Goal: Task Accomplishment & Management: Use online tool/utility

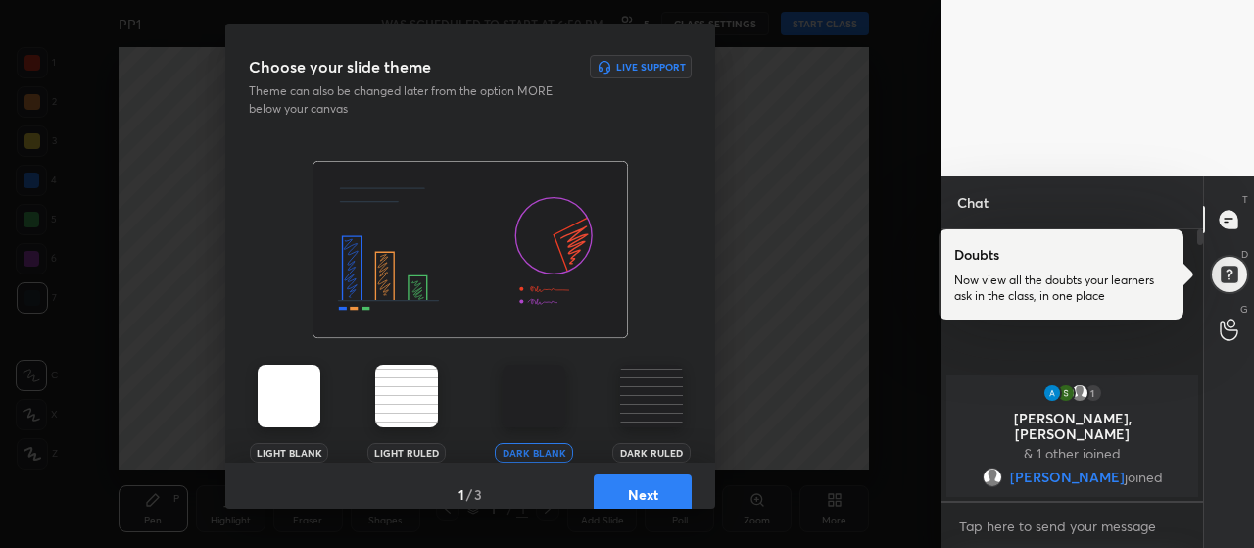
click at [643, 503] on button "Next" at bounding box center [643, 493] width 98 height 39
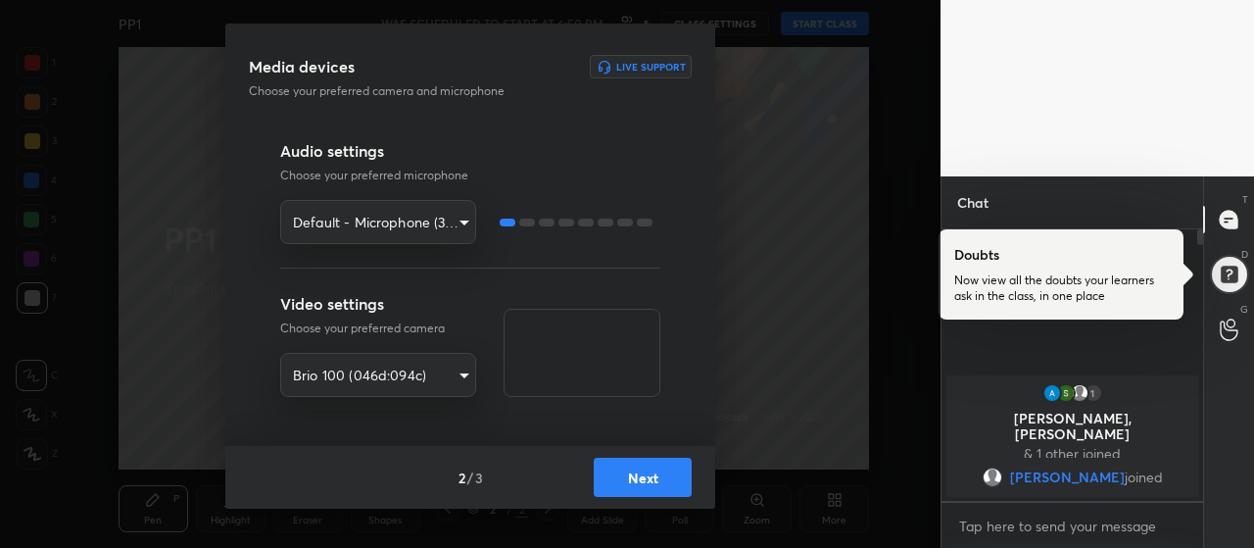
click at [624, 478] on button "Next" at bounding box center [643, 476] width 98 height 39
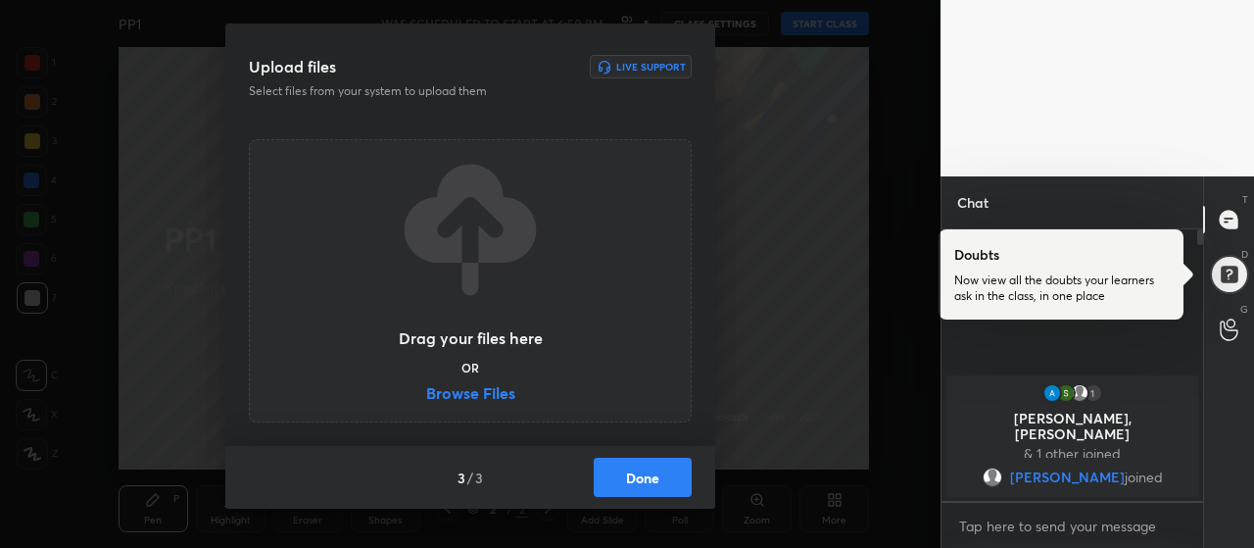
click at [492, 392] on label "Browse Files" at bounding box center [470, 395] width 89 height 21
click at [426, 392] on input "Browse Files" at bounding box center [426, 395] width 0 height 21
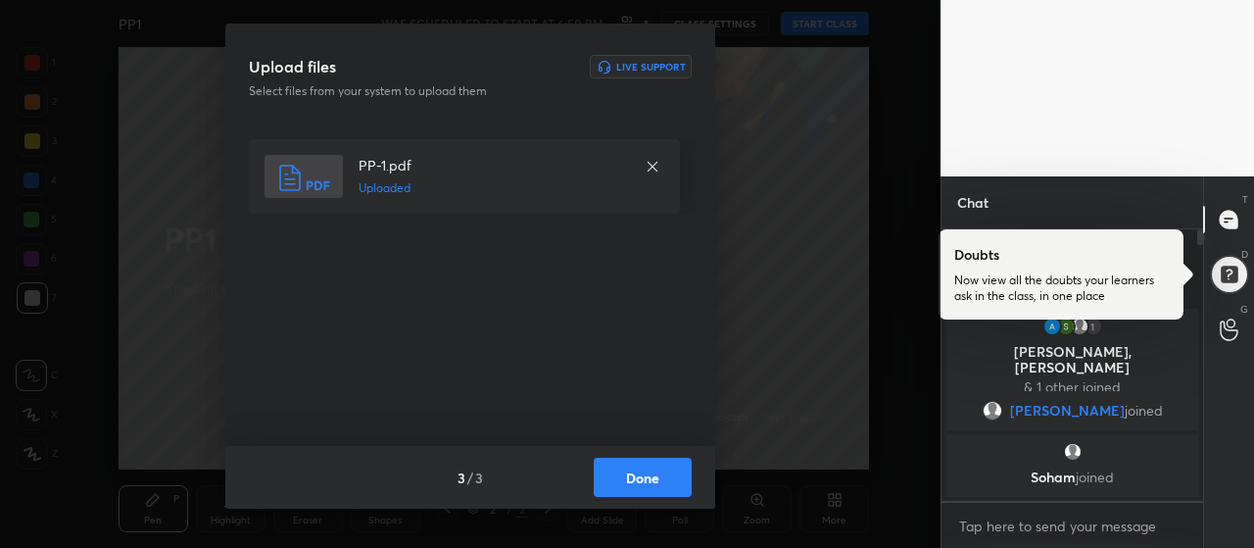
click at [629, 473] on button "Done" at bounding box center [643, 476] width 98 height 39
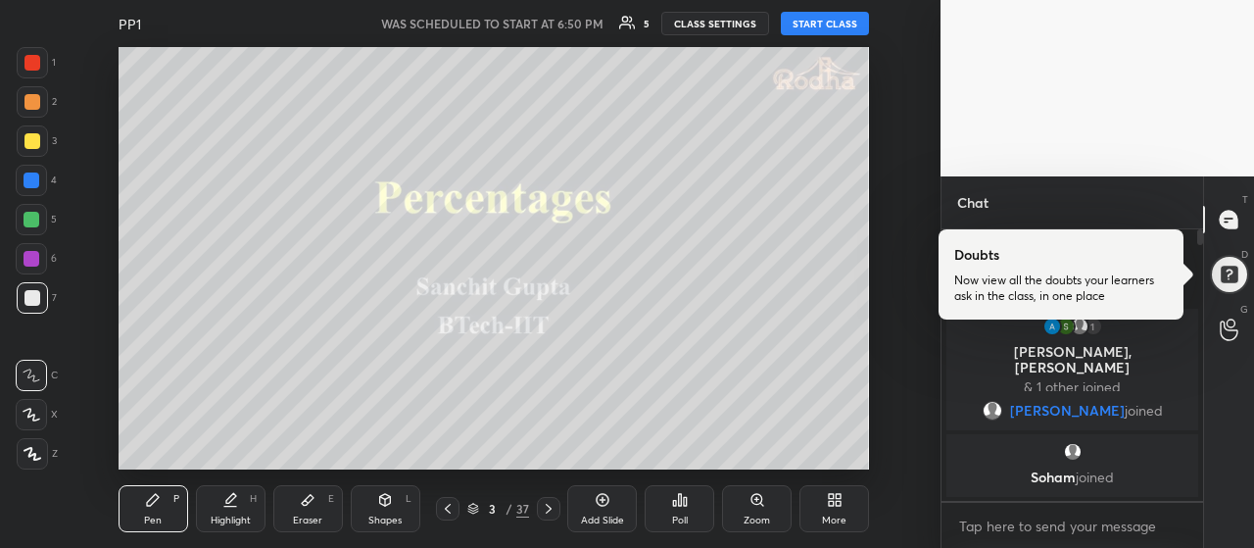
click at [26, 456] on icon at bounding box center [33, 454] width 18 height 14
click at [28, 147] on div at bounding box center [32, 141] width 16 height 16
click at [810, 33] on button "START CLASS" at bounding box center [825, 24] width 88 height 24
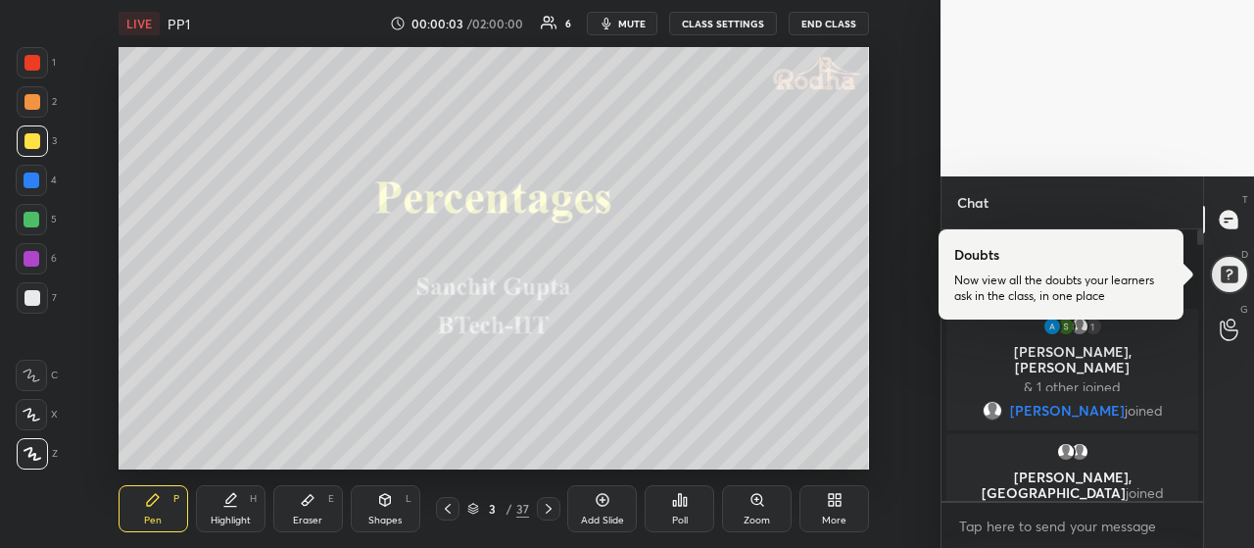
click at [842, 510] on div "More" at bounding box center [834, 508] width 70 height 47
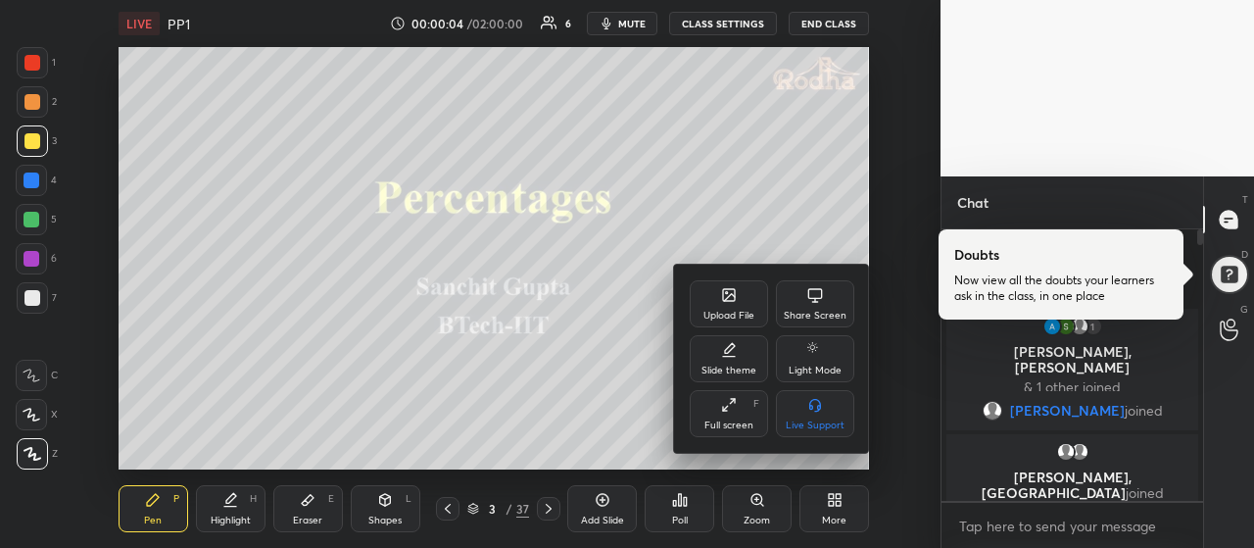
click at [739, 414] on div "Full screen F" at bounding box center [729, 413] width 78 height 47
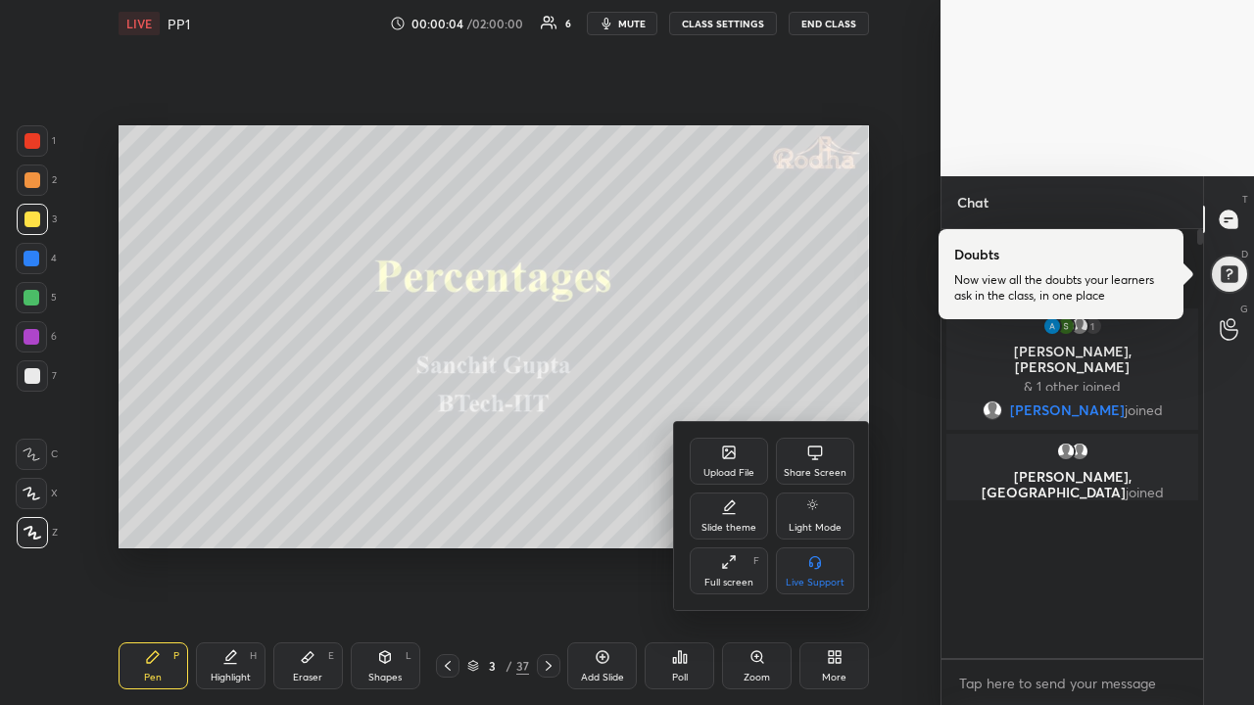
scroll to position [470, 256]
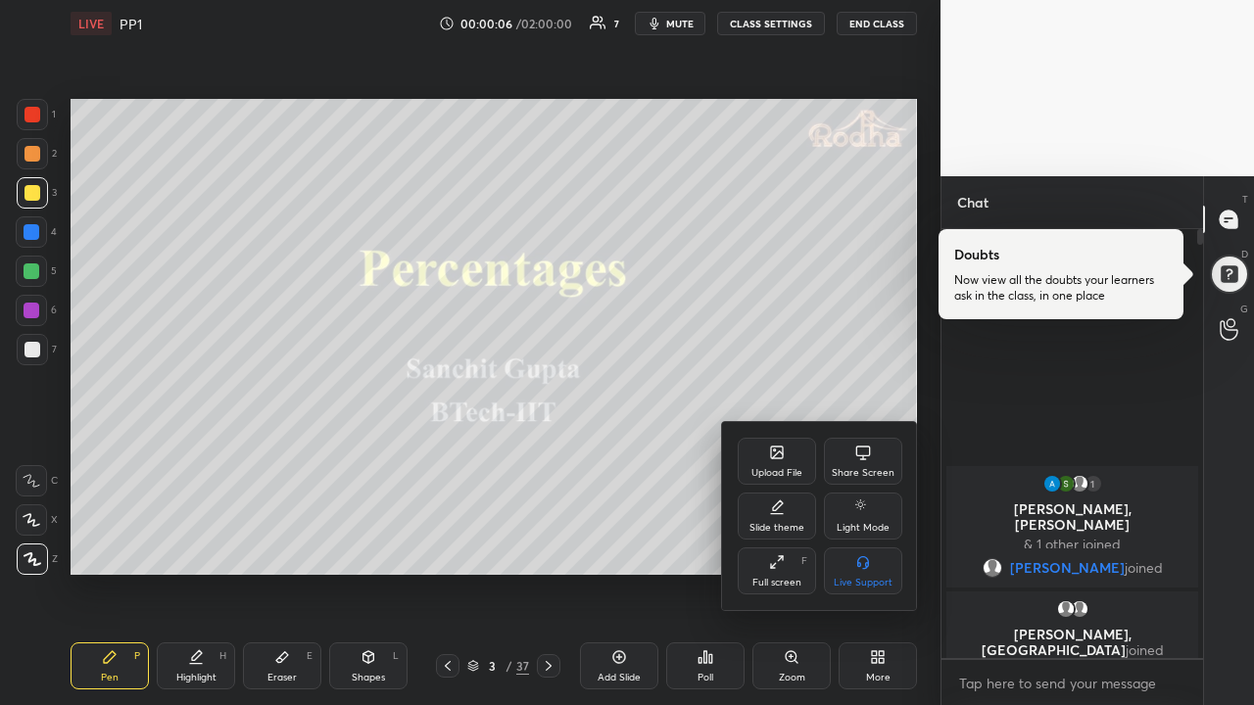
click at [876, 547] on div at bounding box center [627, 352] width 1254 height 705
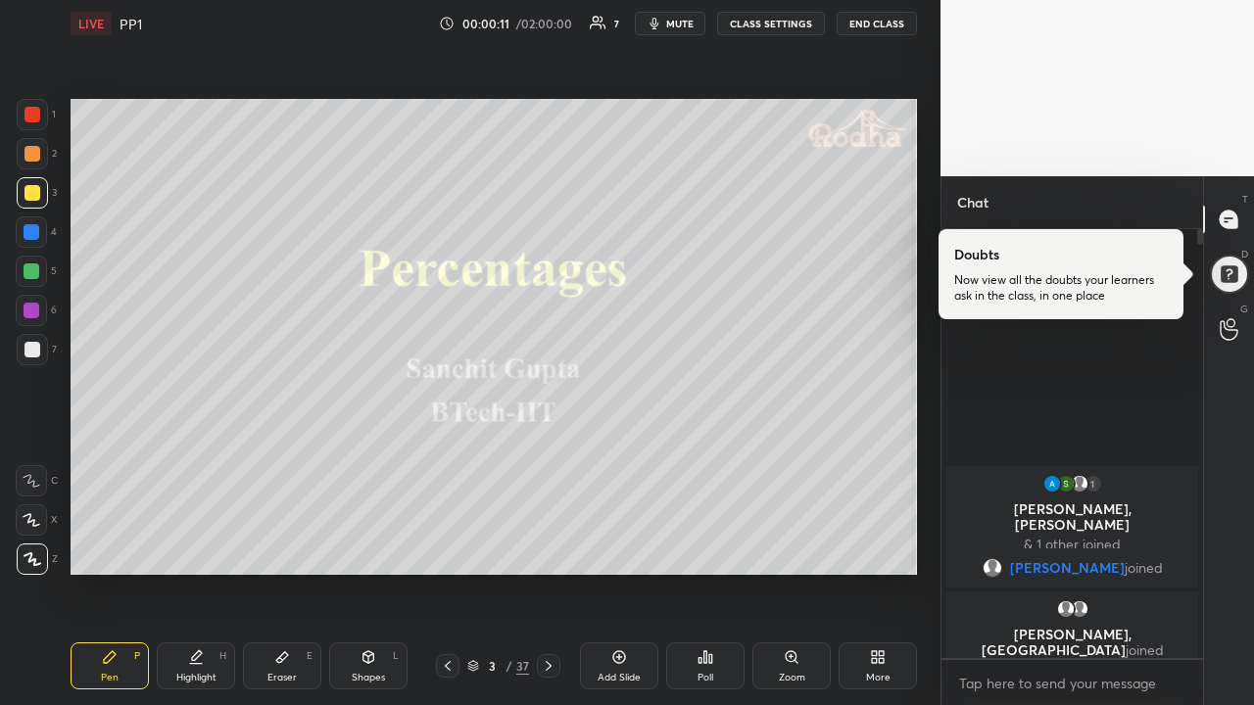
click at [37, 191] on div at bounding box center [32, 193] width 16 height 16
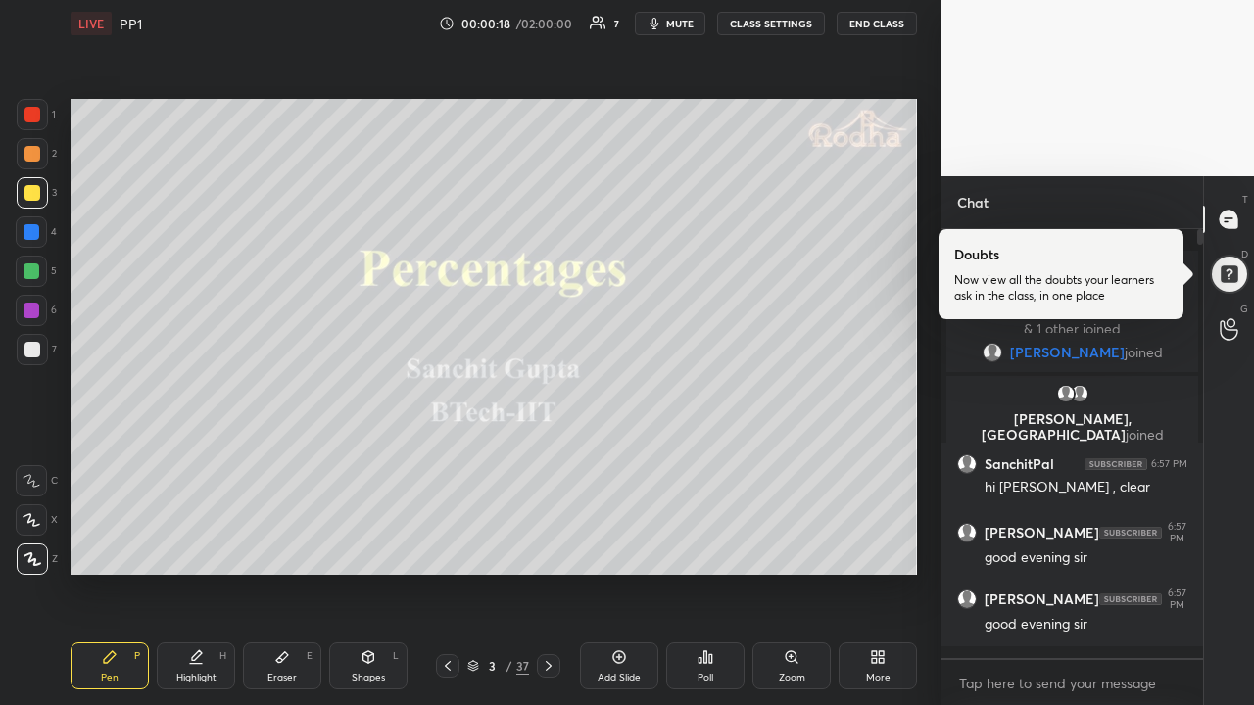
scroll to position [49, 0]
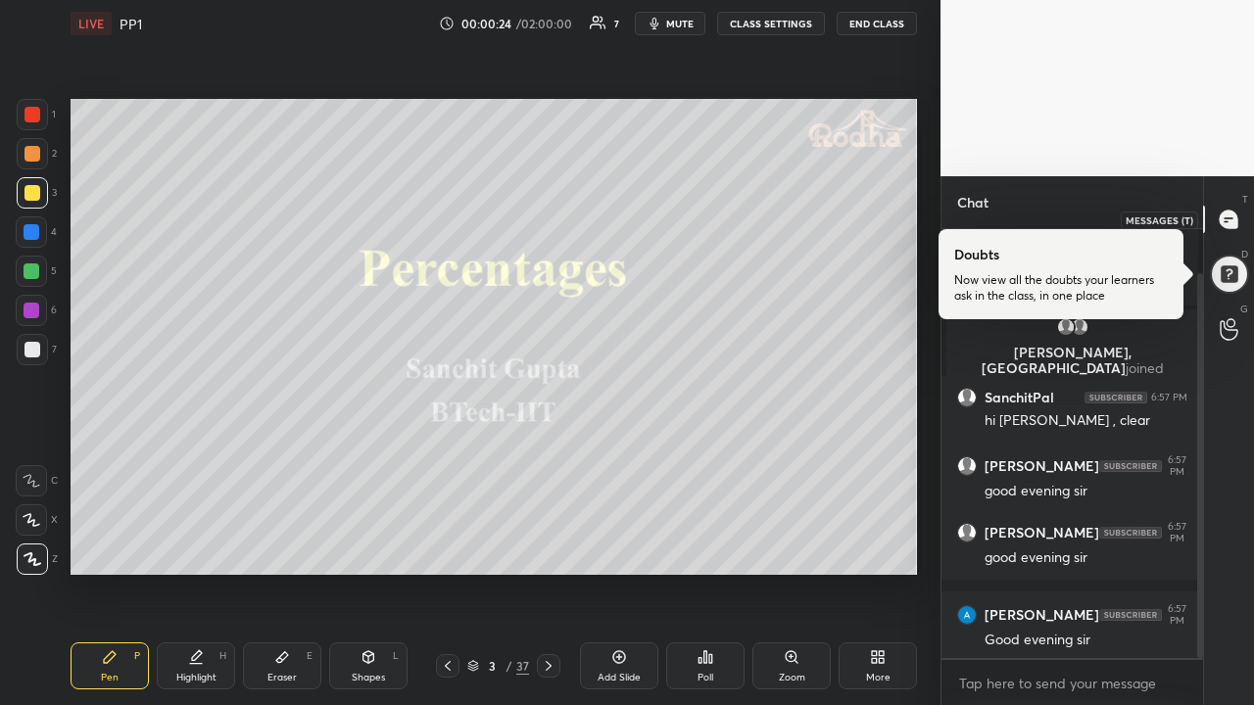
click at [1232, 218] on icon at bounding box center [1229, 220] width 18 height 18
click at [1226, 276] on div at bounding box center [1229, 275] width 40 height 40
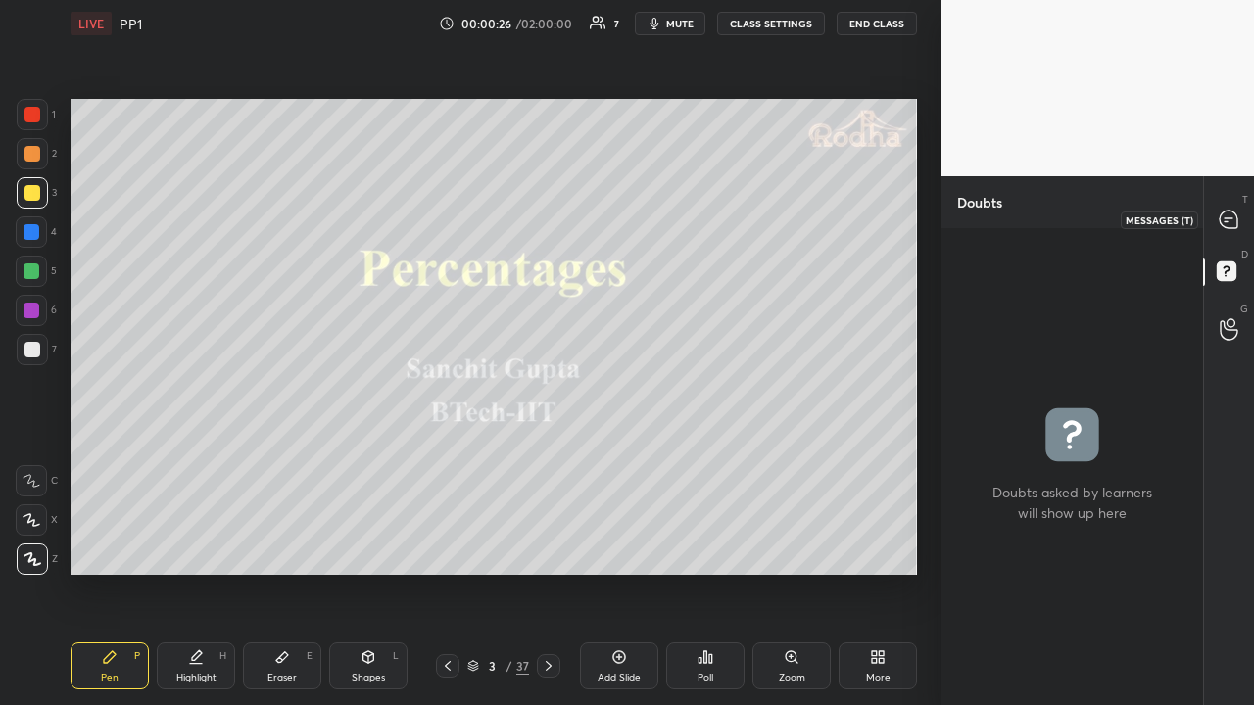
click at [1232, 227] on icon at bounding box center [1229, 220] width 18 height 18
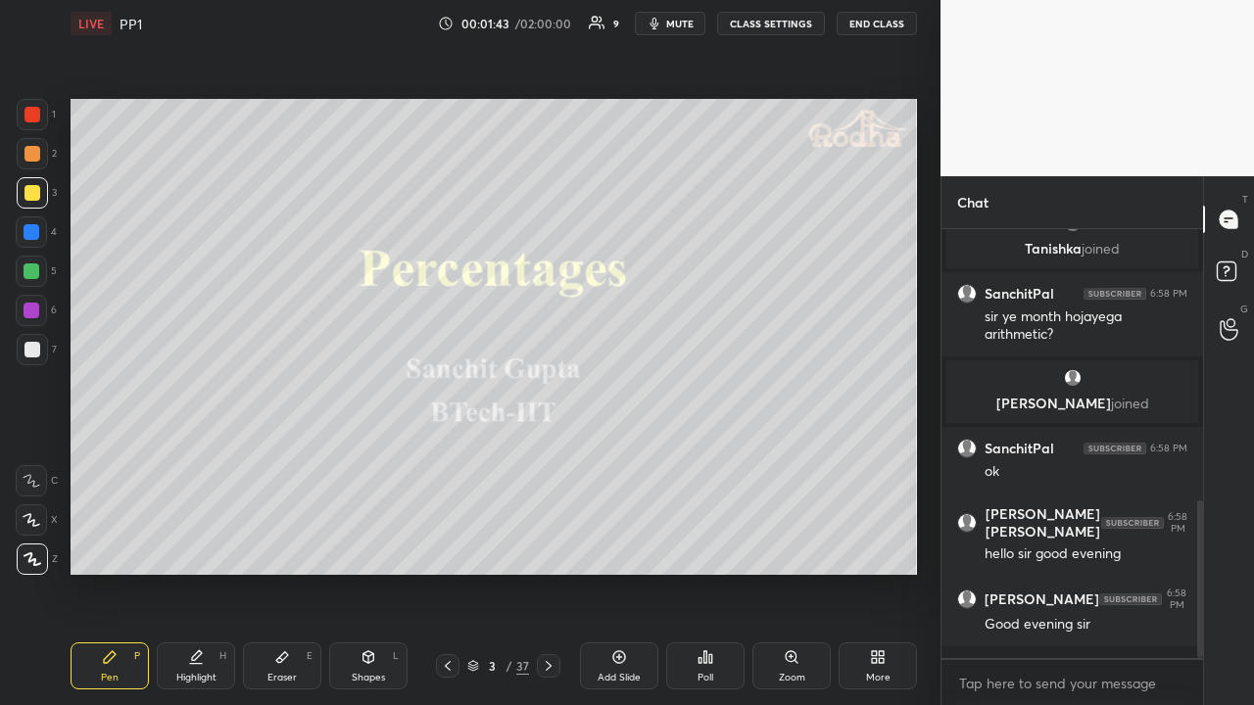
scroll to position [741, 0]
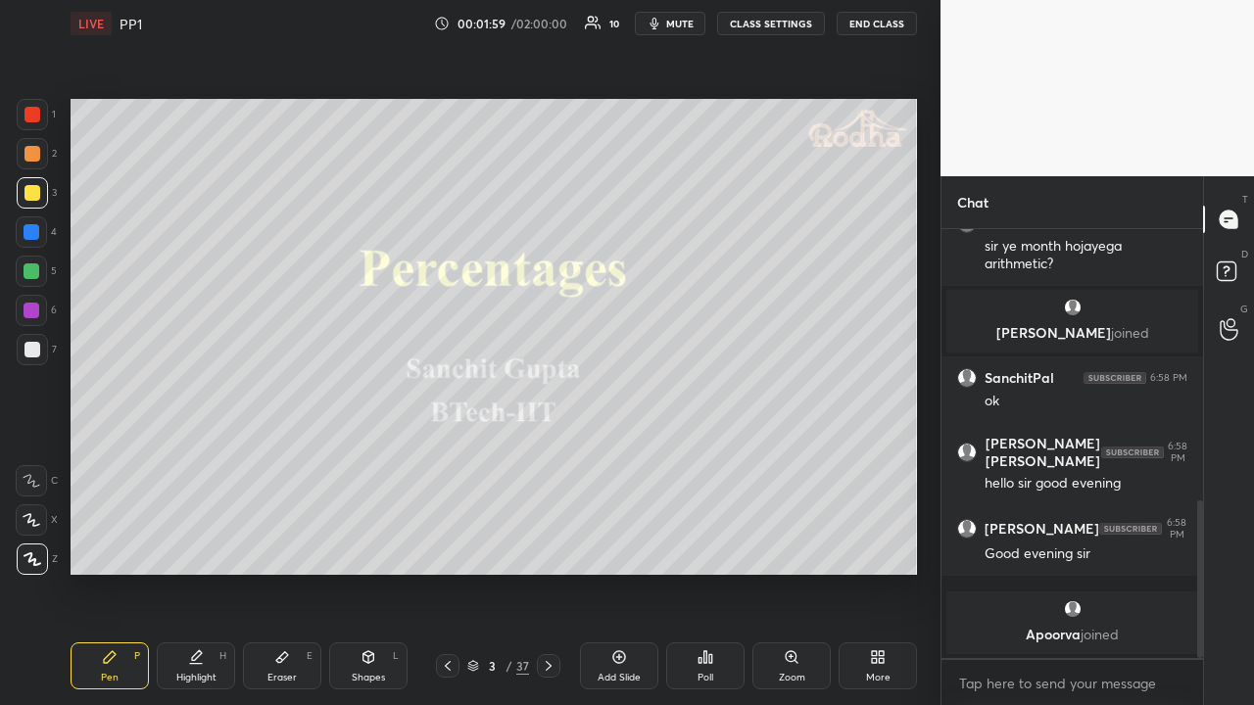
click at [41, 157] on div at bounding box center [32, 153] width 31 height 31
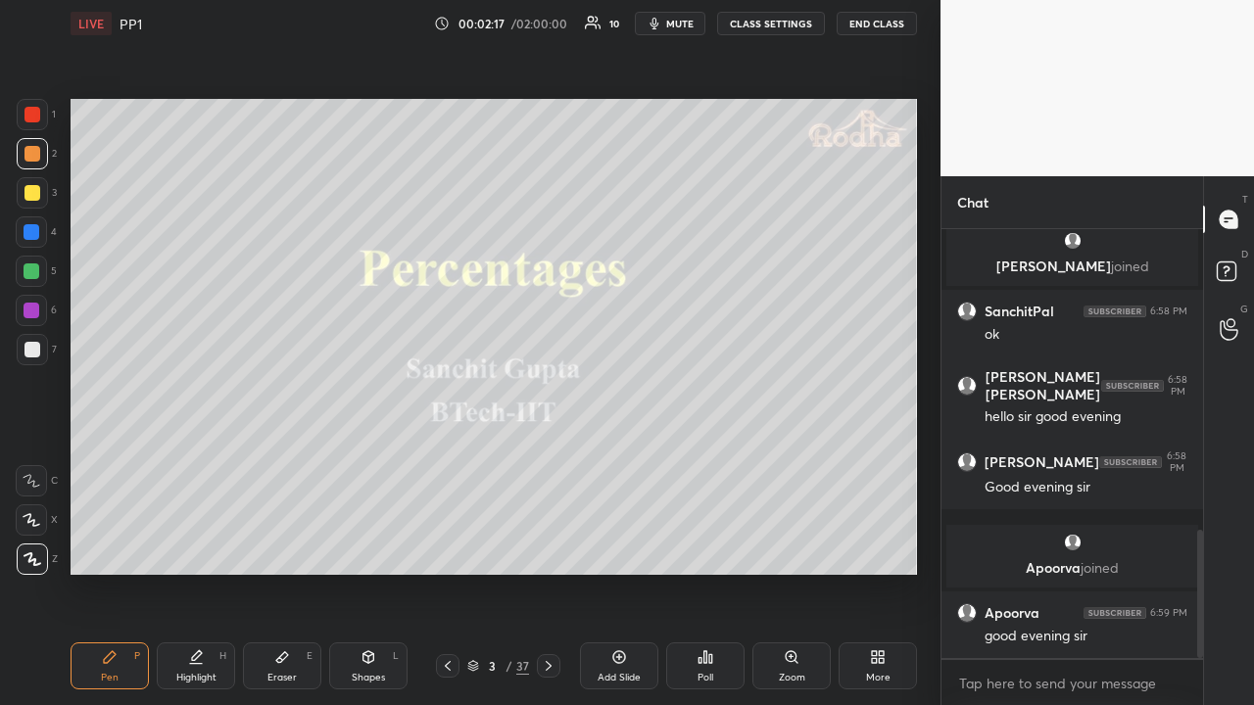
scroll to position [1007, 0]
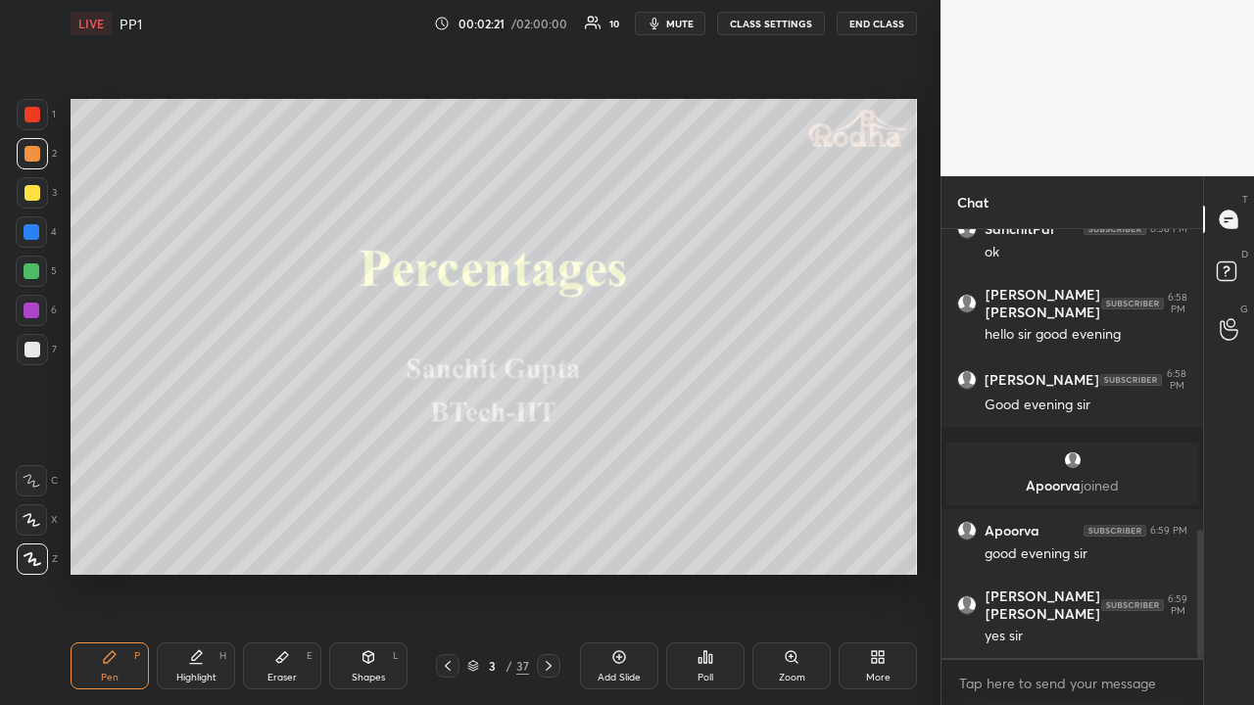
click at [42, 343] on div at bounding box center [32, 349] width 31 height 31
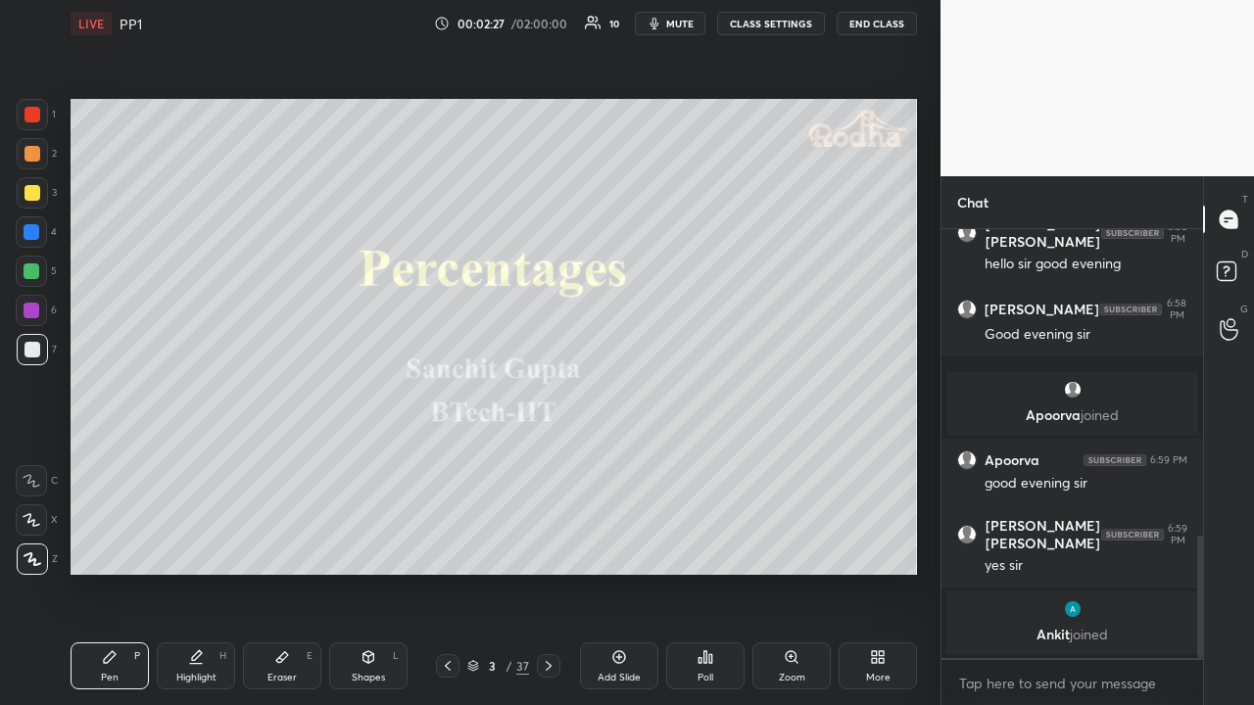
drag, startPoint x: 41, startPoint y: 191, endPoint x: 54, endPoint y: 201, distance: 16.1
click at [39, 192] on div at bounding box center [32, 192] width 31 height 31
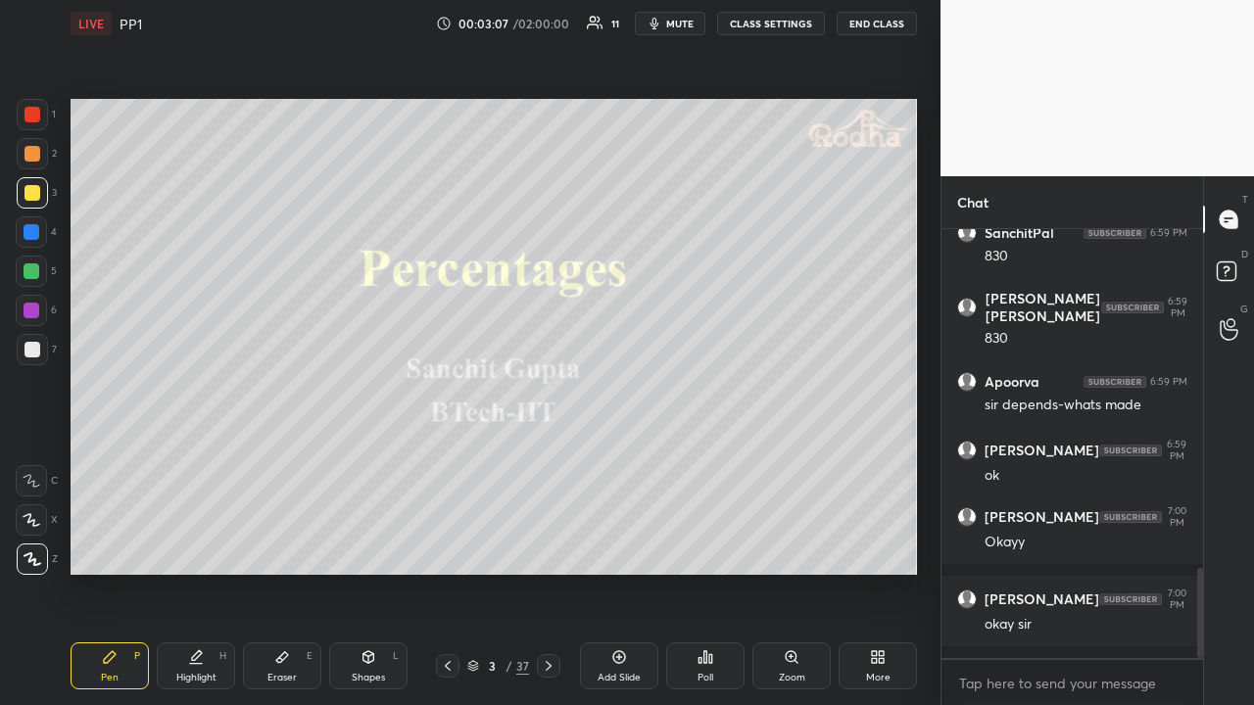
scroll to position [1624, 0]
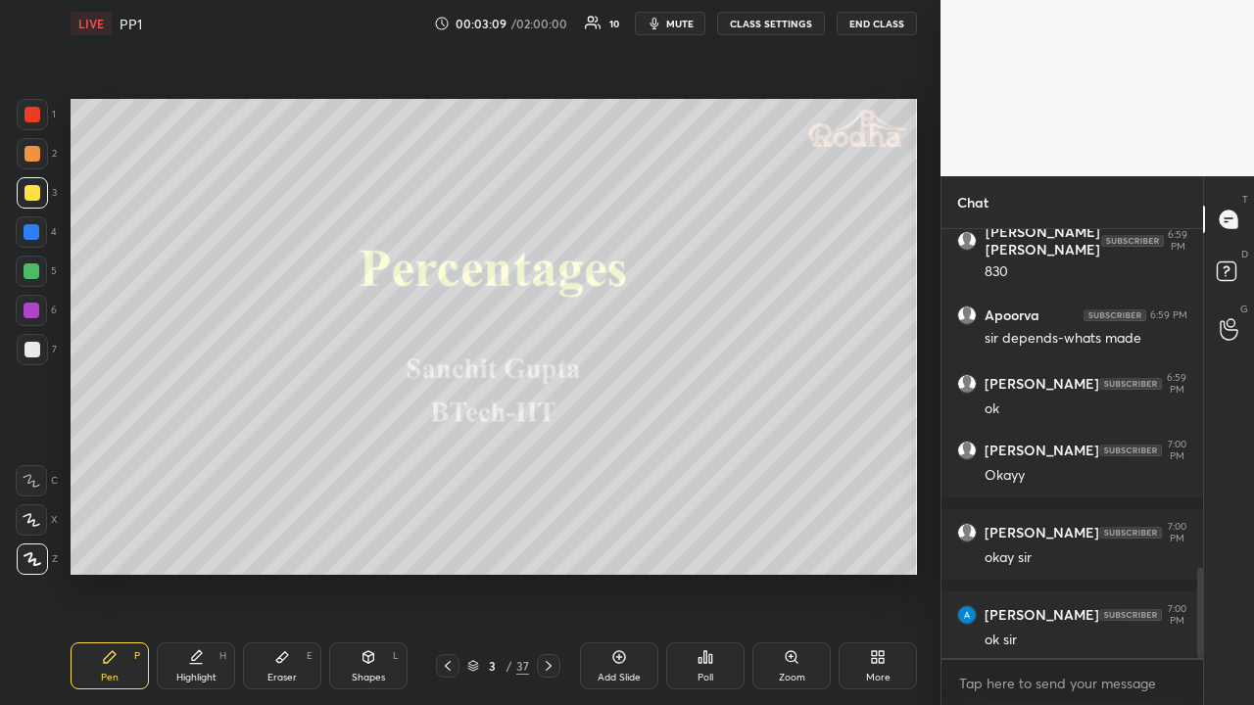
drag, startPoint x: 39, startPoint y: 157, endPoint x: 69, endPoint y: 194, distance: 47.4
click at [39, 159] on div at bounding box center [32, 153] width 31 height 31
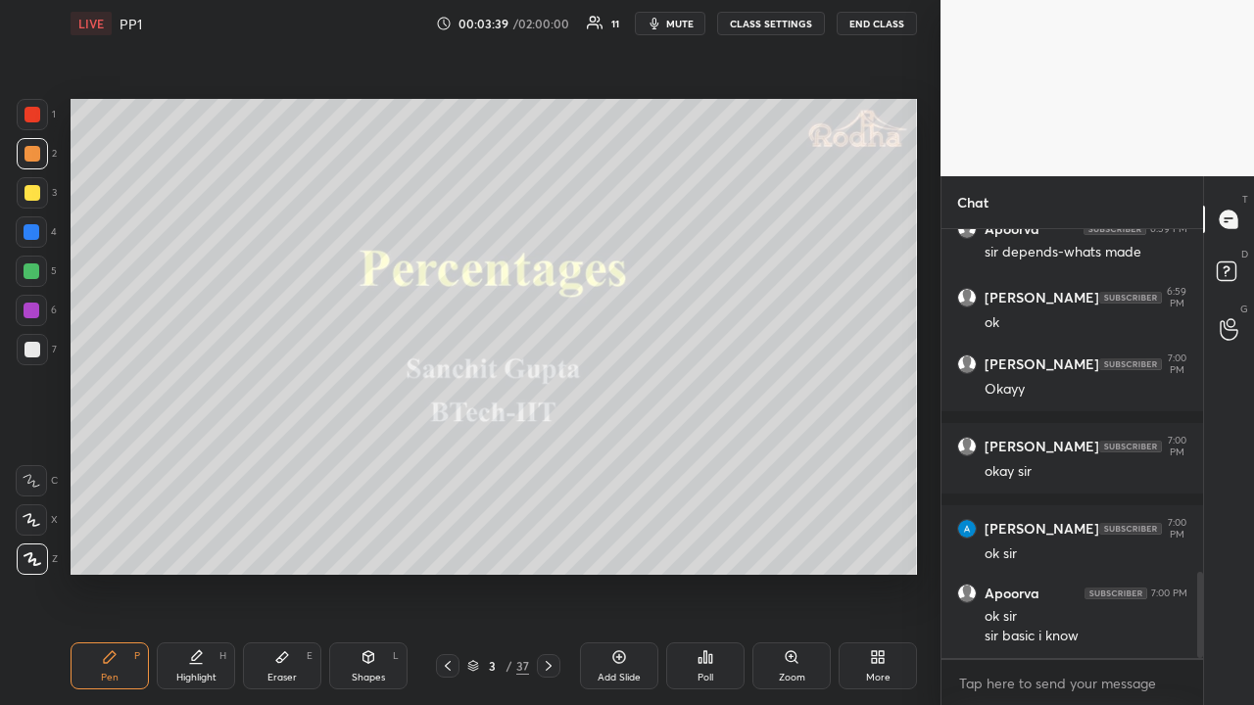
scroll to position [1730, 0]
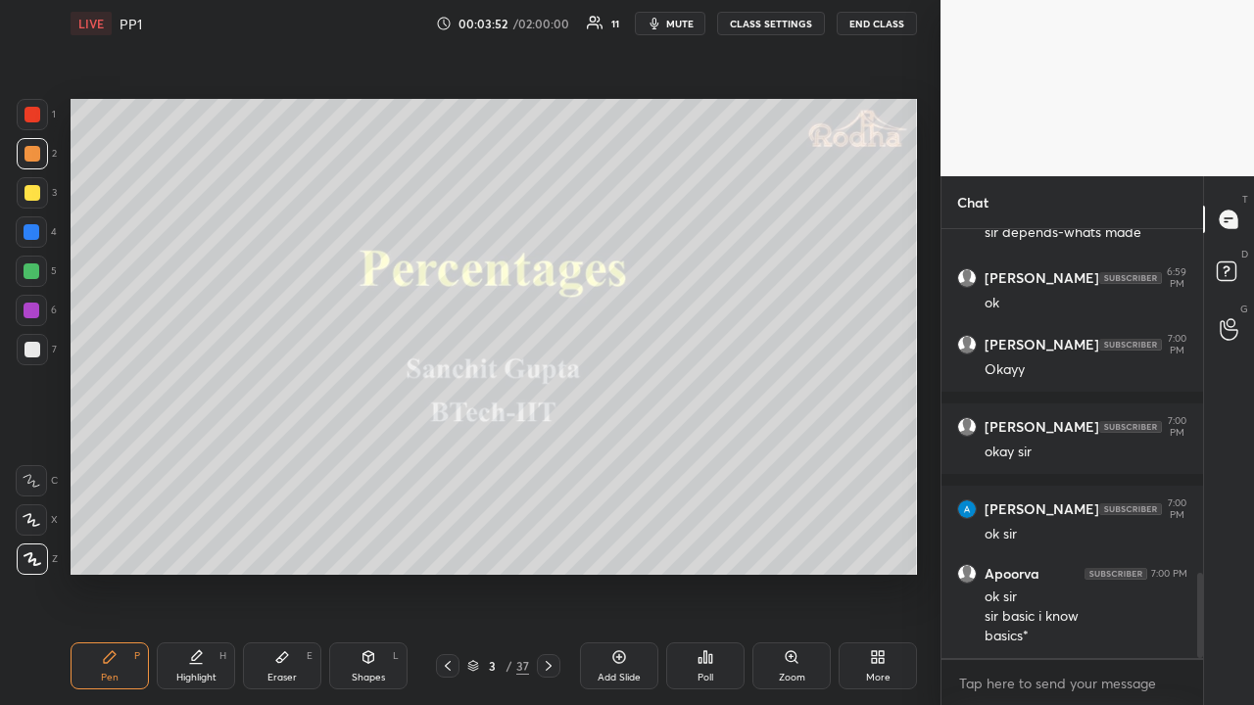
click at [39, 194] on div at bounding box center [32, 192] width 31 height 31
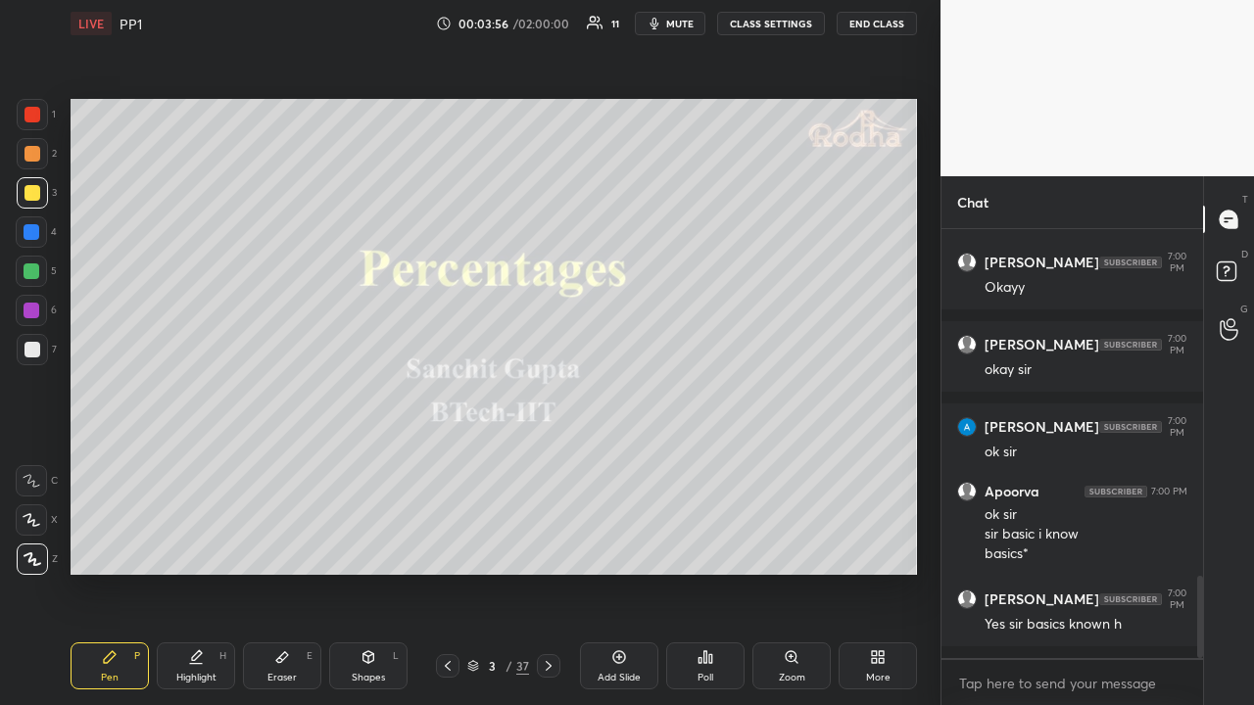
click at [549, 547] on icon at bounding box center [549, 666] width 16 height 16
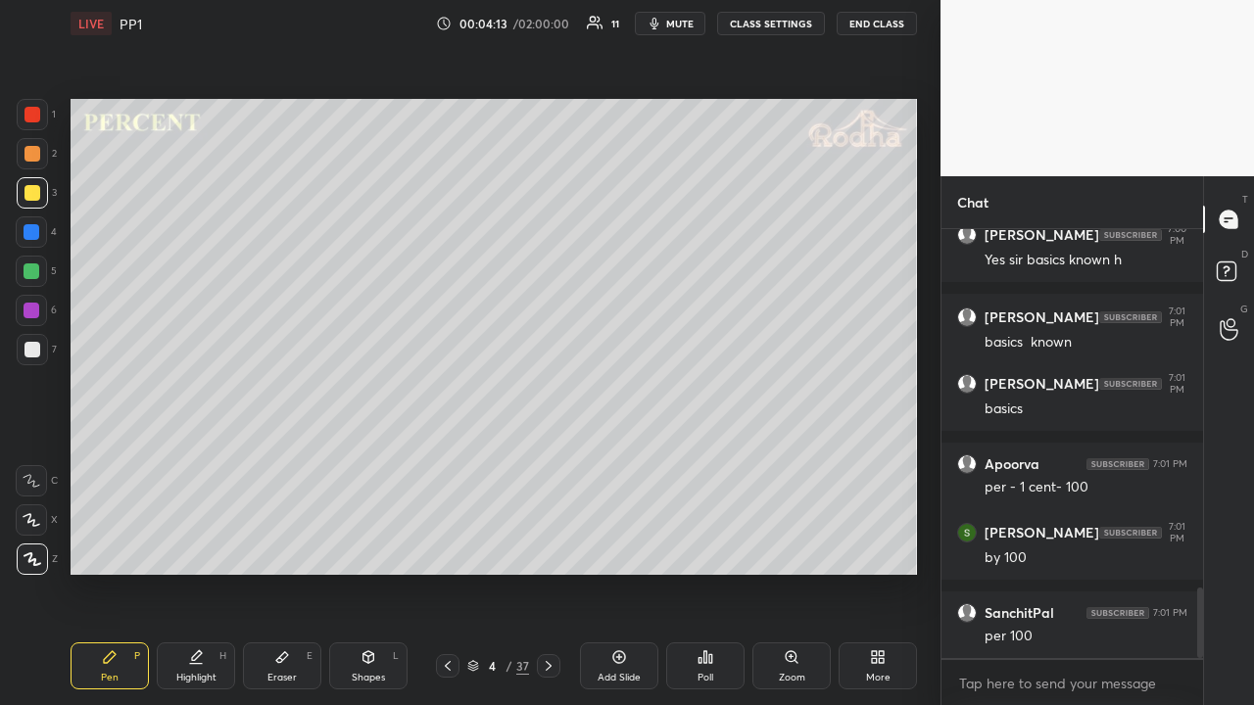
scroll to position [2243, 0]
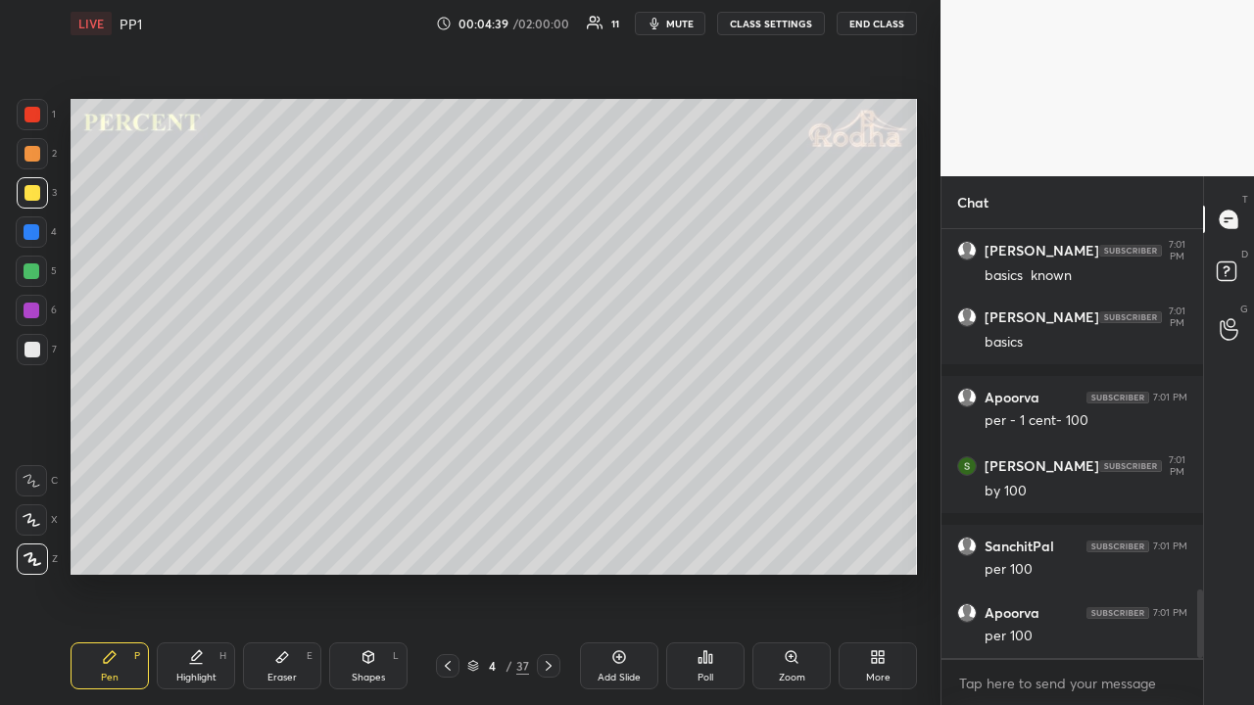
click at [33, 154] on div at bounding box center [32, 154] width 16 height 16
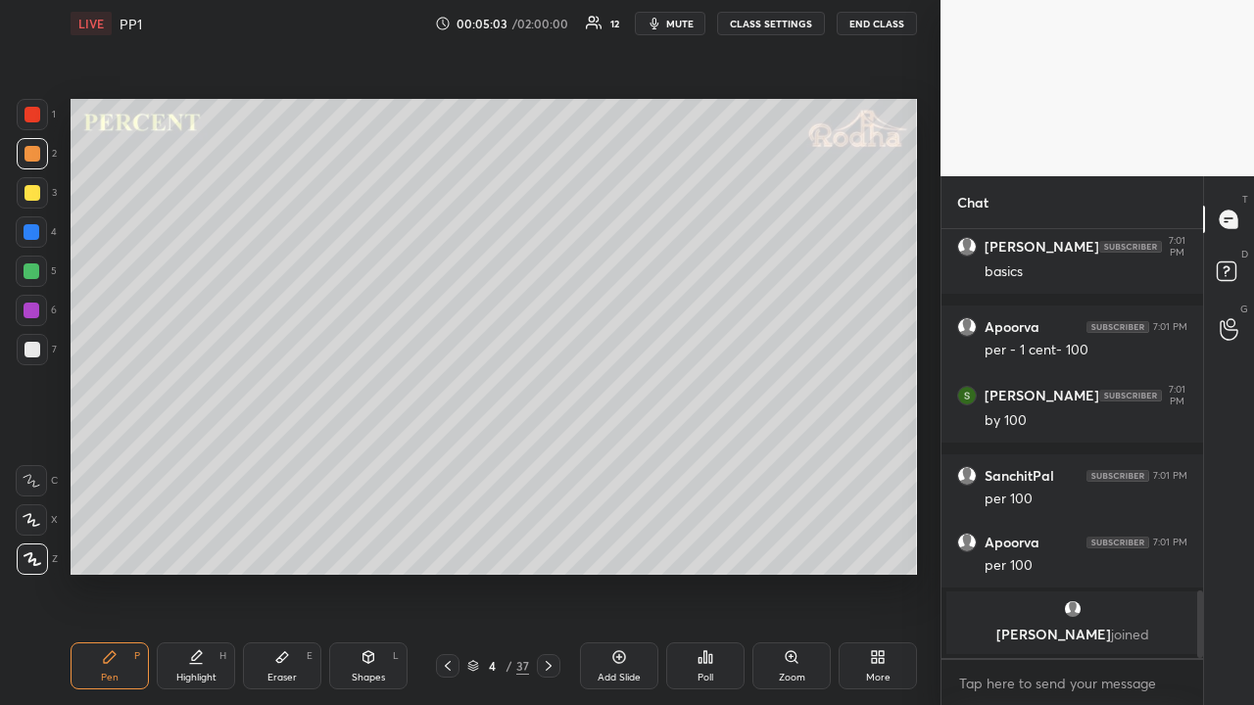
click at [36, 193] on div at bounding box center [32, 193] width 16 height 16
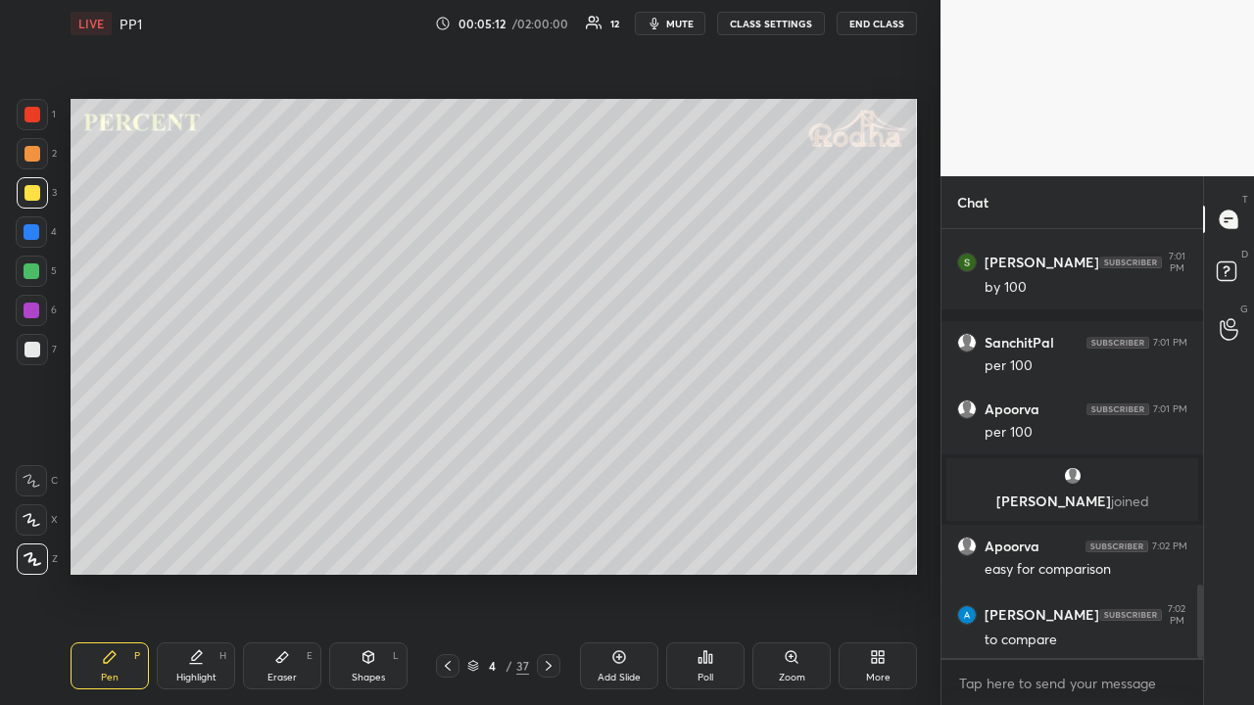
scroll to position [2155, 0]
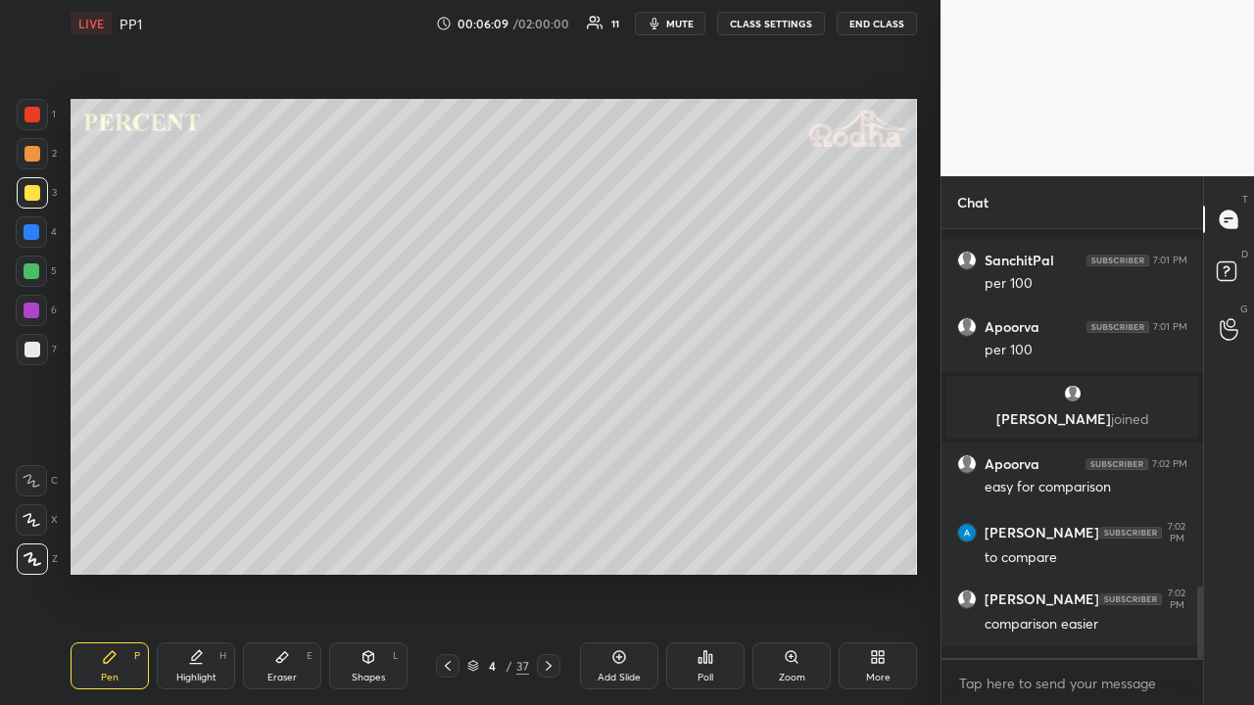
click at [35, 161] on div at bounding box center [32, 154] width 16 height 16
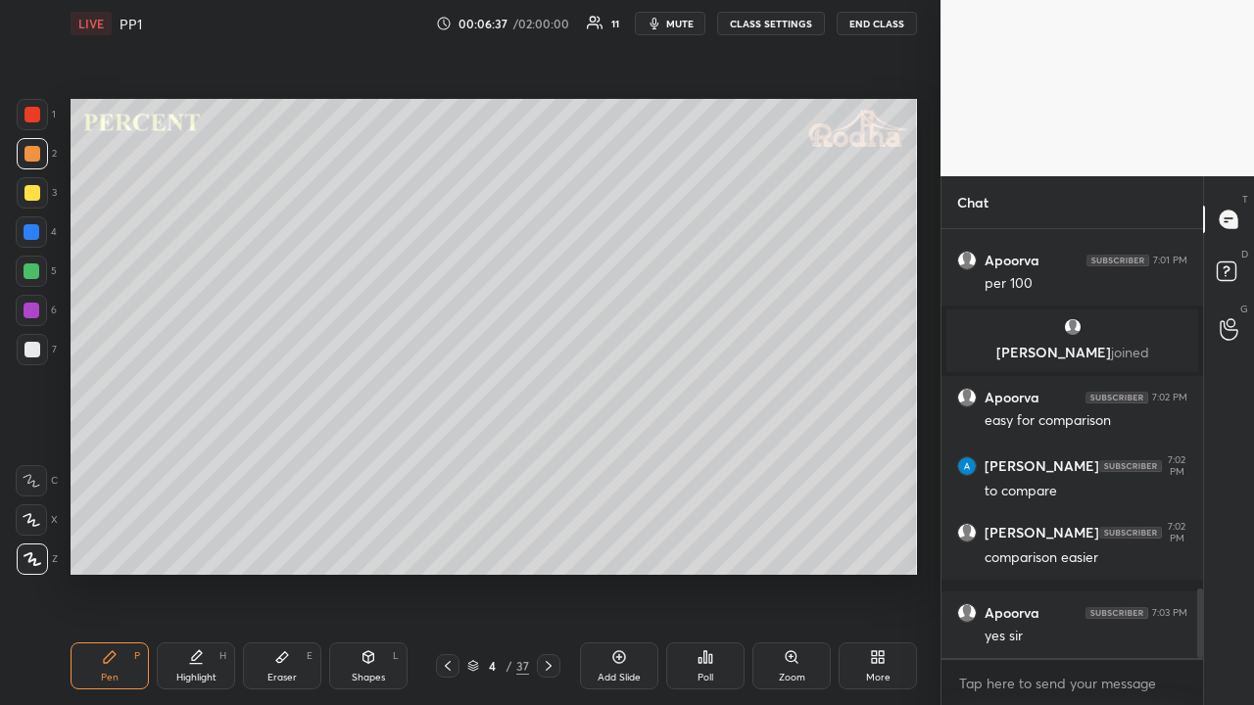
click at [35, 198] on div at bounding box center [32, 193] width 16 height 16
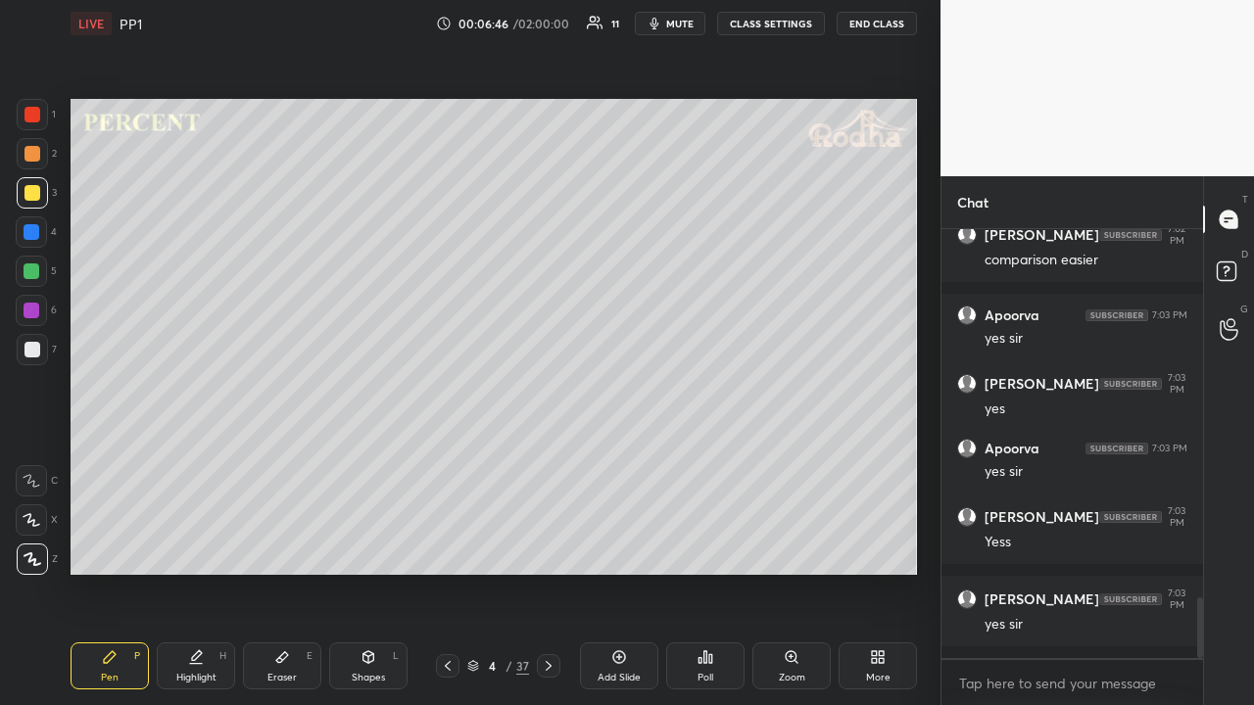
scroll to position [2590, 0]
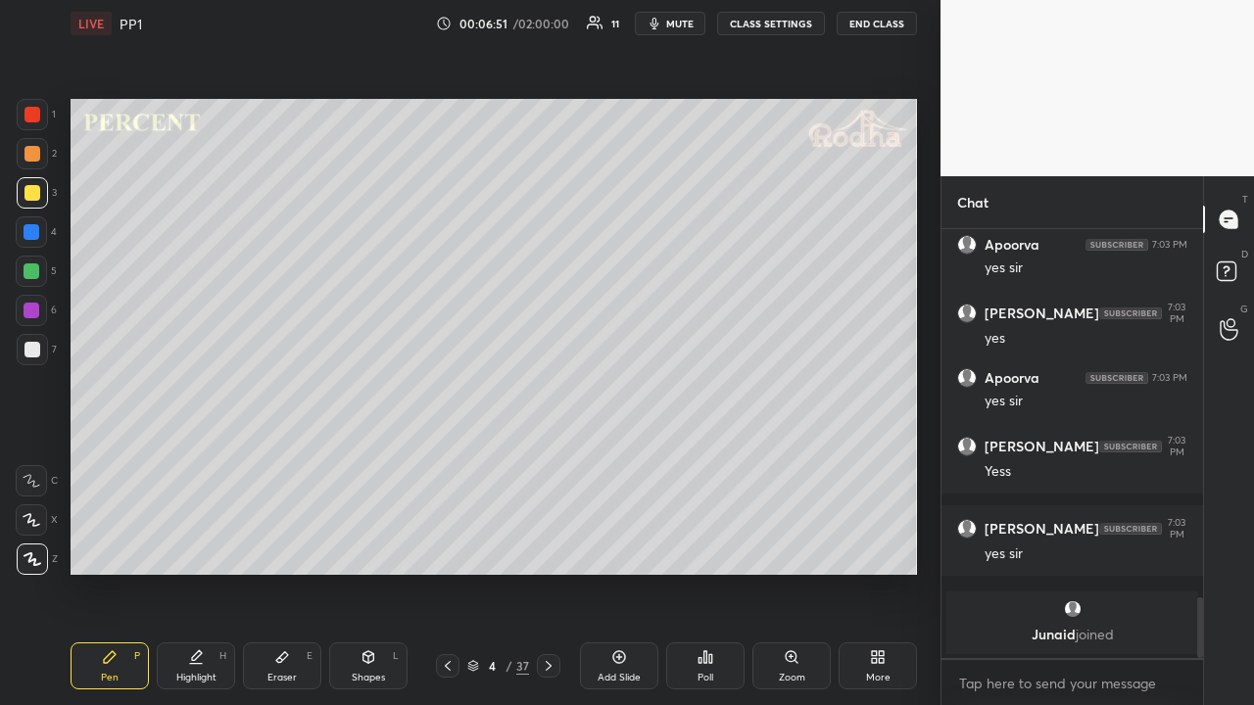
click at [554, 547] on icon at bounding box center [549, 666] width 16 height 16
click at [549, 547] on icon at bounding box center [549, 666] width 16 height 16
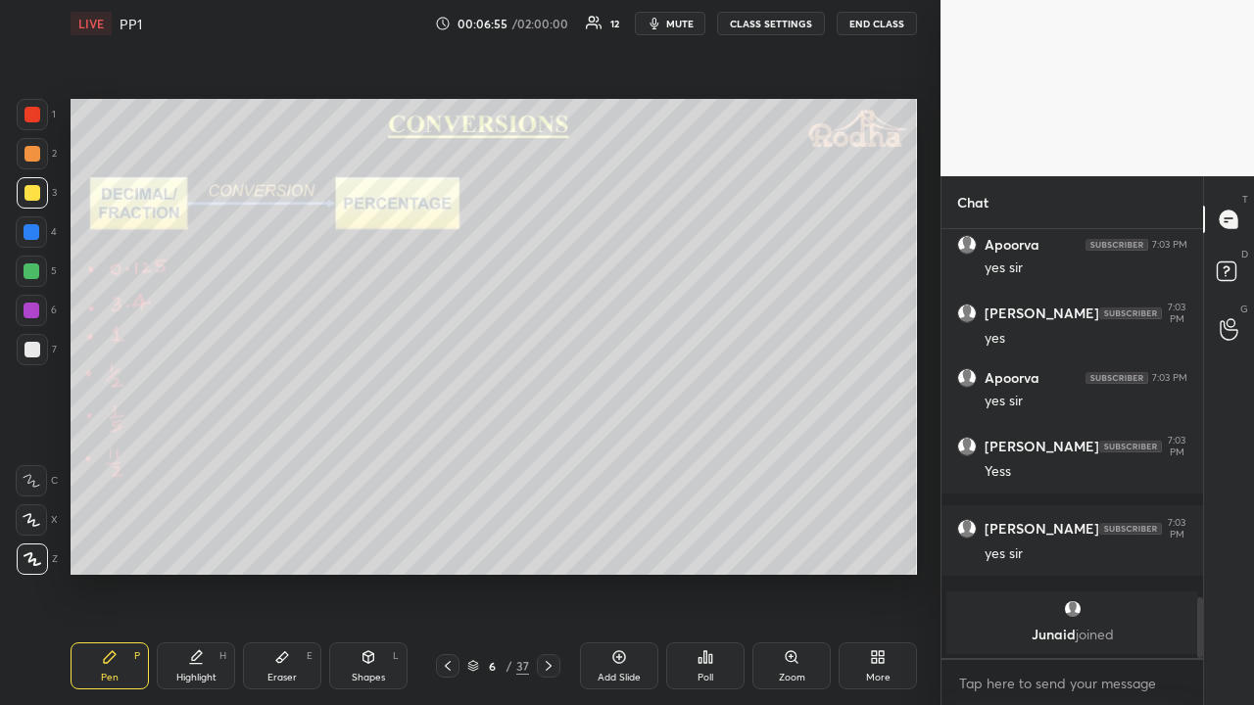
click at [444, 547] on icon at bounding box center [448, 666] width 16 height 16
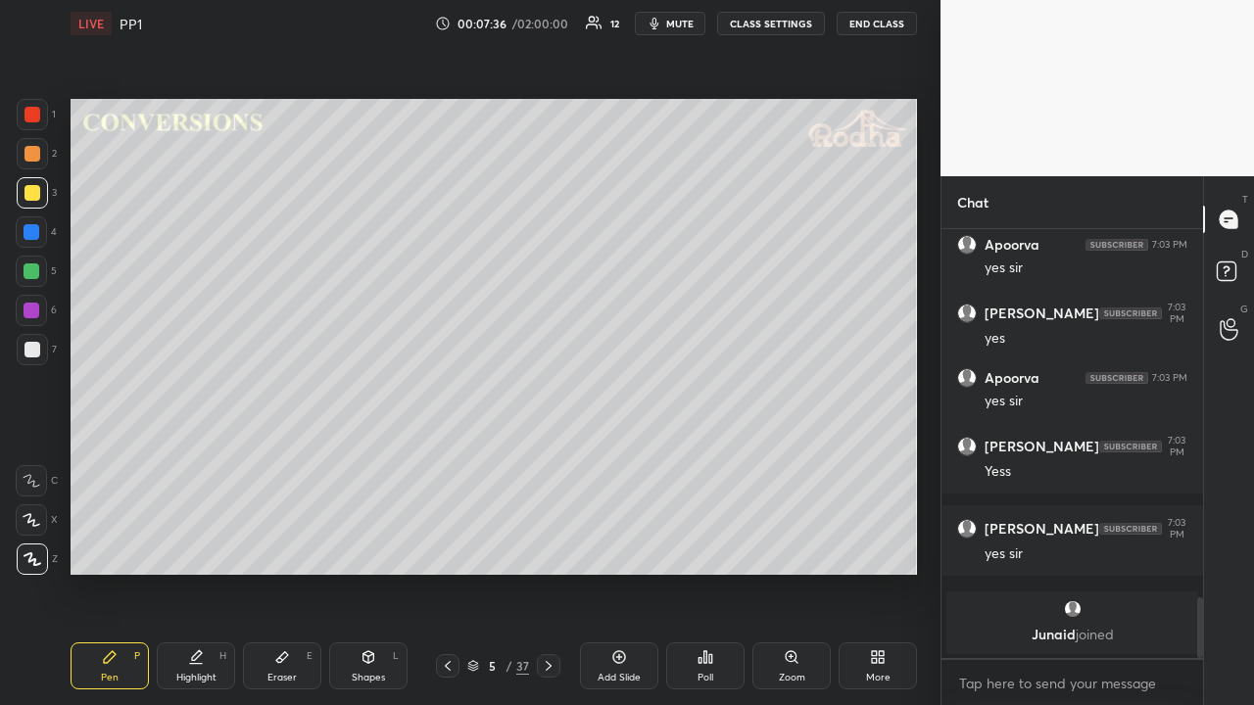
click at [35, 159] on div at bounding box center [32, 154] width 16 height 16
drag, startPoint x: 29, startPoint y: 196, endPoint x: 55, endPoint y: 204, distance: 26.6
click at [31, 201] on div at bounding box center [32, 192] width 31 height 31
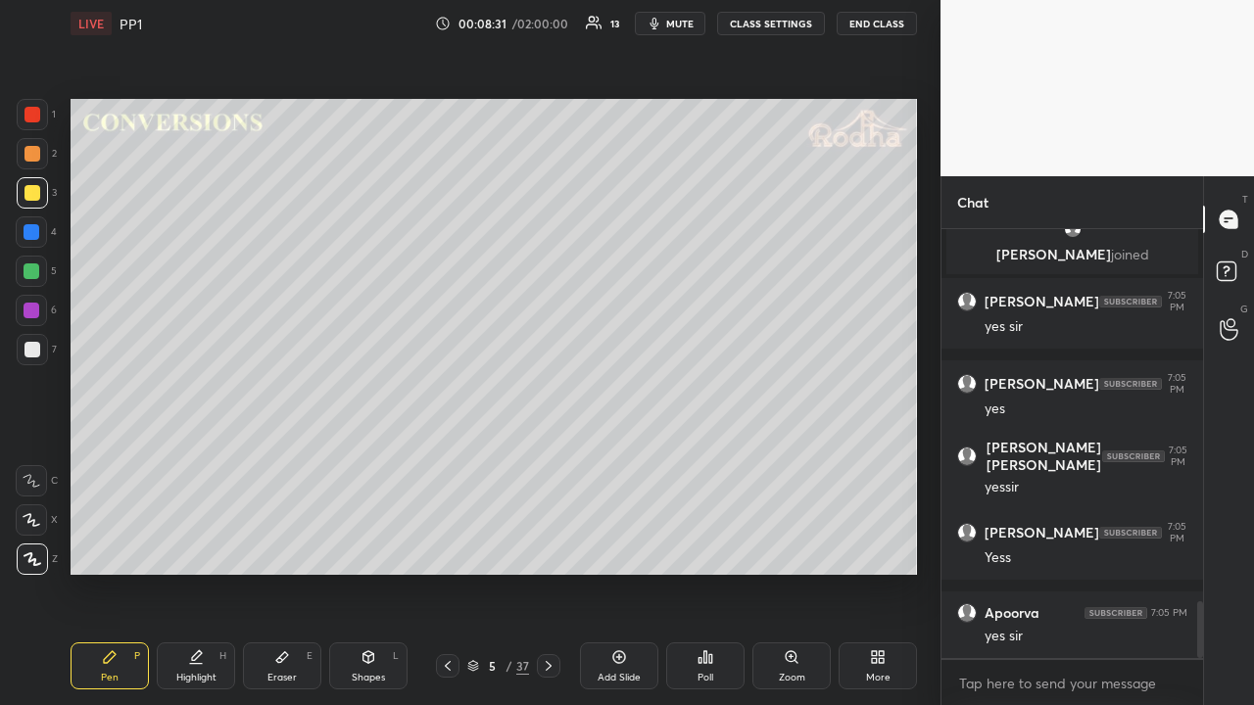
scroll to position [2874, 0]
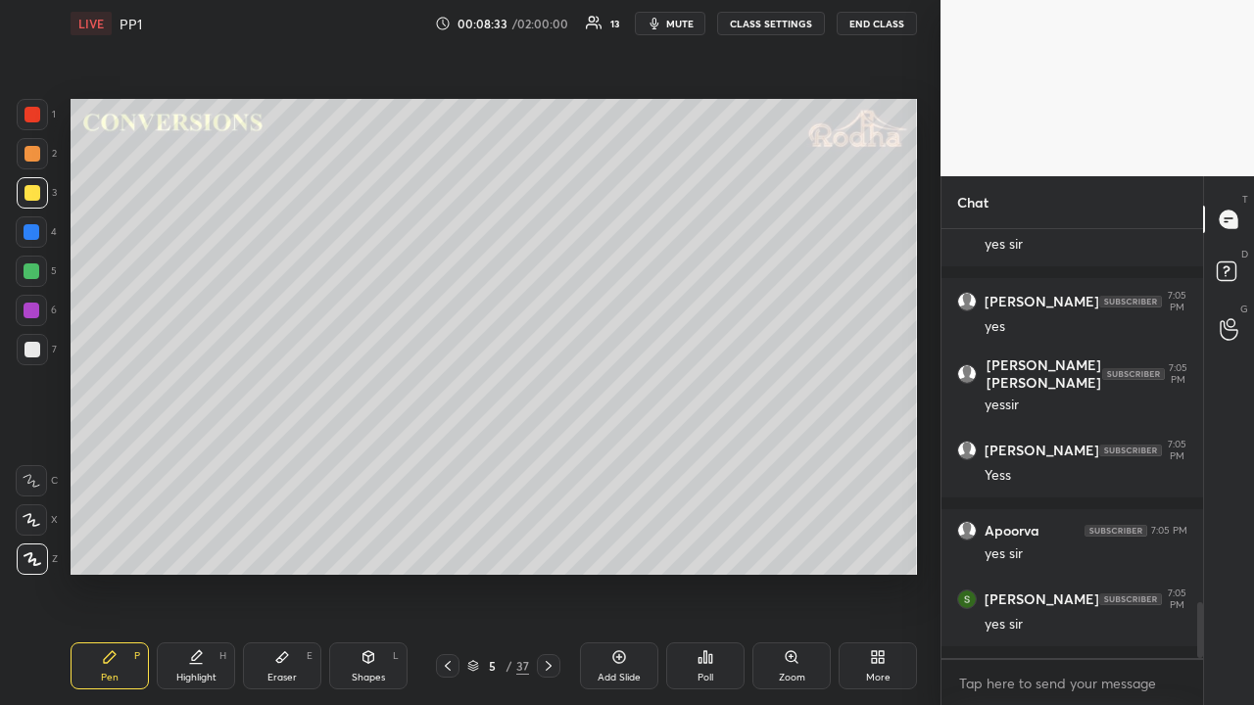
click at [549, 547] on icon at bounding box center [549, 666] width 16 height 16
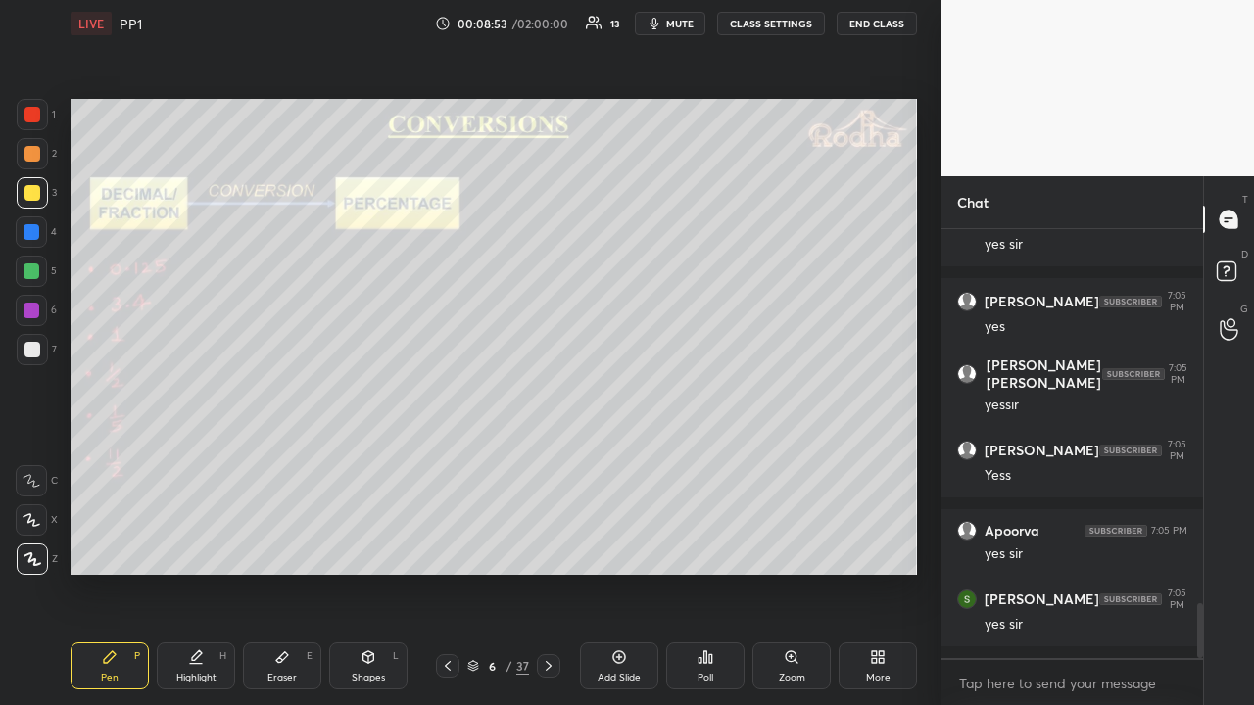
scroll to position [2956, 0]
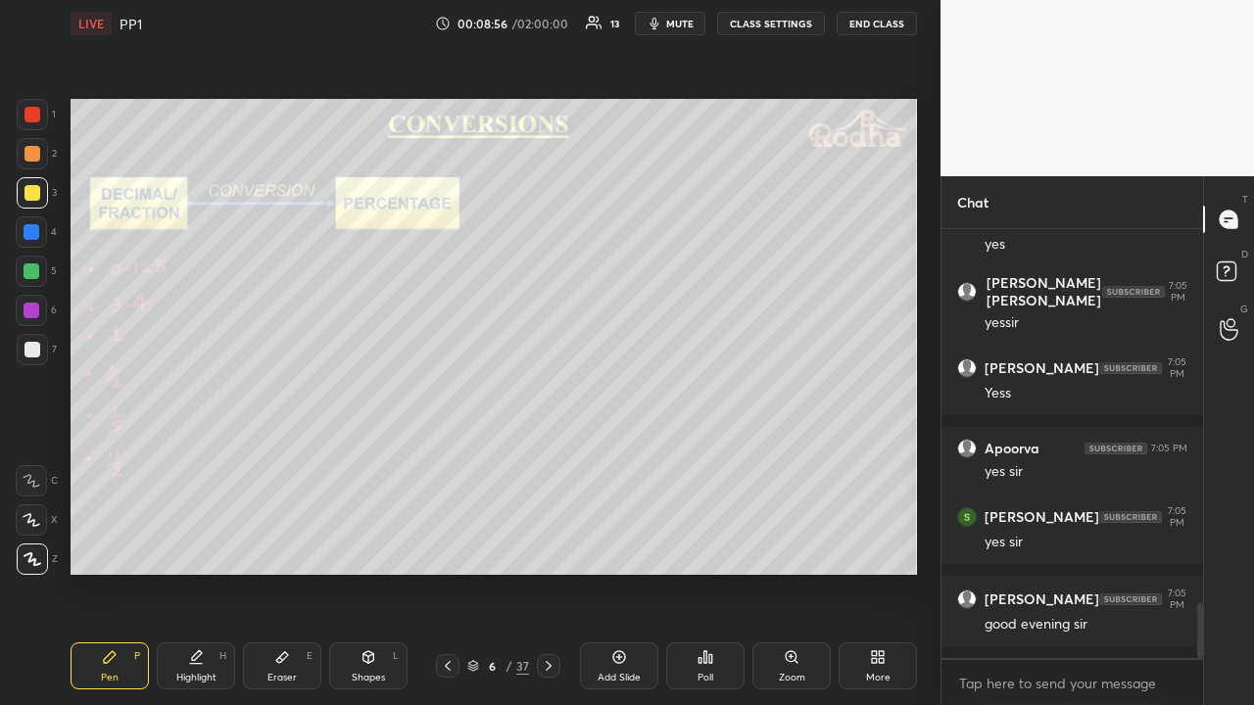
click at [37, 155] on div at bounding box center [32, 154] width 16 height 16
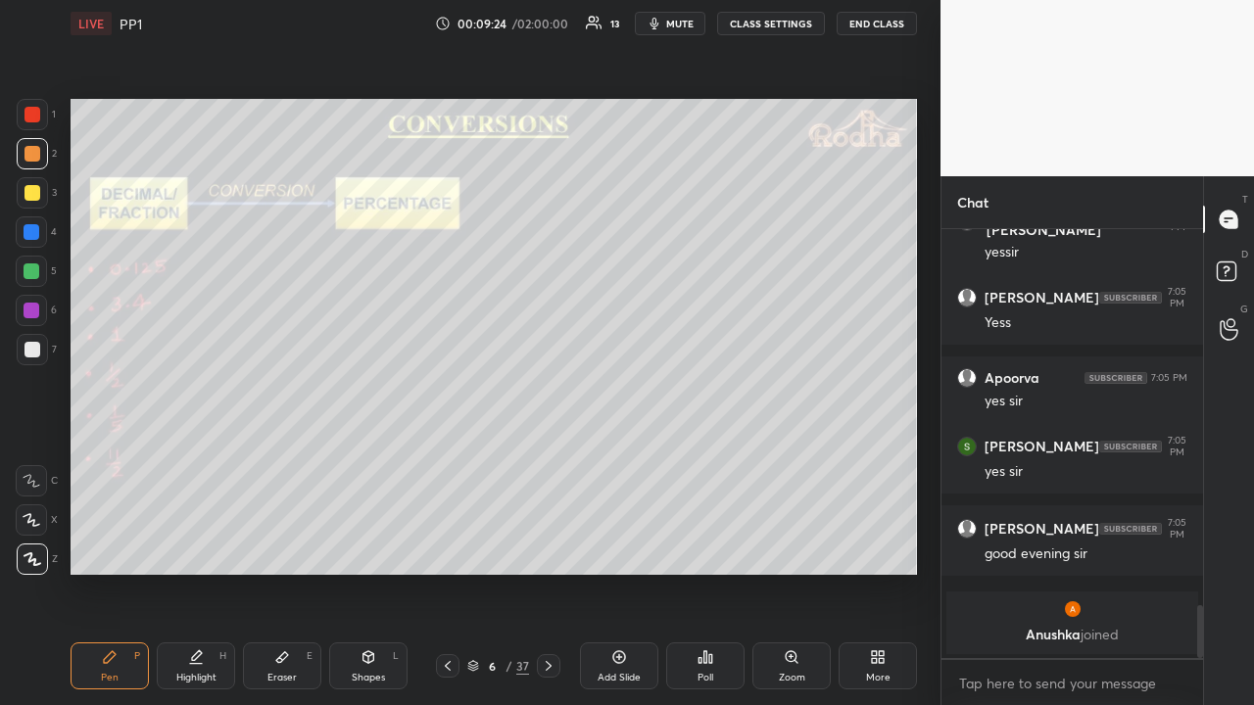
click at [40, 346] on div at bounding box center [32, 349] width 31 height 31
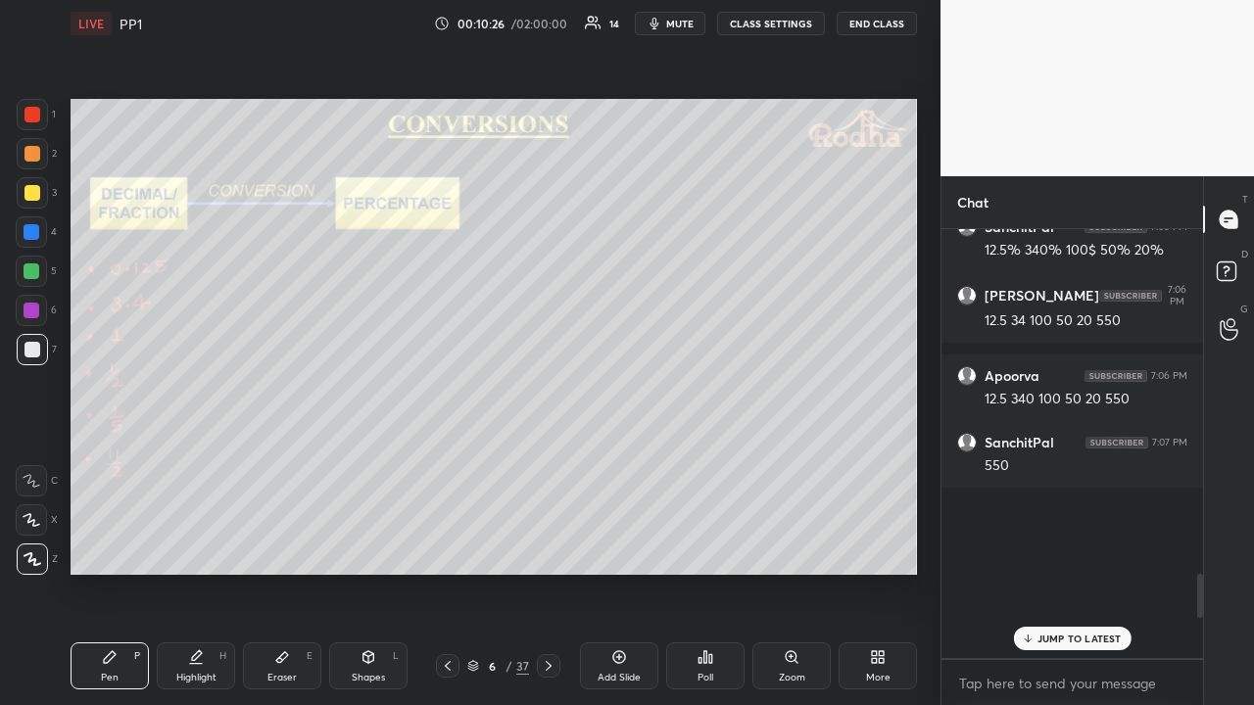
scroll to position [3730, 0]
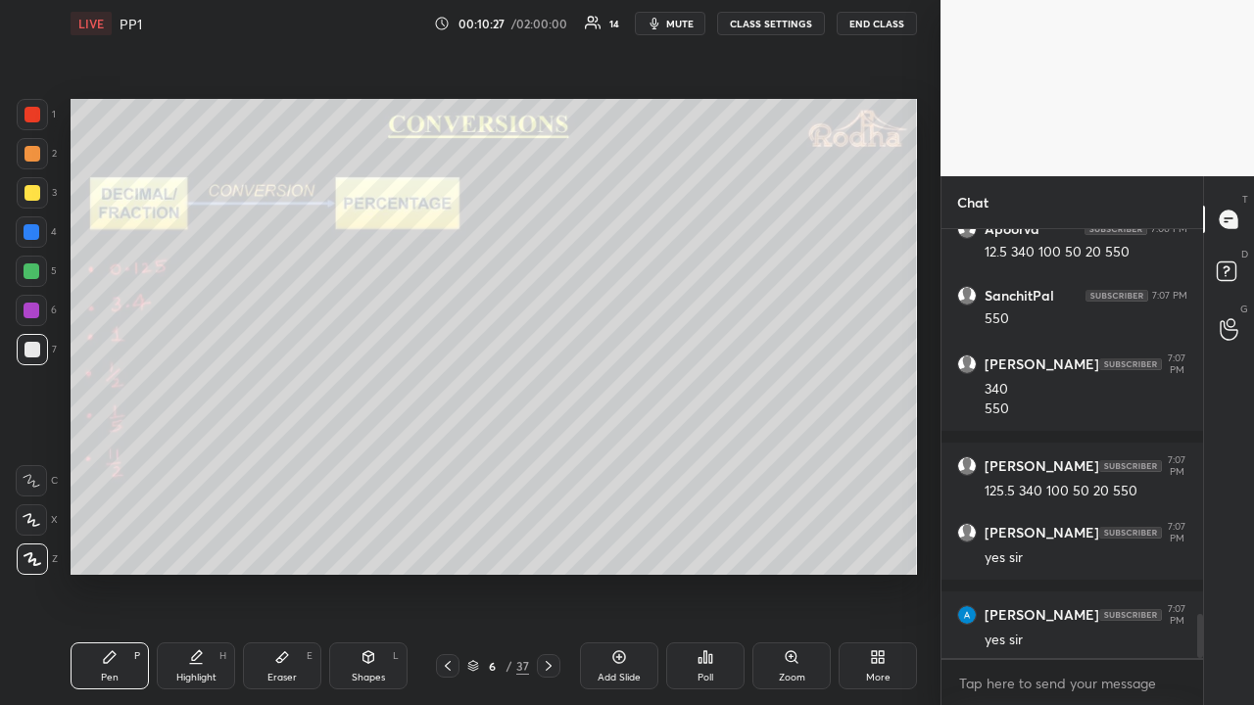
click at [547, 547] on icon at bounding box center [549, 666] width 16 height 16
click at [35, 156] on div at bounding box center [32, 154] width 16 height 16
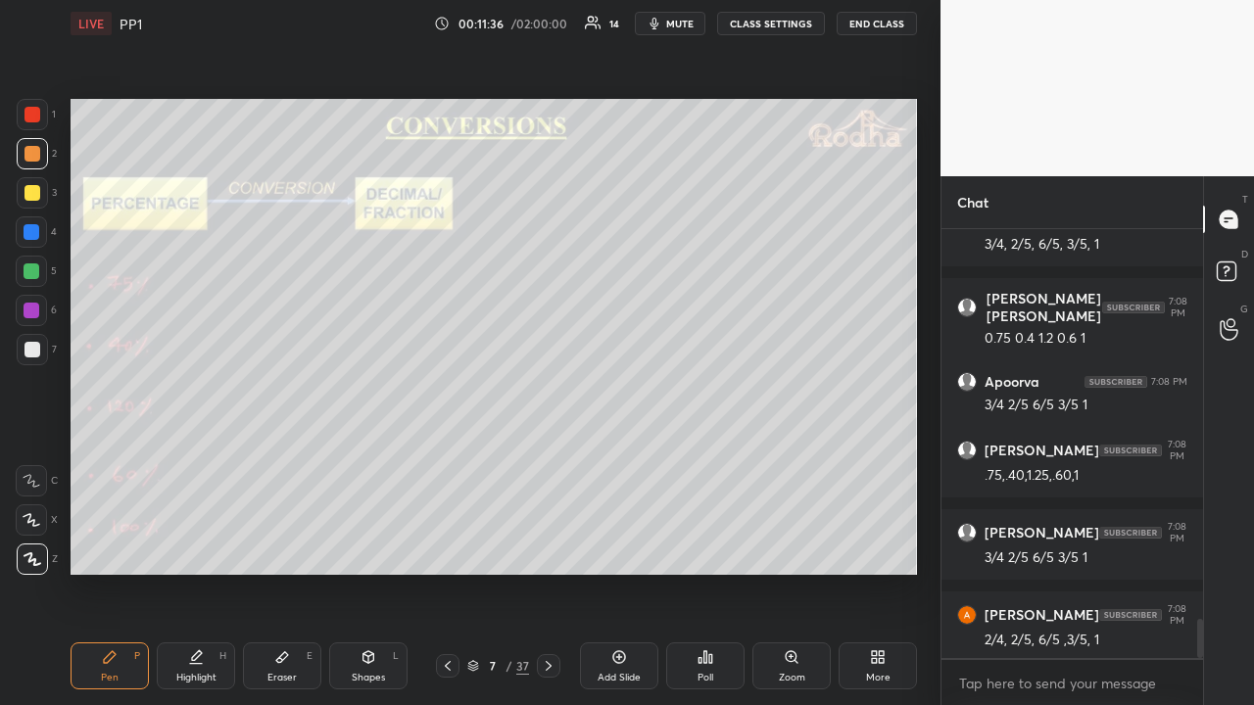
scroll to position [4345, 0]
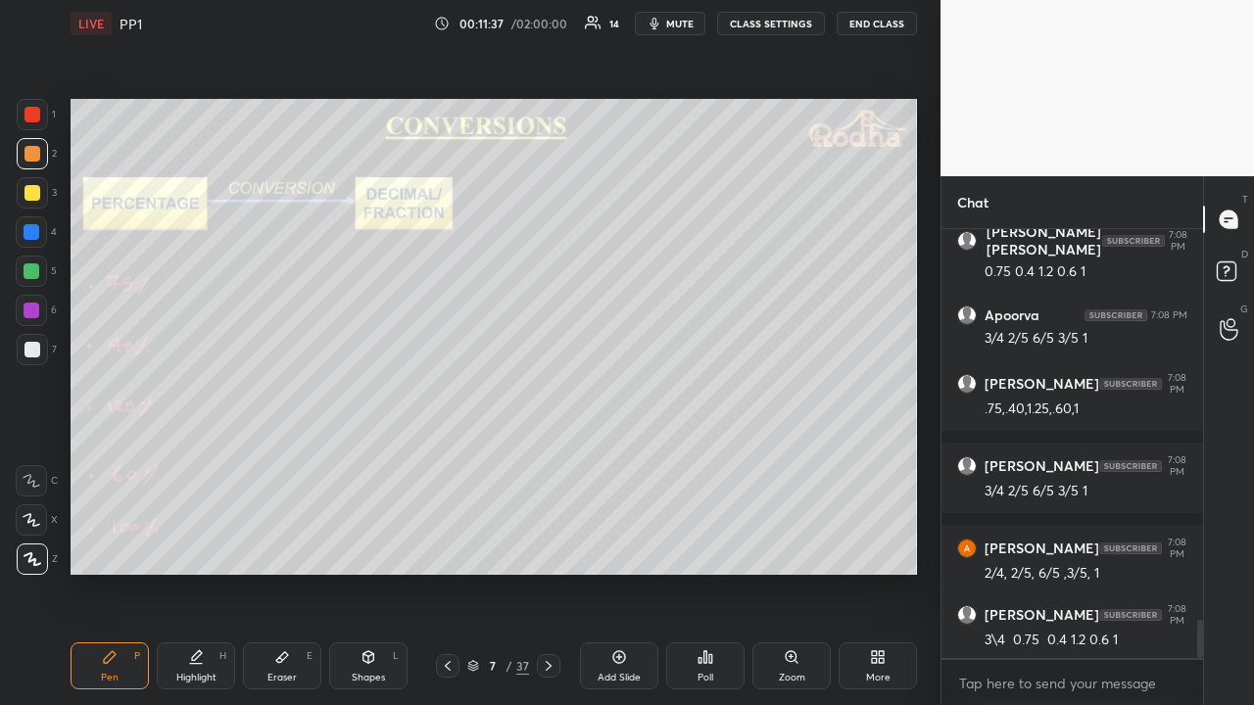
click at [36, 198] on div at bounding box center [32, 193] width 16 height 16
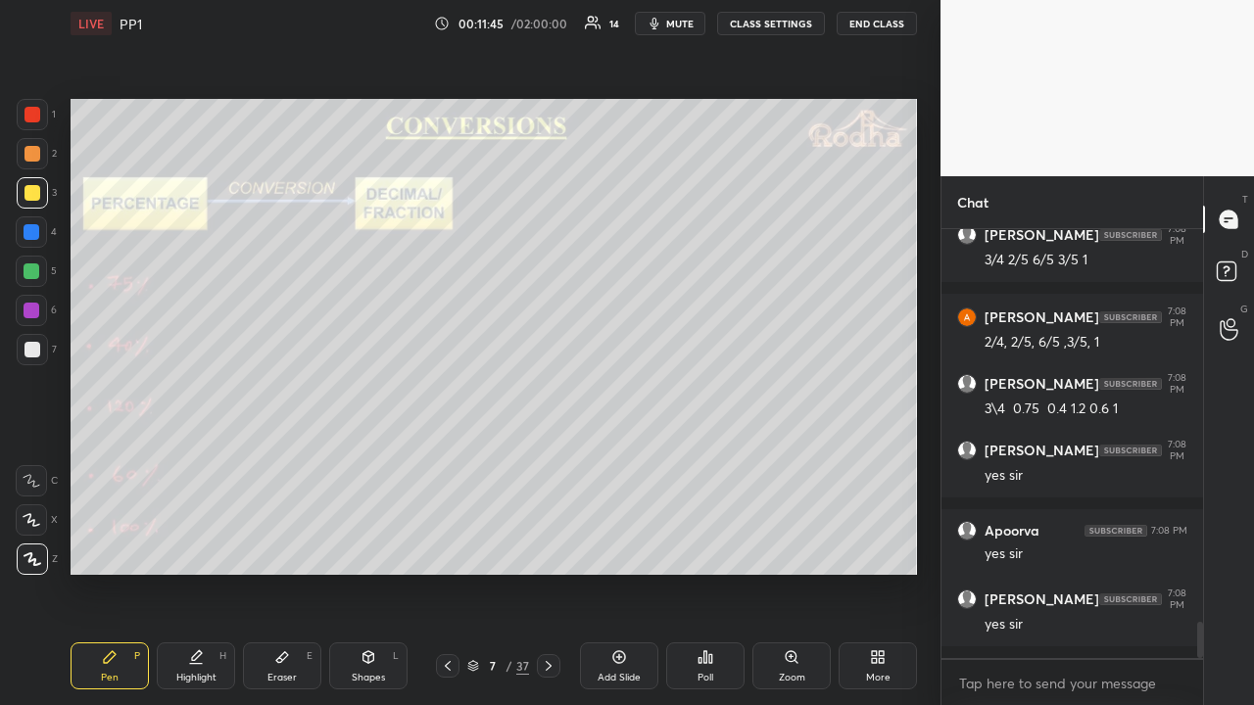
scroll to position [4643, 0]
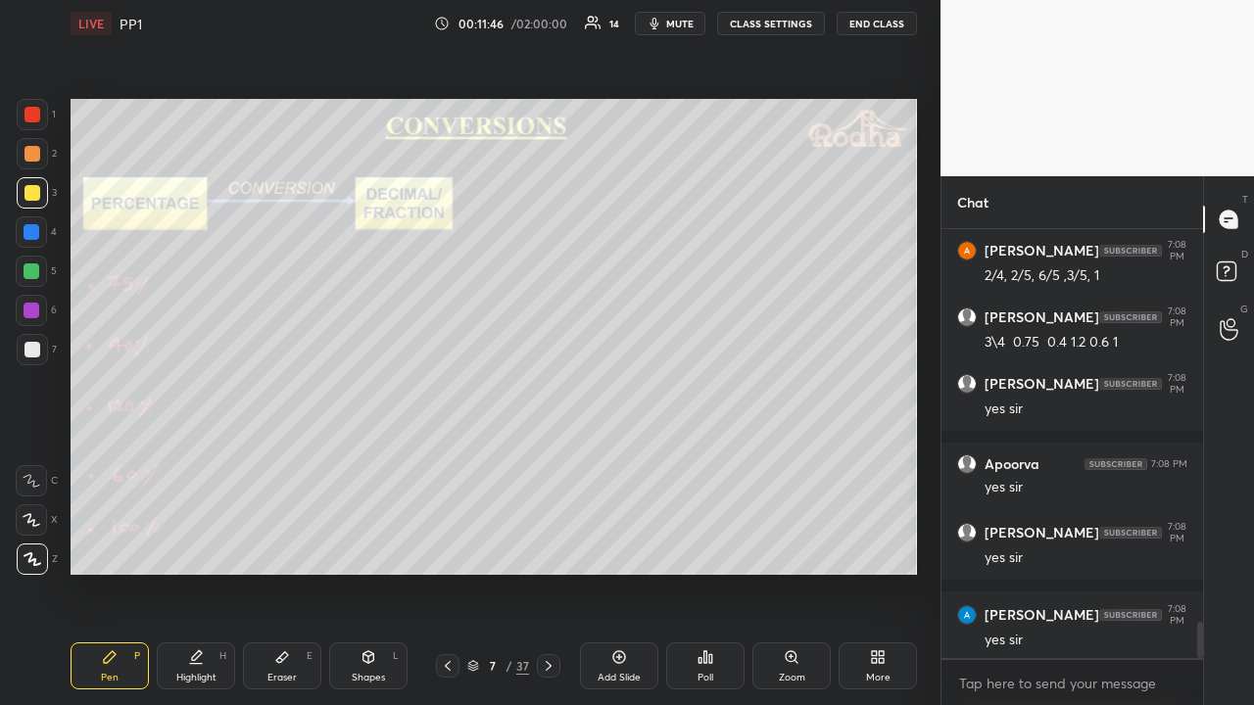
click at [550, 547] on icon at bounding box center [549, 666] width 16 height 16
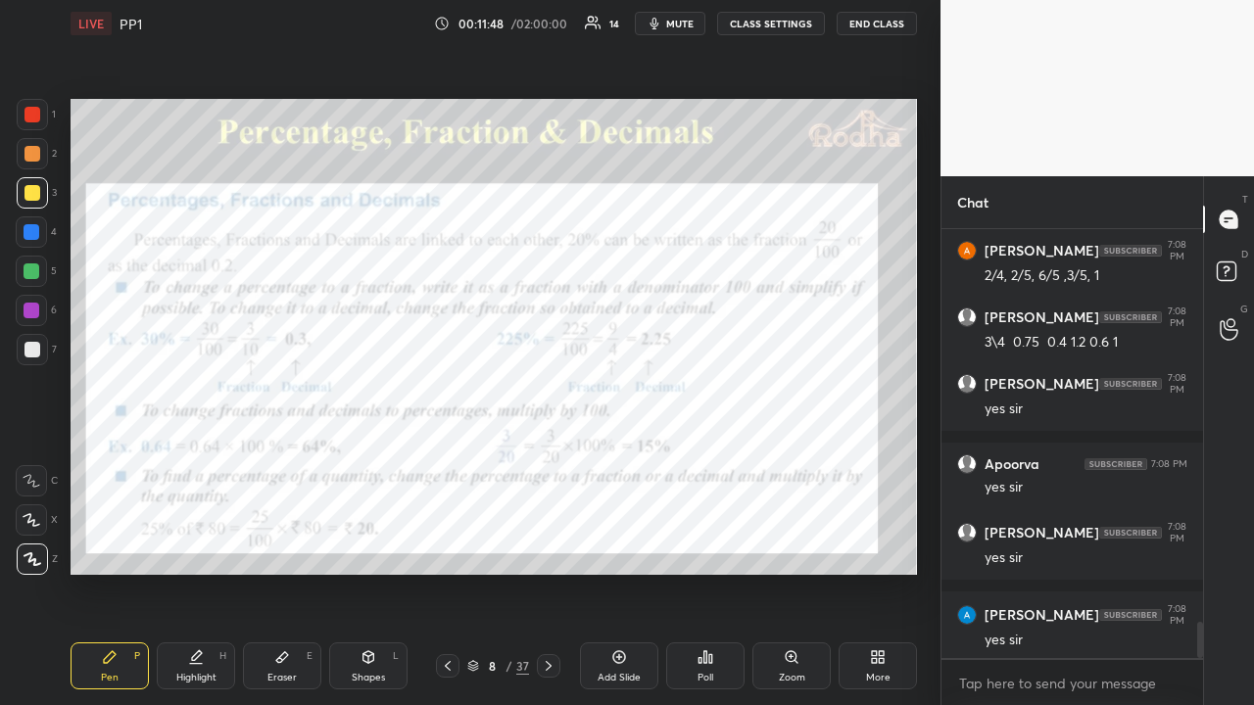
click at [42, 151] on div at bounding box center [32, 153] width 31 height 31
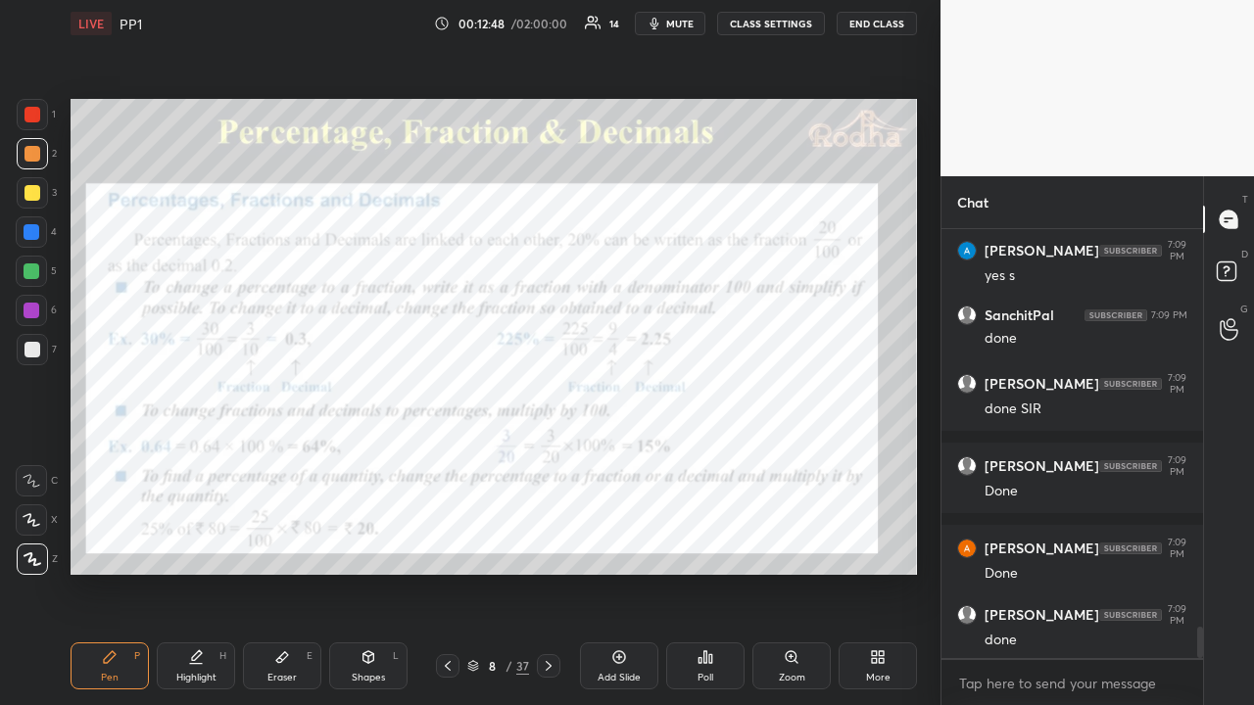
scroll to position [5454, 0]
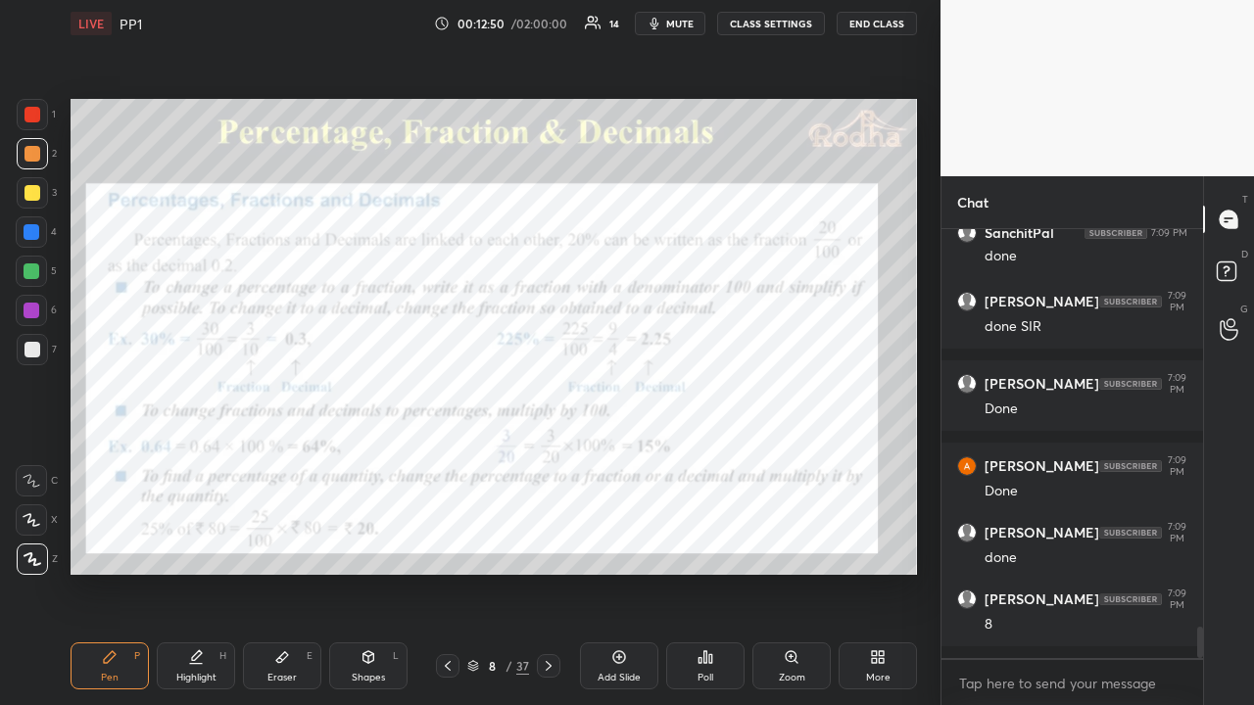
click at [38, 120] on div at bounding box center [32, 115] width 16 height 16
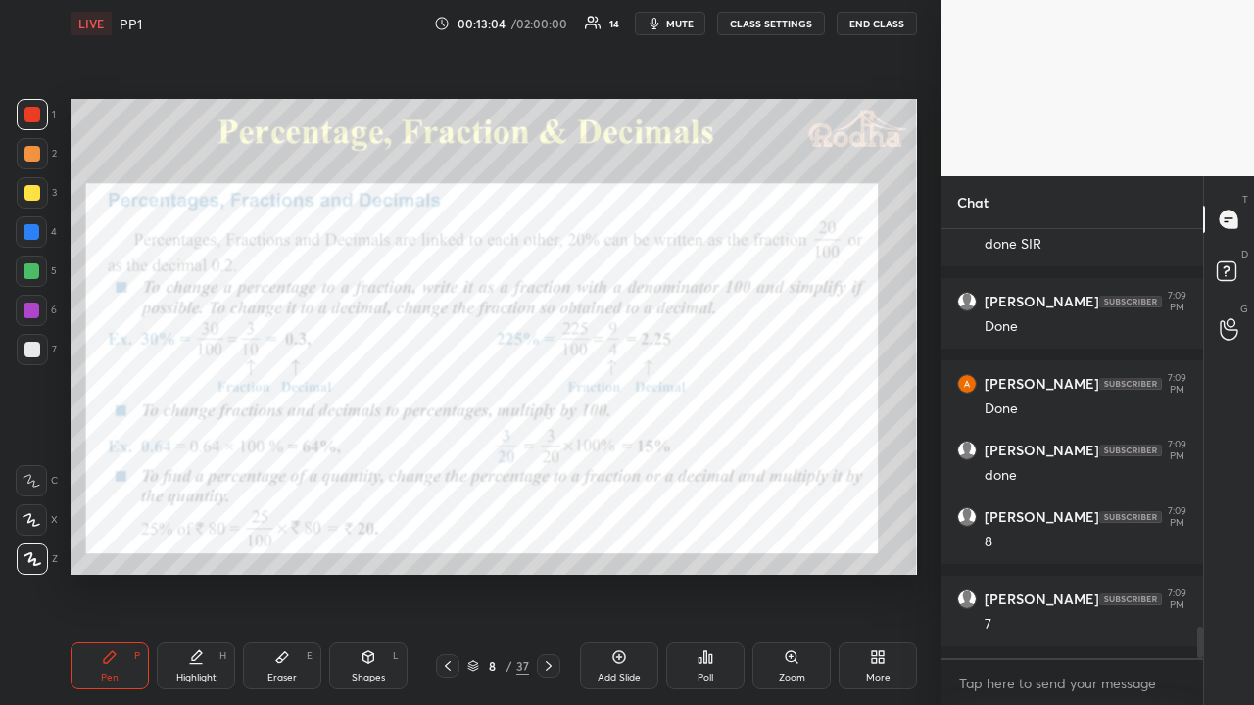
click at [452, 547] on icon at bounding box center [448, 666] width 16 height 16
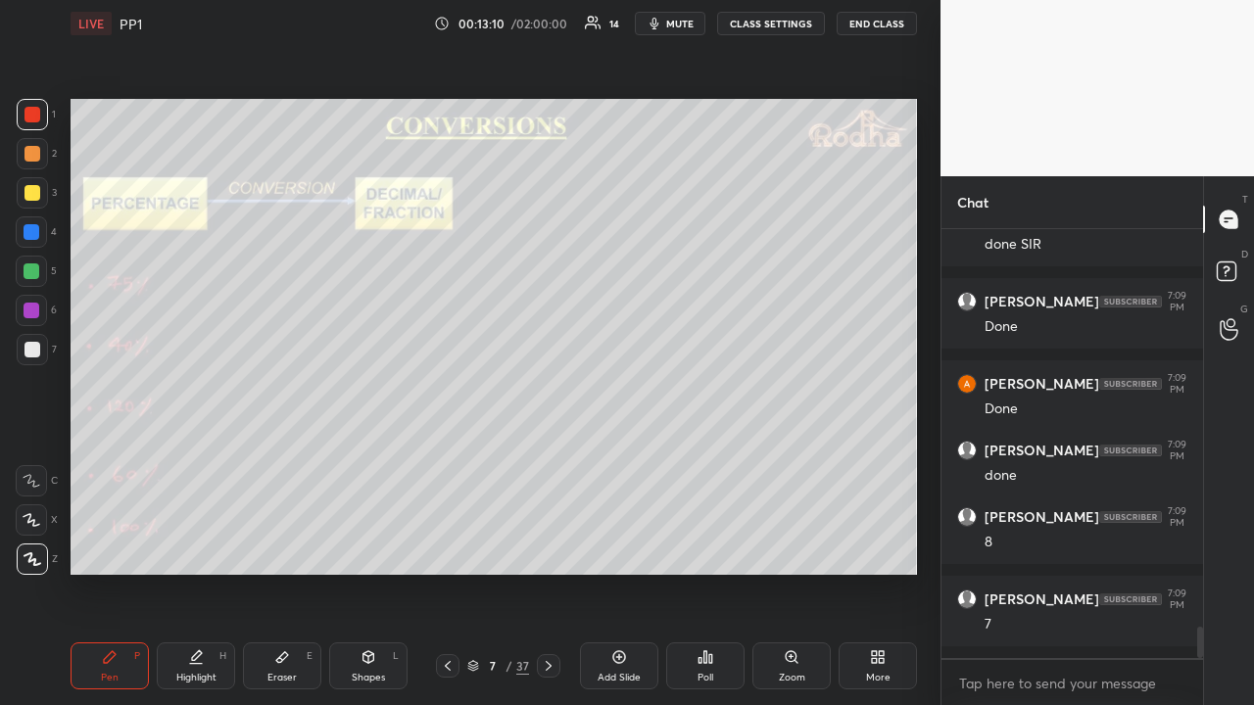
click at [452, 547] on icon at bounding box center [448, 666] width 16 height 16
click at [552, 547] on icon at bounding box center [549, 666] width 16 height 16
click at [548, 547] on icon at bounding box center [549, 666] width 16 height 16
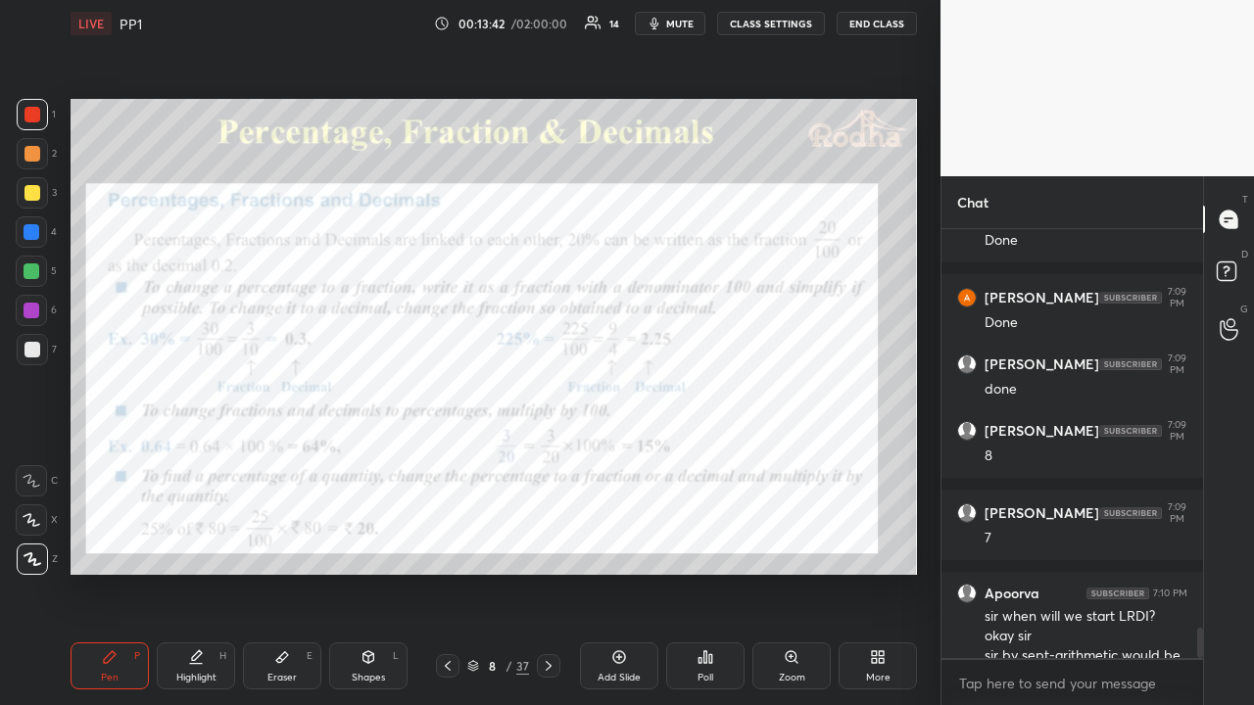
scroll to position [5660, 0]
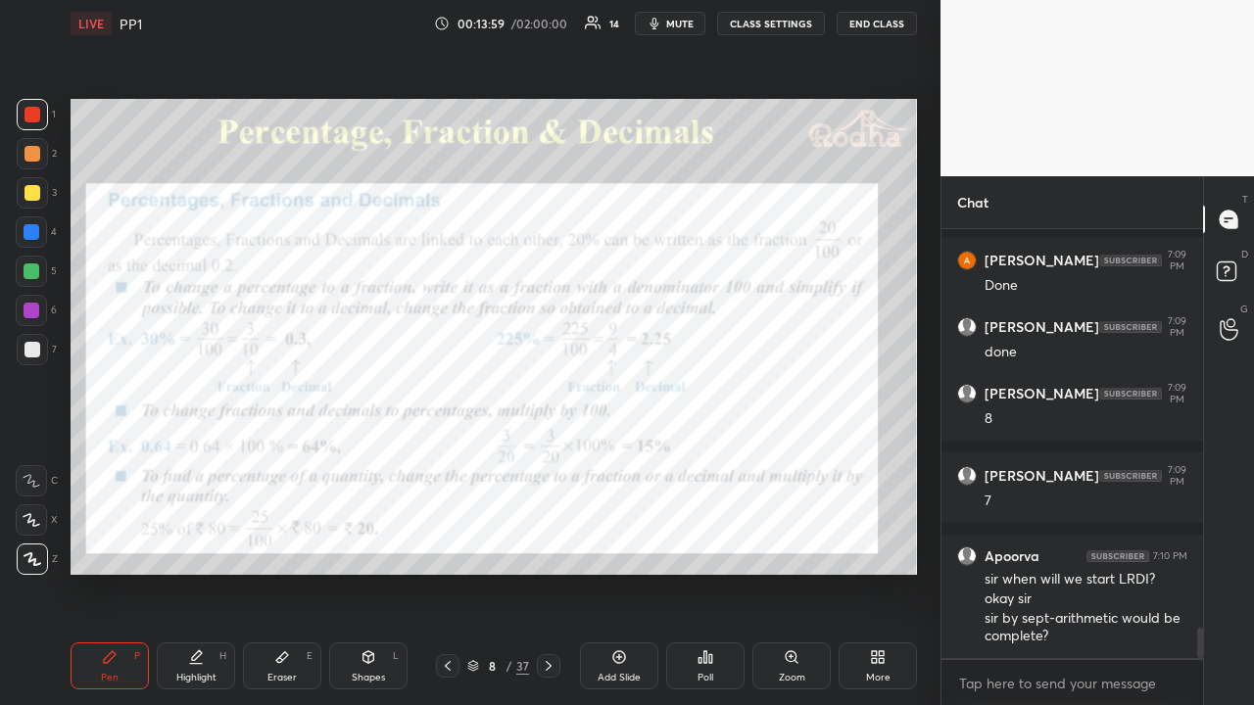
click at [35, 191] on div at bounding box center [32, 193] width 16 height 16
click at [551, 547] on icon at bounding box center [549, 666] width 16 height 16
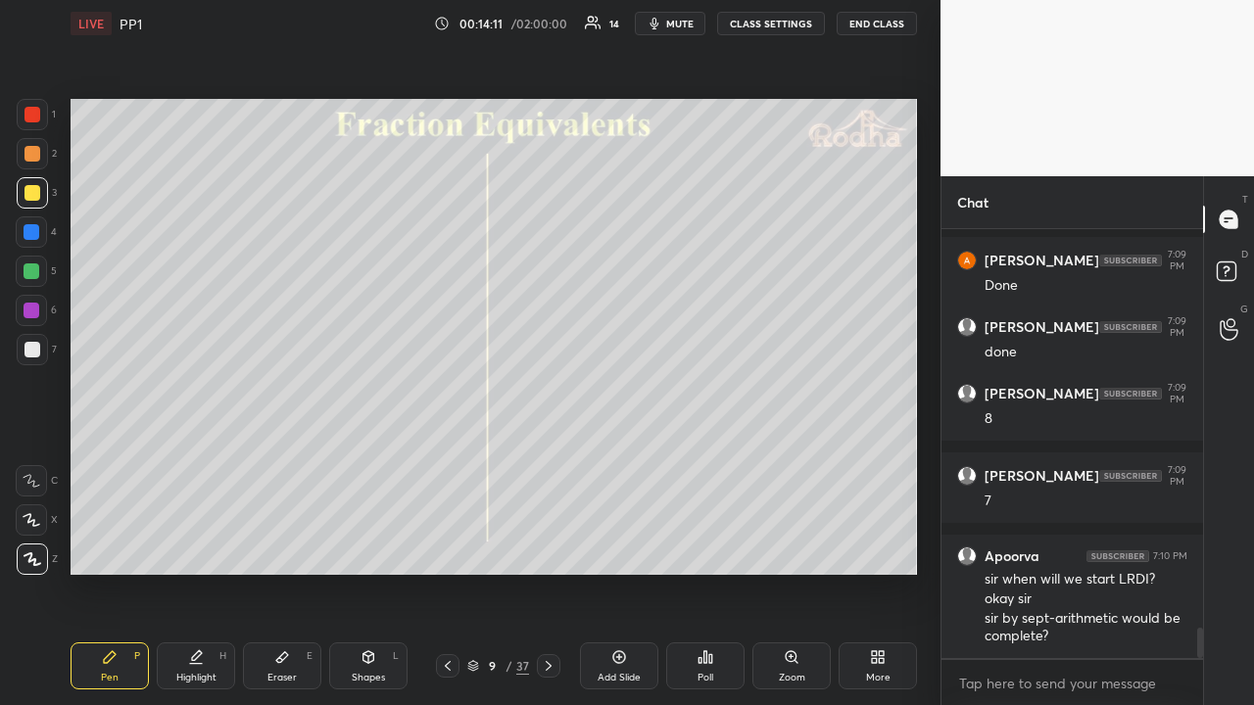
scroll to position [5742, 0]
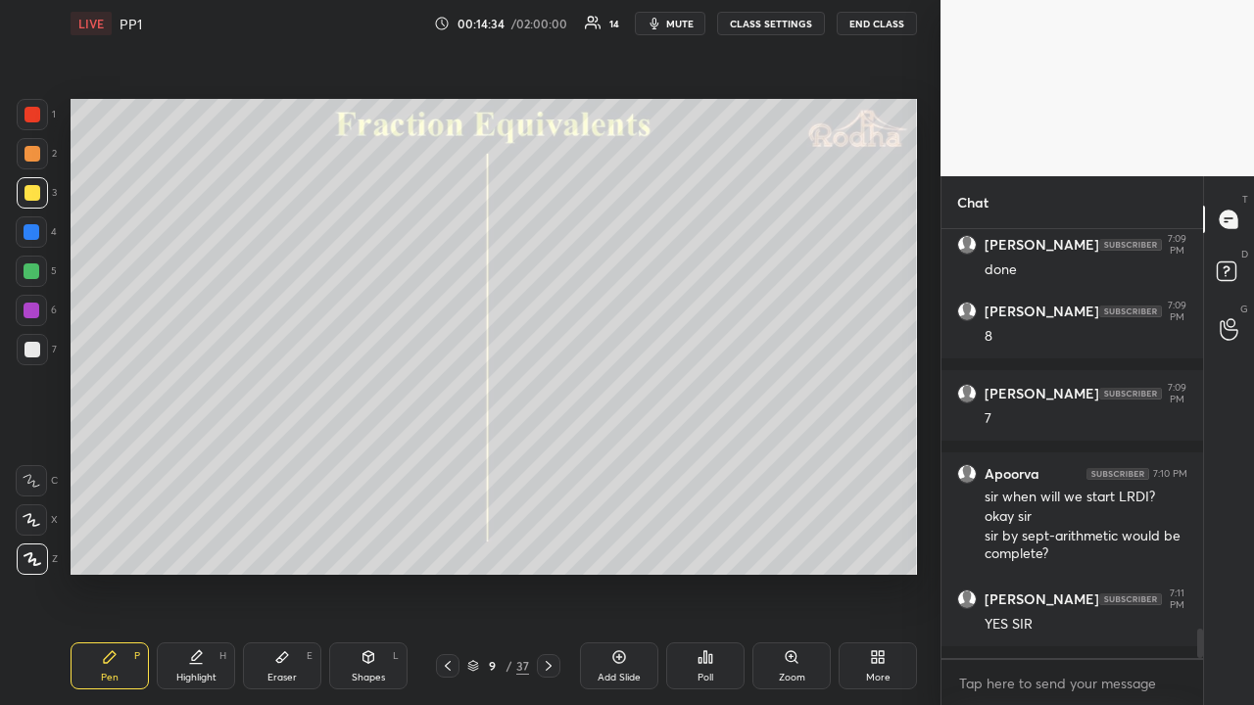
drag, startPoint x: 552, startPoint y: 660, endPoint x: 552, endPoint y: 632, distance: 28.4
click at [554, 547] on icon at bounding box center [549, 666] width 16 height 16
drag, startPoint x: 447, startPoint y: 669, endPoint x: 451, endPoint y: 652, distance: 17.1
click at [449, 547] on icon at bounding box center [448, 666] width 16 height 16
click at [33, 155] on div at bounding box center [32, 154] width 16 height 16
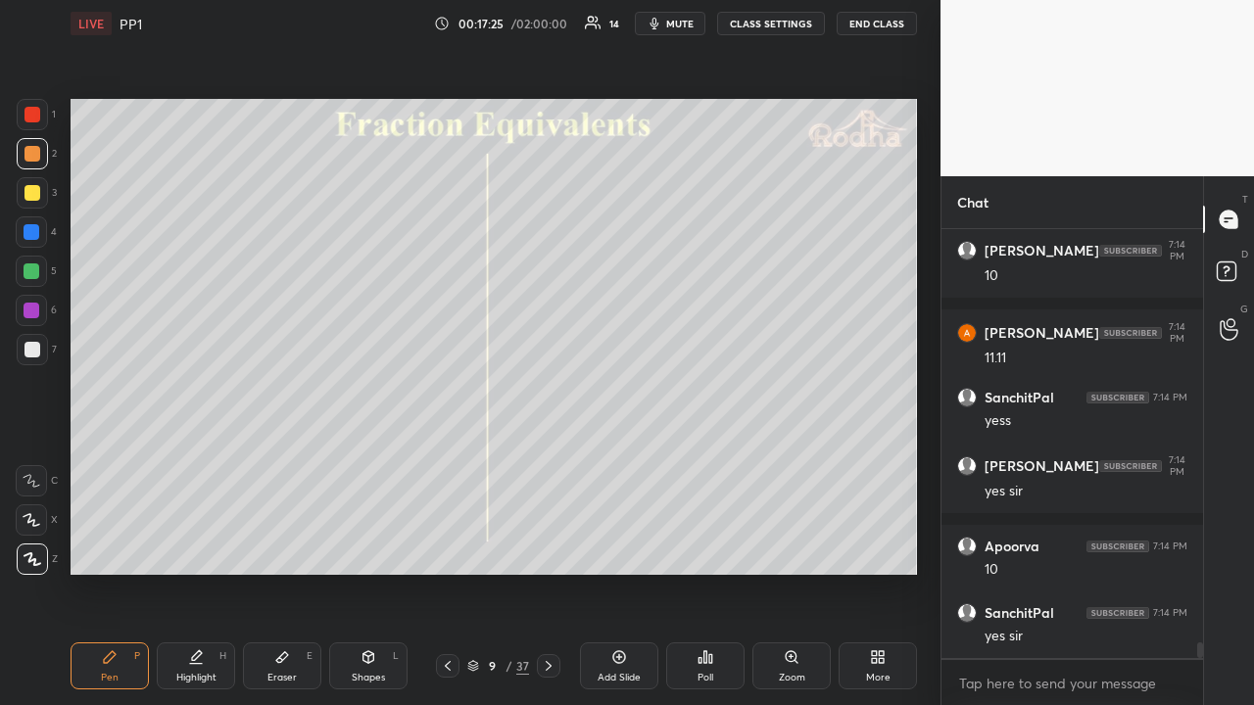
scroll to position [11255, 0]
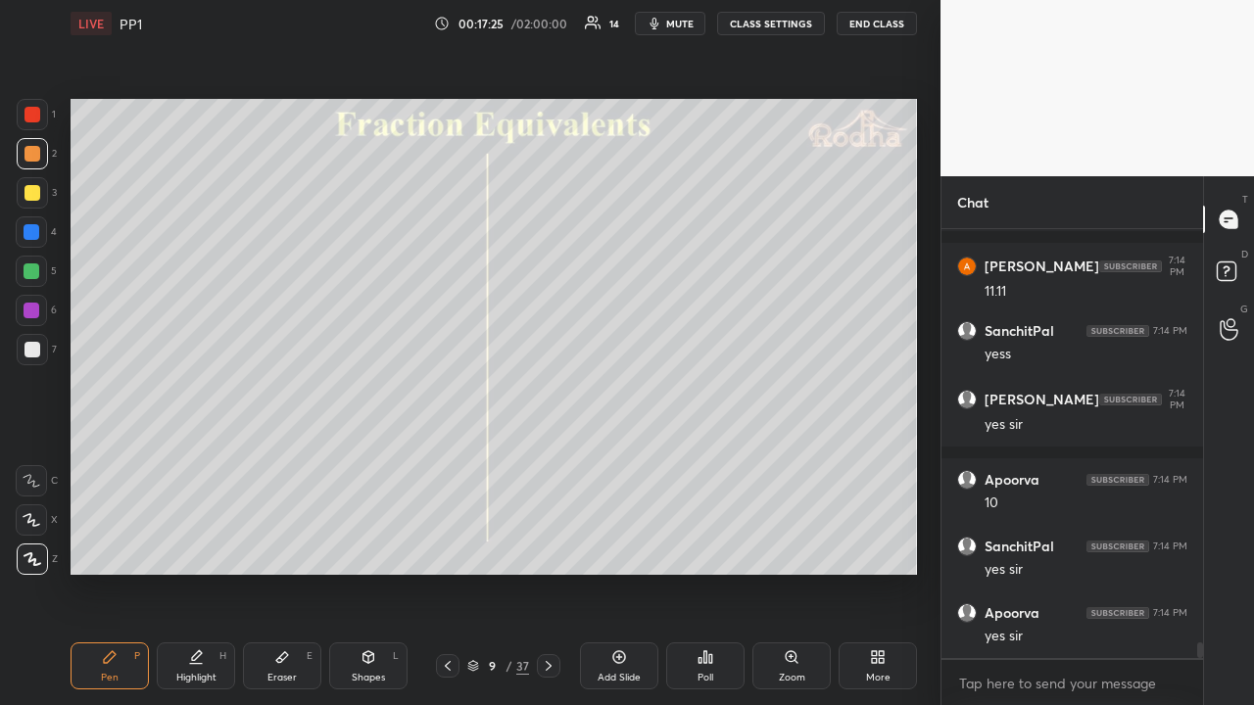
click at [472, 547] on icon at bounding box center [473, 666] width 12 height 12
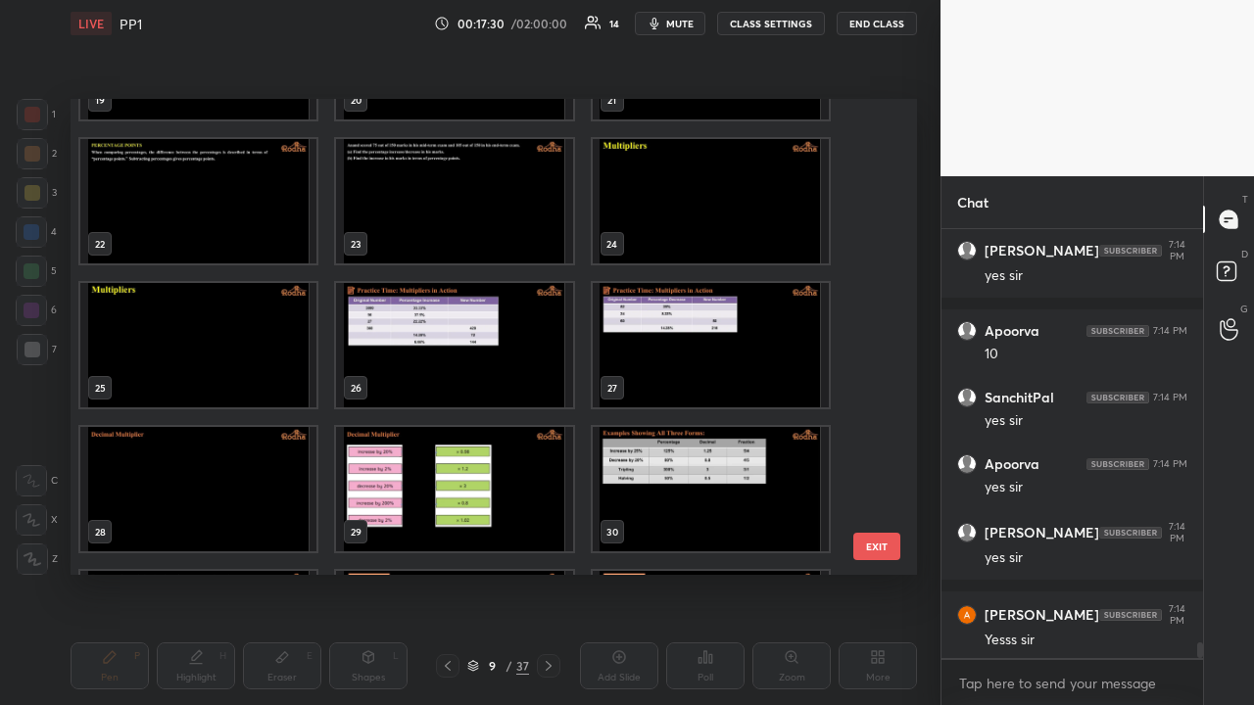
scroll to position [980, 0]
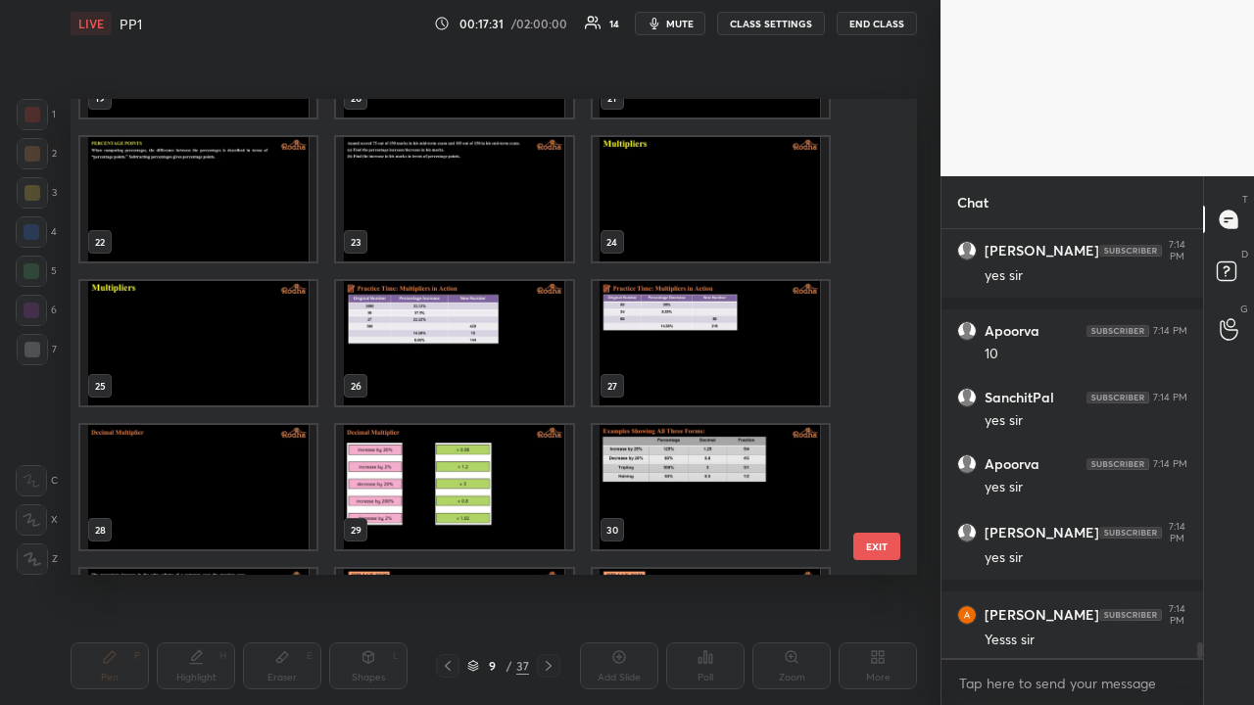
click at [481, 341] on img "grid" at bounding box center [454, 343] width 236 height 124
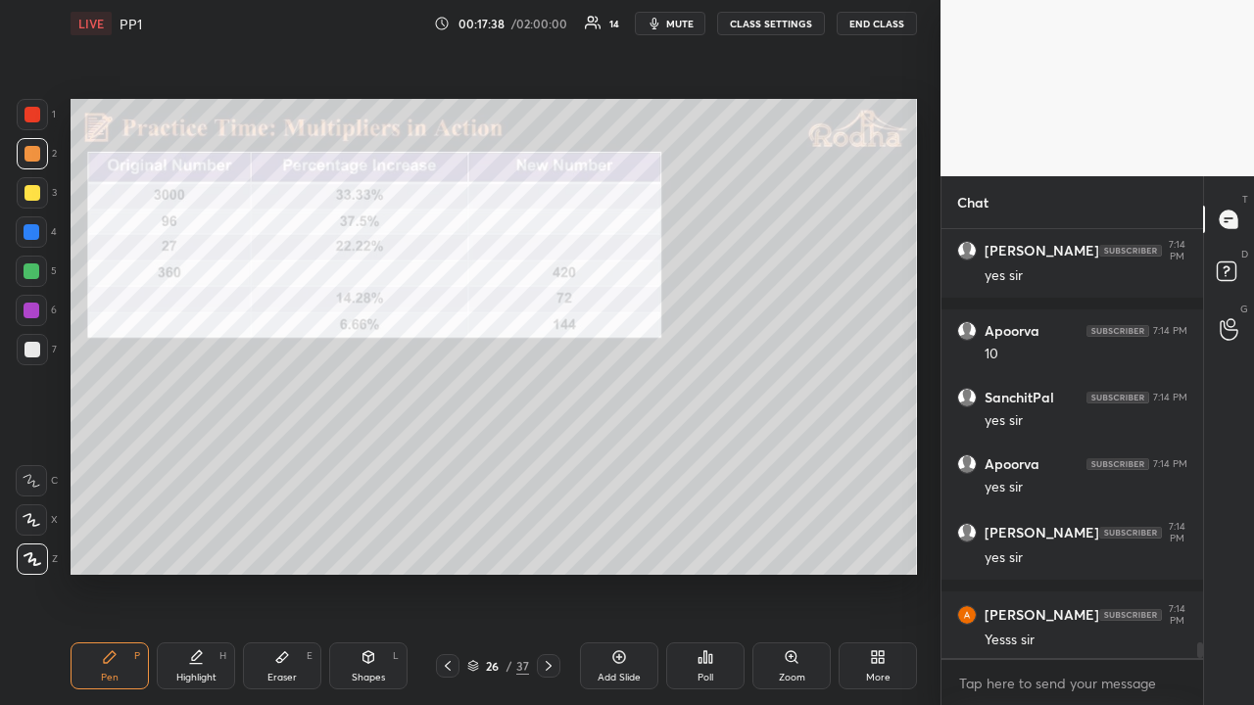
click at [472, 547] on icon at bounding box center [473, 663] width 10 height 5
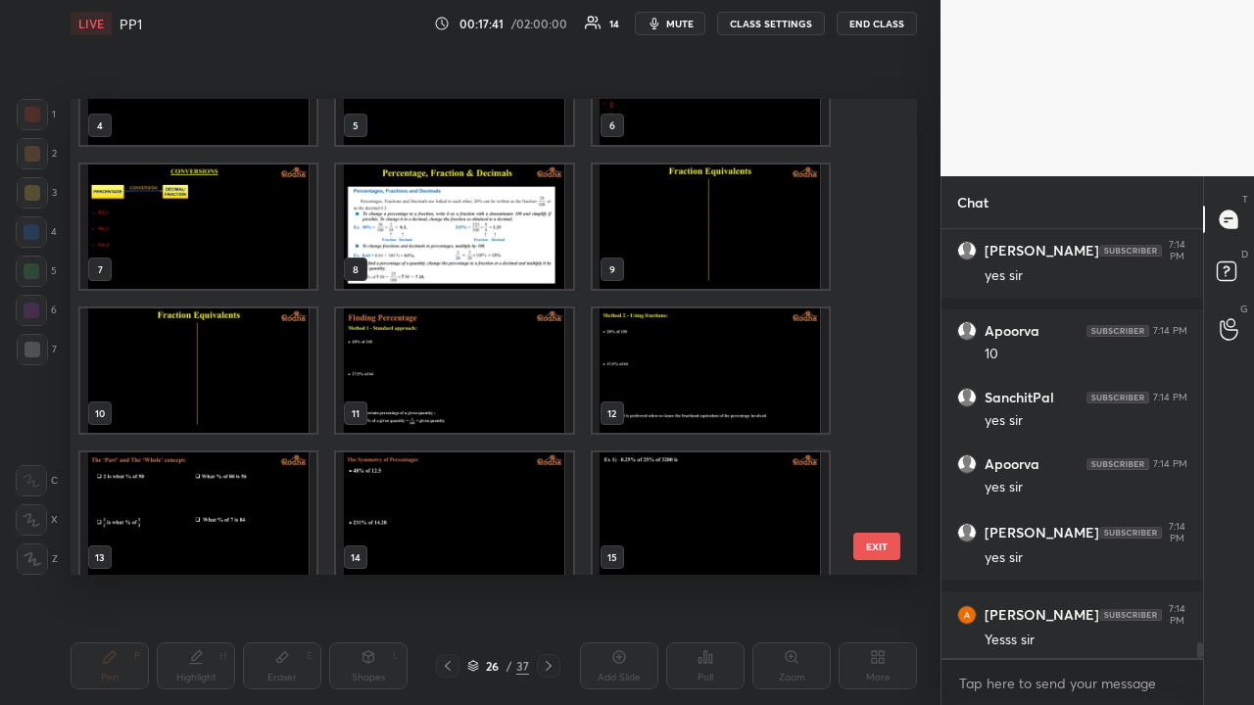
scroll to position [11486, 0]
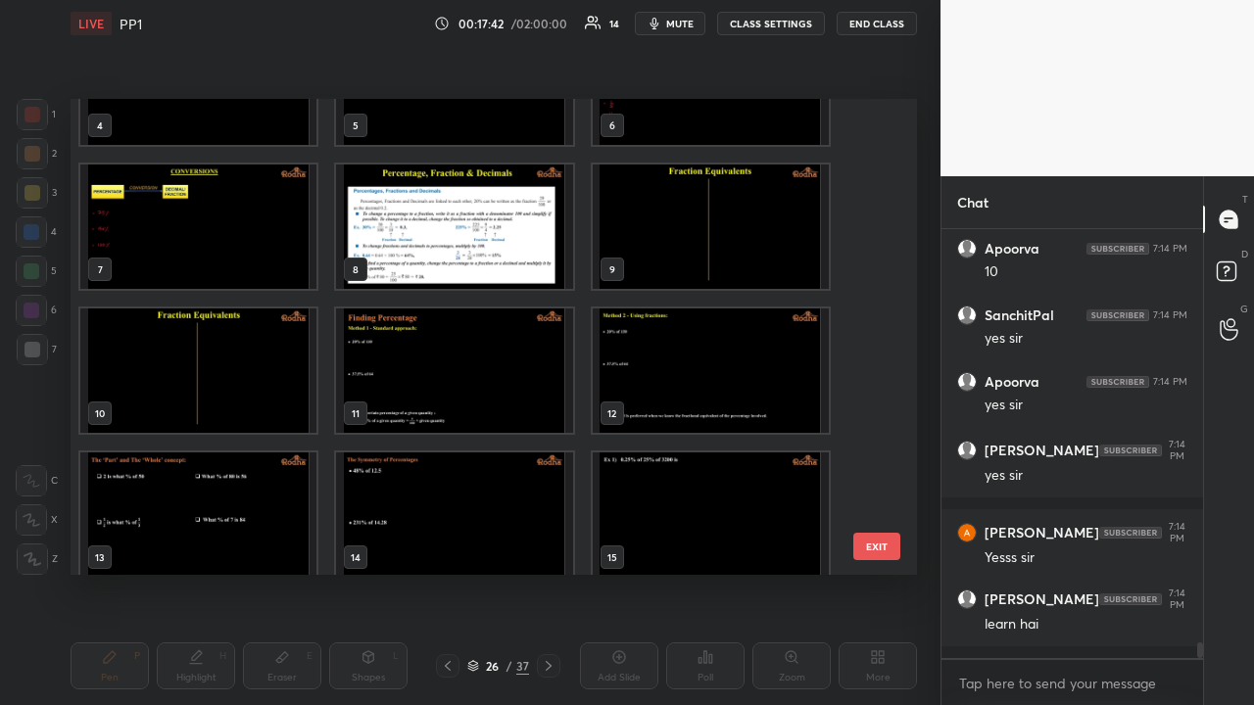
click at [263, 359] on img "grid" at bounding box center [198, 371] width 236 height 124
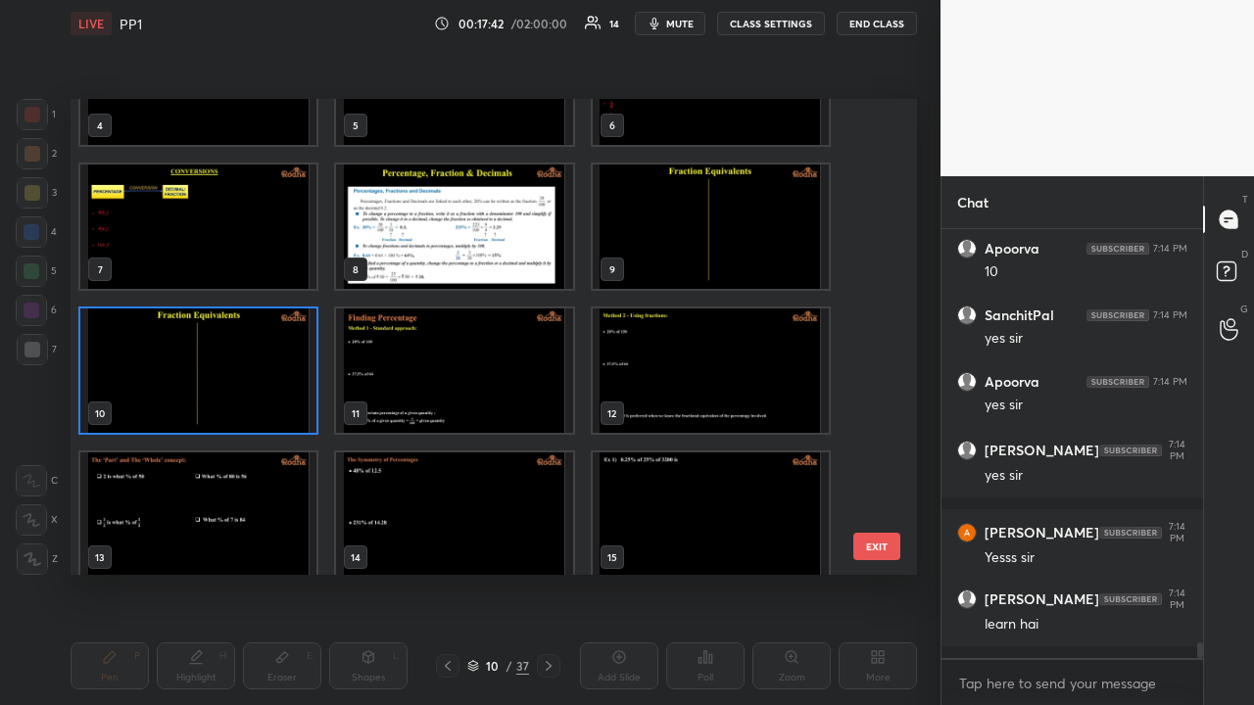
click at [263, 359] on img "grid" at bounding box center [198, 371] width 236 height 124
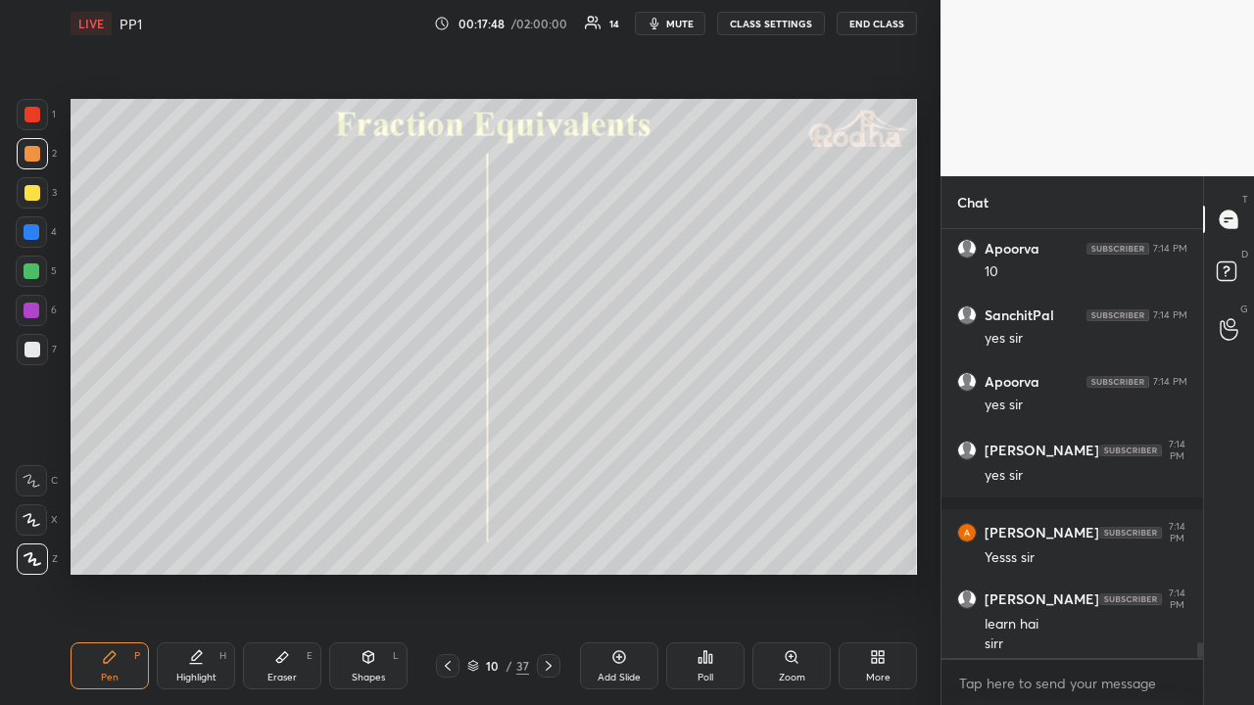
scroll to position [11506, 0]
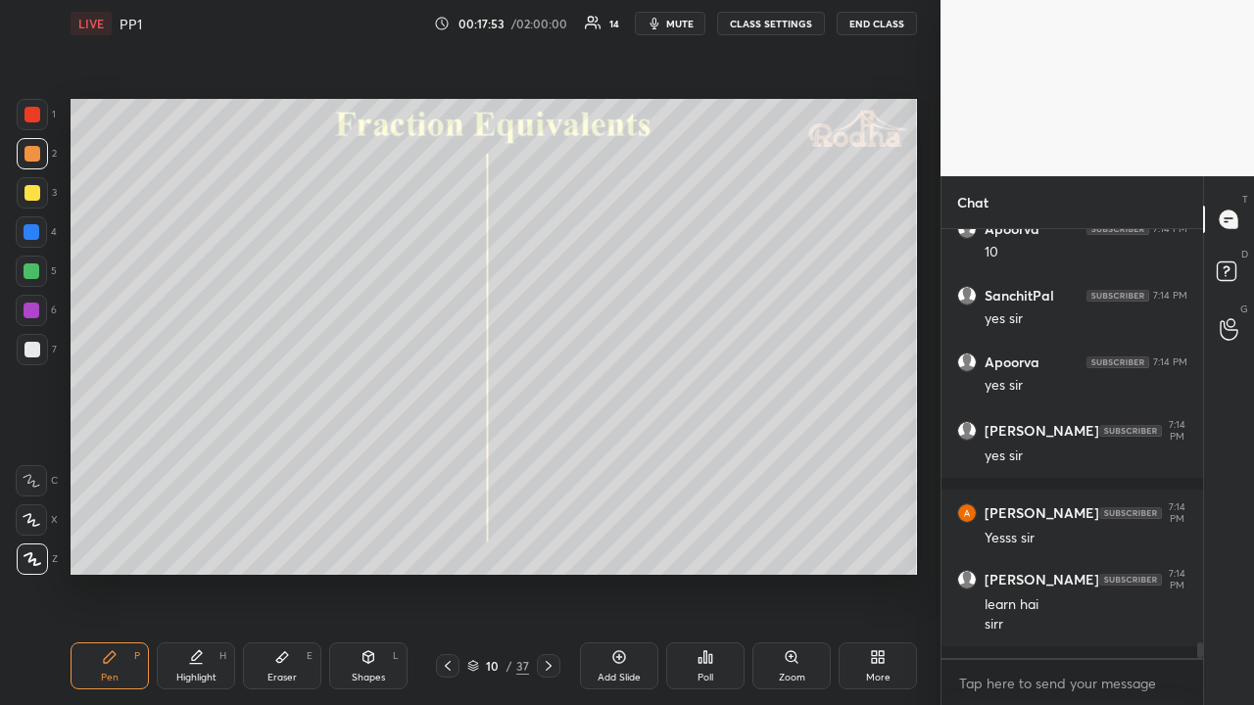
click at [448, 547] on icon at bounding box center [448, 666] width 16 height 16
click at [549, 547] on icon at bounding box center [549, 666] width 6 height 10
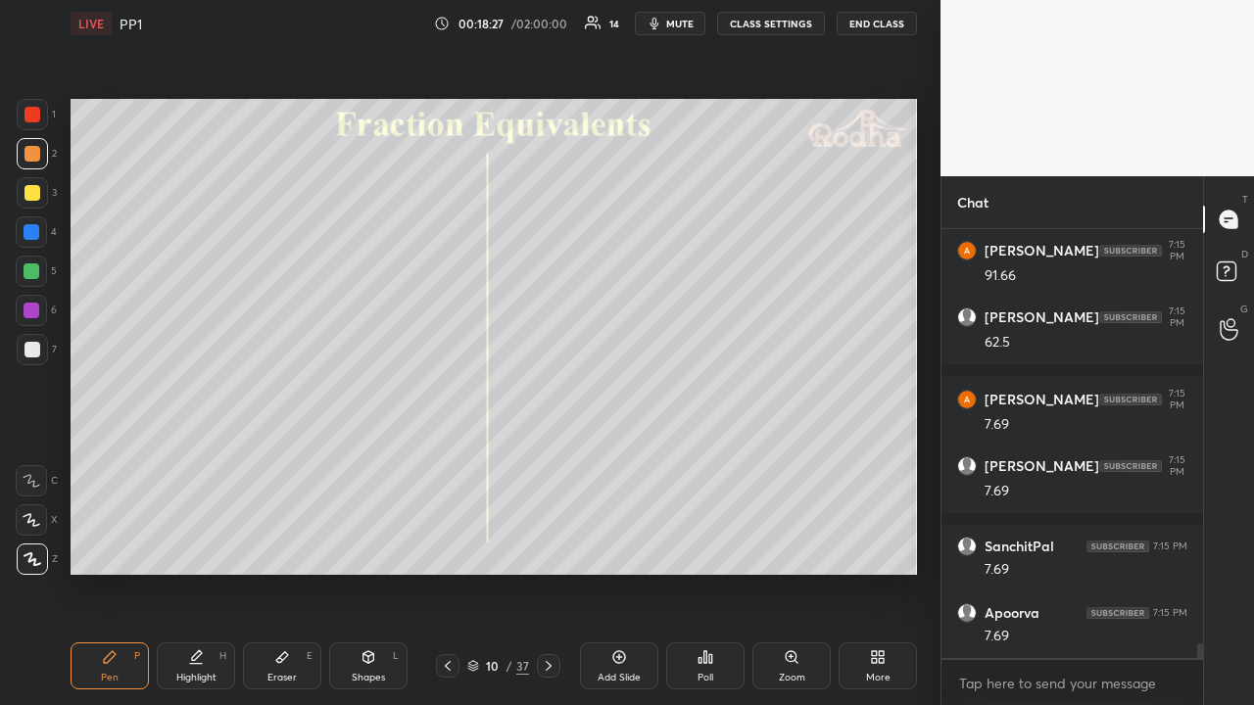
scroll to position [12321, 0]
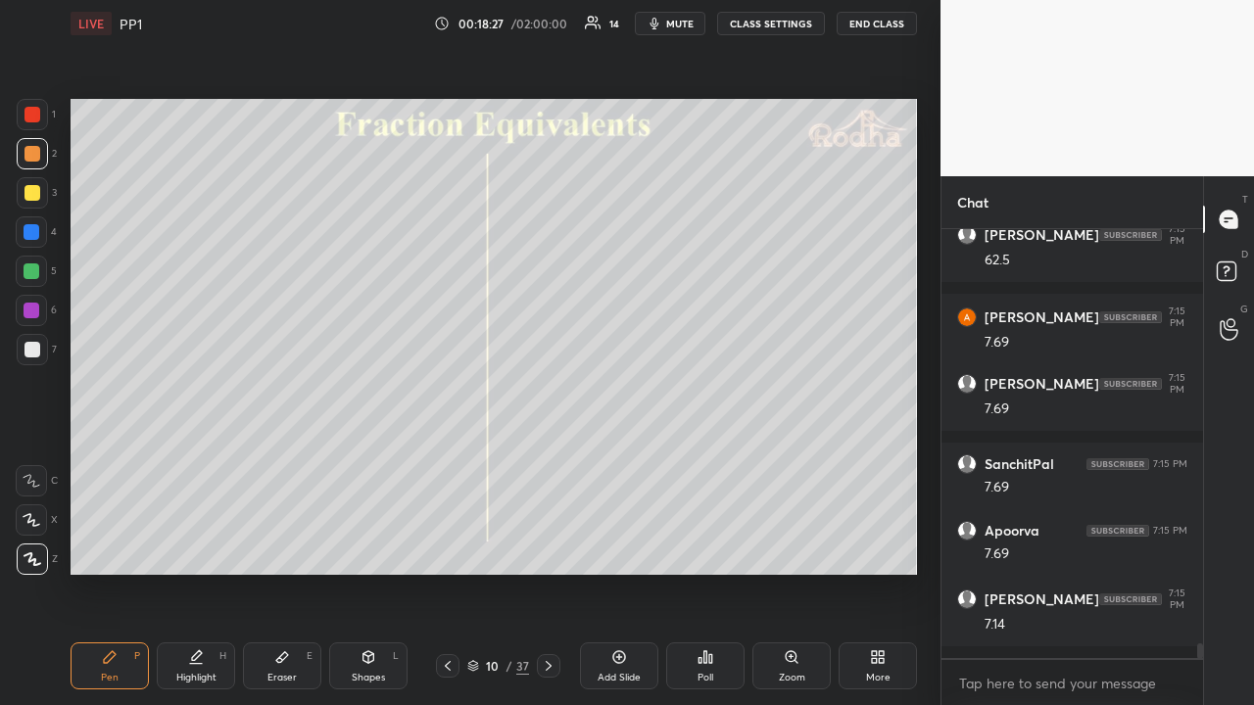
drag, startPoint x: 444, startPoint y: 664, endPoint x: 443, endPoint y: 647, distance: 17.7
click at [445, 547] on icon at bounding box center [448, 666] width 16 height 16
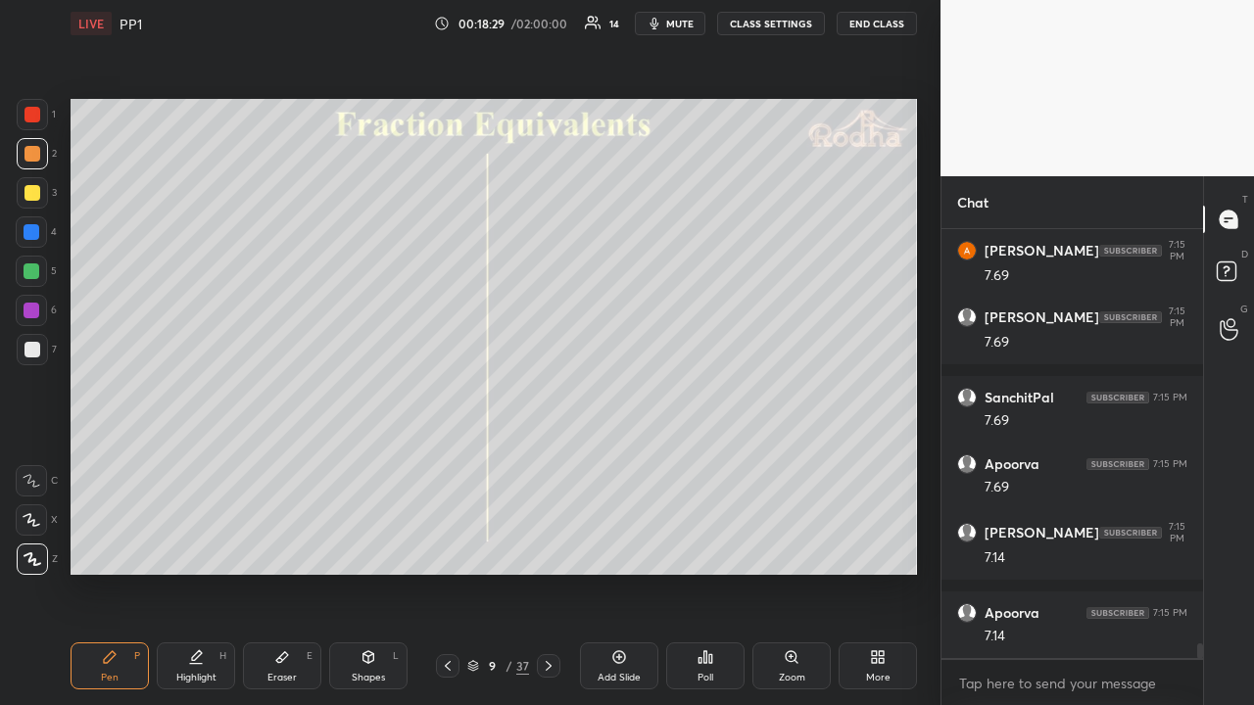
click at [542, 547] on icon at bounding box center [549, 666] width 16 height 16
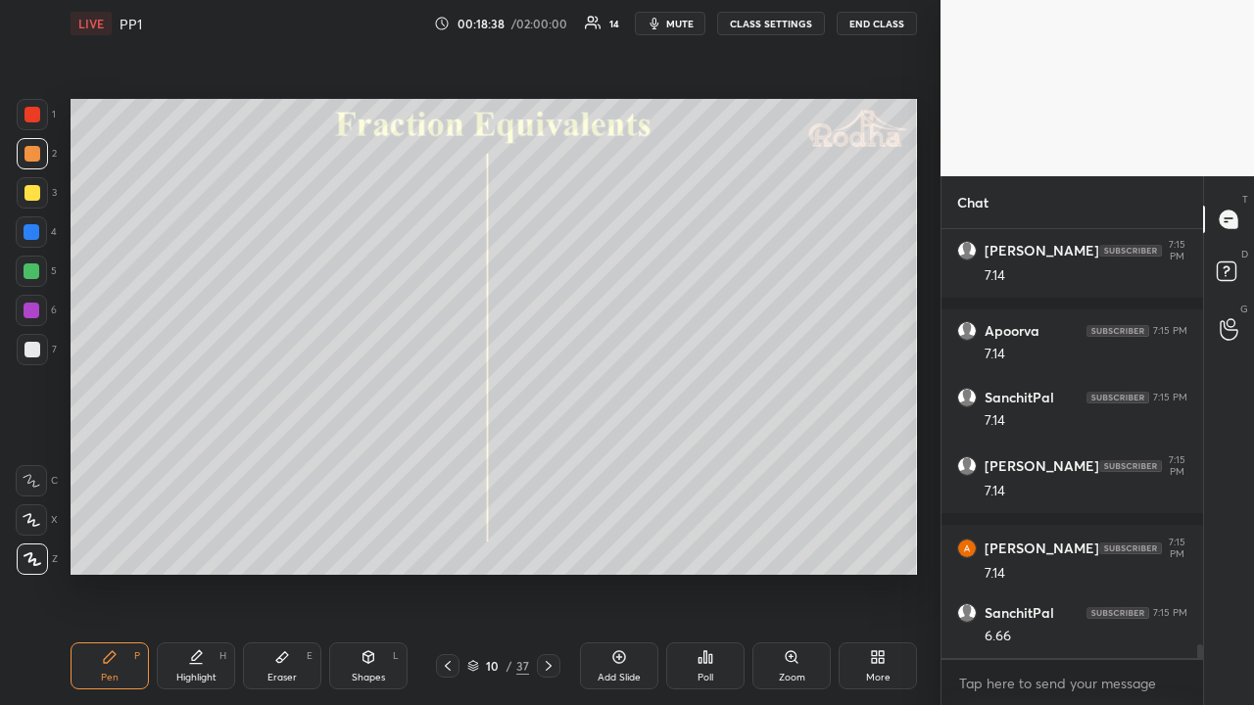
scroll to position [12736, 0]
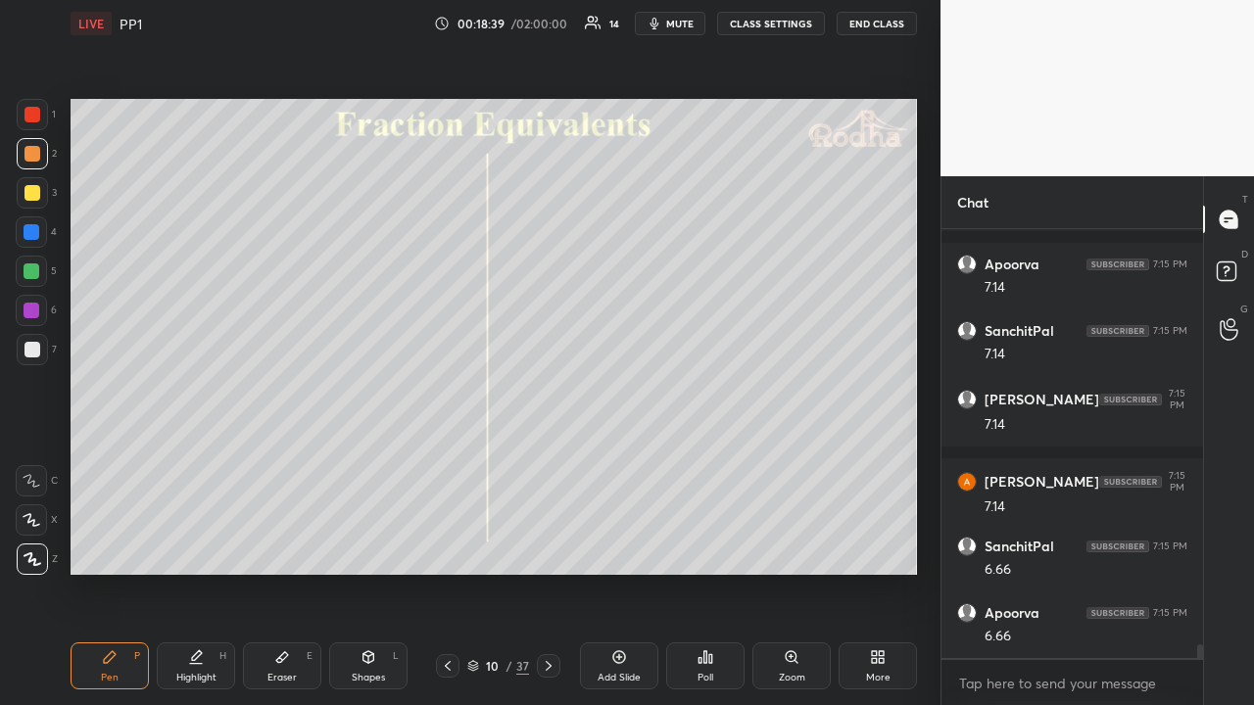
click at [445, 547] on icon at bounding box center [448, 666] width 16 height 16
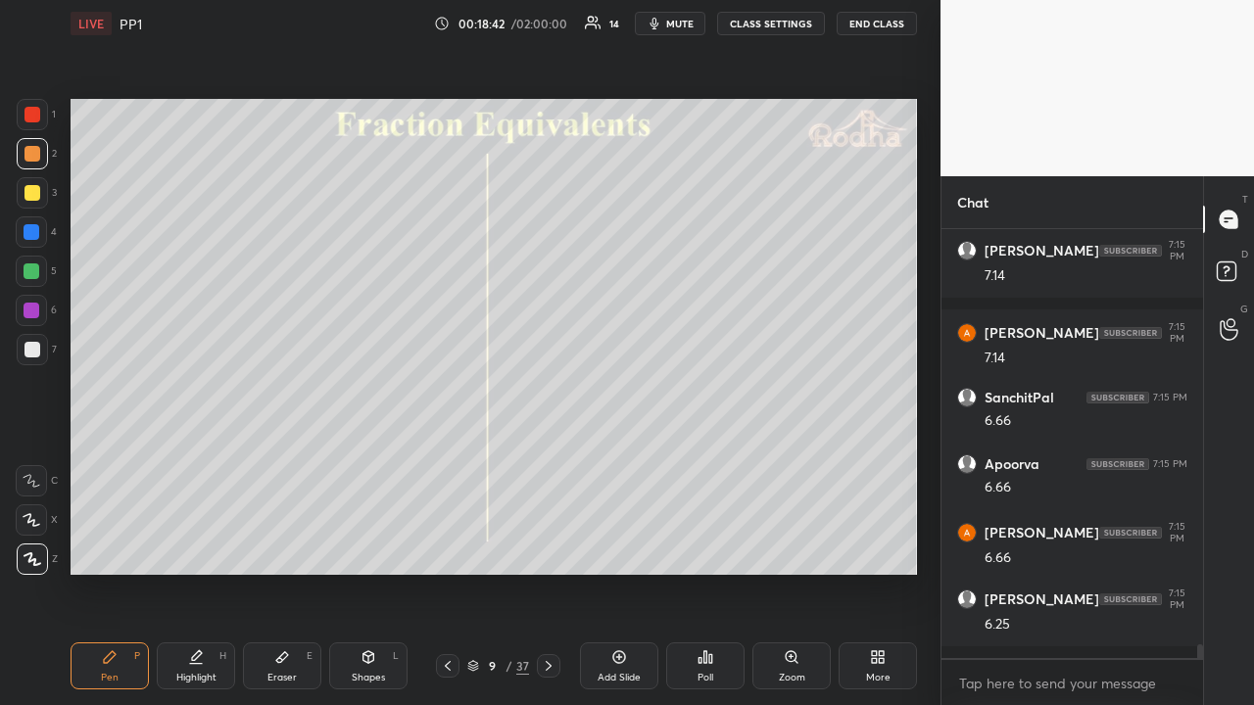
scroll to position [12952, 0]
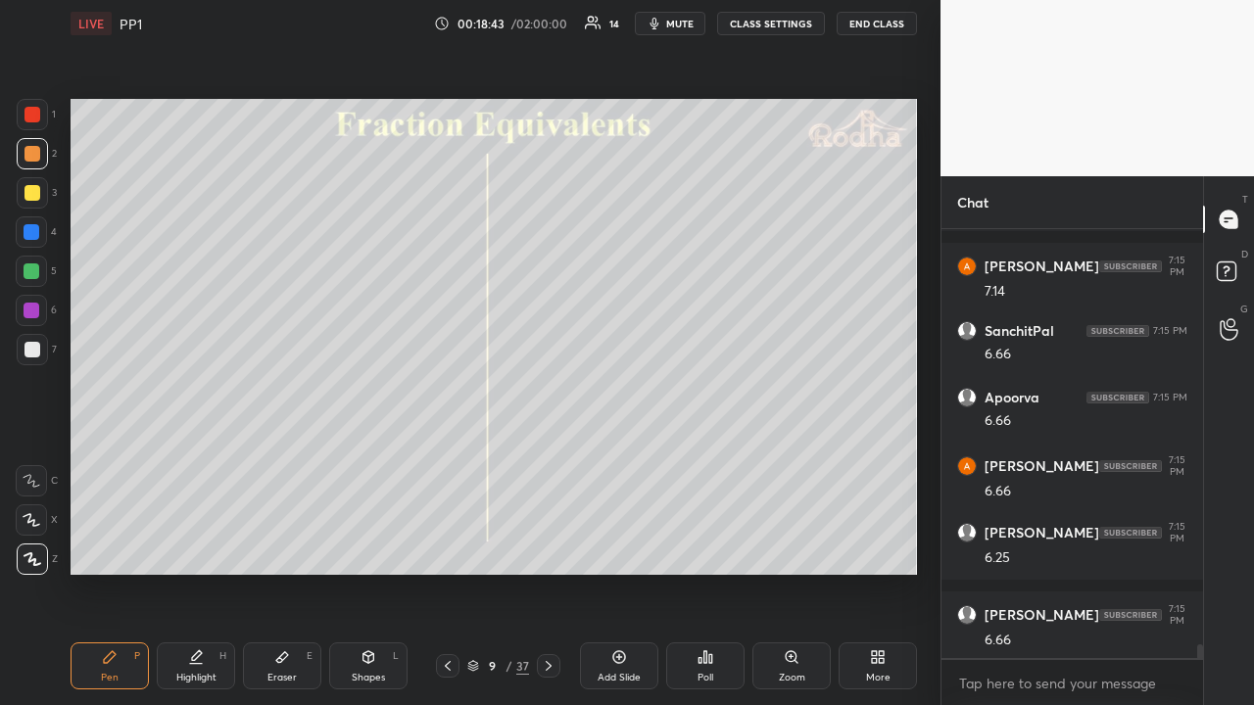
click at [551, 547] on icon at bounding box center [549, 666] width 16 height 16
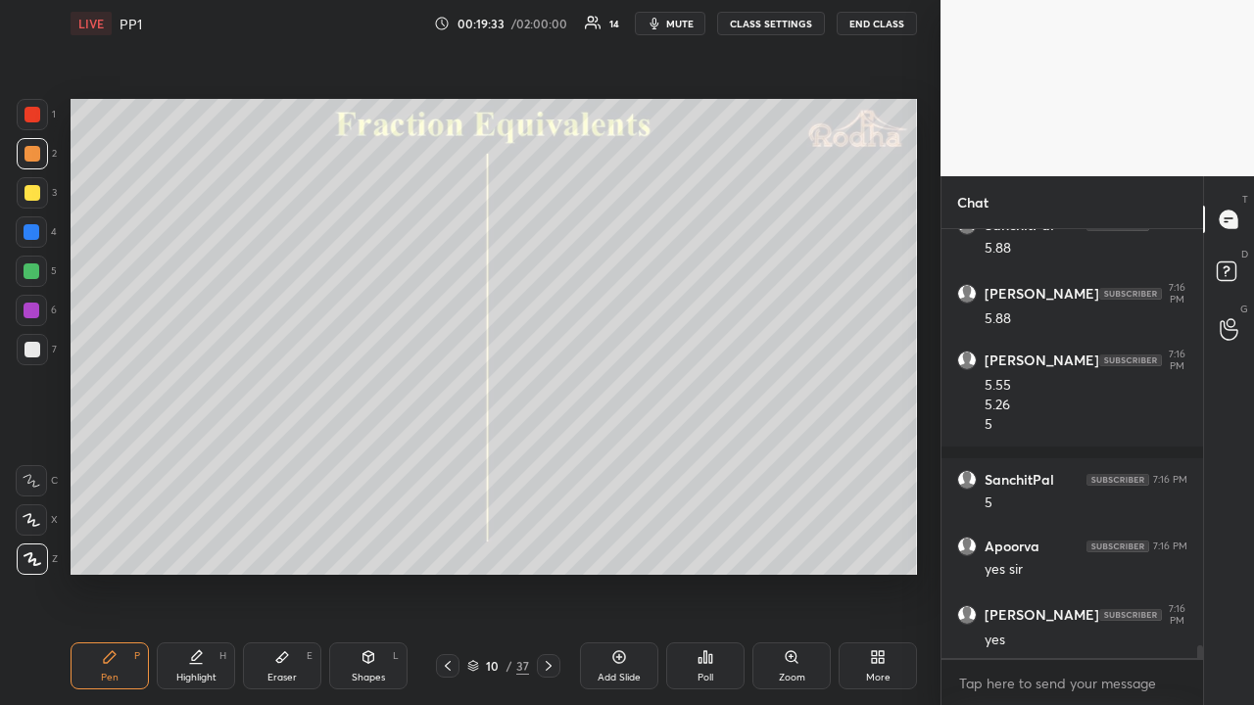
scroll to position [13869, 0]
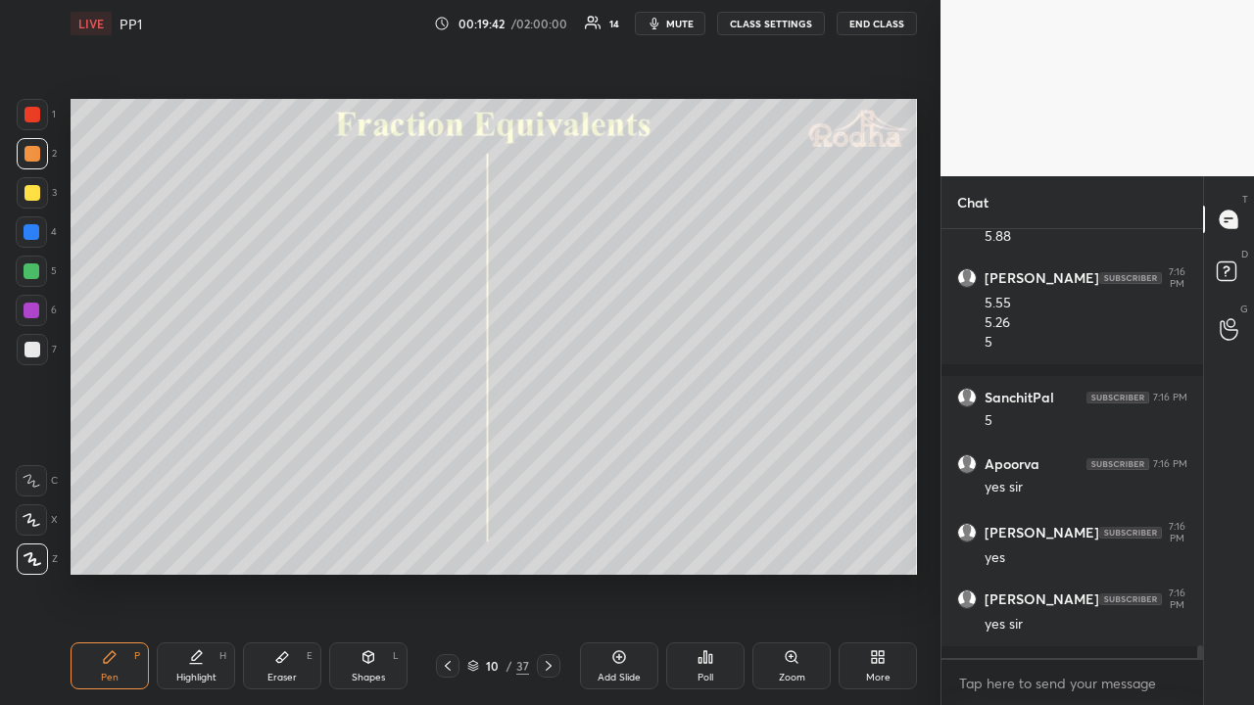
drag, startPoint x: 37, startPoint y: 120, endPoint x: 39, endPoint y: 133, distance: 13.9
click at [36, 120] on div at bounding box center [32, 115] width 16 height 16
click at [37, 275] on div at bounding box center [32, 272] width 16 height 16
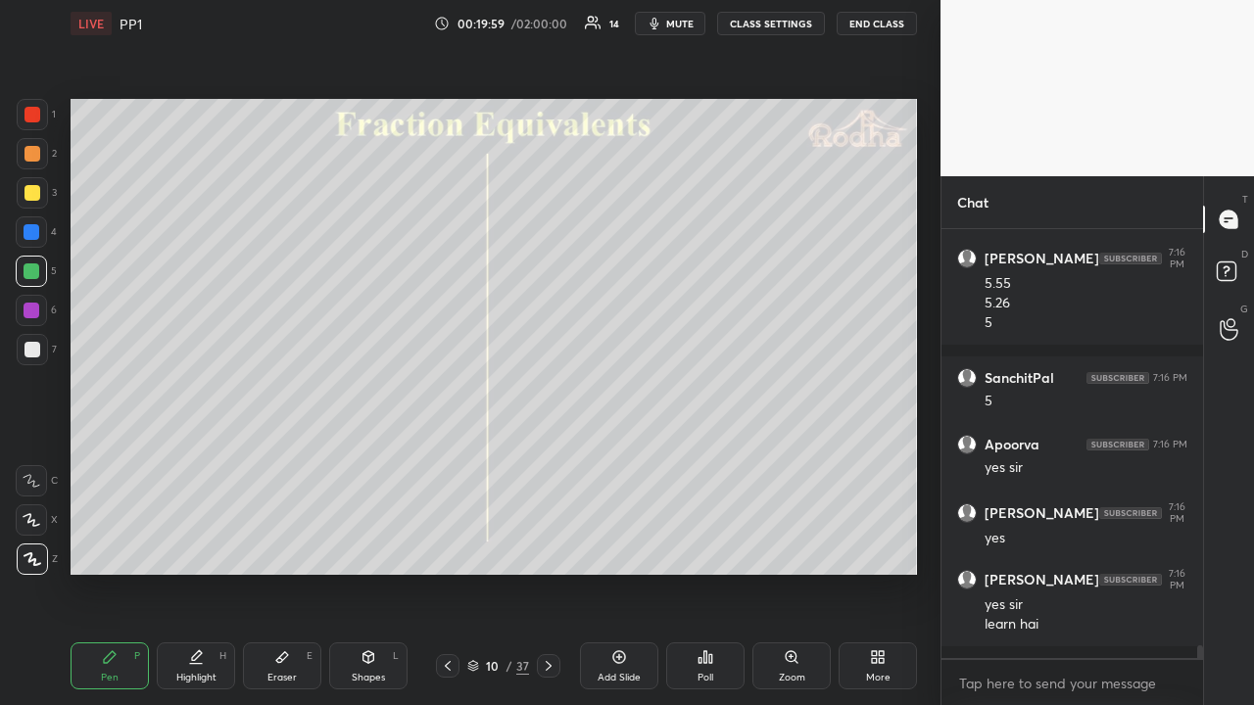
click at [38, 158] on div at bounding box center [32, 154] width 16 height 16
click at [549, 547] on icon at bounding box center [549, 666] width 16 height 16
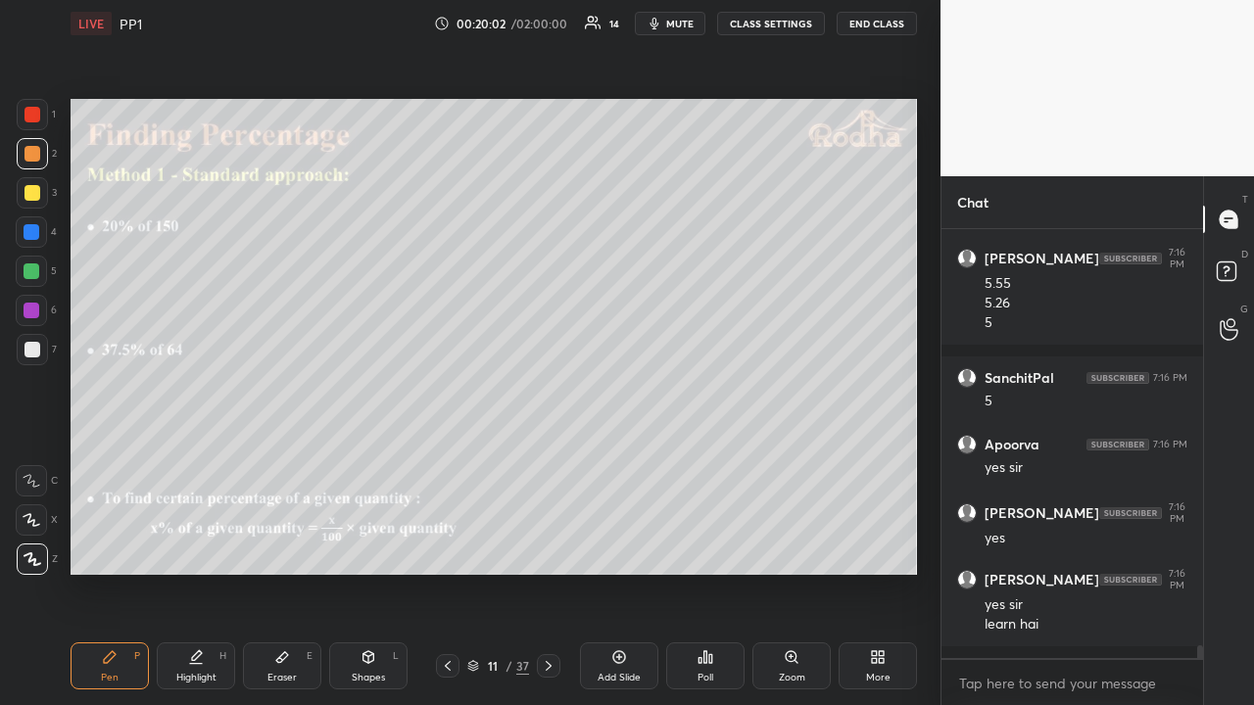
click at [450, 547] on icon at bounding box center [448, 666] width 16 height 16
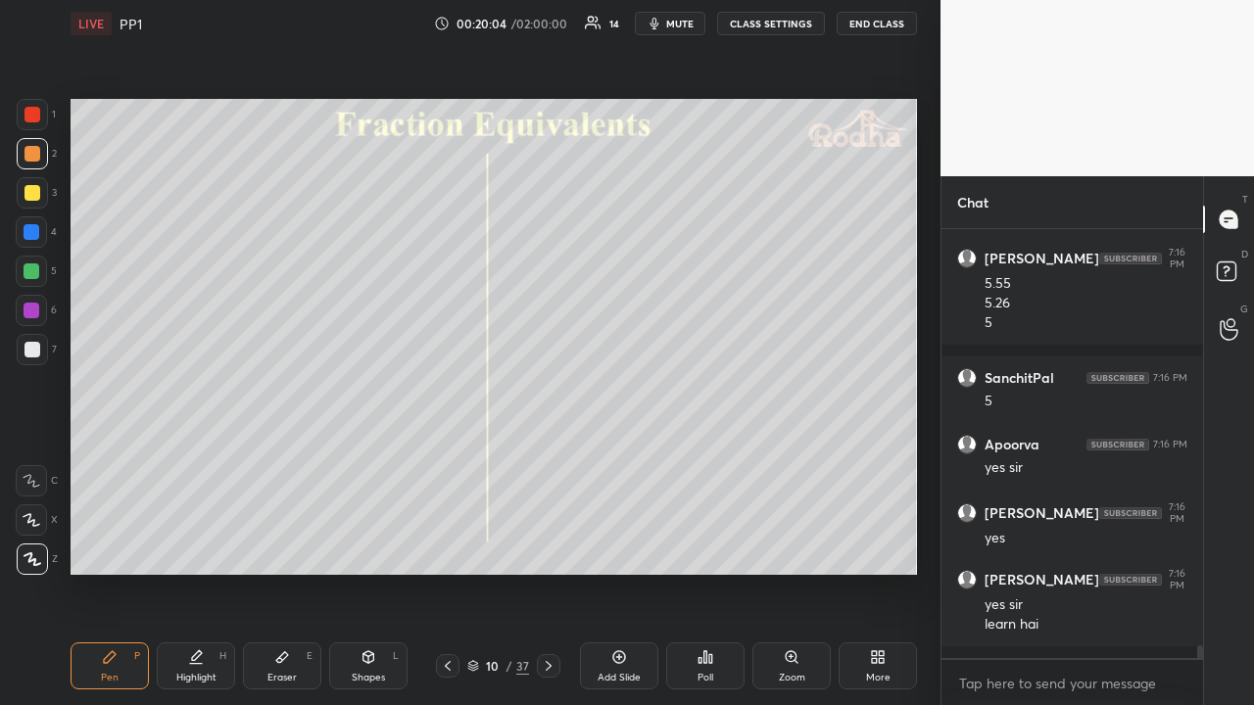
click at [41, 199] on div at bounding box center [32, 192] width 31 height 31
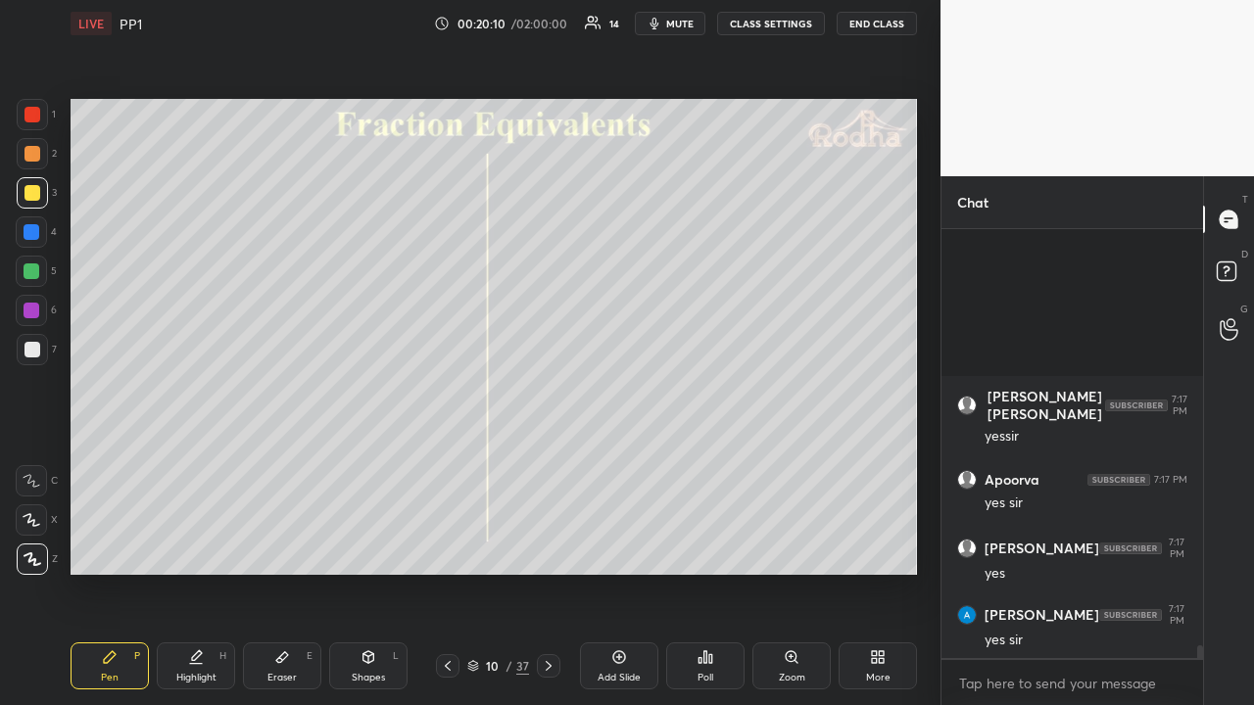
scroll to position [14402, 0]
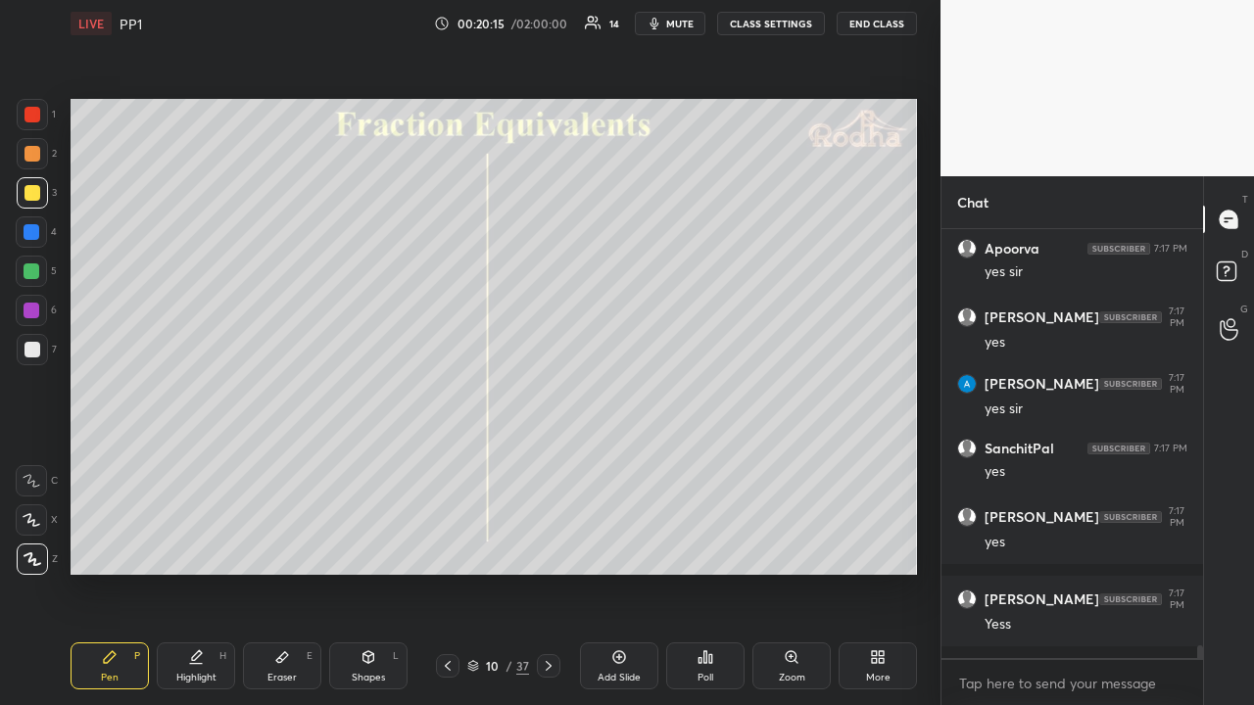
click at [551, 547] on icon at bounding box center [549, 666] width 16 height 16
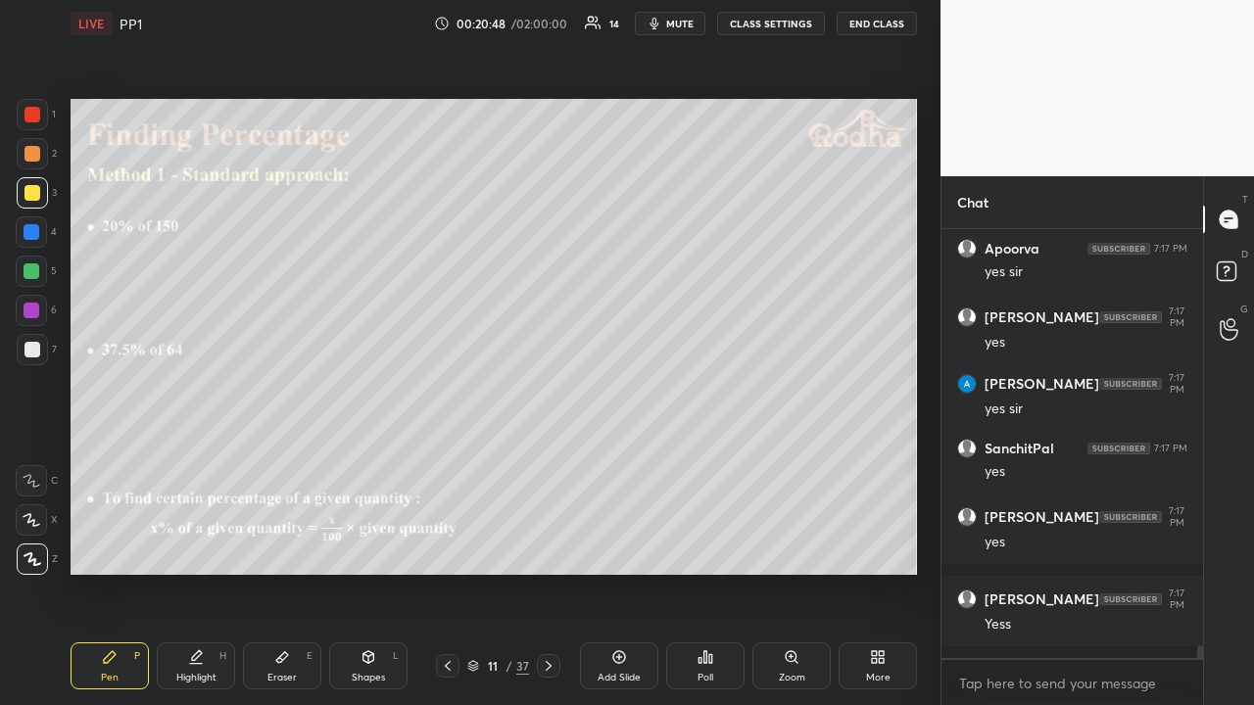
drag, startPoint x: 38, startPoint y: 349, endPoint x: 51, endPoint y: 350, distance: 12.8
click at [39, 351] on div at bounding box center [32, 350] width 16 height 16
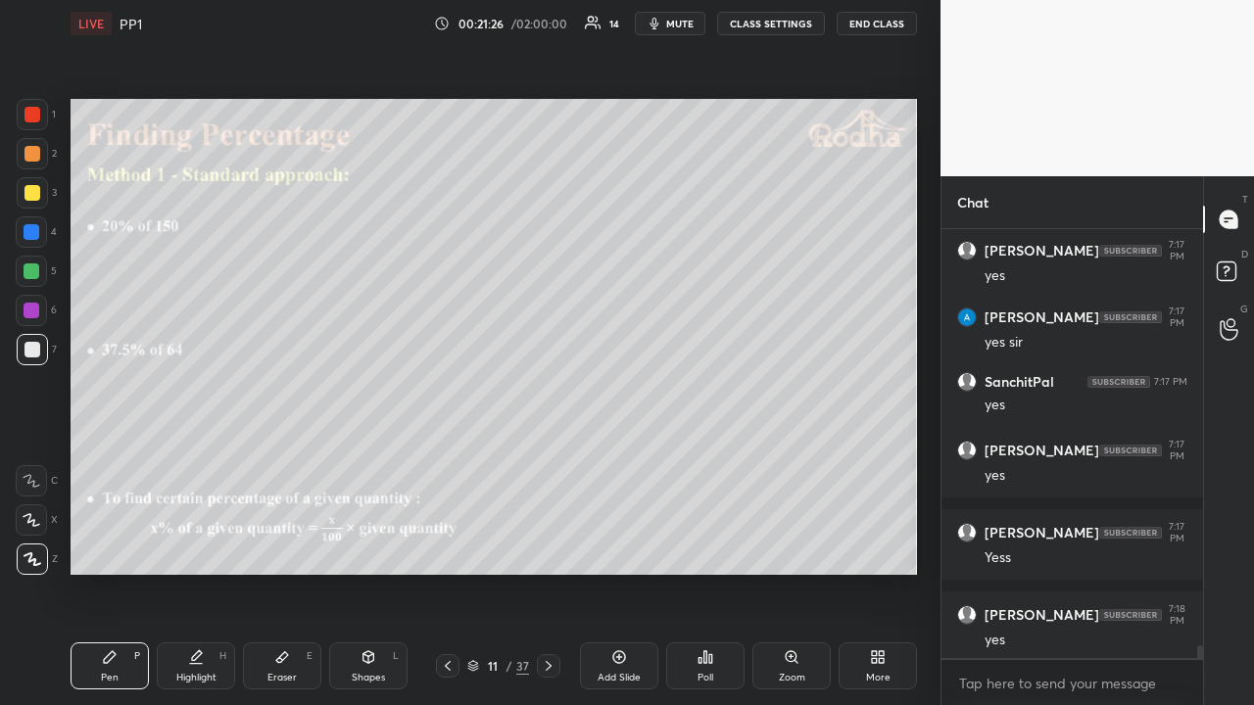
click at [547, 547] on icon at bounding box center [549, 666] width 16 height 16
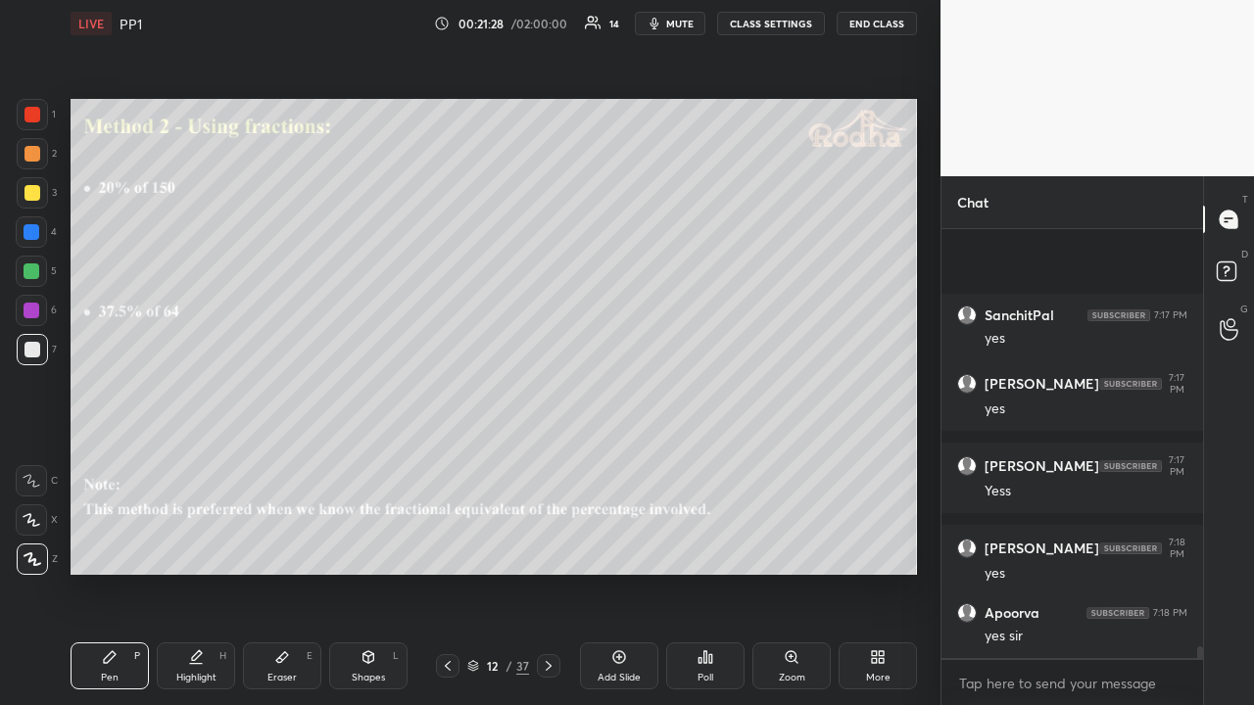
scroll to position [14684, 0]
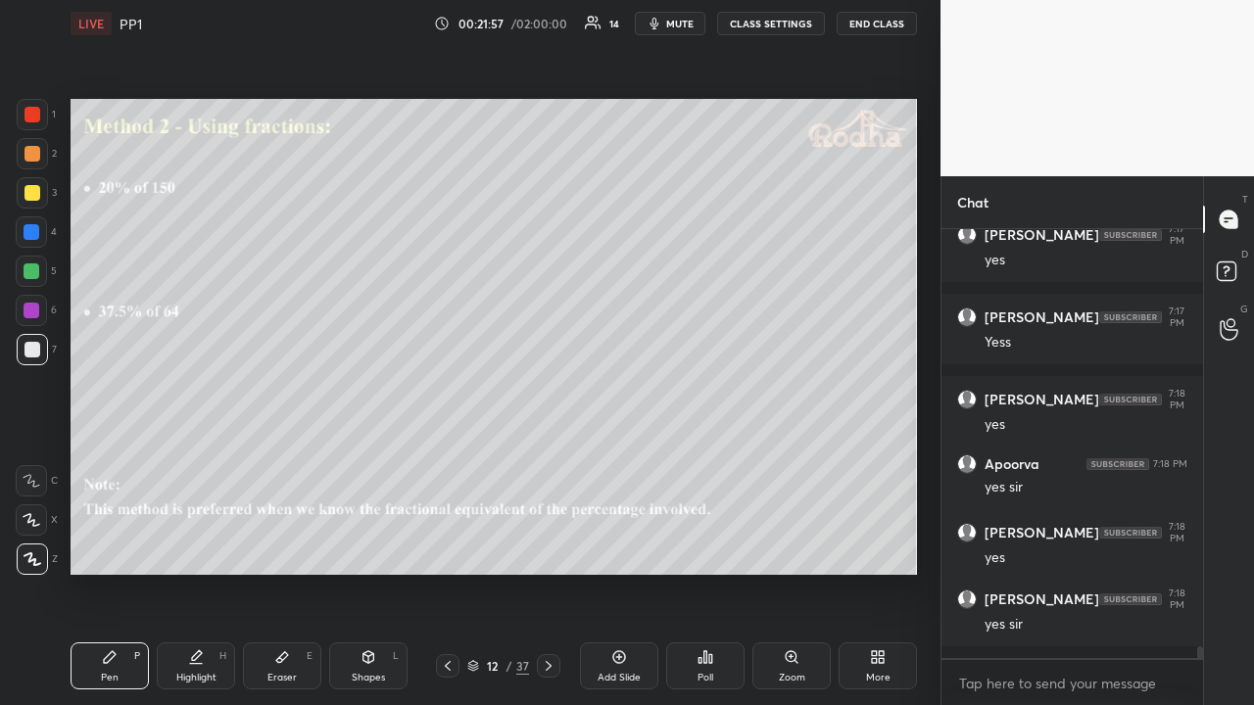
click at [37, 198] on div at bounding box center [32, 193] width 16 height 16
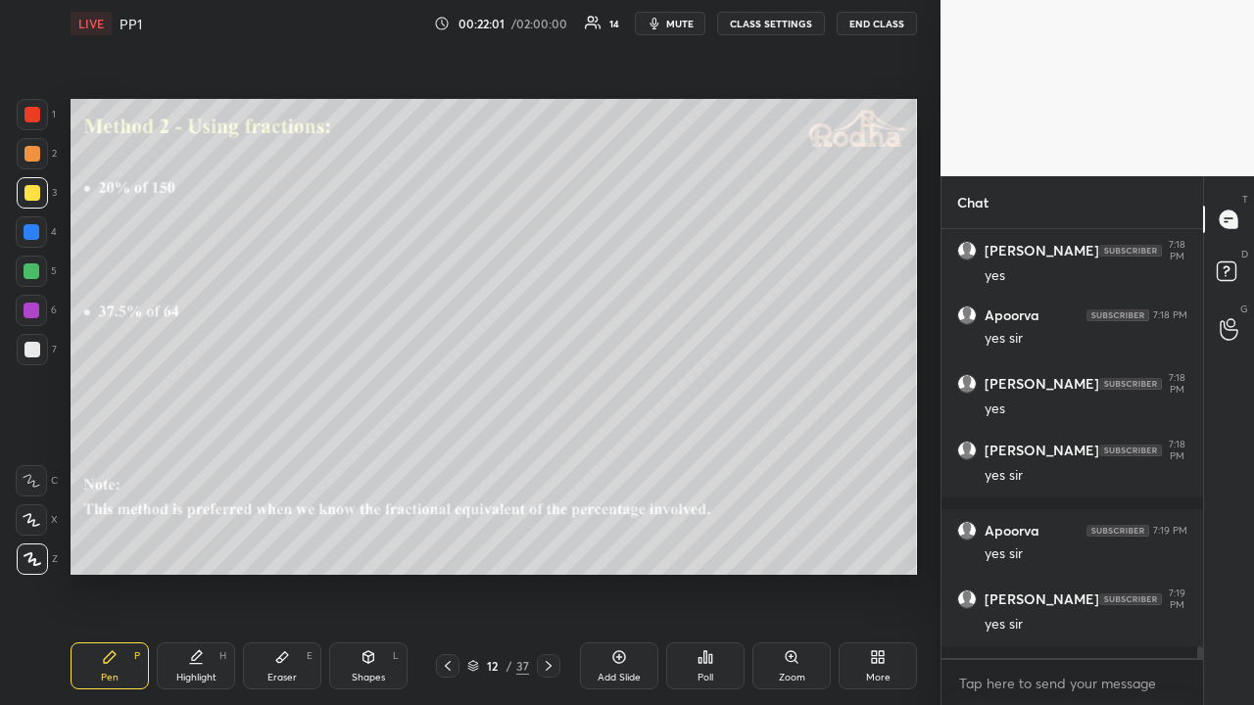
scroll to position [14899, 0]
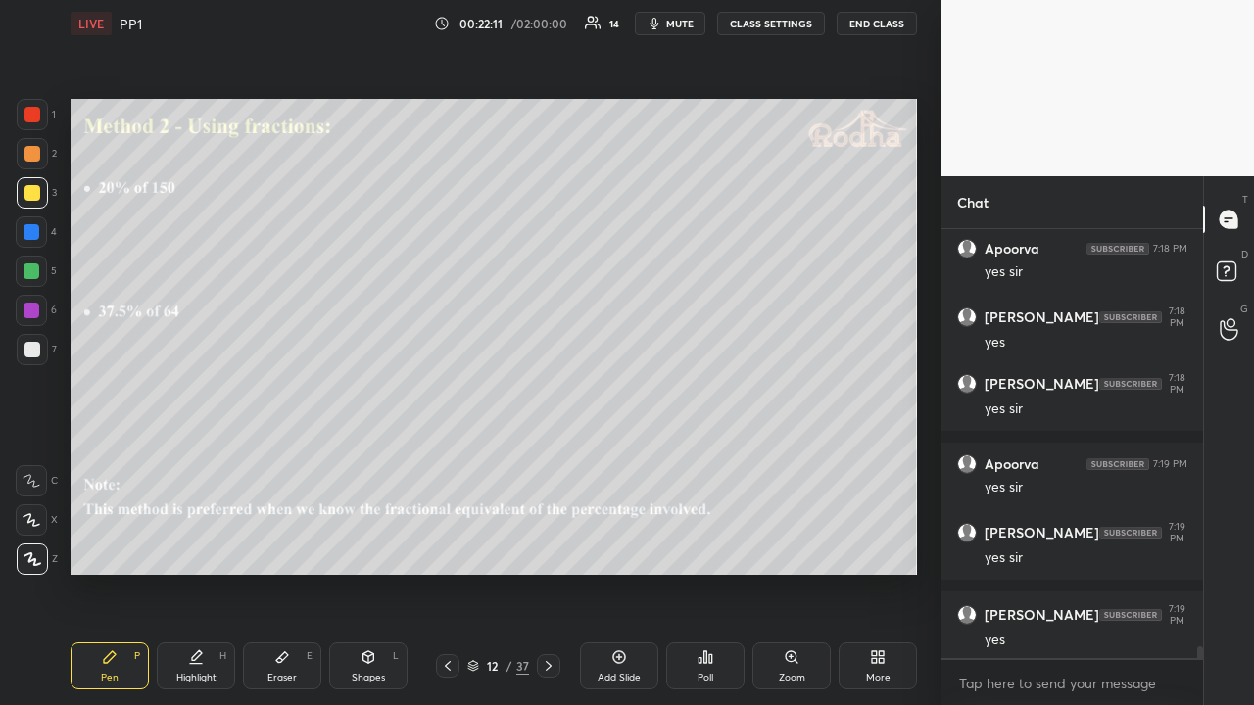
click at [549, 547] on icon at bounding box center [549, 666] width 16 height 16
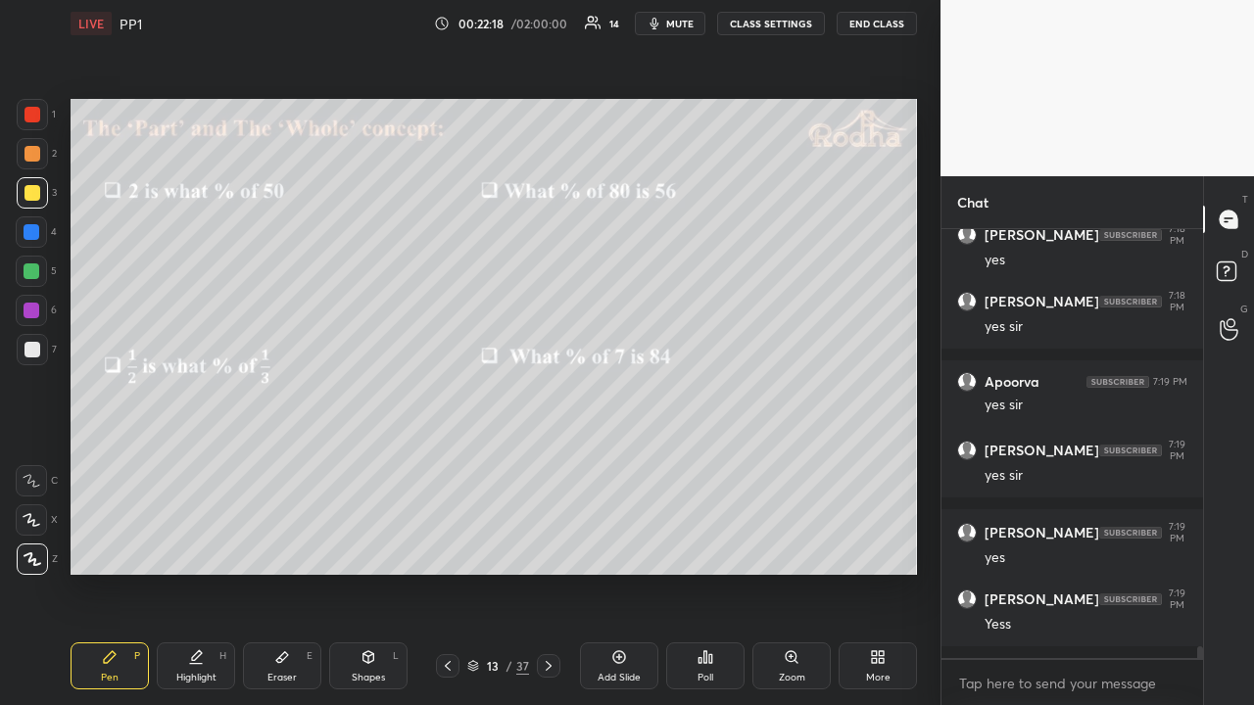
click at [621, 547] on icon at bounding box center [619, 657] width 16 height 16
click at [39, 120] on div at bounding box center [32, 115] width 16 height 16
click at [449, 547] on icon at bounding box center [447, 666] width 6 height 10
drag, startPoint x: 547, startPoint y: 662, endPoint x: 543, endPoint y: 598, distance: 64.8
click at [547, 547] on icon at bounding box center [549, 666] width 6 height 10
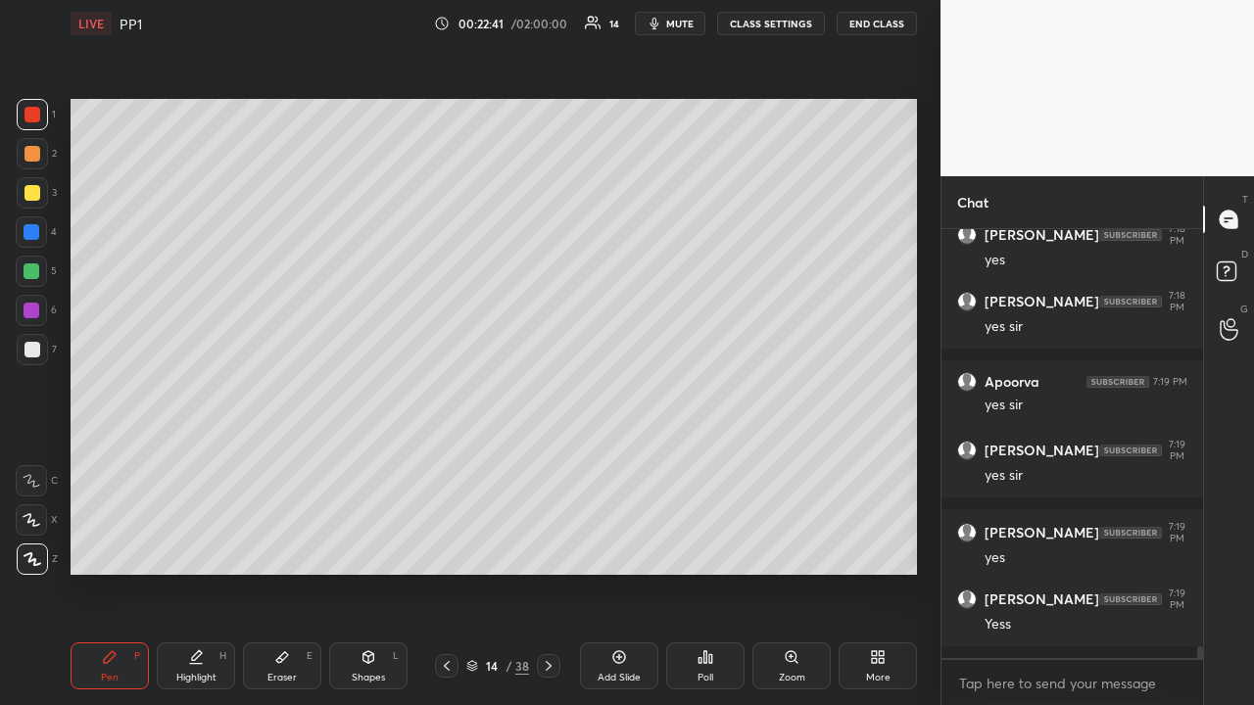
click at [32, 197] on div at bounding box center [32, 193] width 16 height 16
click at [451, 547] on icon at bounding box center [447, 666] width 16 height 16
click at [617, 547] on icon at bounding box center [619, 657] width 6 height 6
click at [617, 547] on icon at bounding box center [619, 657] width 16 height 16
click at [443, 547] on icon at bounding box center [447, 666] width 16 height 16
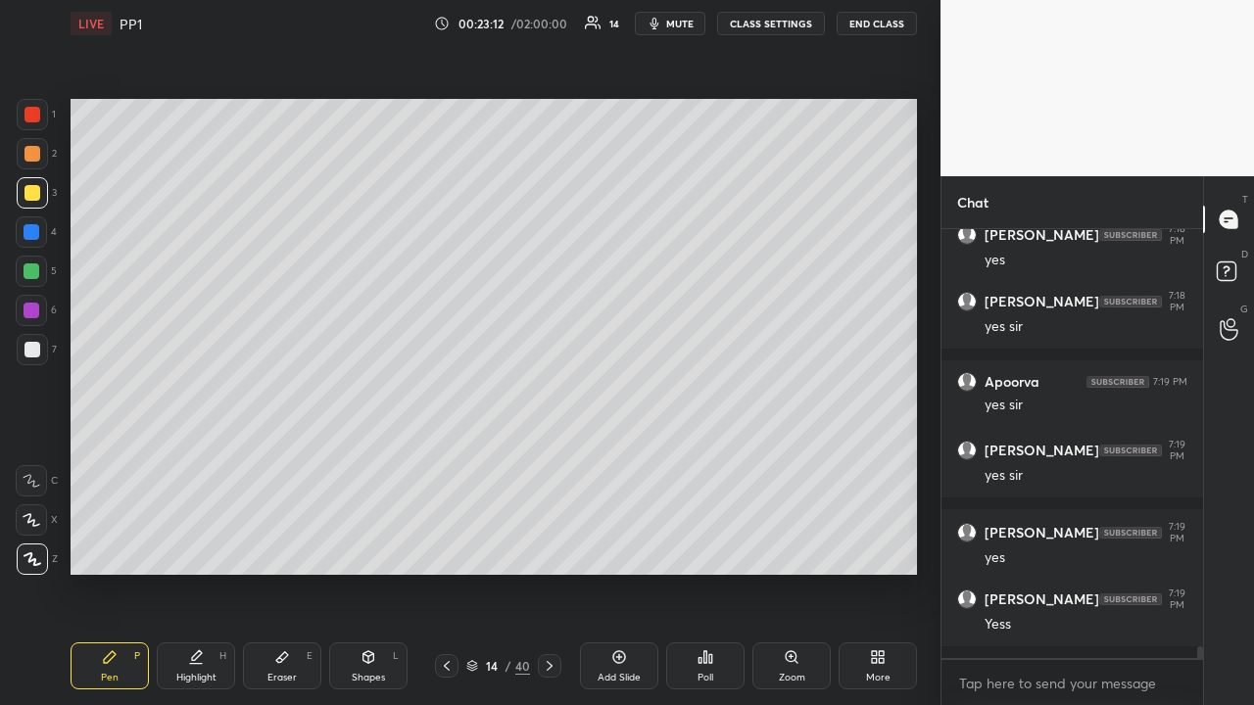
click at [32, 110] on div at bounding box center [32, 115] width 16 height 16
click at [33, 188] on div at bounding box center [32, 193] width 16 height 16
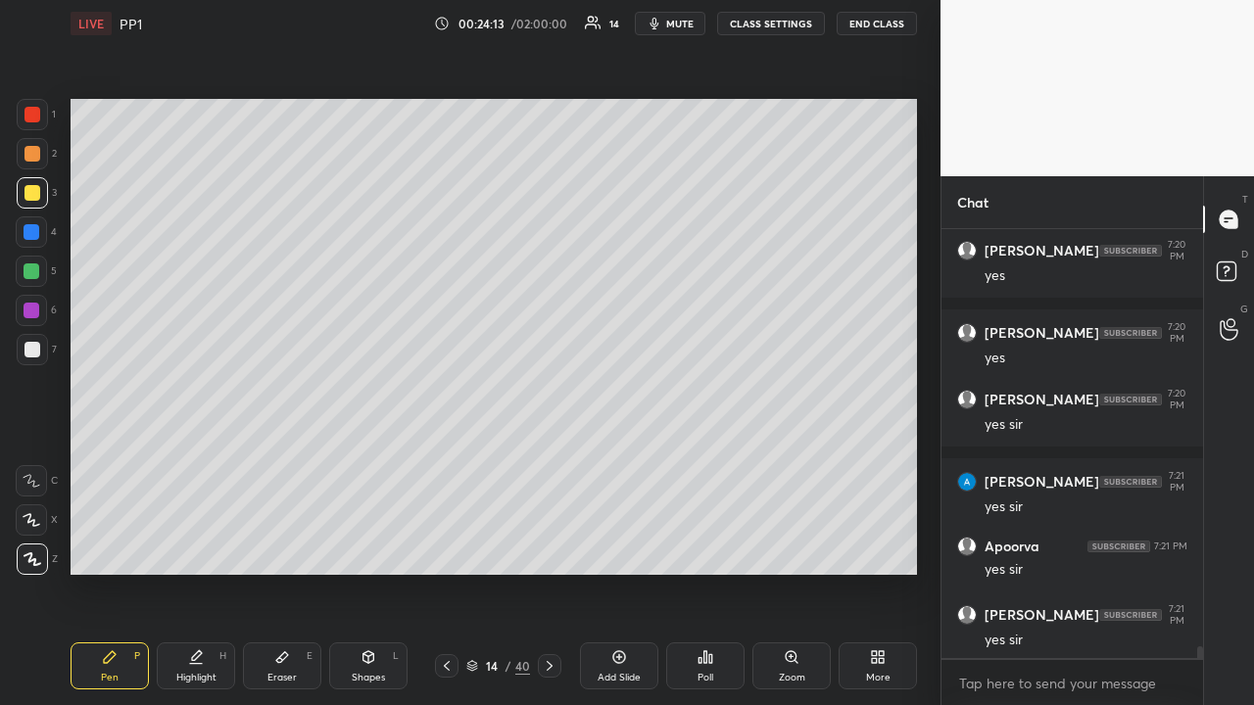
scroll to position [15562, 0]
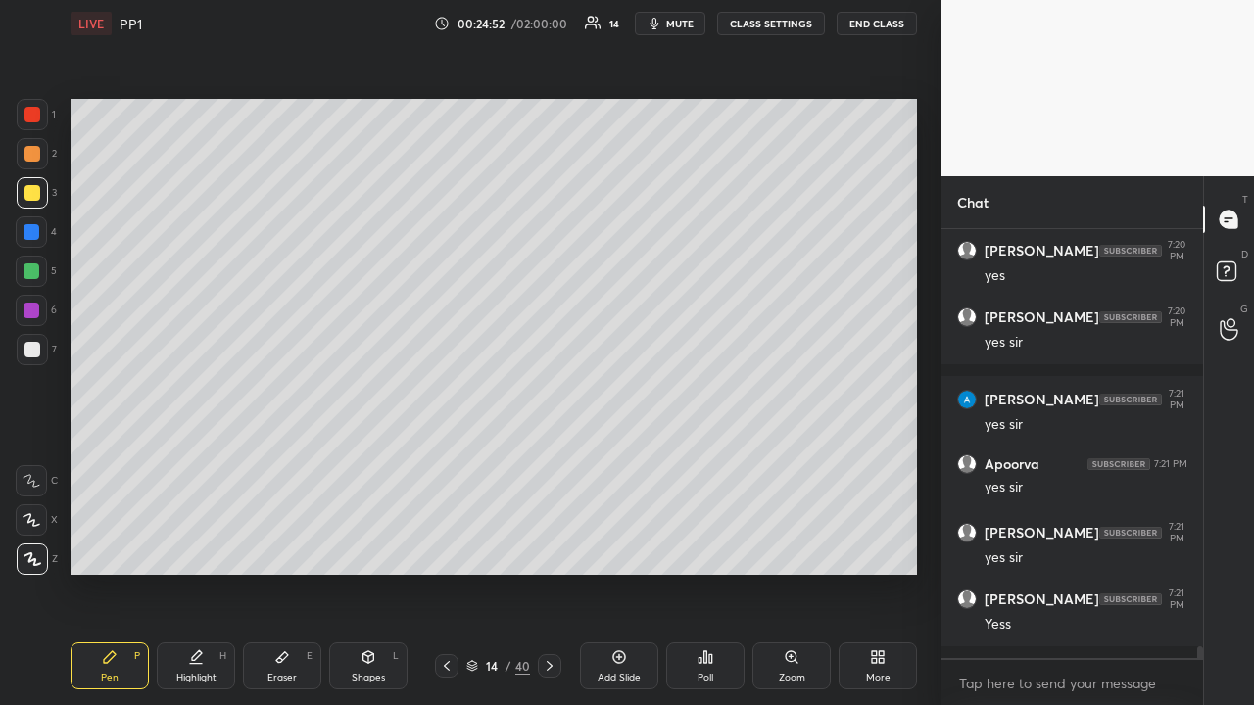
click at [445, 547] on icon at bounding box center [447, 666] width 16 height 16
click at [35, 155] on div at bounding box center [32, 154] width 16 height 16
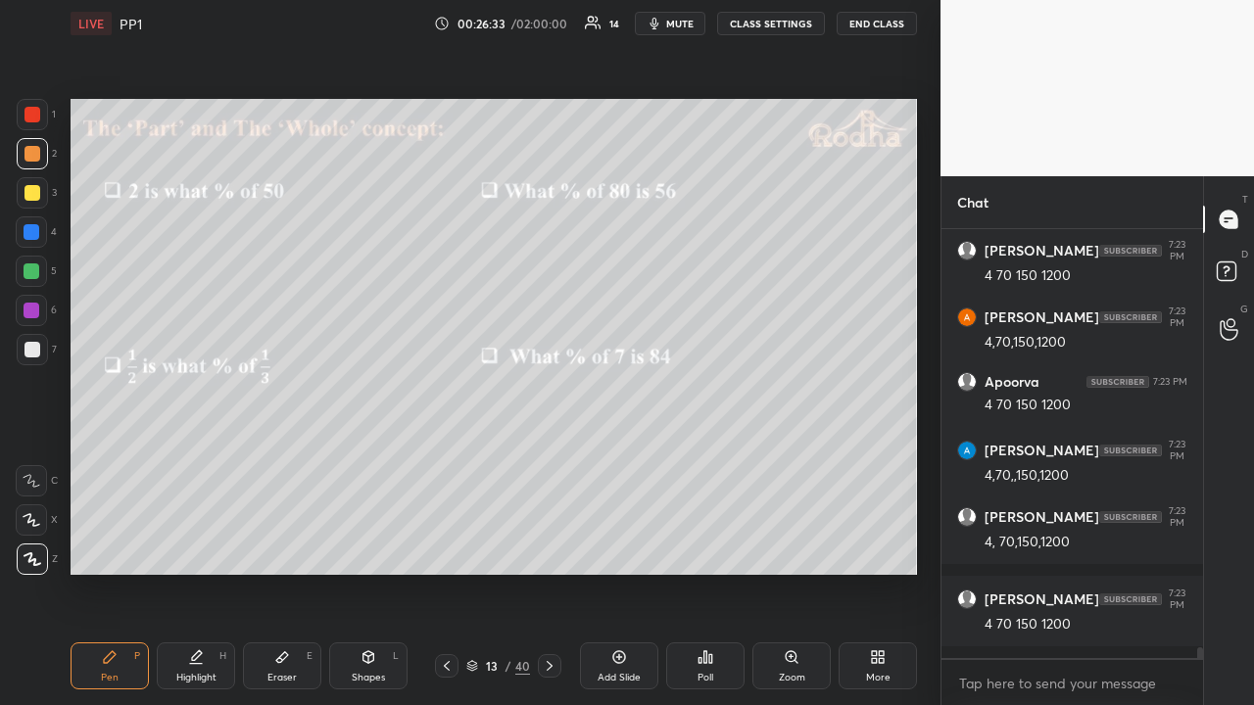
scroll to position [16306, 0]
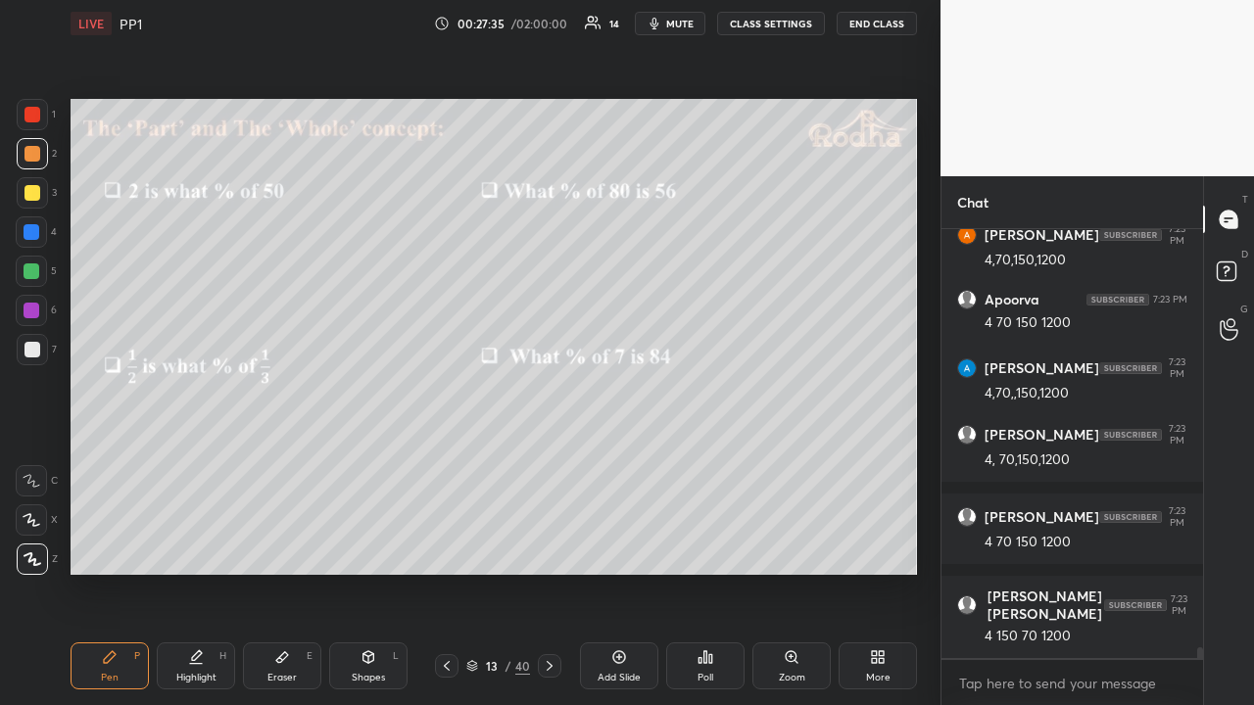
click at [36, 200] on div at bounding box center [32, 193] width 16 height 16
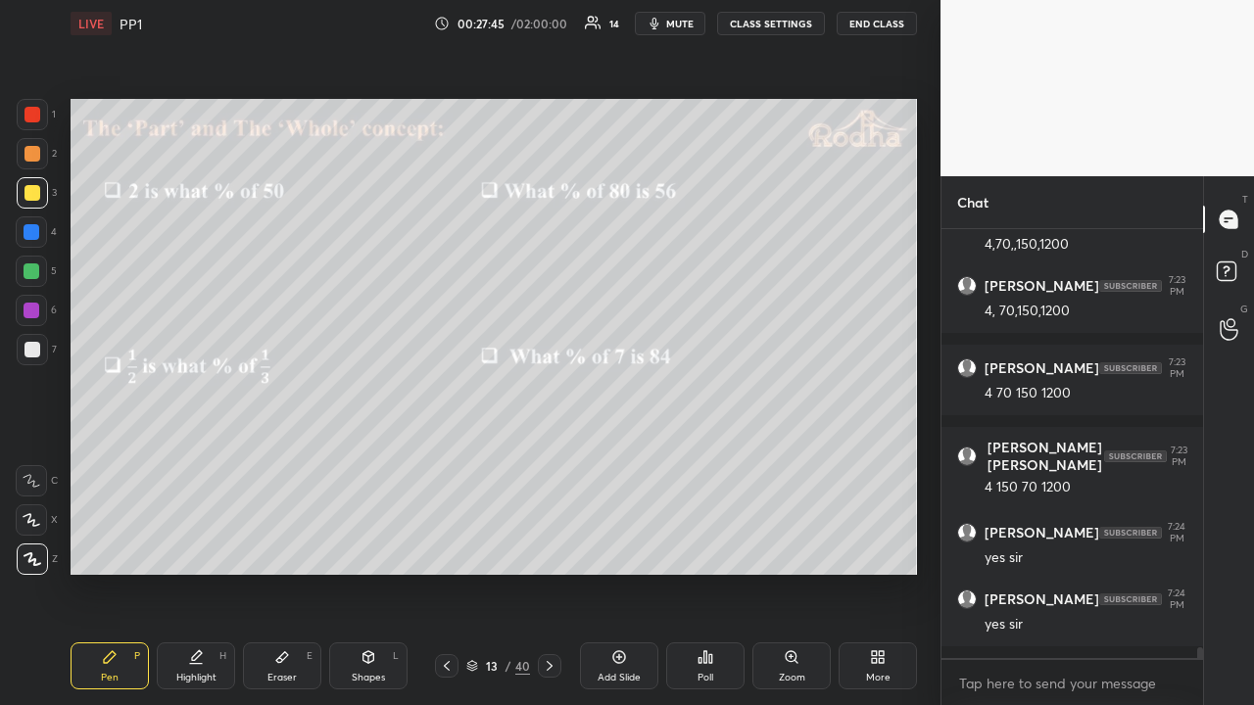
scroll to position [16537, 0]
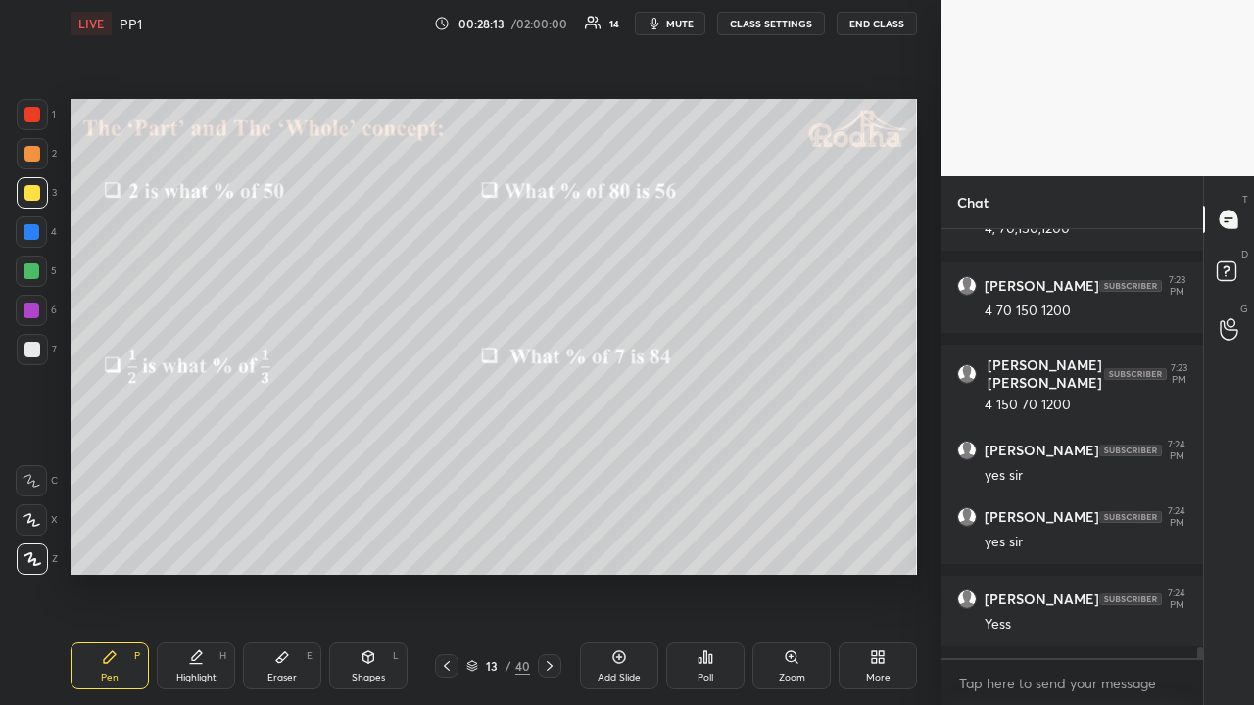
click at [39, 116] on div at bounding box center [32, 114] width 31 height 31
click at [27, 155] on div at bounding box center [32, 154] width 16 height 16
click at [548, 547] on icon at bounding box center [550, 666] width 16 height 16
click at [549, 547] on icon at bounding box center [550, 666] width 16 height 16
click at [550, 547] on icon at bounding box center [550, 666] width 16 height 16
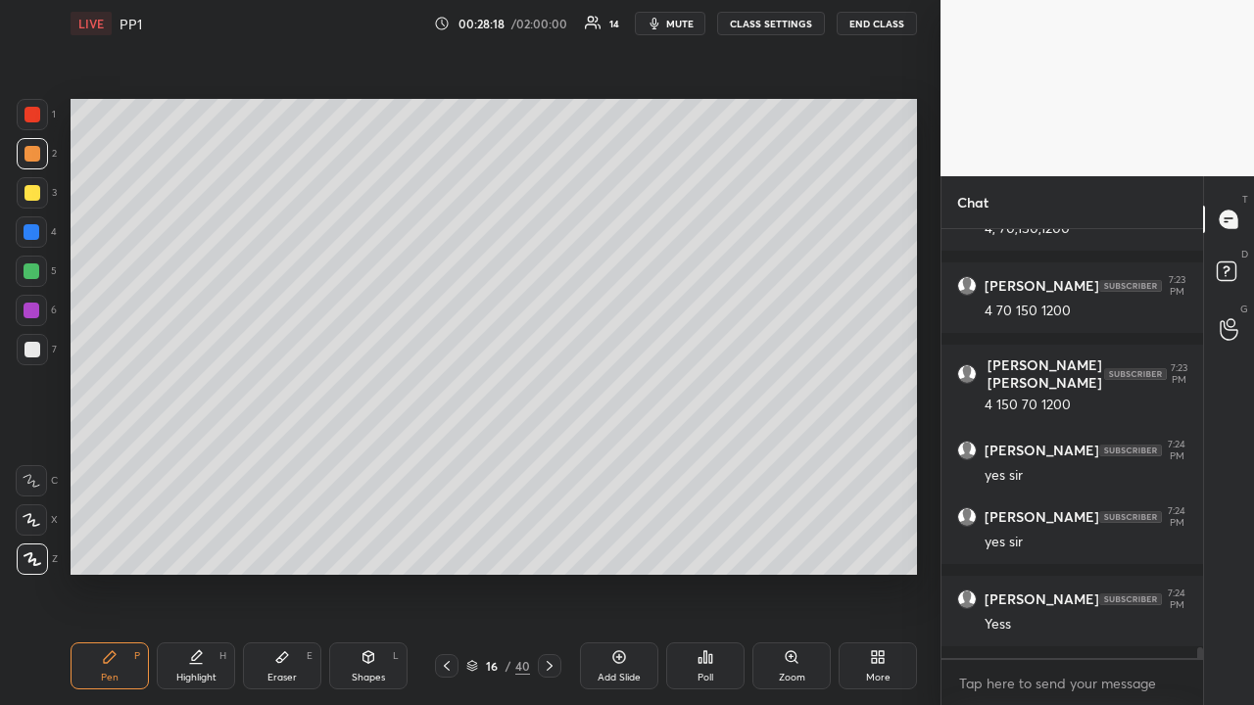
click at [550, 547] on icon at bounding box center [550, 666] width 16 height 16
drag, startPoint x: 31, startPoint y: 192, endPoint x: 59, endPoint y: 194, distance: 27.5
click at [32, 192] on div at bounding box center [32, 193] width 16 height 16
click at [33, 151] on div at bounding box center [32, 154] width 16 height 16
click at [30, 202] on div at bounding box center [32, 192] width 31 height 31
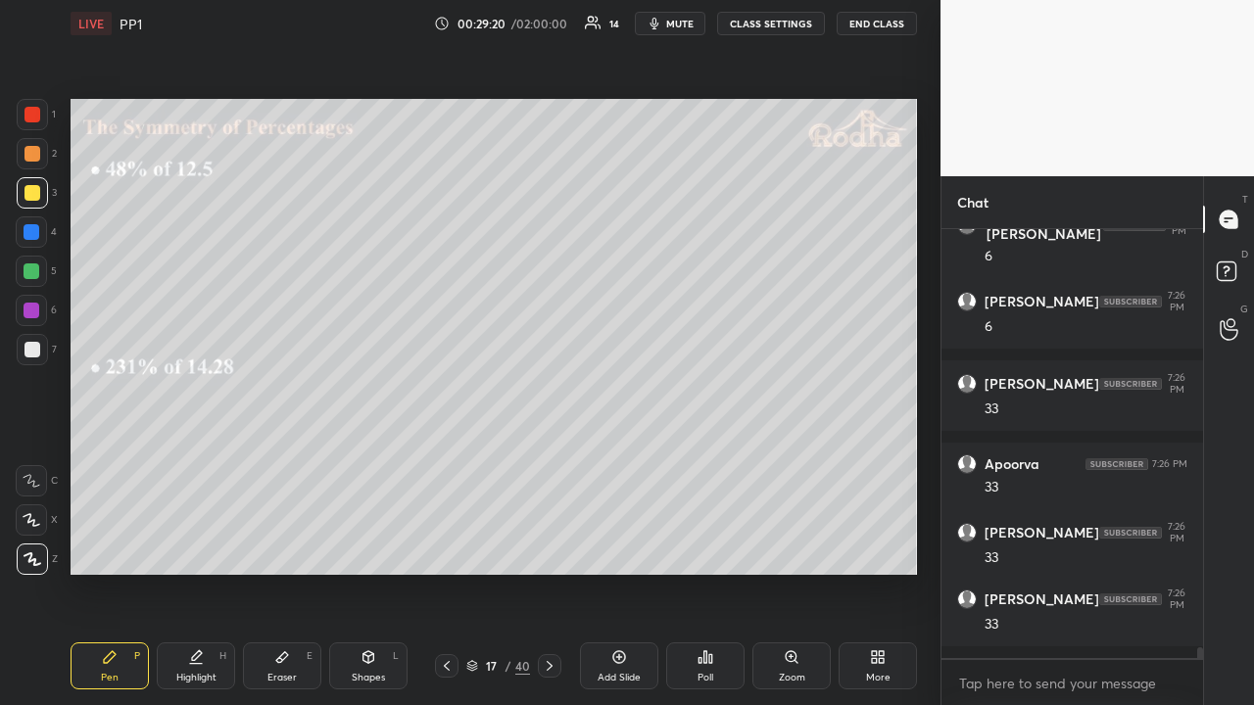
scroll to position [17380, 0]
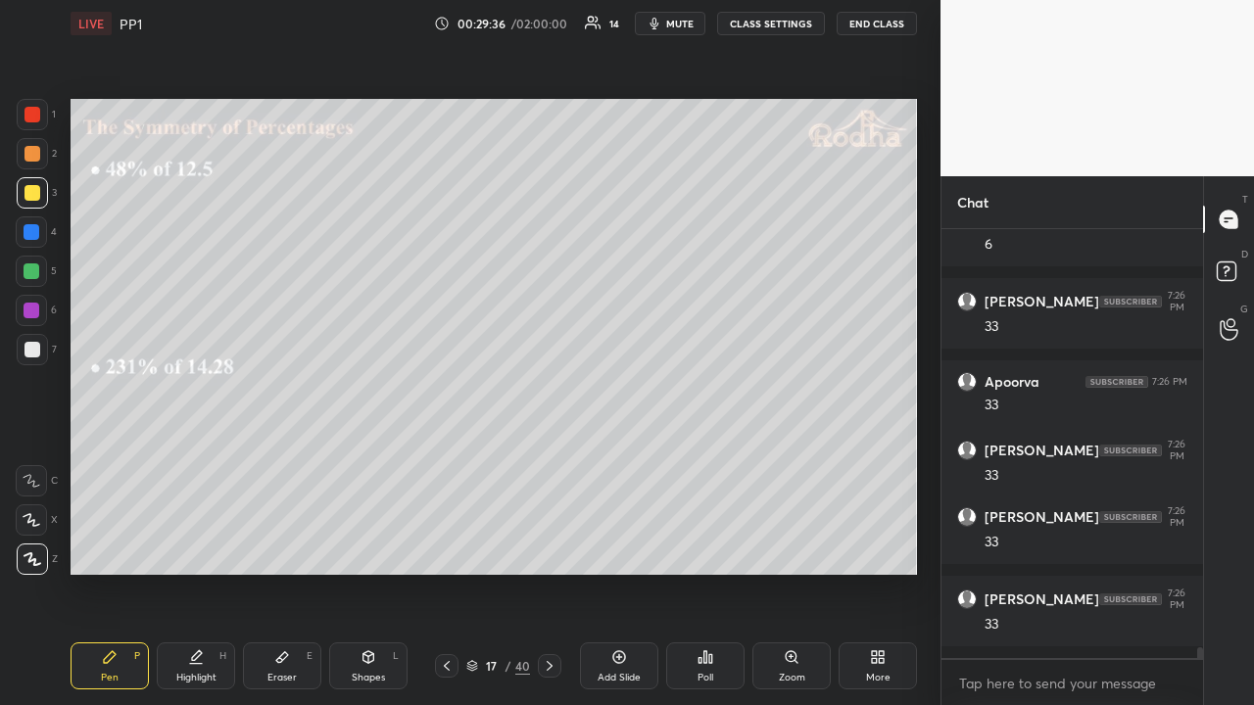
click at [47, 162] on div at bounding box center [32, 153] width 31 height 31
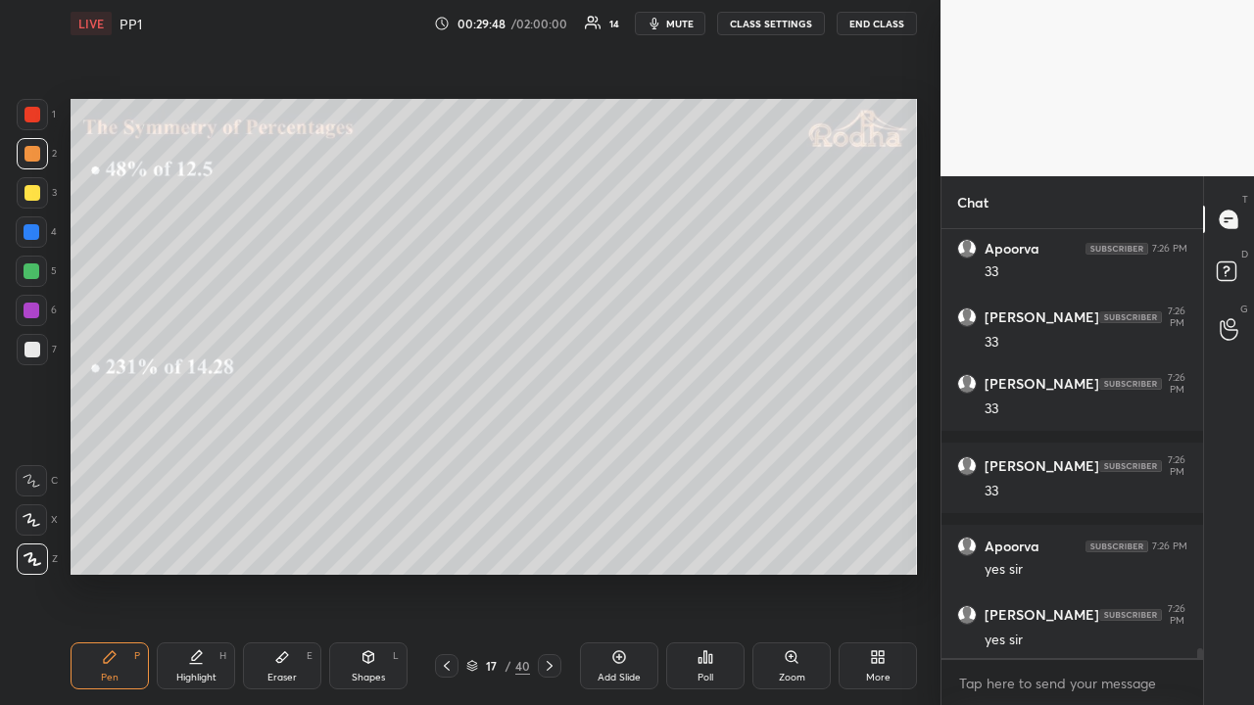
scroll to position [17595, 0]
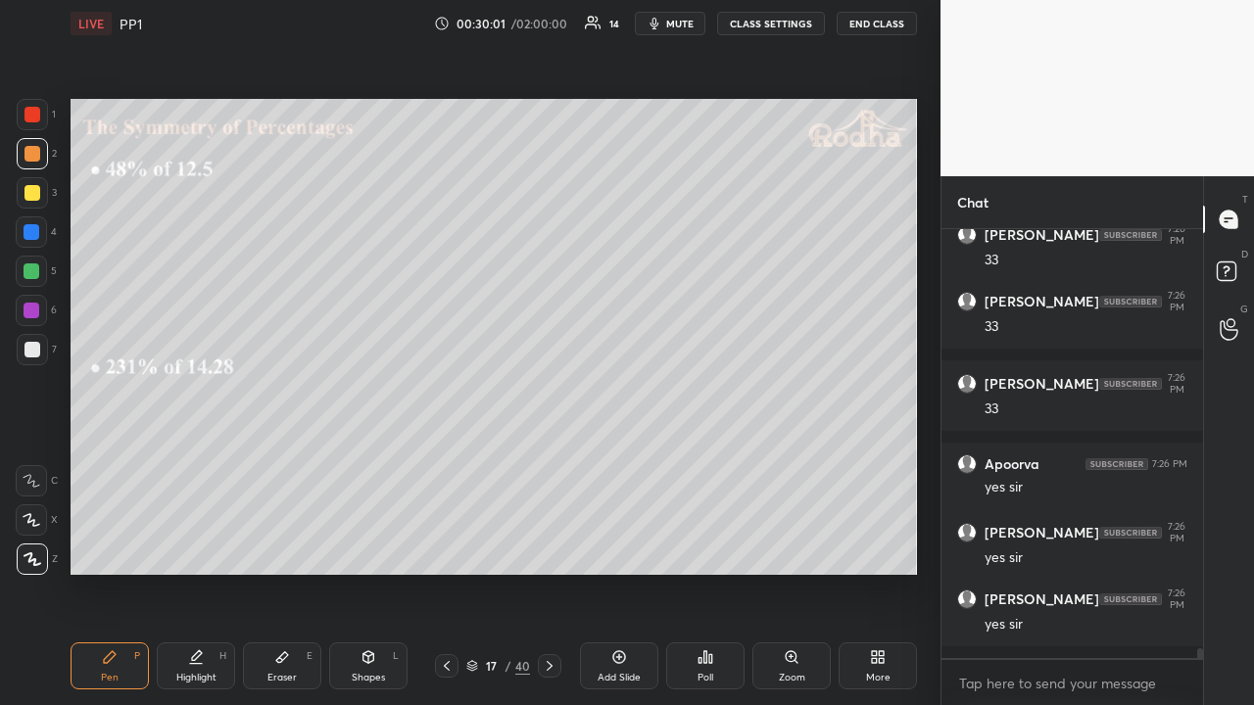
click at [551, 547] on icon at bounding box center [550, 666] width 6 height 10
click at [37, 198] on div at bounding box center [32, 193] width 16 height 16
click at [30, 161] on div at bounding box center [32, 154] width 16 height 16
click at [31, 192] on div at bounding box center [32, 193] width 16 height 16
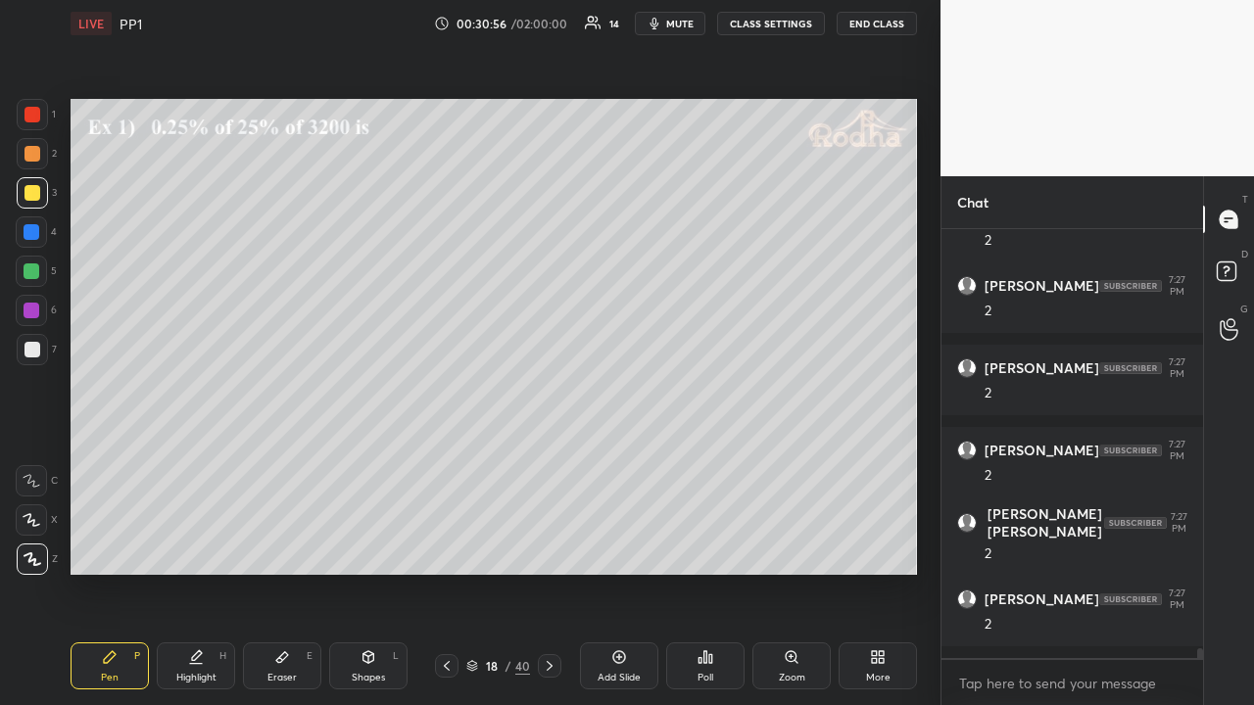
scroll to position [18124, 0]
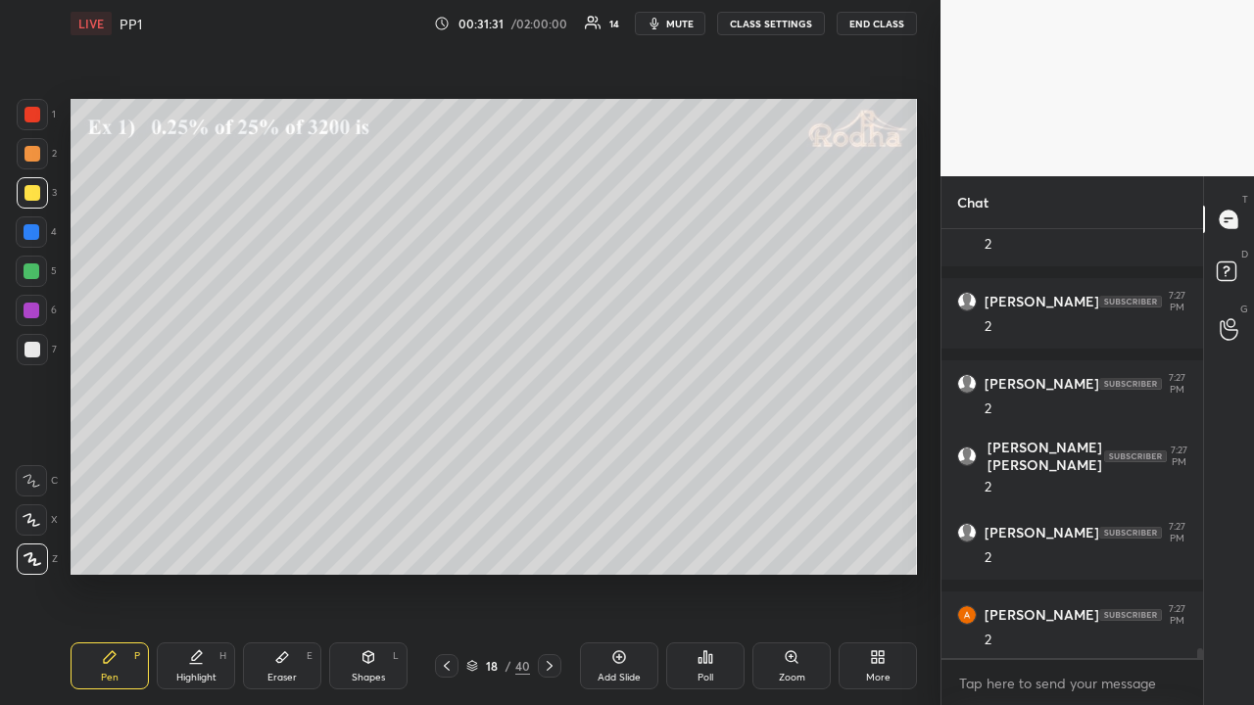
click at [550, 547] on icon at bounding box center [550, 666] width 16 height 16
click at [33, 155] on div at bounding box center [32, 154] width 16 height 16
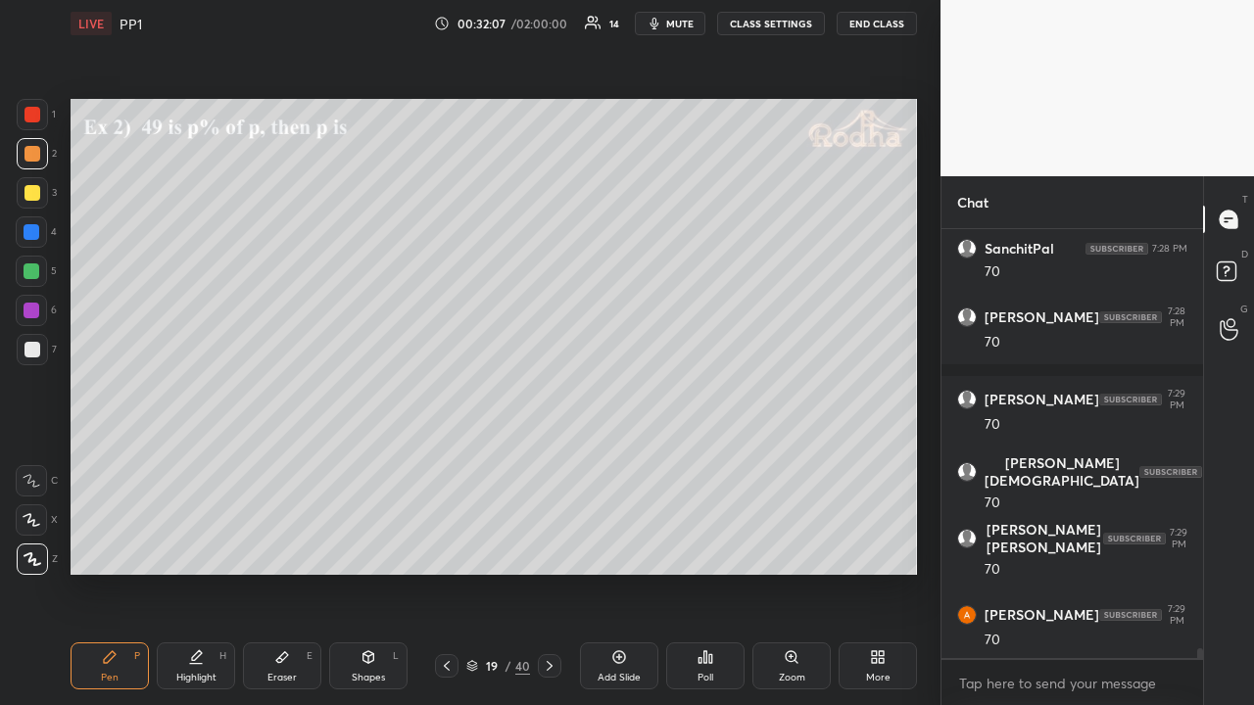
scroll to position [18771, 0]
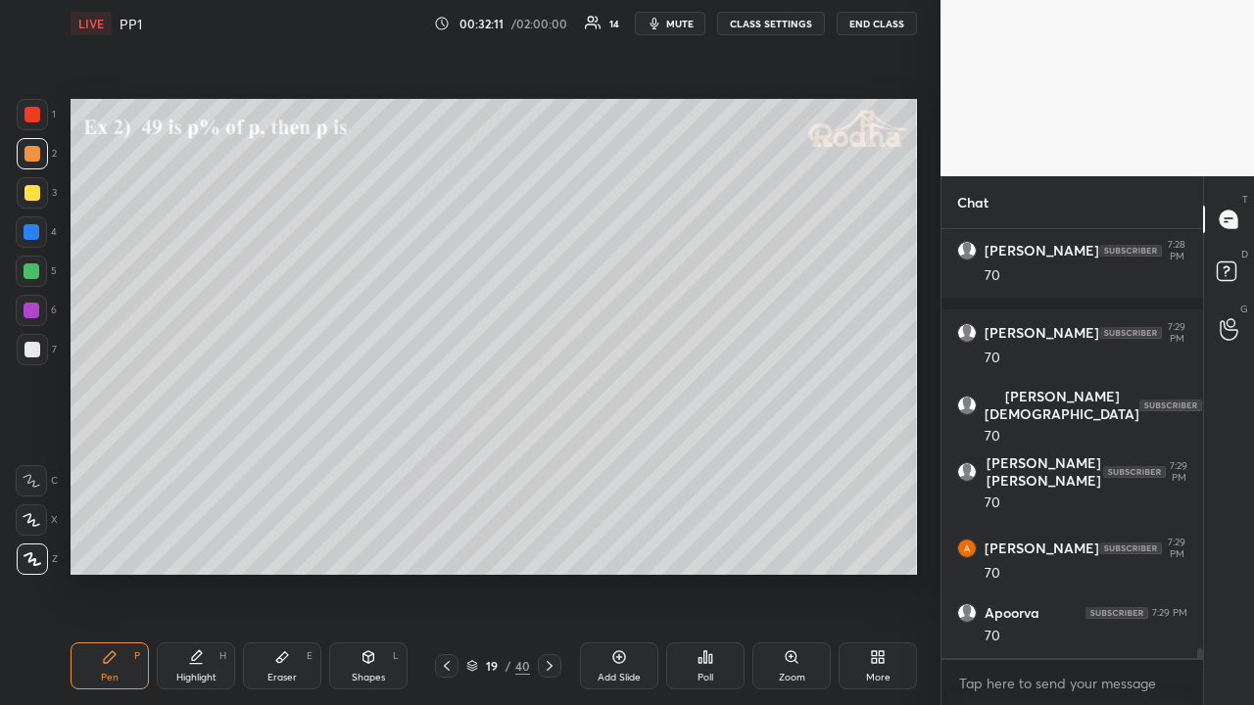
click at [38, 193] on div at bounding box center [32, 193] width 16 height 16
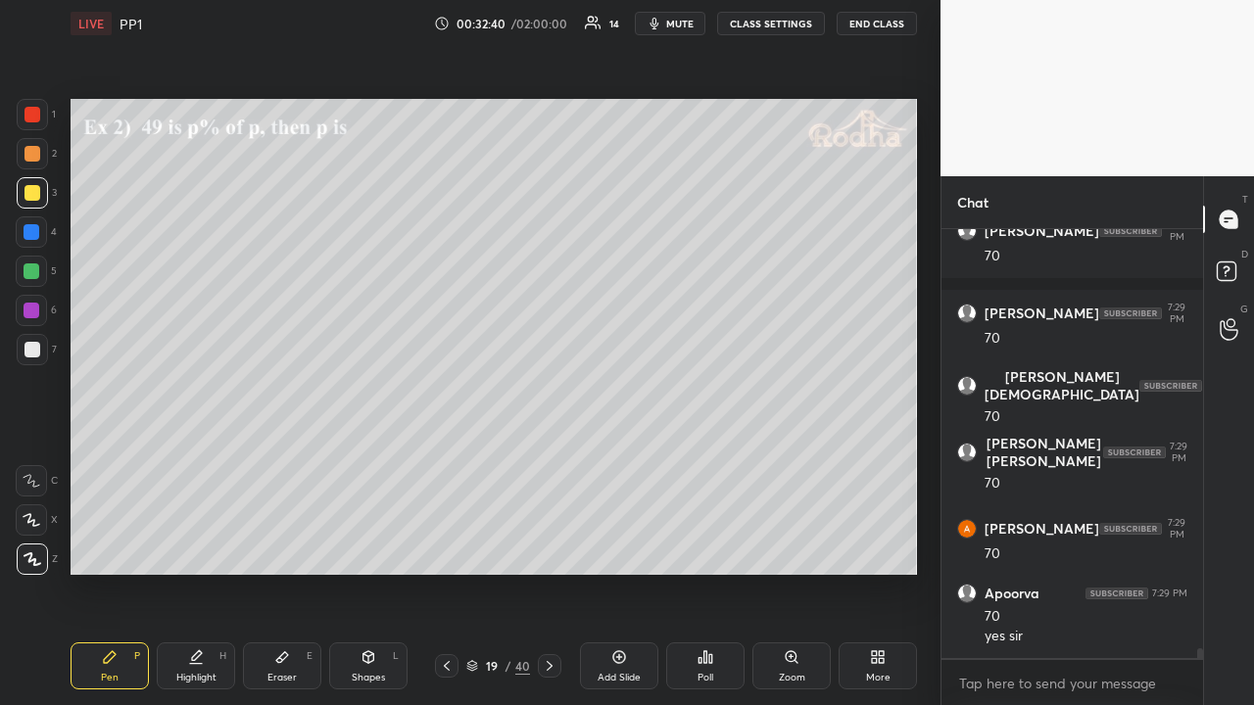
click at [552, 547] on icon at bounding box center [550, 666] width 16 height 16
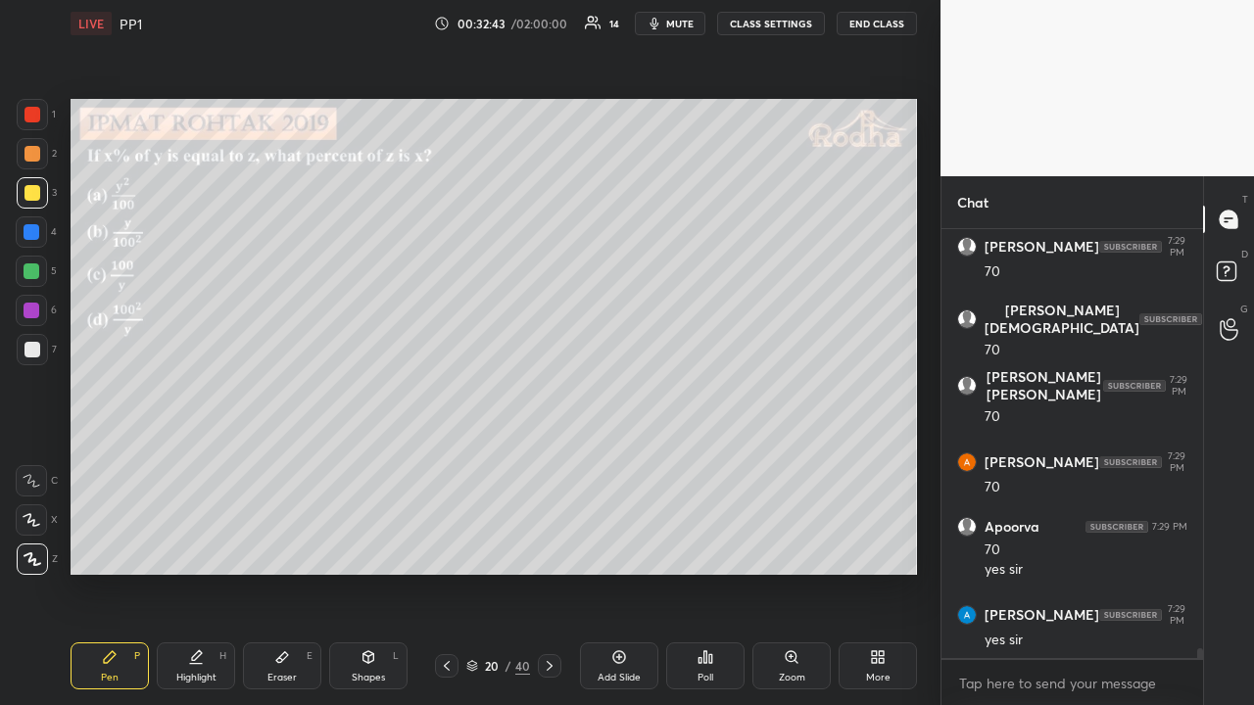
click at [700, 547] on div "Poll" at bounding box center [705, 666] width 78 height 47
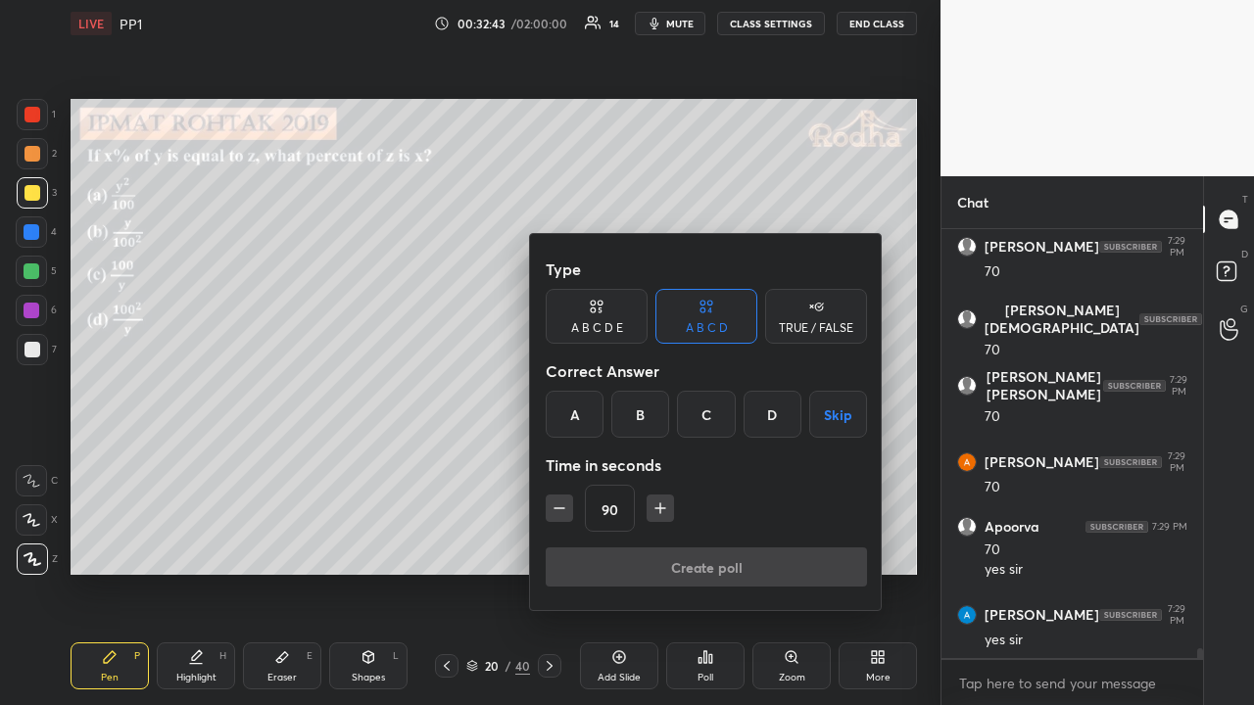
scroll to position [18923, 0]
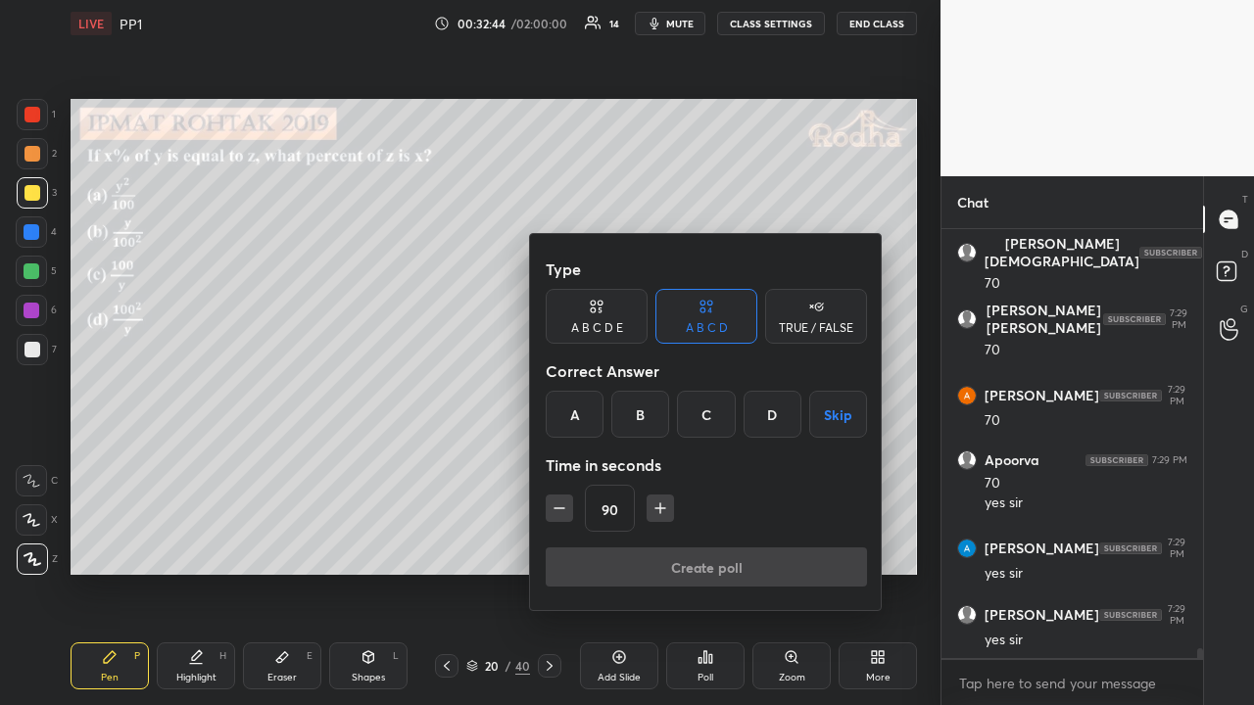
click at [560, 513] on icon "button" at bounding box center [560, 509] width 20 height 20
click at [561, 511] on icon "button" at bounding box center [560, 509] width 20 height 20
type input "60"
drag, startPoint x: 770, startPoint y: 413, endPoint x: 754, endPoint y: 425, distance: 19.6
click at [768, 414] on div "D" at bounding box center [772, 414] width 58 height 47
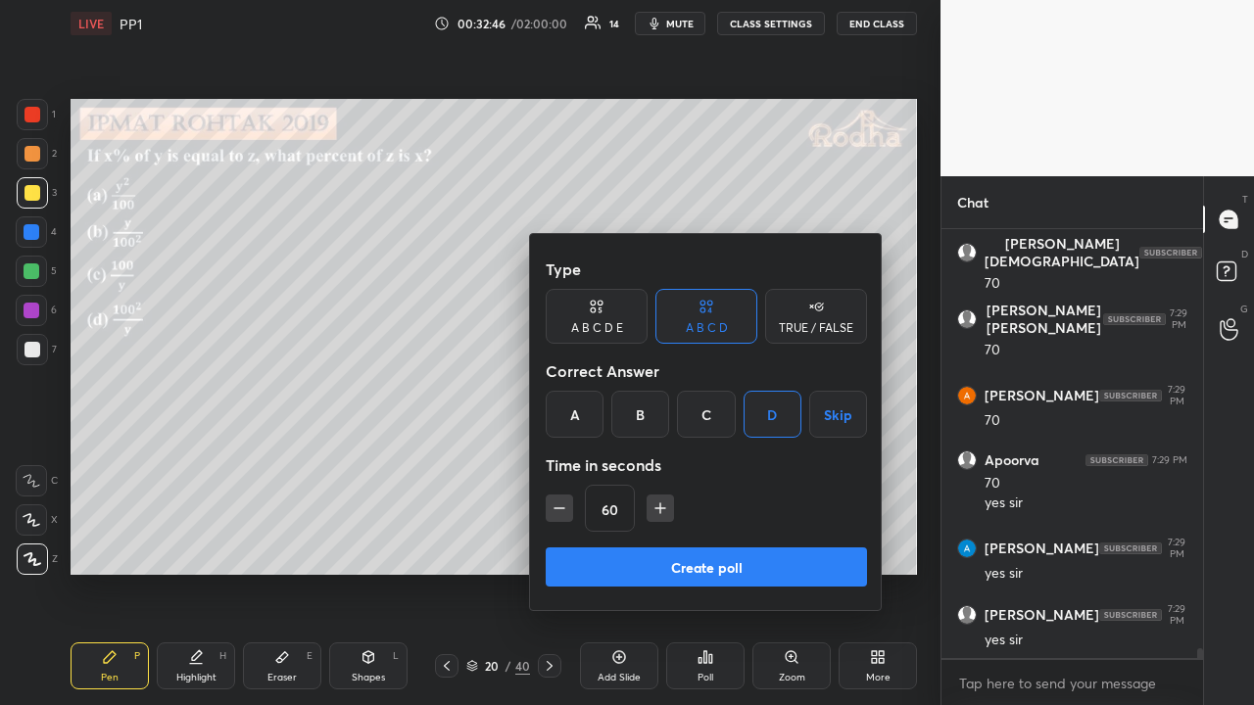
click at [724, 547] on button "Create poll" at bounding box center [706, 567] width 321 height 39
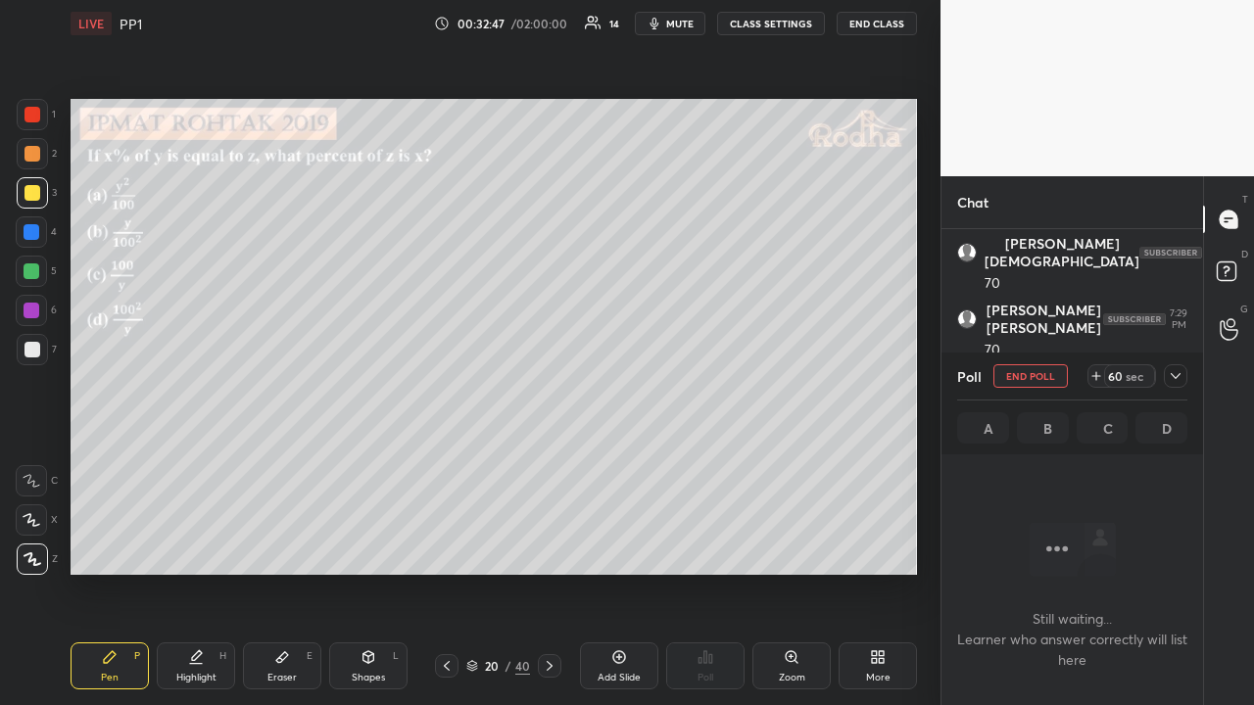
scroll to position [7, 6]
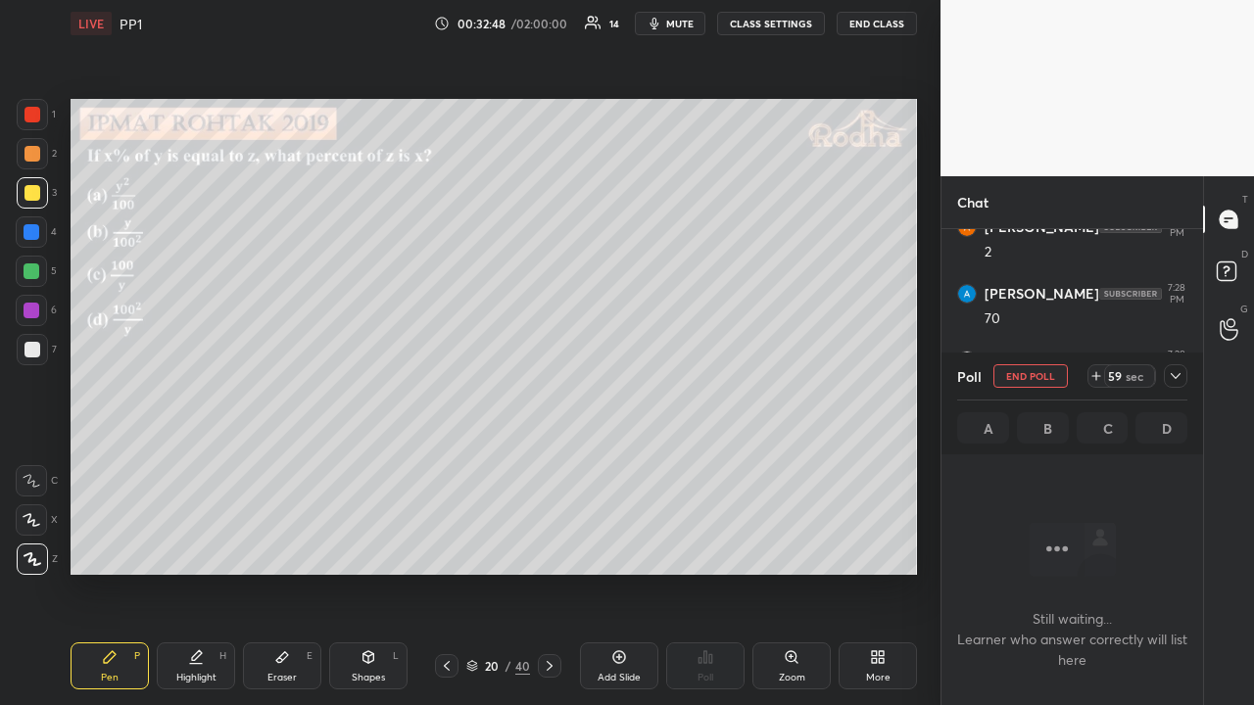
drag, startPoint x: 1175, startPoint y: 382, endPoint x: 1162, endPoint y: 405, distance: 26.4
click at [1174, 382] on icon at bounding box center [1176, 376] width 16 height 16
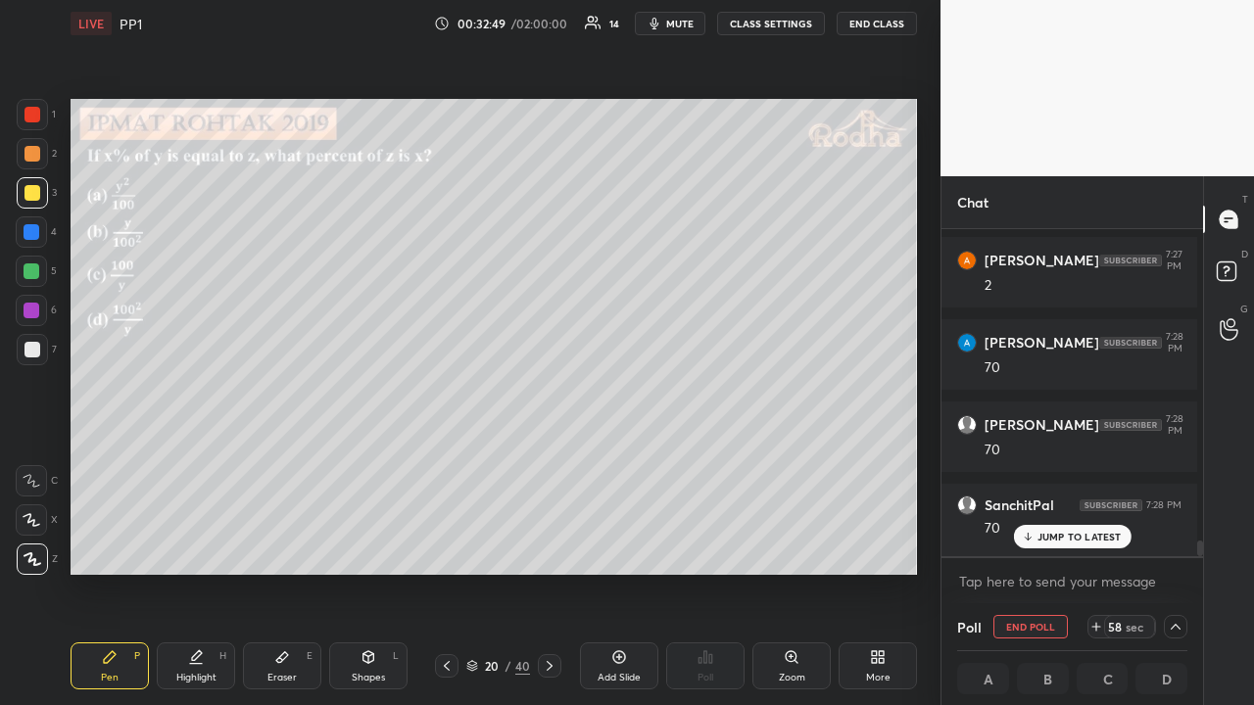
scroll to position [13044, 0]
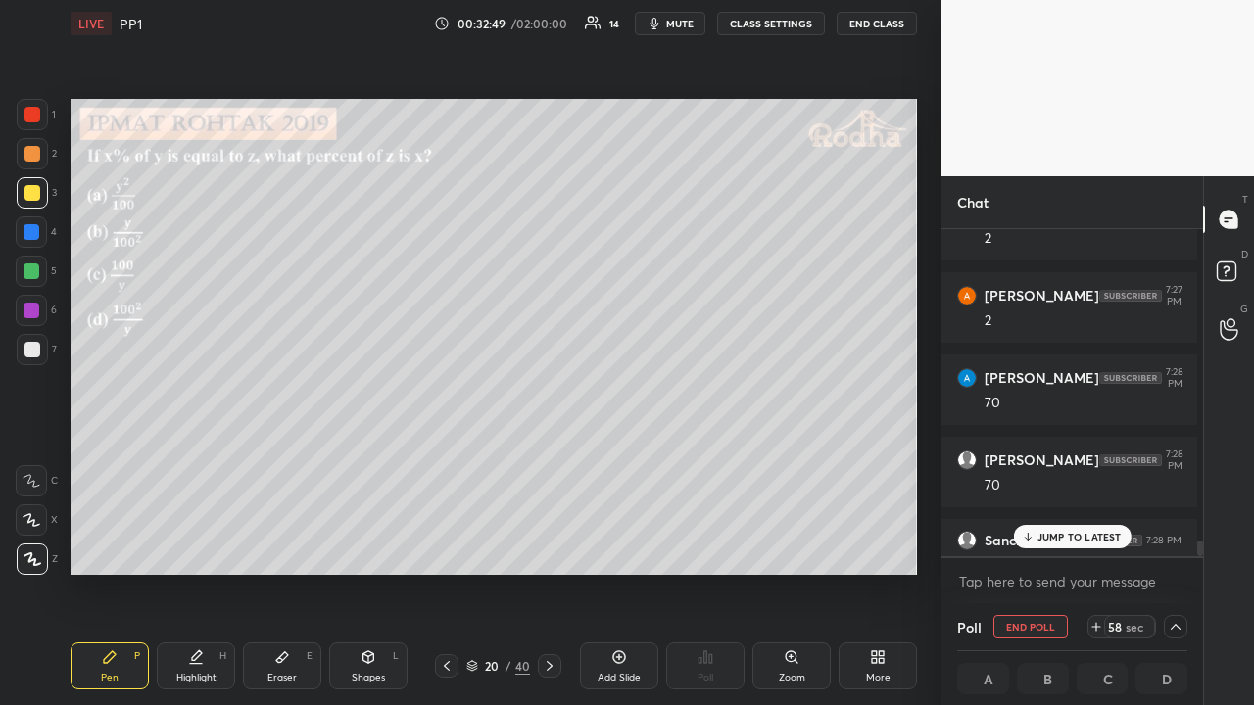
click at [1053, 535] on p "JUMP TO LATEST" at bounding box center [1079, 537] width 84 height 12
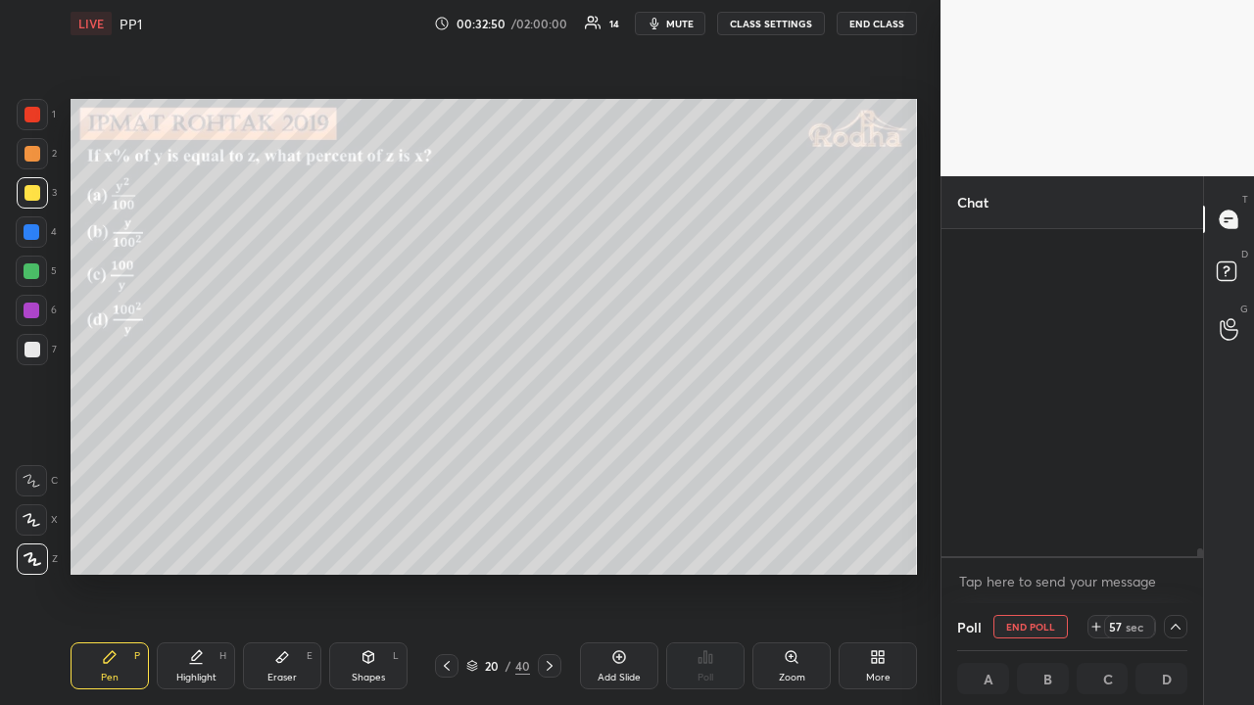
scroll to position [13689, 0]
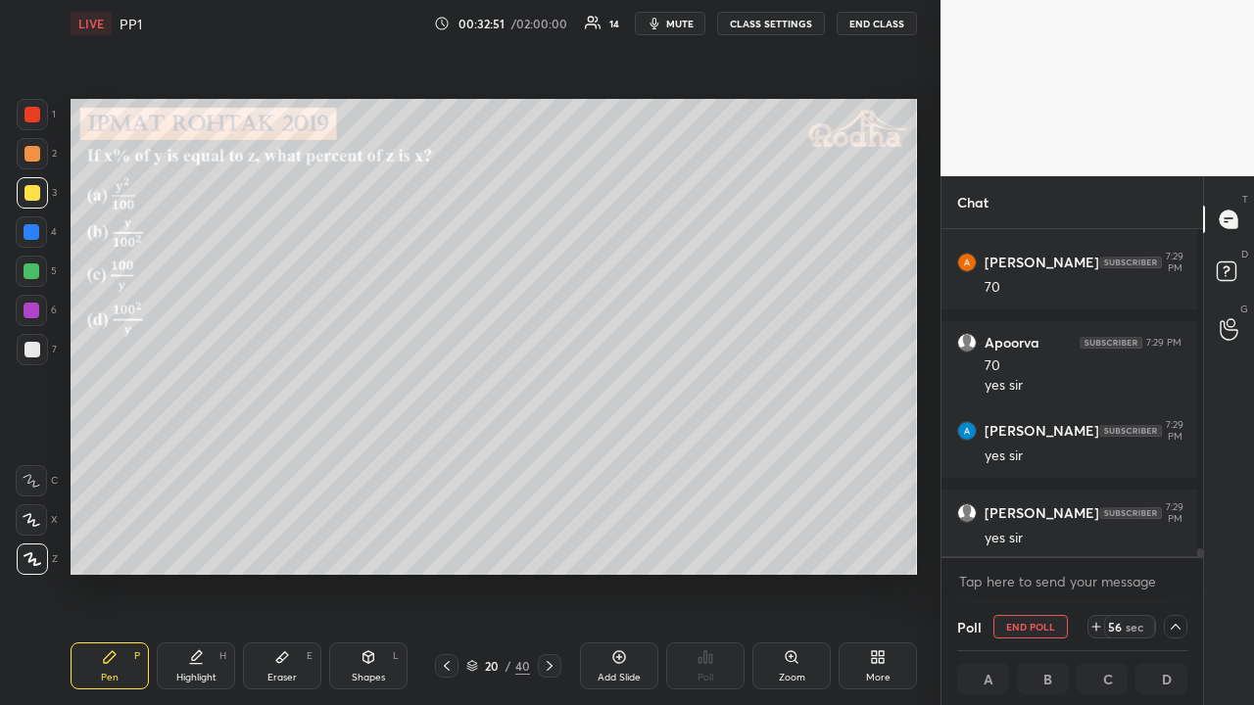
drag, startPoint x: 33, startPoint y: 159, endPoint x: 47, endPoint y: 174, distance: 20.8
click at [33, 161] on div at bounding box center [32, 154] width 16 height 16
click at [33, 192] on div at bounding box center [32, 193] width 16 height 16
click at [1174, 547] on icon at bounding box center [1176, 627] width 16 height 16
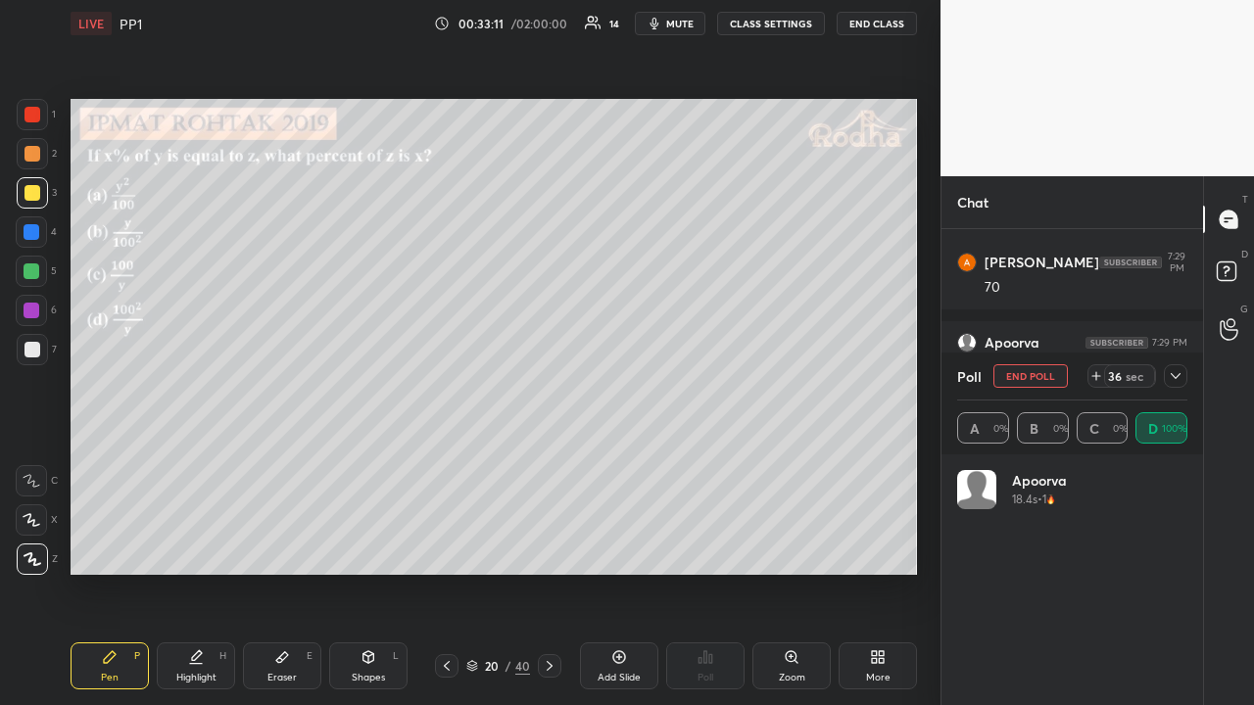
scroll to position [368, 256]
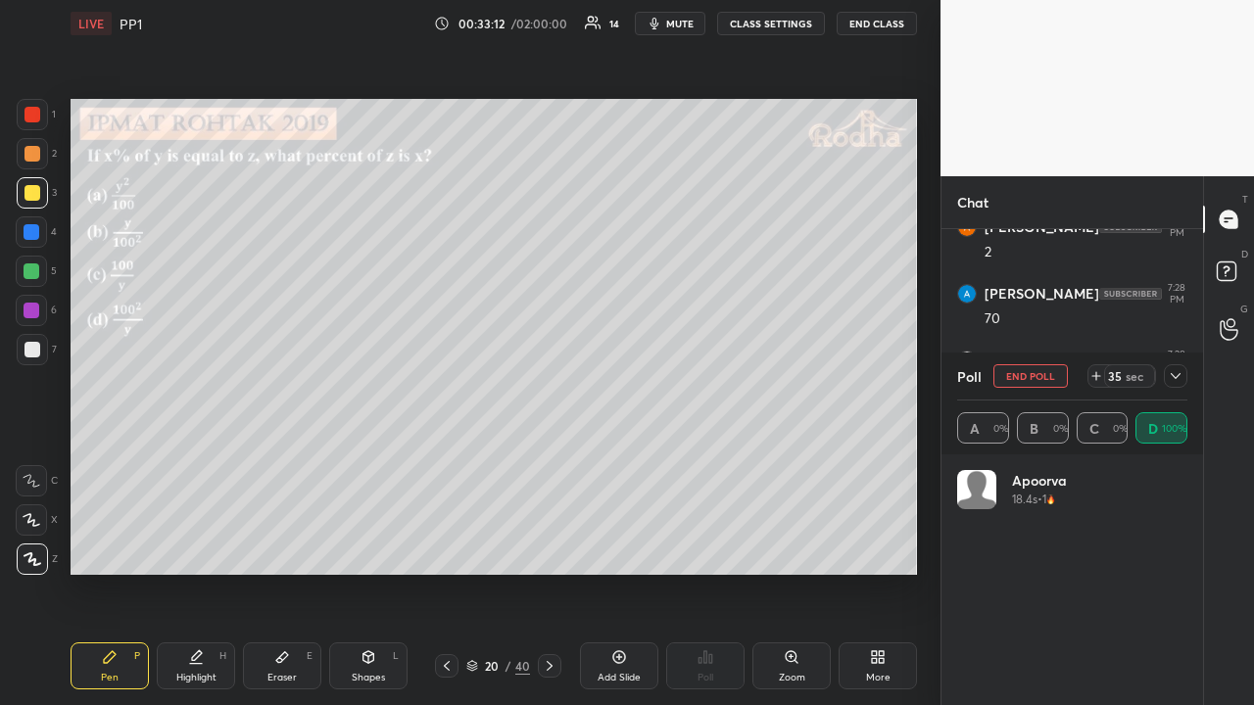
drag, startPoint x: 1174, startPoint y: 374, endPoint x: 1178, endPoint y: 390, distance: 16.4
click at [1174, 375] on icon at bounding box center [1176, 376] width 16 height 16
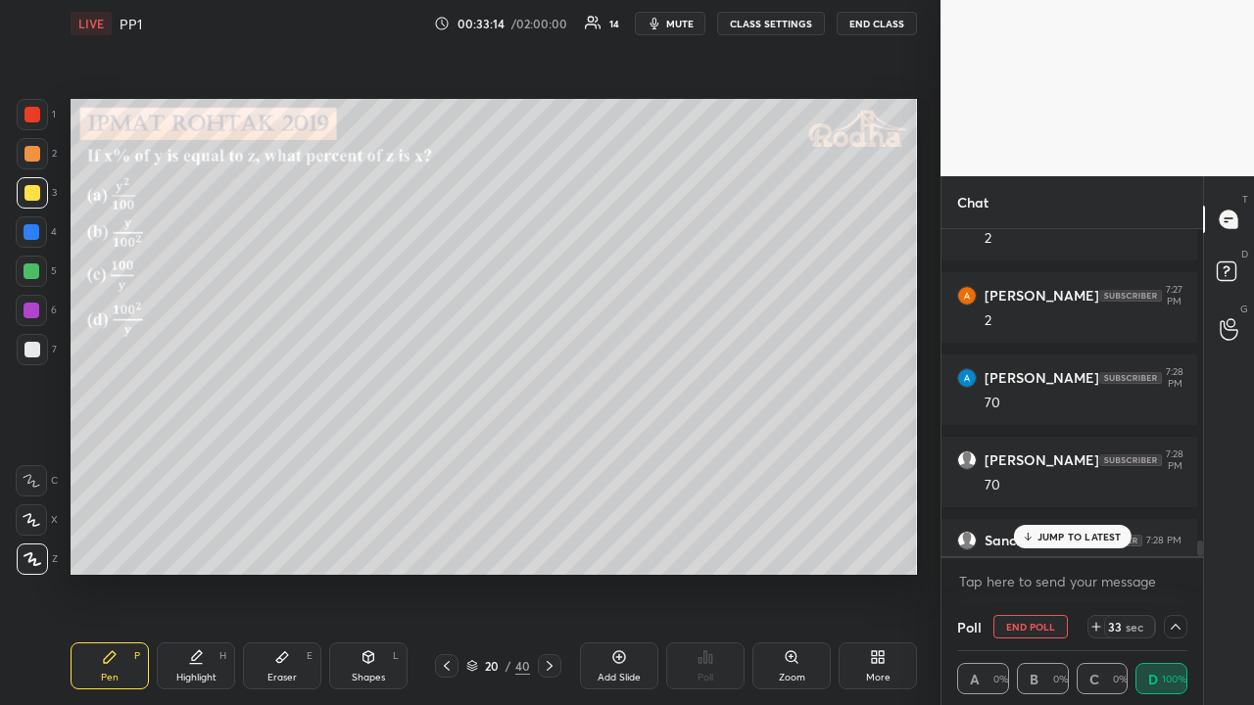
click at [1071, 531] on p "JUMP TO LATEST" at bounding box center [1079, 537] width 84 height 12
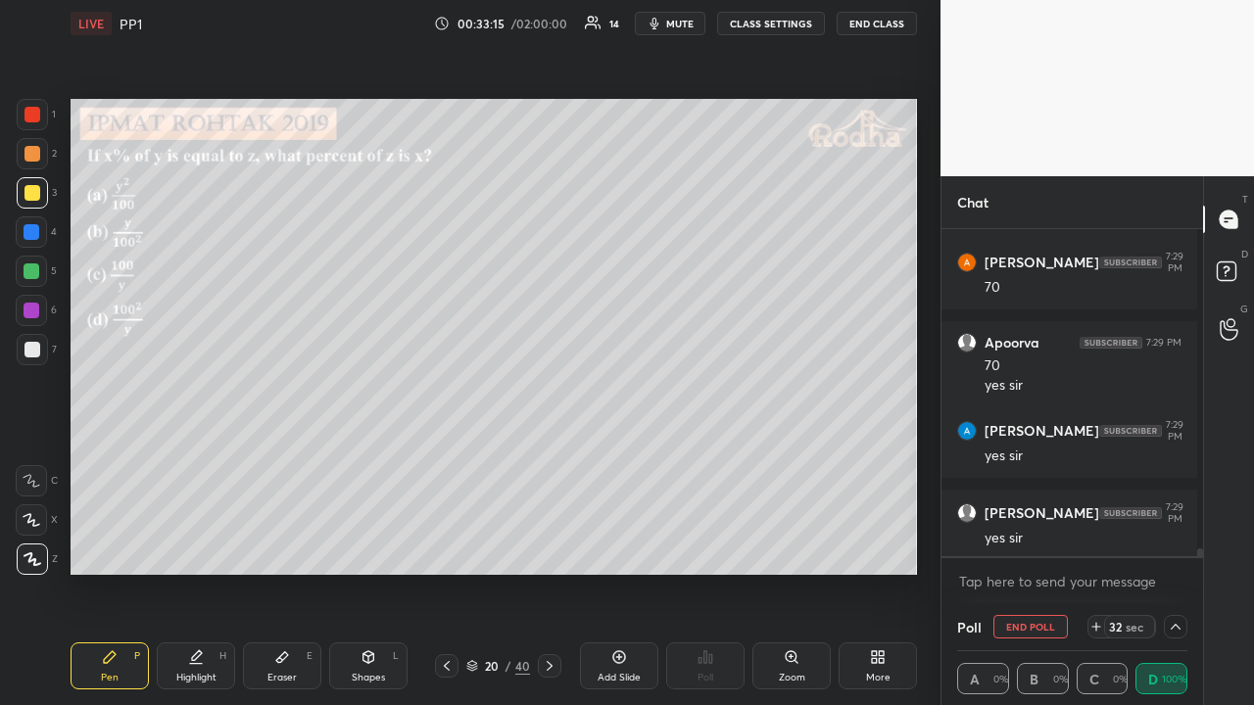
click at [1173, 547] on icon at bounding box center [1176, 627] width 16 height 16
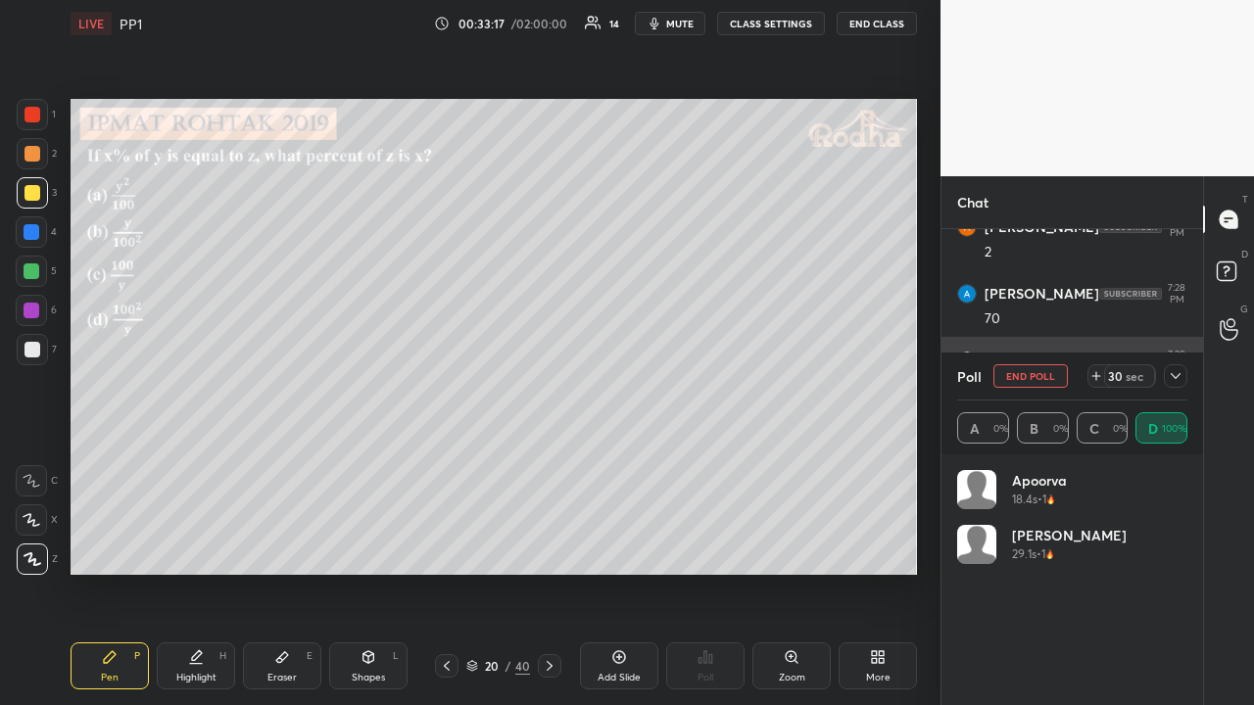
drag, startPoint x: 1175, startPoint y: 378, endPoint x: 1181, endPoint y: 395, distance: 17.7
click at [1176, 378] on icon at bounding box center [1176, 376] width 16 height 16
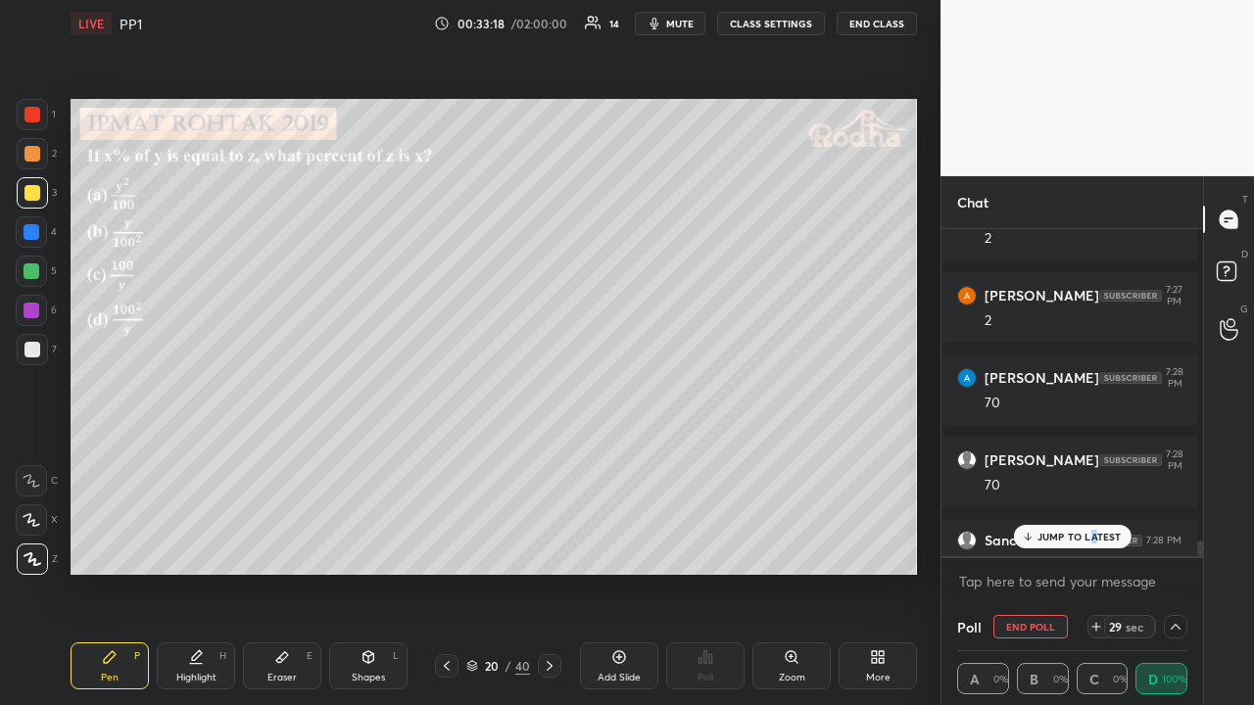
click at [1090, 533] on p "JUMP TO LATEST" at bounding box center [1079, 537] width 84 height 12
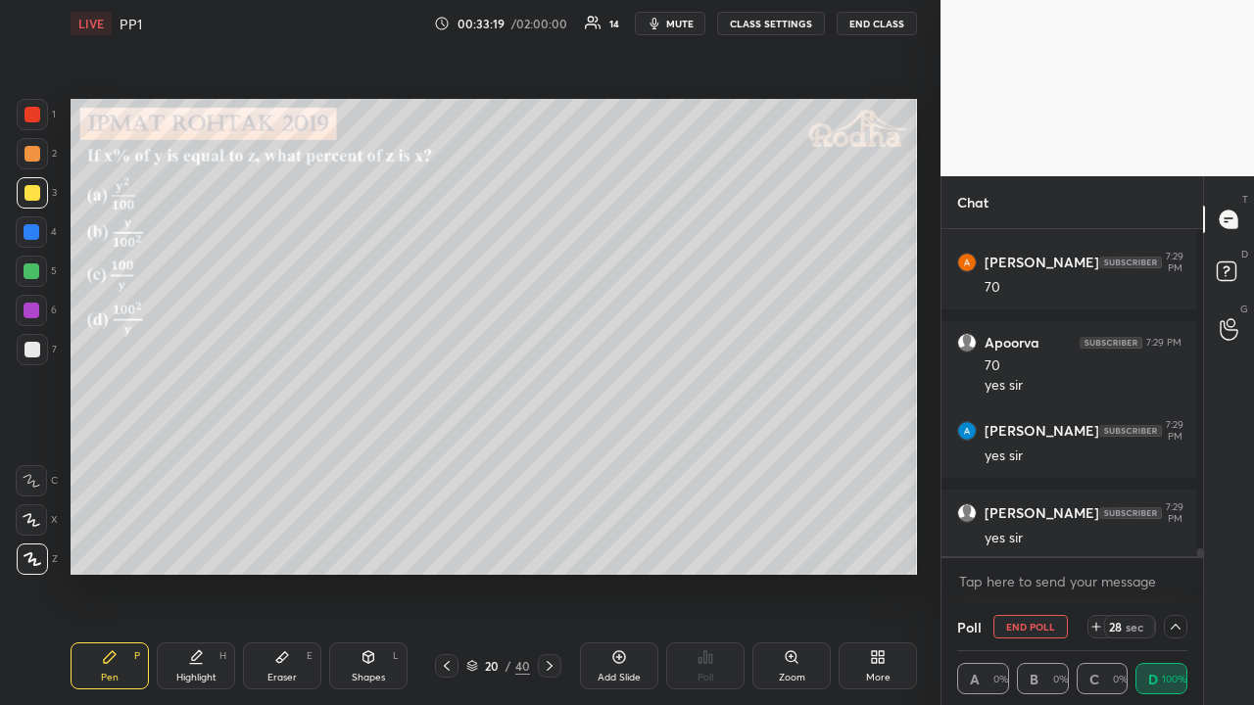
click at [1171, 547] on icon at bounding box center [1176, 627] width 16 height 16
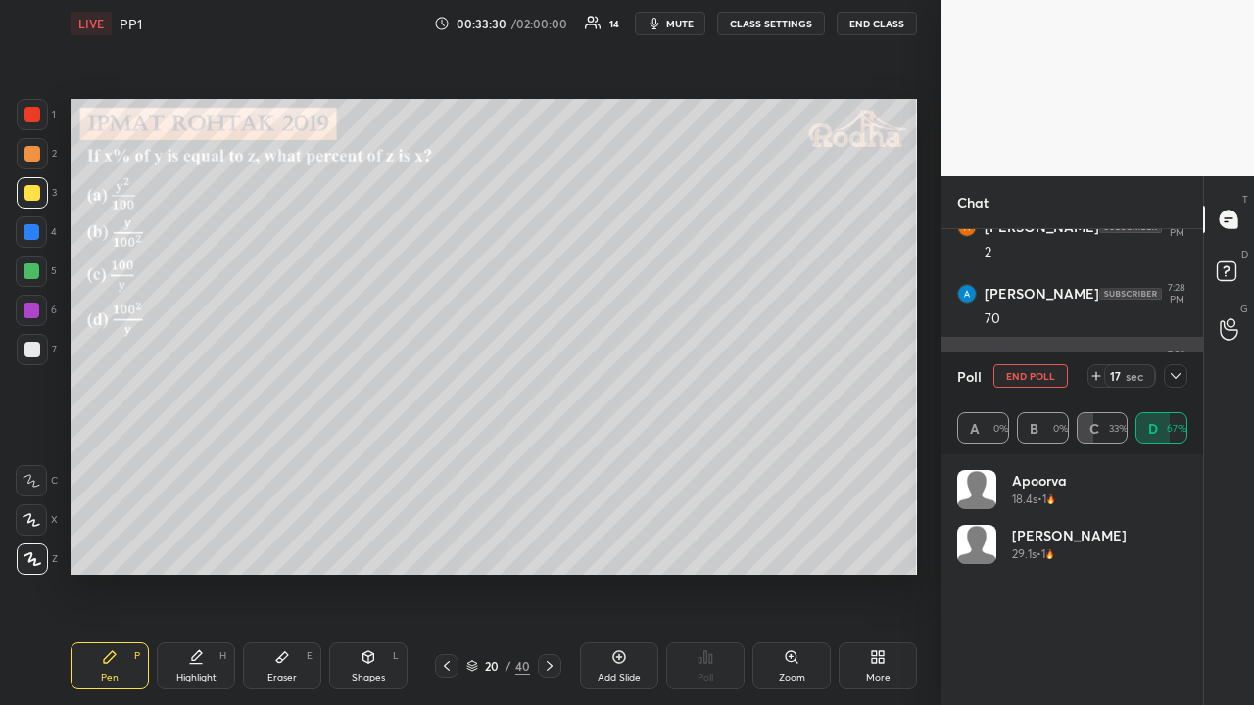
drag, startPoint x: 1173, startPoint y: 378, endPoint x: 1168, endPoint y: 391, distance: 13.6
click at [1173, 377] on icon at bounding box center [1176, 376] width 16 height 16
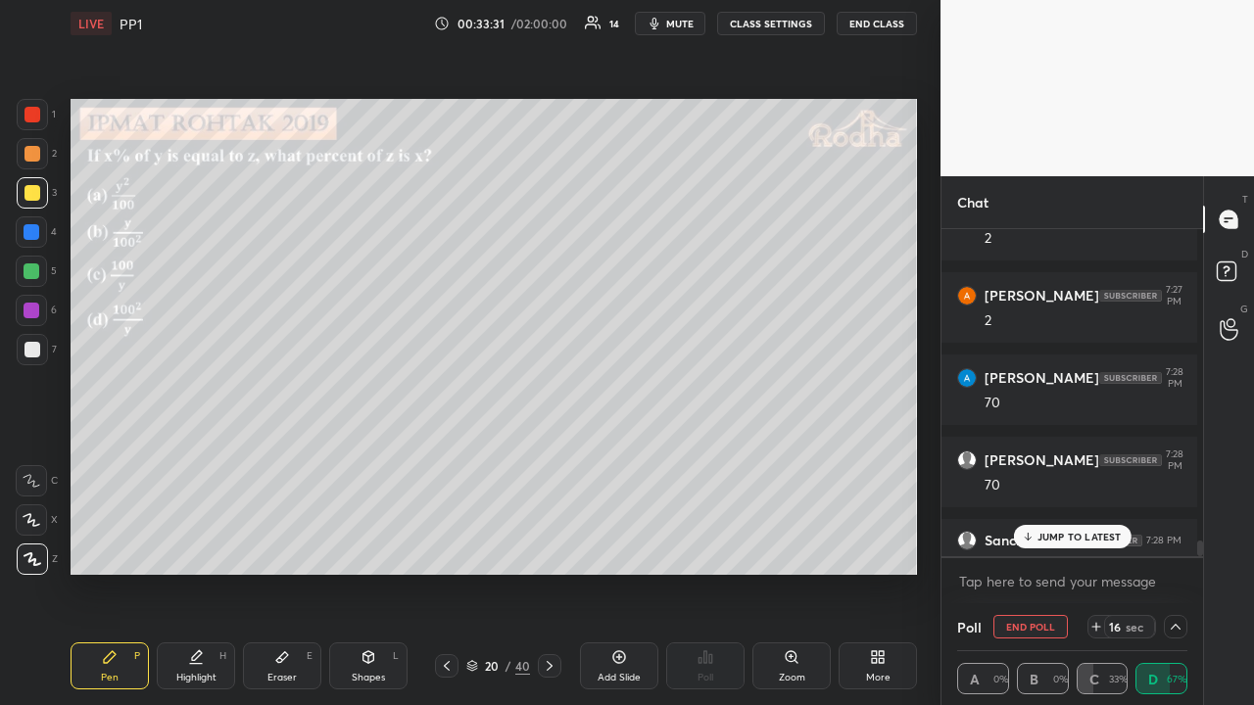
click at [1175, 547] on icon at bounding box center [1176, 627] width 16 height 16
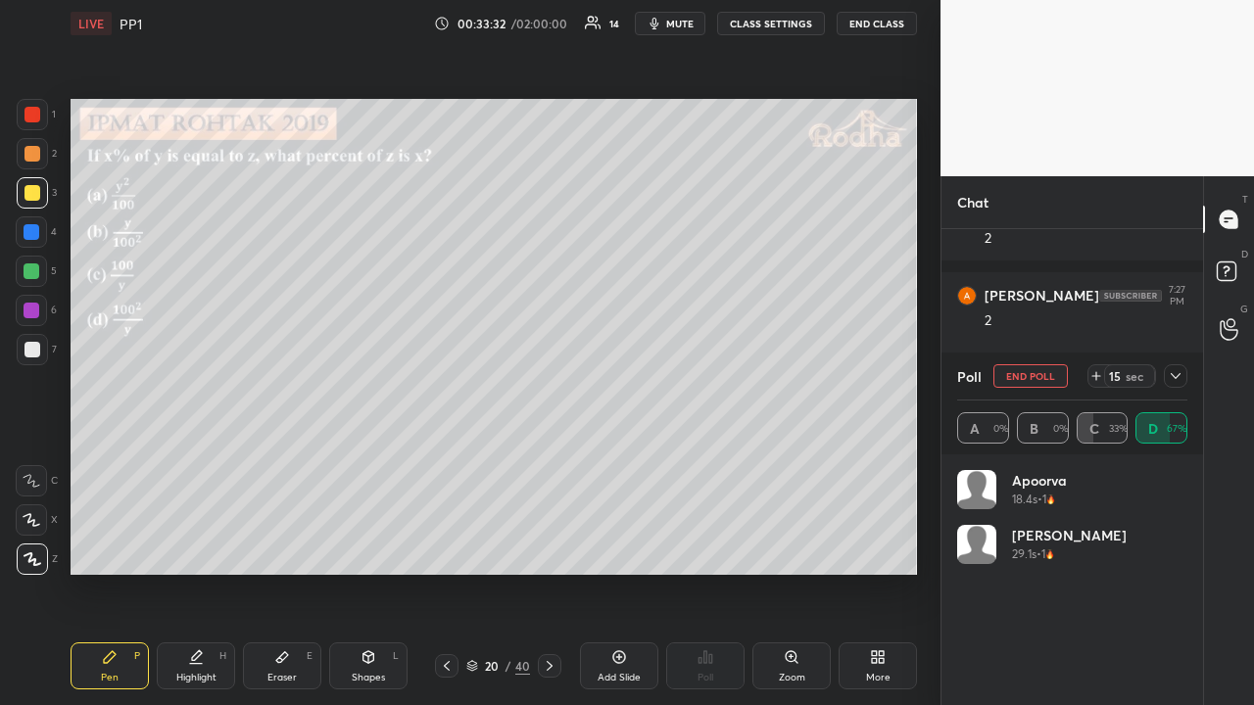
click at [1172, 376] on icon at bounding box center [1176, 376] width 16 height 16
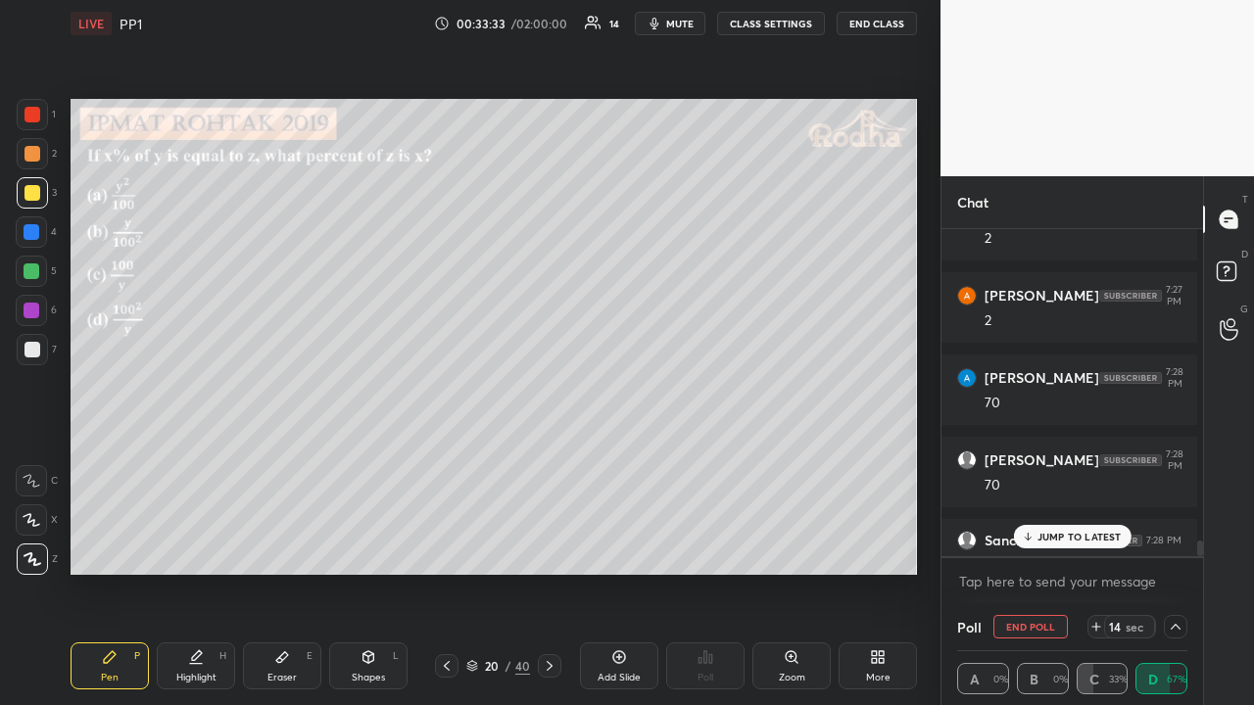
click at [1081, 539] on p "JUMP TO LATEST" at bounding box center [1079, 537] width 84 height 12
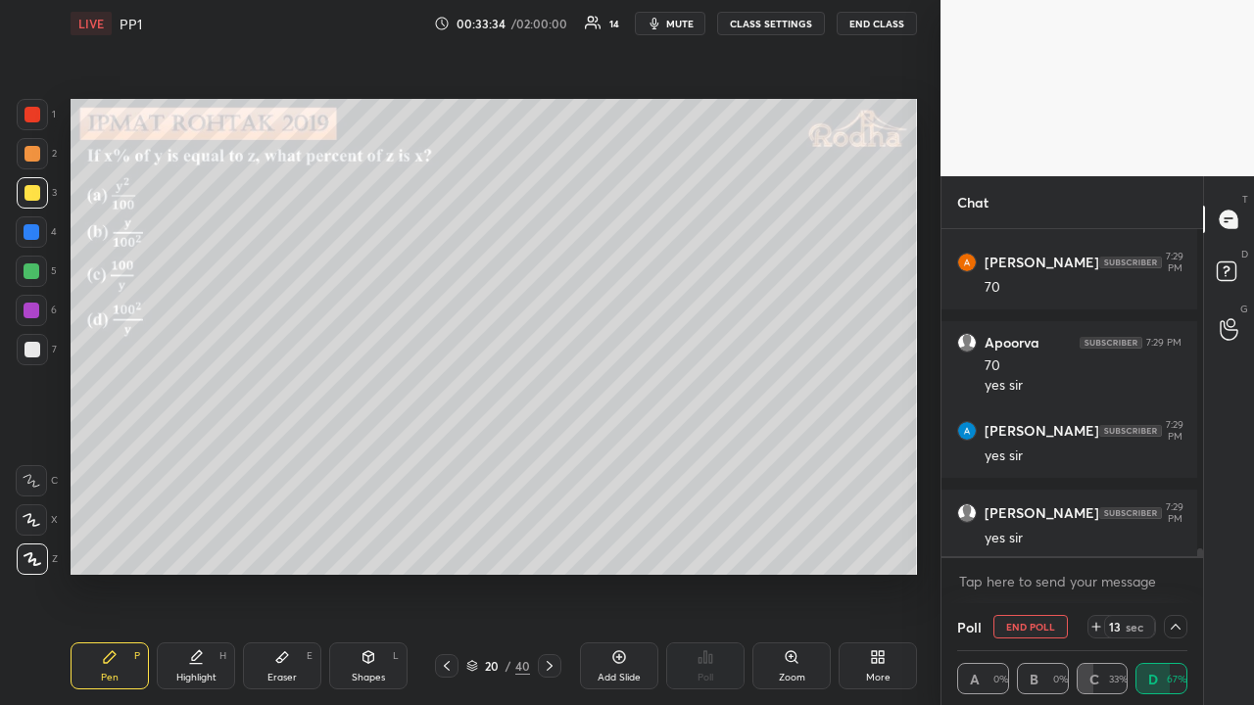
click at [1170, 547] on icon at bounding box center [1176, 627] width 16 height 16
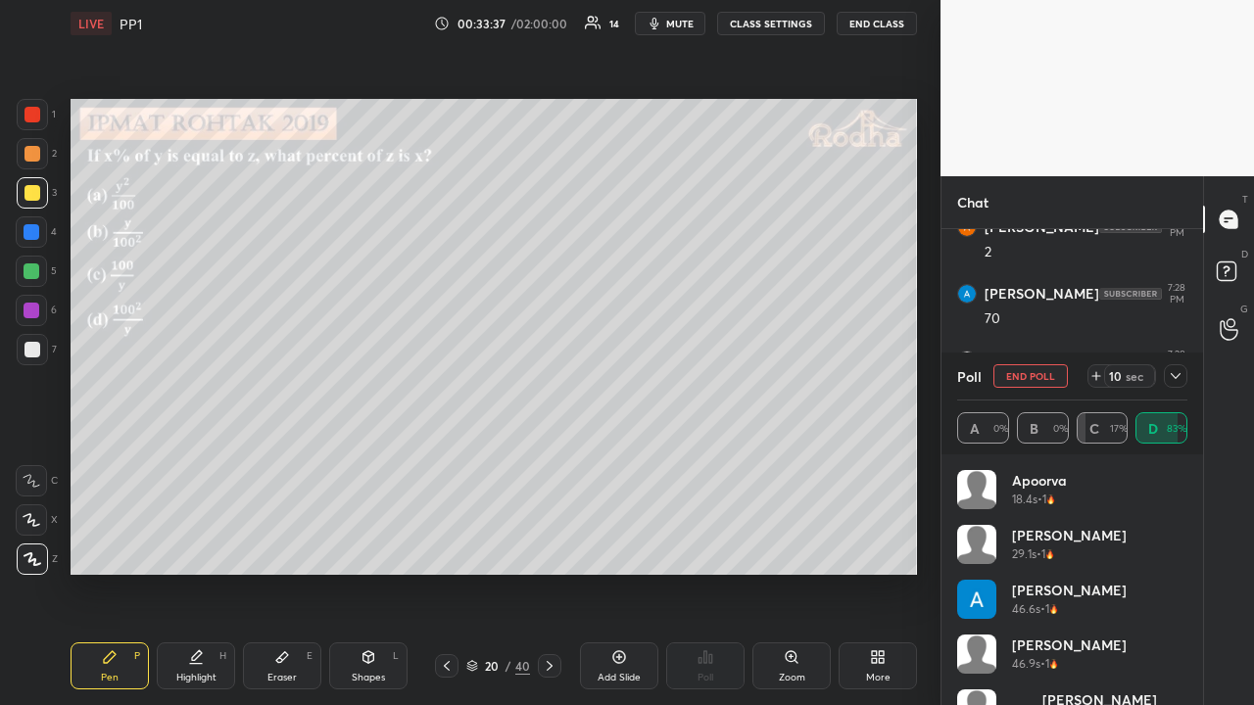
drag, startPoint x: 1175, startPoint y: 374, endPoint x: 1174, endPoint y: 385, distance: 11.0
click at [1175, 374] on icon at bounding box center [1176, 376] width 16 height 16
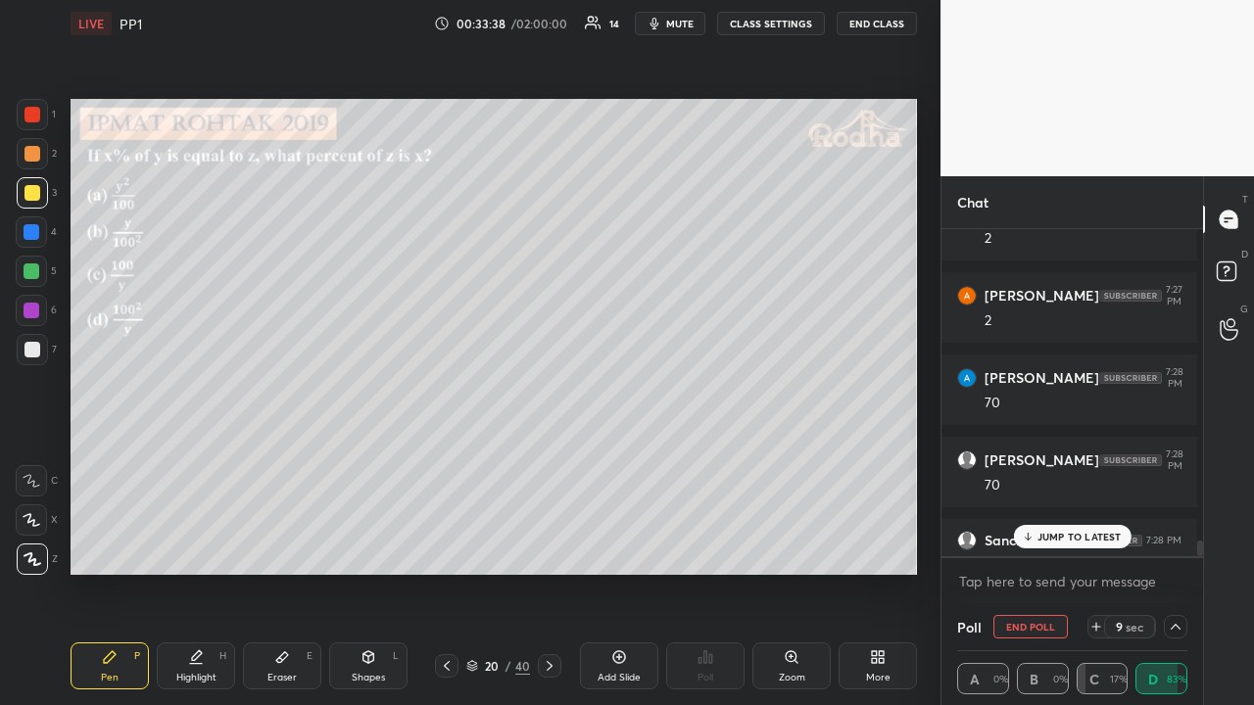
click at [1085, 529] on div "JUMP TO LATEST" at bounding box center [1072, 537] width 118 height 24
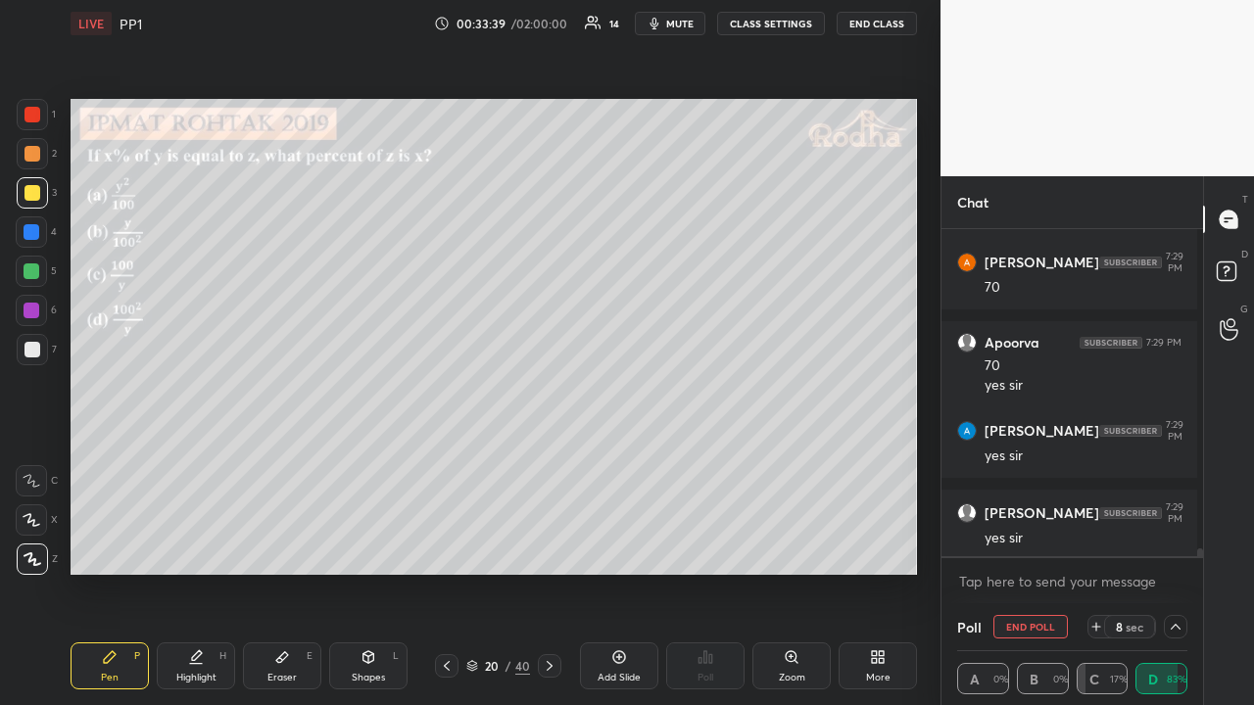
click at [1168, 547] on icon at bounding box center [1176, 627] width 16 height 16
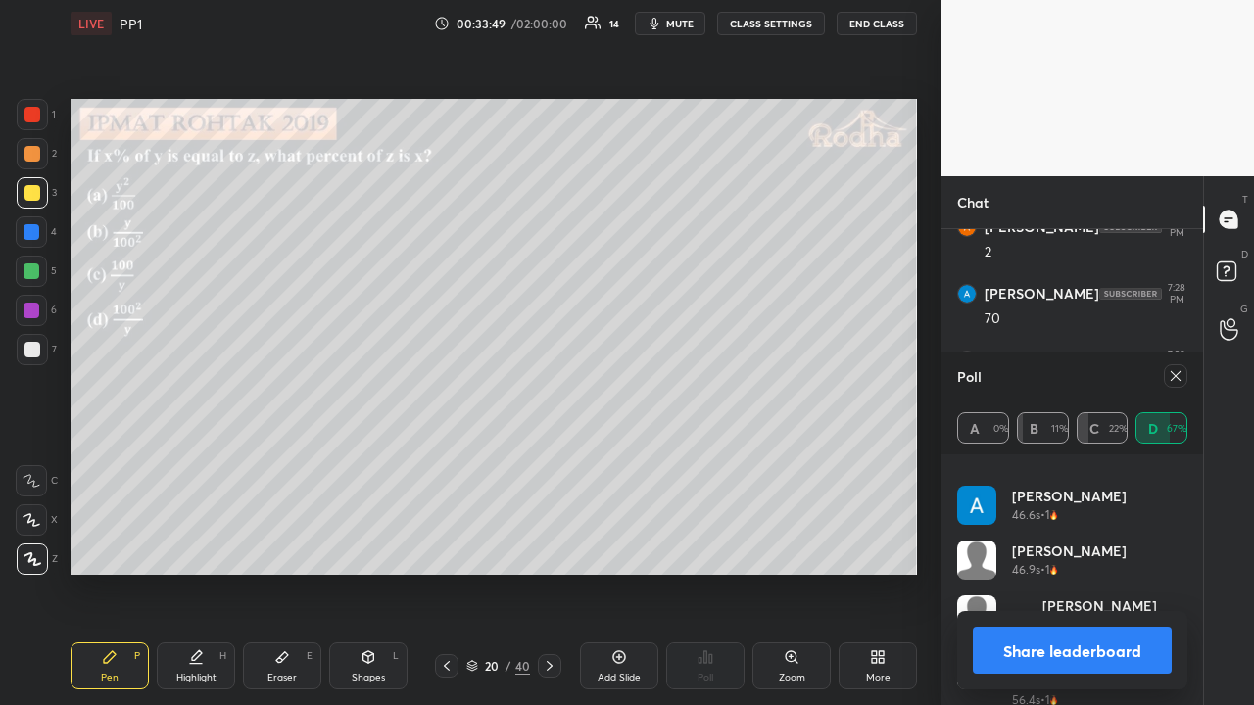
click at [1175, 374] on icon at bounding box center [1176, 376] width 16 height 16
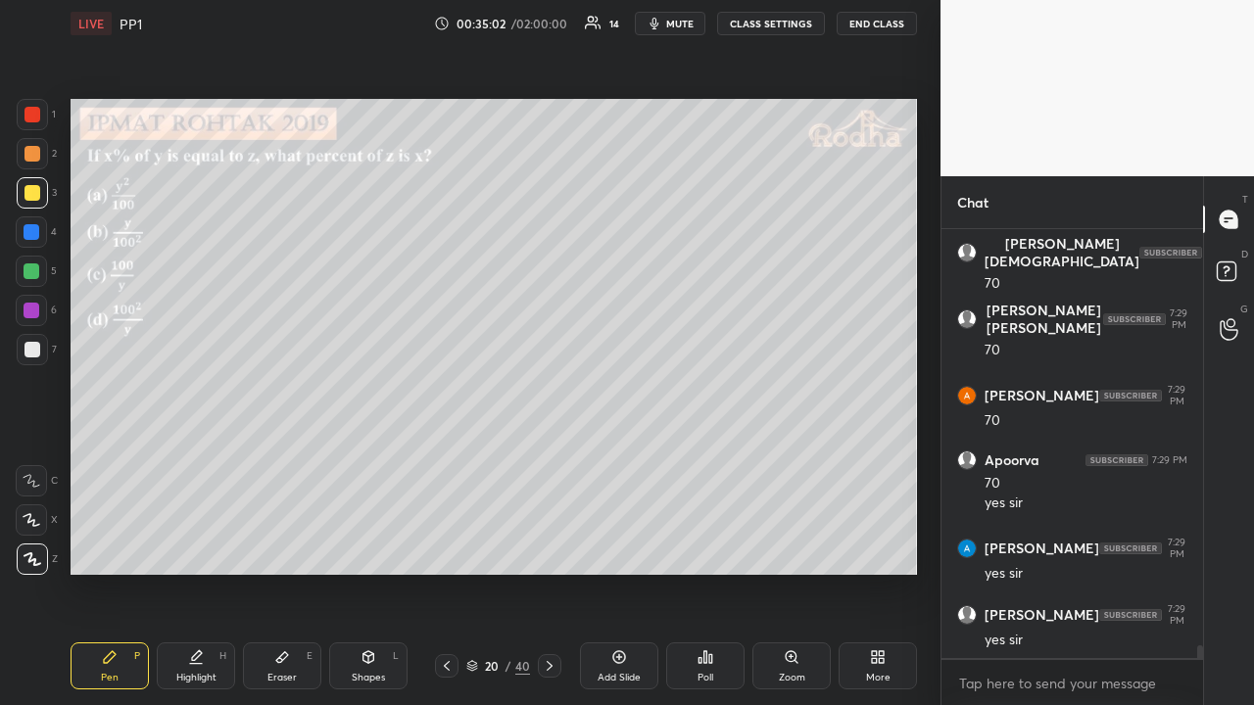
click at [34, 157] on div at bounding box center [32, 154] width 16 height 16
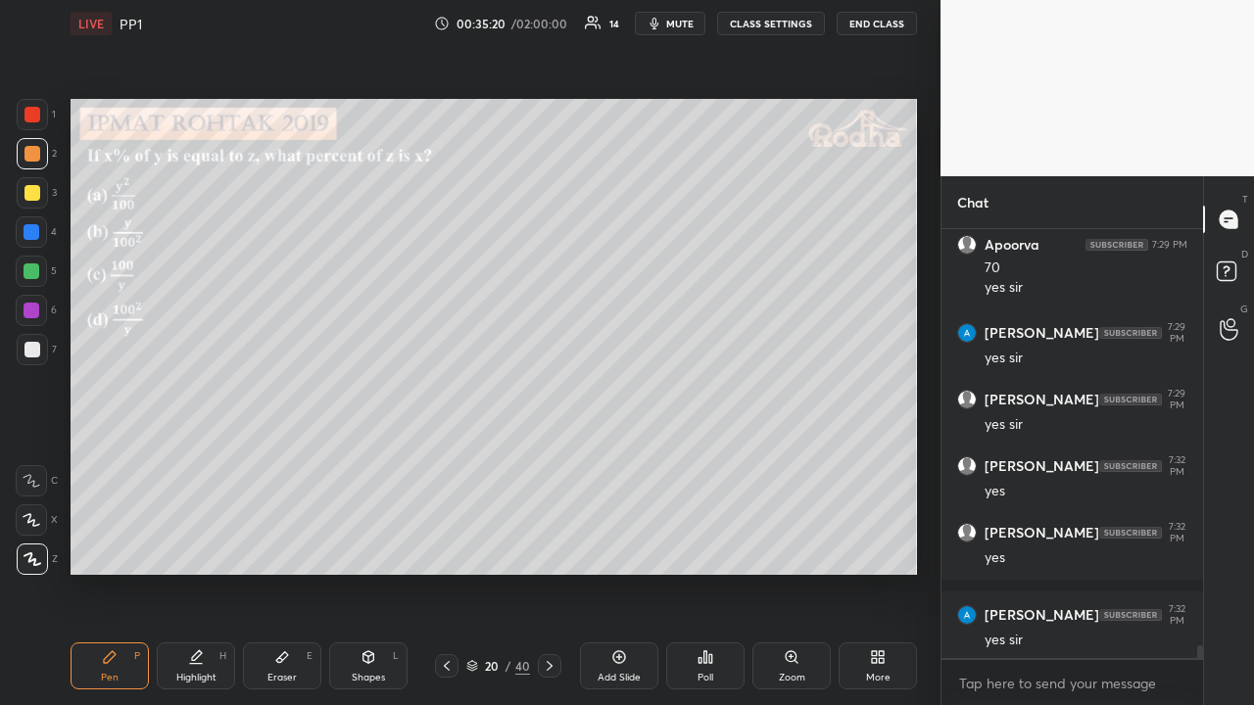
scroll to position [13839, 0]
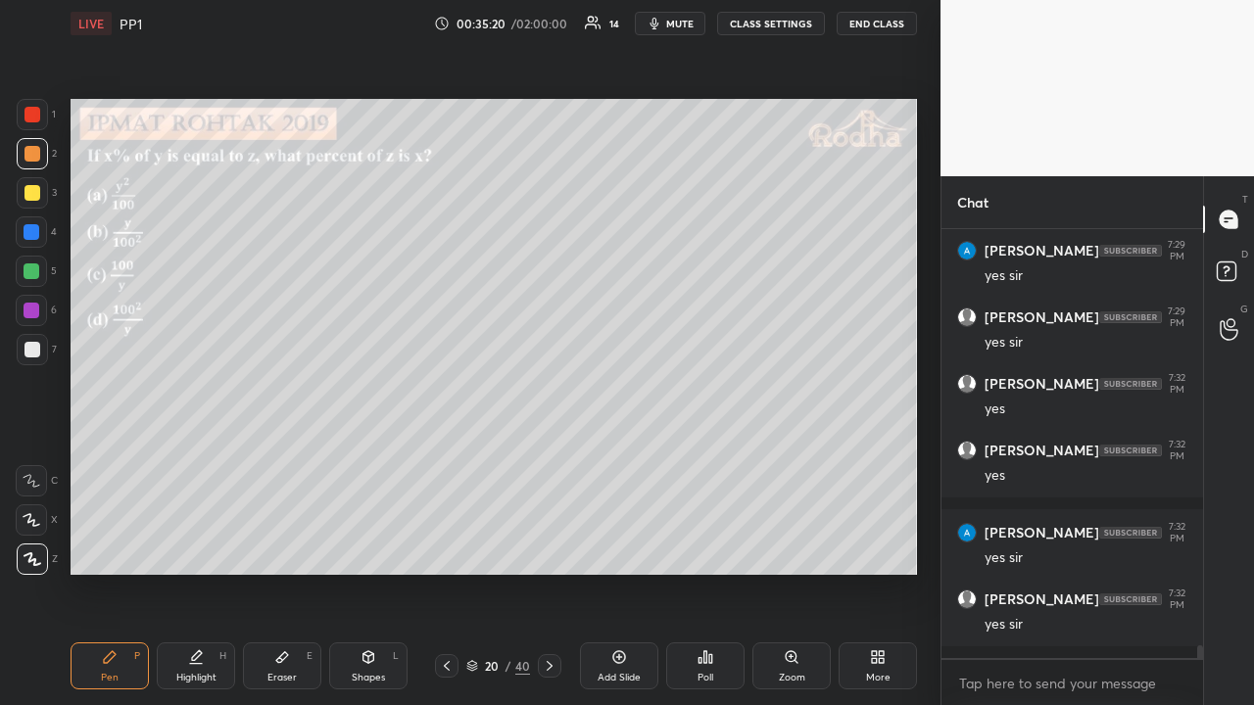
click at [547, 547] on icon at bounding box center [550, 666] width 16 height 16
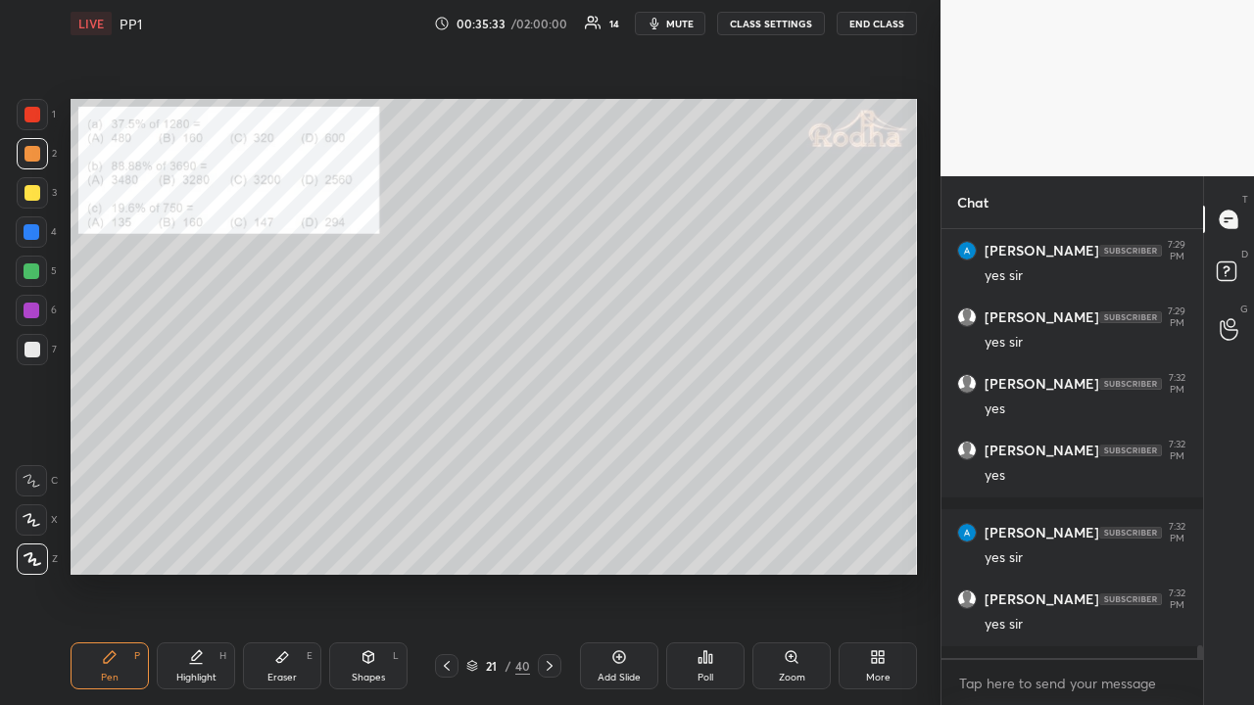
drag, startPoint x: 34, startPoint y: 123, endPoint x: 67, endPoint y: 131, distance: 33.3
click at [36, 123] on div at bounding box center [32, 114] width 31 height 31
click at [37, 200] on div at bounding box center [32, 193] width 16 height 16
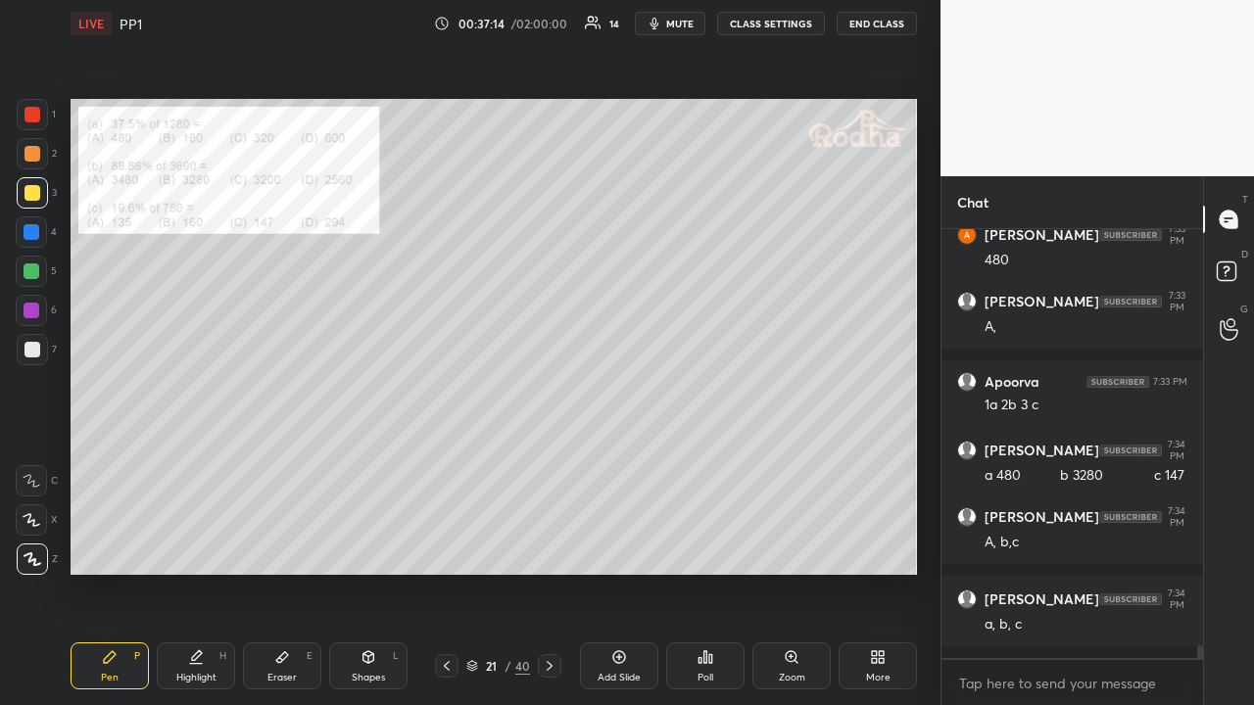
scroll to position [14368, 0]
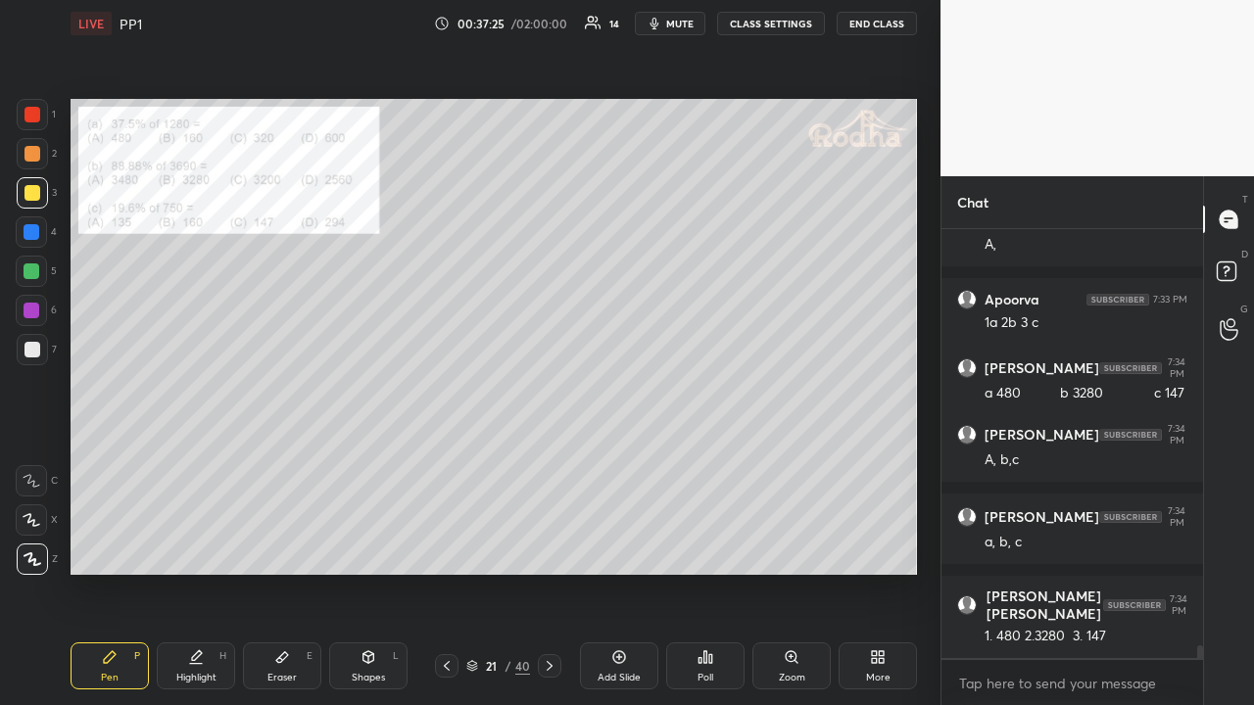
click at [37, 153] on div at bounding box center [32, 154] width 16 height 16
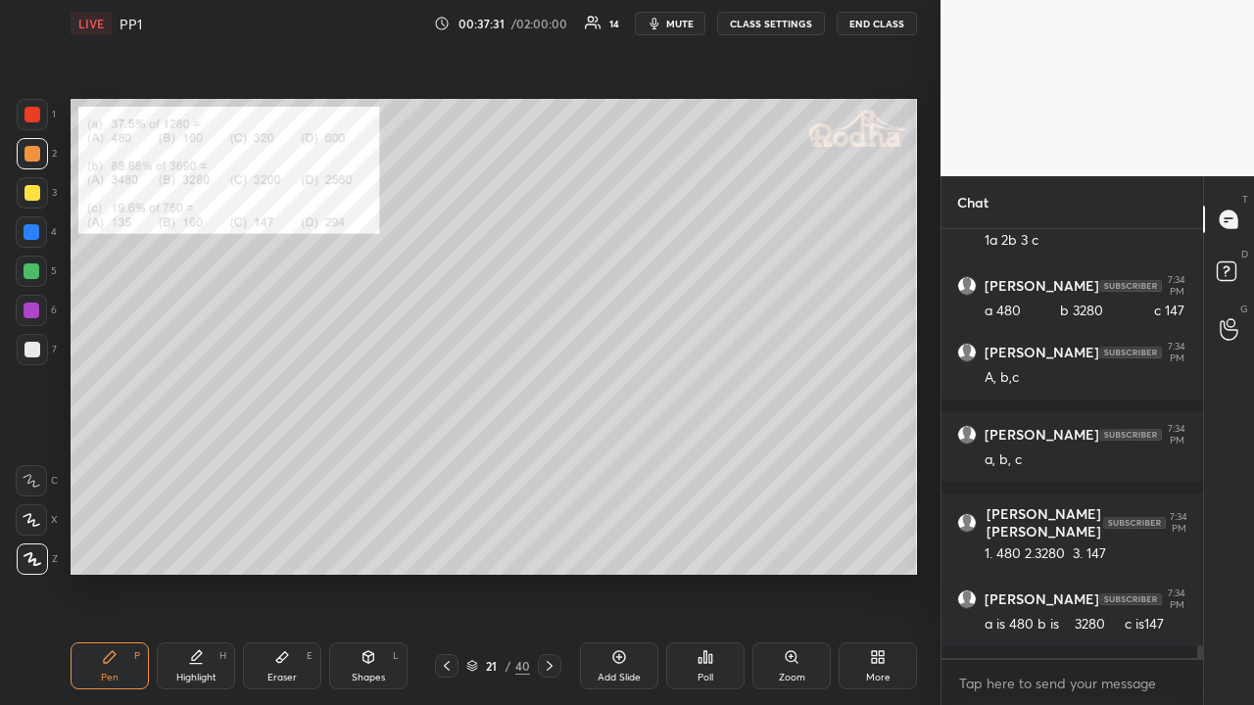
scroll to position [14517, 0]
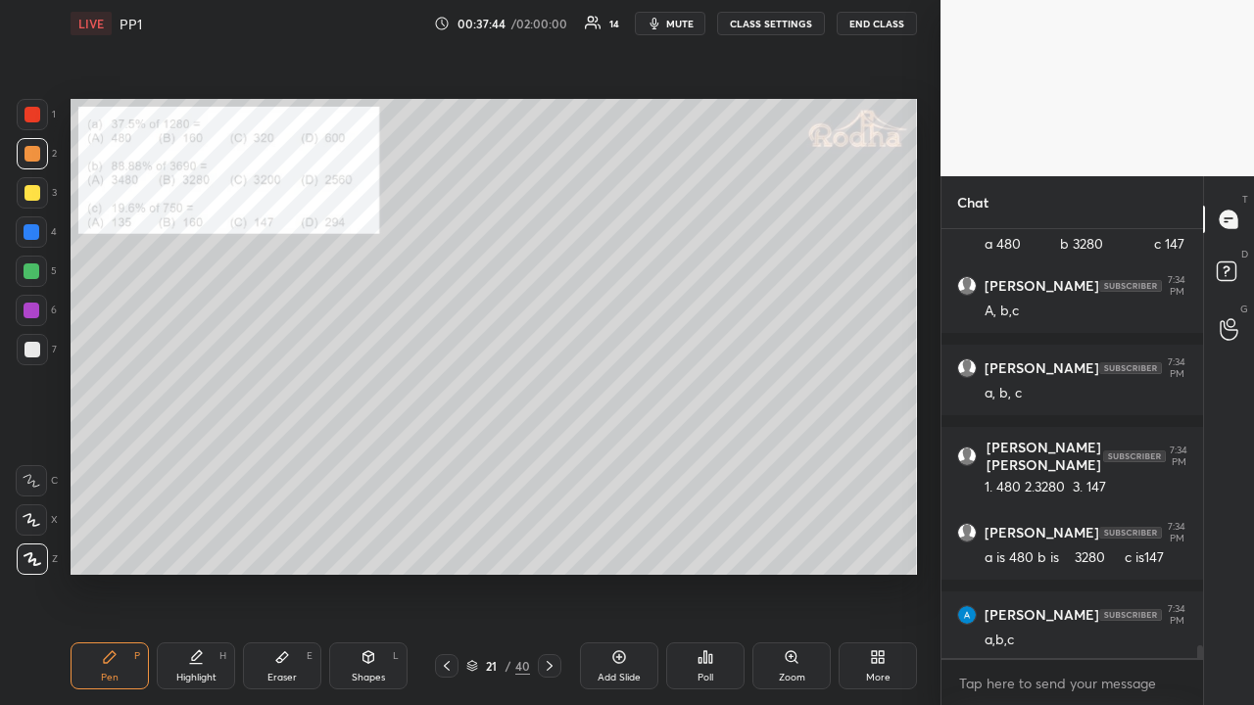
click at [33, 124] on div at bounding box center [32, 114] width 31 height 31
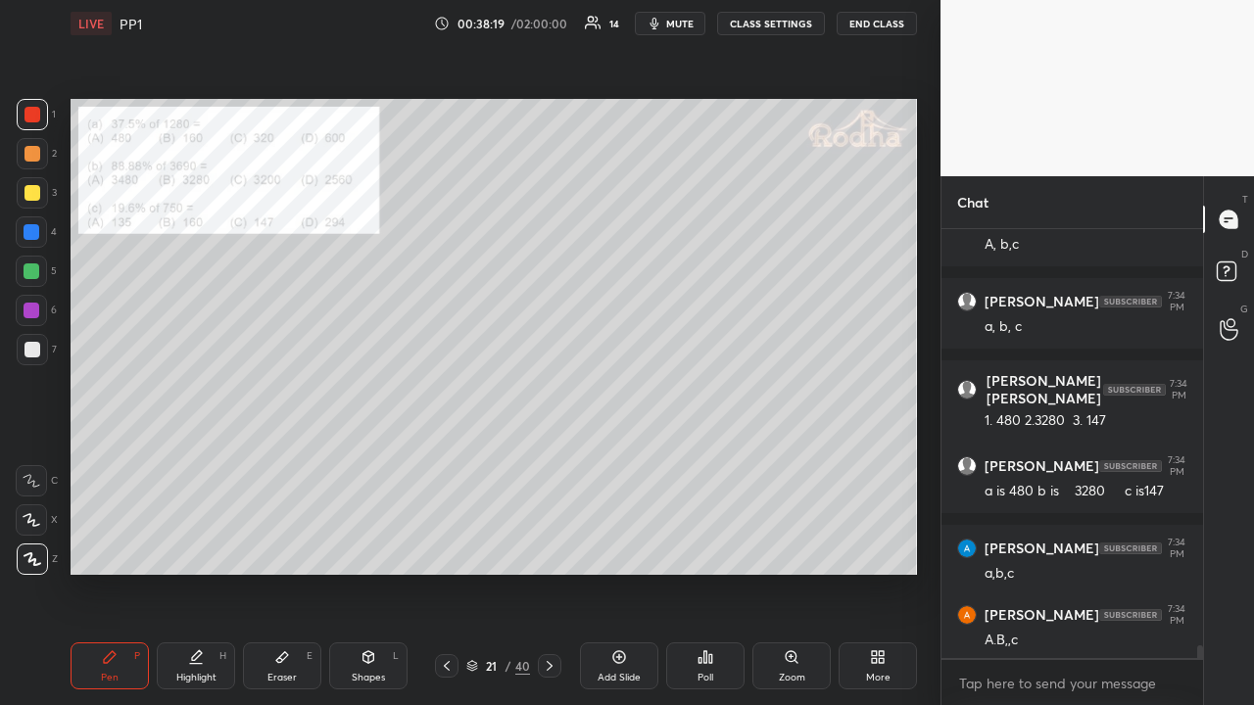
click at [33, 161] on div at bounding box center [32, 154] width 16 height 16
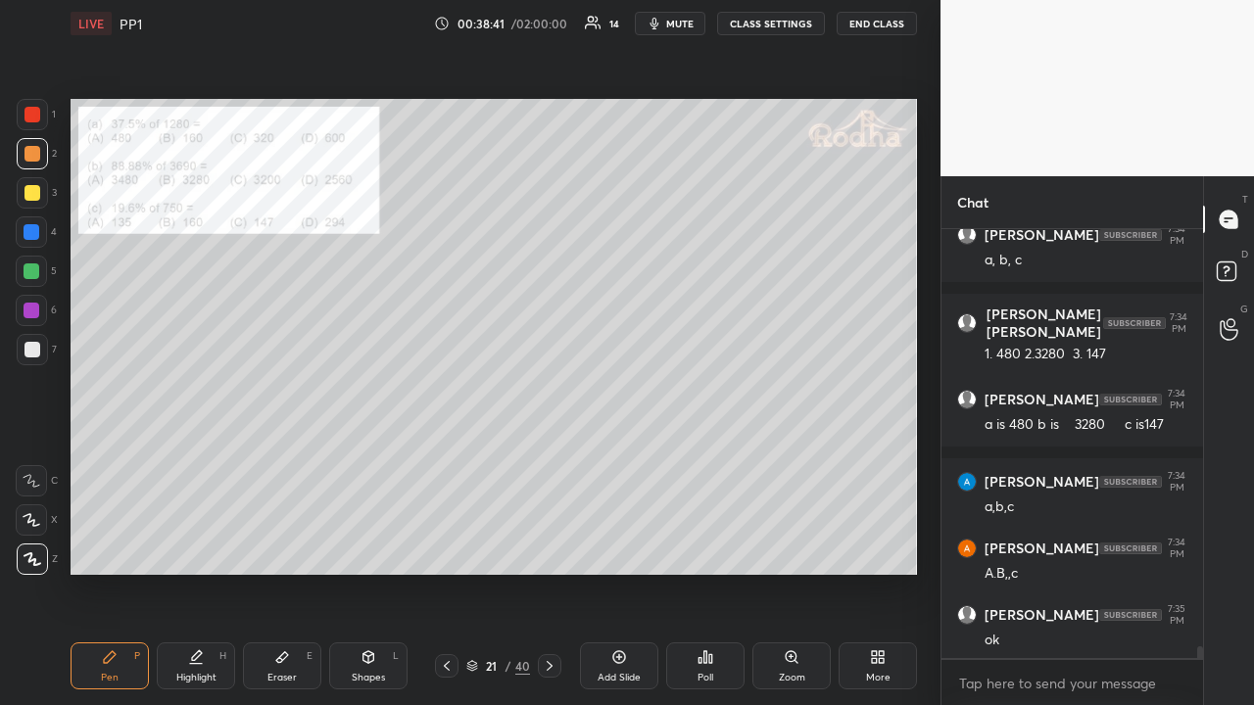
click at [37, 190] on div at bounding box center [32, 193] width 16 height 16
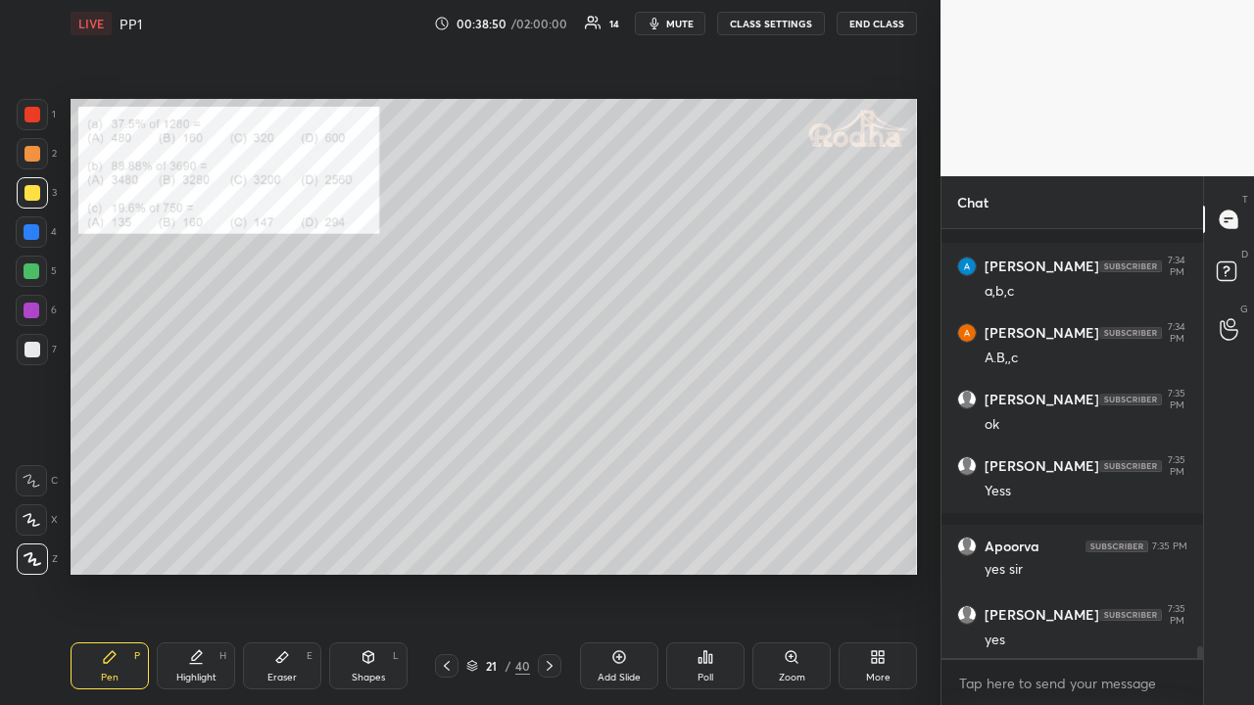
scroll to position [14948, 0]
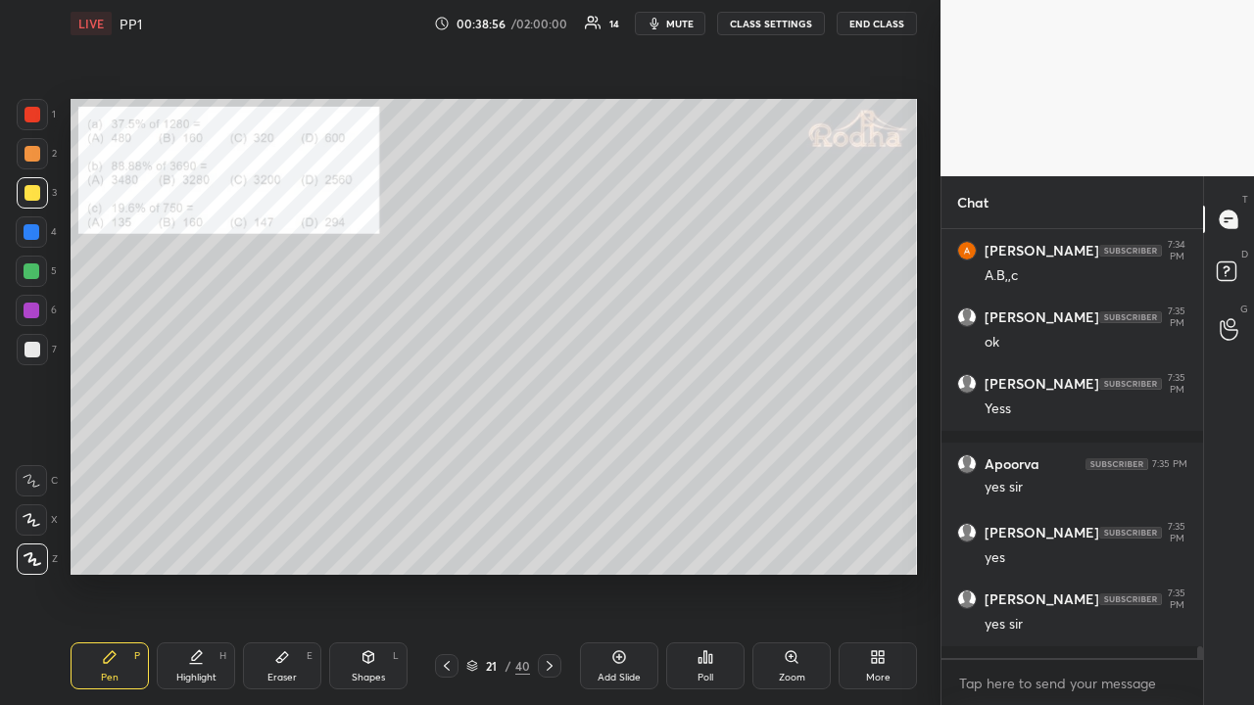
click at [529, 547] on div "Setting up your live class Poll for secs No correct answer Start poll" at bounding box center [494, 337] width 862 height 580
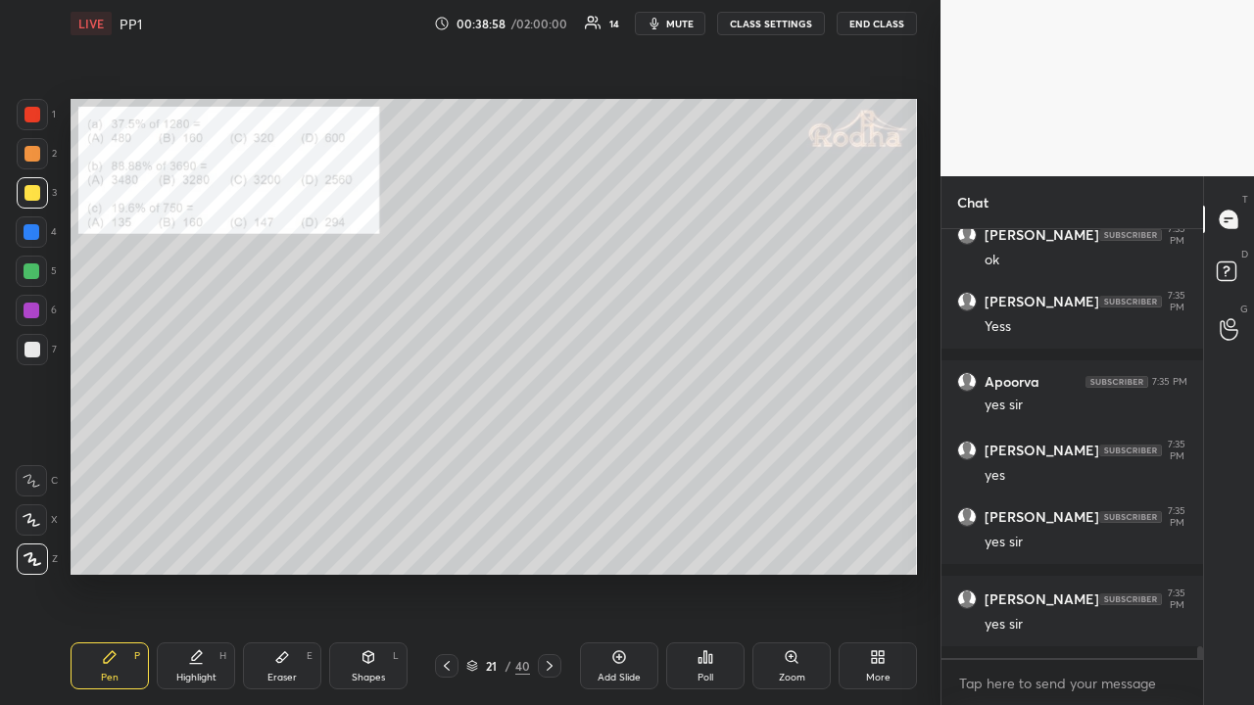
click at [551, 547] on icon at bounding box center [550, 666] width 16 height 16
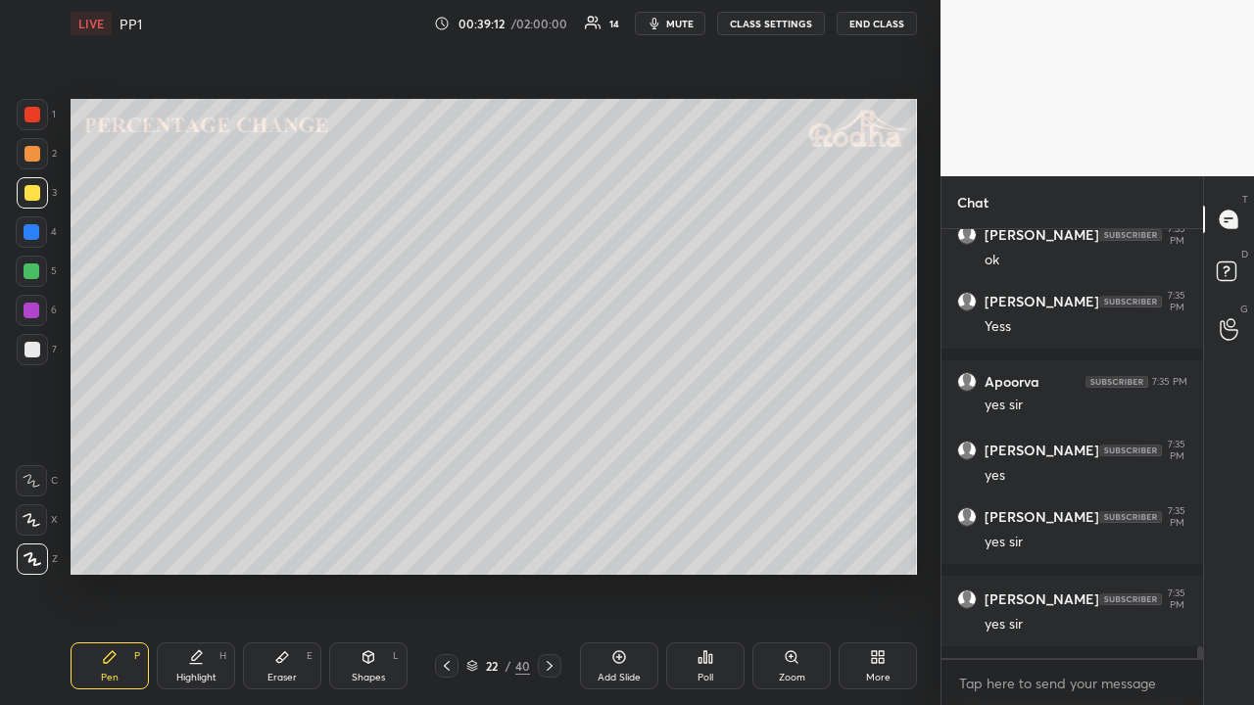
scroll to position [15097, 0]
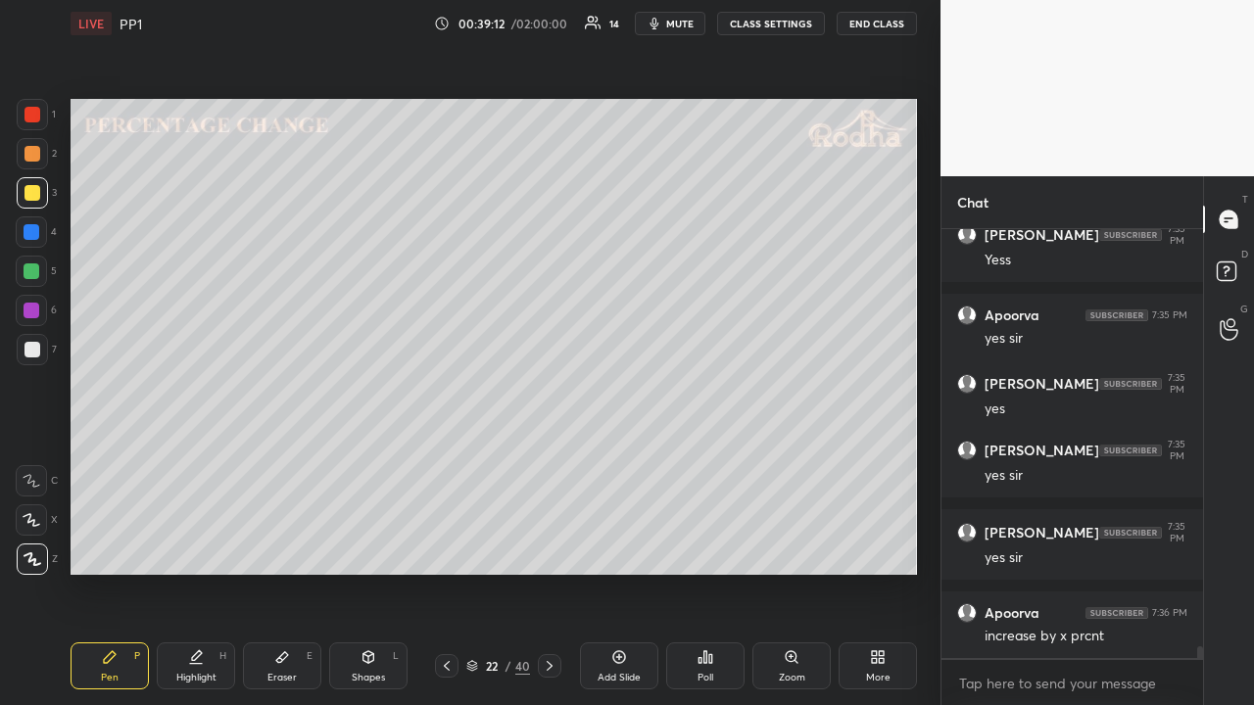
drag, startPoint x: 37, startPoint y: 154, endPoint x: 55, endPoint y: 174, distance: 27.1
click at [39, 155] on div at bounding box center [32, 153] width 31 height 31
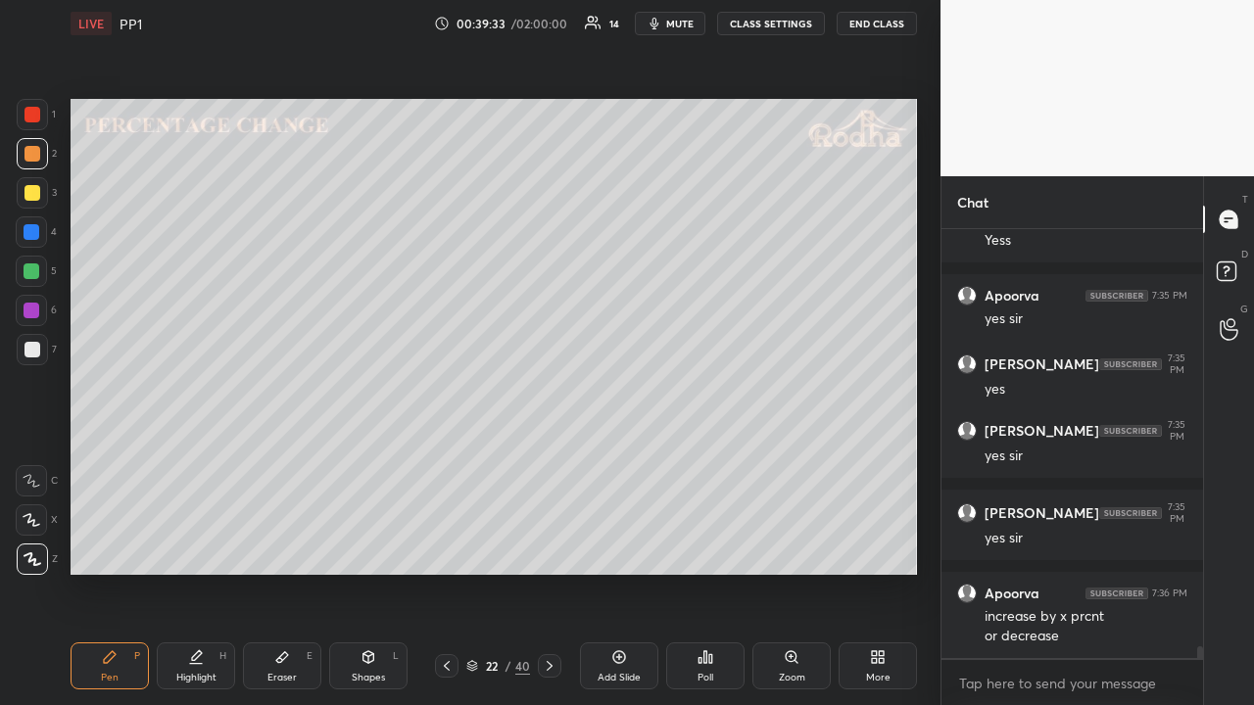
click at [34, 191] on div at bounding box center [32, 193] width 16 height 16
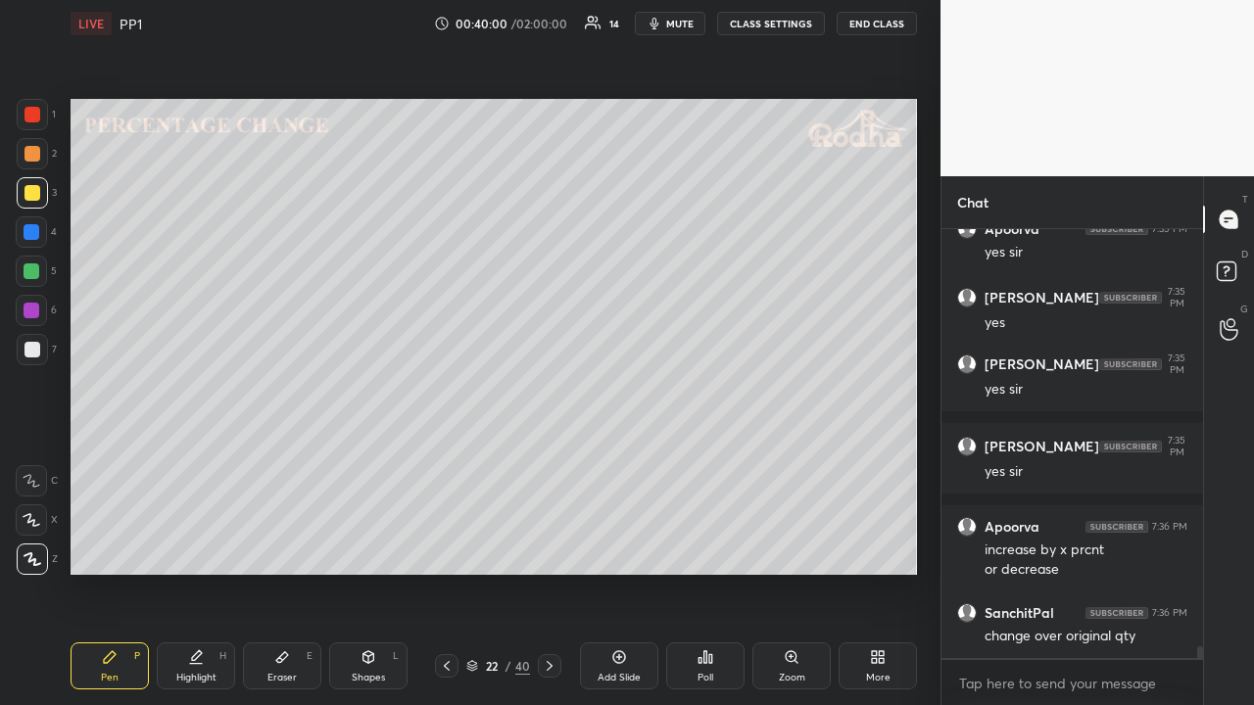
scroll to position [15266, 0]
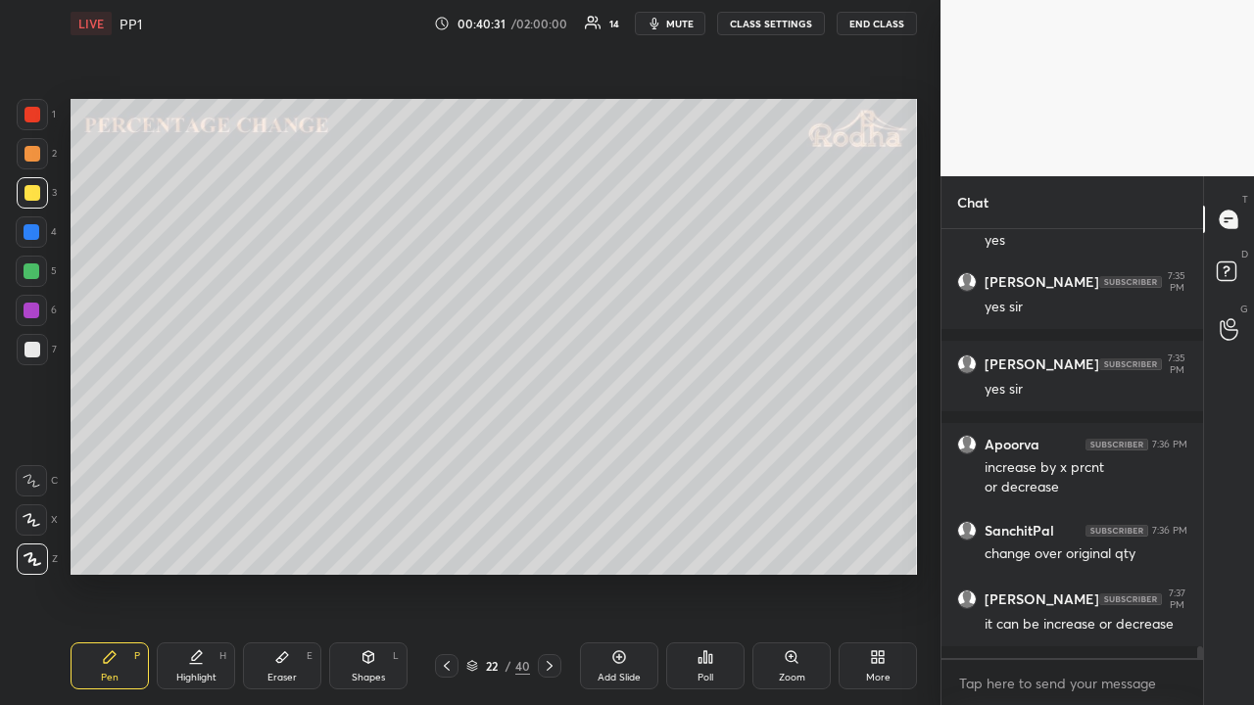
click at [33, 155] on div at bounding box center [32, 154] width 16 height 16
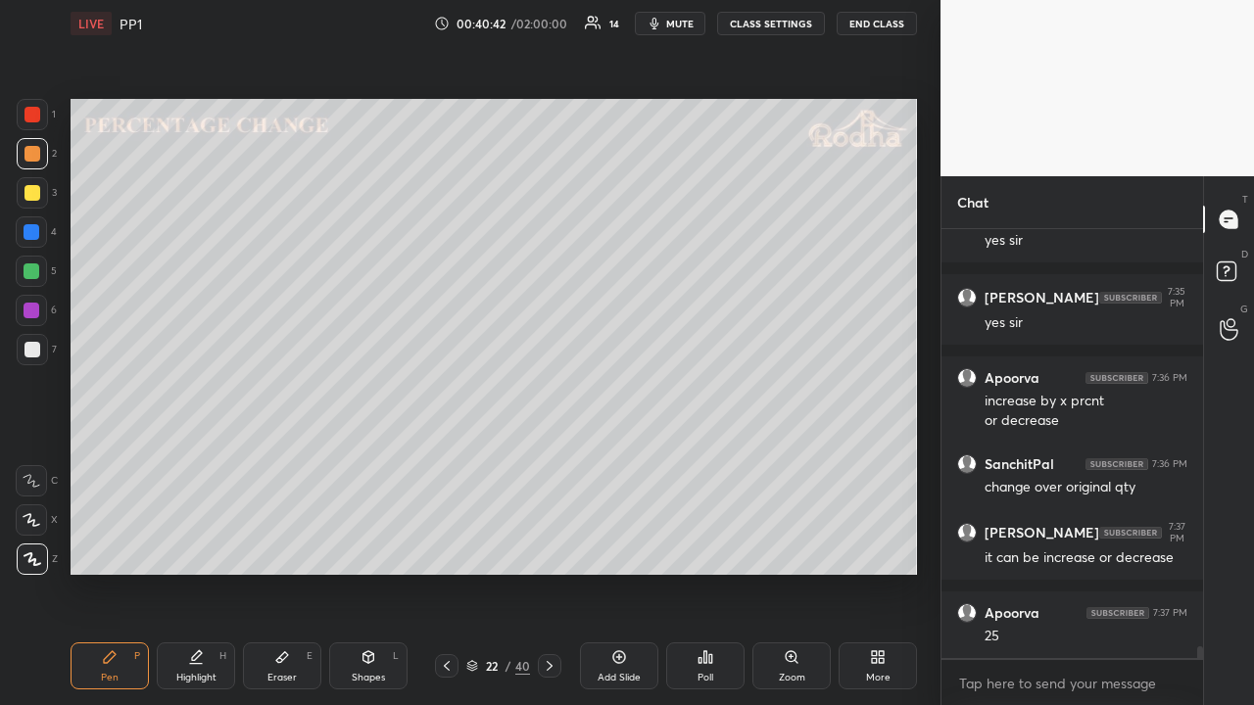
scroll to position [15415, 0]
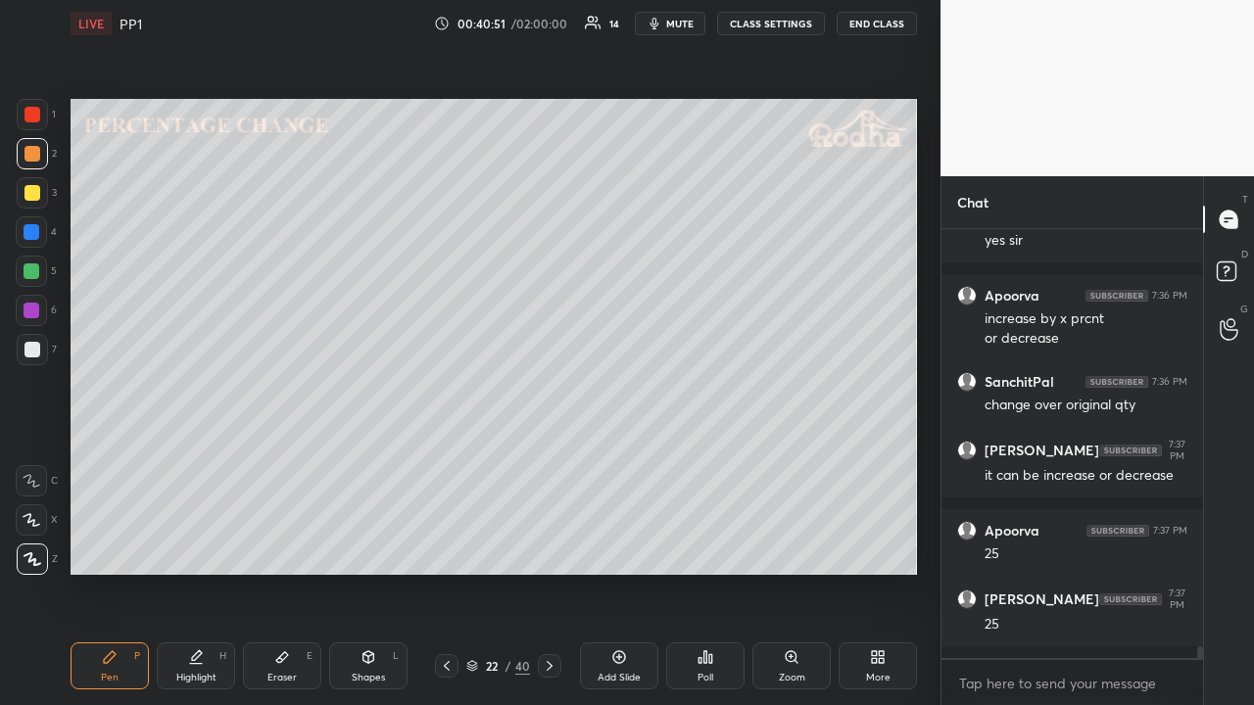
drag, startPoint x: 36, startPoint y: 194, endPoint x: 70, endPoint y: 210, distance: 36.8
click at [37, 194] on div at bounding box center [32, 193] width 16 height 16
click at [369, 547] on div "Shapes L" at bounding box center [368, 666] width 78 height 47
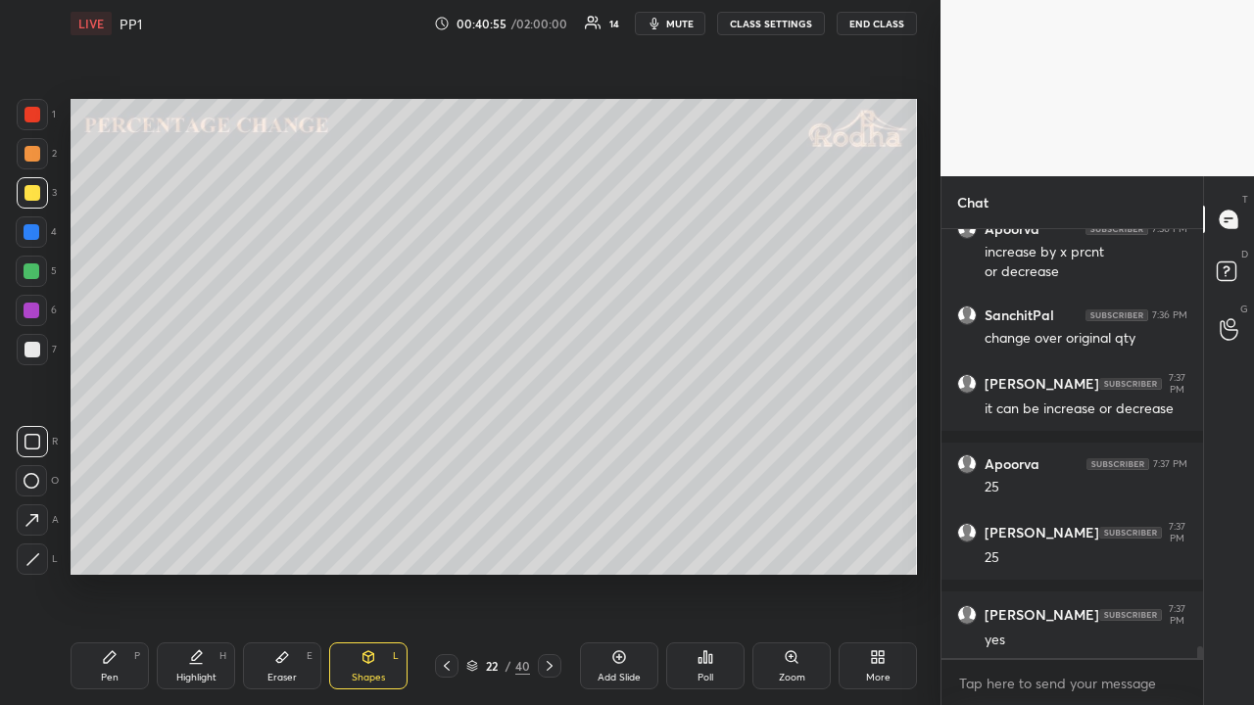
click at [36, 547] on icon at bounding box center [32, 559] width 15 height 15
click at [34, 115] on div at bounding box center [32, 115] width 16 height 16
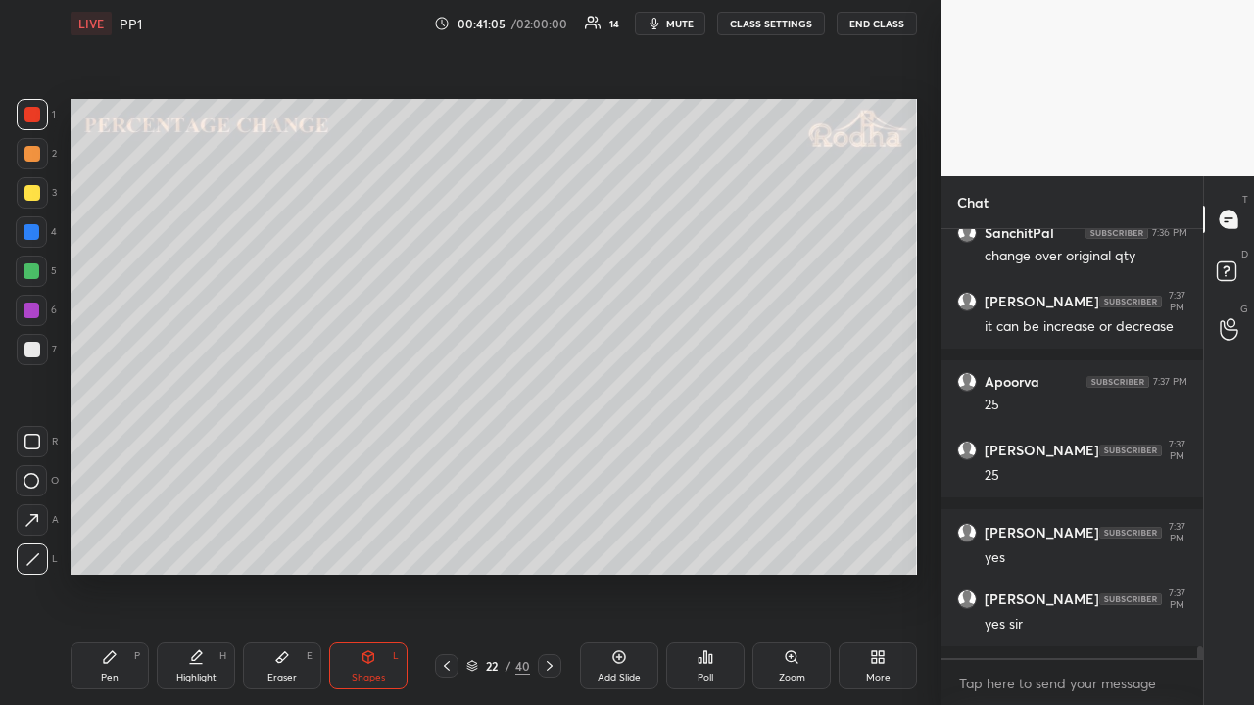
click at [22, 152] on div at bounding box center [32, 153] width 31 height 31
click at [28, 193] on div at bounding box center [32, 193] width 16 height 16
click at [128, 547] on div "Pen P" at bounding box center [110, 666] width 78 height 47
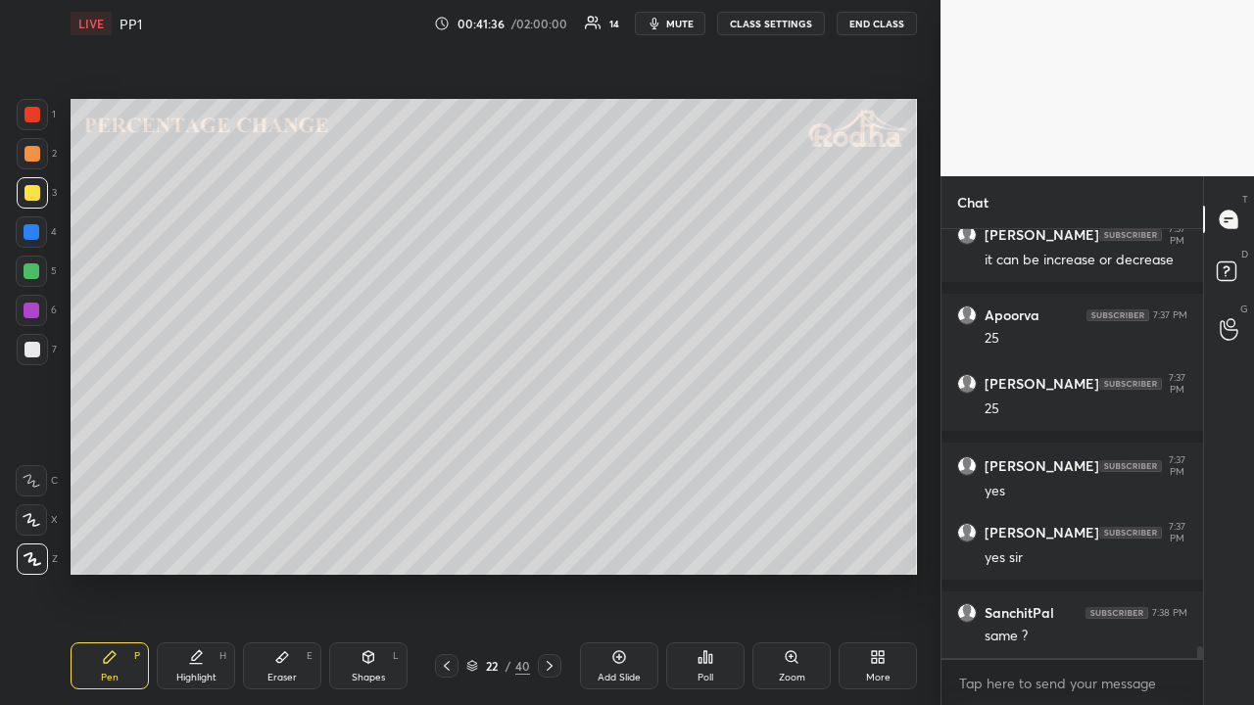
scroll to position [15712, 0]
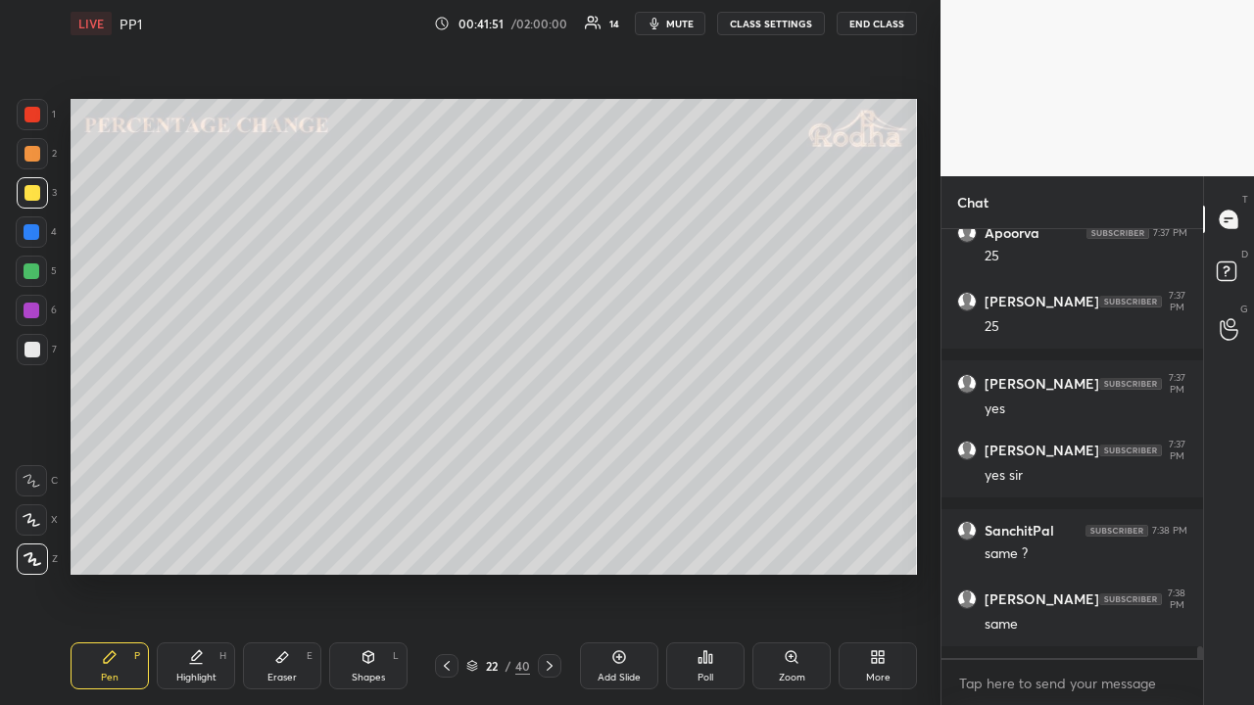
click at [37, 159] on div at bounding box center [32, 154] width 16 height 16
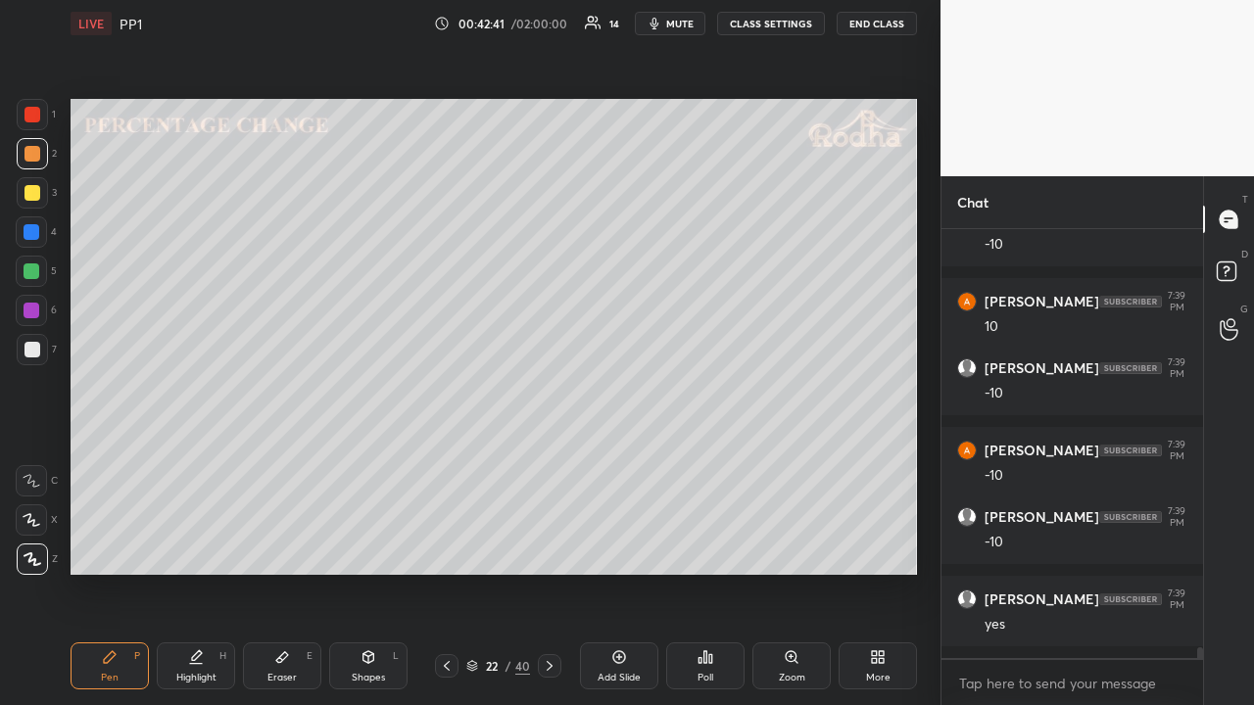
drag, startPoint x: 31, startPoint y: 180, endPoint x: 38, endPoint y: 198, distance: 18.9
click at [33, 180] on div at bounding box center [32, 192] width 31 height 31
drag, startPoint x: 37, startPoint y: 116, endPoint x: 50, endPoint y: 127, distance: 17.3
click at [38, 115] on div at bounding box center [32, 115] width 16 height 16
click at [31, 190] on div at bounding box center [32, 193] width 16 height 16
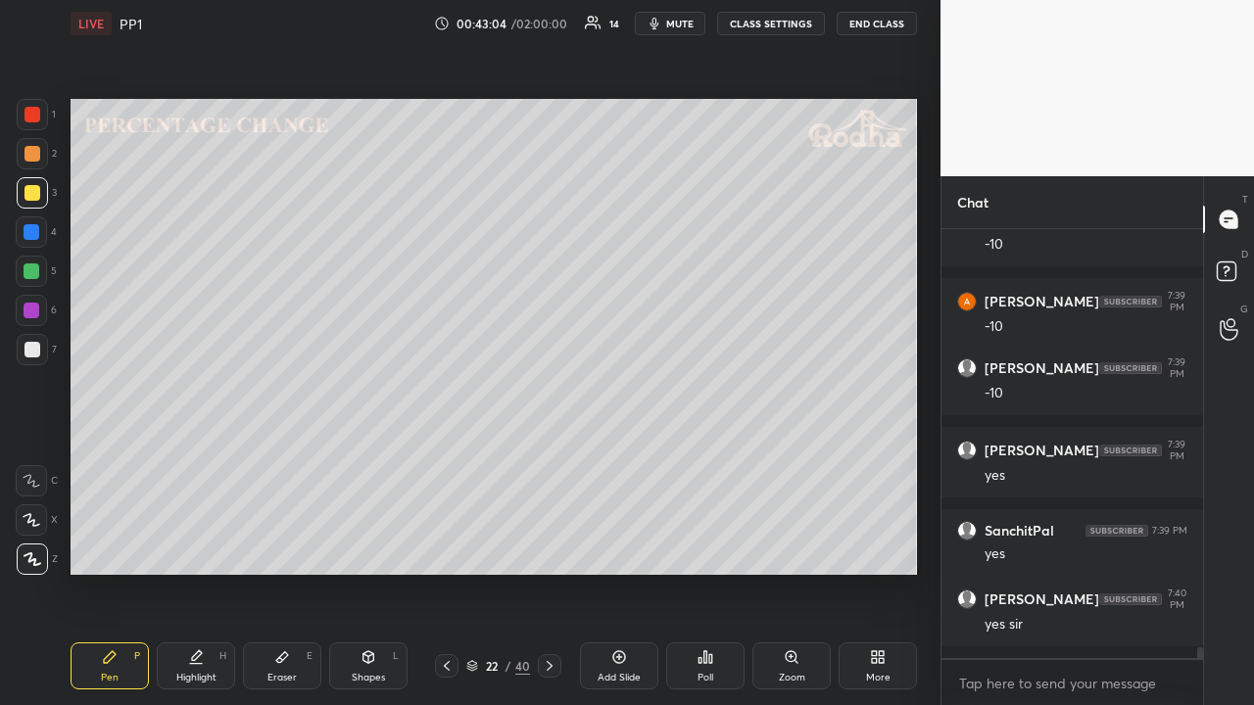
scroll to position [16919, 0]
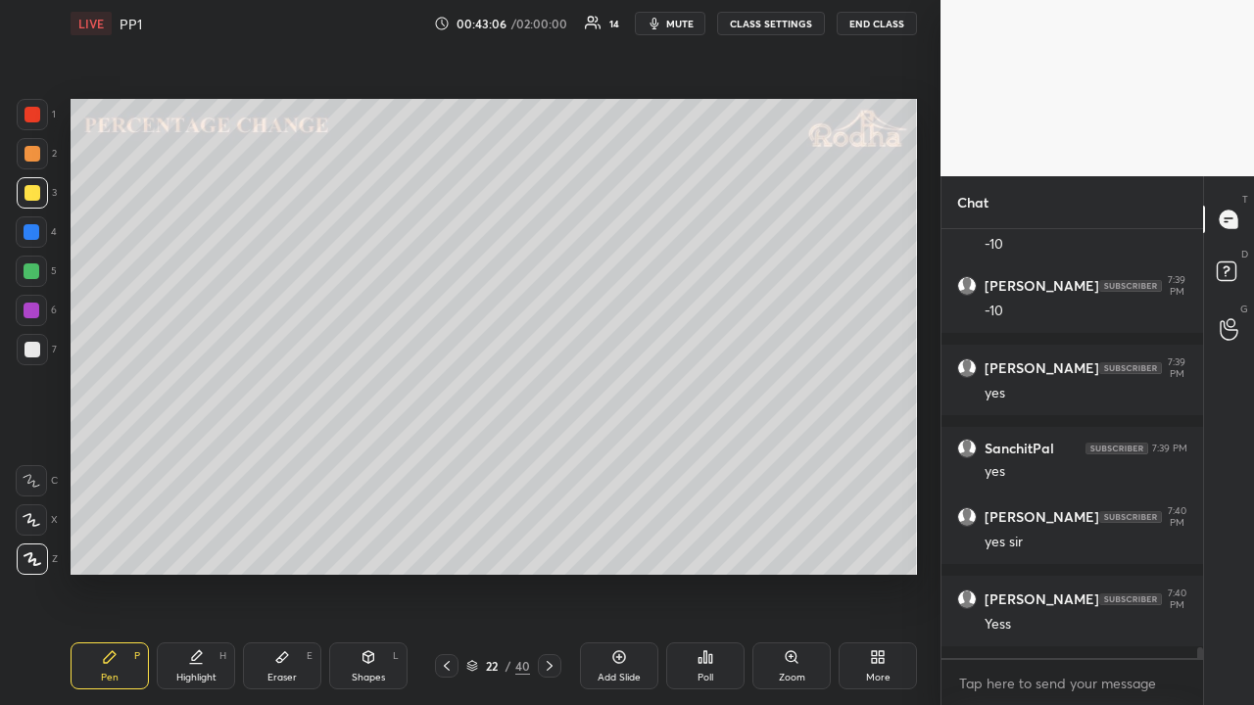
drag, startPoint x: 33, startPoint y: 157, endPoint x: 39, endPoint y: 167, distance: 11.4
click at [33, 159] on div at bounding box center [32, 154] width 16 height 16
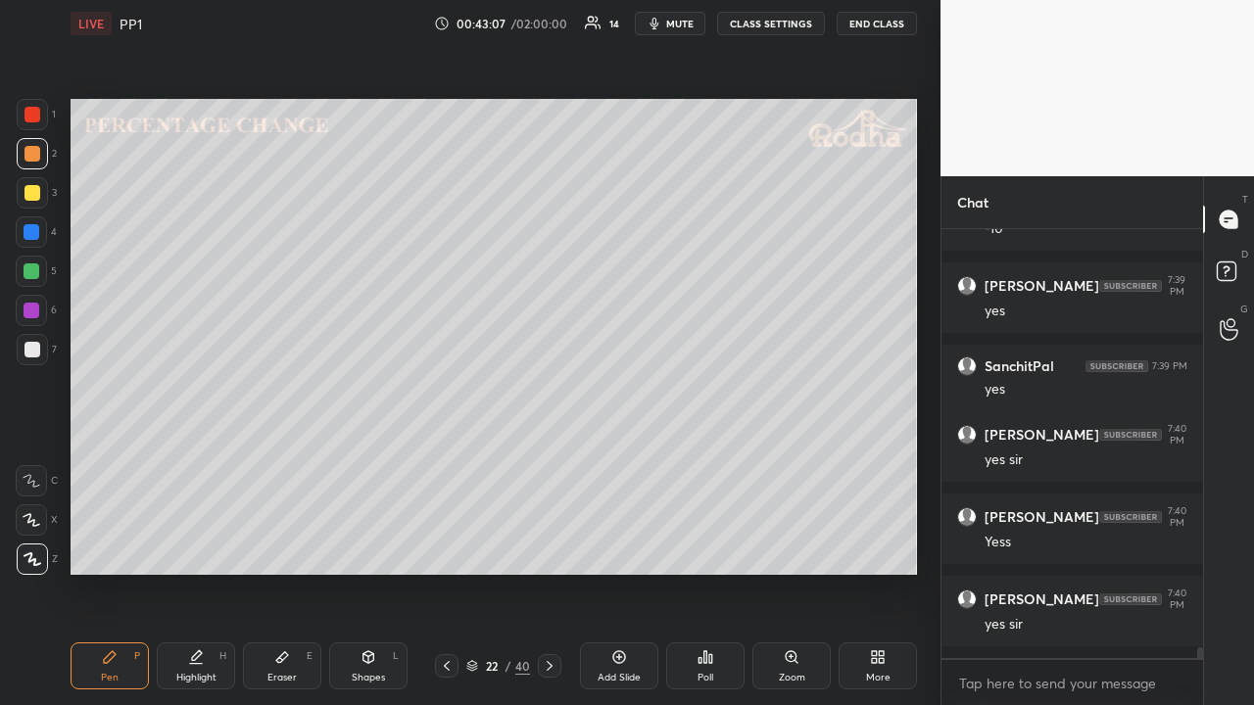
click at [553, 547] on icon at bounding box center [550, 666] width 16 height 16
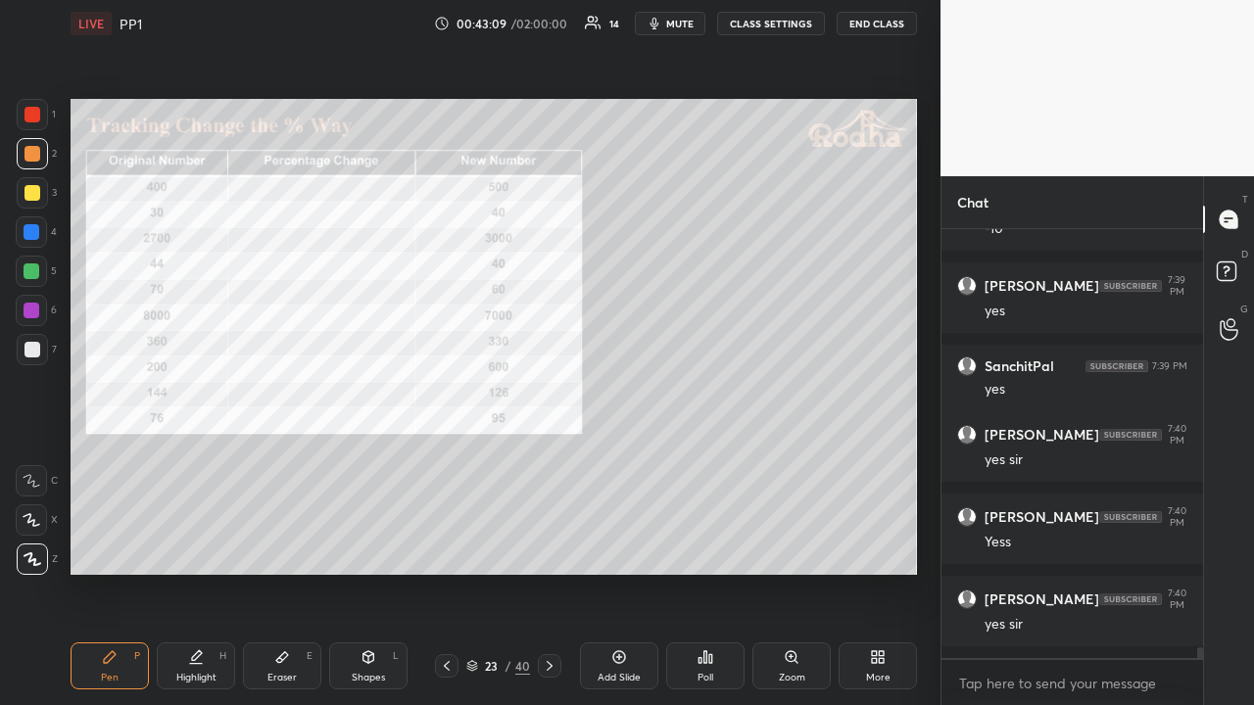
drag, startPoint x: 444, startPoint y: 662, endPoint x: 499, endPoint y: 619, distance: 69.8
click at [445, 547] on icon at bounding box center [447, 666] width 16 height 16
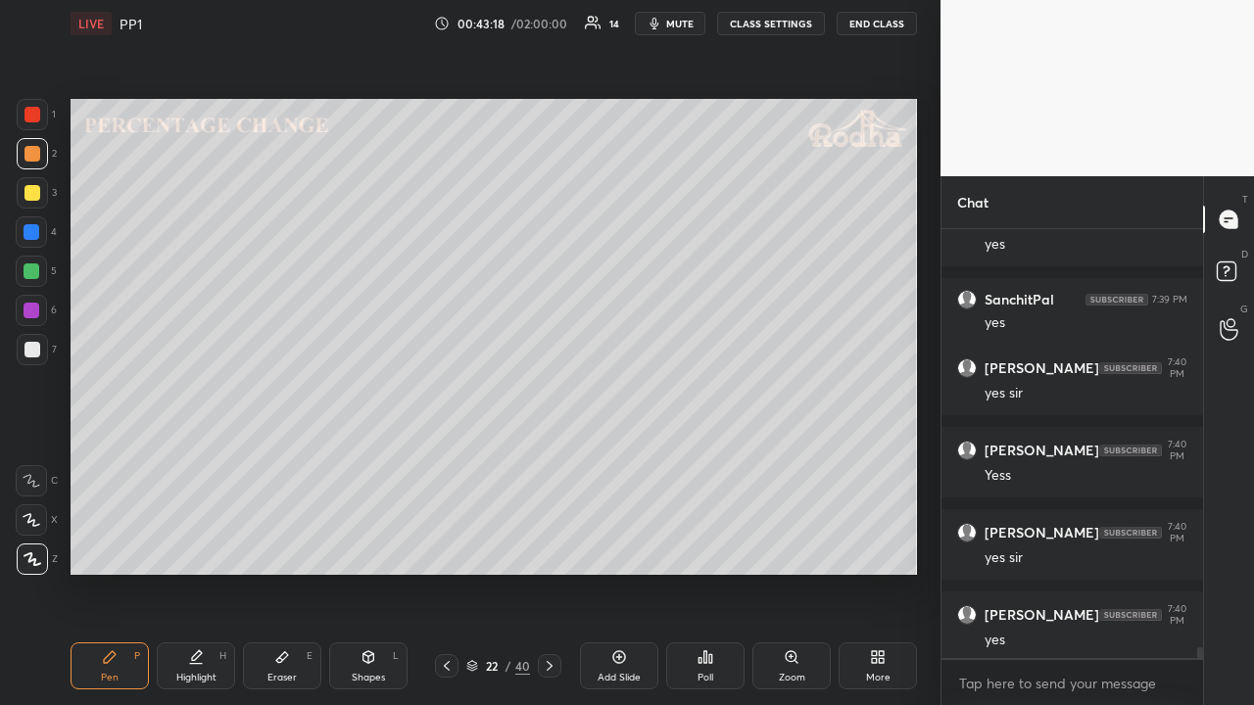
scroll to position [17135, 0]
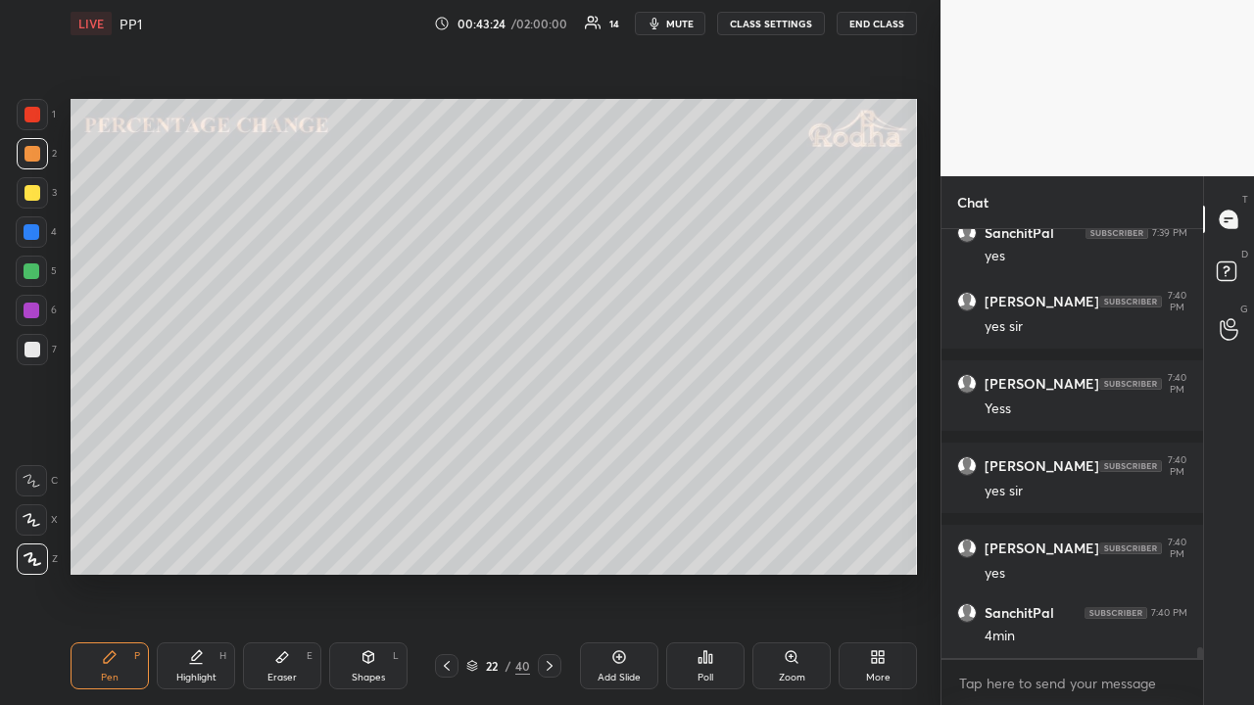
drag, startPoint x: 36, startPoint y: 198, endPoint x: 55, endPoint y: 225, distance: 33.1
click at [37, 198] on div at bounding box center [32, 193] width 16 height 16
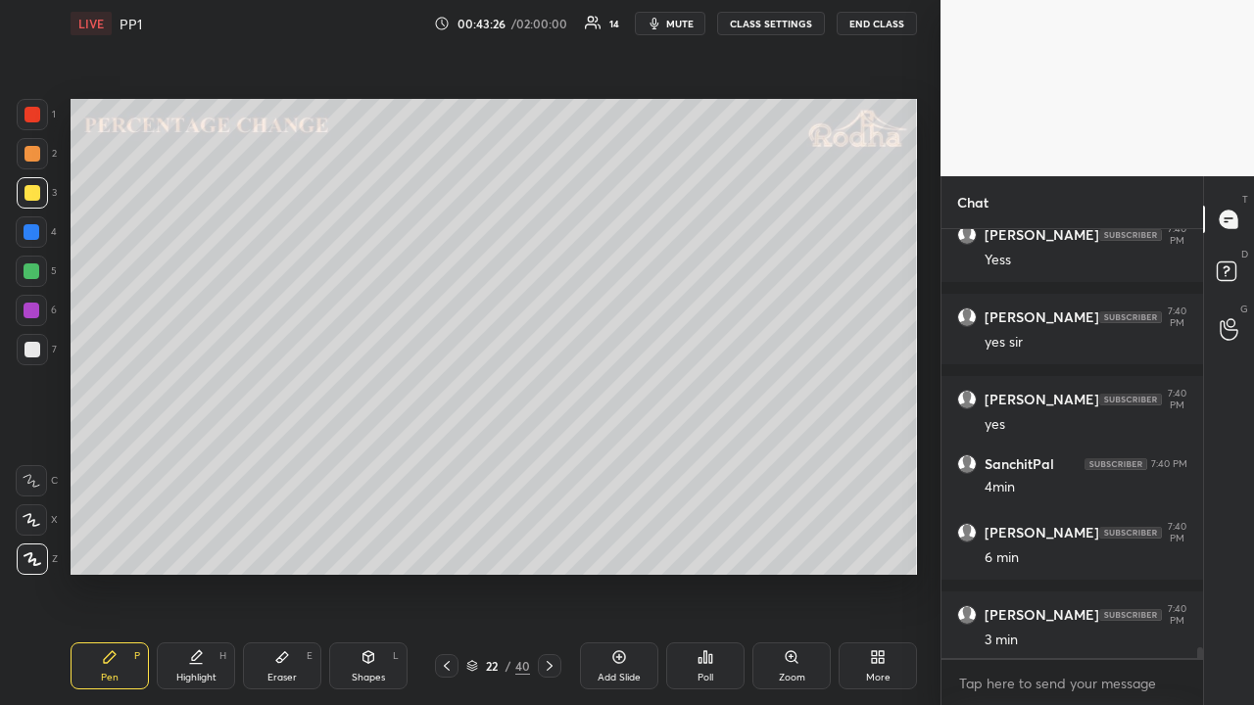
scroll to position [17366, 0]
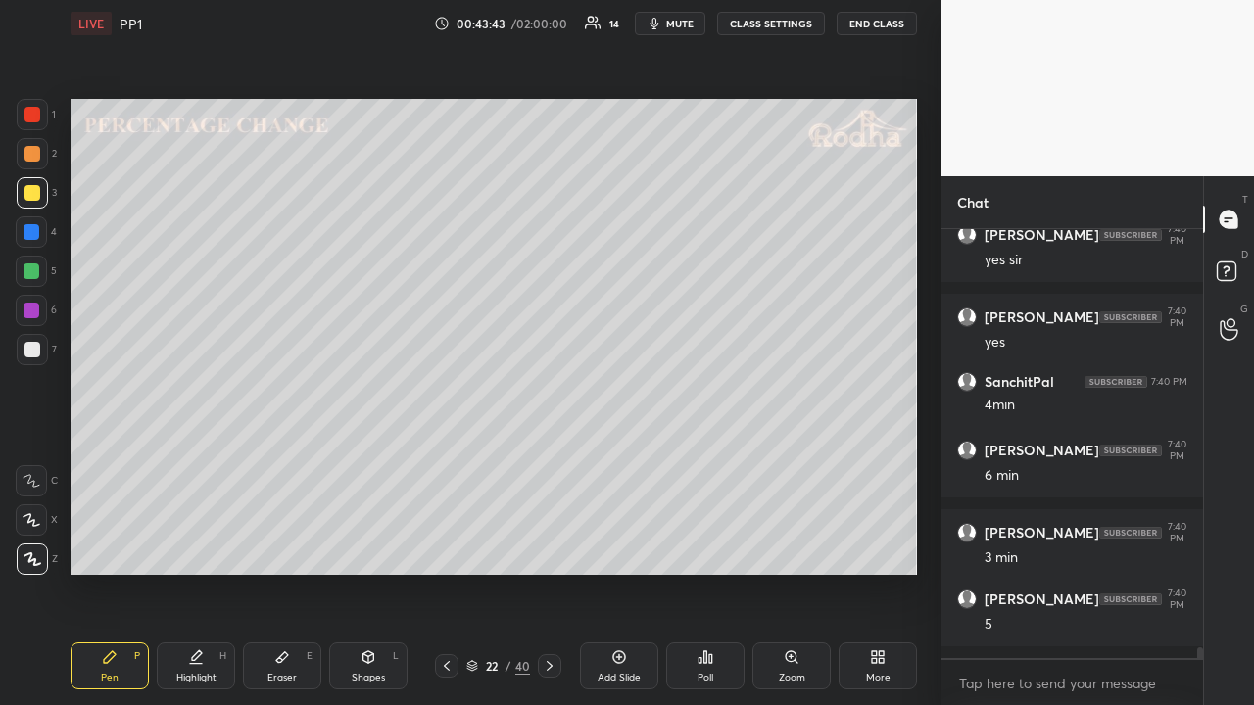
drag, startPoint x: 552, startPoint y: 662, endPoint x: 557, endPoint y: 646, distance: 17.4
click at [552, 547] on icon at bounding box center [550, 666] width 16 height 16
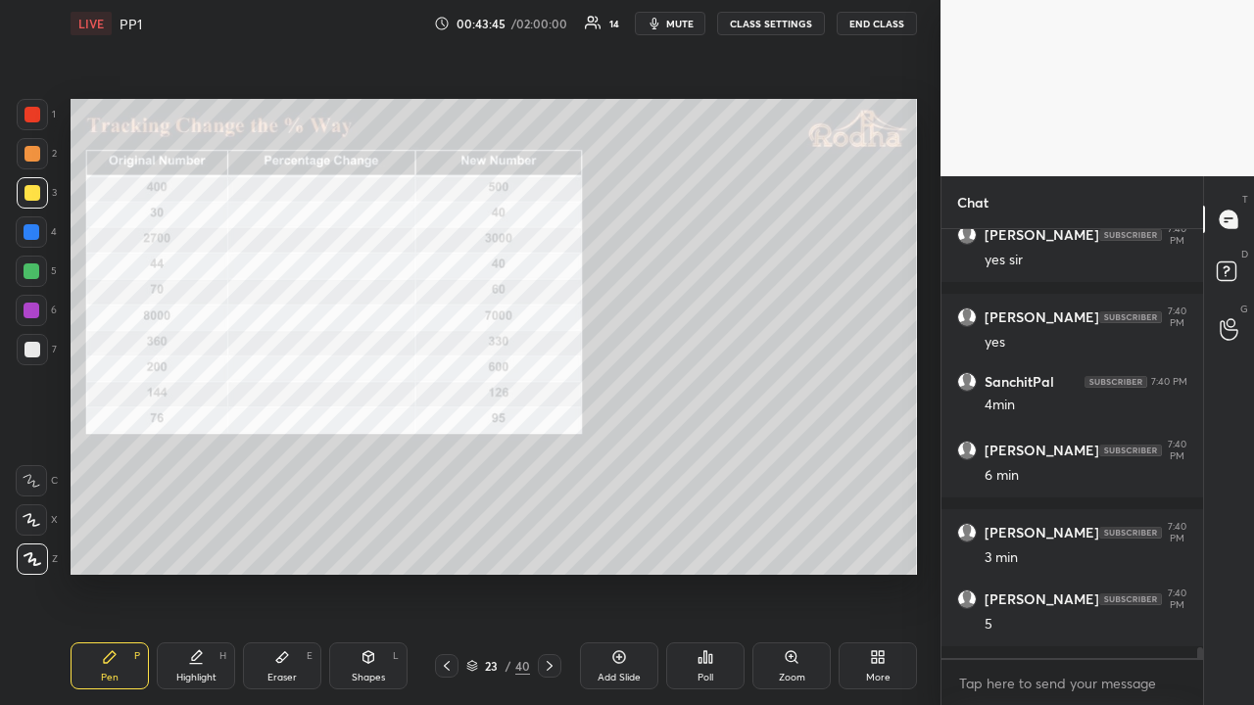
drag, startPoint x: 33, startPoint y: 119, endPoint x: 33, endPoint y: 129, distance: 10.8
click at [35, 118] on div at bounding box center [32, 115] width 16 height 16
click at [38, 344] on div at bounding box center [32, 350] width 16 height 16
drag, startPoint x: 35, startPoint y: 270, endPoint x: 39, endPoint y: 280, distance: 10.6
click at [34, 272] on div at bounding box center [32, 272] width 16 height 16
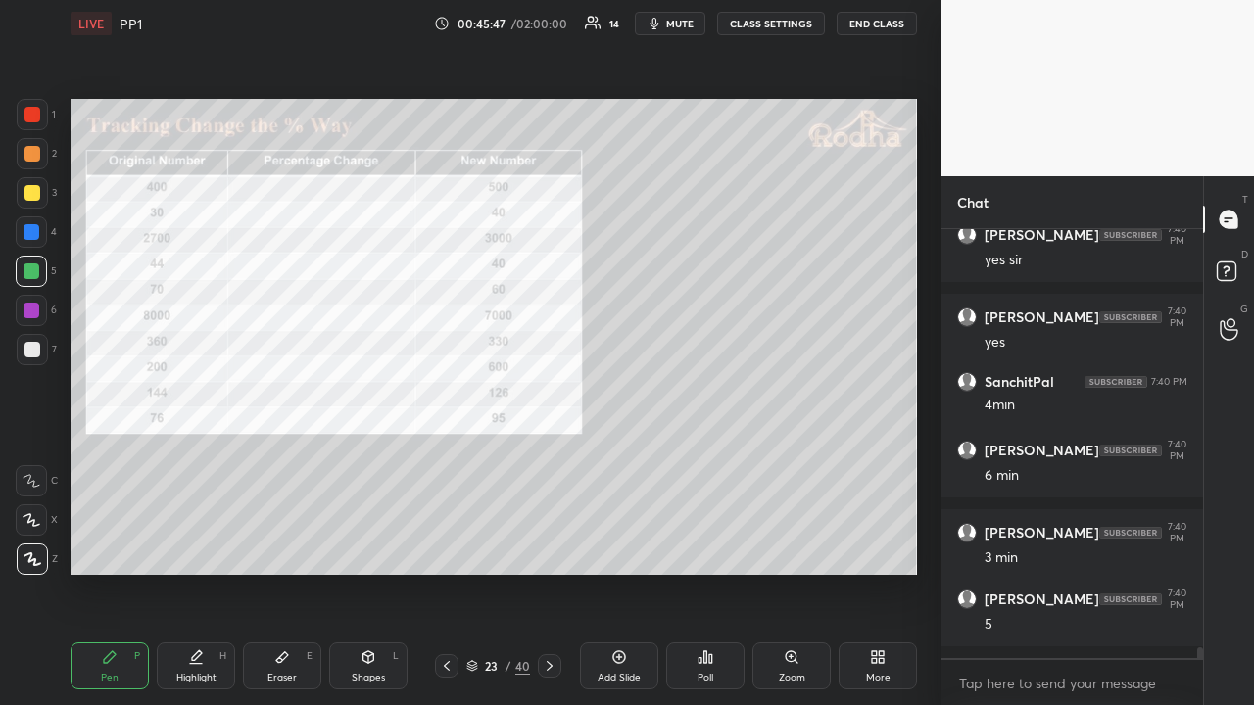
drag, startPoint x: 35, startPoint y: 155, endPoint x: 50, endPoint y: 141, distance: 20.1
click at [34, 155] on div at bounding box center [32, 154] width 16 height 16
drag, startPoint x: 36, startPoint y: 192, endPoint x: 64, endPoint y: 198, distance: 28.1
click at [37, 192] on div at bounding box center [32, 193] width 16 height 16
click at [39, 121] on div at bounding box center [32, 114] width 31 height 31
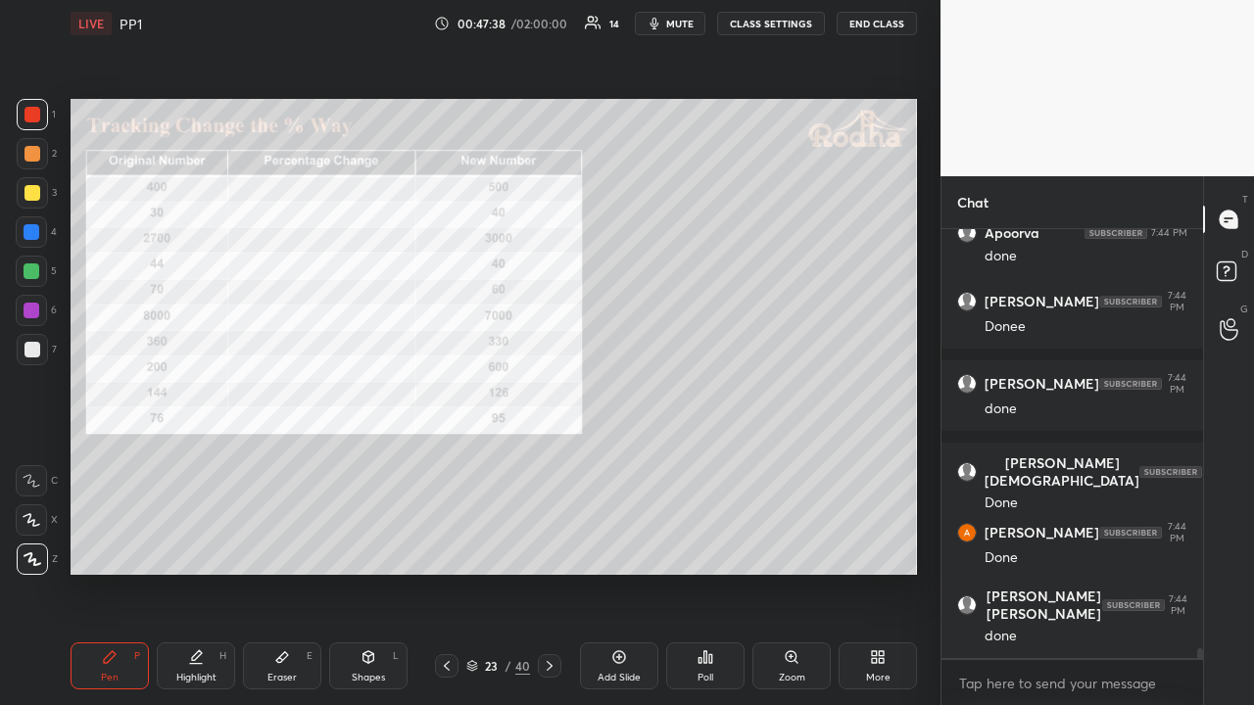
scroll to position [18095, 0]
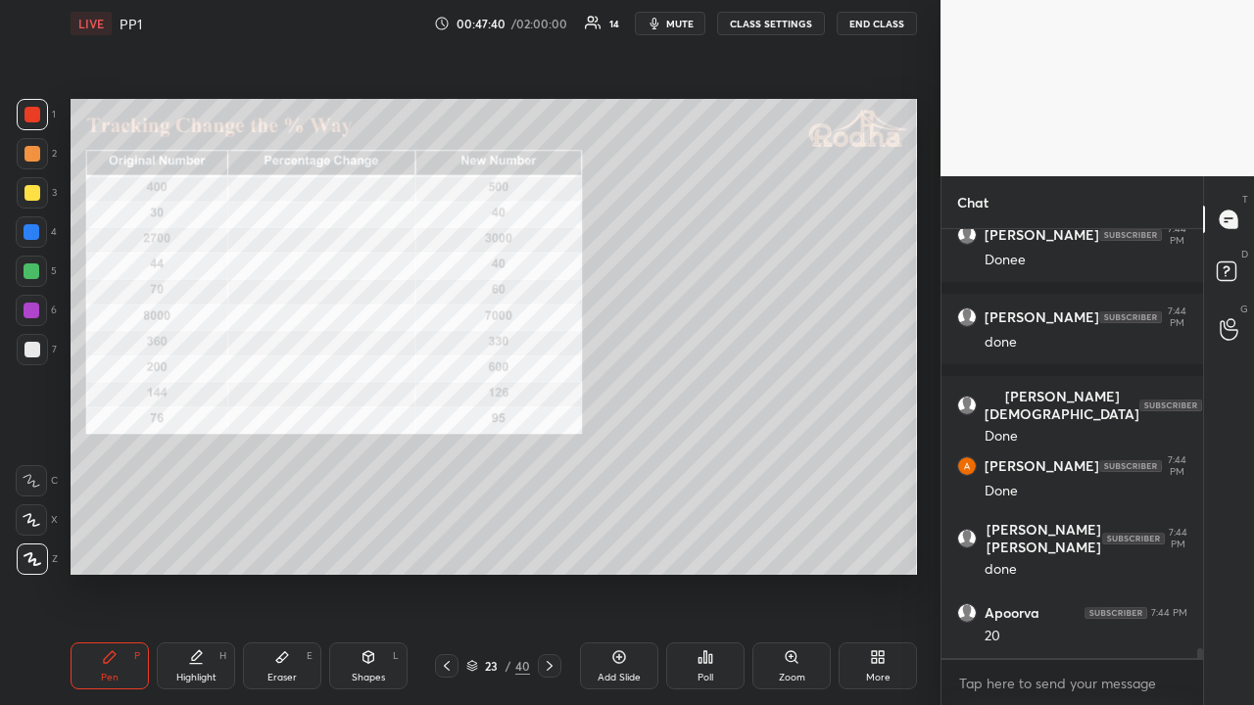
click at [447, 547] on icon at bounding box center [447, 666] width 16 height 16
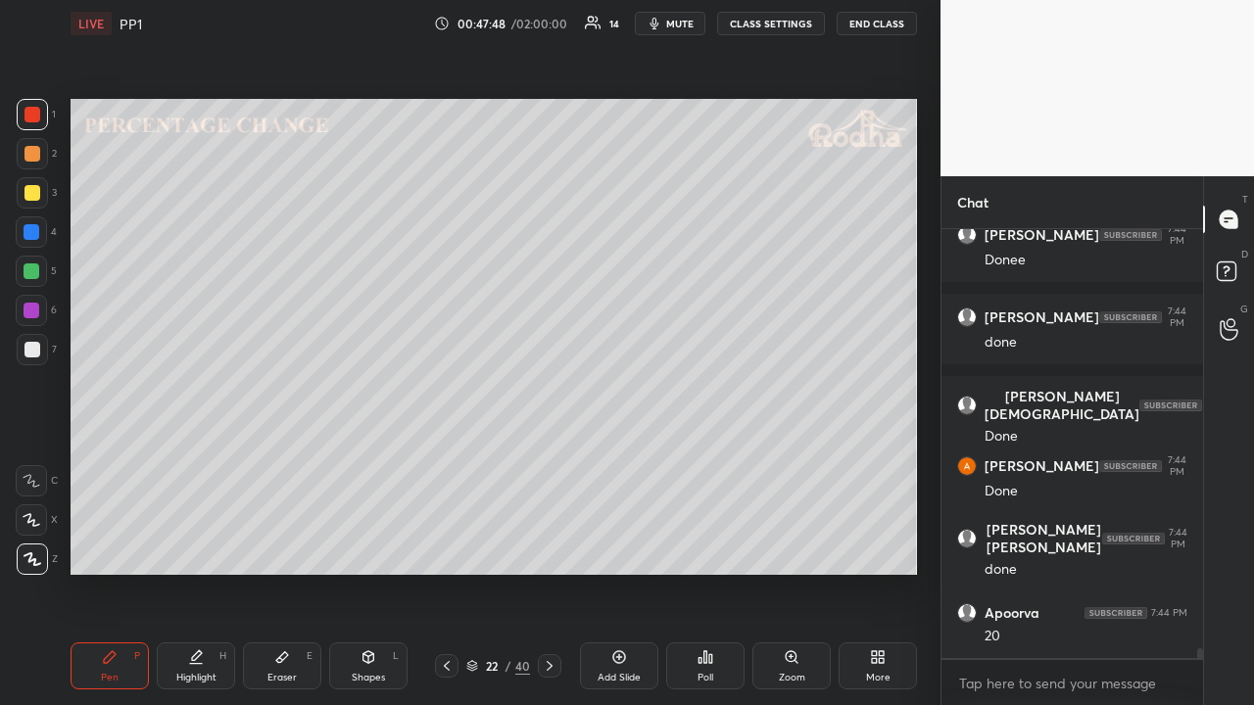
click at [542, 547] on icon at bounding box center [550, 666] width 16 height 16
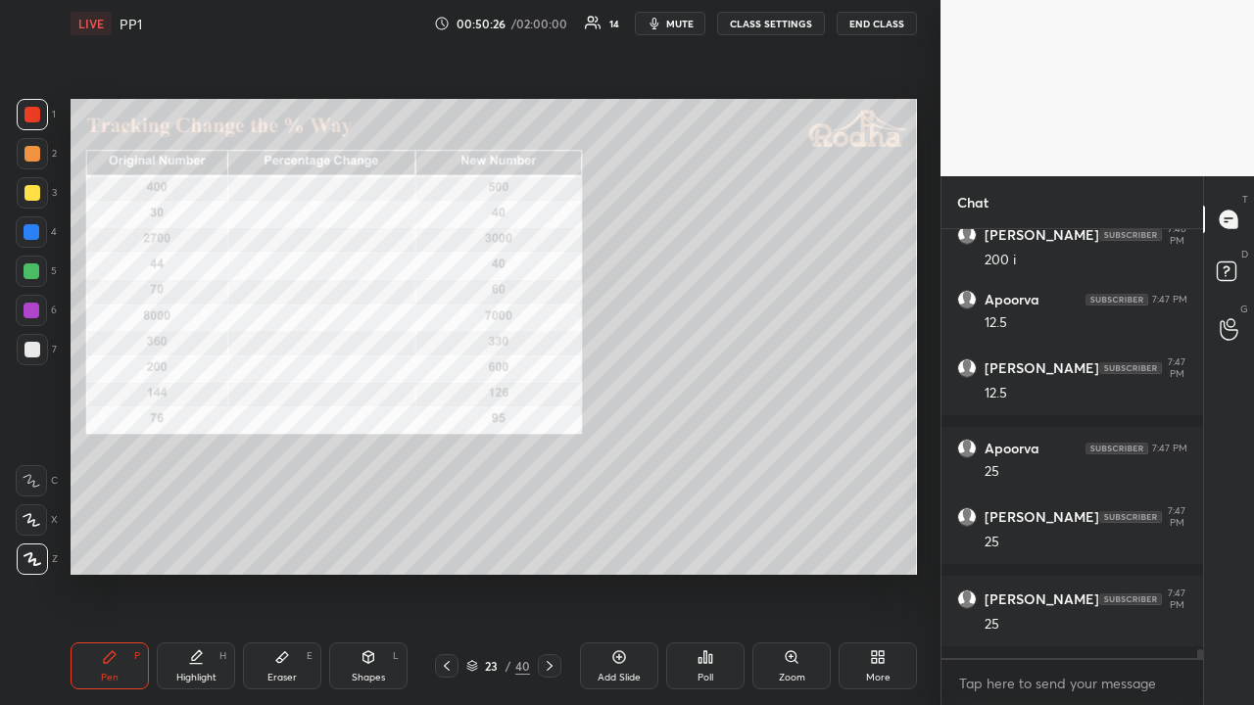
scroll to position [21355, 0]
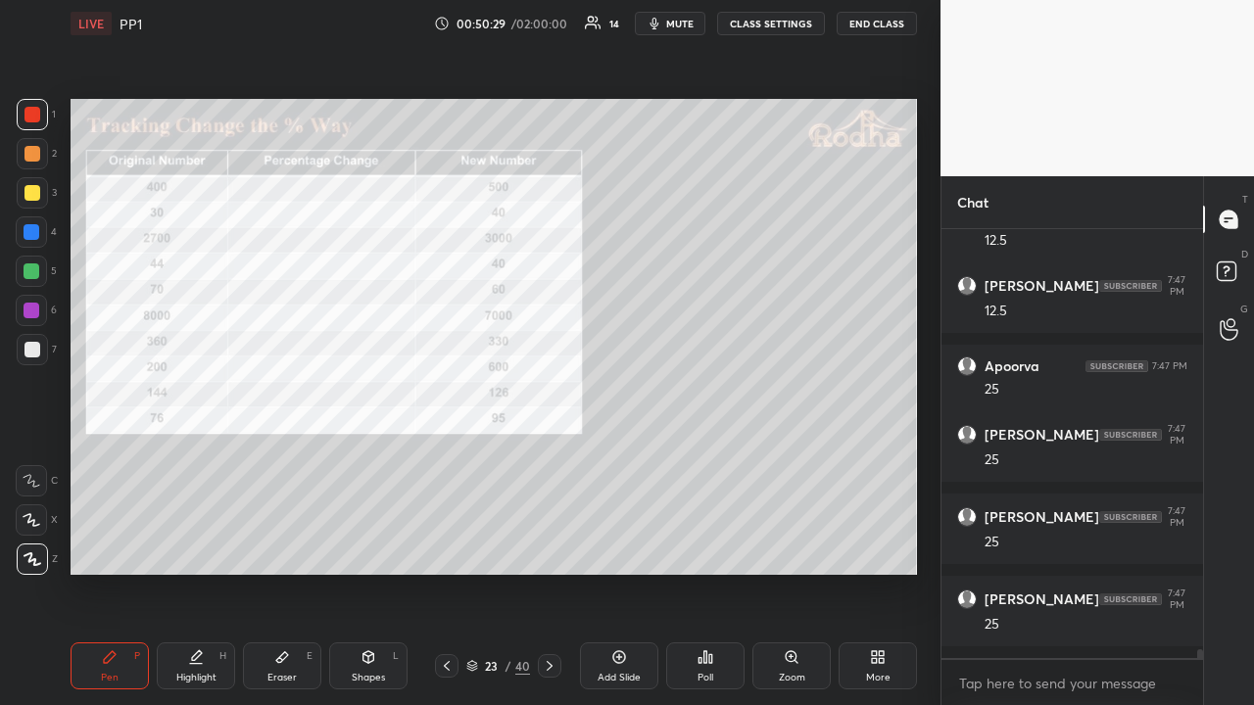
click at [36, 191] on div at bounding box center [32, 193] width 16 height 16
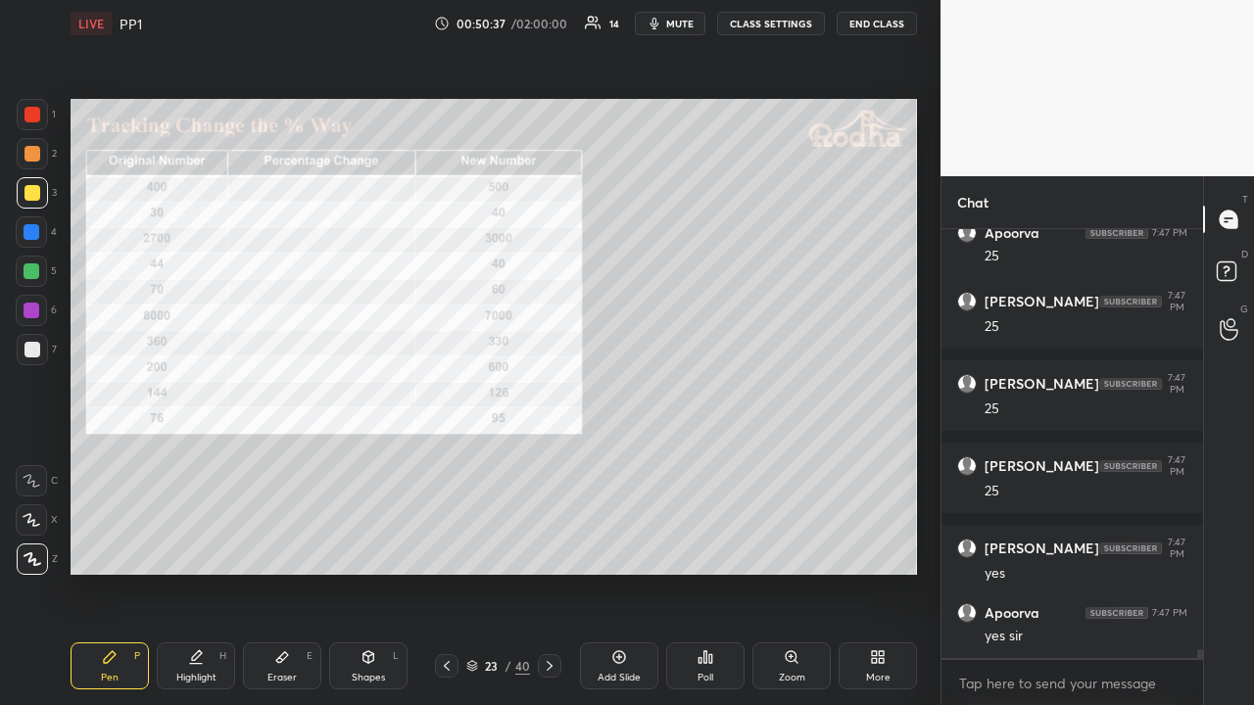
scroll to position [21570, 0]
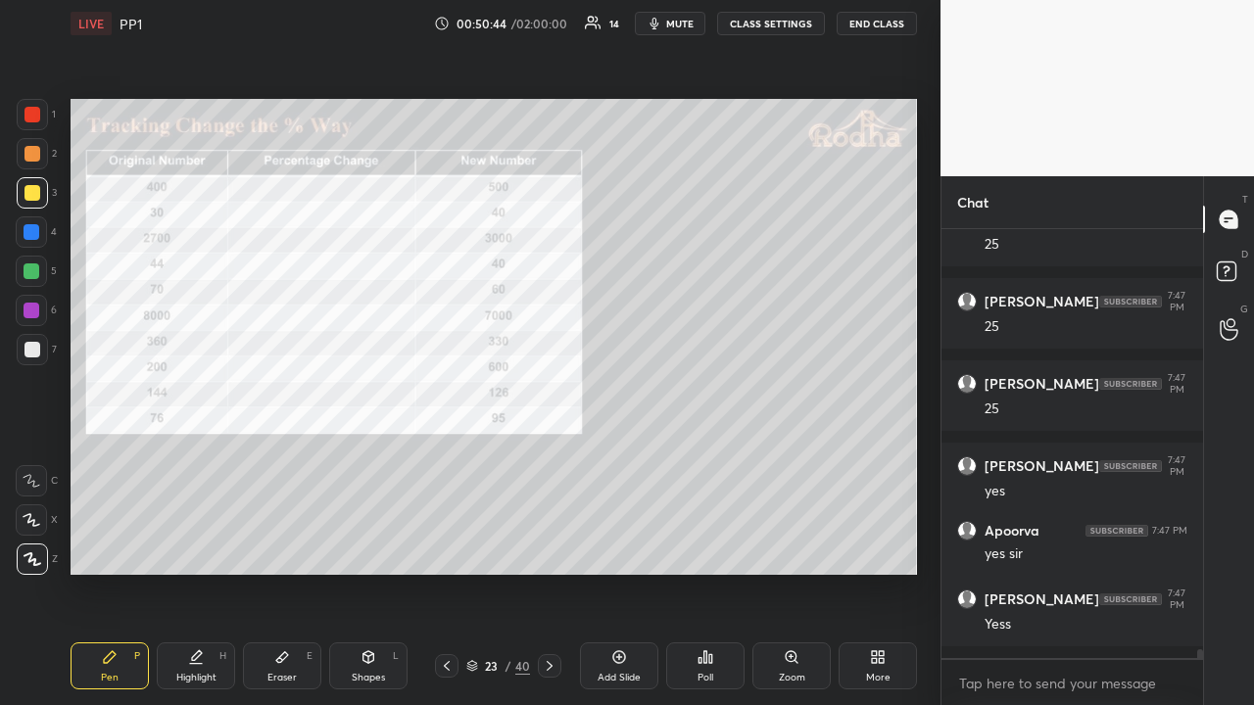
click at [35, 306] on div at bounding box center [32, 311] width 16 height 16
click at [615, 547] on icon at bounding box center [619, 657] width 16 height 16
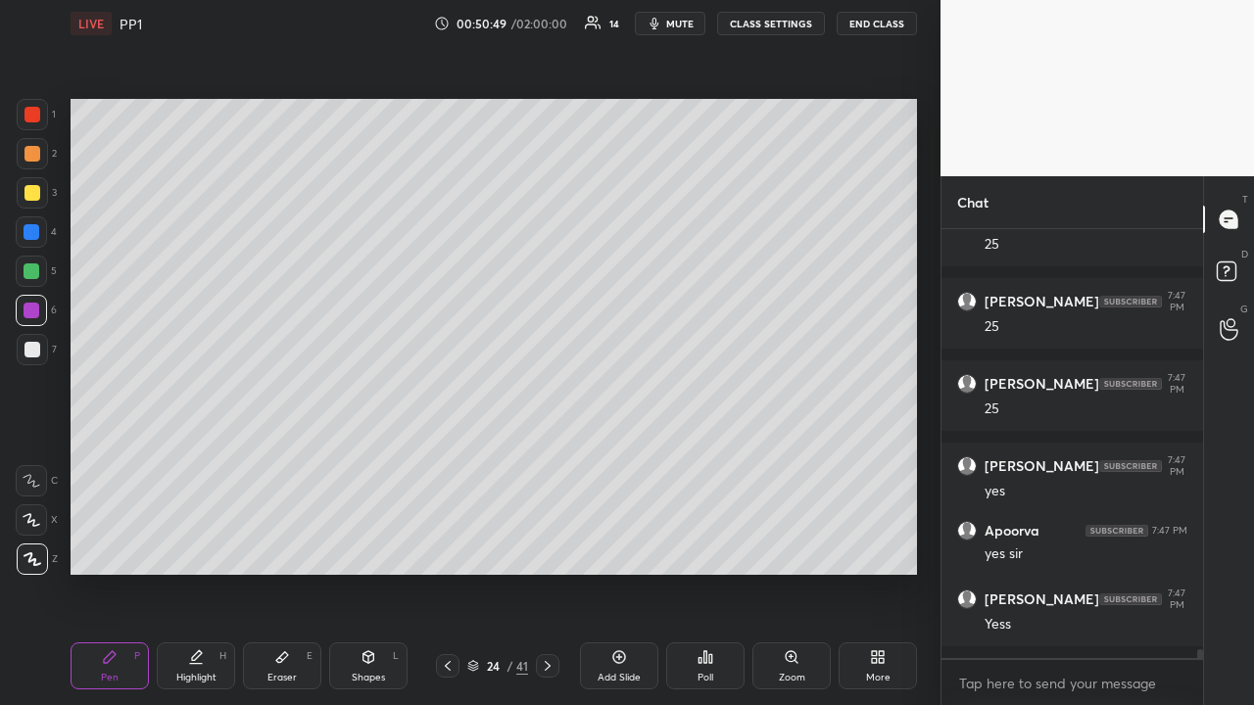
click at [43, 114] on div at bounding box center [32, 114] width 31 height 31
click at [452, 547] on icon at bounding box center [448, 666] width 16 height 16
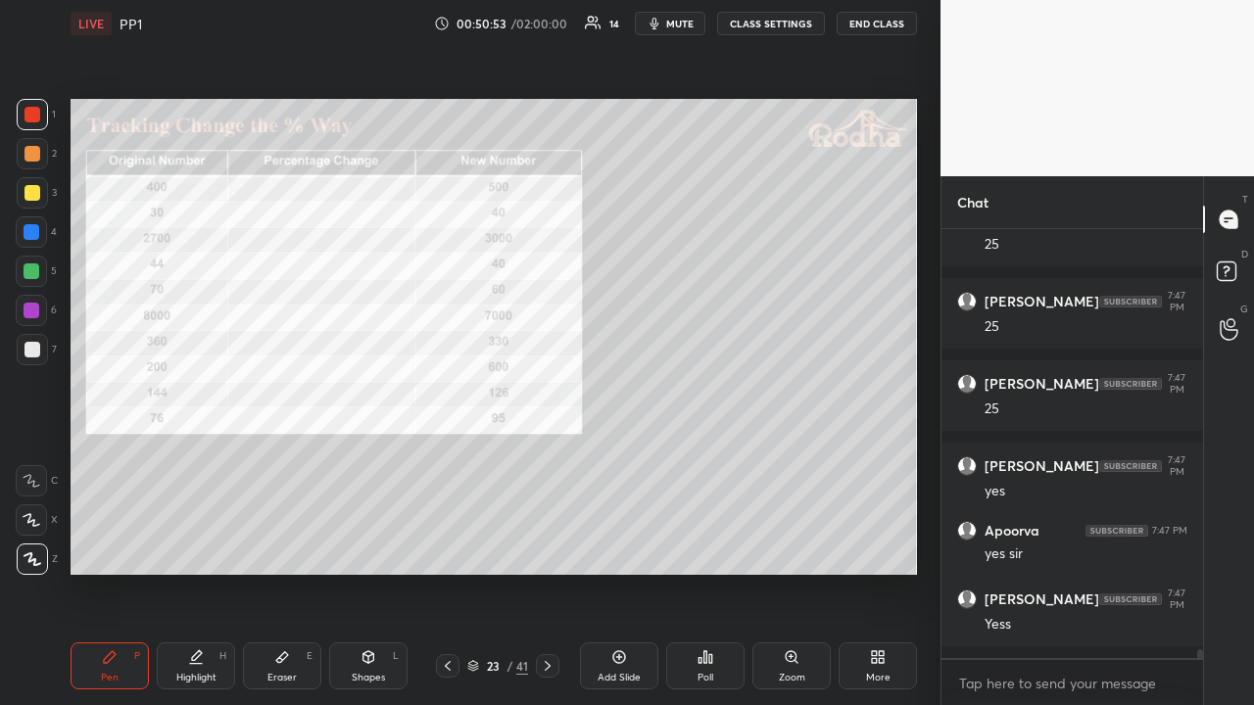
drag, startPoint x: 552, startPoint y: 660, endPoint x: 524, endPoint y: 591, distance: 74.8
click at [552, 547] on icon at bounding box center [548, 666] width 16 height 16
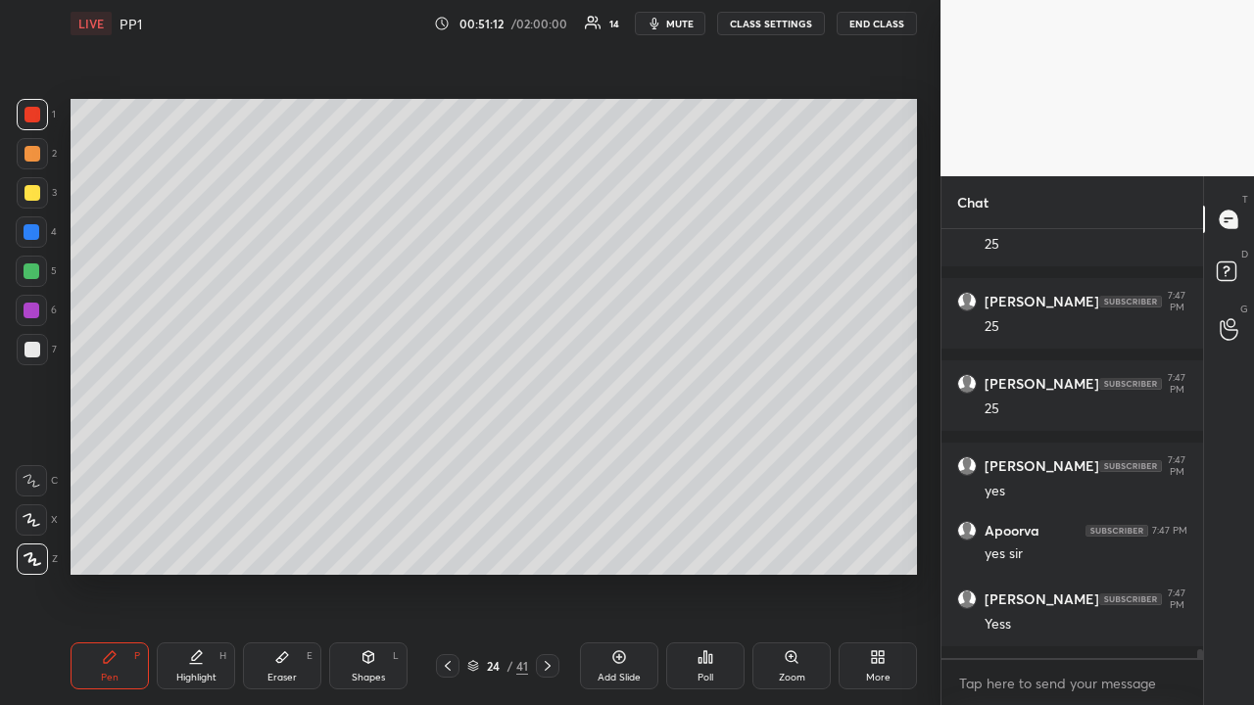
drag, startPoint x: 24, startPoint y: 196, endPoint x: 68, endPoint y: 177, distance: 47.8
click at [24, 196] on div at bounding box center [32, 193] width 16 height 16
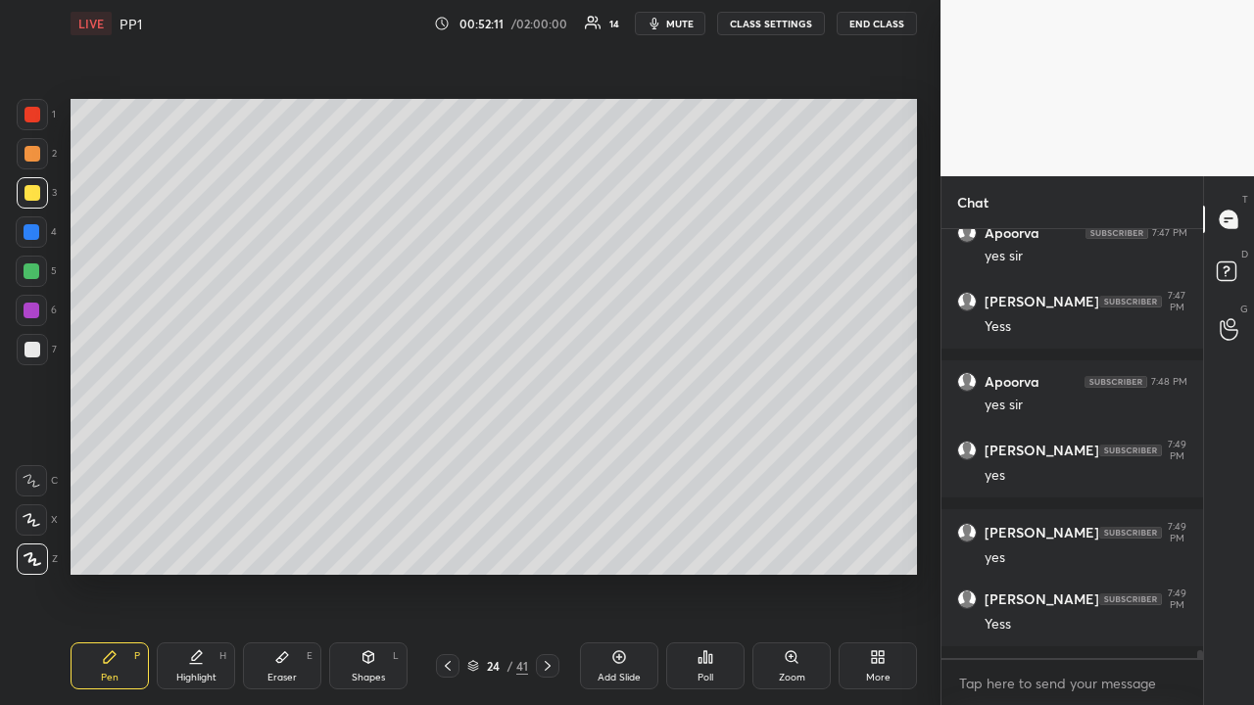
scroll to position [21950, 0]
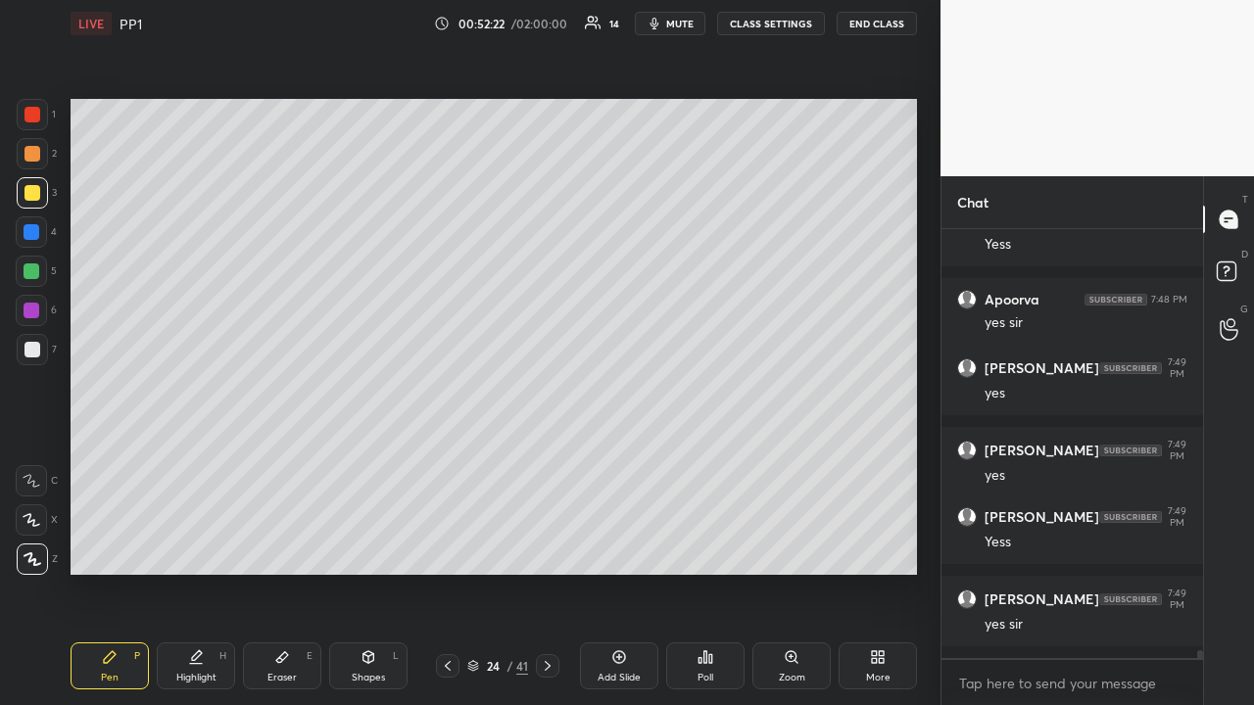
drag, startPoint x: 35, startPoint y: 349, endPoint x: 58, endPoint y: 355, distance: 23.3
click at [35, 352] on div at bounding box center [32, 350] width 16 height 16
click at [616, 547] on icon at bounding box center [619, 657] width 16 height 16
click at [36, 192] on div at bounding box center [32, 193] width 16 height 16
drag, startPoint x: 454, startPoint y: 664, endPoint x: 431, endPoint y: 597, distance: 71.2
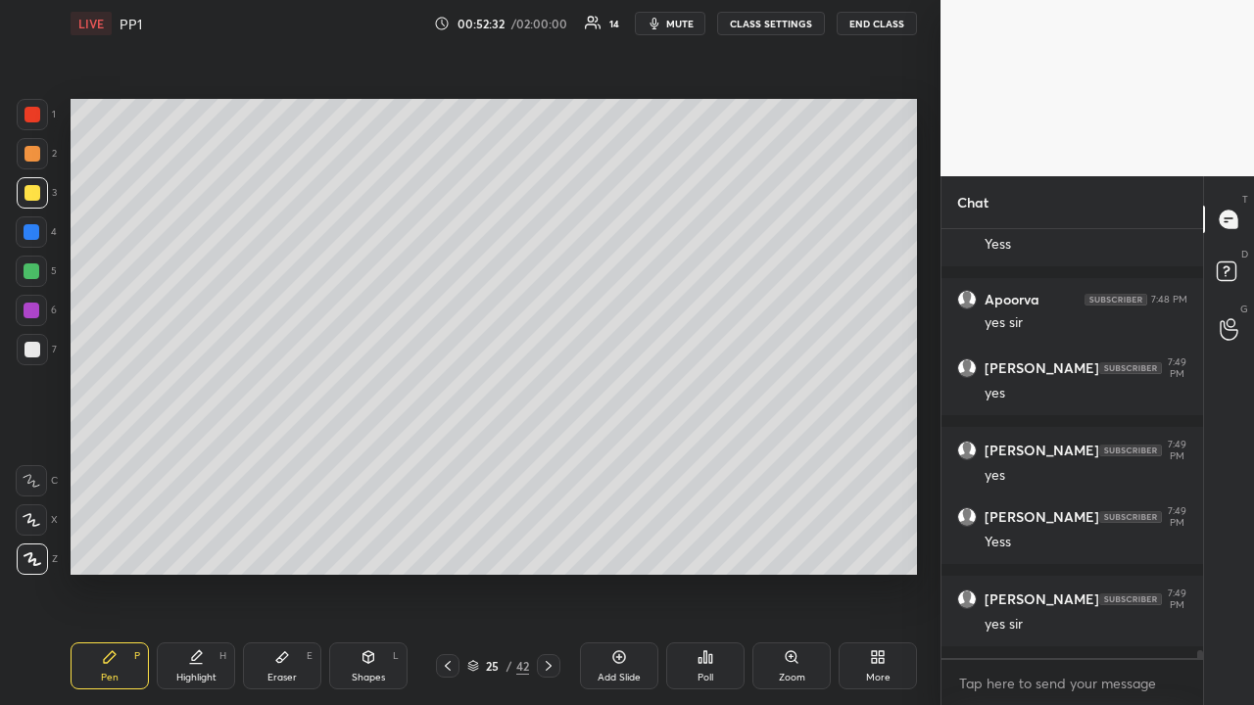
click at [454, 547] on icon at bounding box center [448, 666] width 16 height 16
drag, startPoint x: 550, startPoint y: 666, endPoint x: 541, endPoint y: 654, distance: 14.7
click at [549, 547] on icon at bounding box center [549, 666] width 16 height 16
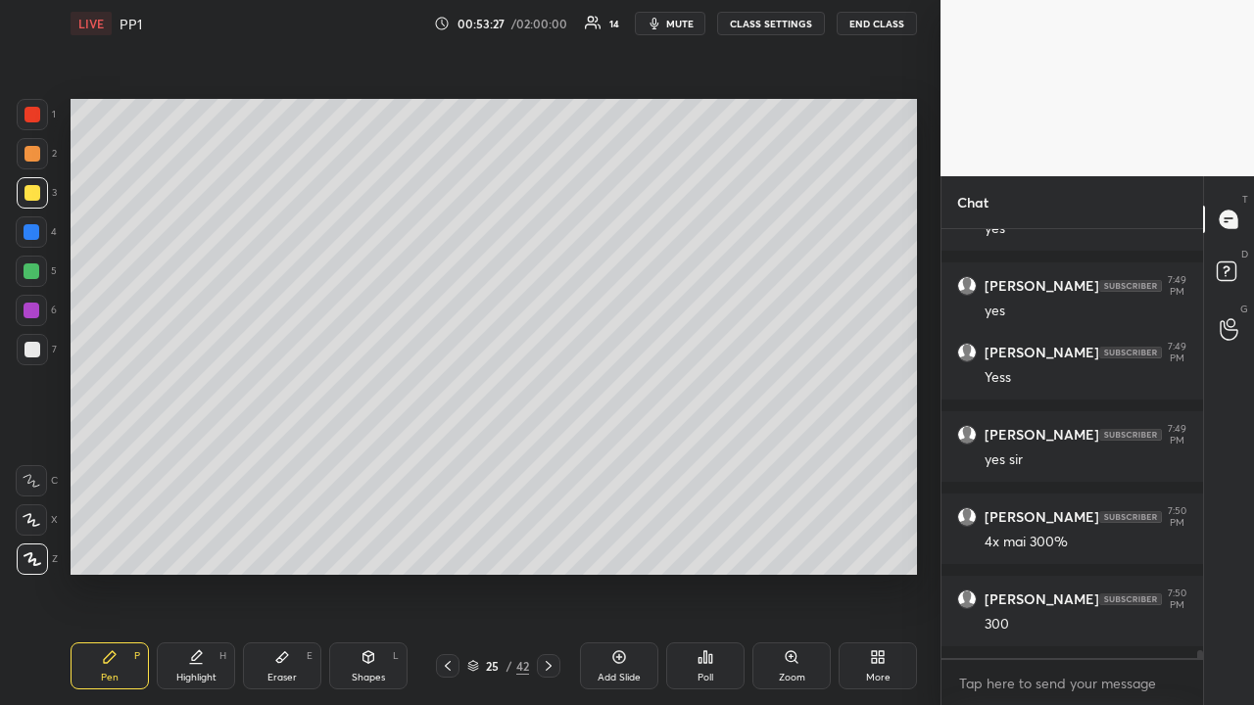
scroll to position [22181, 0]
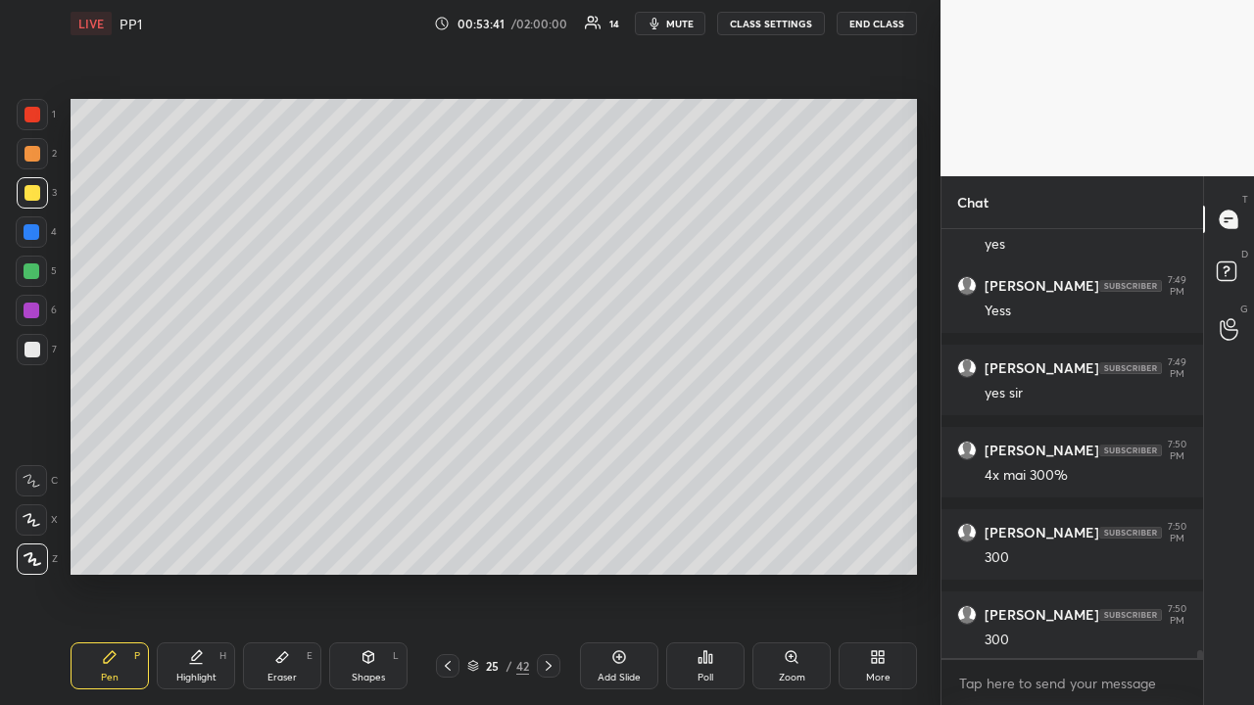
click at [35, 349] on div at bounding box center [32, 350] width 16 height 16
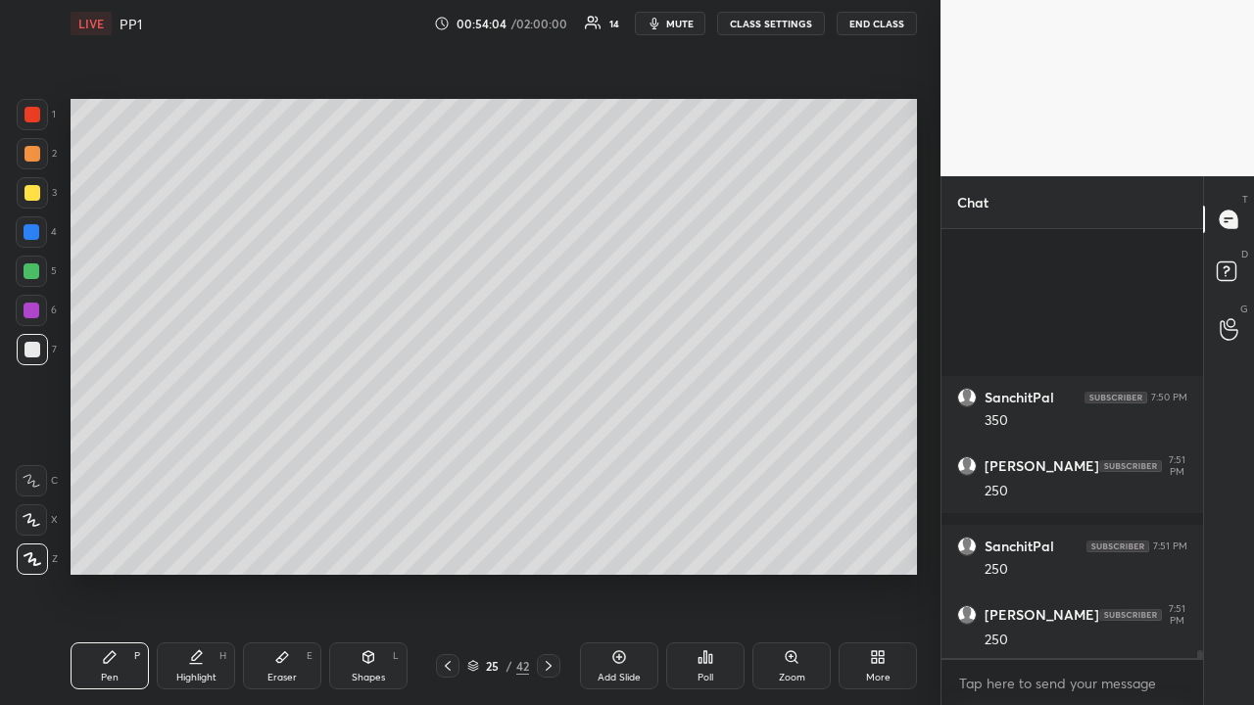
scroll to position [22797, 0]
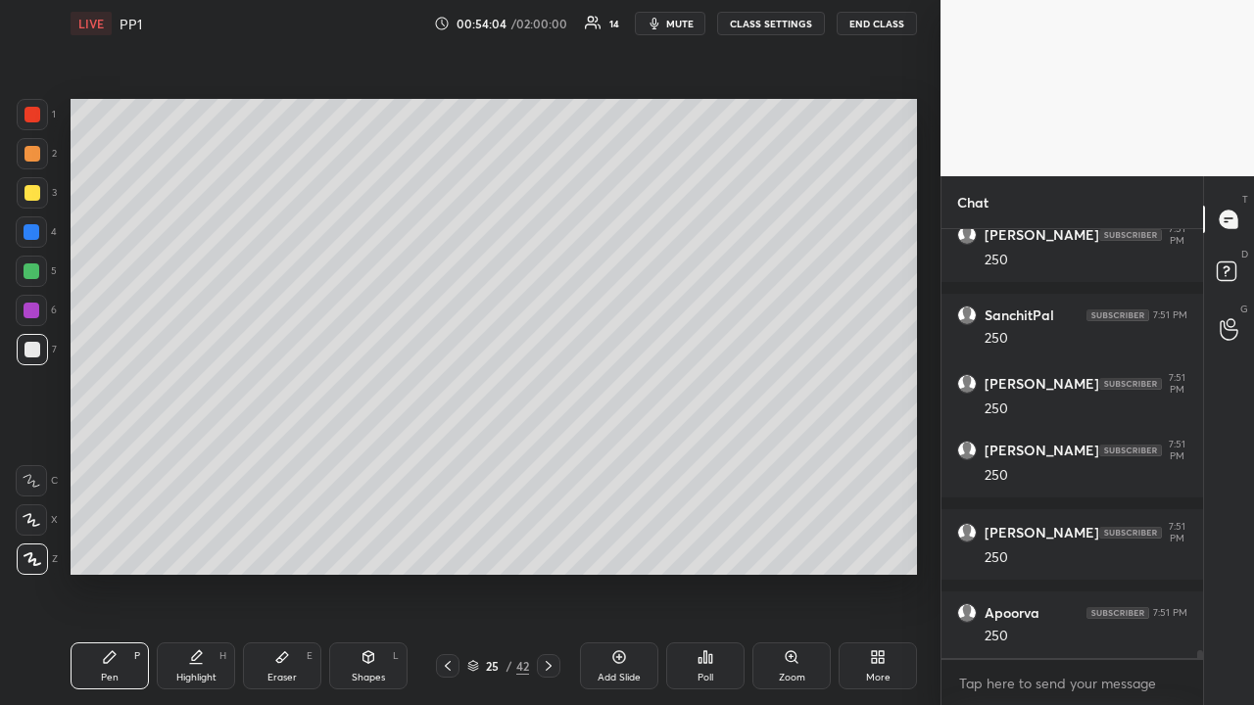
click at [37, 277] on div at bounding box center [32, 272] width 16 height 16
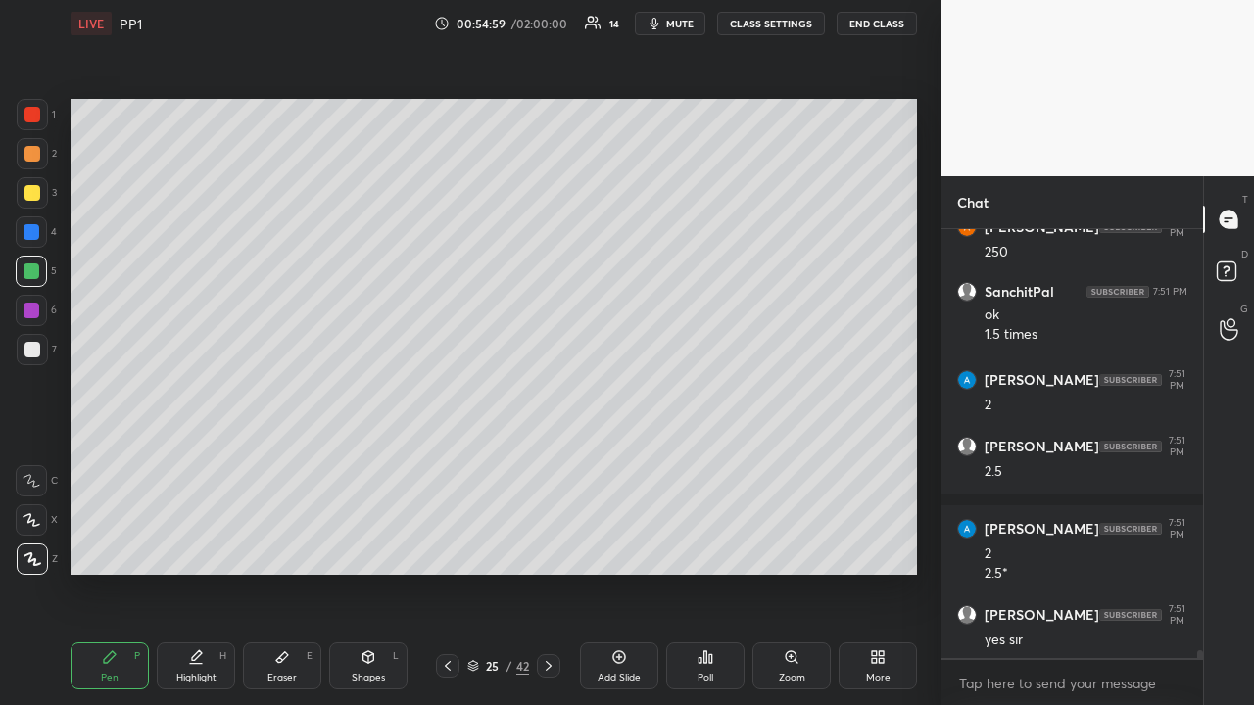
scroll to position [23400, 0]
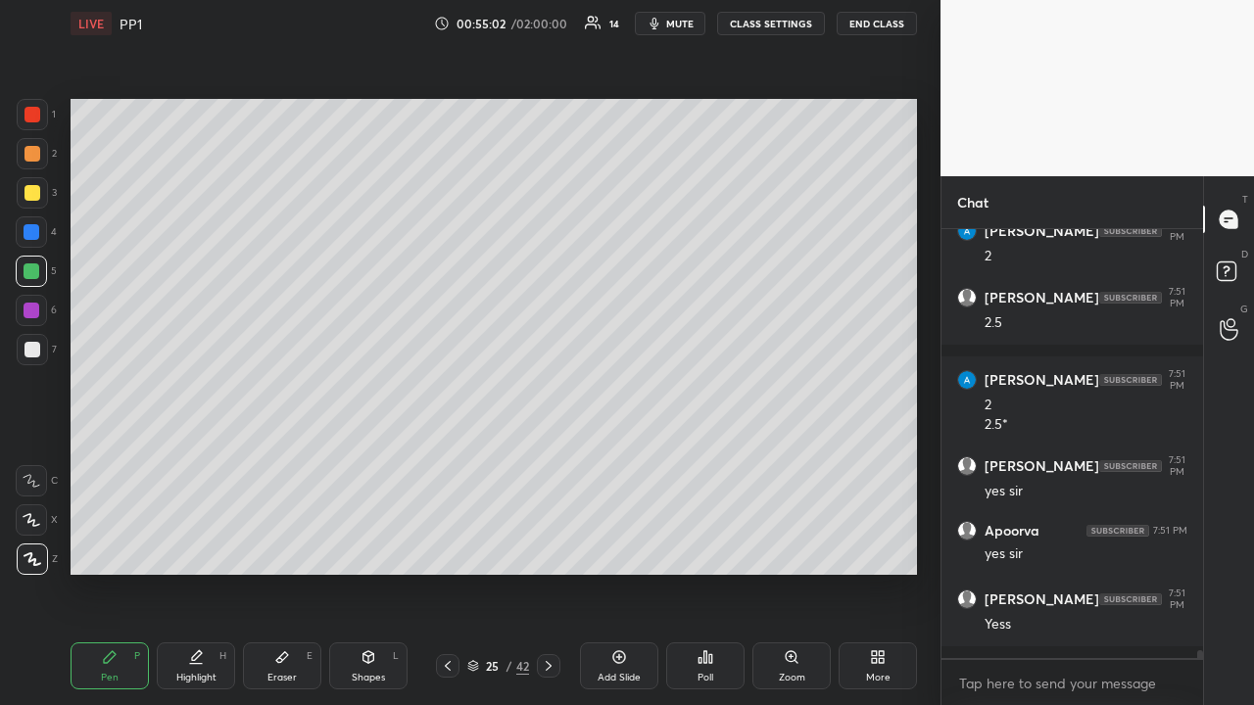
click at [39, 187] on div at bounding box center [32, 192] width 31 height 31
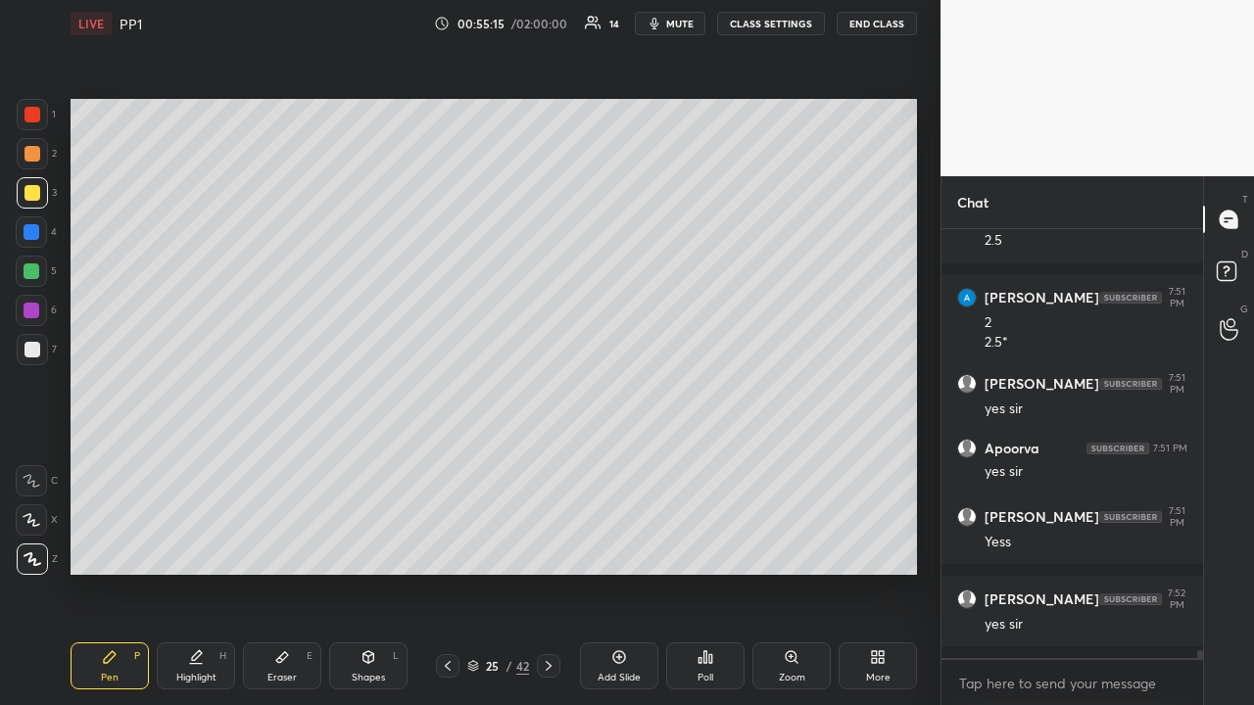
click at [454, 547] on icon at bounding box center [448, 666] width 16 height 16
drag, startPoint x: 449, startPoint y: 664, endPoint x: 443, endPoint y: 631, distance: 33.8
click at [450, 547] on icon at bounding box center [448, 666] width 16 height 16
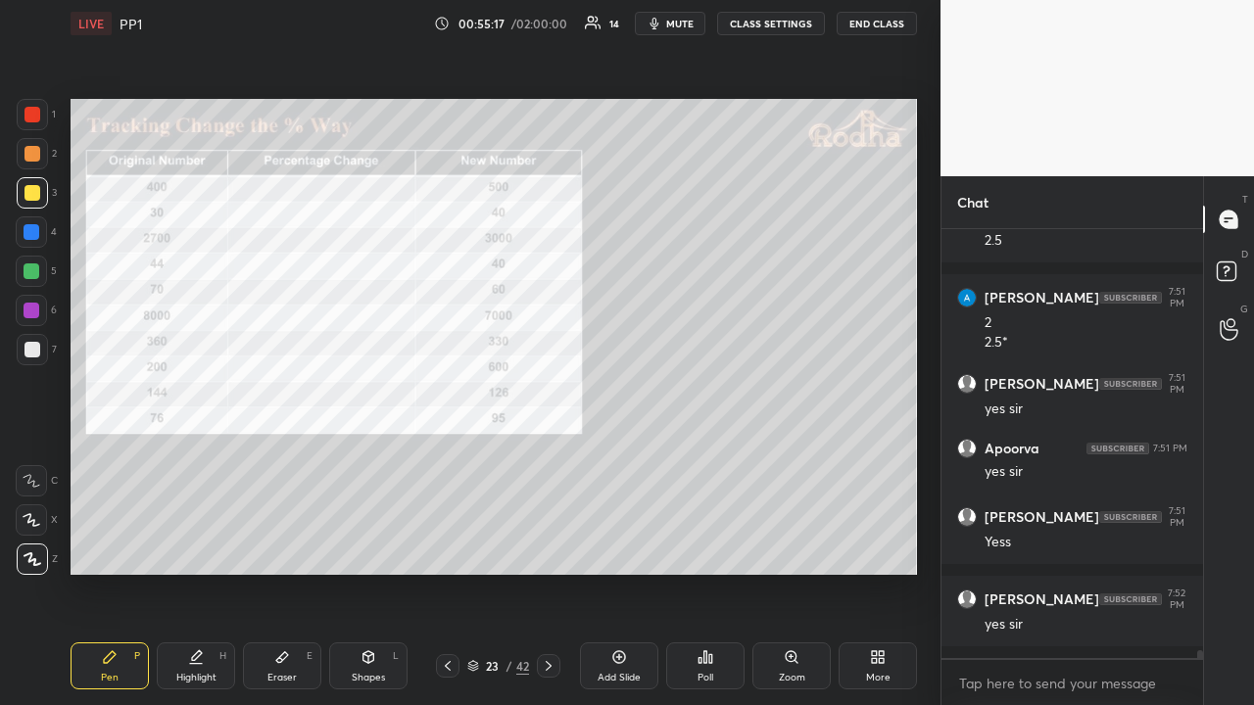
drag, startPoint x: 36, startPoint y: 123, endPoint x: 70, endPoint y: 198, distance: 81.6
click at [36, 124] on div at bounding box center [32, 114] width 31 height 31
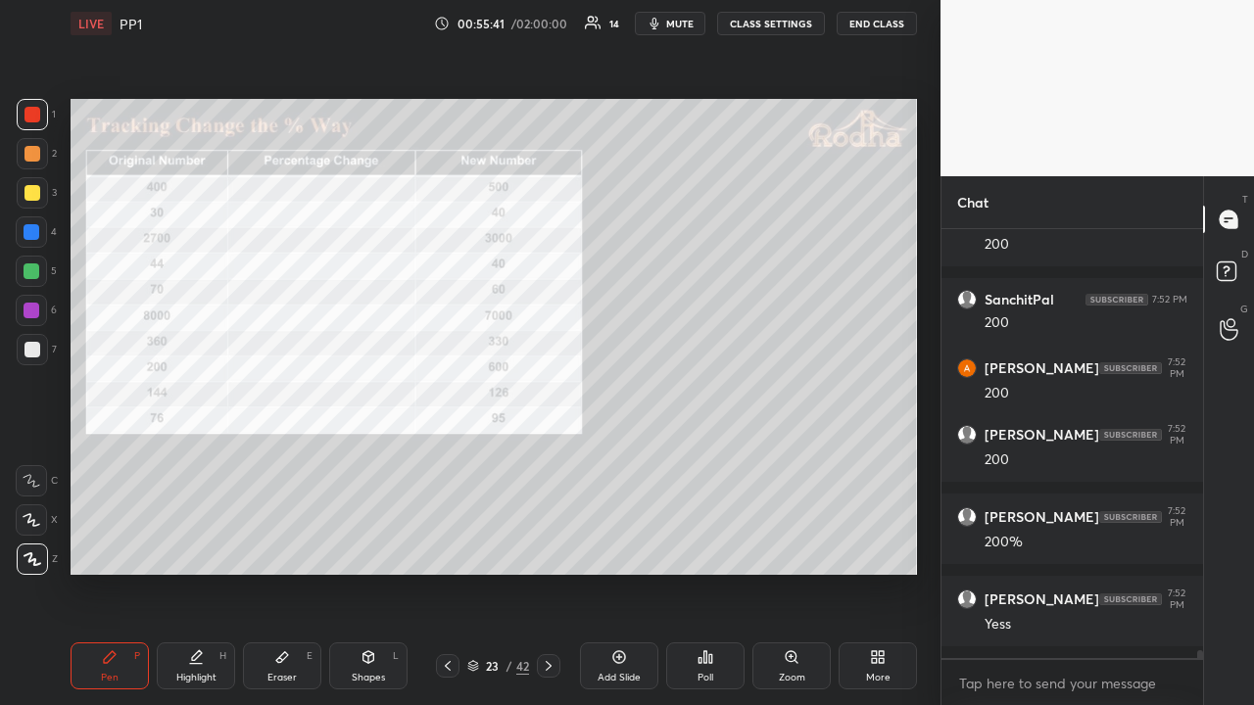
scroll to position [24109, 0]
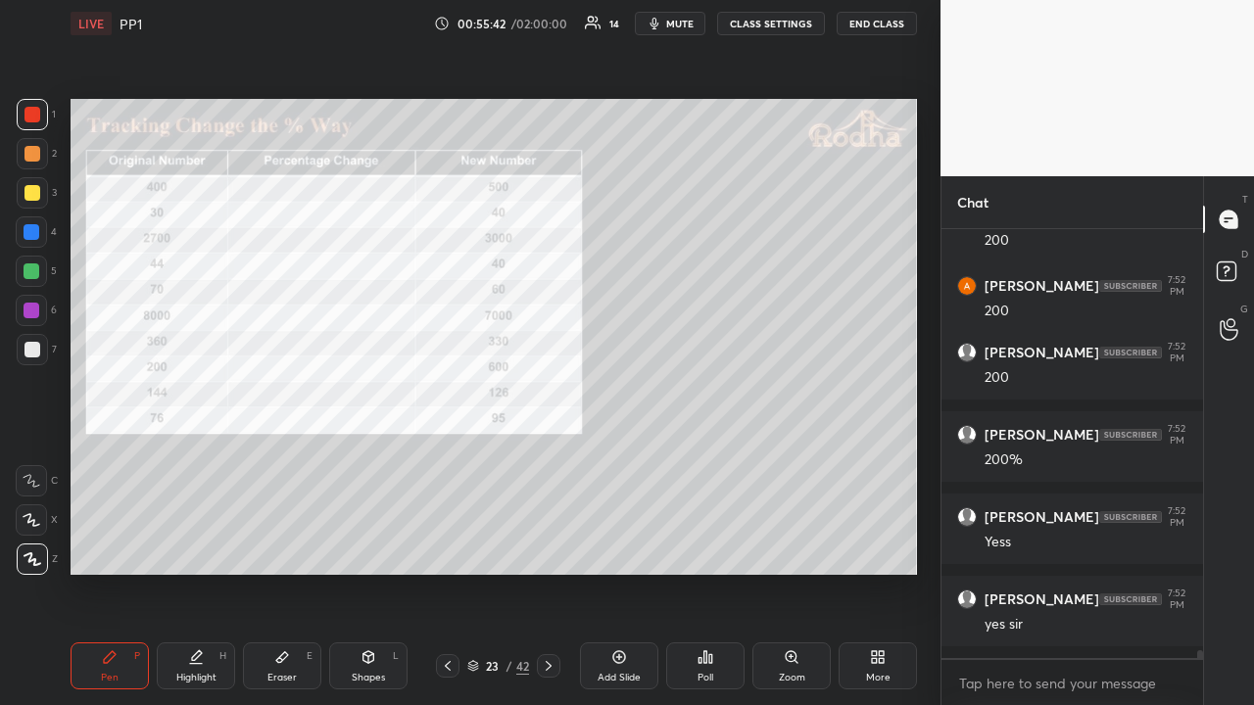
click at [39, 189] on div at bounding box center [32, 193] width 16 height 16
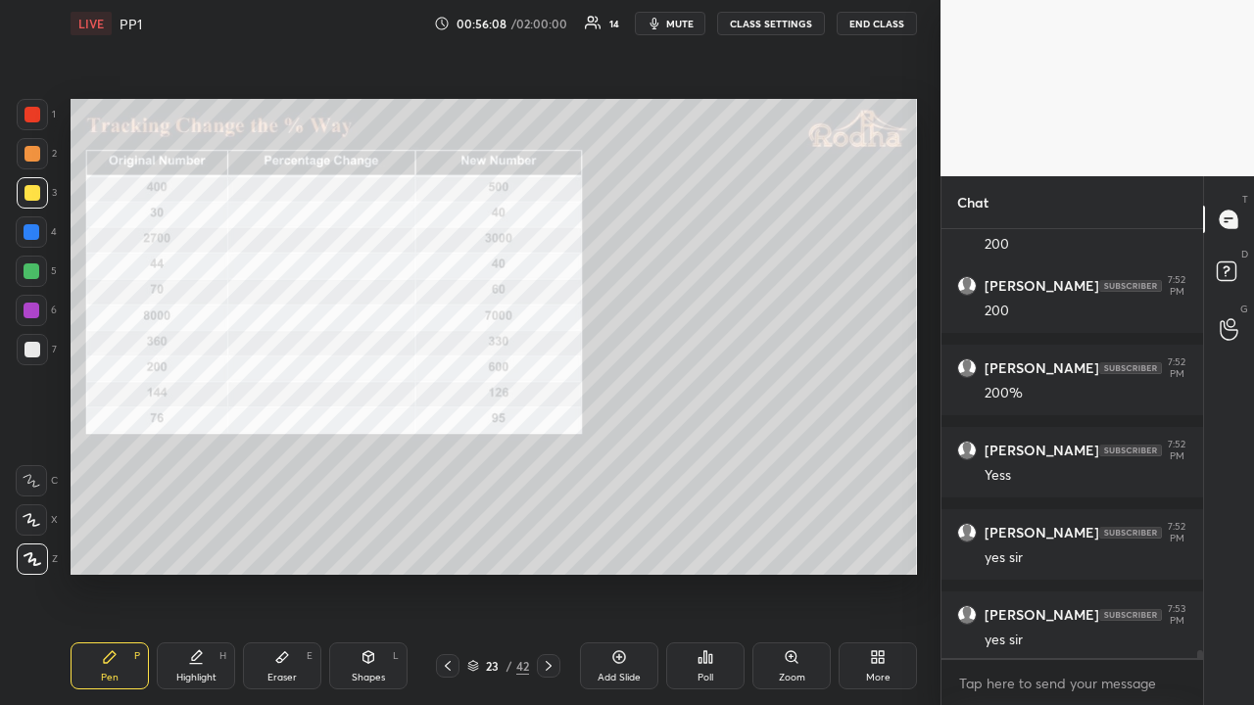
click at [32, 266] on div at bounding box center [31, 271] width 31 height 31
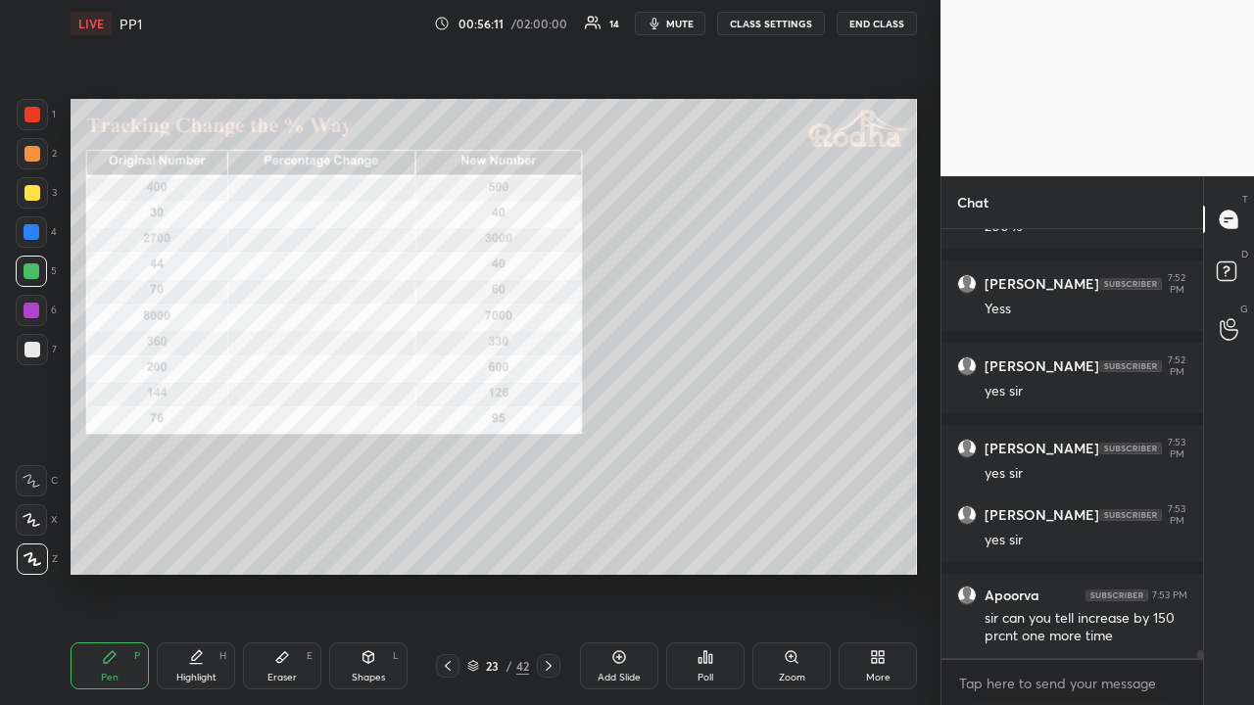
scroll to position [24409, 0]
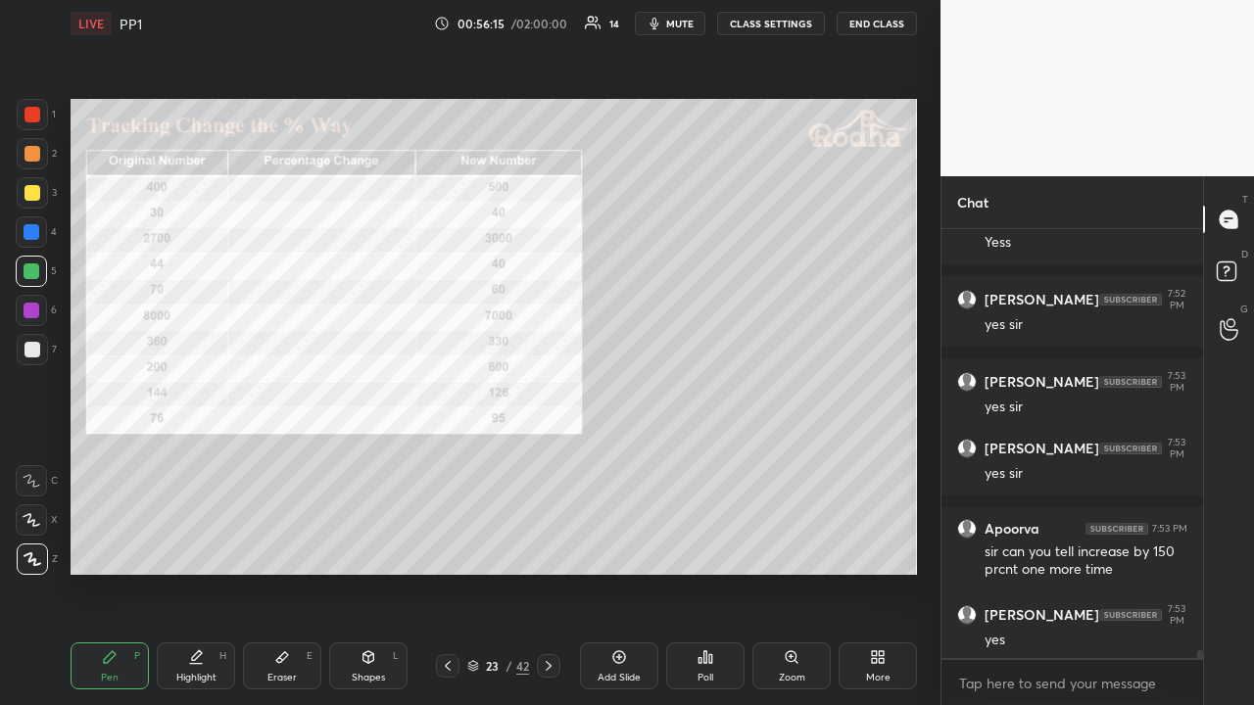
click at [552, 547] on icon at bounding box center [549, 666] width 16 height 16
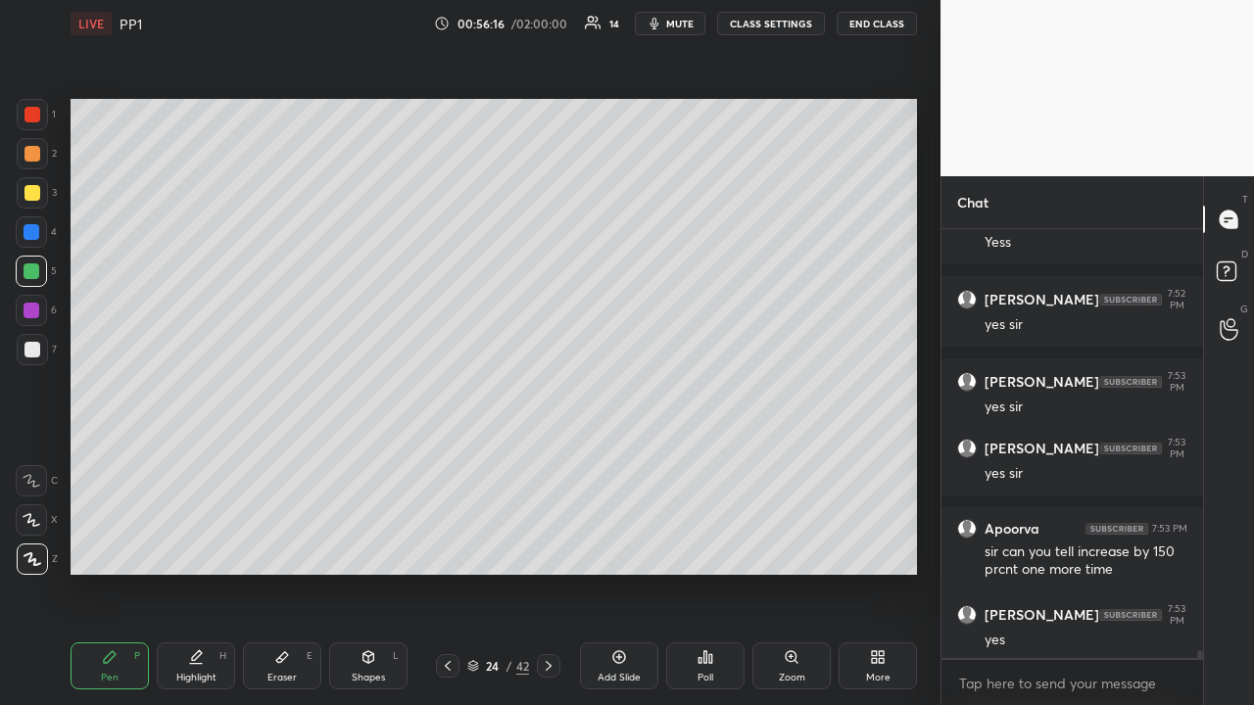
click at [552, 547] on icon at bounding box center [549, 666] width 16 height 16
click at [553, 547] on icon at bounding box center [549, 666] width 16 height 16
drag, startPoint x: 447, startPoint y: 662, endPoint x: 521, endPoint y: 652, distance: 75.1
click at [449, 547] on icon at bounding box center [448, 666] width 16 height 16
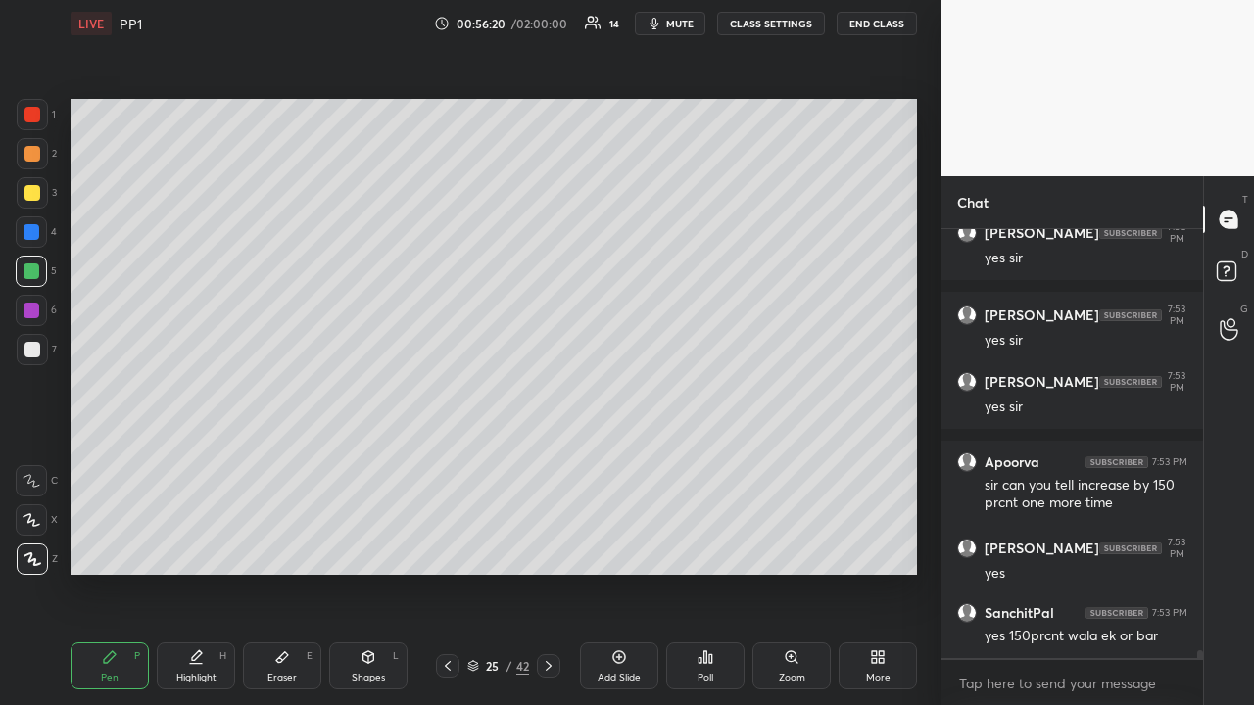
drag, startPoint x: 616, startPoint y: 650, endPoint x: 588, endPoint y: 604, distance: 54.1
click at [617, 547] on icon at bounding box center [619, 657] width 16 height 16
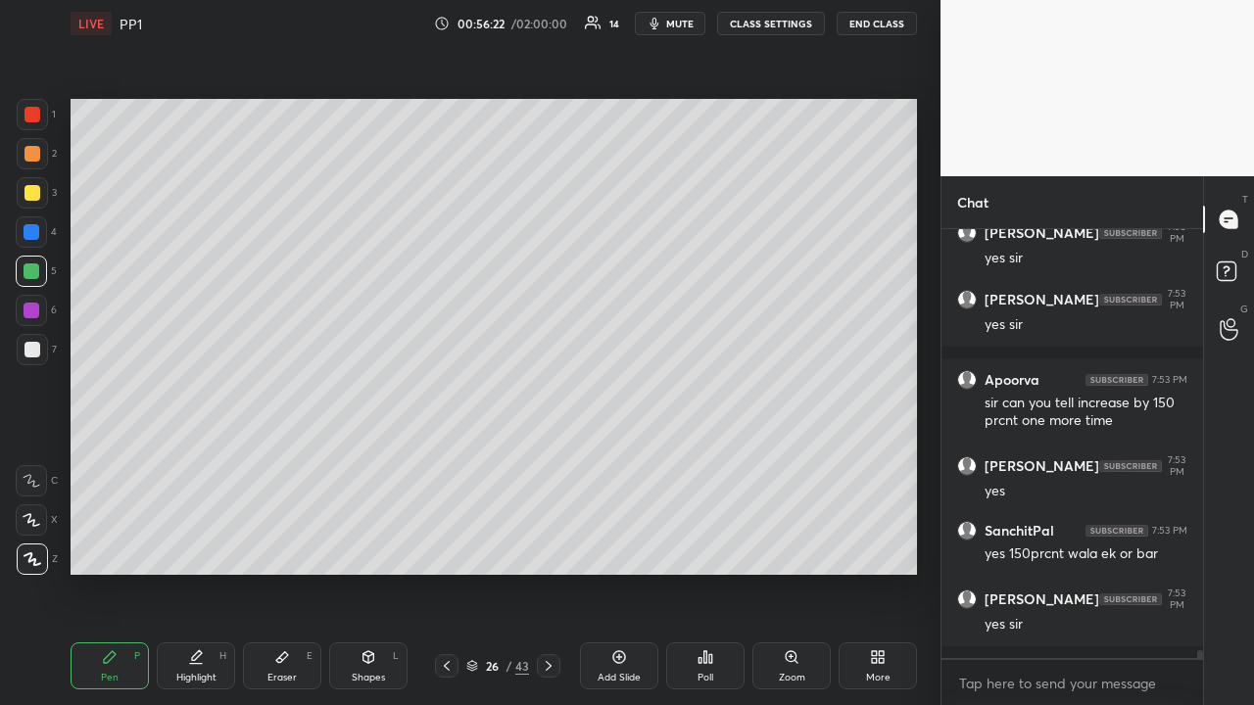
drag, startPoint x: 27, startPoint y: 155, endPoint x: 40, endPoint y: 172, distance: 21.8
click at [28, 157] on div at bounding box center [32, 154] width 16 height 16
click at [37, 196] on div at bounding box center [32, 193] width 16 height 16
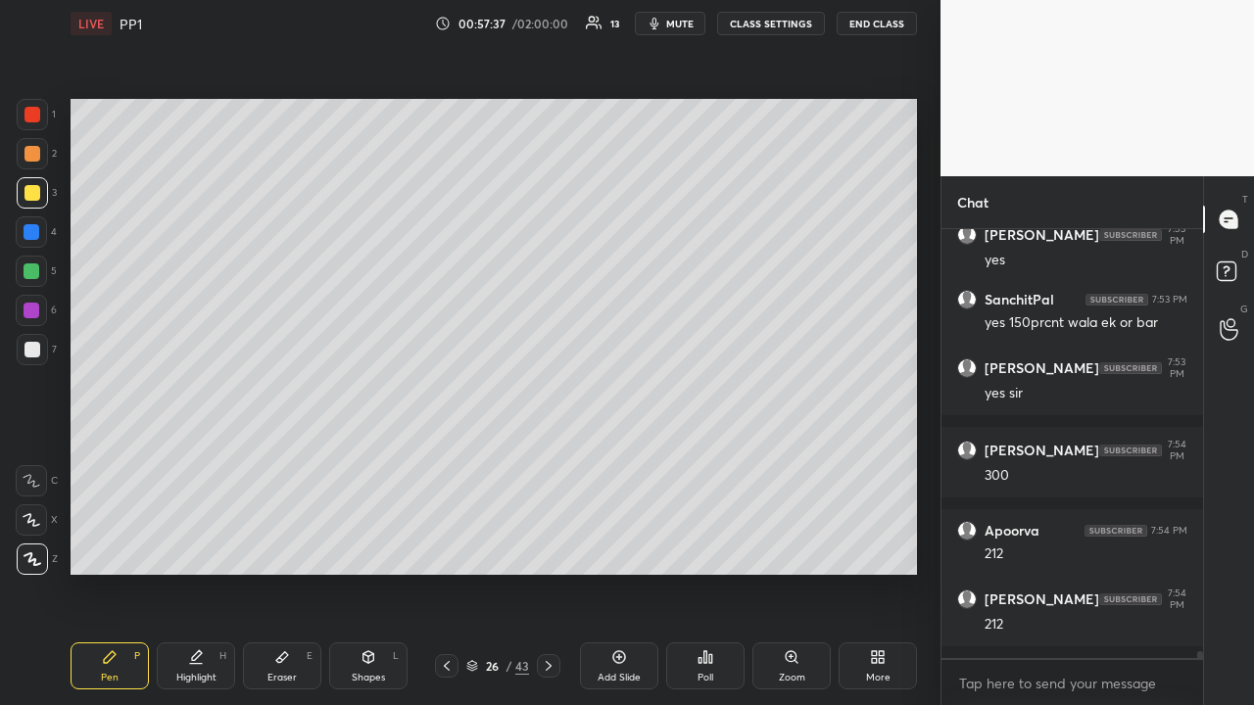
scroll to position [24871, 0]
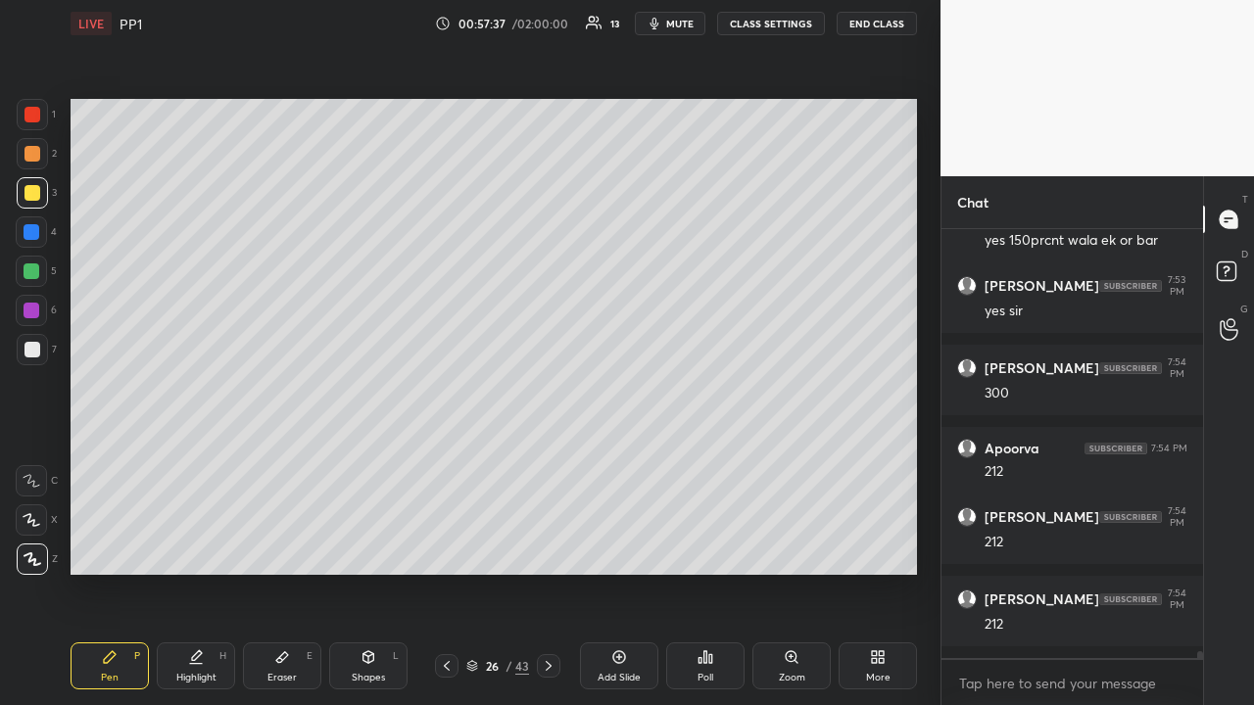
drag, startPoint x: 39, startPoint y: 273, endPoint x: 52, endPoint y: 302, distance: 31.1
click at [37, 274] on div at bounding box center [31, 271] width 31 height 31
click at [277, 547] on div "Eraser" at bounding box center [281, 678] width 29 height 10
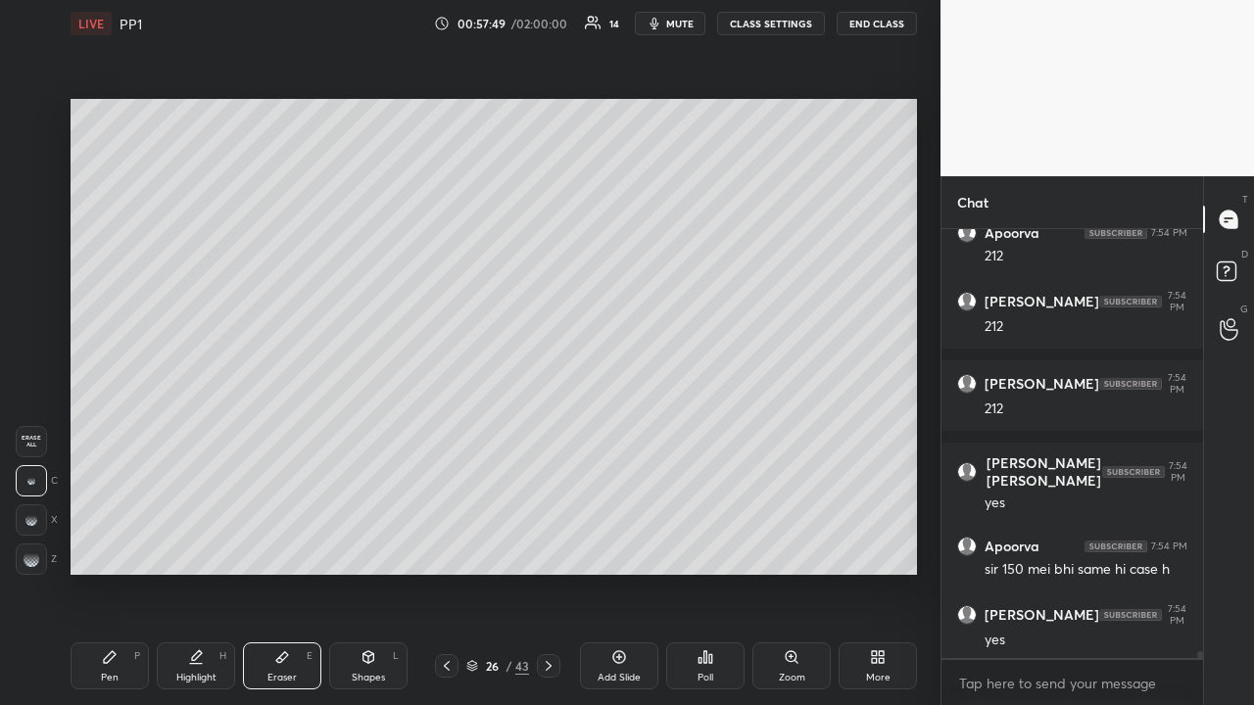
scroll to position [25169, 0]
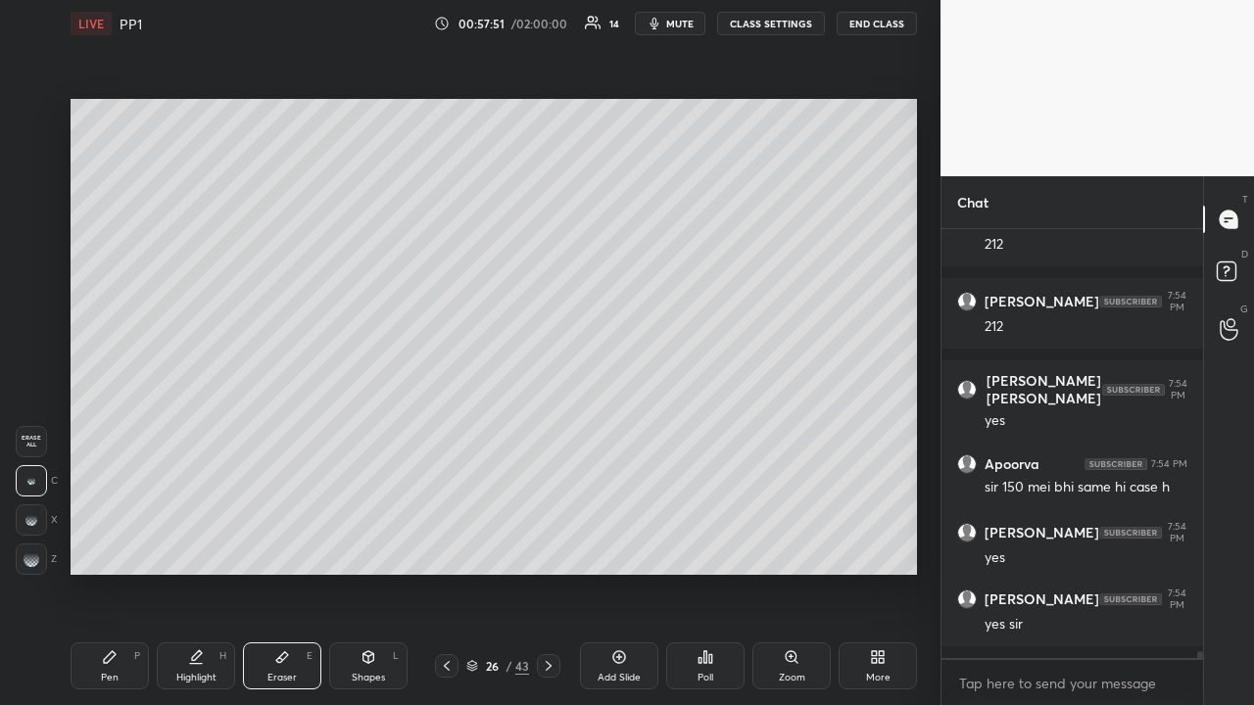
drag, startPoint x: 120, startPoint y: 661, endPoint x: 115, endPoint y: 651, distance: 11.0
click at [118, 547] on div "Pen P" at bounding box center [110, 666] width 78 height 47
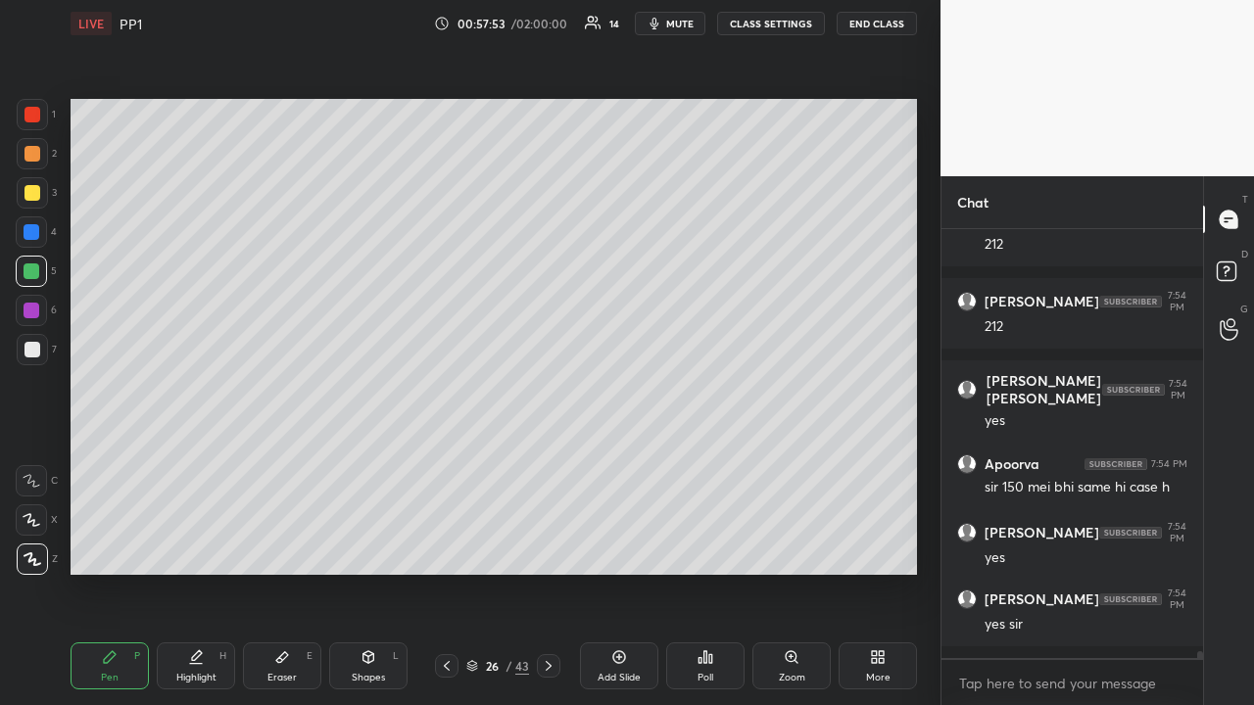
drag, startPoint x: 36, startPoint y: 114, endPoint x: 69, endPoint y: 151, distance: 49.3
click at [37, 117] on div at bounding box center [32, 115] width 16 height 16
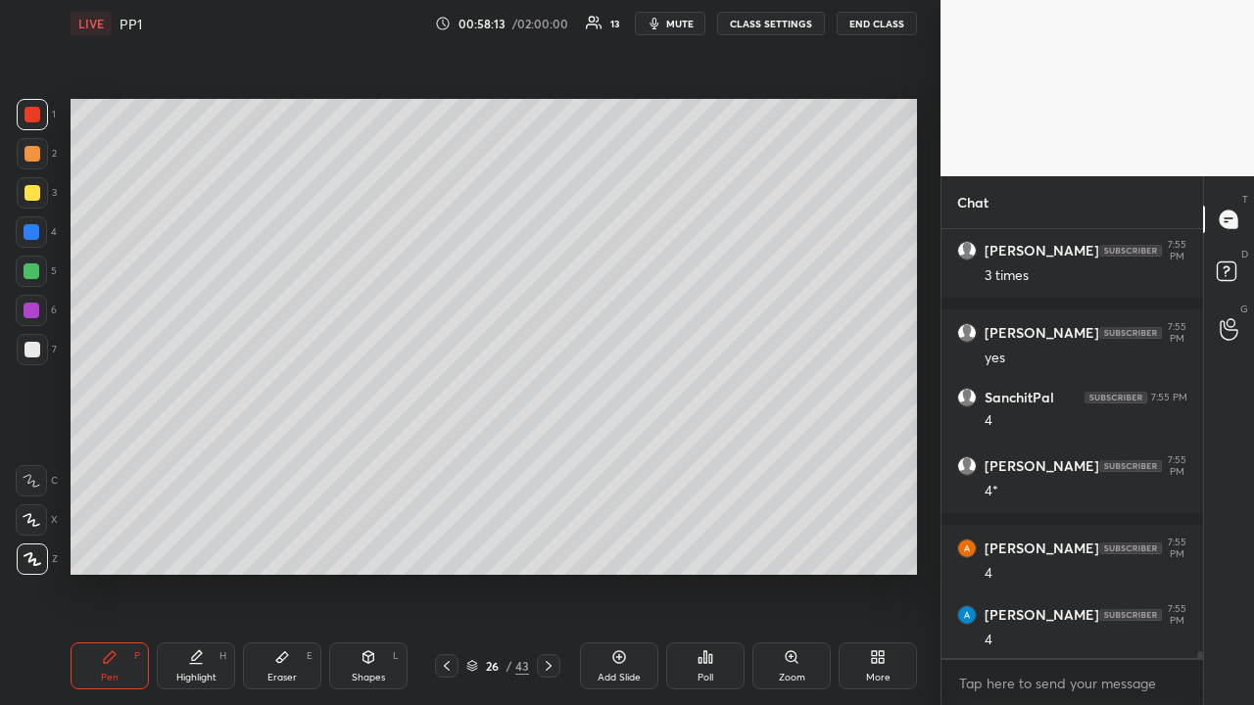
scroll to position [25682, 0]
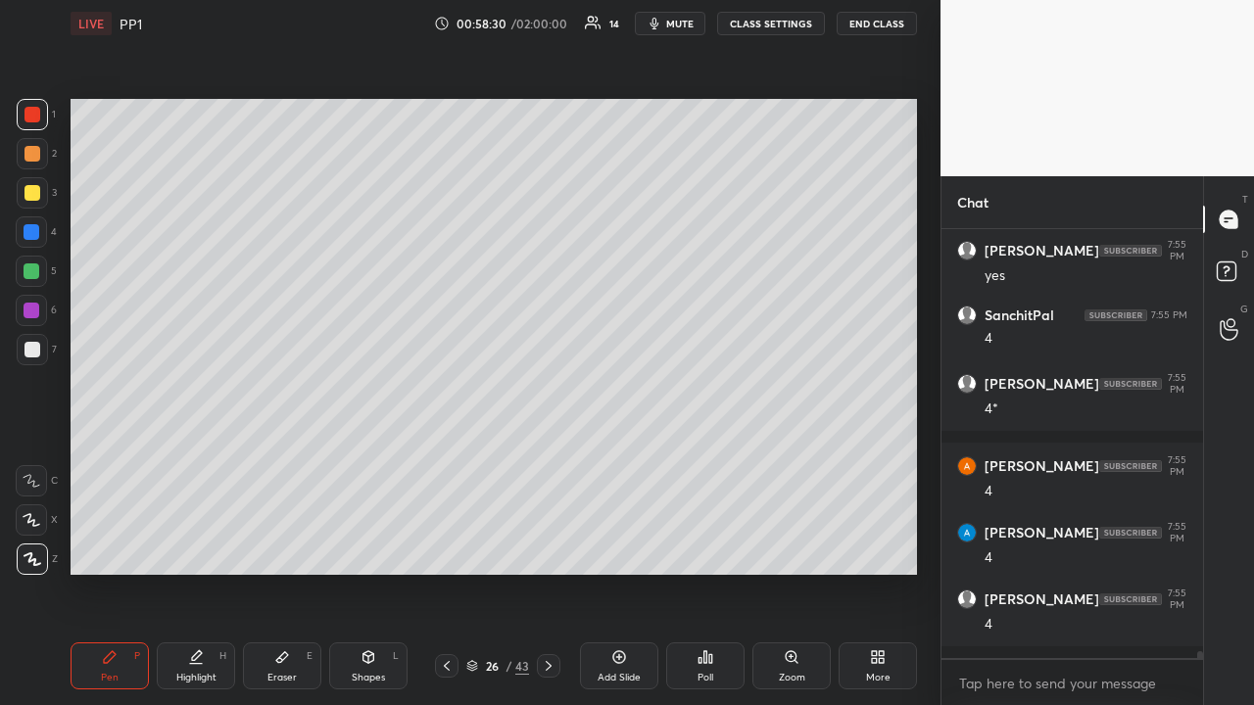
click at [36, 202] on div at bounding box center [32, 192] width 31 height 31
click at [262, 547] on div "Eraser E" at bounding box center [282, 666] width 78 height 47
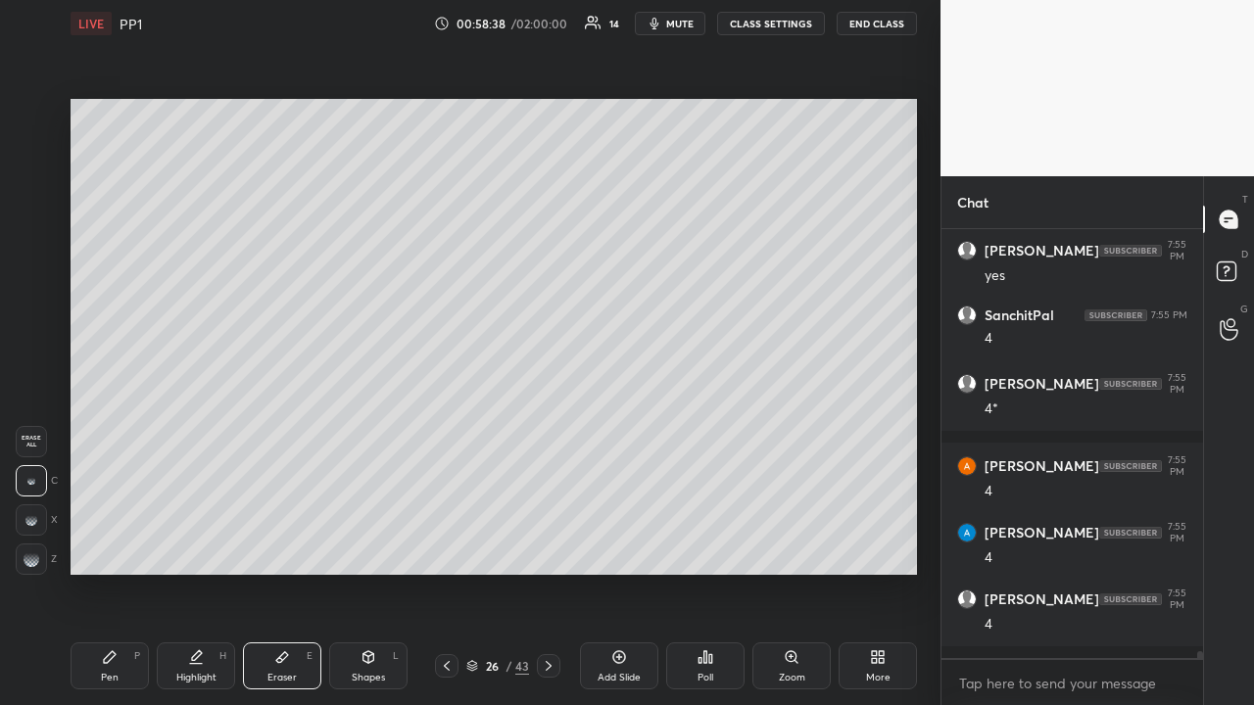
drag, startPoint x: 110, startPoint y: 667, endPoint x: 186, endPoint y: 588, distance: 110.2
click at [112, 547] on div "Pen P" at bounding box center [110, 666] width 78 height 47
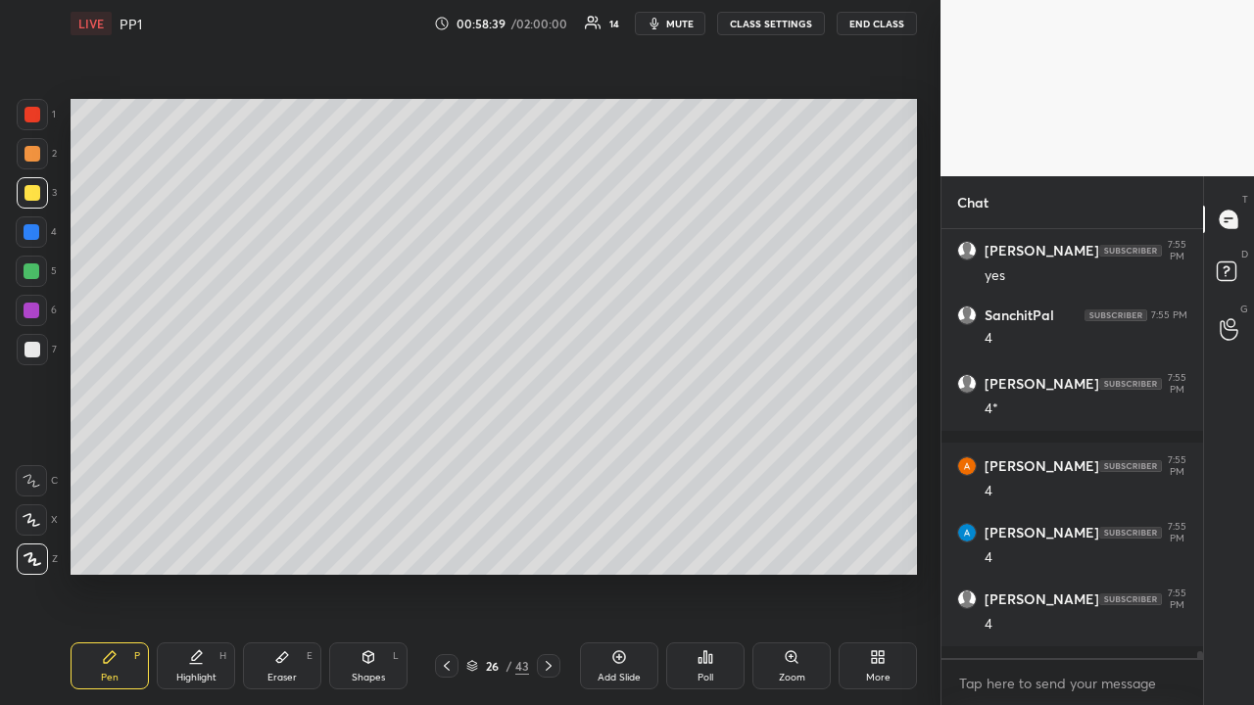
click at [32, 317] on div at bounding box center [32, 311] width 16 height 16
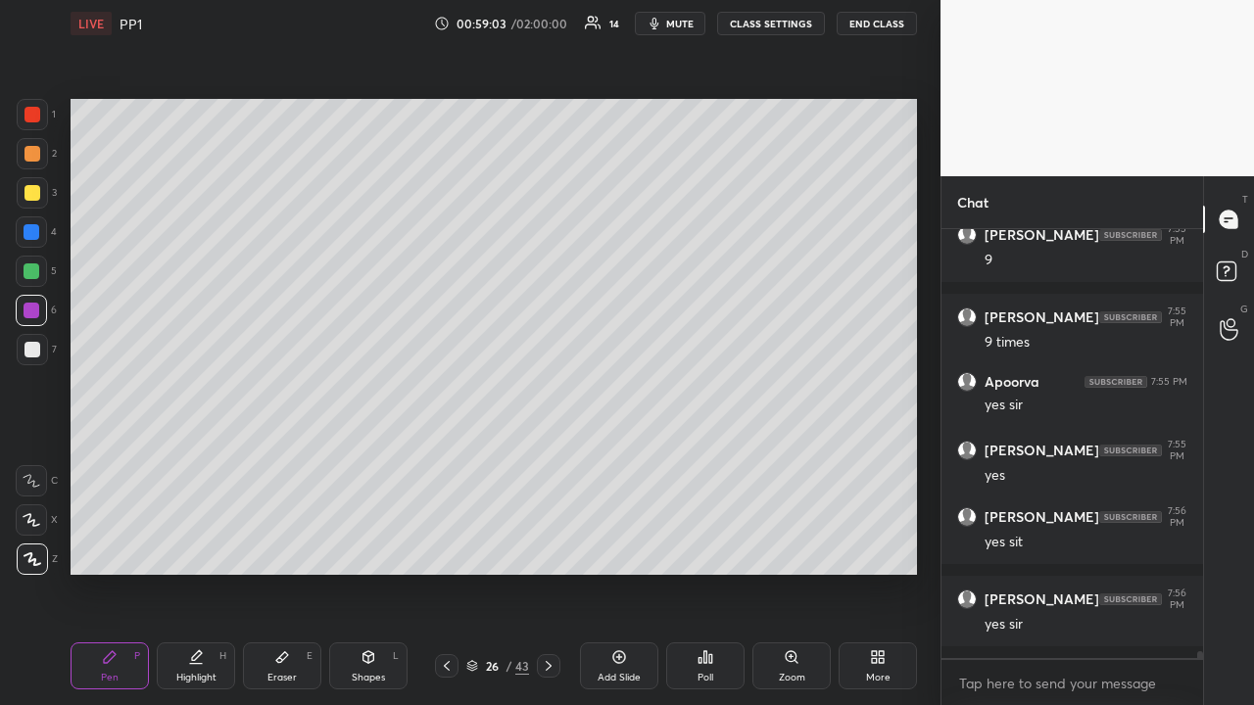
scroll to position [26360, 0]
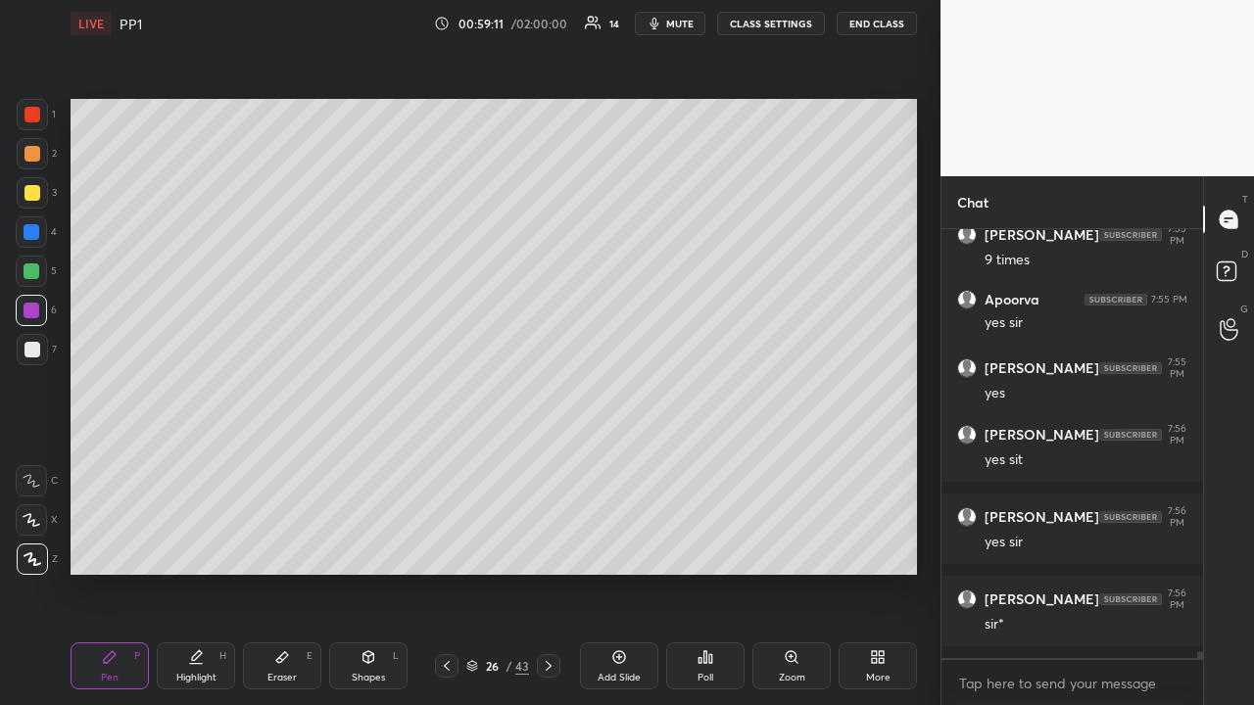
click at [446, 547] on icon at bounding box center [447, 666] width 16 height 16
click at [543, 547] on icon at bounding box center [549, 666] width 16 height 16
click at [448, 547] on icon at bounding box center [447, 666] width 16 height 16
click at [447, 547] on icon at bounding box center [447, 666] width 16 height 16
click at [449, 547] on icon at bounding box center [447, 666] width 16 height 16
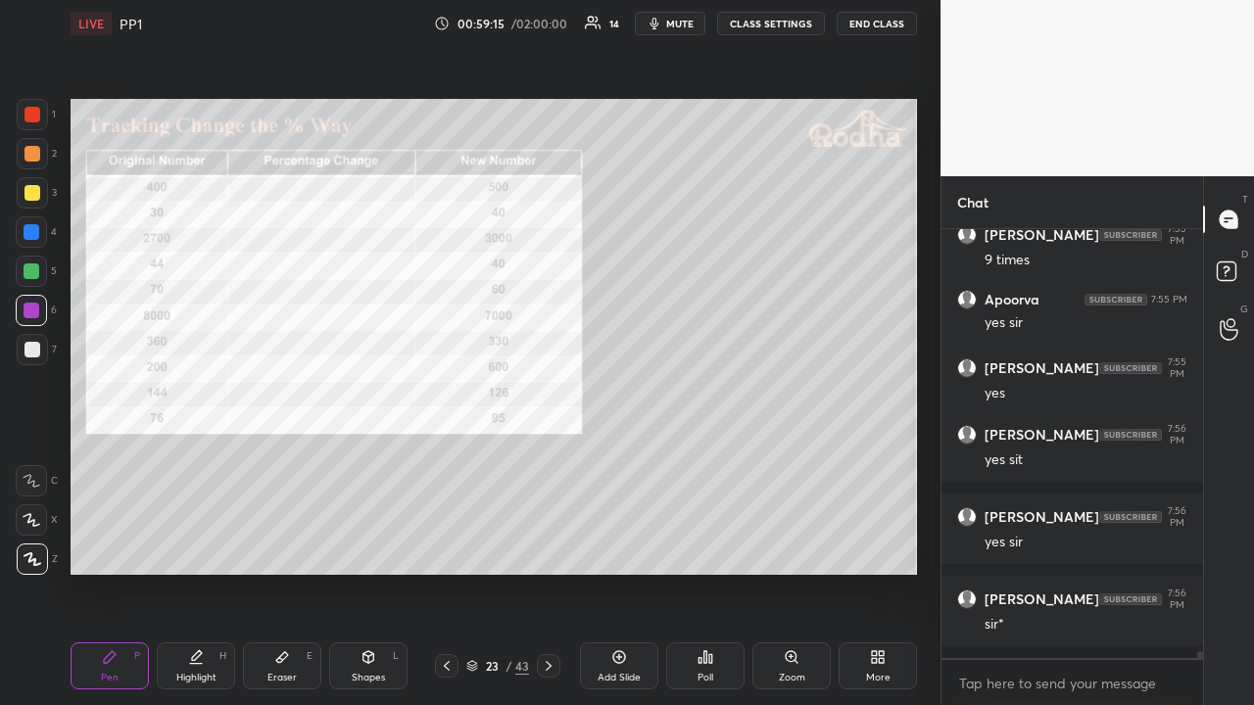
click at [543, 547] on icon at bounding box center [549, 666] width 16 height 16
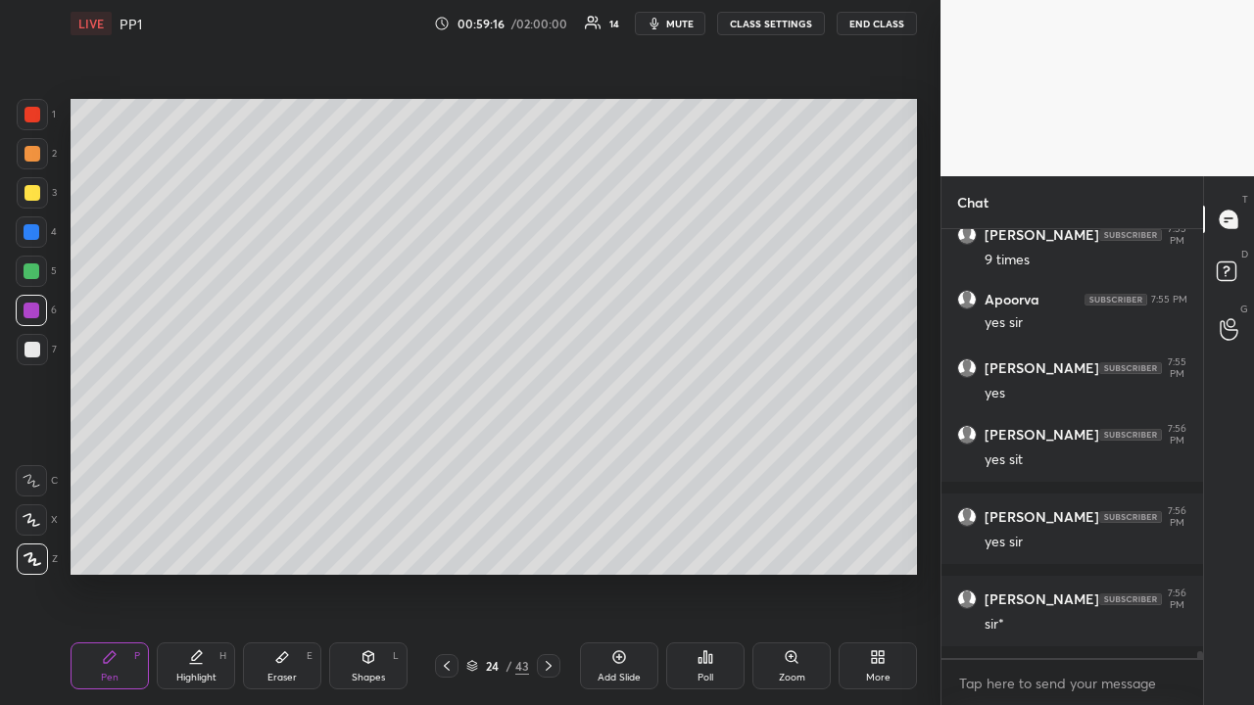
click at [547, 547] on icon at bounding box center [549, 666] width 16 height 16
click at [551, 547] on icon at bounding box center [549, 666] width 16 height 16
click at [451, 547] on icon at bounding box center [447, 666] width 16 height 16
click at [35, 157] on div at bounding box center [32, 154] width 16 height 16
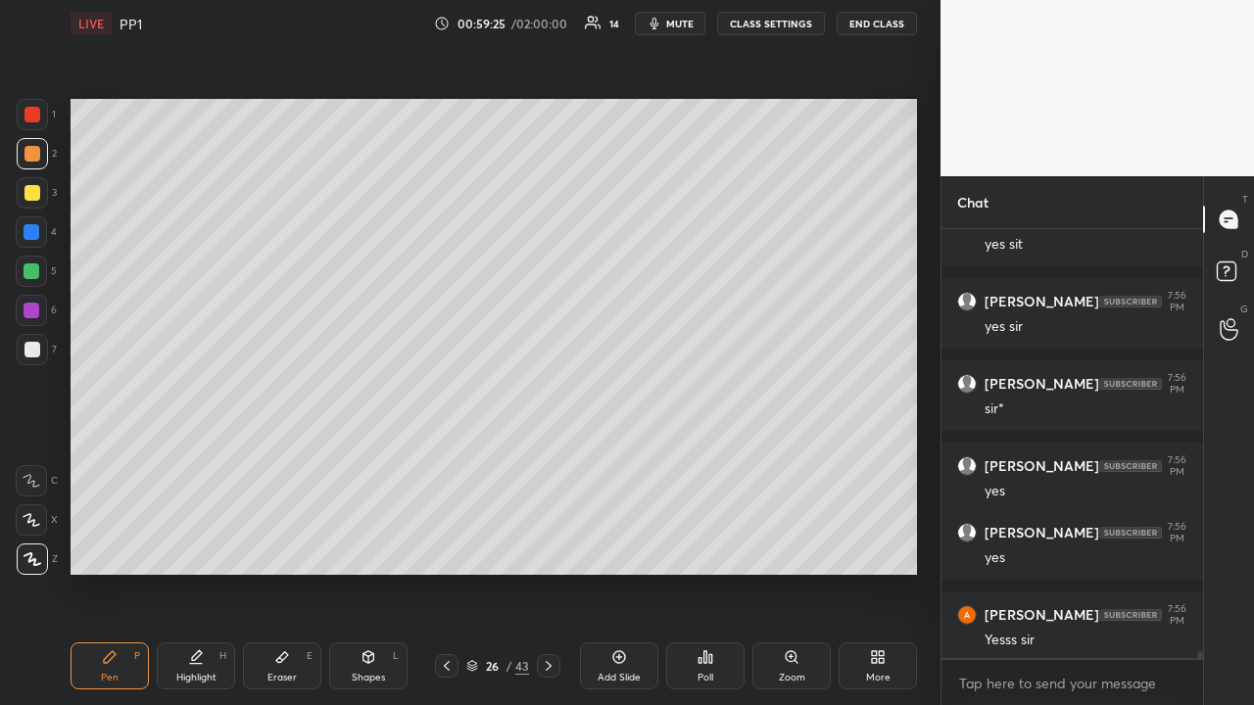
scroll to position [26709, 0]
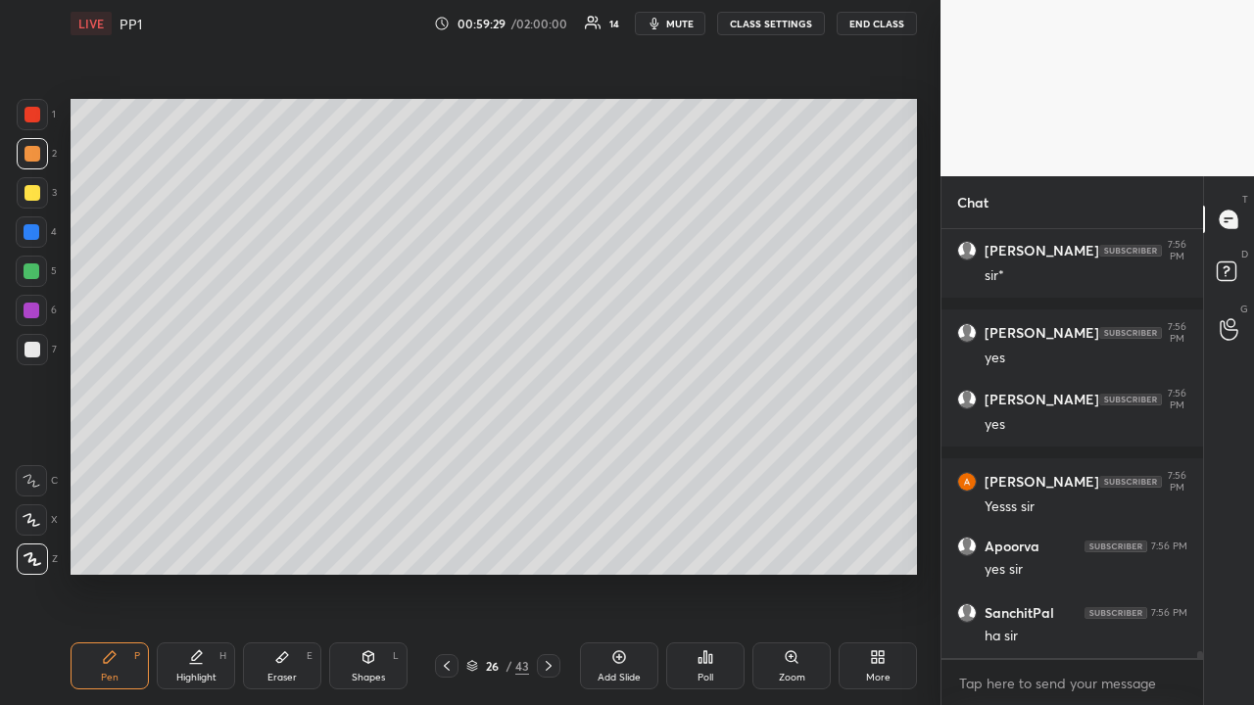
click at [34, 193] on div at bounding box center [32, 193] width 16 height 16
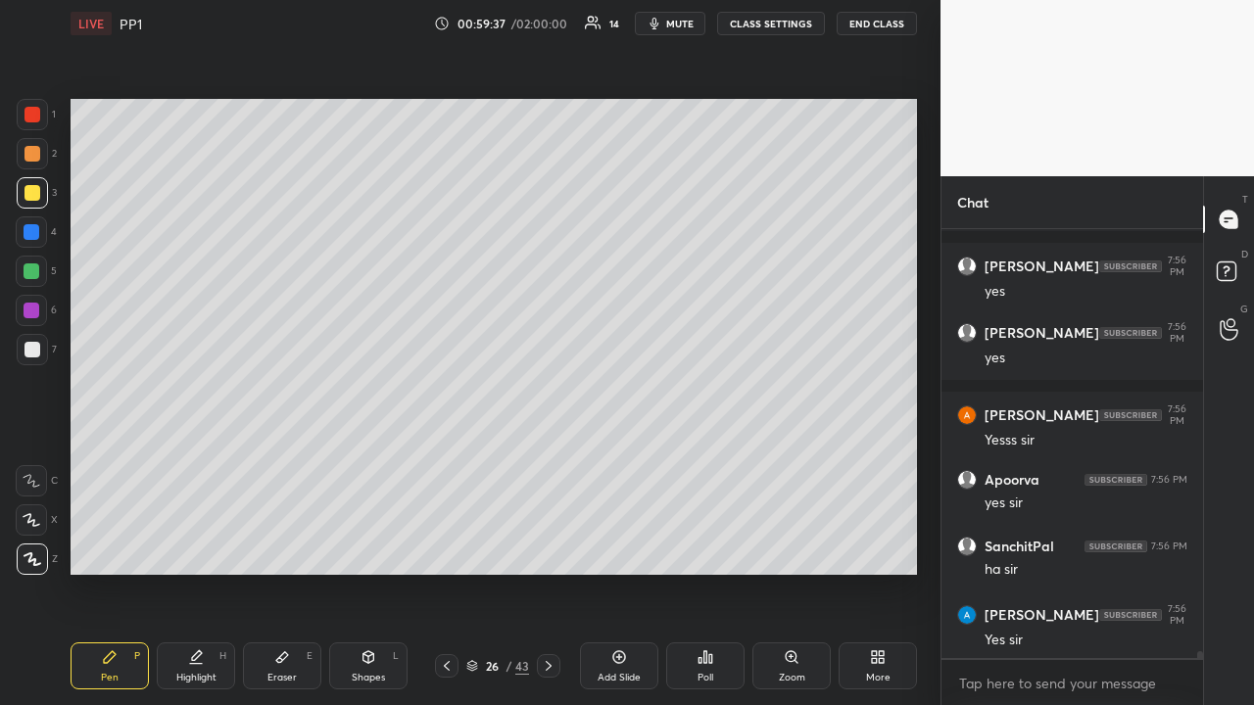
click at [451, 547] on icon at bounding box center [447, 666] width 16 height 16
click at [445, 547] on icon at bounding box center [447, 666] width 16 height 16
click at [541, 547] on icon at bounding box center [549, 666] width 16 height 16
click at [547, 547] on icon at bounding box center [549, 666] width 16 height 16
click at [548, 547] on icon at bounding box center [549, 666] width 16 height 16
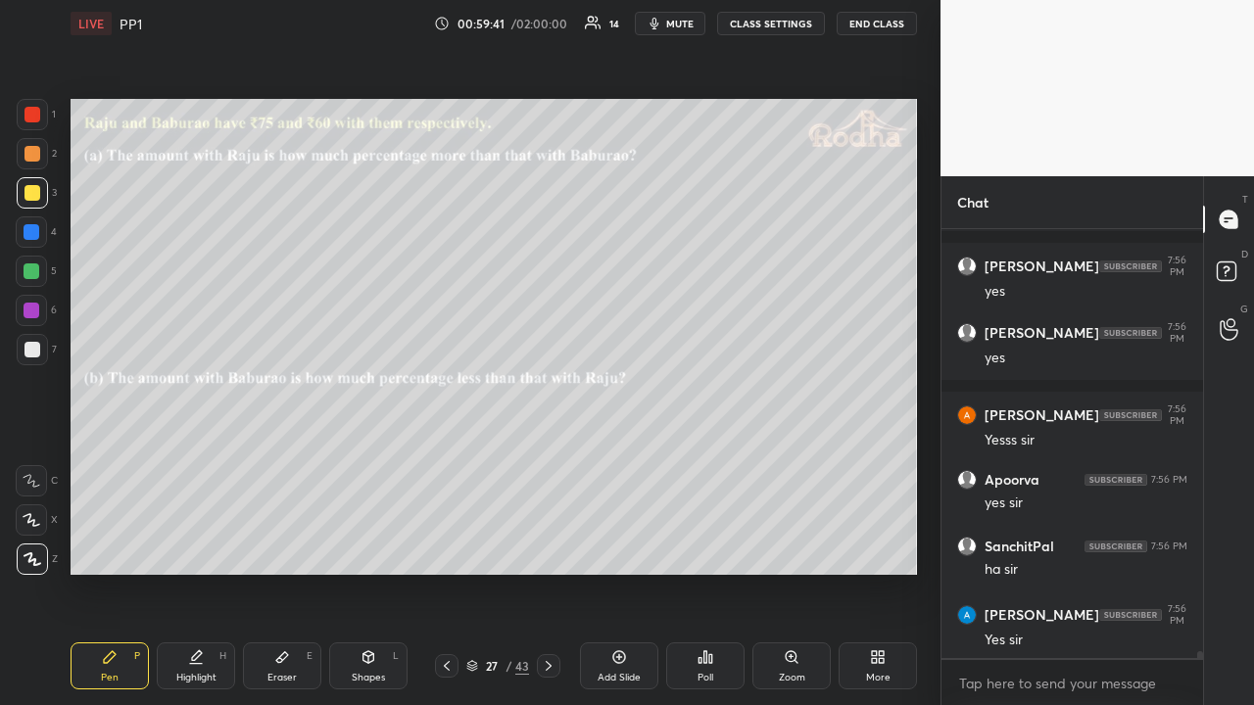
click at [33, 152] on div at bounding box center [32, 154] width 16 height 16
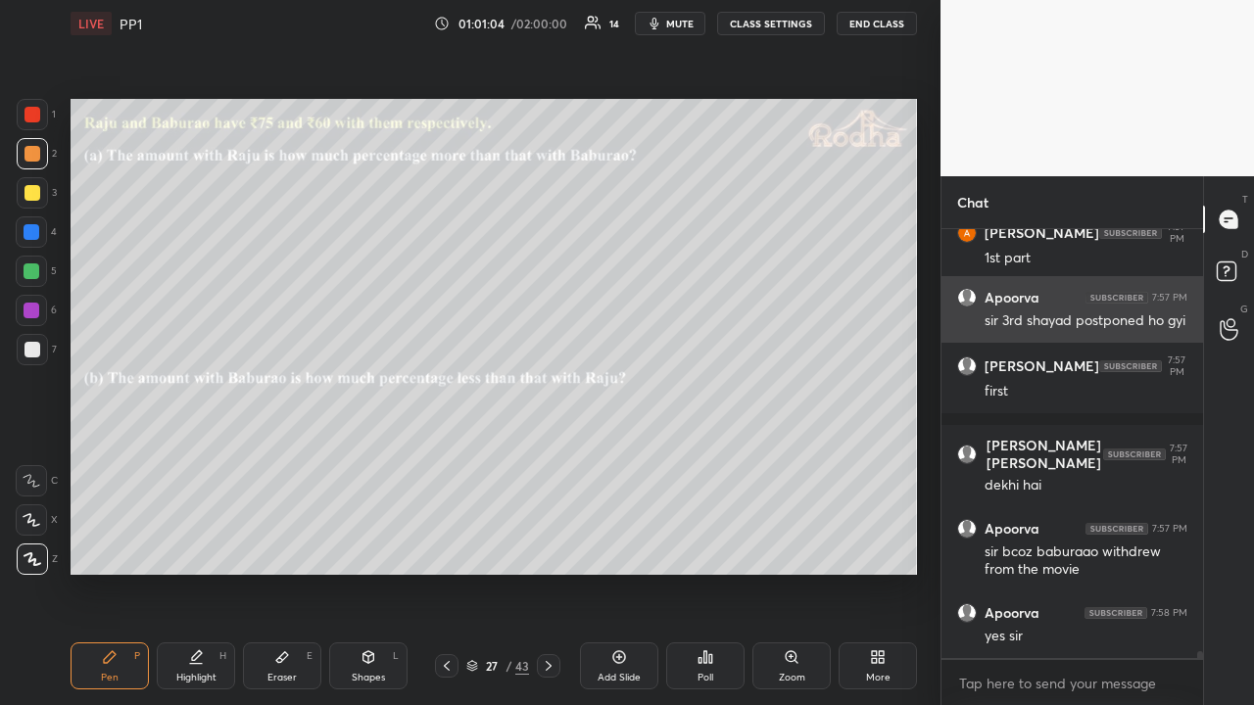
scroll to position [28004, 0]
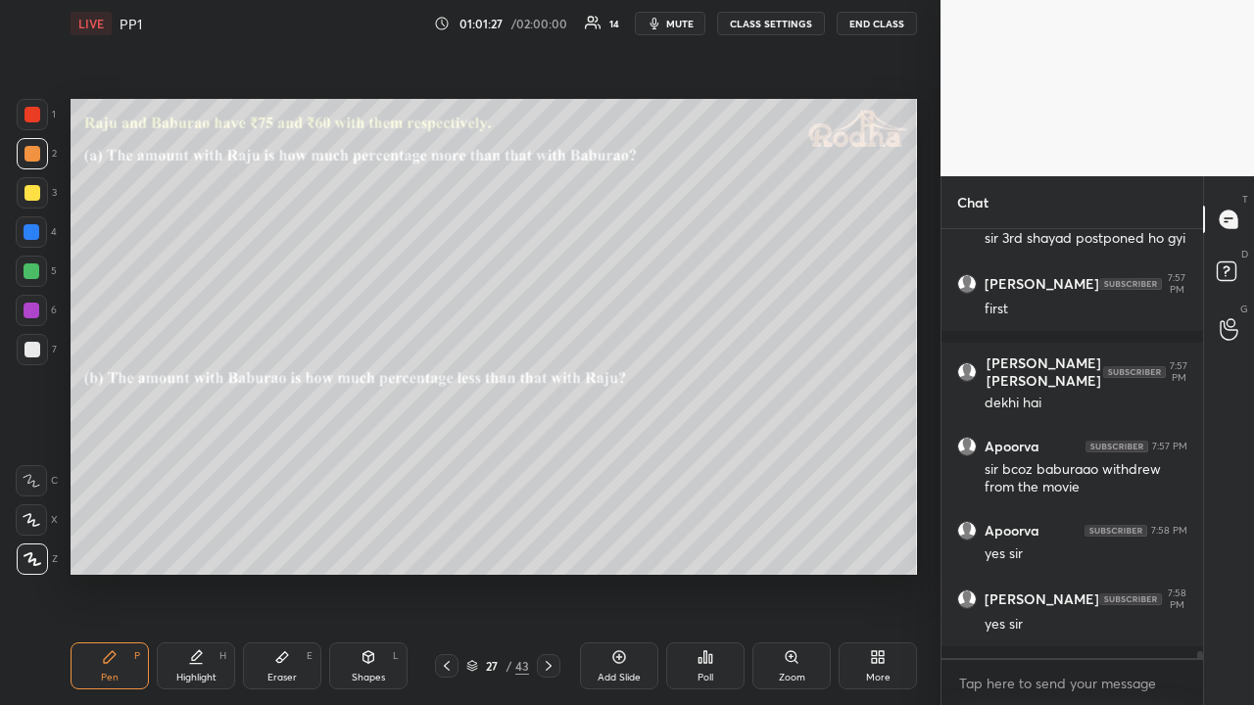
click at [37, 194] on div at bounding box center [32, 193] width 16 height 16
click at [292, 547] on div "Eraser E" at bounding box center [282, 666] width 78 height 47
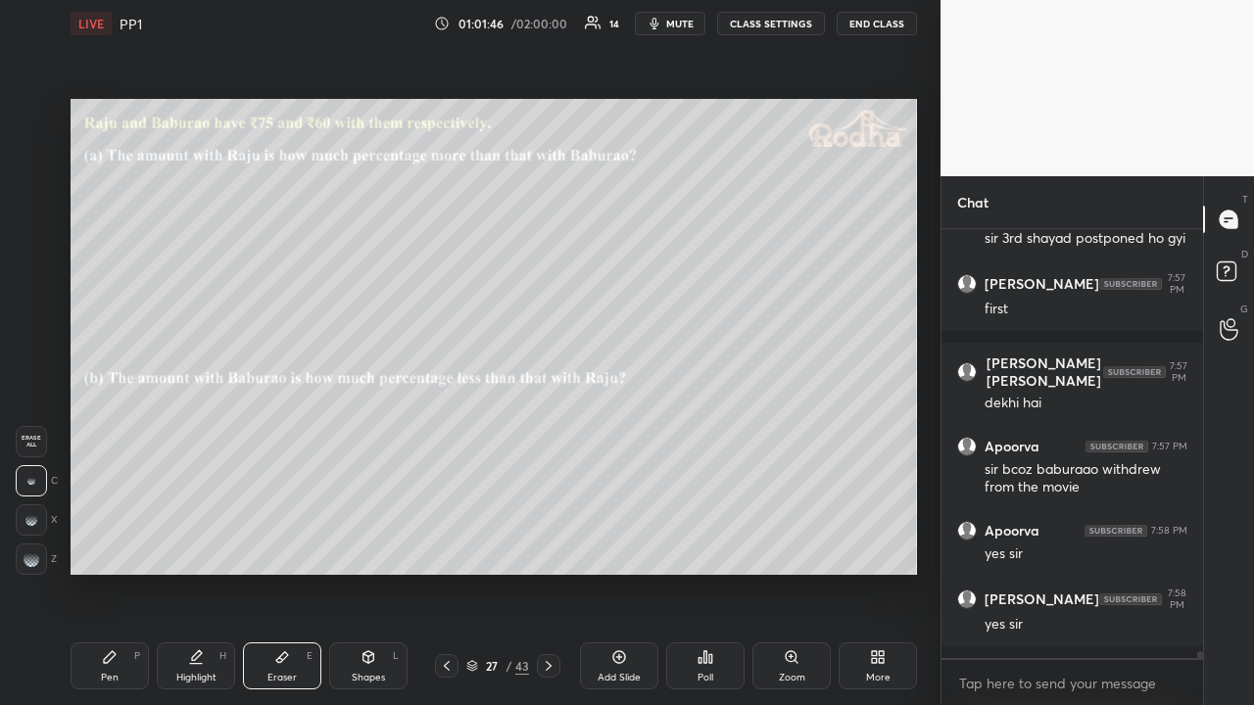
click at [124, 547] on div "Pen P" at bounding box center [110, 666] width 78 height 47
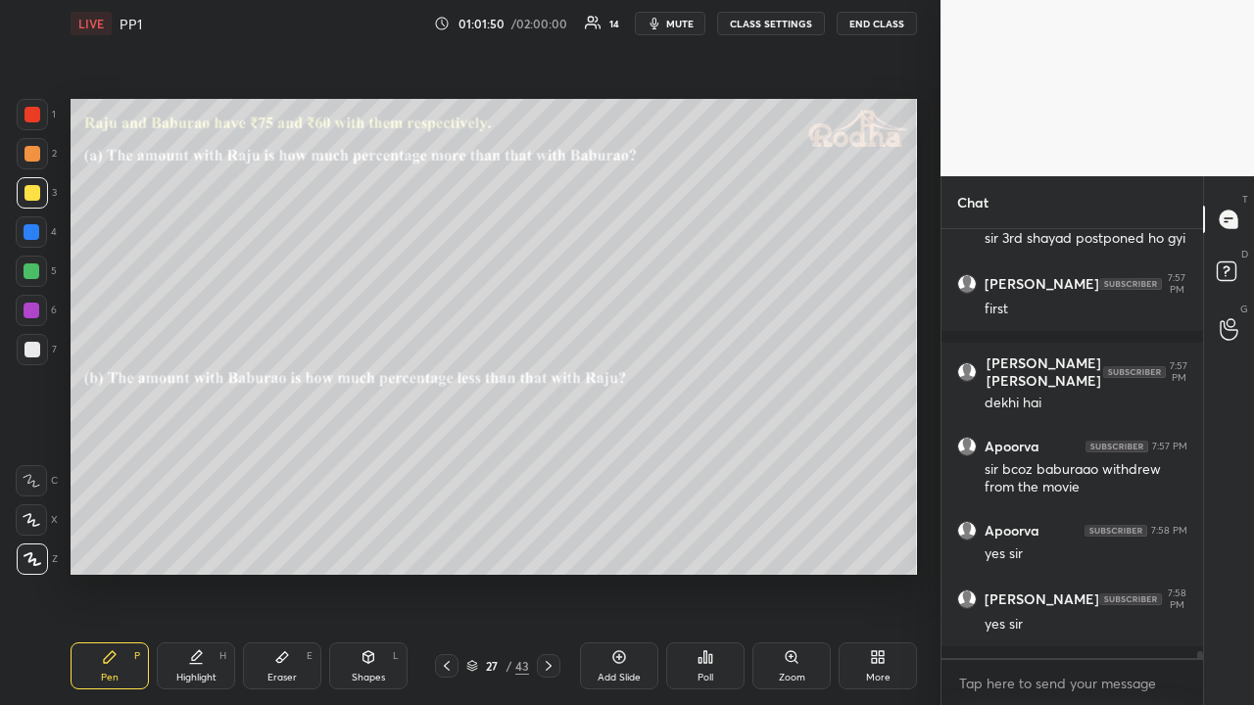
drag, startPoint x: 33, startPoint y: 264, endPoint x: 65, endPoint y: 247, distance: 36.0
click at [33, 266] on div at bounding box center [32, 272] width 16 height 16
click at [444, 547] on icon at bounding box center [447, 666] width 16 height 16
click at [450, 547] on icon at bounding box center [447, 666] width 16 height 16
click at [452, 547] on icon at bounding box center [447, 666] width 16 height 16
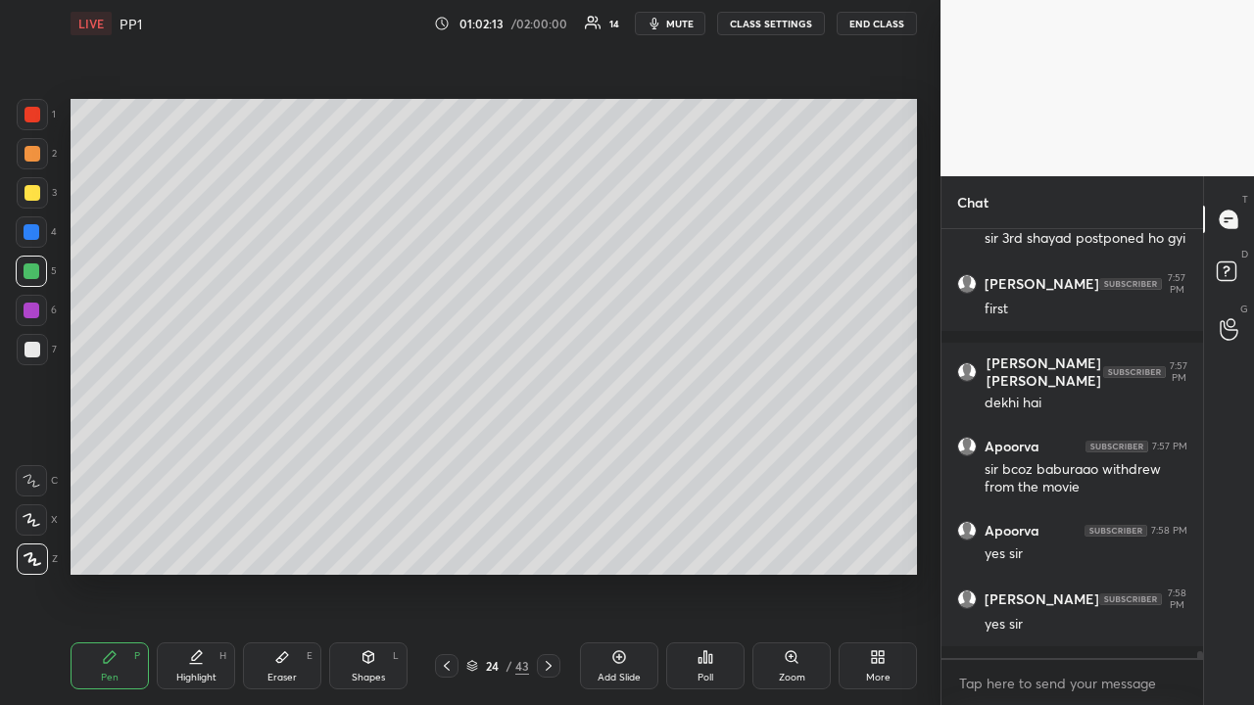
click at [455, 547] on div at bounding box center [447, 666] width 24 height 24
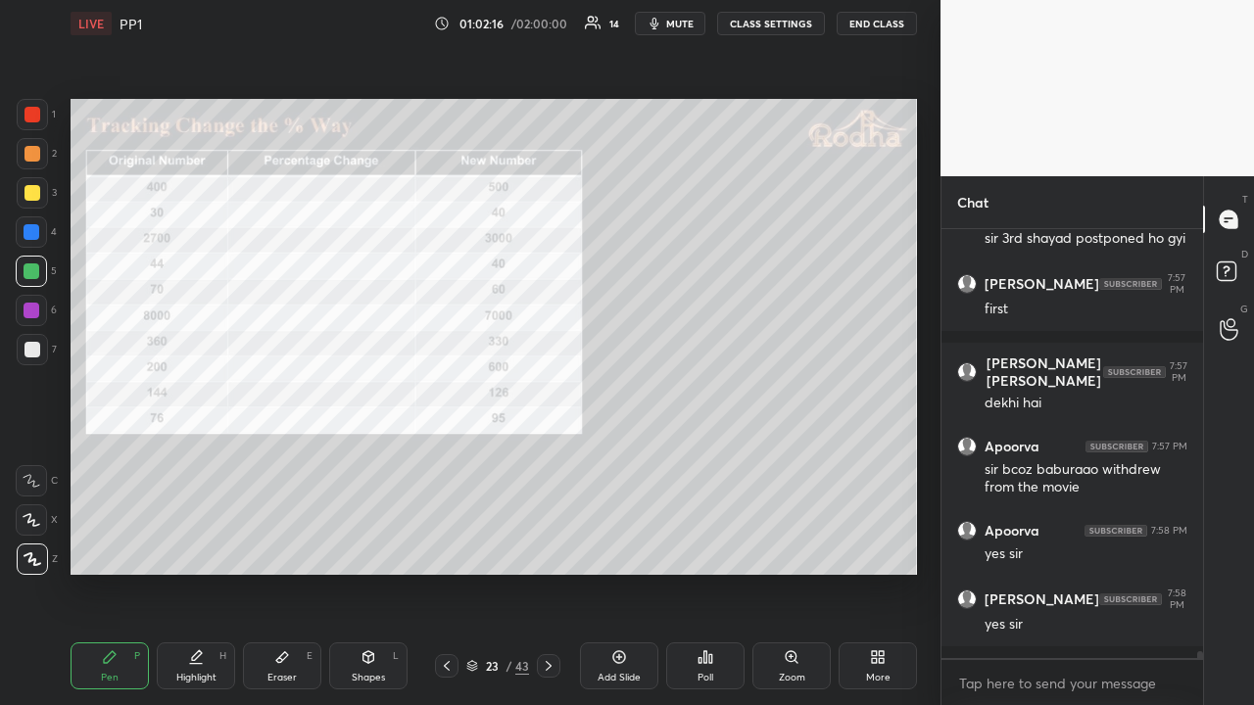
click at [549, 547] on icon at bounding box center [549, 666] width 16 height 16
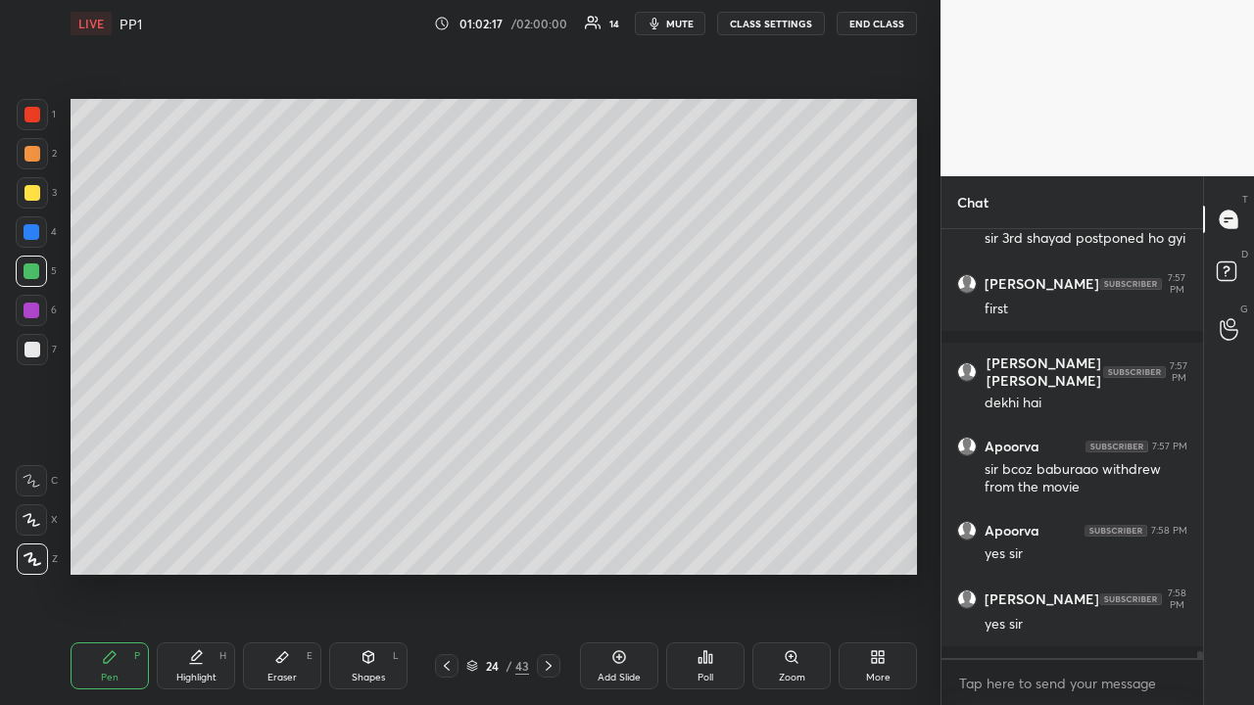
click at [551, 547] on icon at bounding box center [549, 666] width 6 height 10
click at [554, 547] on icon at bounding box center [549, 666] width 16 height 16
click at [442, 547] on icon at bounding box center [447, 666] width 16 height 16
click at [549, 547] on icon at bounding box center [549, 666] width 16 height 16
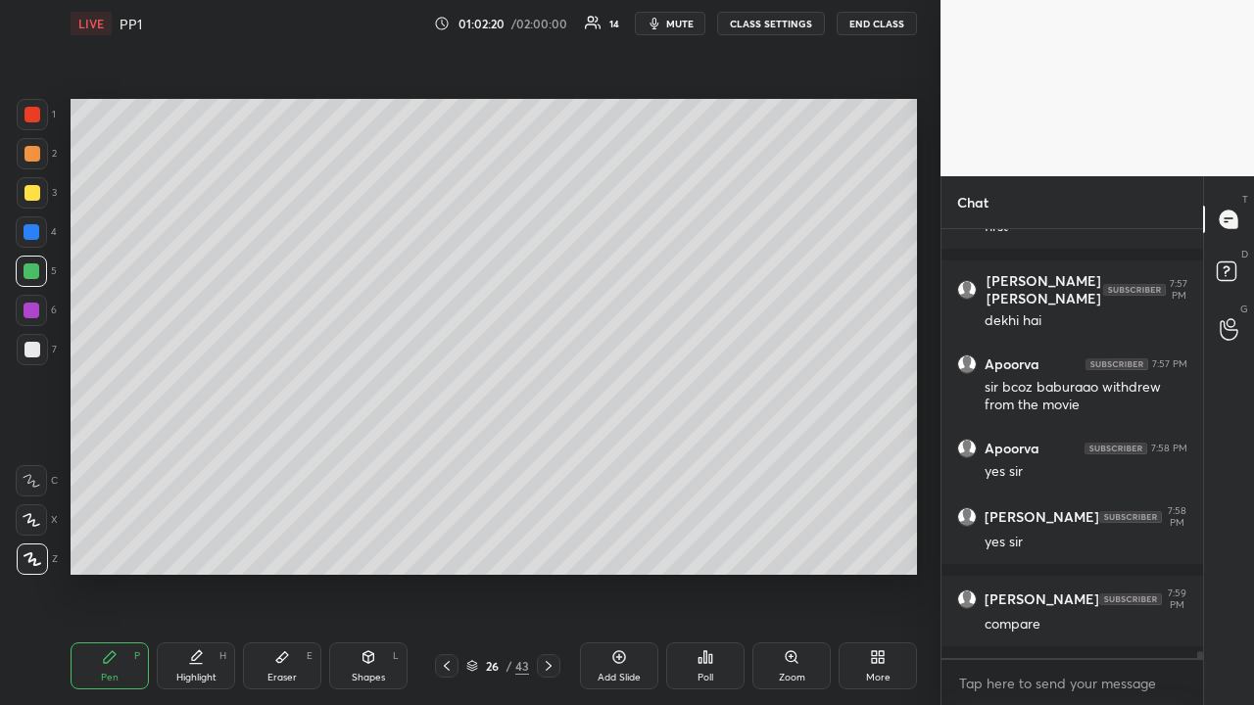
click at [552, 547] on icon at bounding box center [549, 666] width 16 height 16
drag, startPoint x: 39, startPoint y: 198, endPoint x: 60, endPoint y: 197, distance: 20.6
click at [38, 198] on div at bounding box center [32, 192] width 31 height 31
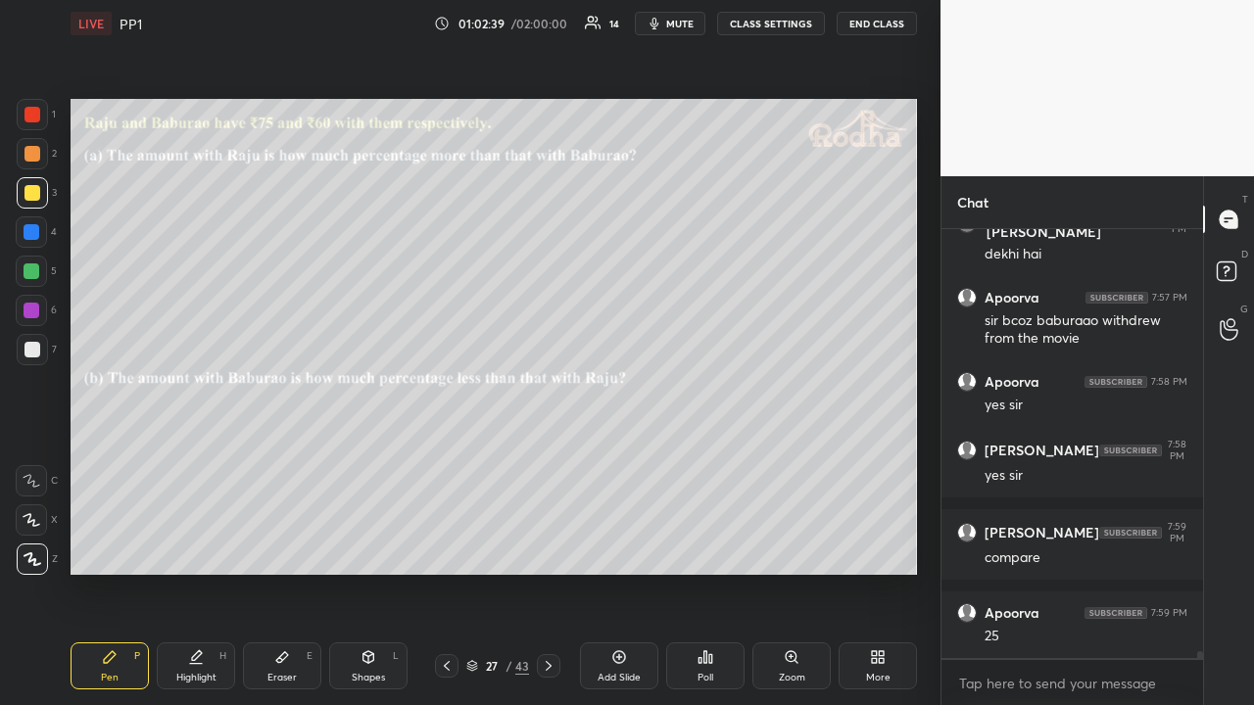
scroll to position [28235, 0]
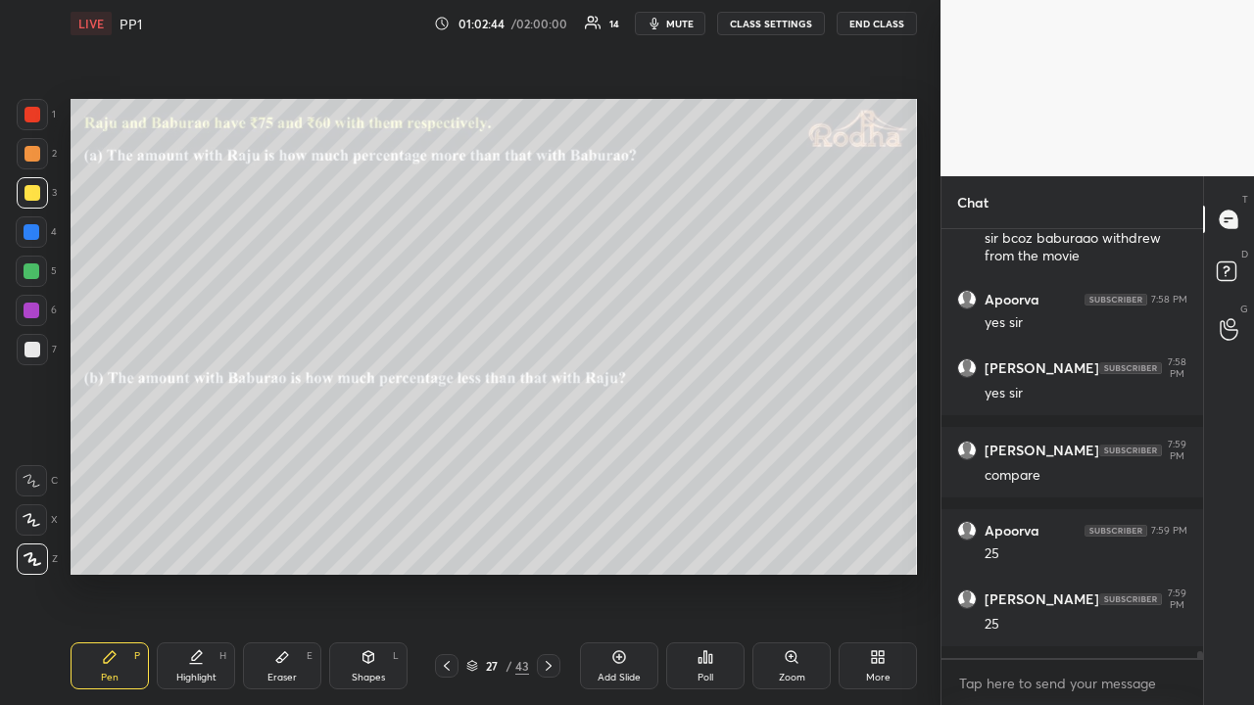
click at [30, 156] on div at bounding box center [32, 154] width 16 height 16
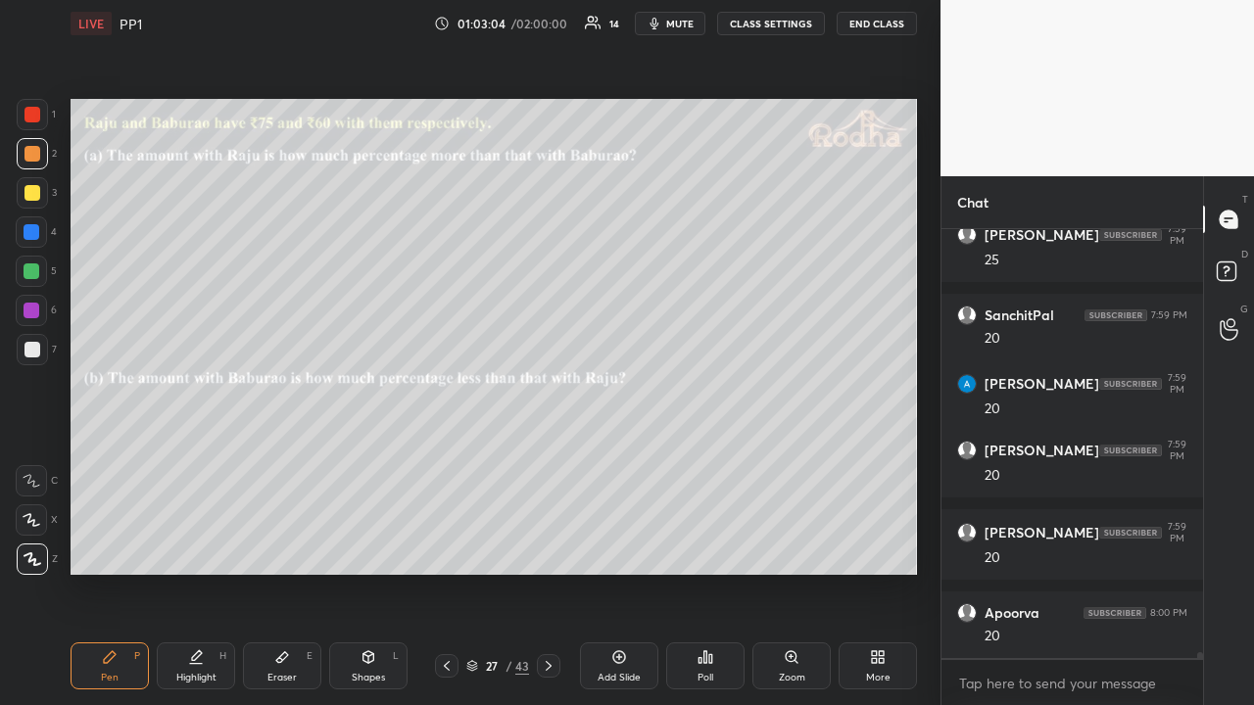
scroll to position [28666, 0]
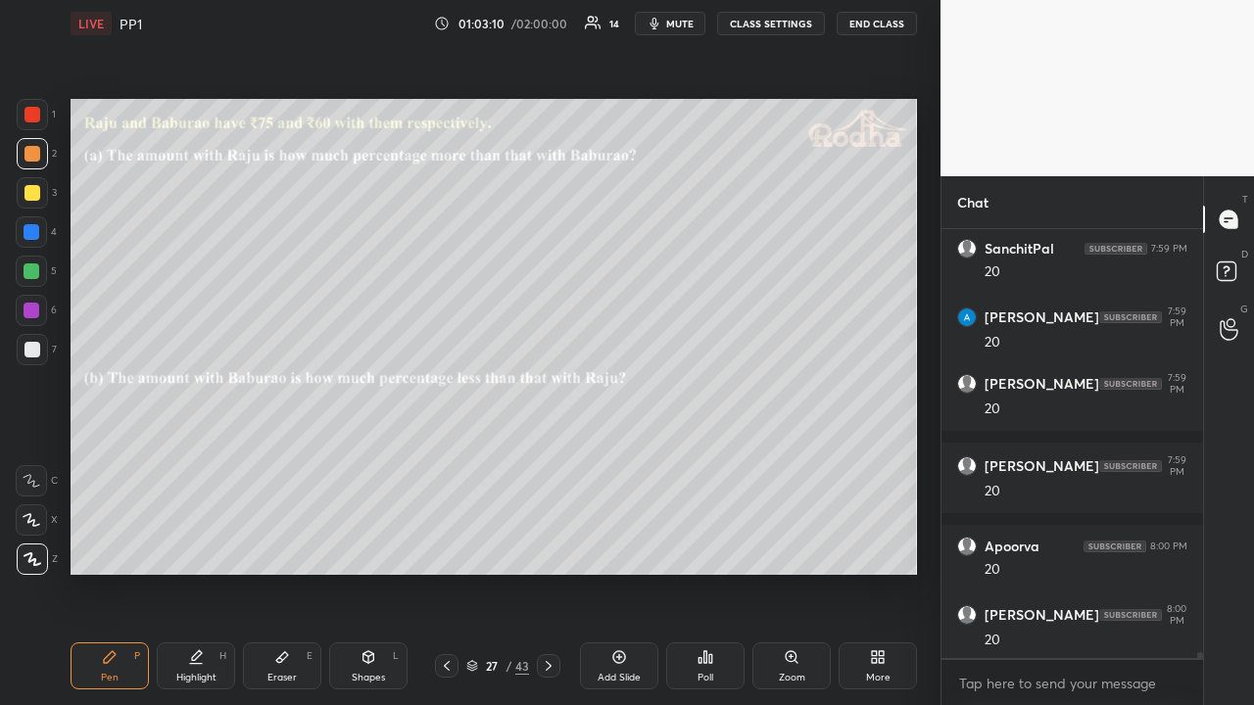
drag, startPoint x: 34, startPoint y: 196, endPoint x: 53, endPoint y: 220, distance: 30.8
click at [33, 196] on div at bounding box center [32, 193] width 16 height 16
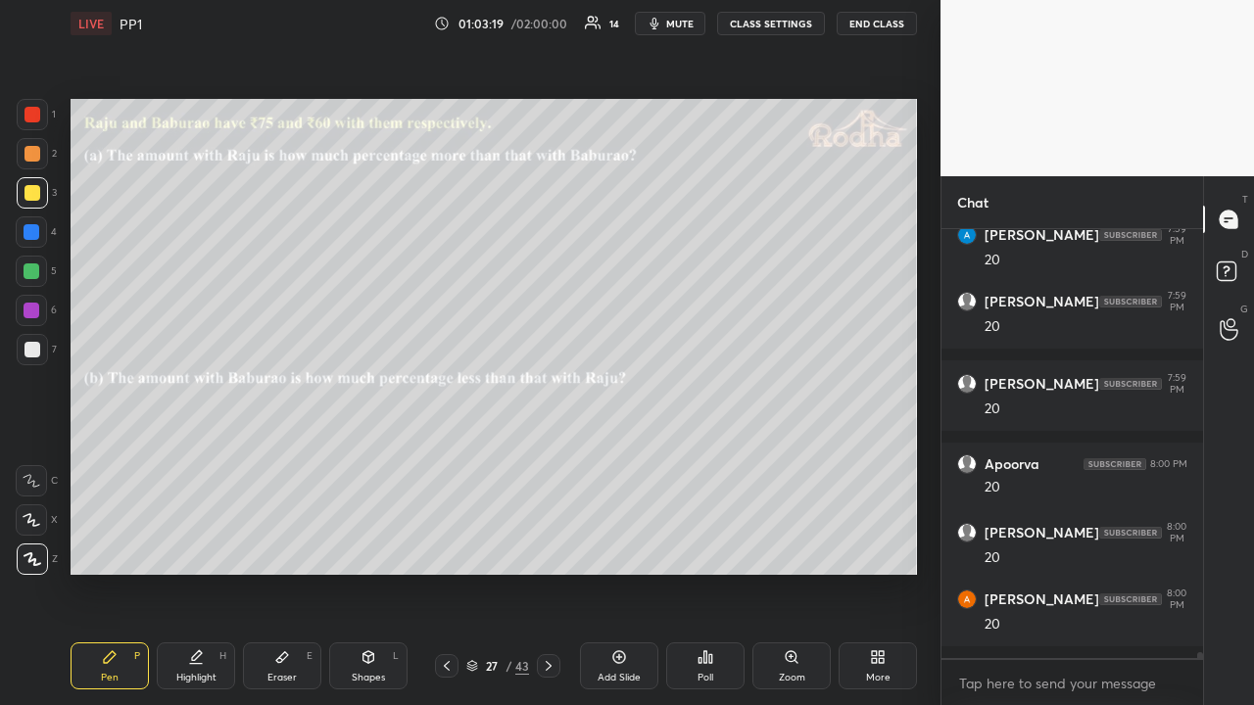
drag, startPoint x: 474, startPoint y: 660, endPoint x: 485, endPoint y: 646, distance: 18.2
click at [474, 547] on icon at bounding box center [472, 666] width 12 height 12
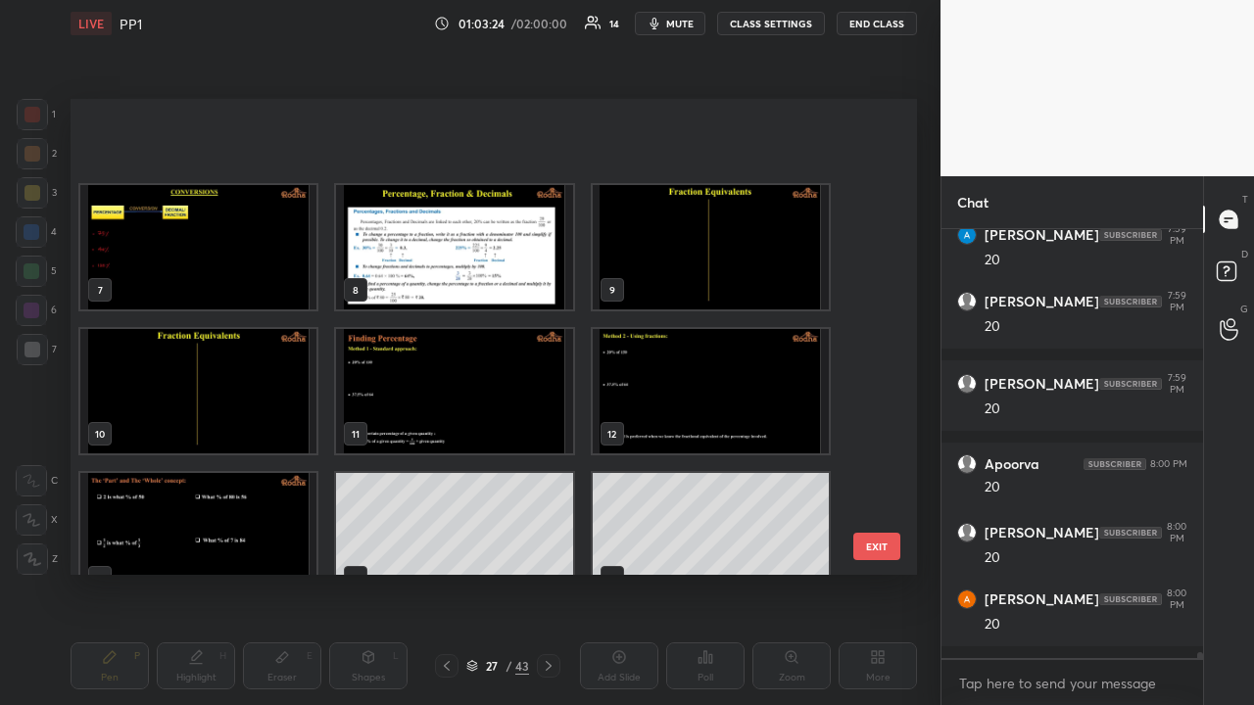
scroll to position [330, 0]
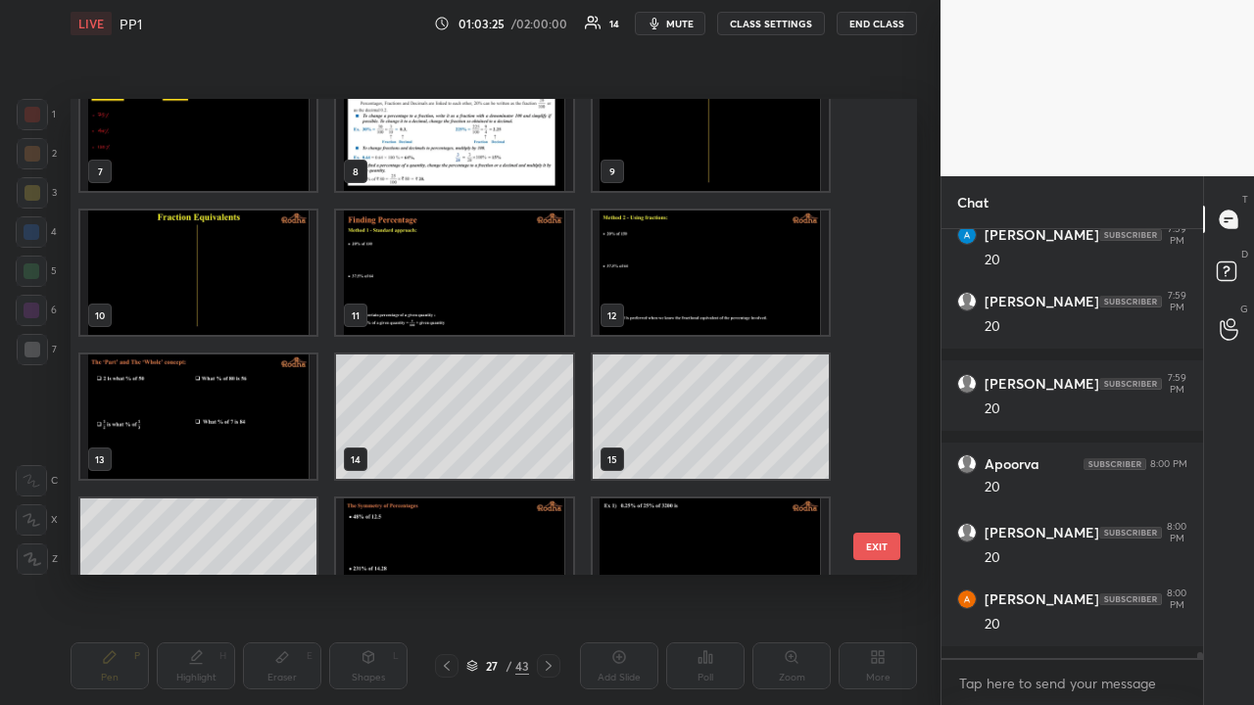
click at [135, 415] on img "grid" at bounding box center [198, 417] width 236 height 124
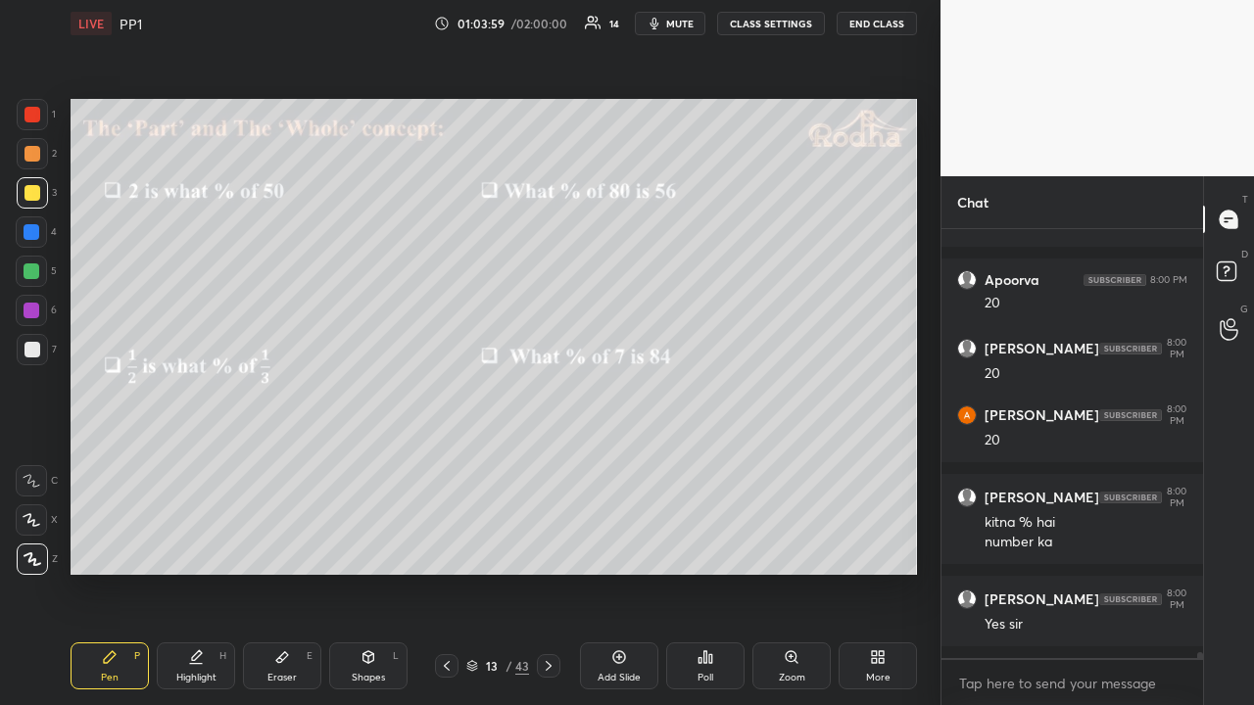
scroll to position [29015, 0]
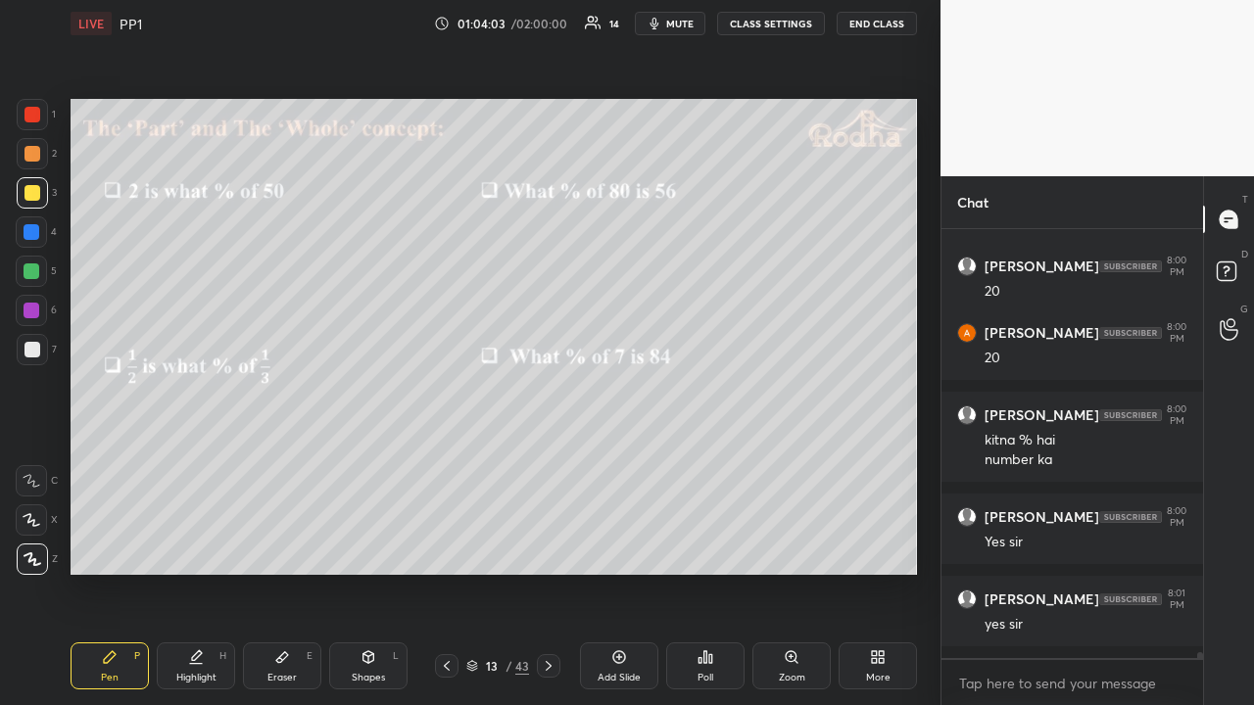
click at [474, 547] on icon at bounding box center [472, 663] width 10 height 5
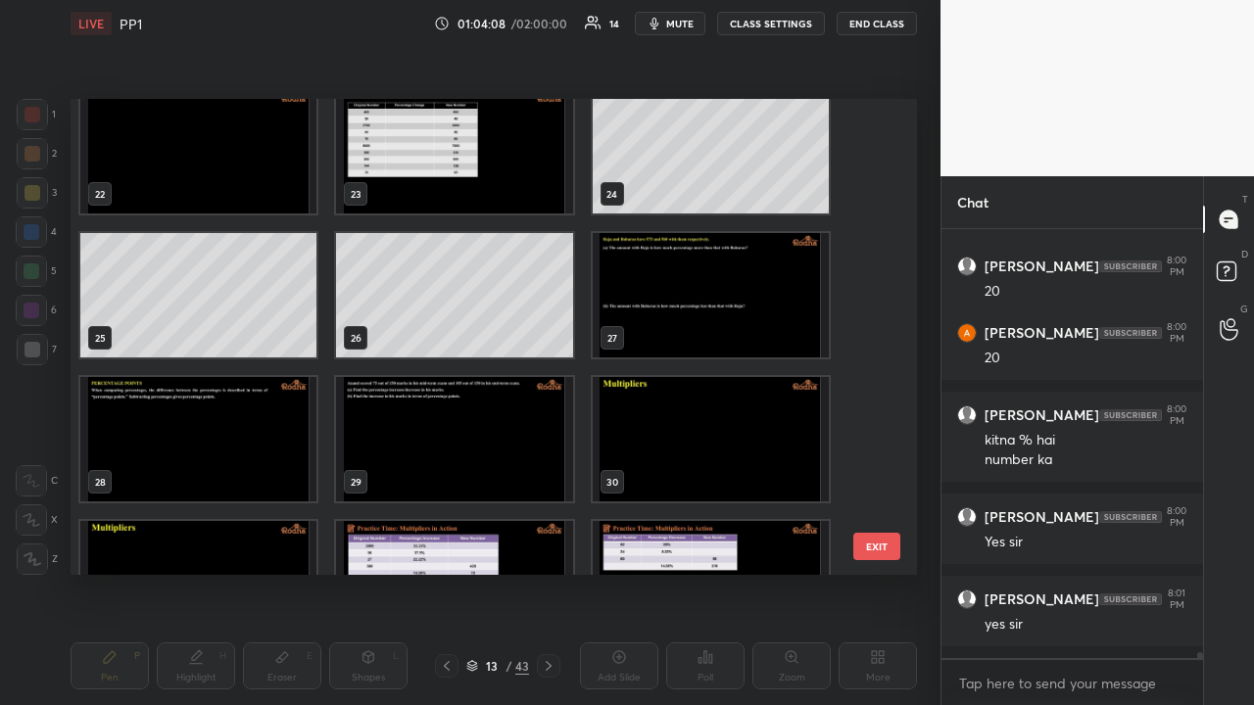
scroll to position [29082, 0]
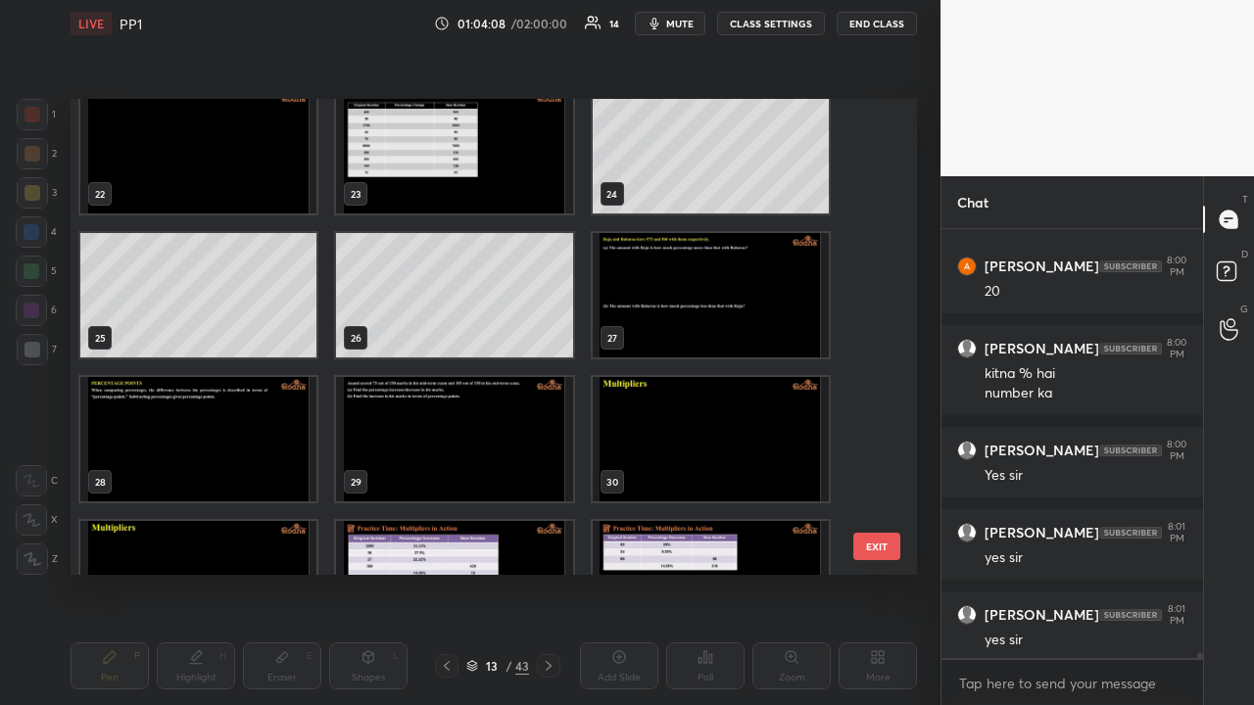
click at [696, 439] on img "grid" at bounding box center [711, 439] width 236 height 124
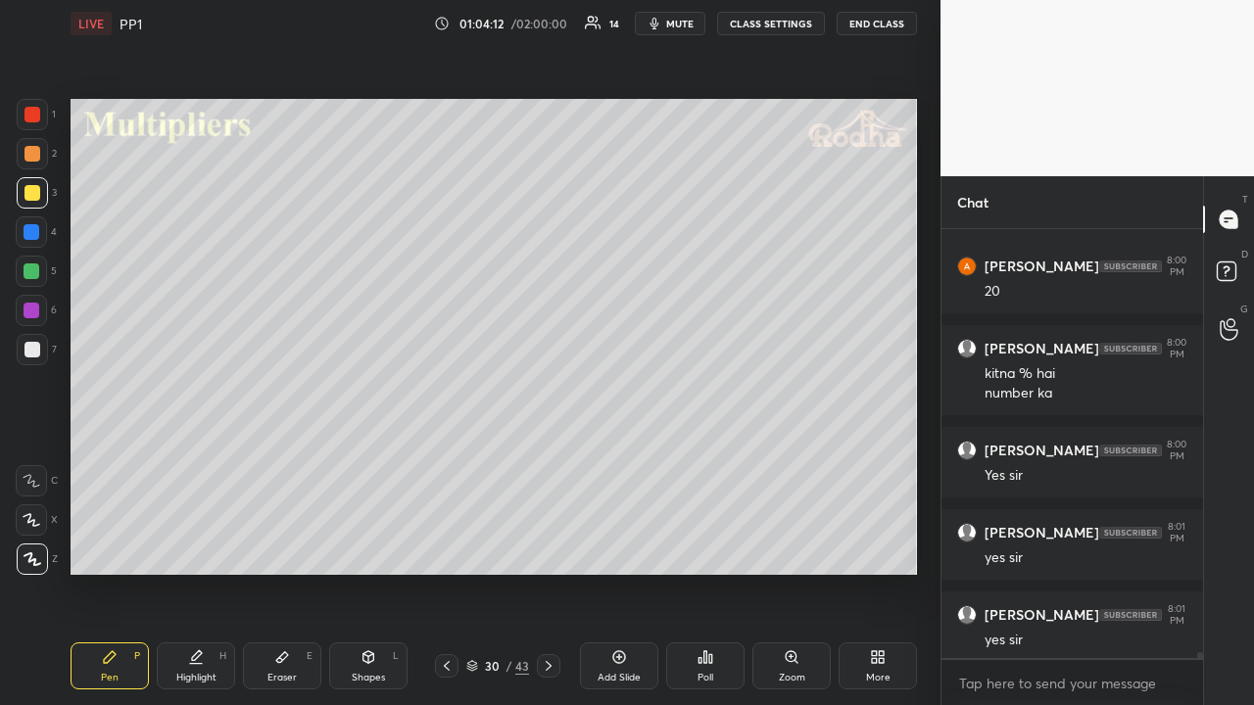
click at [33, 155] on div at bounding box center [32, 154] width 16 height 16
click at [470, 547] on icon at bounding box center [472, 666] width 12 height 12
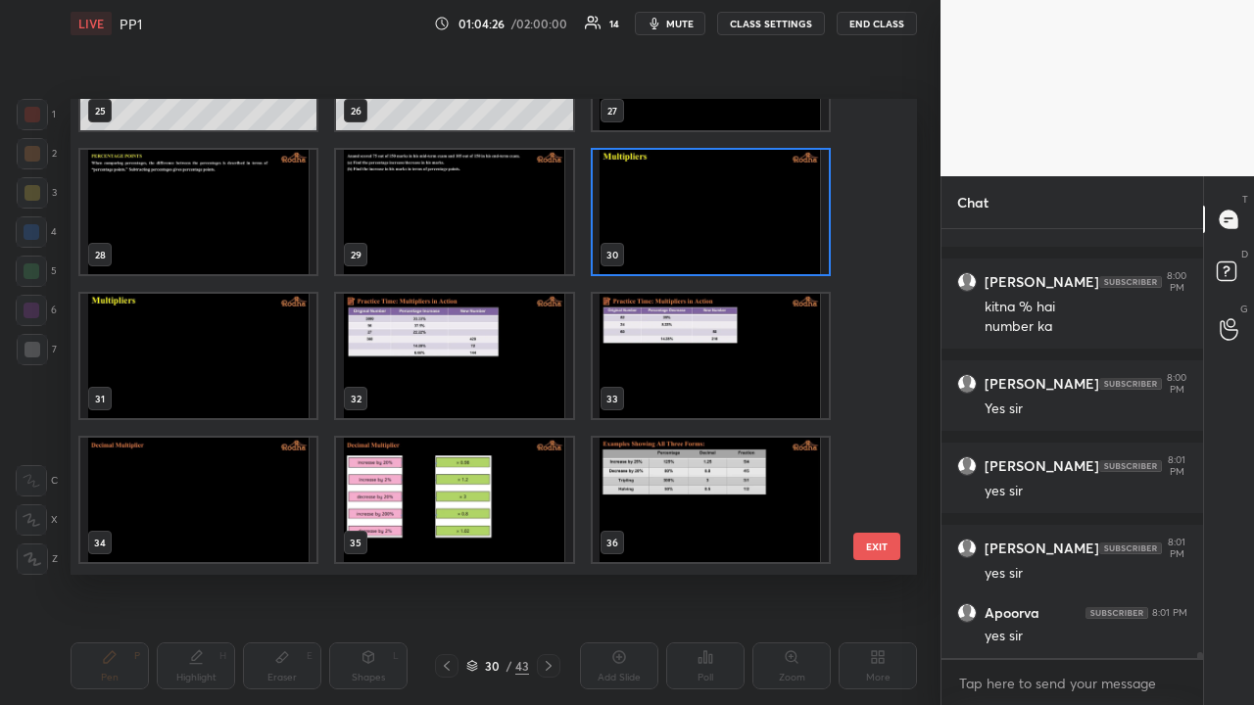
scroll to position [1258, 0]
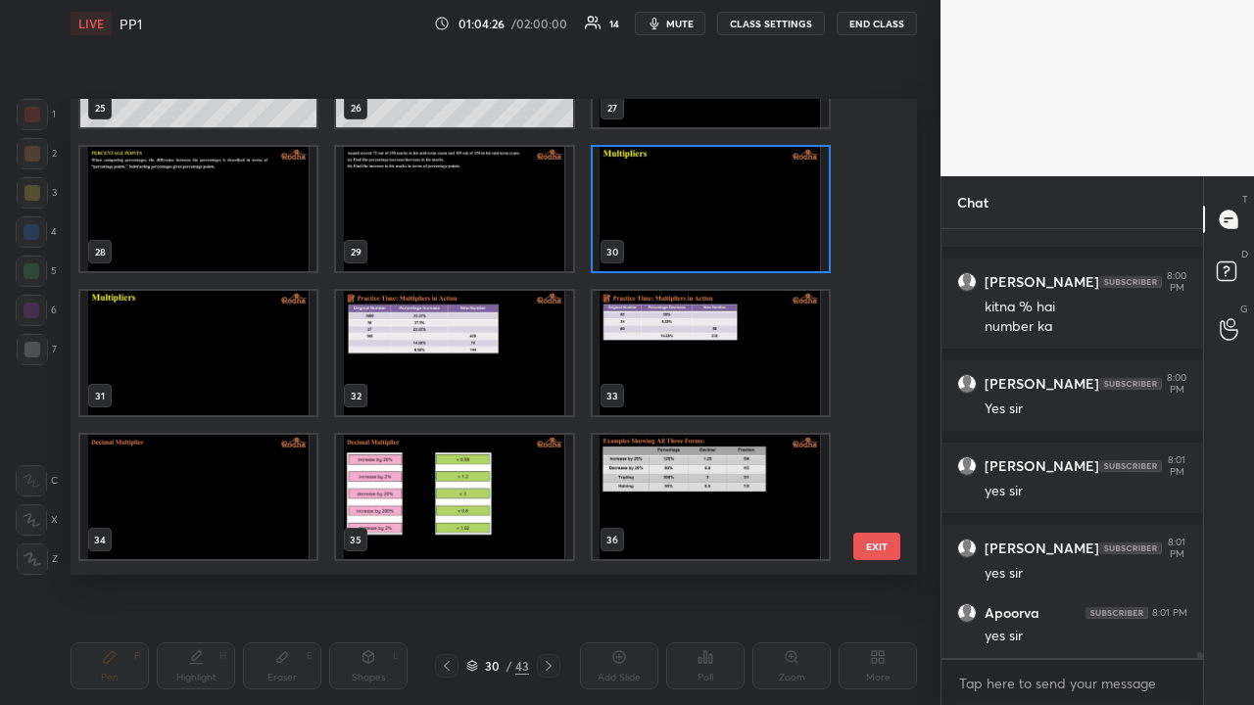
click at [476, 367] on img "grid" at bounding box center [454, 353] width 236 height 124
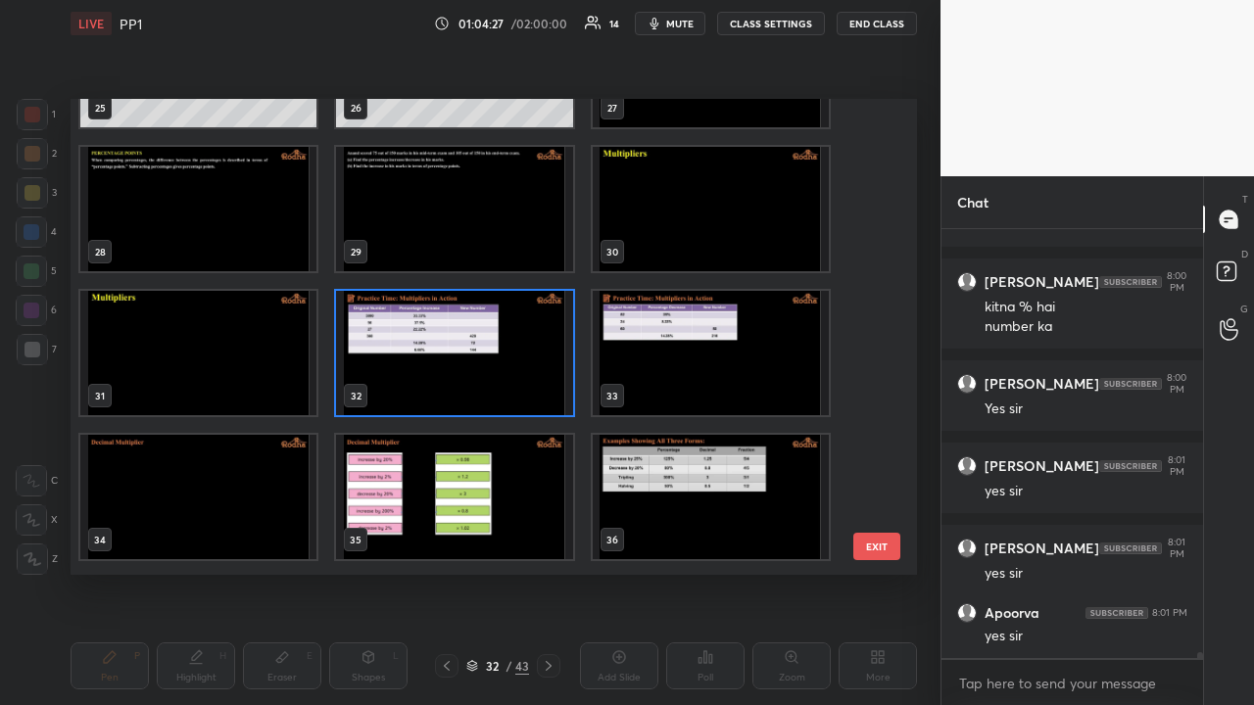
scroll to position [29231, 0]
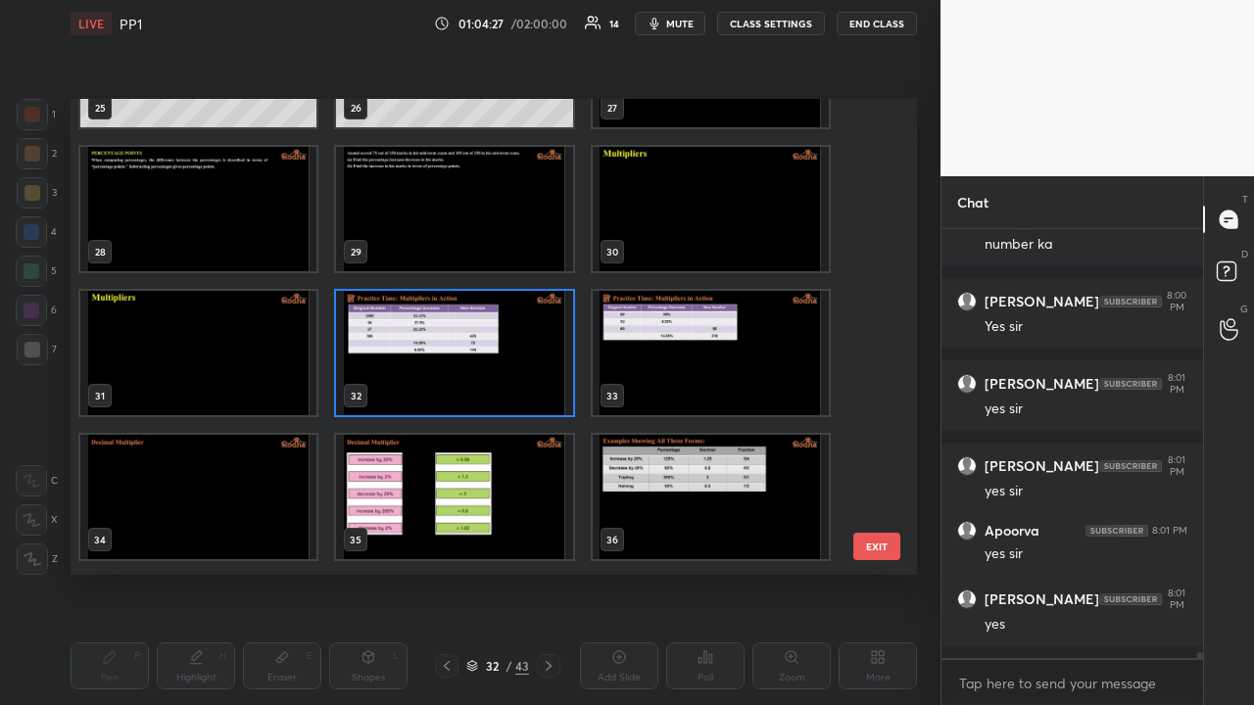
click at [476, 367] on img "grid" at bounding box center [454, 353] width 236 height 124
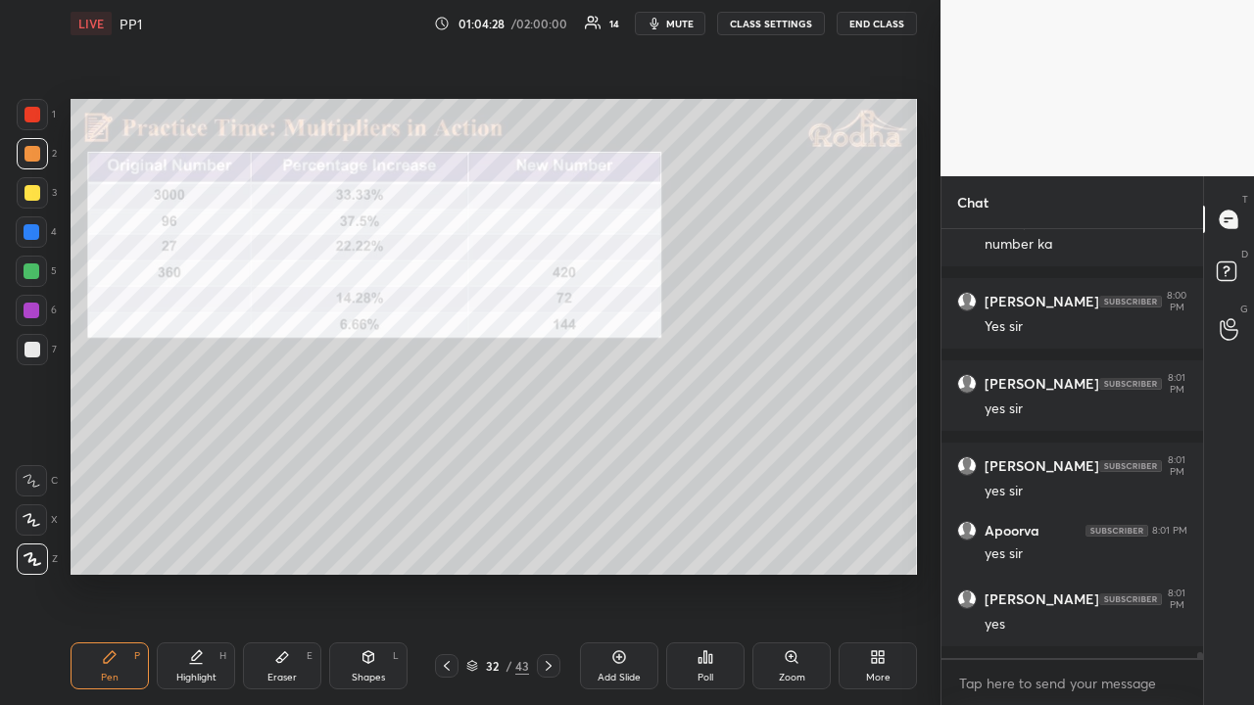
scroll to position [29297, 0]
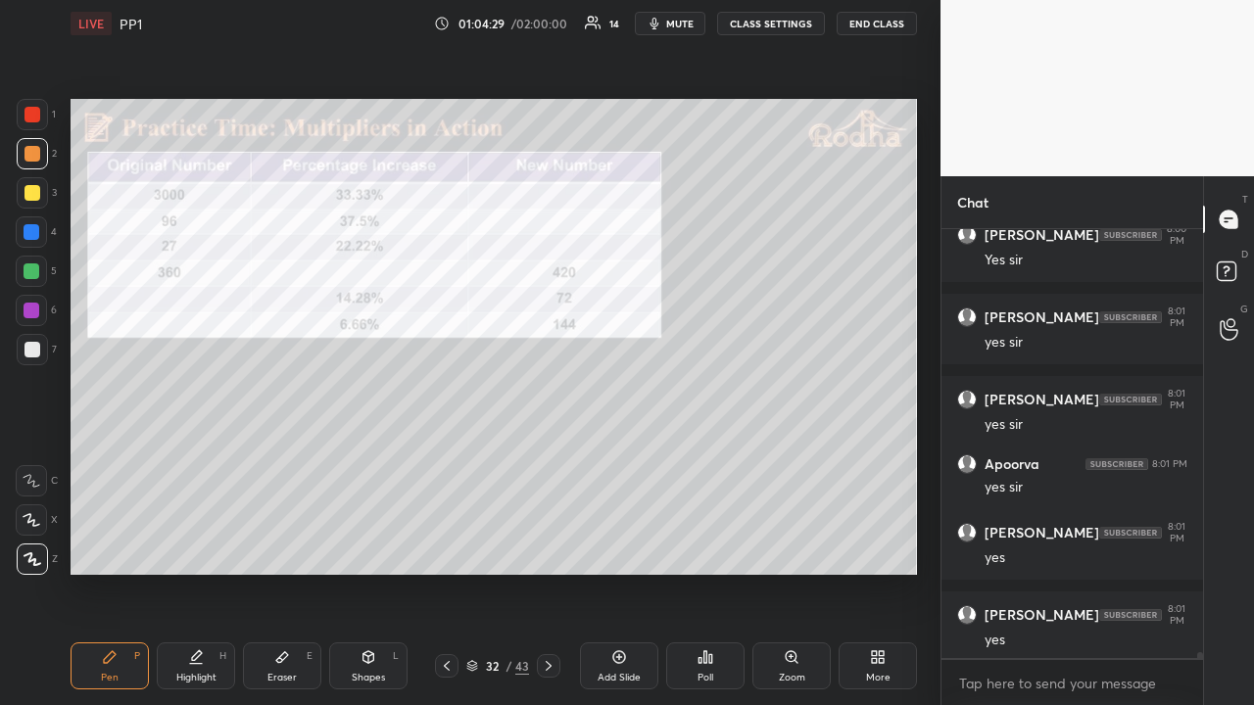
click at [543, 547] on icon at bounding box center [549, 666] width 16 height 16
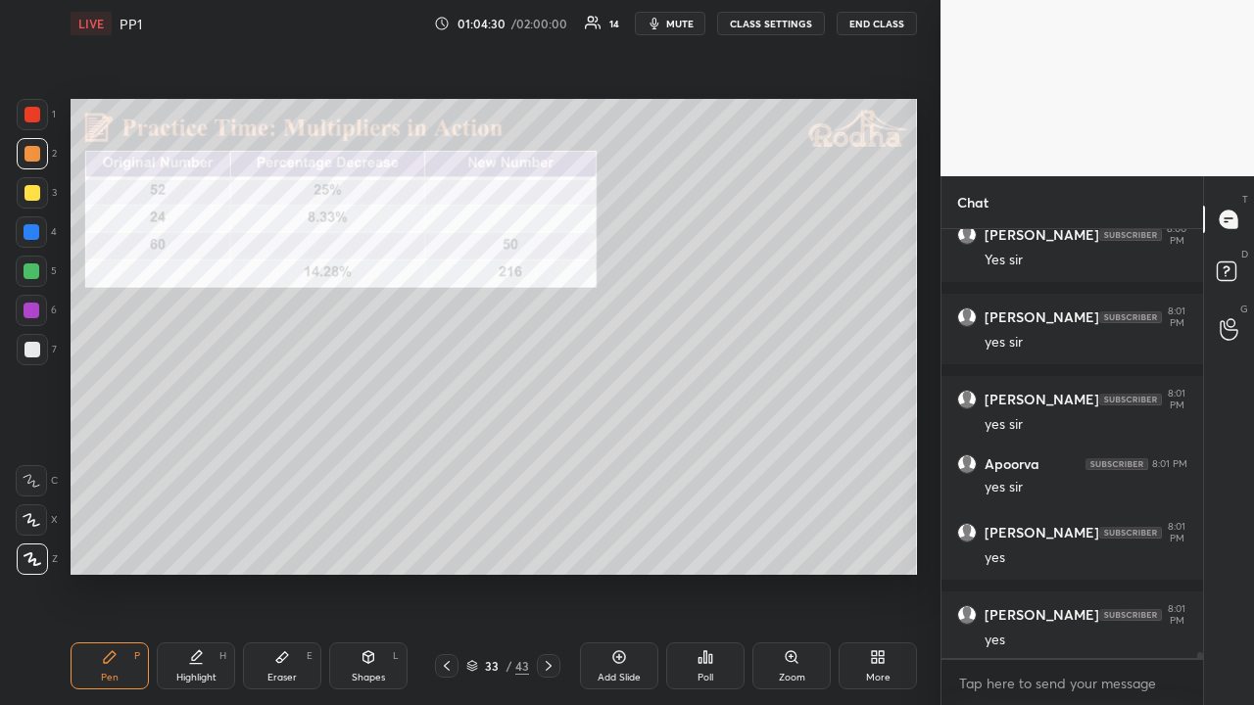
click at [451, 547] on icon at bounding box center [447, 666] width 16 height 16
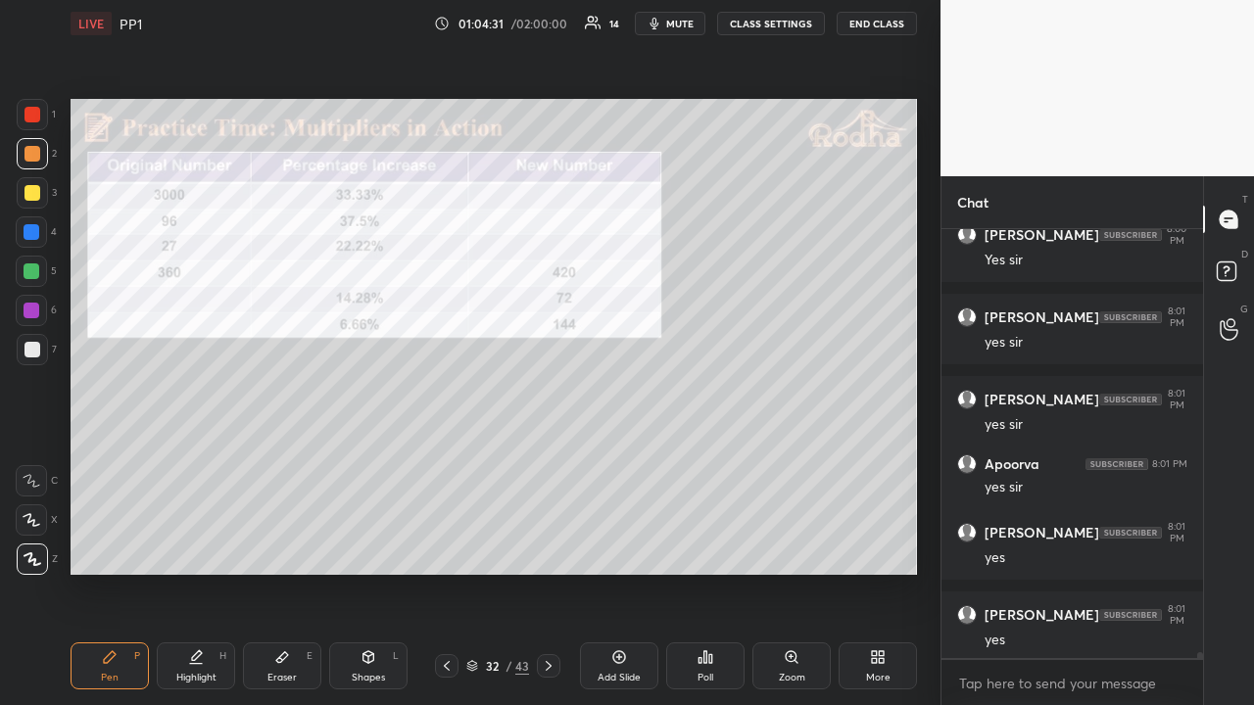
click at [451, 547] on icon at bounding box center [447, 666] width 16 height 16
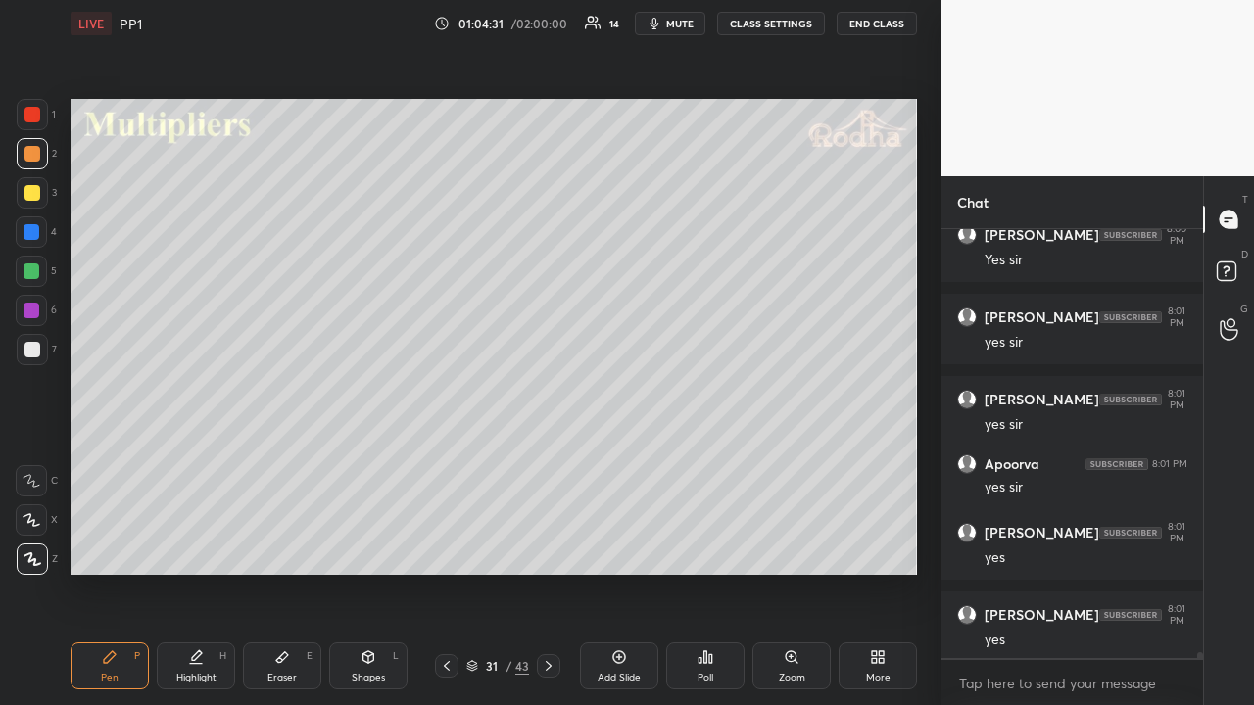
click at [451, 547] on icon at bounding box center [447, 666] width 16 height 16
click at [551, 547] on icon at bounding box center [549, 666] width 16 height 16
click at [39, 120] on div at bounding box center [32, 115] width 16 height 16
click at [34, 198] on div at bounding box center [32, 193] width 16 height 16
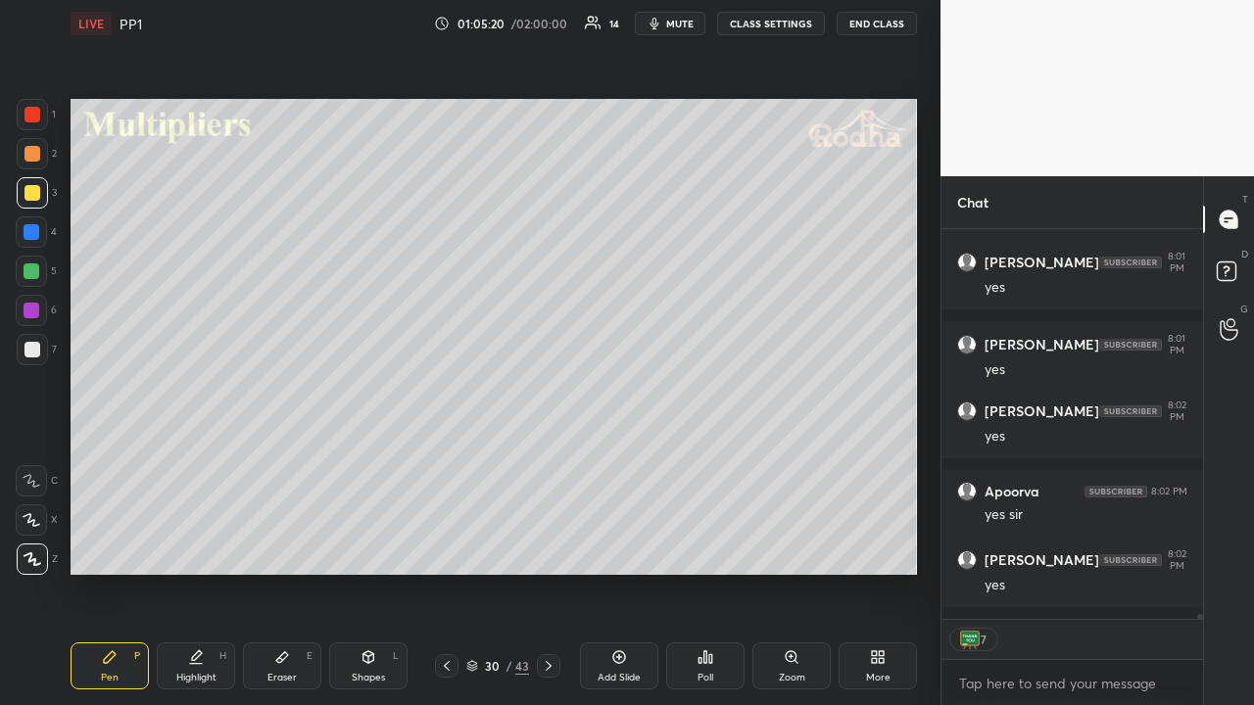
scroll to position [29634, 0]
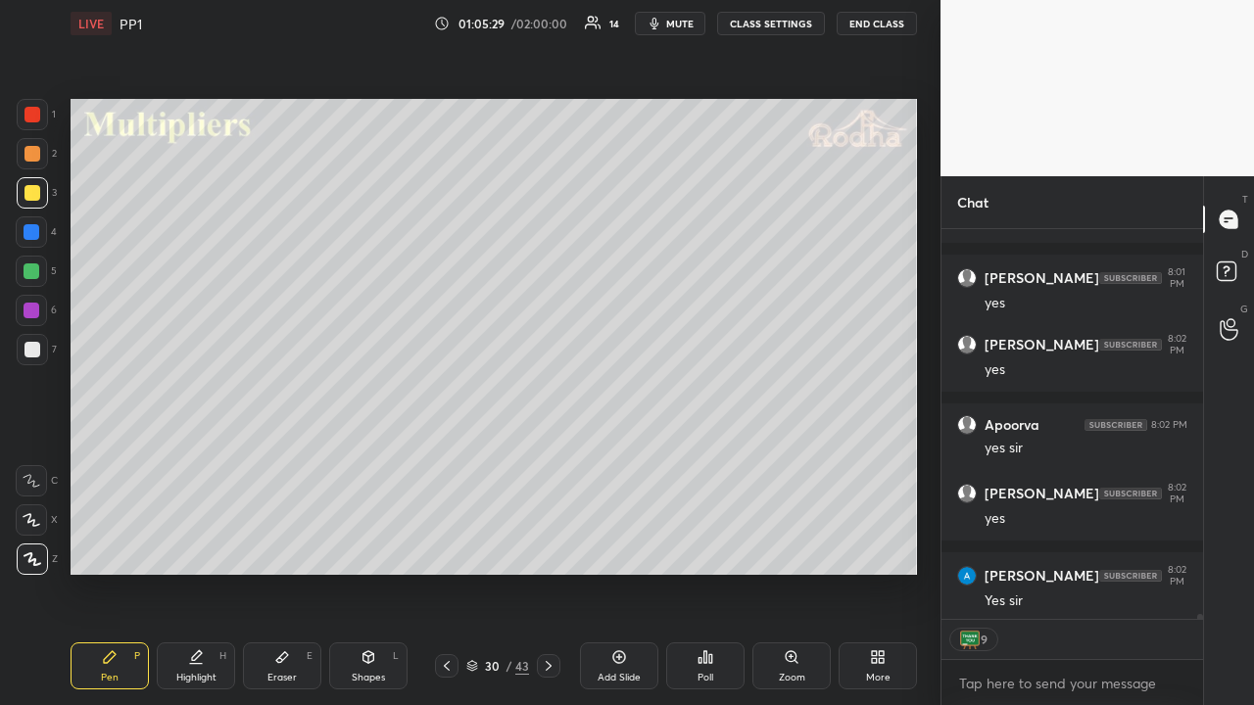
click at [40, 154] on div at bounding box center [32, 153] width 31 height 31
click at [29, 120] on div at bounding box center [32, 115] width 16 height 16
click at [33, 149] on div at bounding box center [32, 154] width 16 height 16
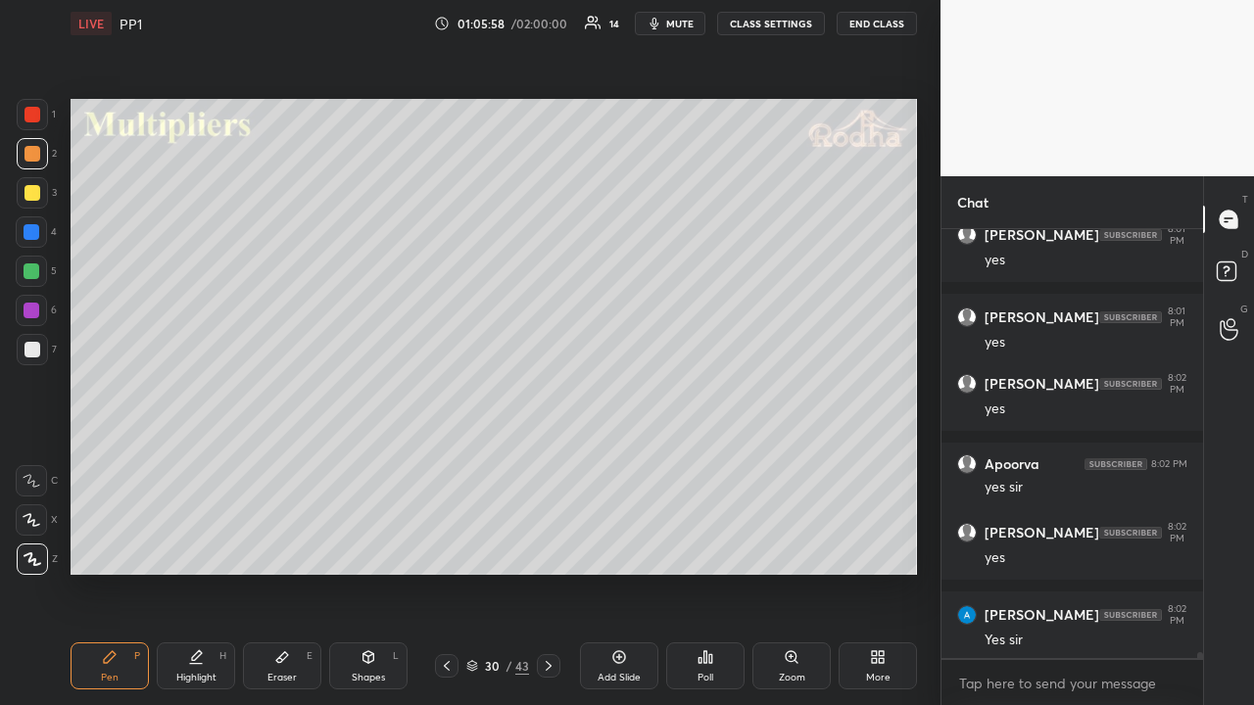
click at [34, 118] on div at bounding box center [32, 115] width 16 height 16
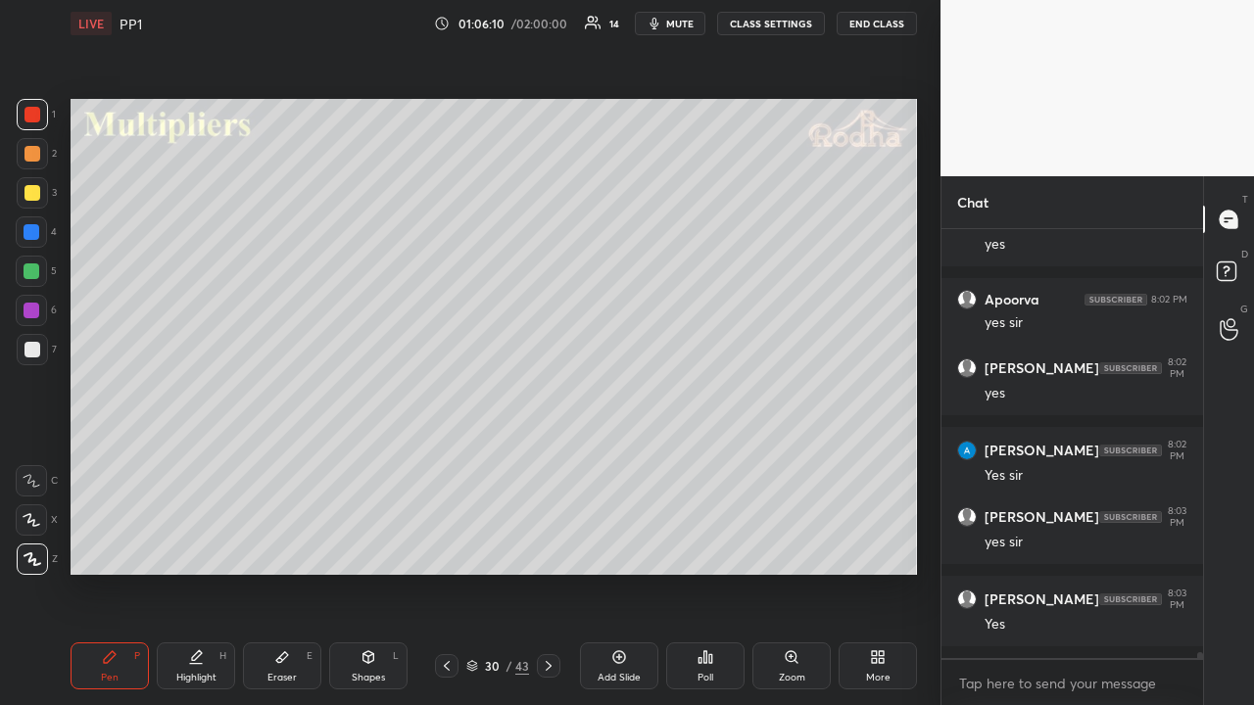
scroll to position [29826, 0]
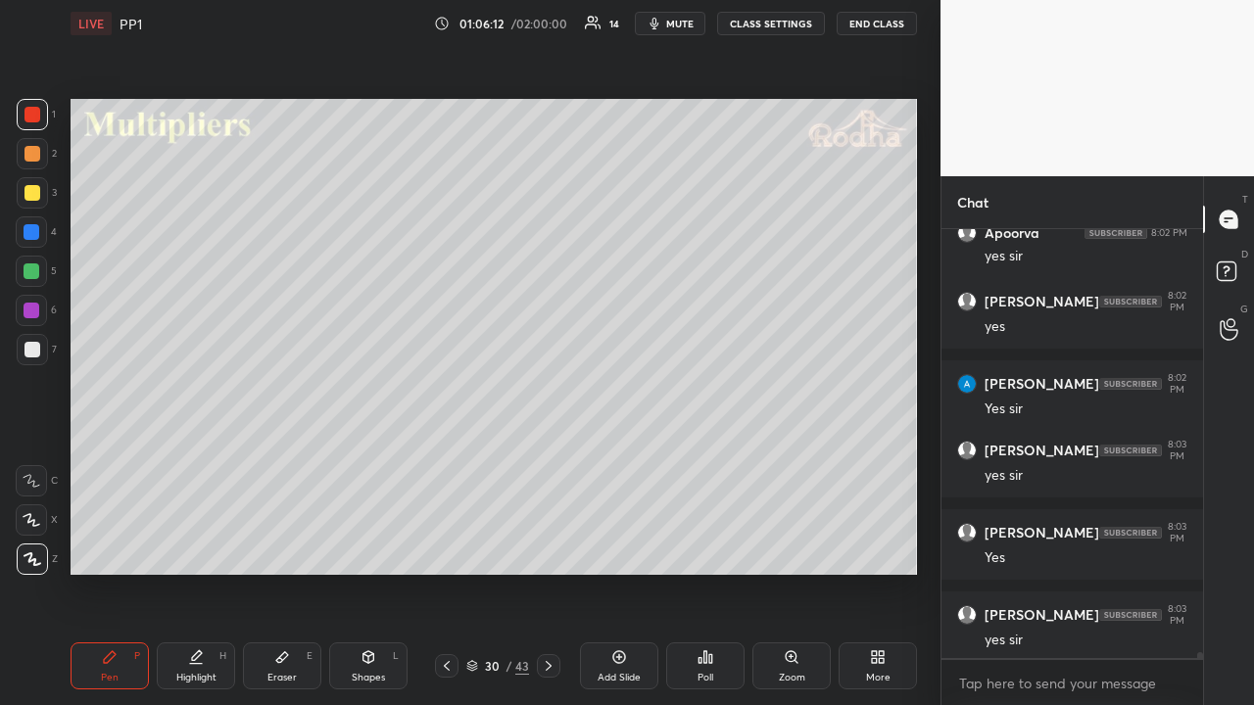
click at [35, 194] on div at bounding box center [32, 193] width 16 height 16
click at [39, 121] on div at bounding box center [32, 115] width 16 height 16
click at [33, 198] on div at bounding box center [32, 193] width 16 height 16
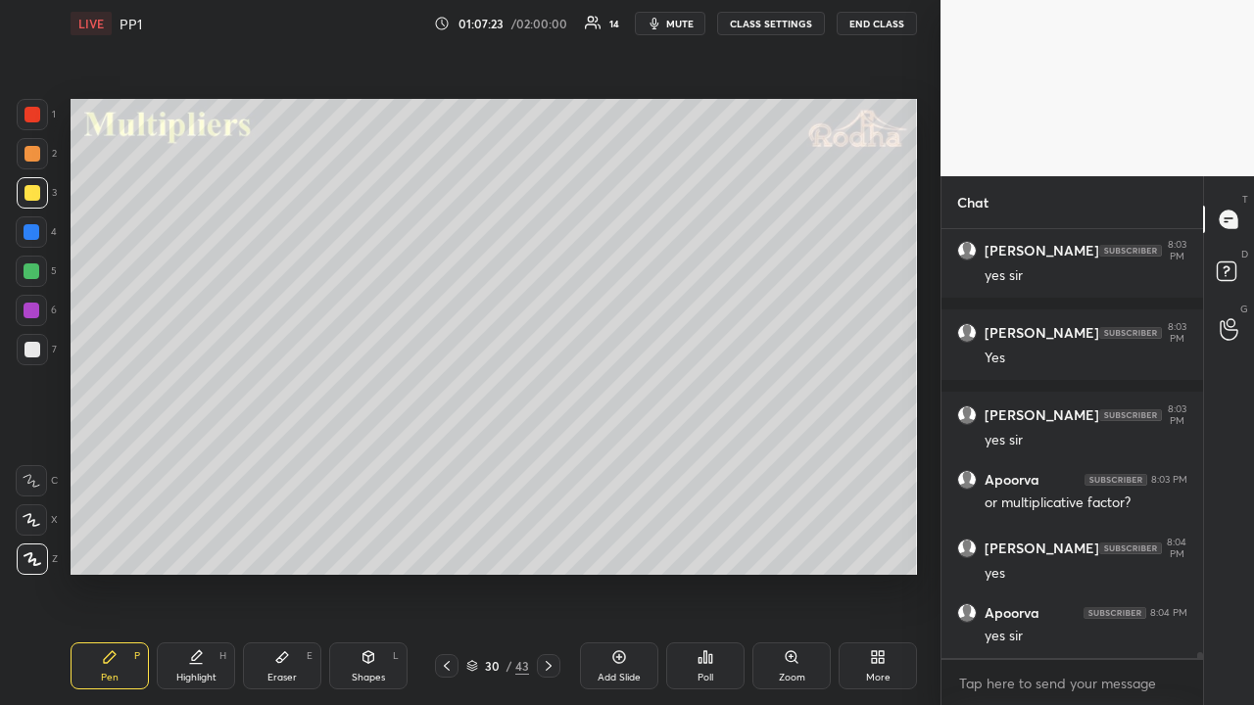
scroll to position [30108, 0]
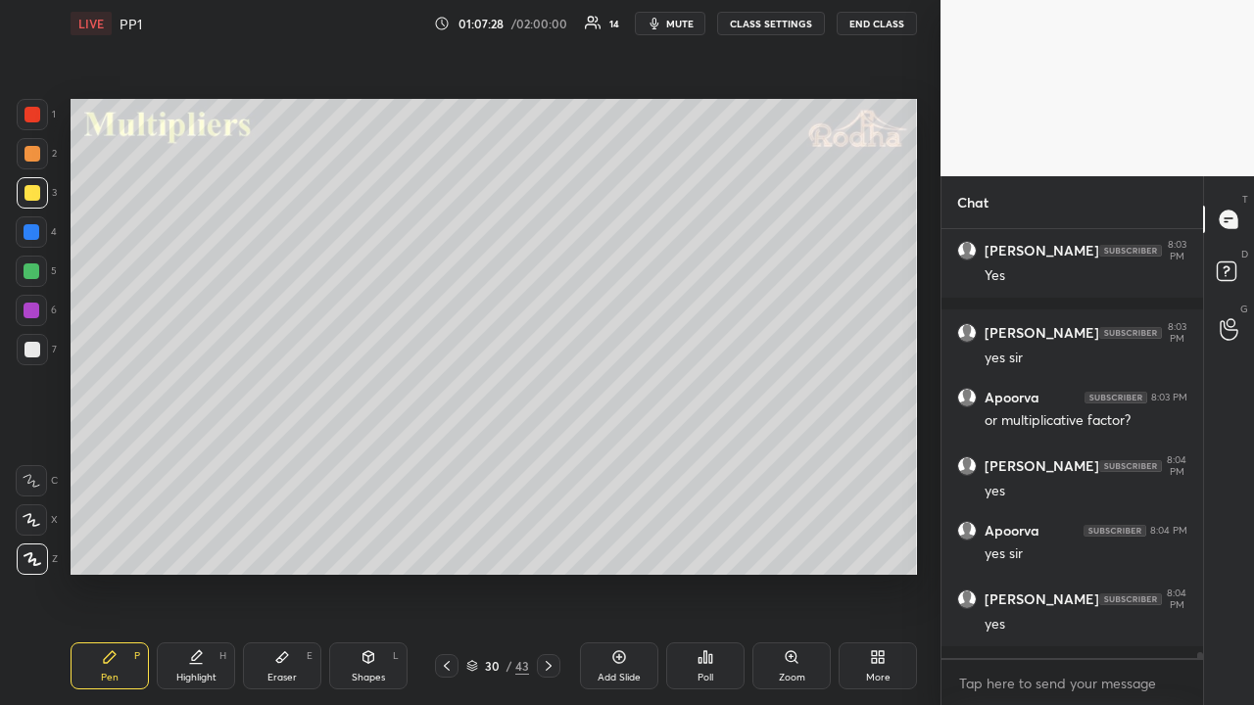
click at [33, 119] on div at bounding box center [32, 115] width 16 height 16
click at [33, 353] on div at bounding box center [32, 350] width 16 height 16
click at [36, 153] on div at bounding box center [32, 154] width 16 height 16
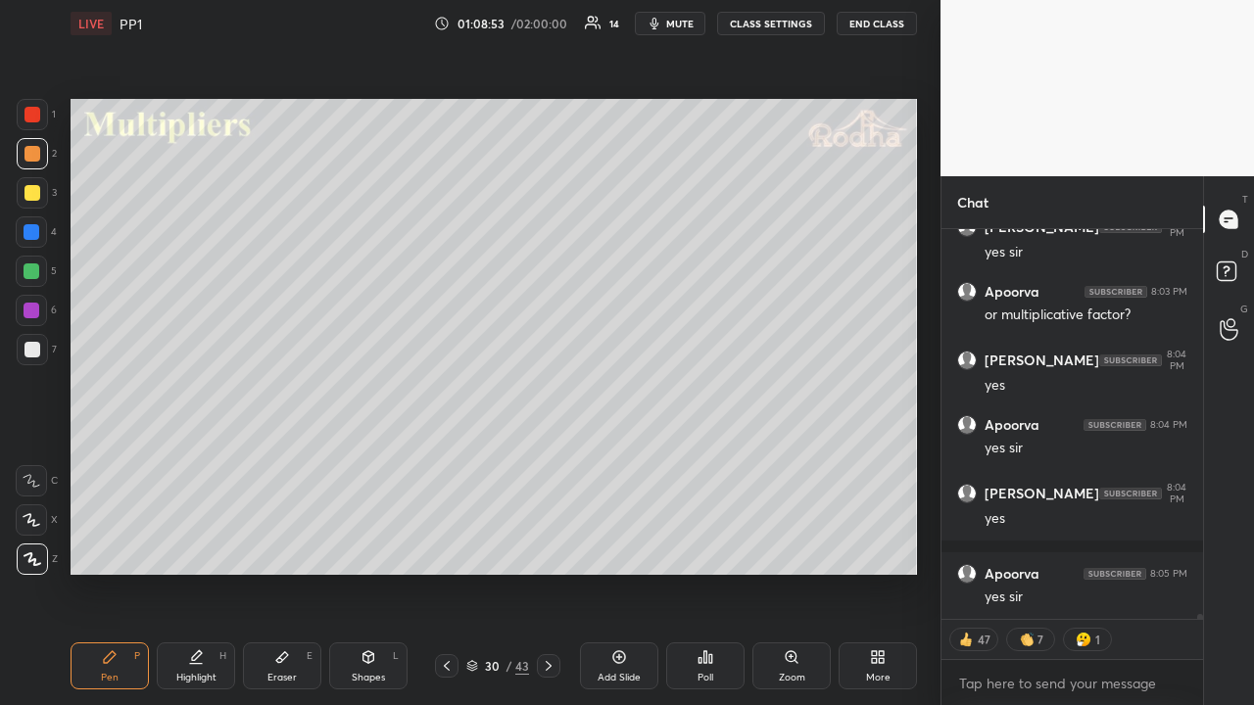
drag, startPoint x: 34, startPoint y: 118, endPoint x: 45, endPoint y: 129, distance: 15.9
click at [35, 119] on div at bounding box center [32, 115] width 16 height 16
drag, startPoint x: 34, startPoint y: 273, endPoint x: 53, endPoint y: 271, distance: 18.7
click at [35, 273] on div at bounding box center [32, 272] width 16 height 16
click at [36, 192] on div at bounding box center [32, 193] width 16 height 16
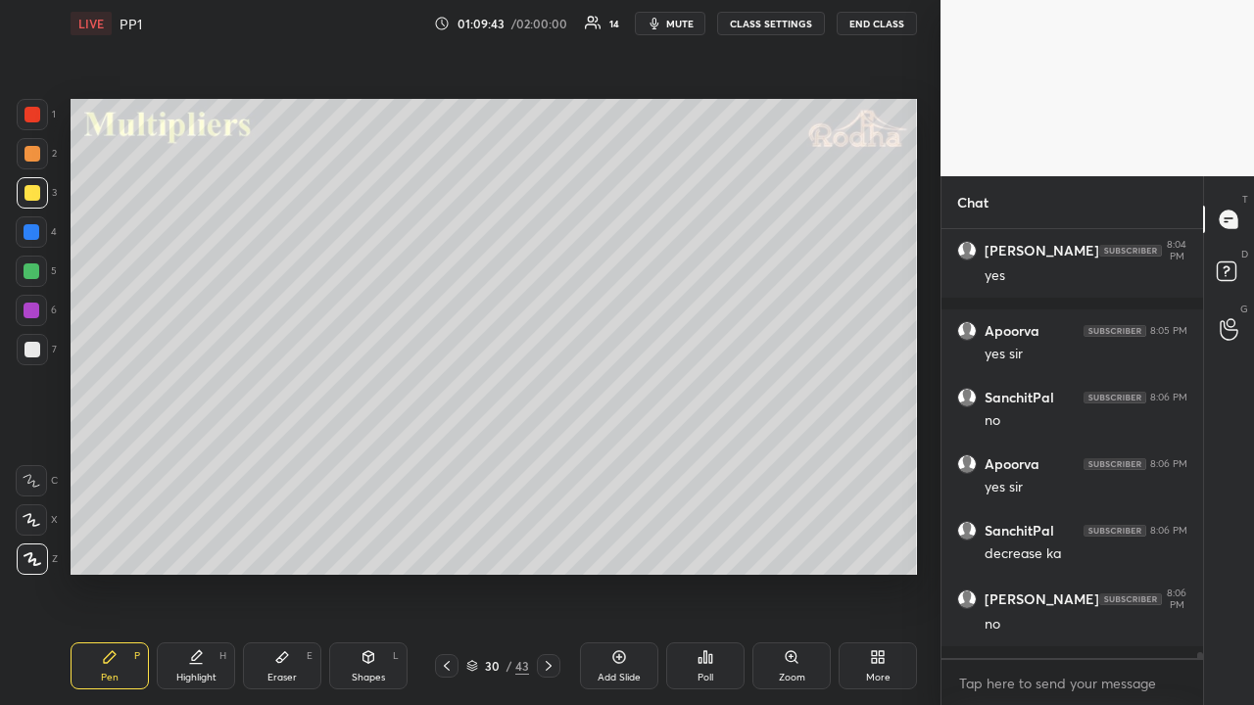
scroll to position [30539, 0]
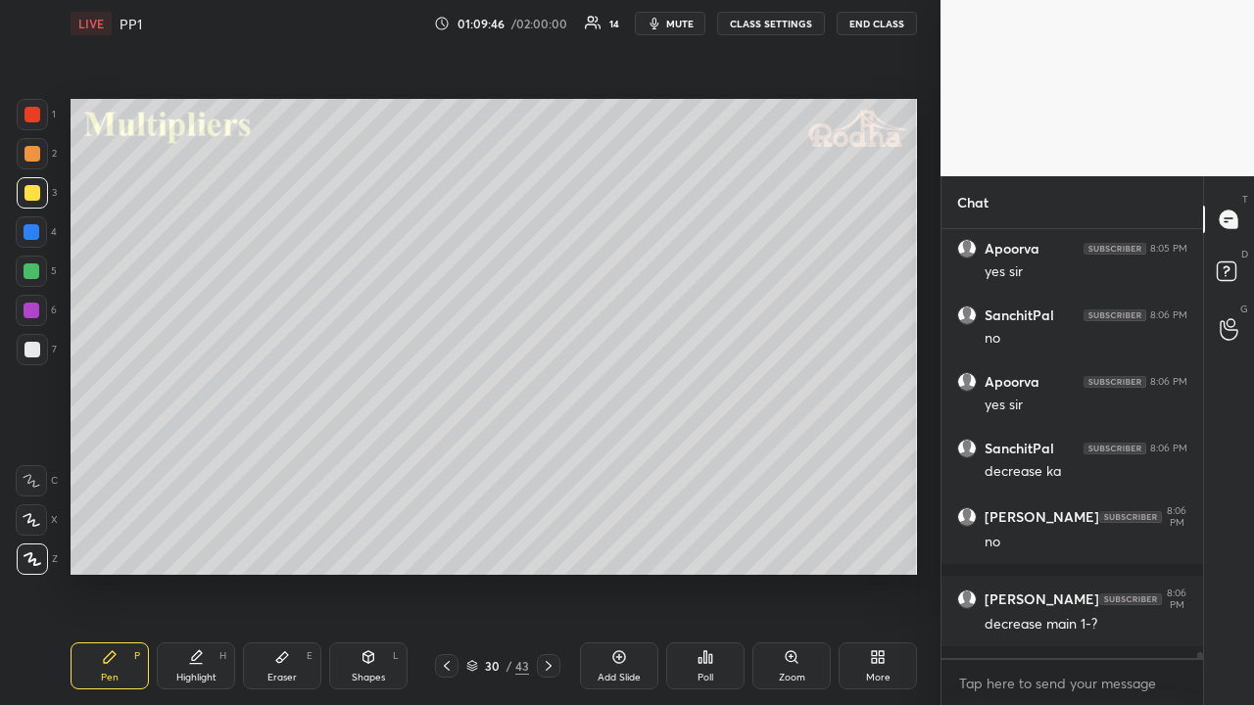
click at [552, 547] on icon at bounding box center [549, 666] width 16 height 16
drag, startPoint x: 453, startPoint y: 668, endPoint x: 432, endPoint y: 625, distance: 47.8
click at [455, 547] on div at bounding box center [447, 666] width 24 height 24
click at [552, 547] on icon at bounding box center [549, 666] width 16 height 16
click at [449, 547] on icon at bounding box center [447, 666] width 16 height 16
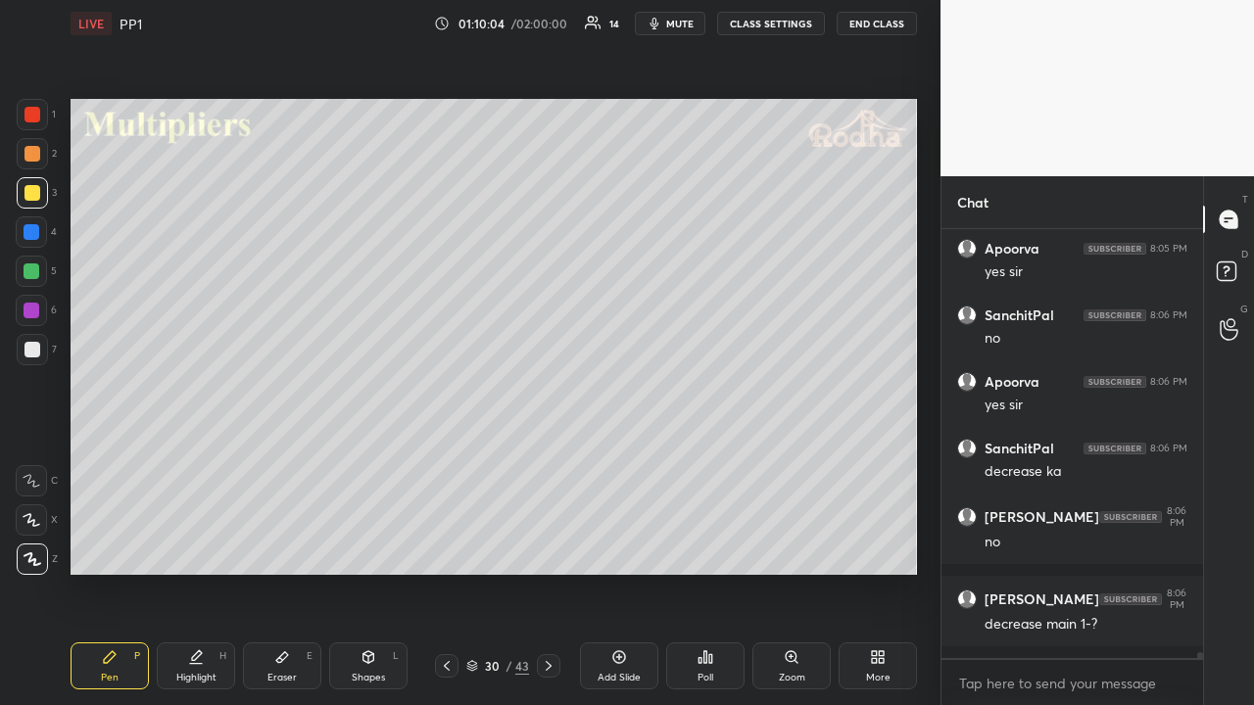
click at [549, 547] on icon at bounding box center [549, 666] width 16 height 16
click at [444, 547] on icon at bounding box center [447, 666] width 16 height 16
click at [547, 547] on icon at bounding box center [549, 666] width 16 height 16
click at [450, 547] on icon at bounding box center [447, 666] width 16 height 16
drag, startPoint x: 554, startPoint y: 665, endPoint x: 564, endPoint y: 627, distance: 39.4
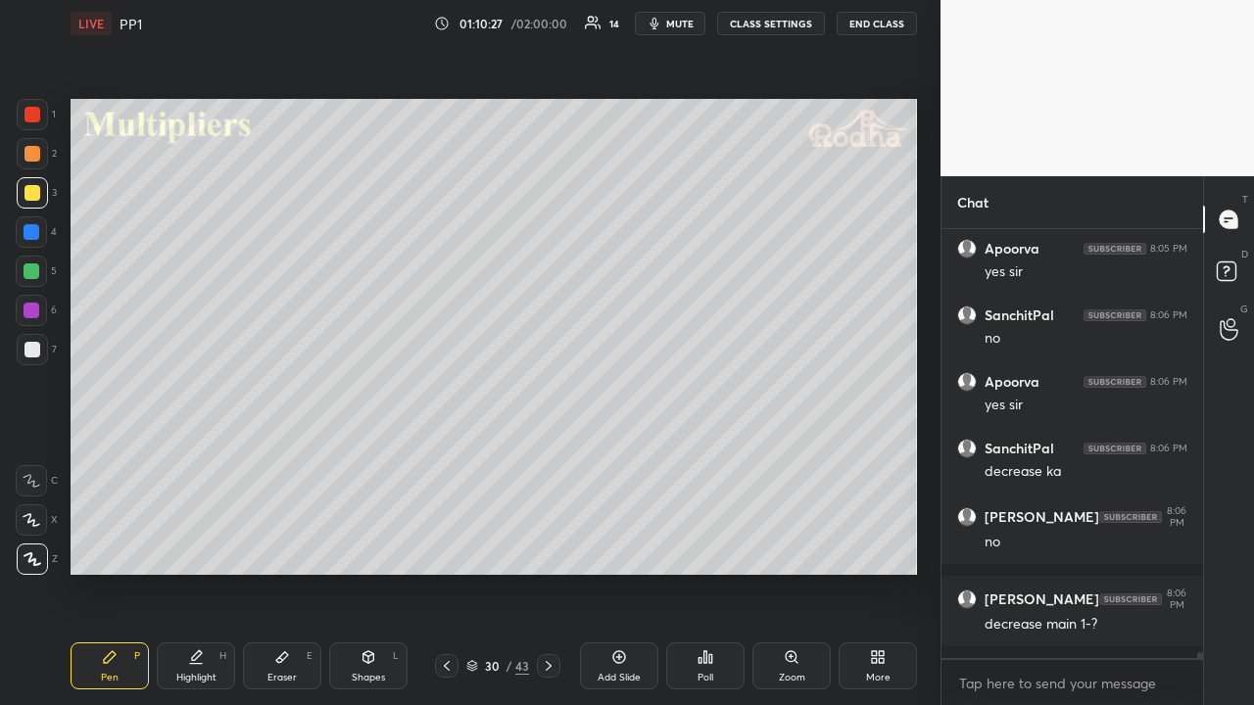
click at [555, 547] on icon at bounding box center [549, 666] width 16 height 16
click at [33, 153] on div at bounding box center [32, 154] width 16 height 16
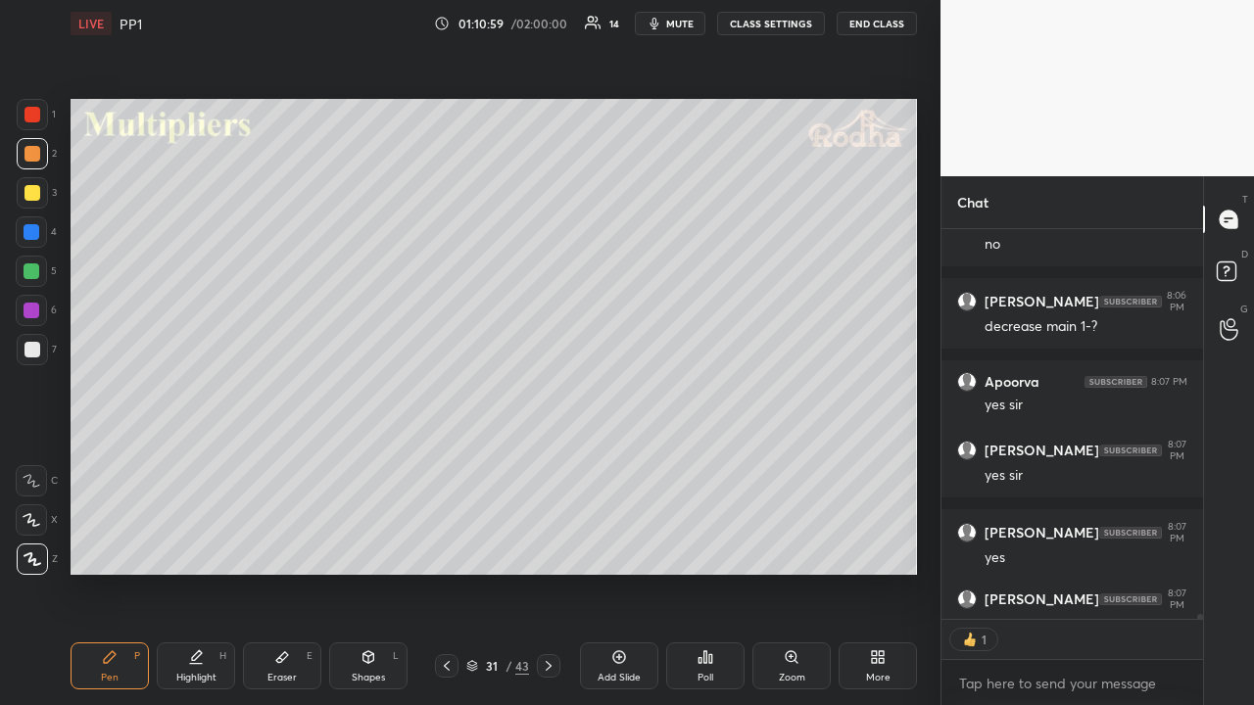
scroll to position [7, 6]
click at [39, 193] on div at bounding box center [32, 192] width 31 height 31
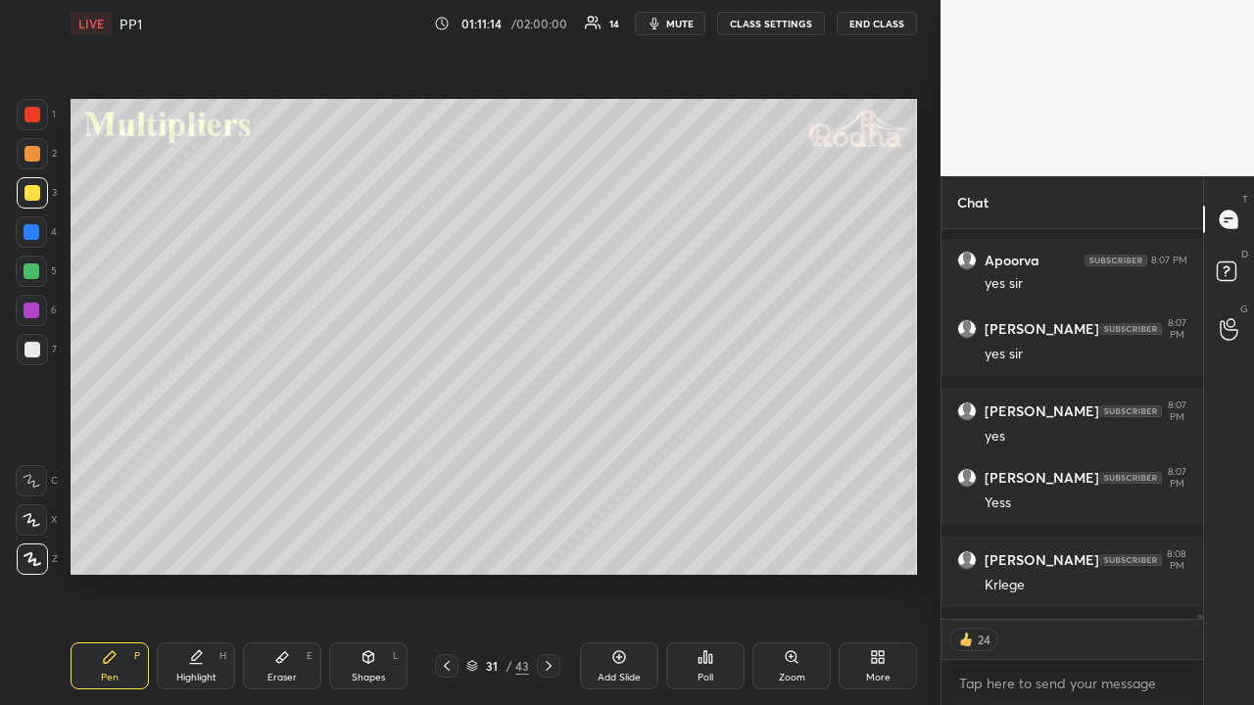
scroll to position [31025, 0]
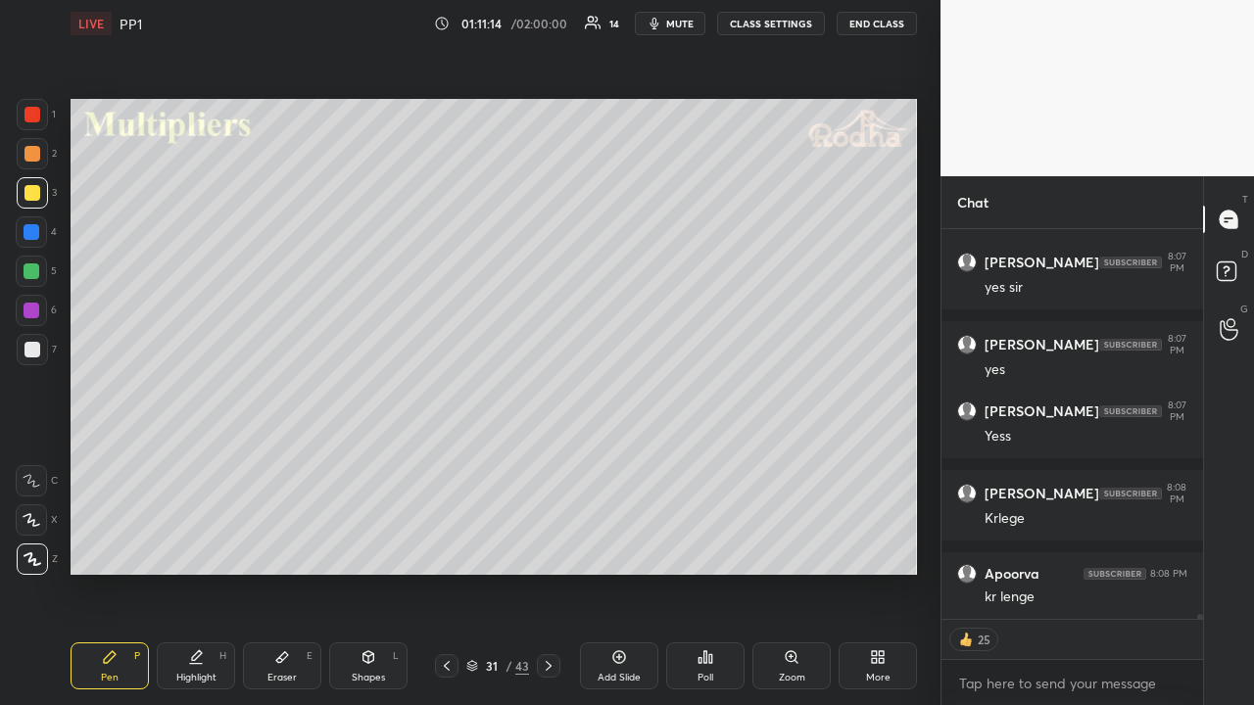
click at [34, 151] on div at bounding box center [32, 154] width 16 height 16
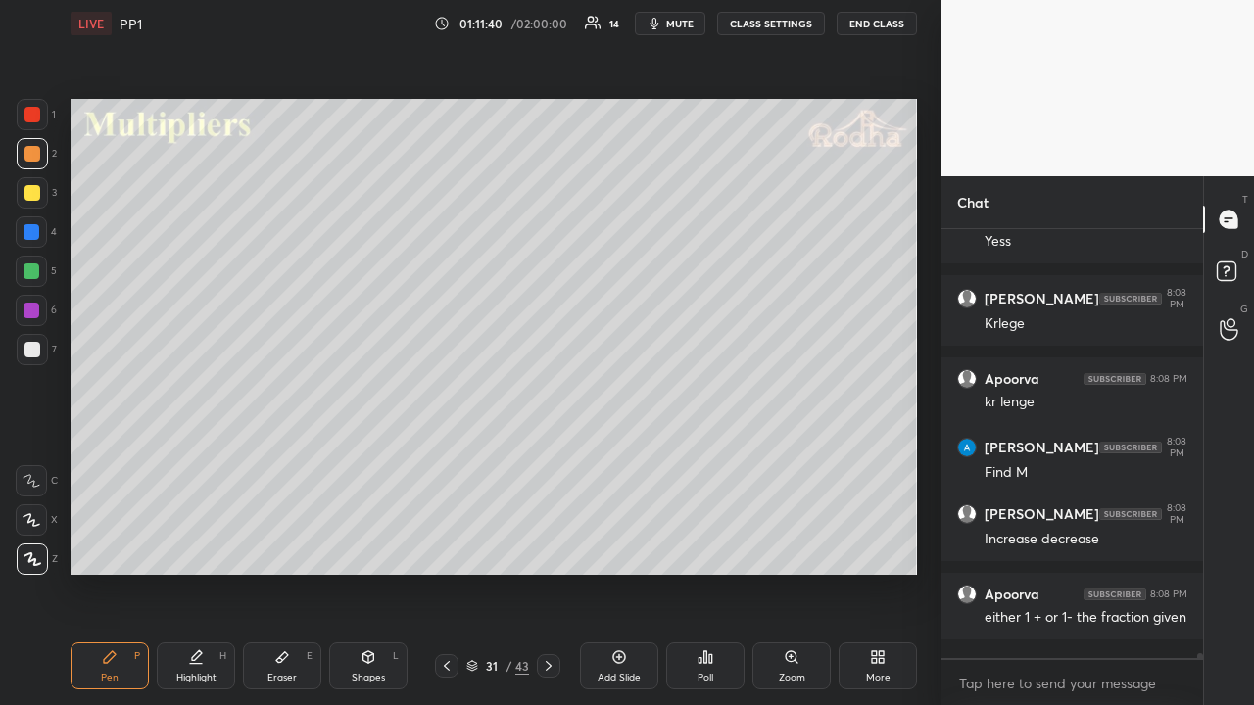
scroll to position [31201, 0]
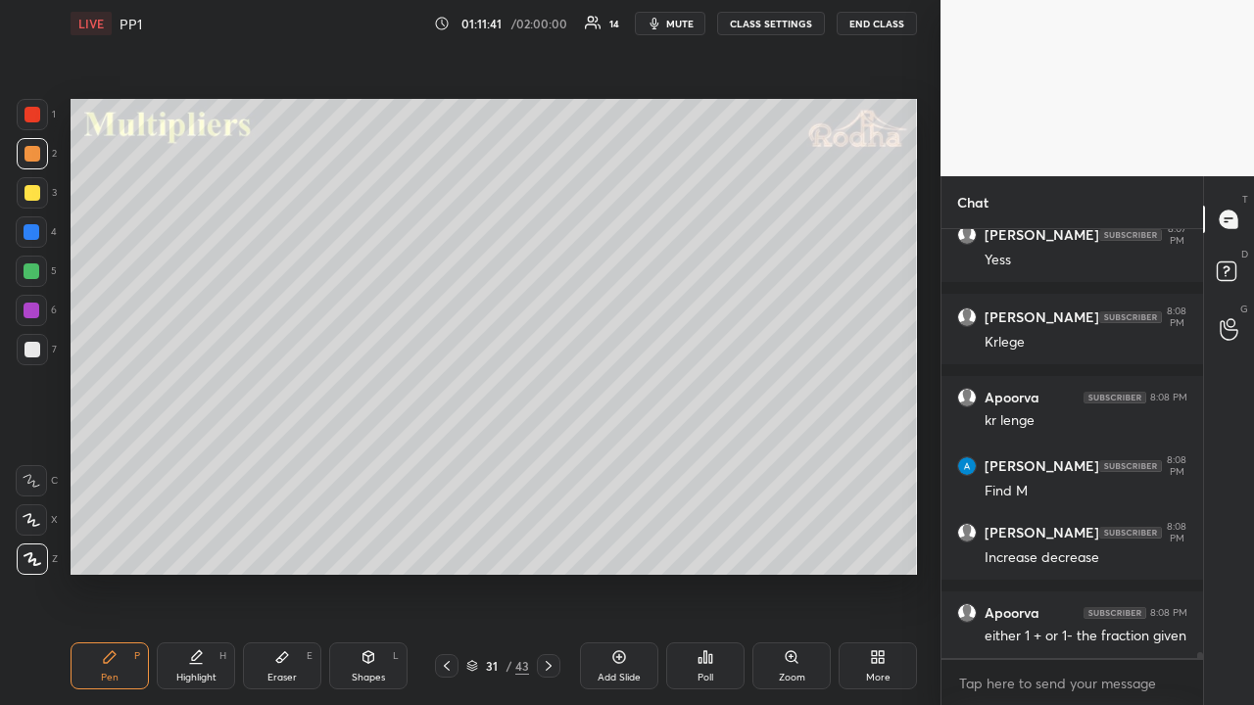
click at [474, 547] on icon at bounding box center [472, 667] width 10 height 3
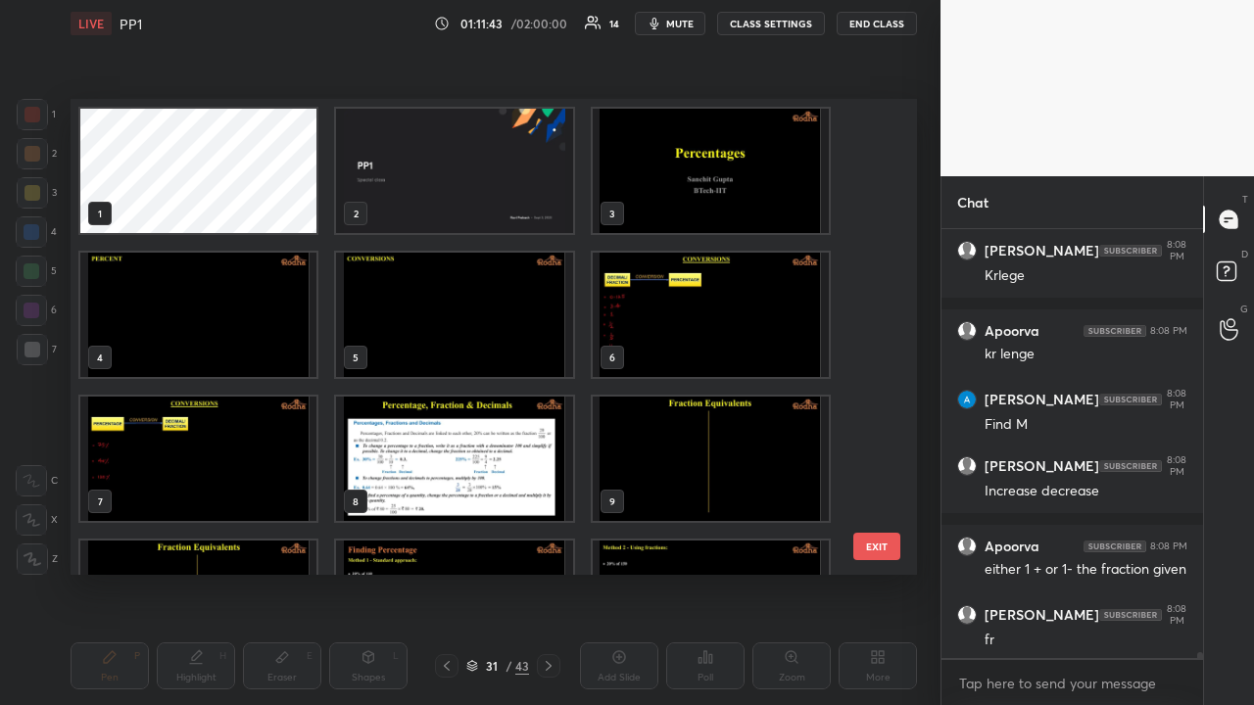
scroll to position [31368, 0]
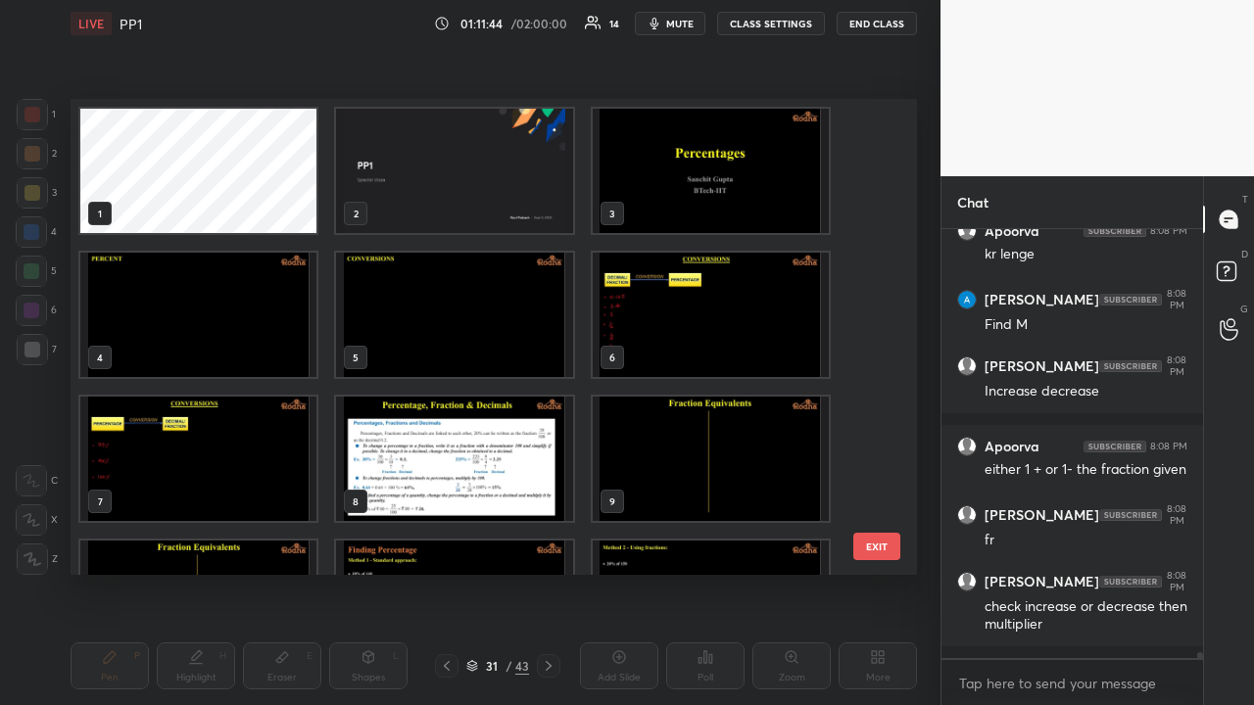
click at [183, 480] on img "grid" at bounding box center [198, 459] width 236 height 124
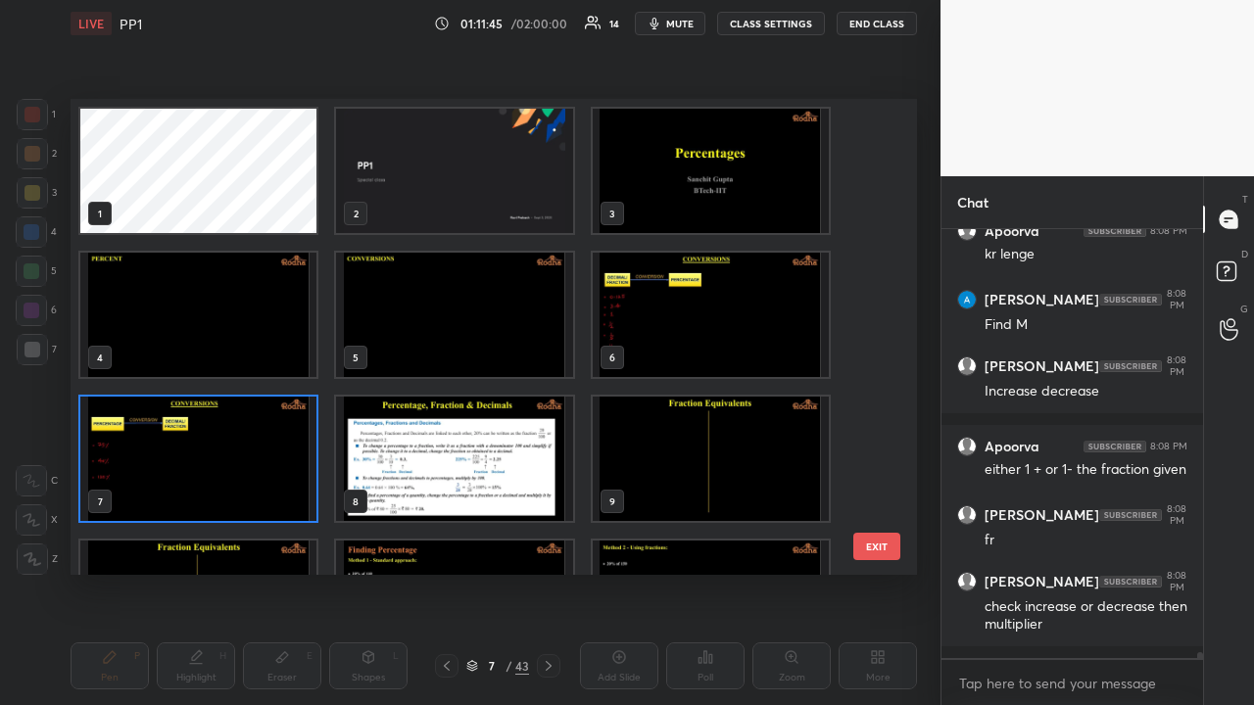
click at [183, 479] on img "grid" at bounding box center [198, 459] width 236 height 124
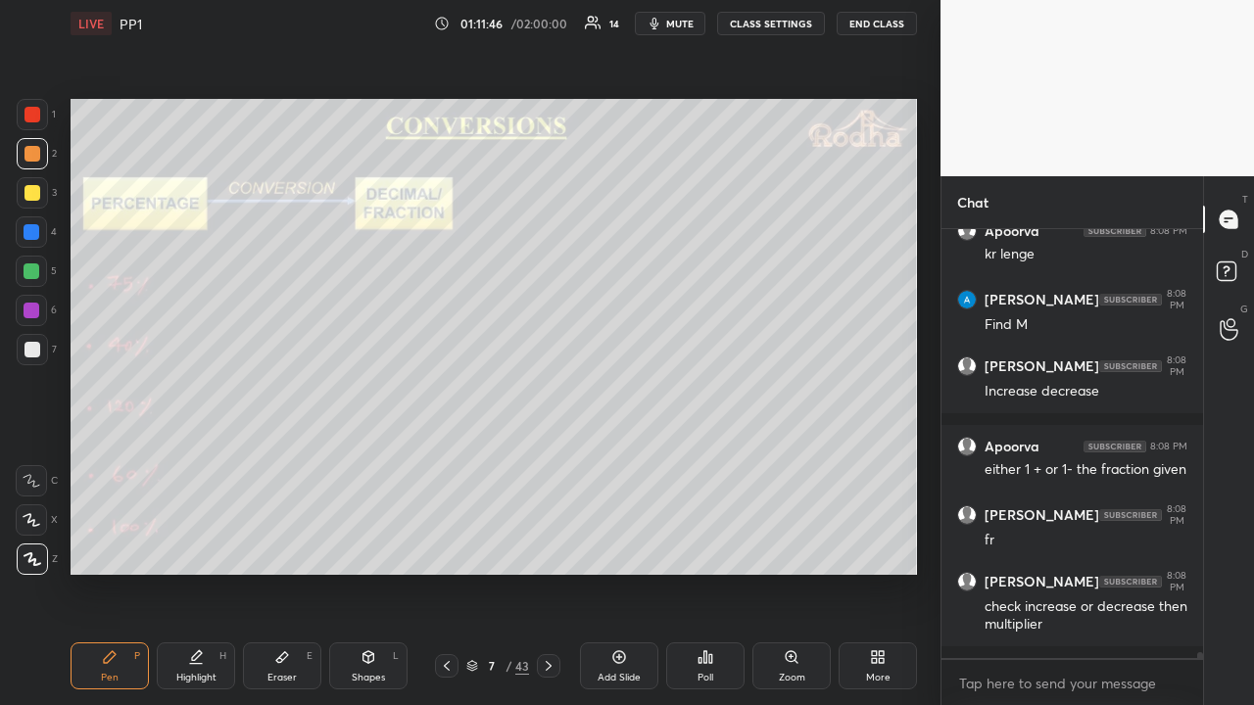
scroll to position [31450, 0]
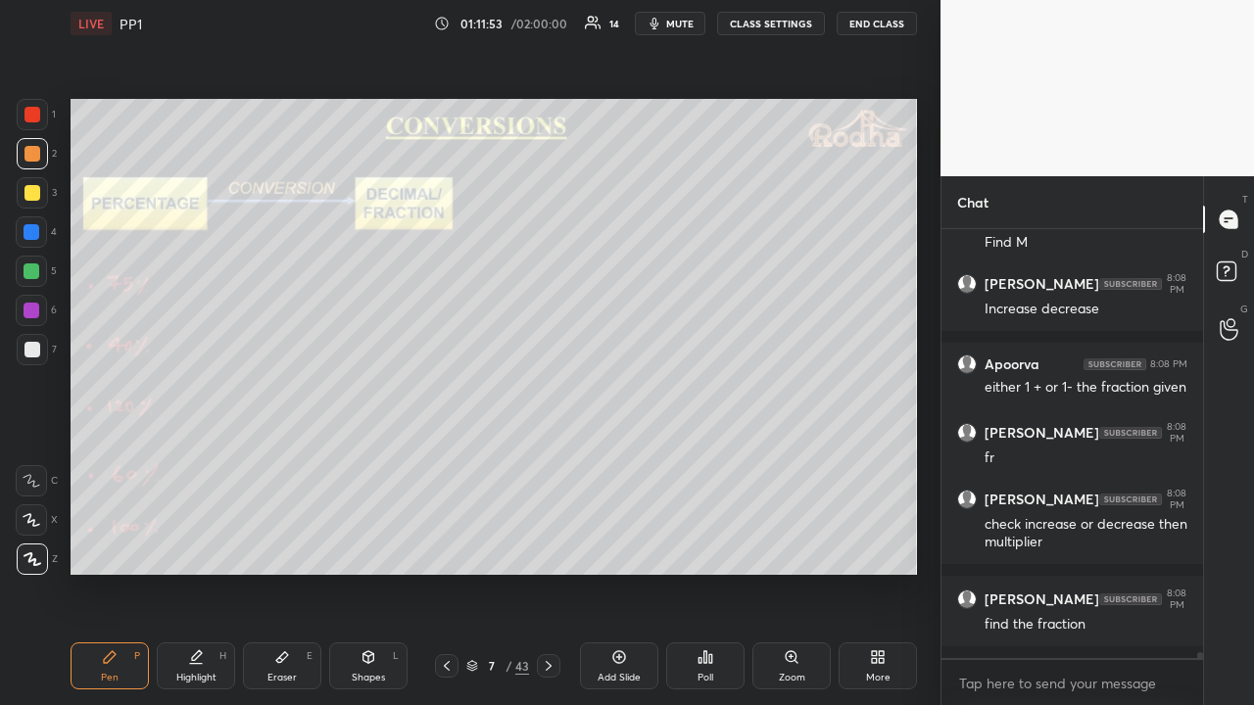
drag, startPoint x: 31, startPoint y: 189, endPoint x: 41, endPoint y: 187, distance: 10.0
click at [30, 190] on div at bounding box center [32, 193] width 16 height 16
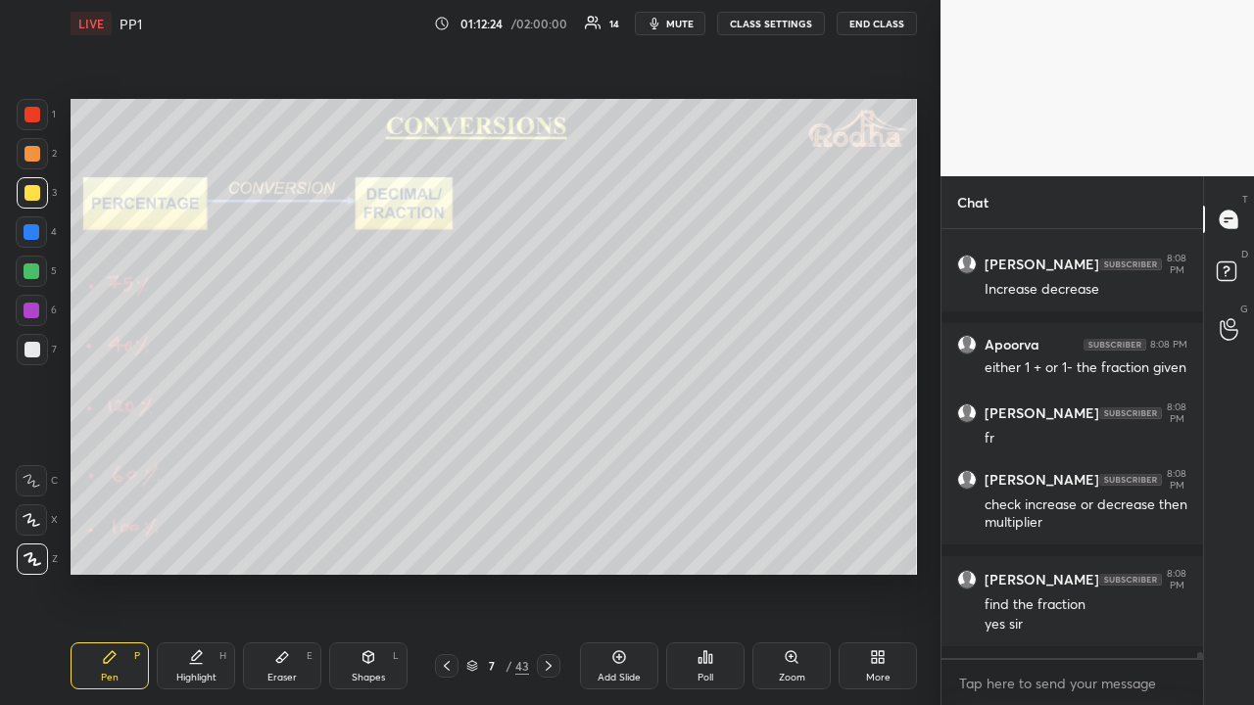
scroll to position [31536, 0]
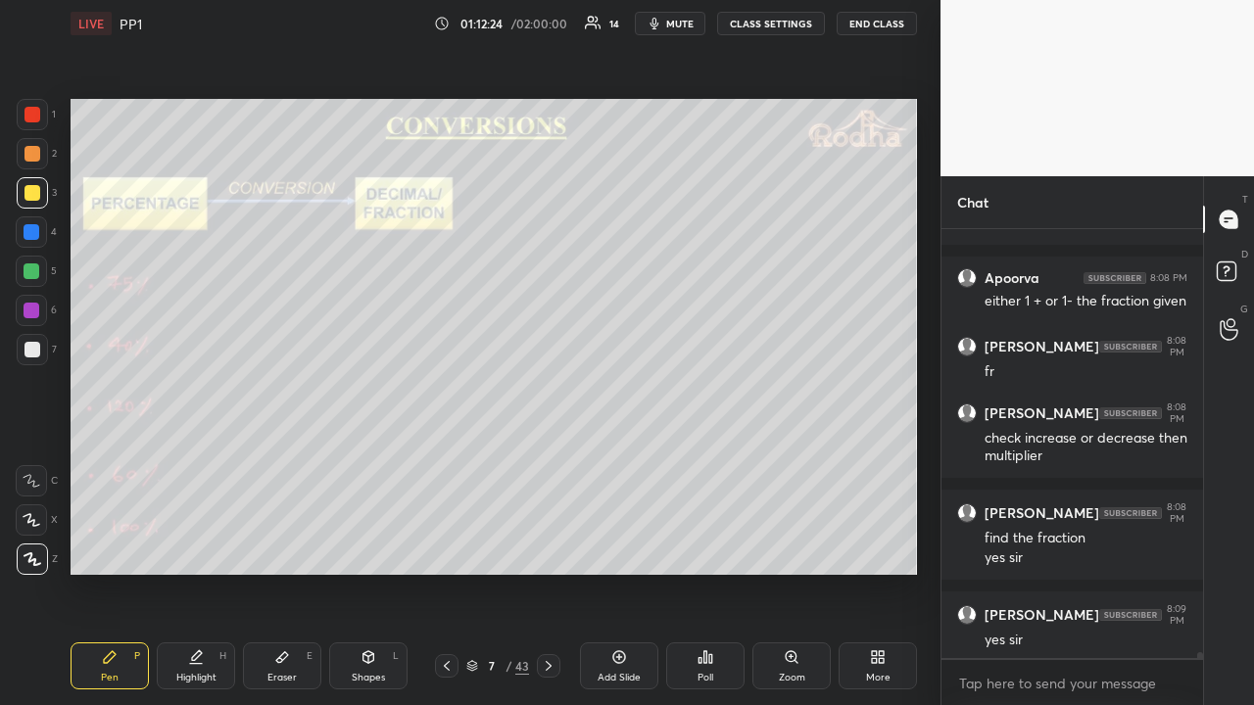
drag, startPoint x: 472, startPoint y: 666, endPoint x: 474, endPoint y: 655, distance: 11.0
click at [472, 547] on icon at bounding box center [472, 663] width 10 height 5
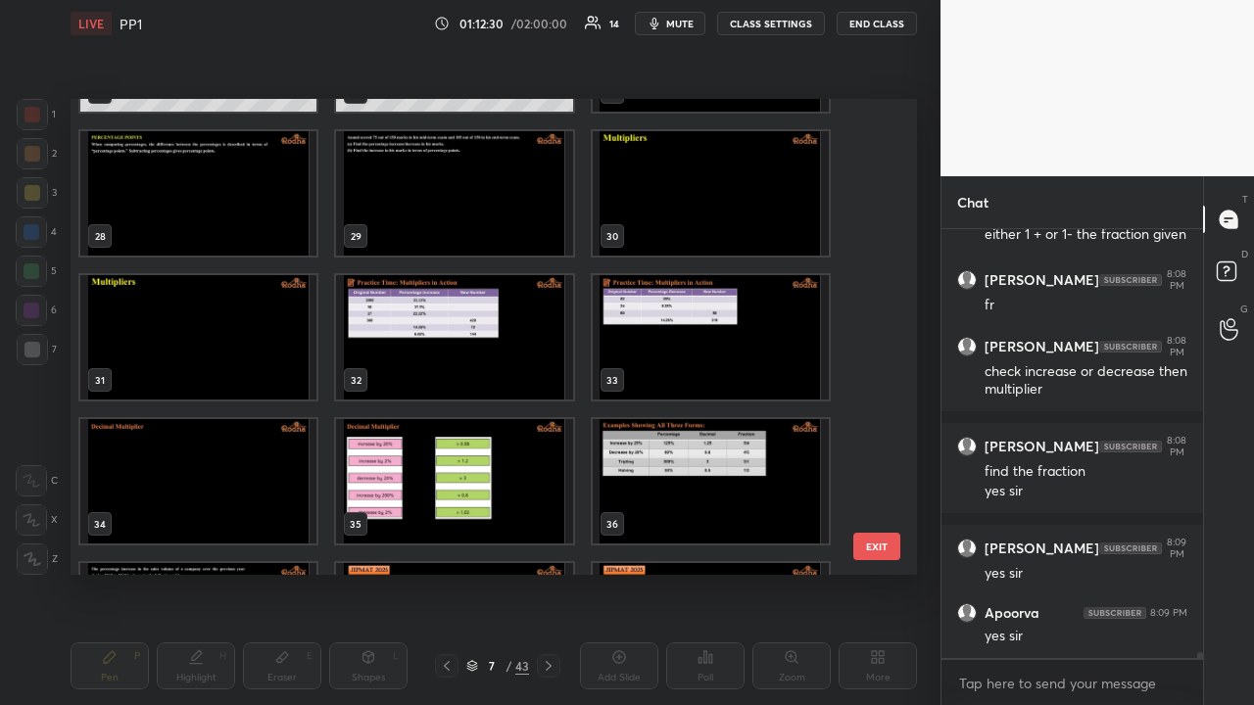
scroll to position [31674, 0]
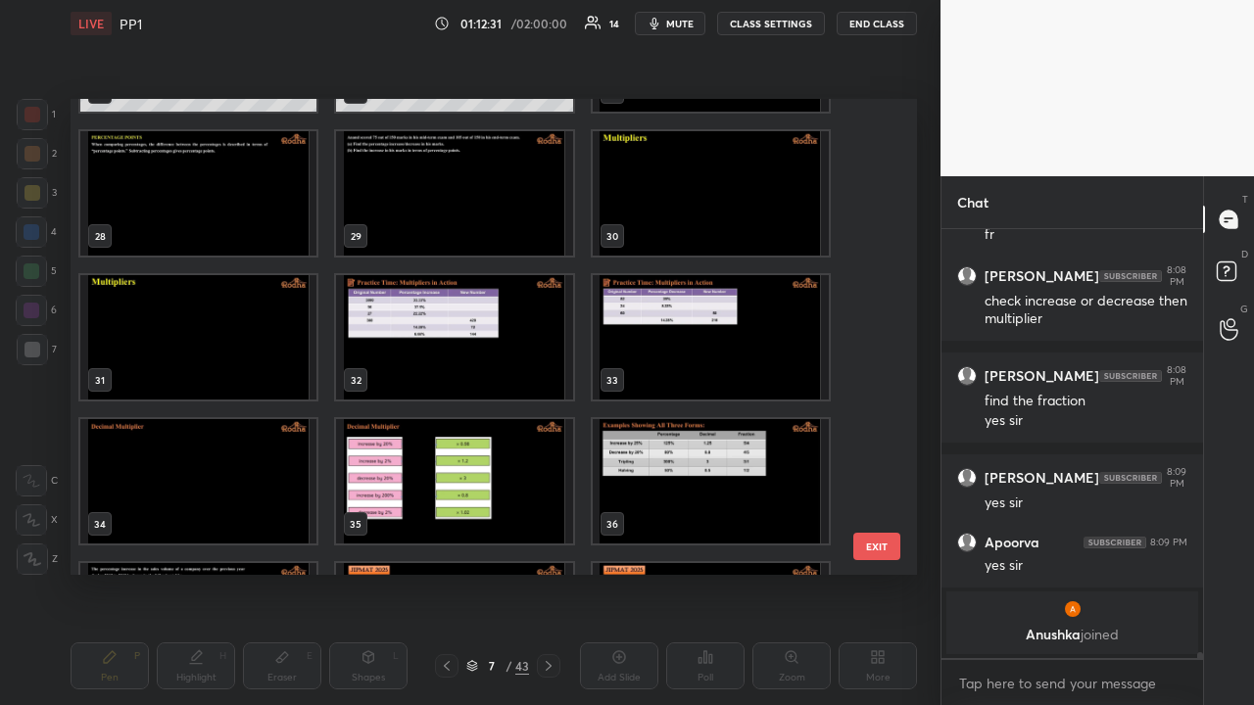
click at [392, 335] on img "grid" at bounding box center [454, 337] width 236 height 124
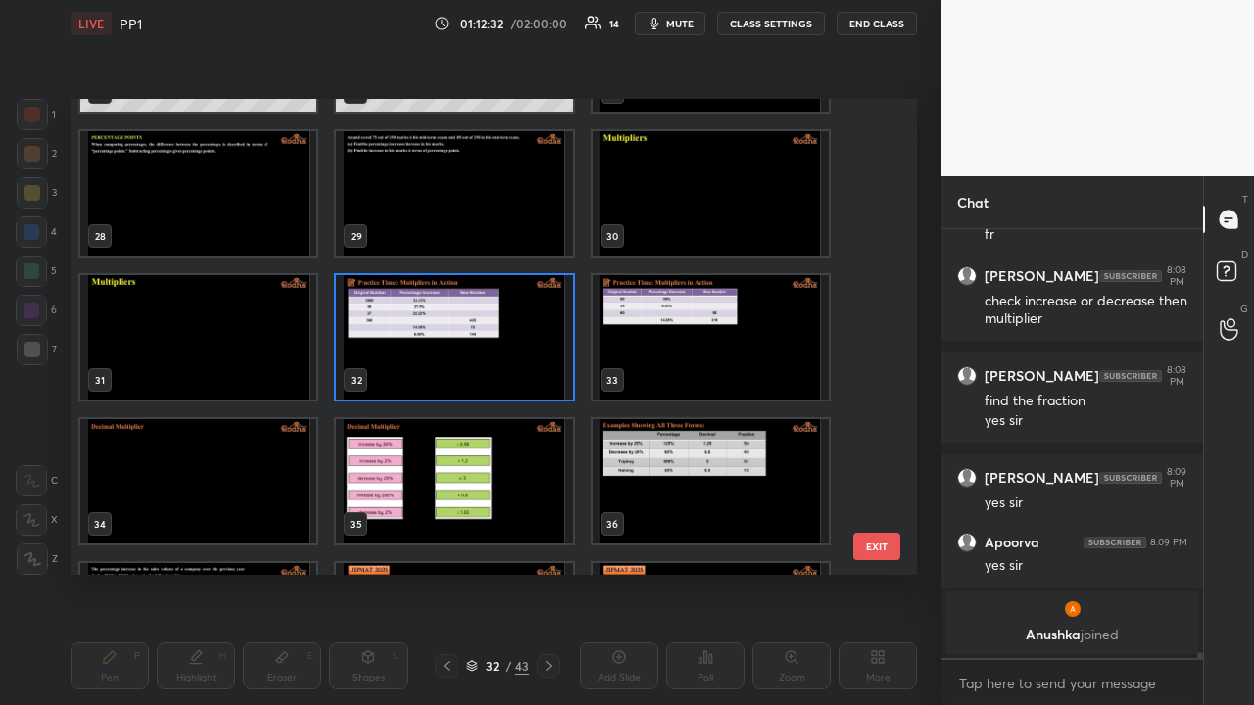
click at [404, 335] on img "grid" at bounding box center [454, 337] width 236 height 124
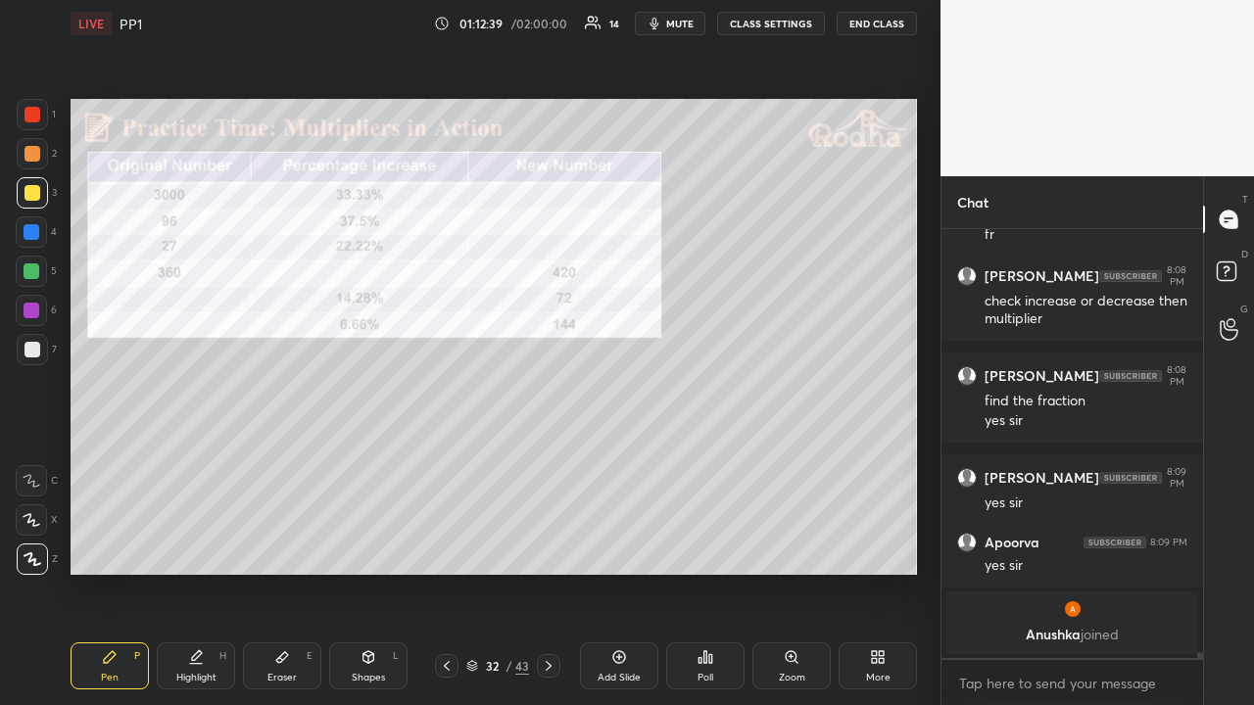
click at [445, 547] on icon at bounding box center [447, 666] width 16 height 16
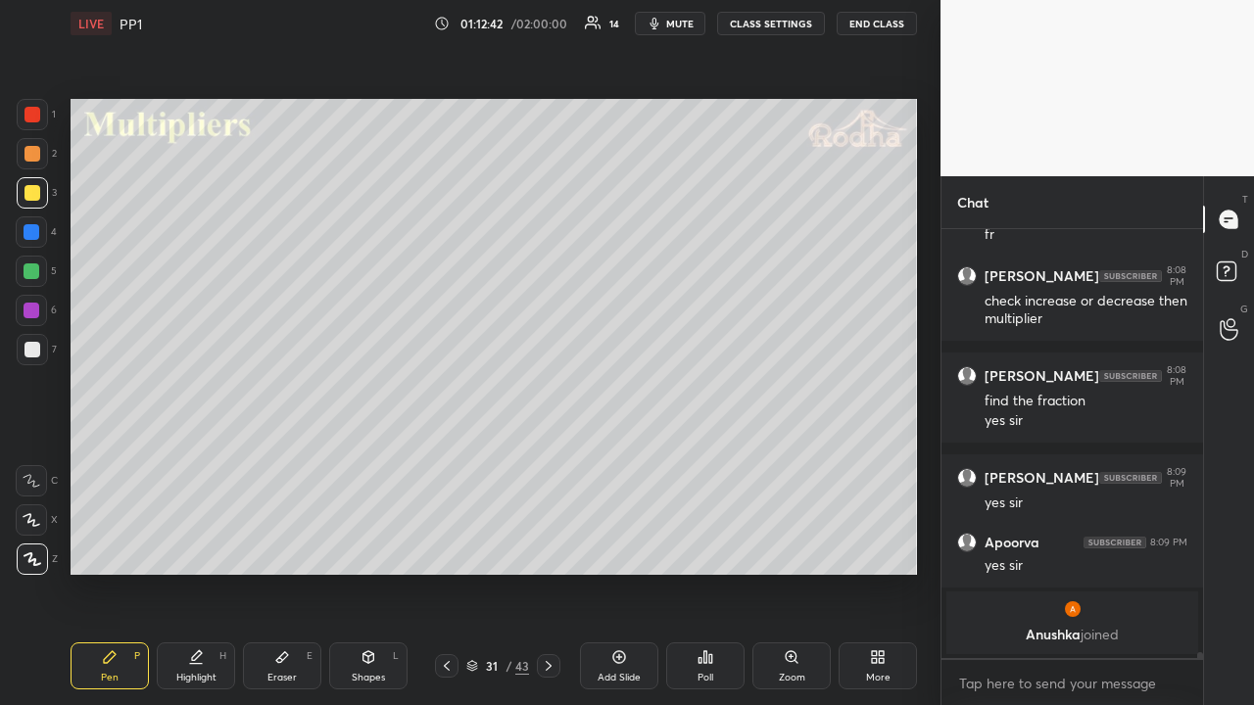
click at [32, 270] on div at bounding box center [32, 272] width 16 height 16
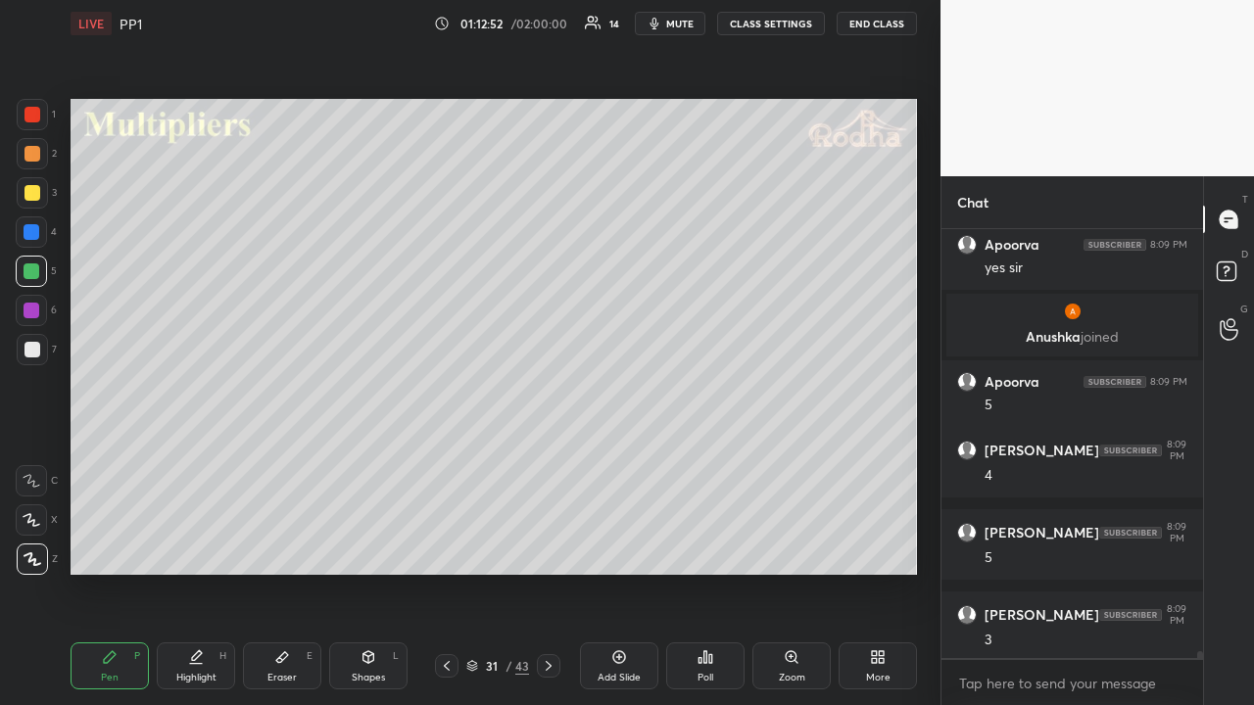
scroll to position [25594, 0]
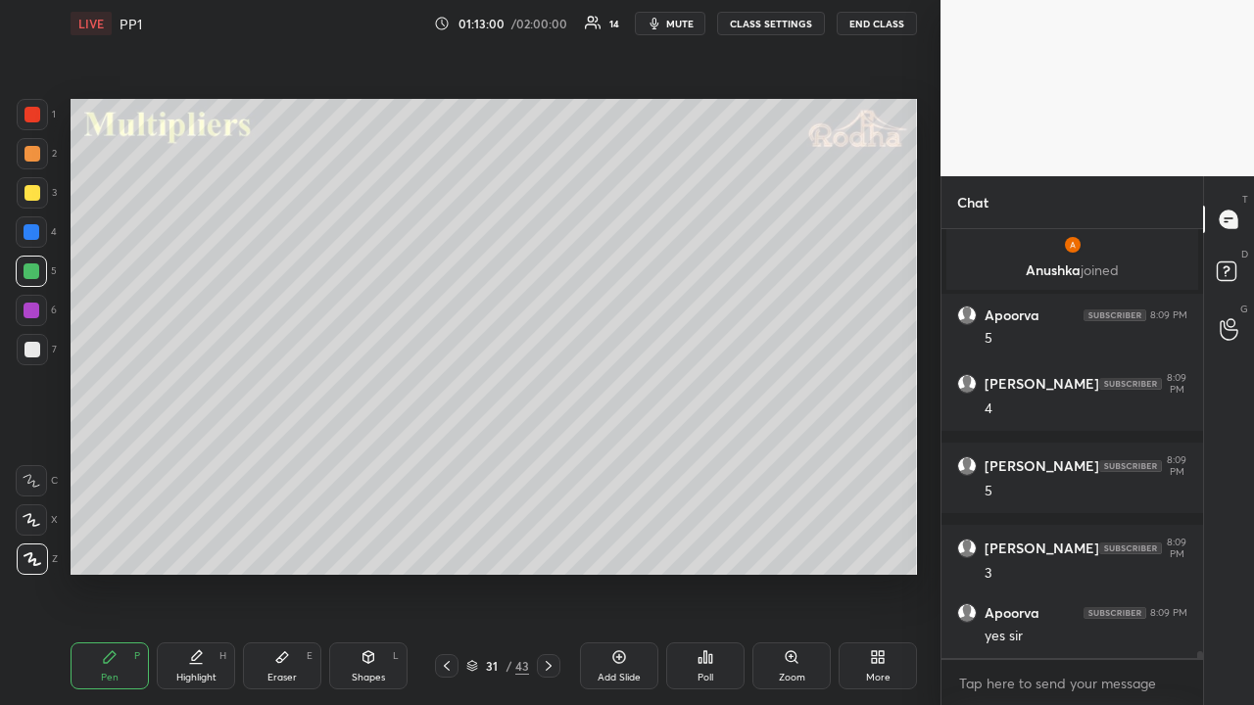
click at [552, 547] on icon at bounding box center [549, 666] width 16 height 16
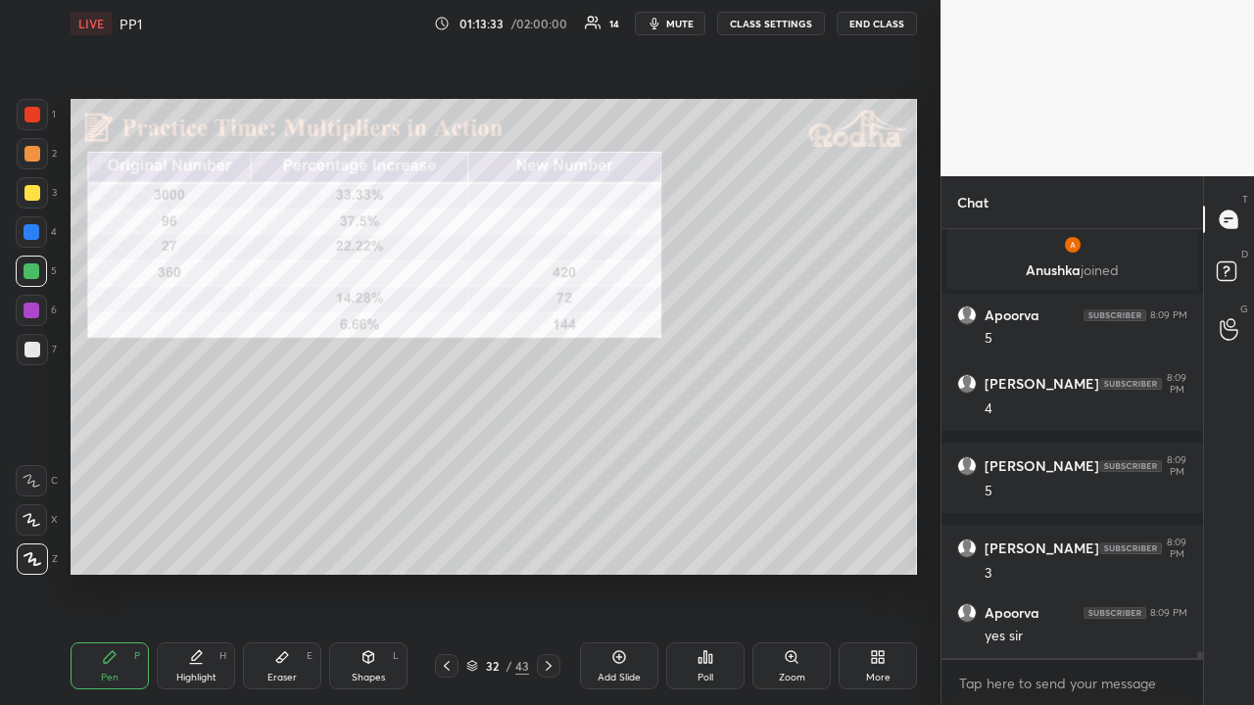
drag, startPoint x: 31, startPoint y: 116, endPoint x: 55, endPoint y: 141, distance: 34.7
click at [31, 118] on div at bounding box center [32, 115] width 16 height 16
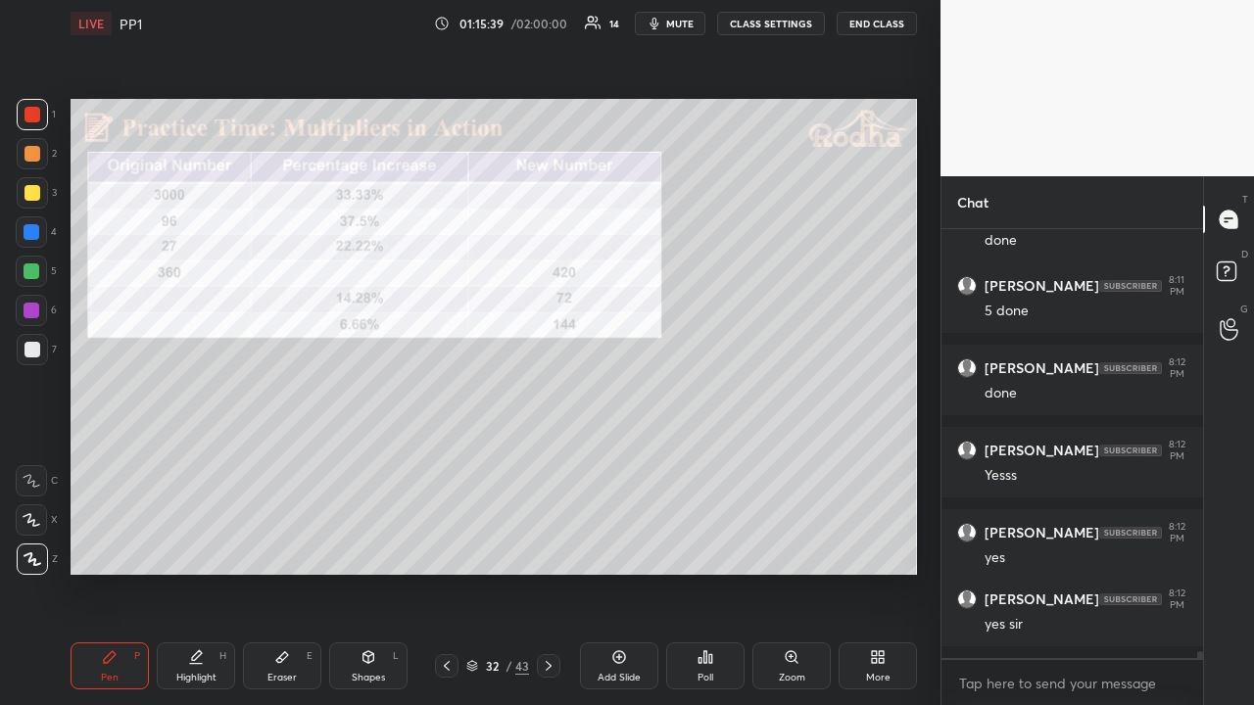
scroll to position [26554, 0]
click at [38, 120] on div at bounding box center [32, 115] width 16 height 16
click at [552, 547] on icon at bounding box center [549, 666] width 16 height 16
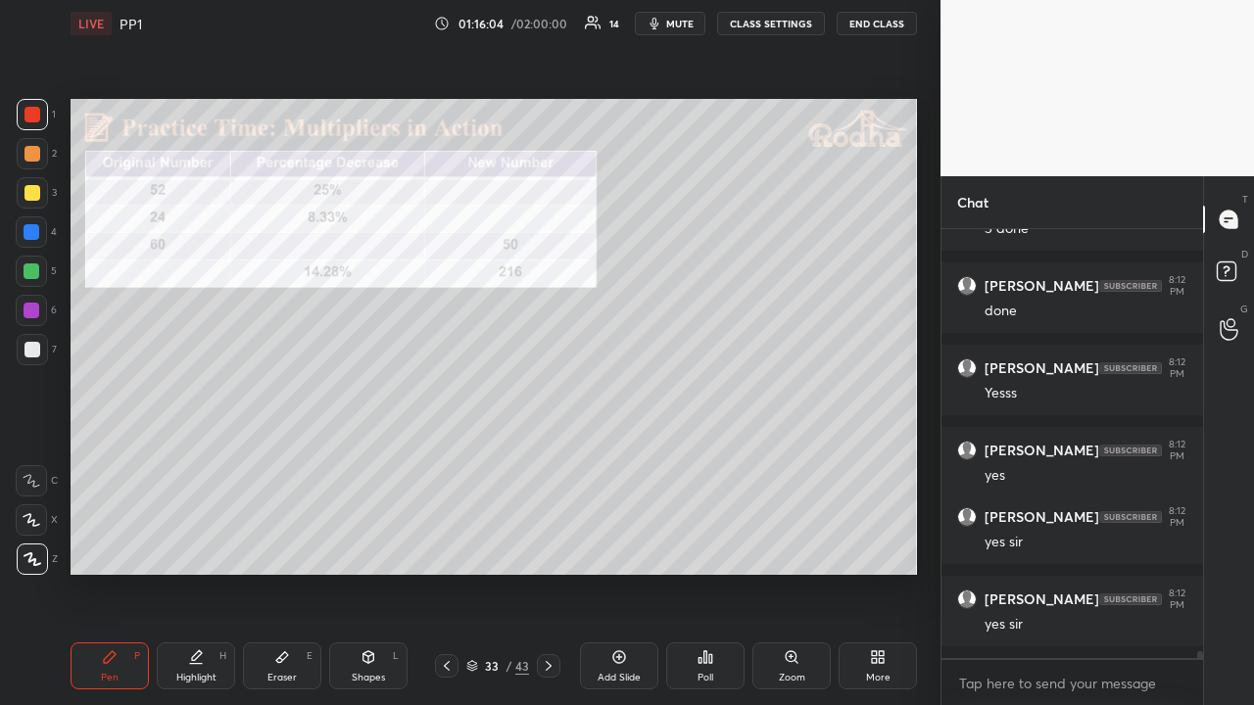
click at [449, 547] on div at bounding box center [447, 666] width 24 height 24
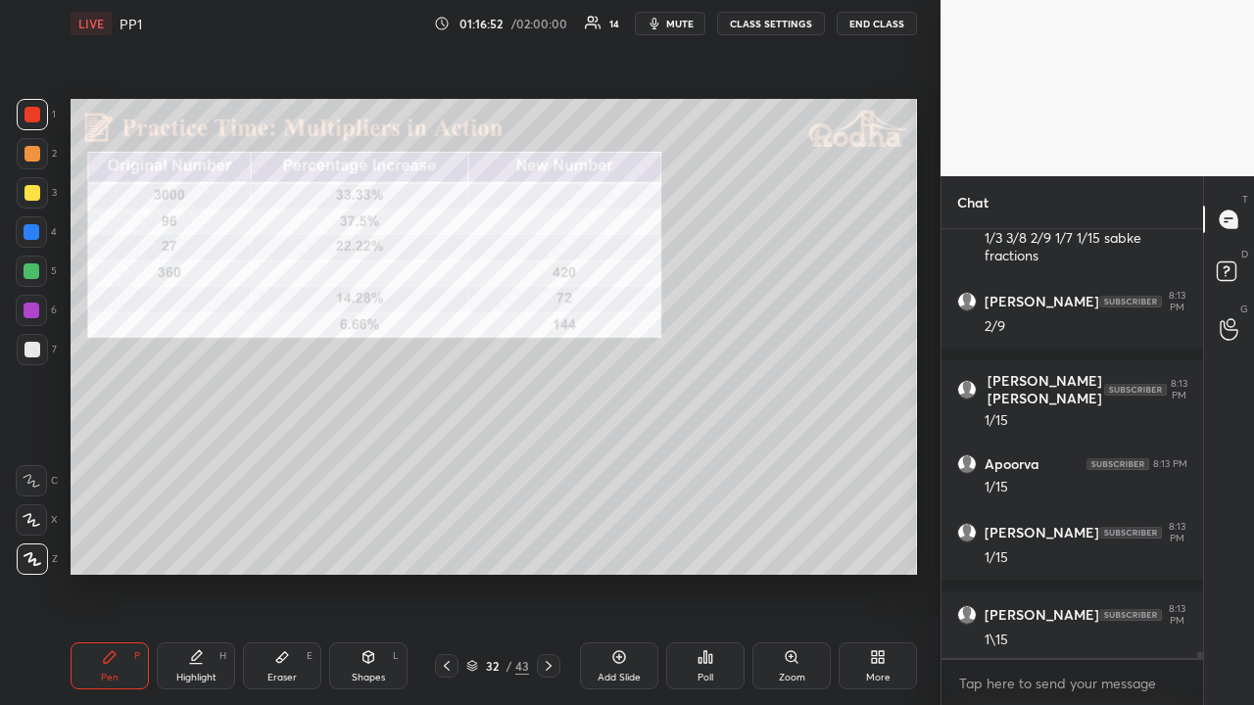
scroll to position [28112, 0]
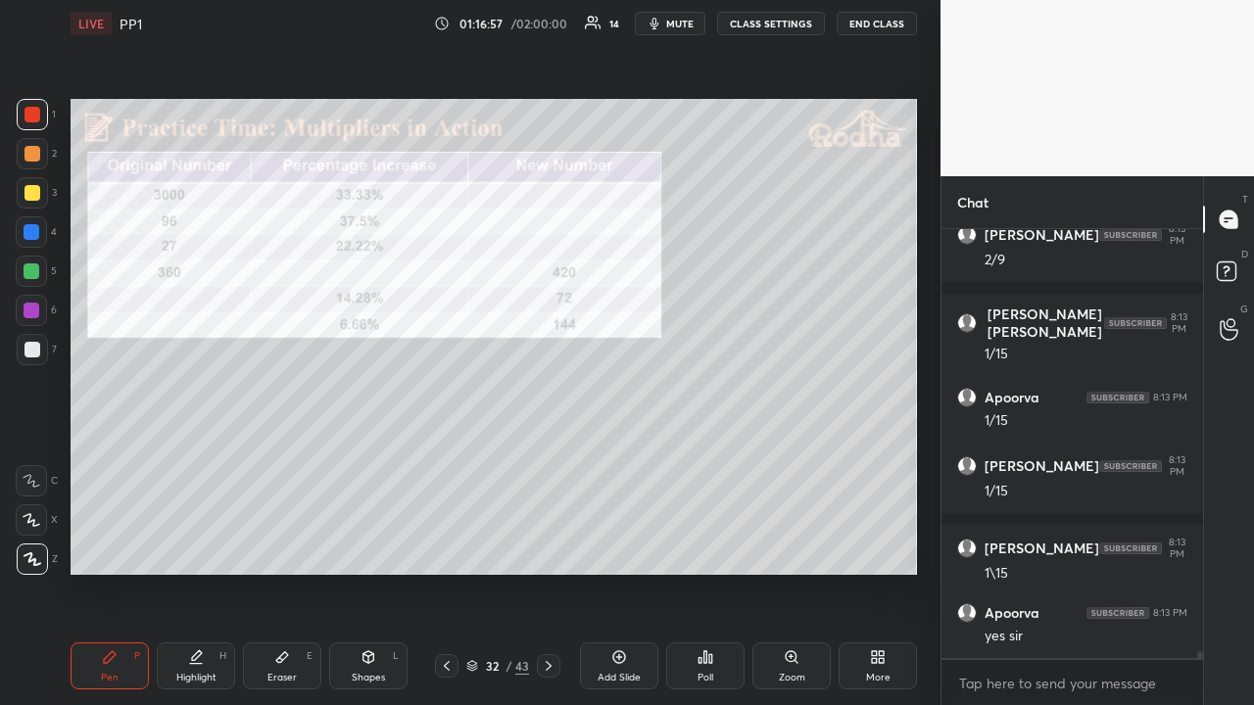
click at [31, 194] on div at bounding box center [32, 193] width 16 height 16
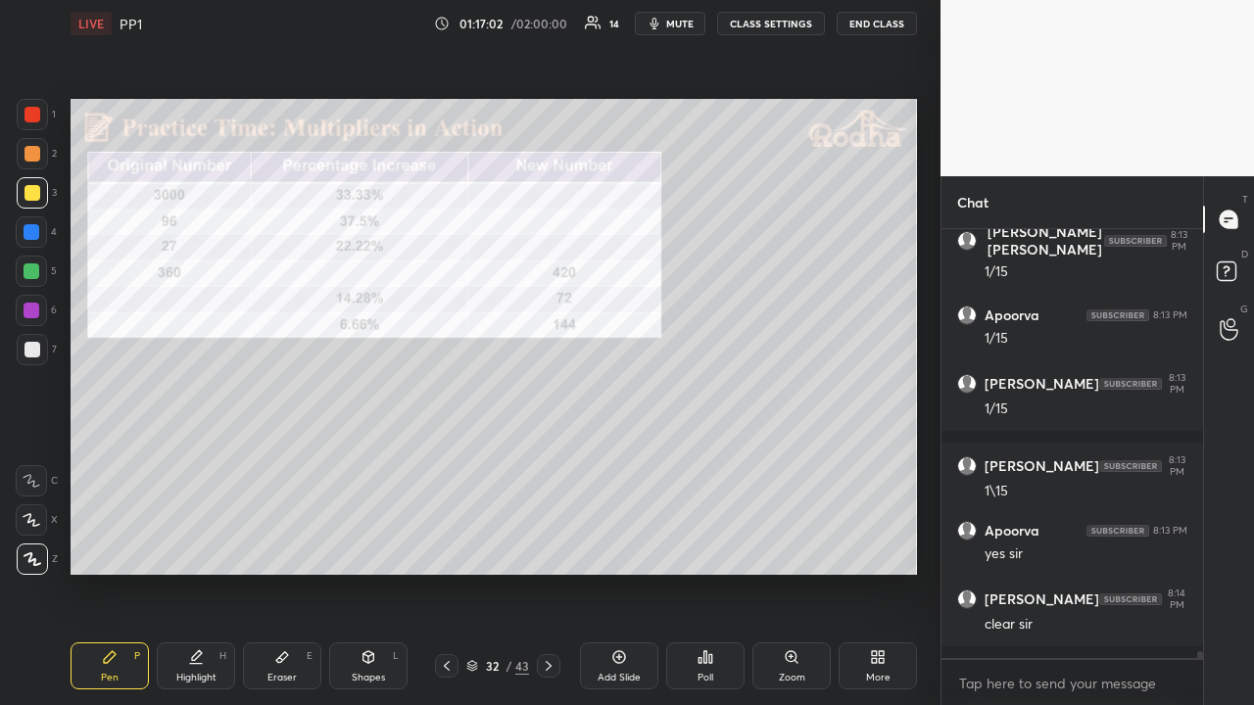
scroll to position [28261, 0]
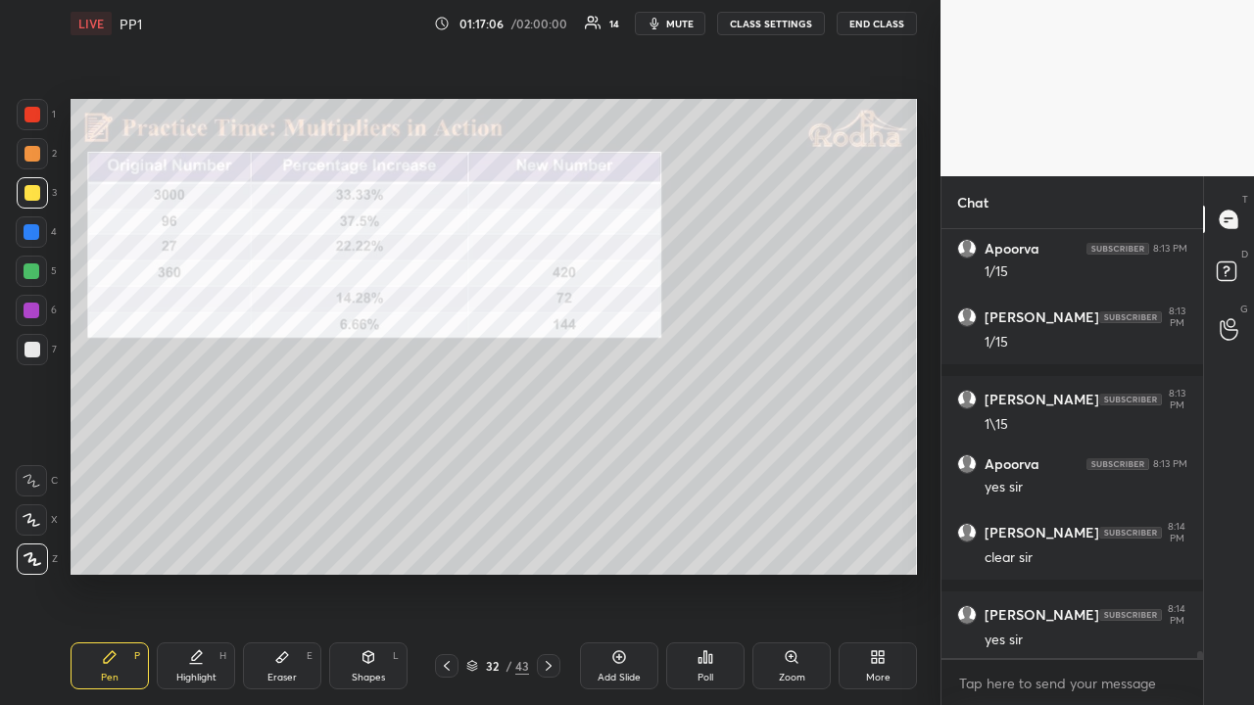
drag, startPoint x: 284, startPoint y: 675, endPoint x: 284, endPoint y: 662, distance: 12.7
click at [286, 547] on div "Eraser" at bounding box center [281, 678] width 29 height 10
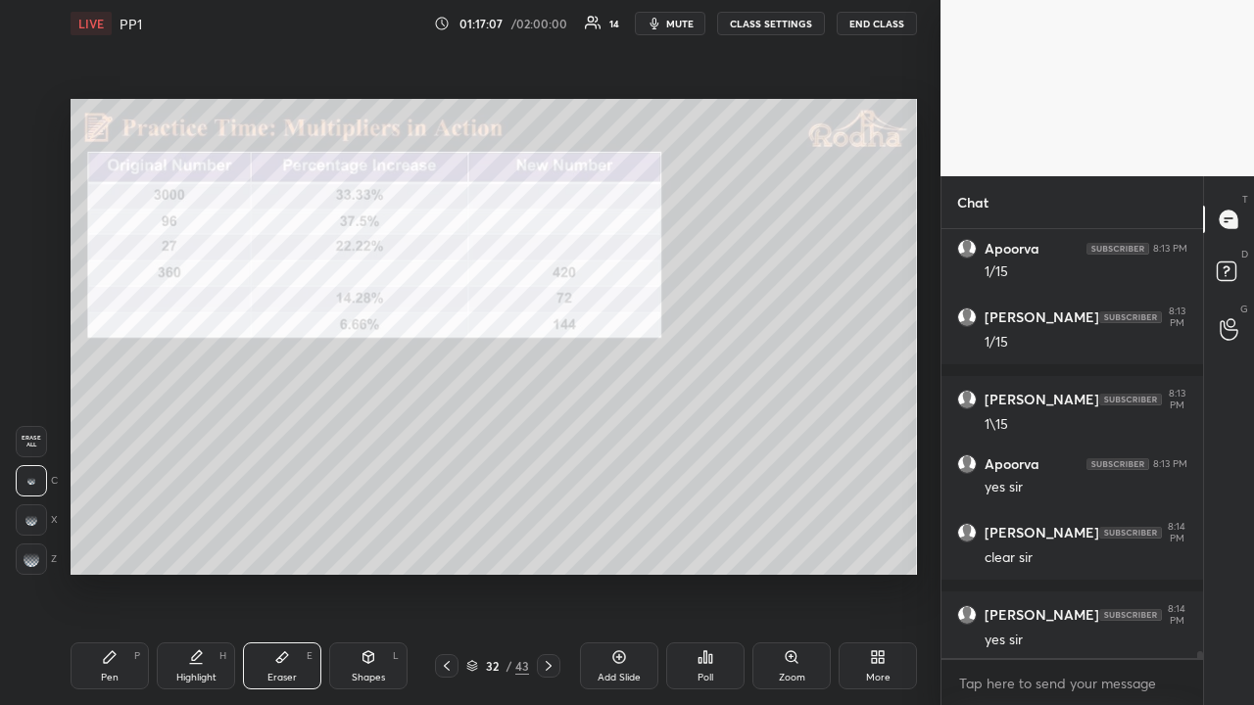
click at [33, 521] on rect at bounding box center [32, 521] width 2 height 2
click at [115, 547] on icon at bounding box center [110, 657] width 16 height 16
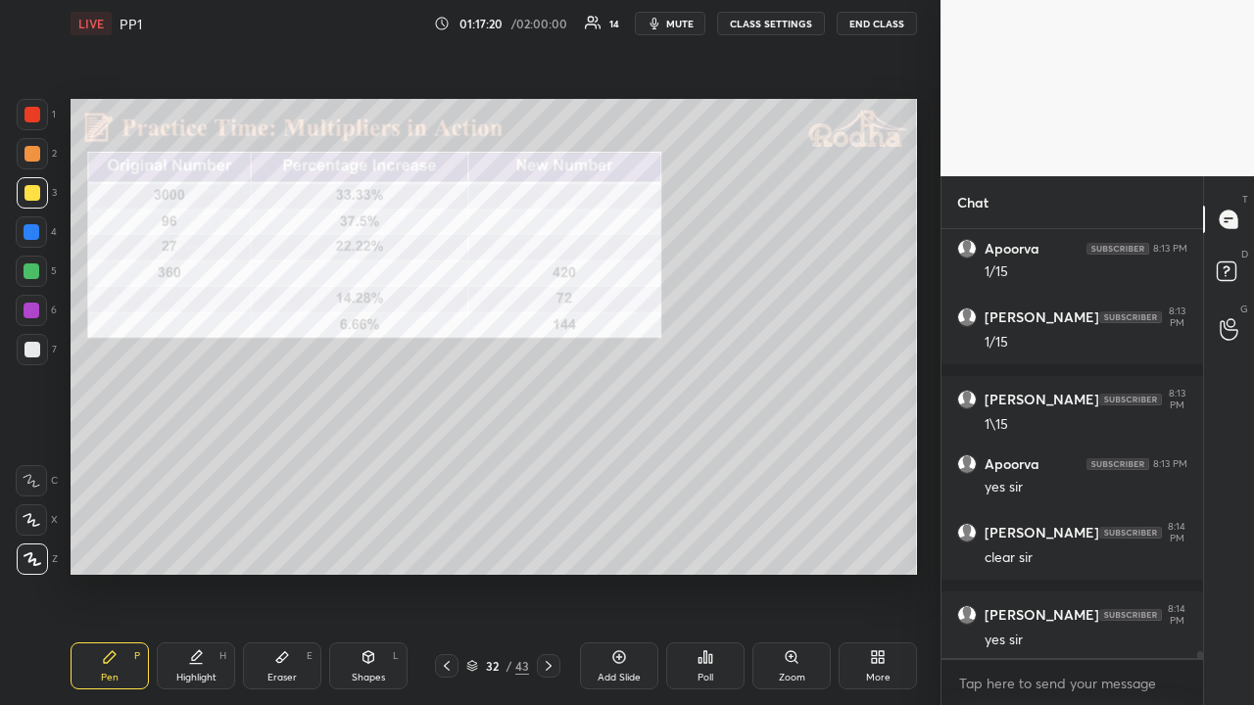
click at [37, 156] on div at bounding box center [32, 154] width 16 height 16
click at [33, 231] on div at bounding box center [32, 232] width 16 height 16
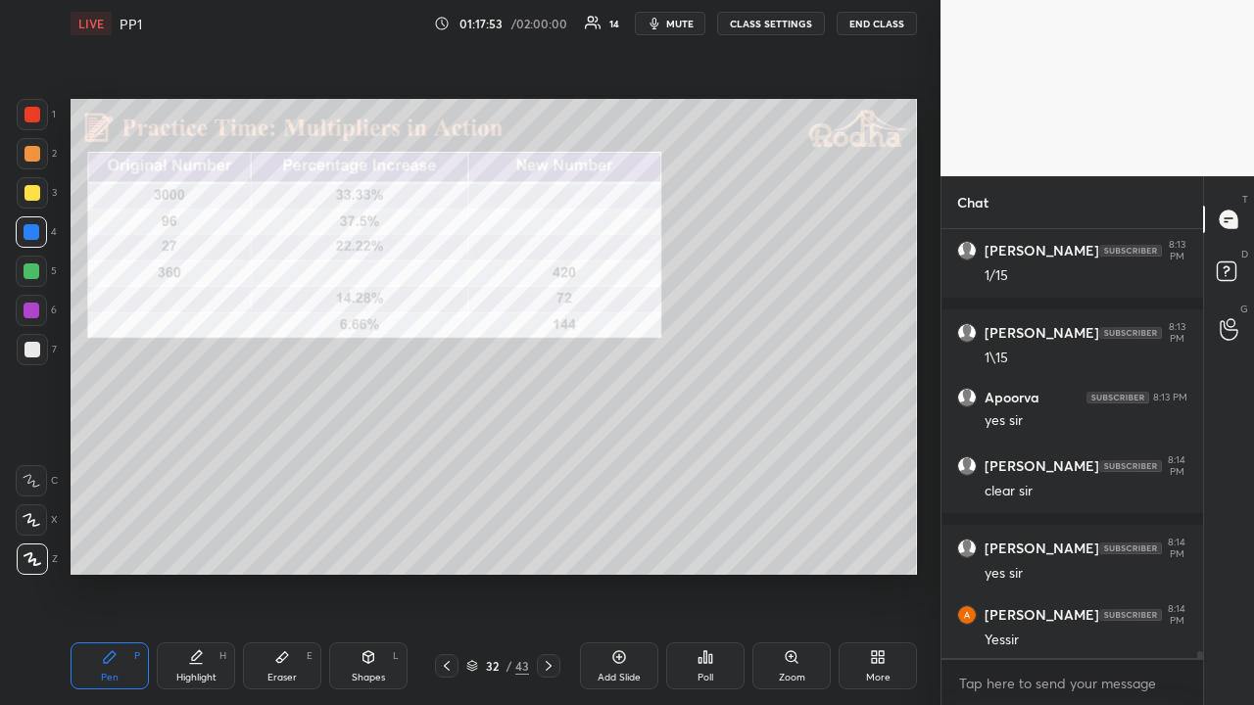
scroll to position [28394, 0]
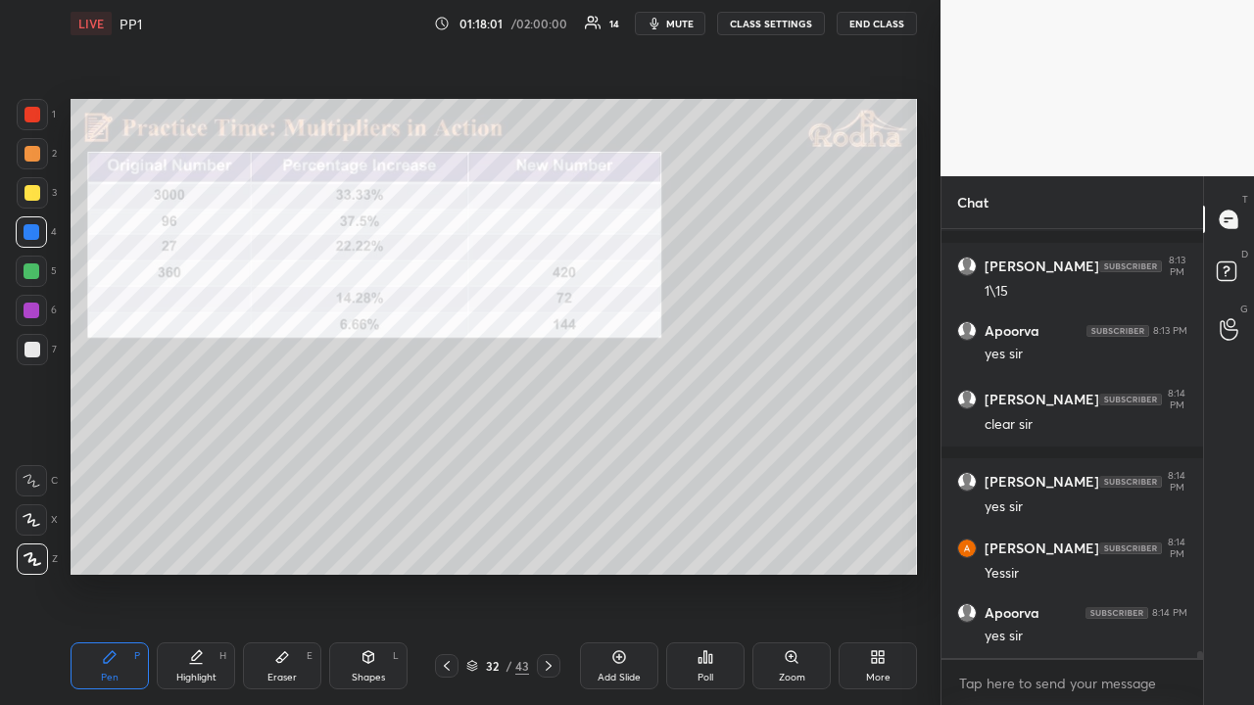
click at [449, 547] on icon at bounding box center [447, 666] width 16 height 16
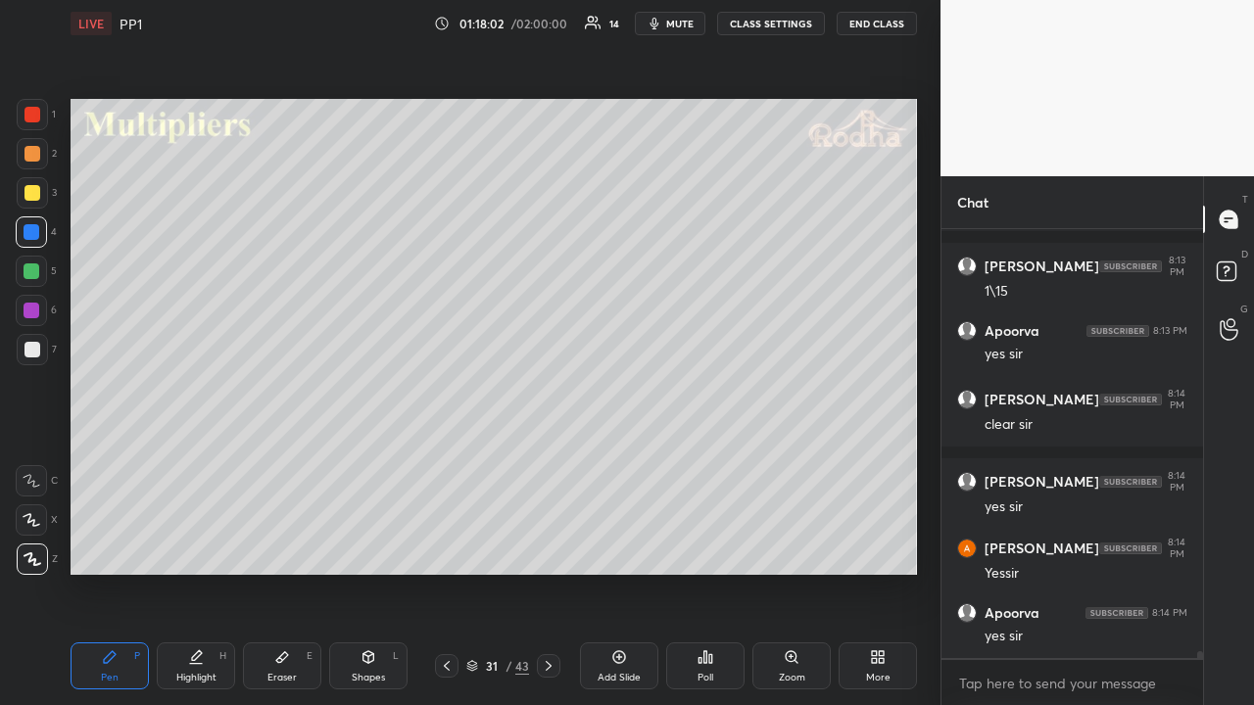
click at [448, 547] on icon at bounding box center [447, 666] width 6 height 10
click at [554, 547] on icon at bounding box center [549, 666] width 16 height 16
click at [552, 547] on icon at bounding box center [549, 666] width 16 height 16
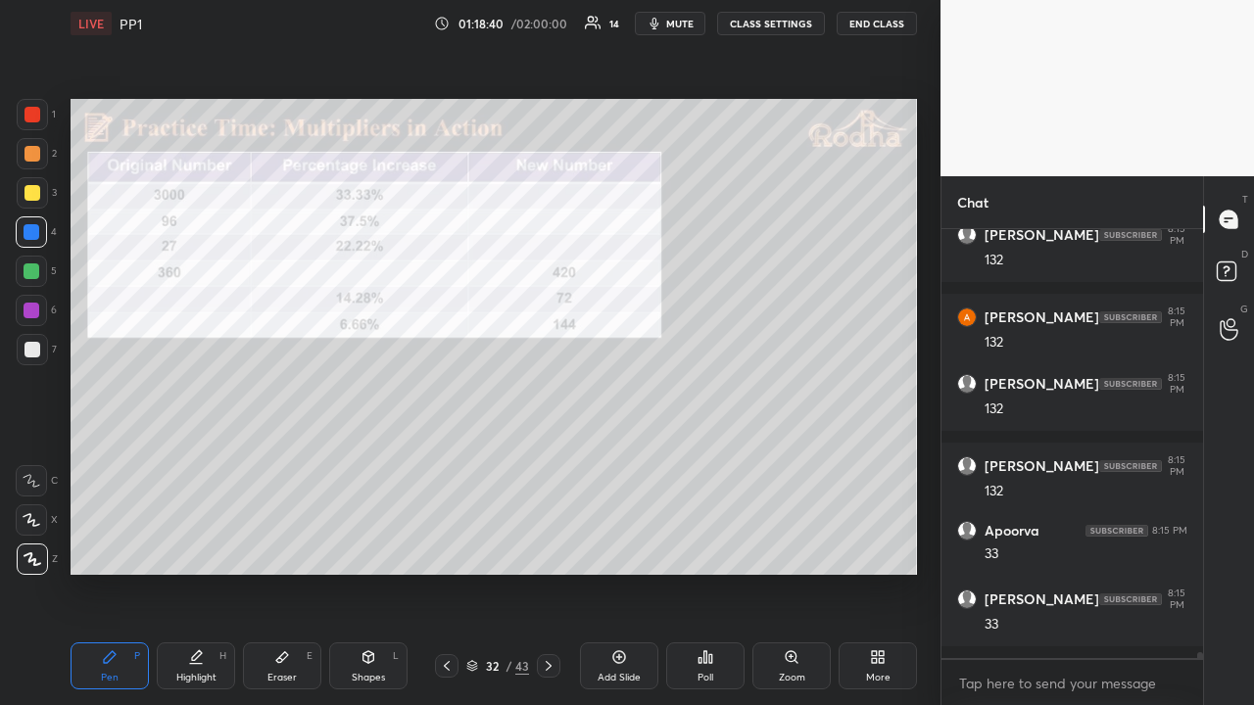
scroll to position [29009, 0]
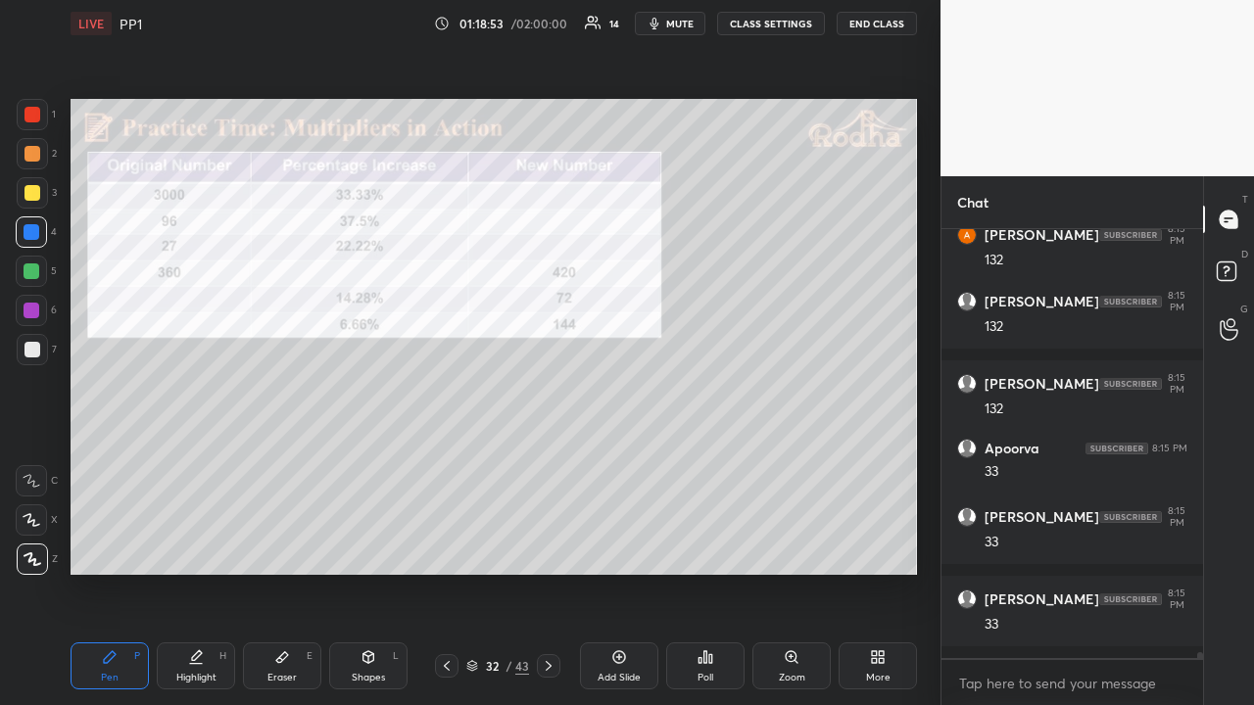
click at [31, 161] on div at bounding box center [32, 154] width 16 height 16
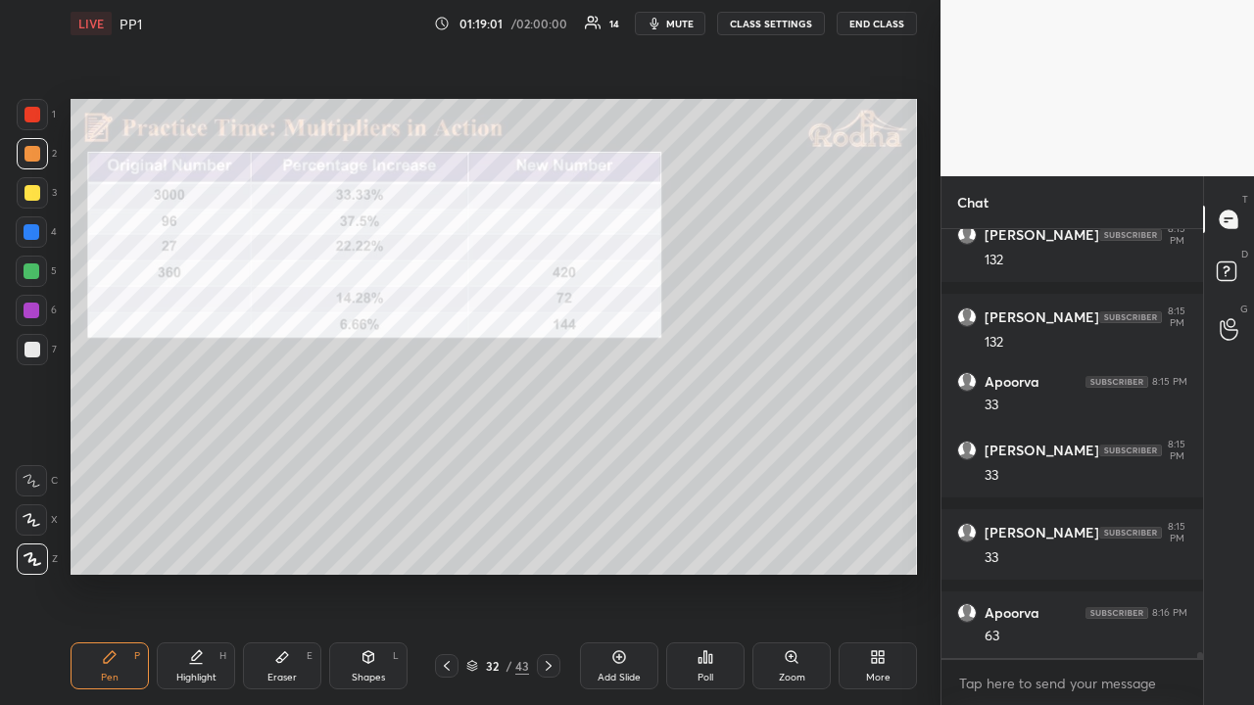
scroll to position [29158, 0]
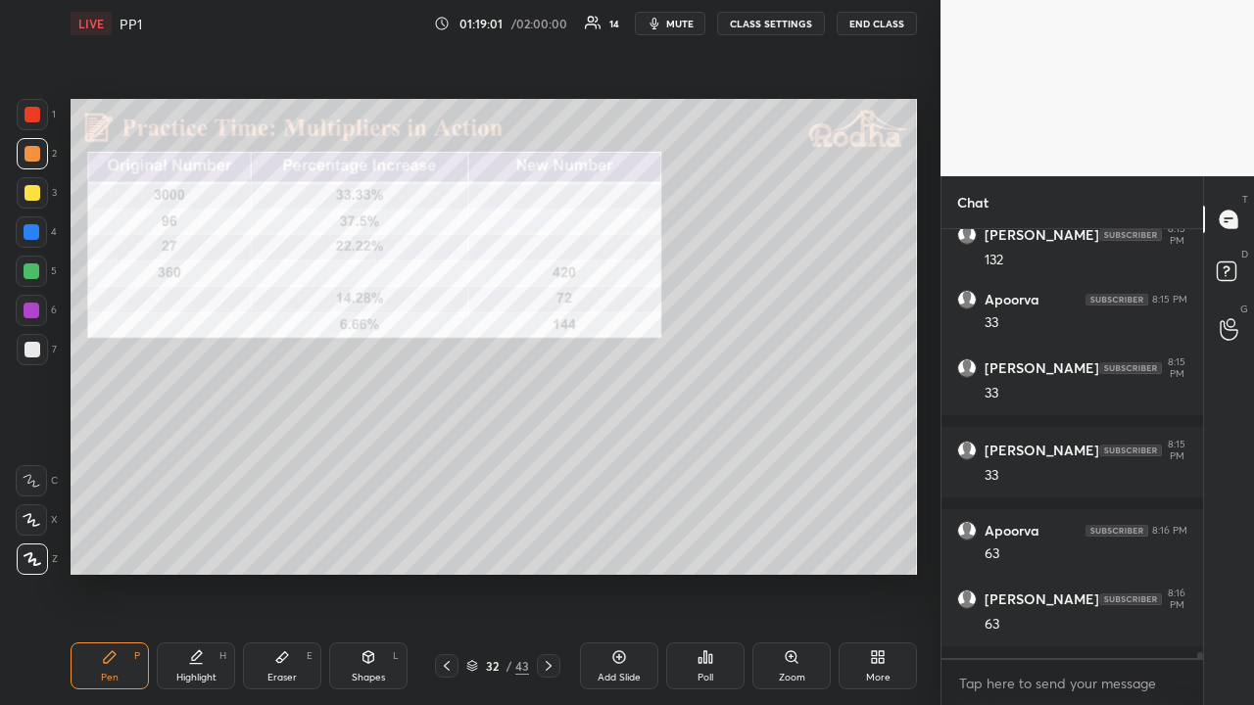
drag, startPoint x: 32, startPoint y: 310, endPoint x: 40, endPoint y: 290, distance: 21.1
click at [32, 312] on div at bounding box center [32, 311] width 16 height 16
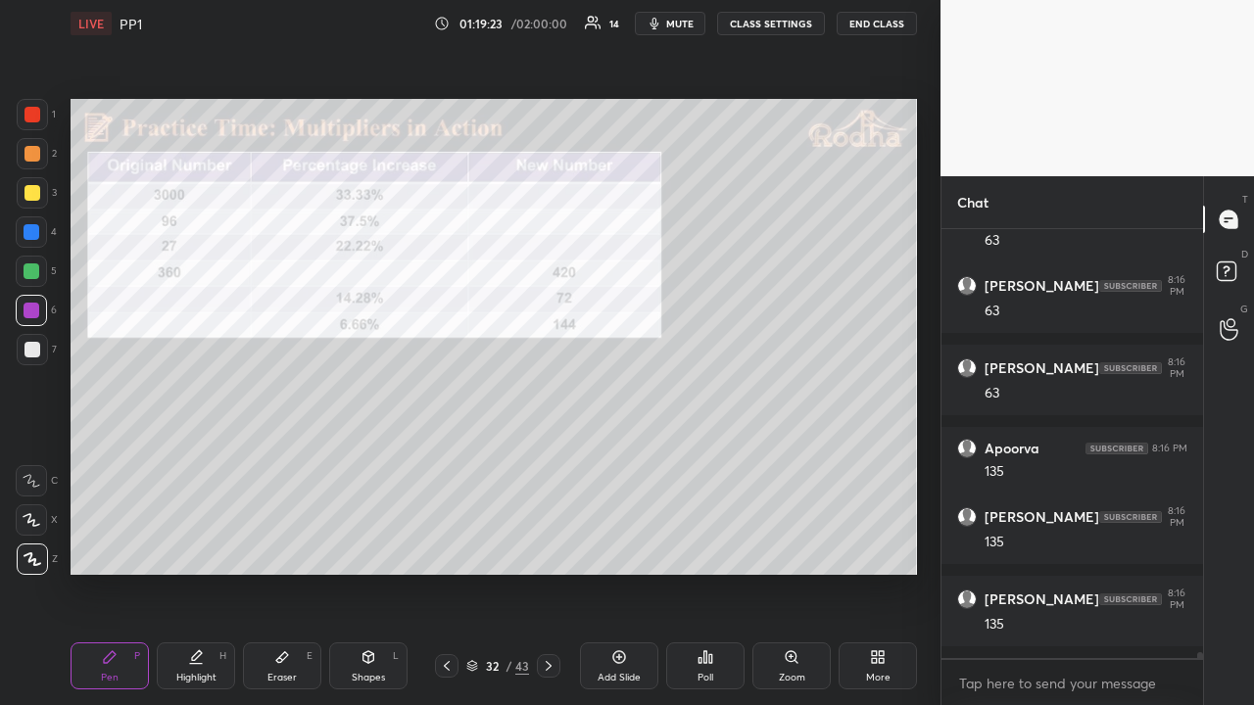
click at [39, 193] on div at bounding box center [32, 193] width 16 height 16
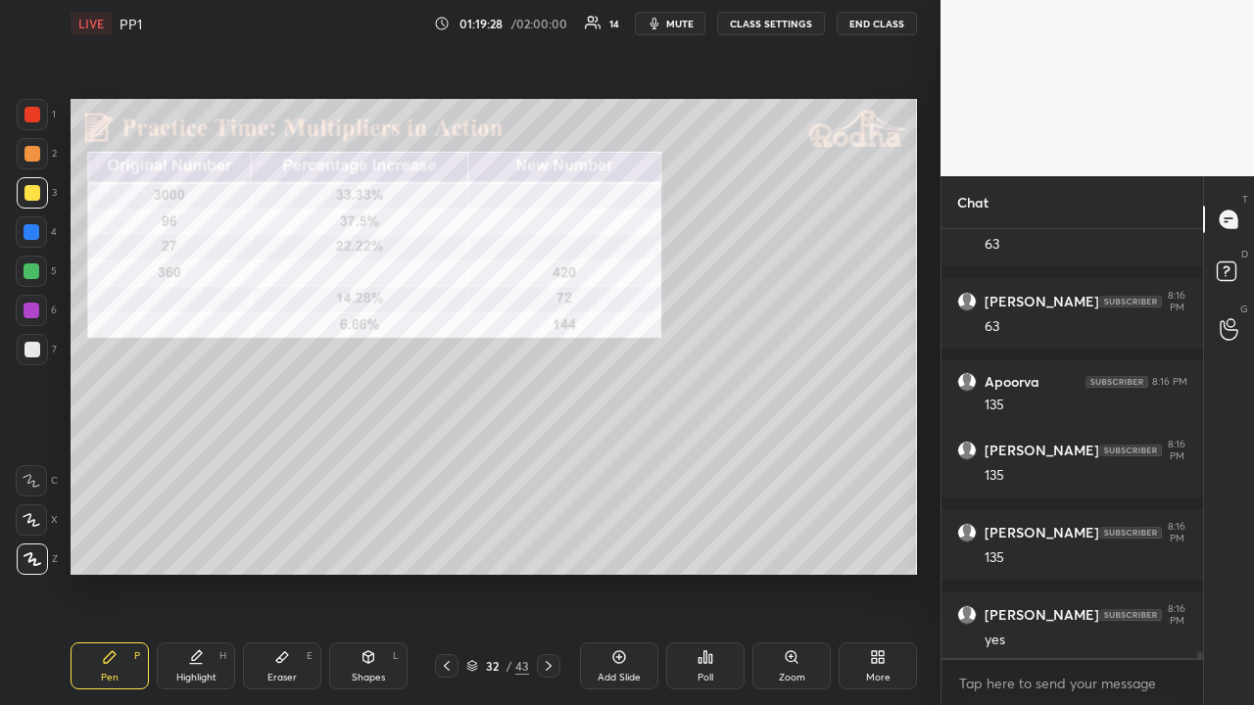
scroll to position [29620, 0]
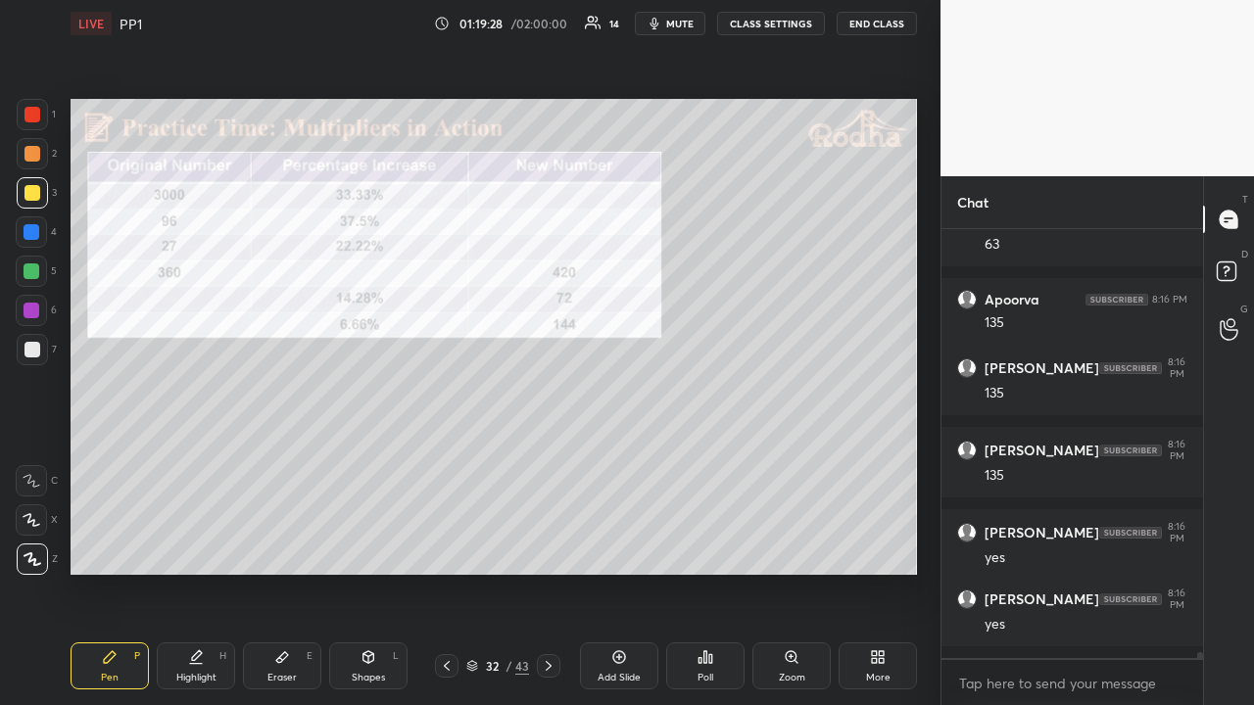
click at [451, 547] on icon at bounding box center [447, 666] width 16 height 16
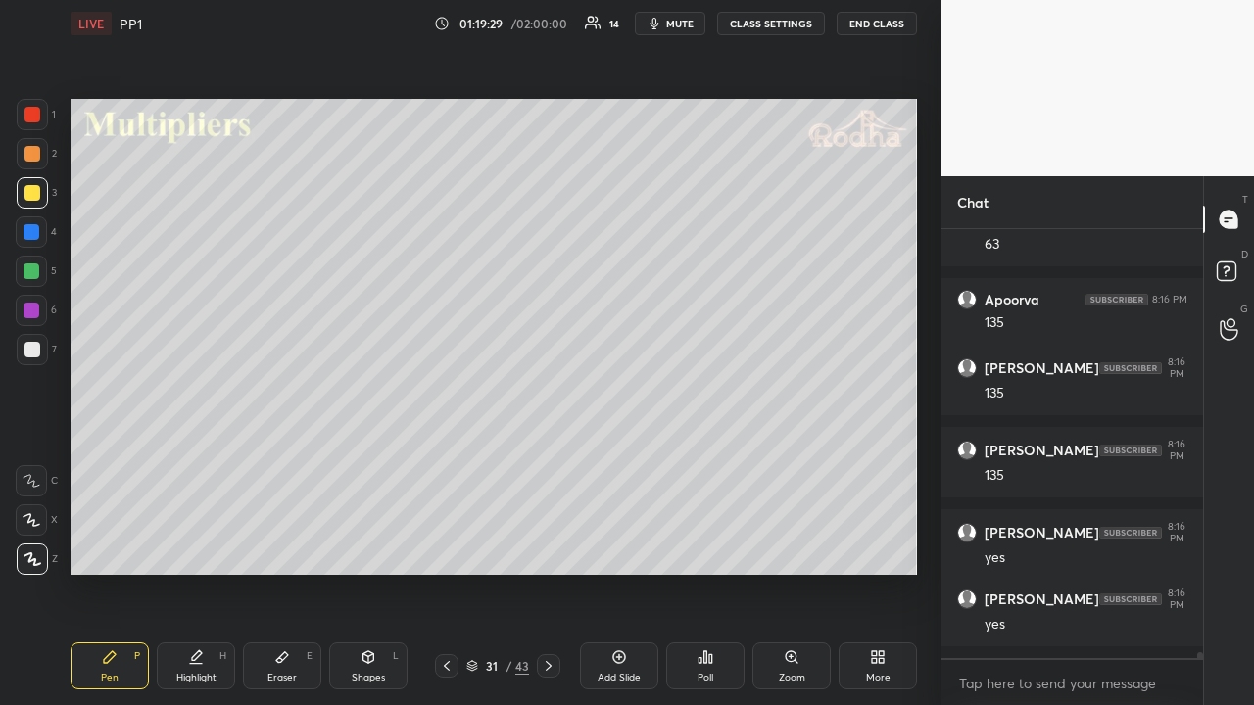
click at [451, 547] on icon at bounding box center [447, 666] width 16 height 16
click at [547, 547] on icon at bounding box center [549, 666] width 16 height 16
click at [549, 547] on icon at bounding box center [549, 666] width 16 height 16
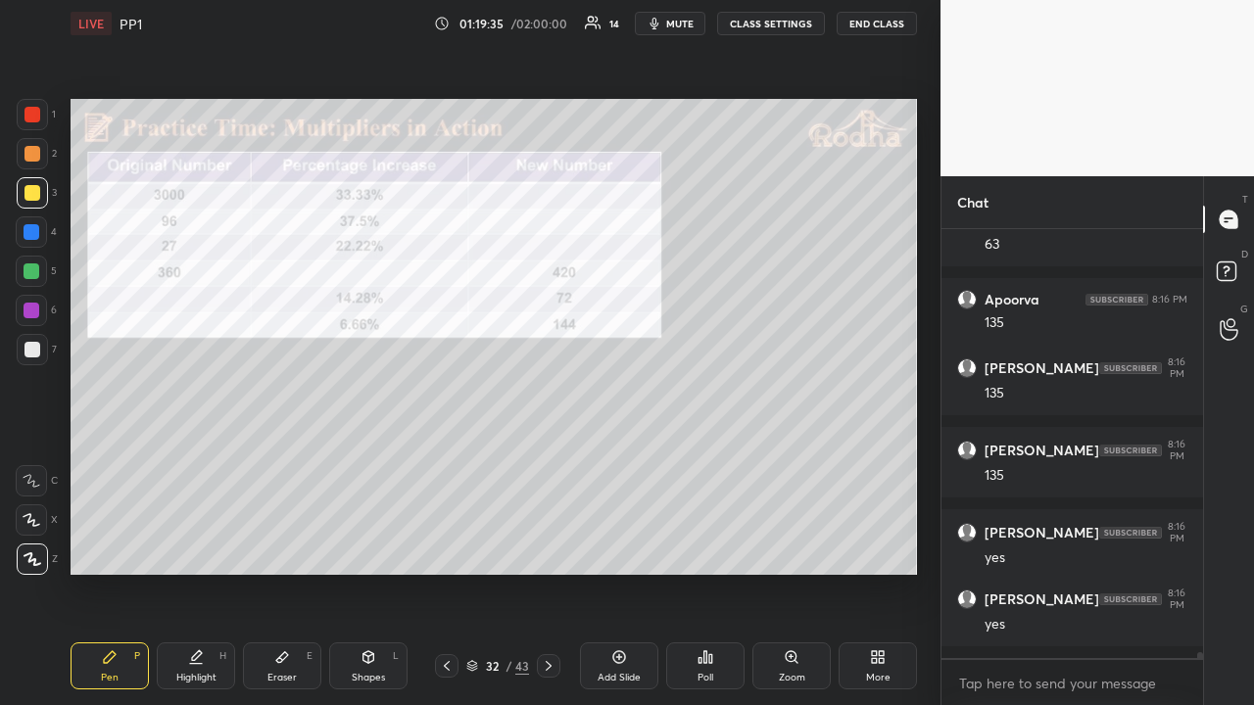
drag, startPoint x: 37, startPoint y: 157, endPoint x: 37, endPoint y: 173, distance: 16.7
click at [37, 158] on div at bounding box center [32, 154] width 16 height 16
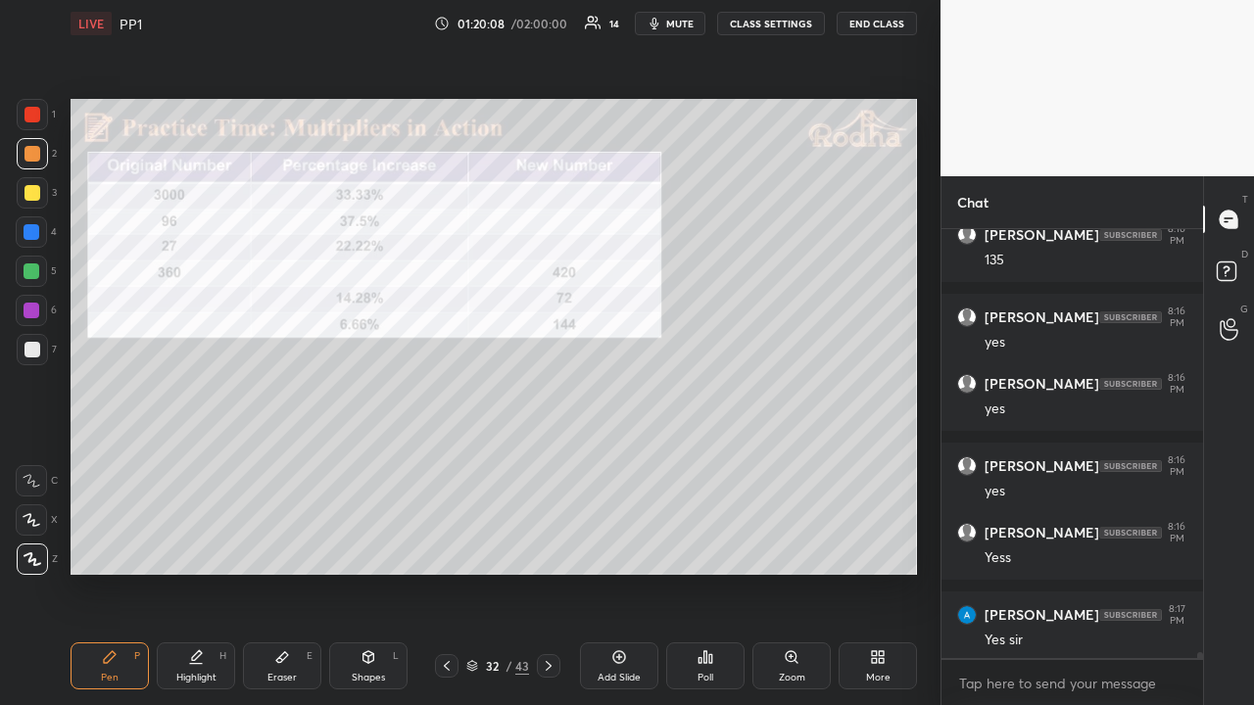
scroll to position [29918, 0]
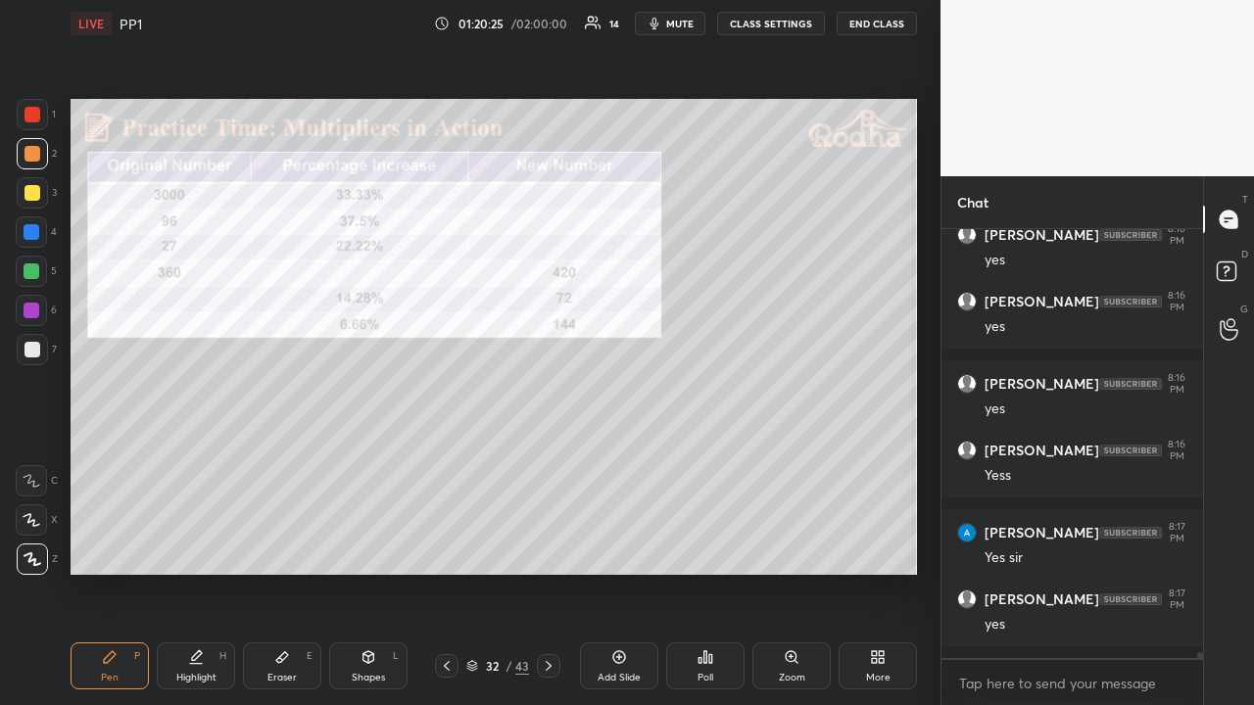
click at [445, 547] on icon at bounding box center [447, 666] width 16 height 16
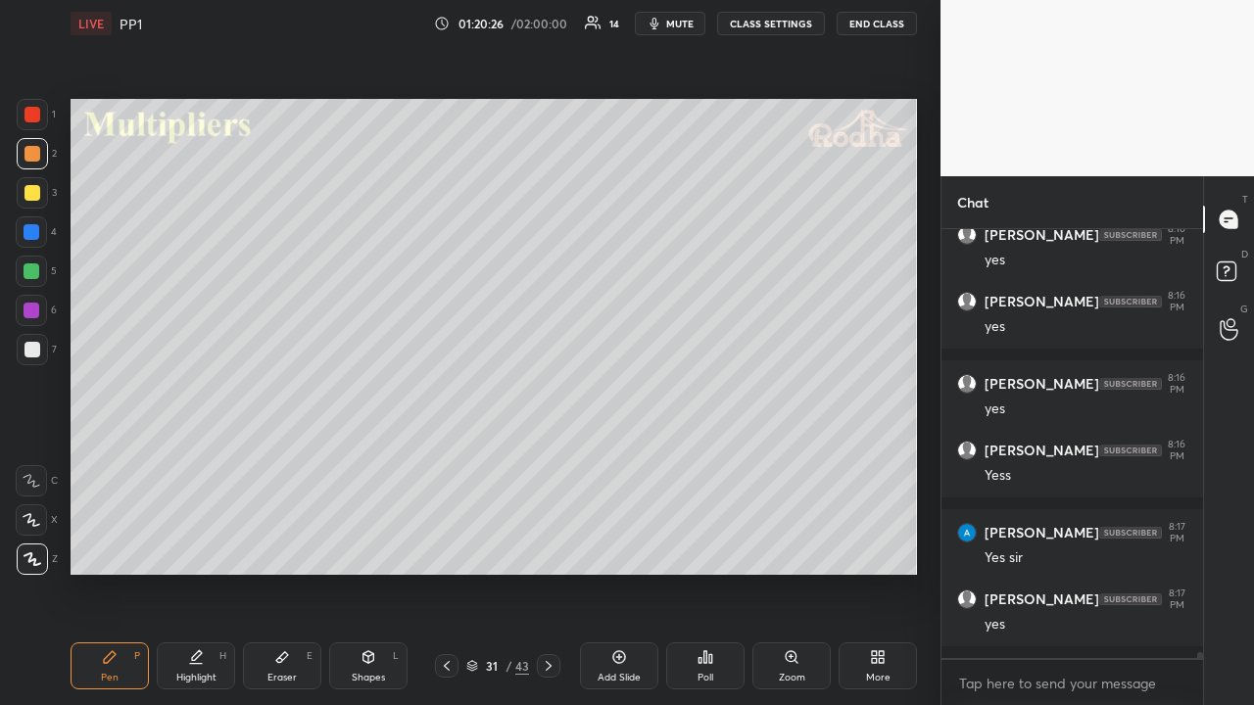
click at [449, 547] on icon at bounding box center [447, 666] width 16 height 16
click at [453, 547] on icon at bounding box center [447, 666] width 16 height 16
click at [456, 547] on div at bounding box center [447, 666] width 24 height 24
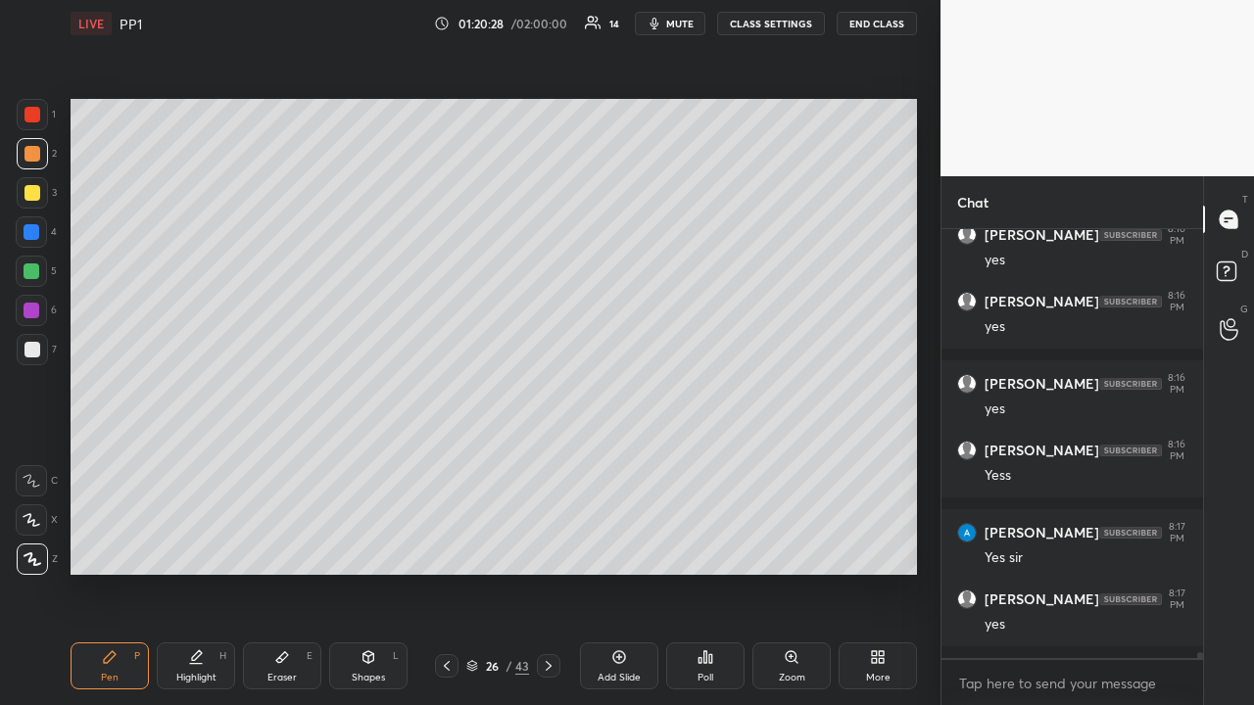
click at [455, 547] on div at bounding box center [447, 666] width 24 height 24
click at [456, 547] on div at bounding box center [447, 666] width 24 height 24
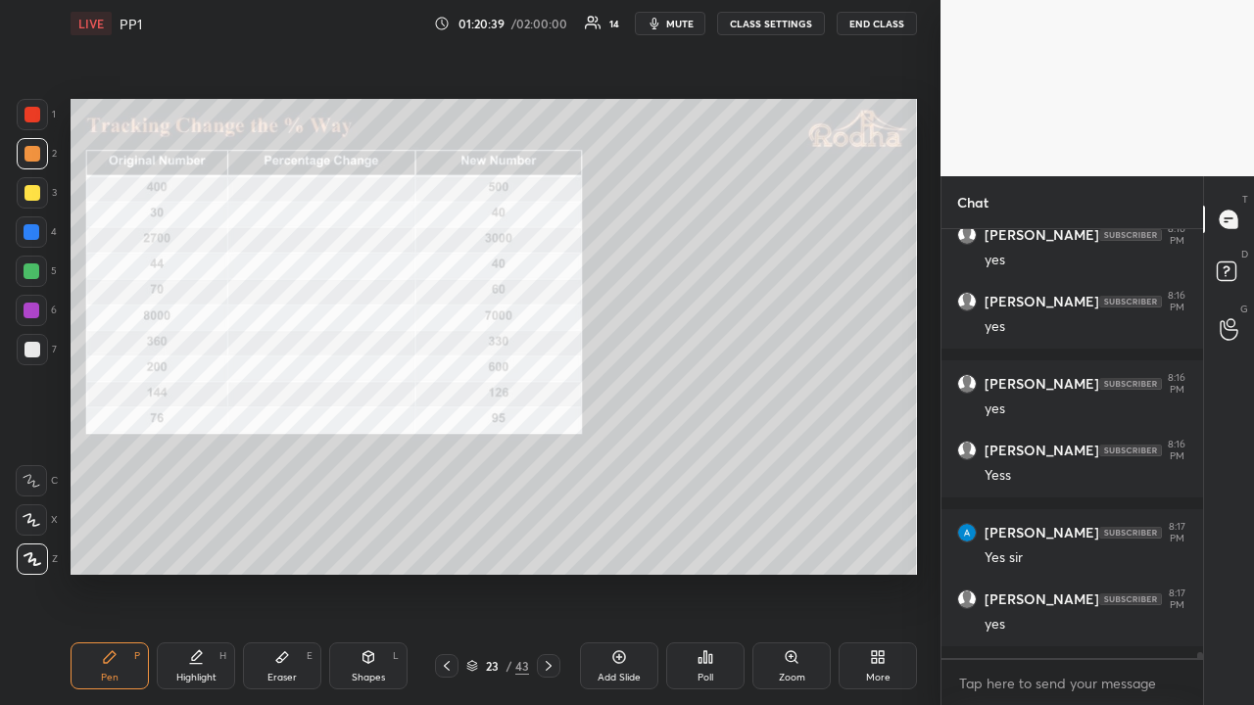
click at [35, 194] on div at bounding box center [32, 193] width 16 height 16
click at [549, 547] on icon at bounding box center [549, 666] width 6 height 10
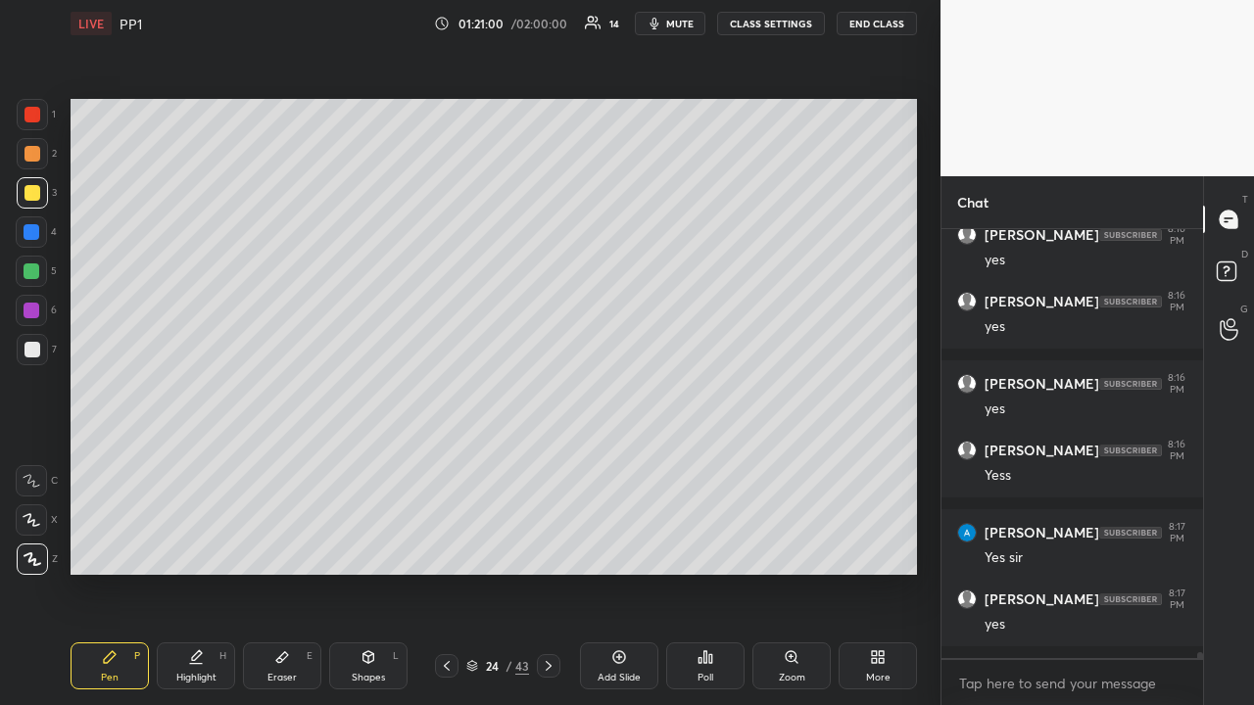
click at [550, 547] on icon at bounding box center [549, 666] width 16 height 16
click at [552, 547] on icon at bounding box center [549, 666] width 16 height 16
click at [554, 547] on icon at bounding box center [549, 666] width 16 height 16
click at [556, 547] on div at bounding box center [549, 666] width 24 height 24
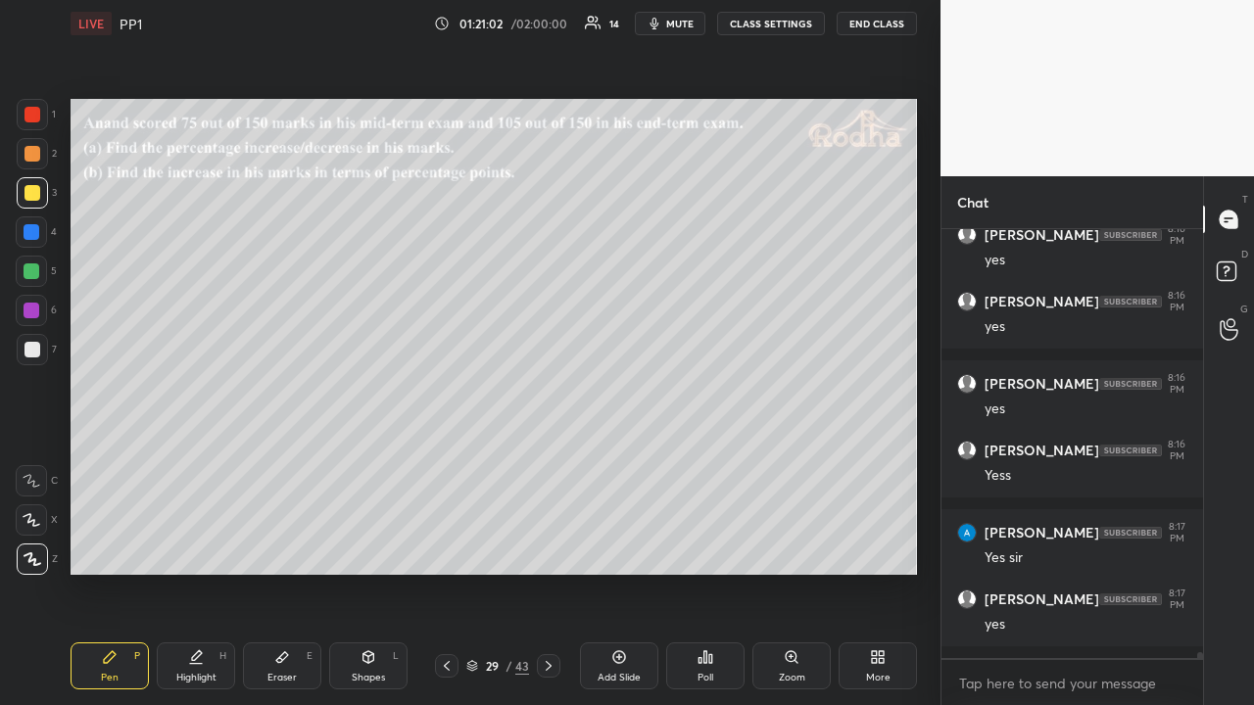
click at [556, 547] on div at bounding box center [549, 666] width 24 height 24
click at [557, 547] on div at bounding box center [549, 666] width 24 height 24
click at [558, 547] on div at bounding box center [549, 666] width 24 height 24
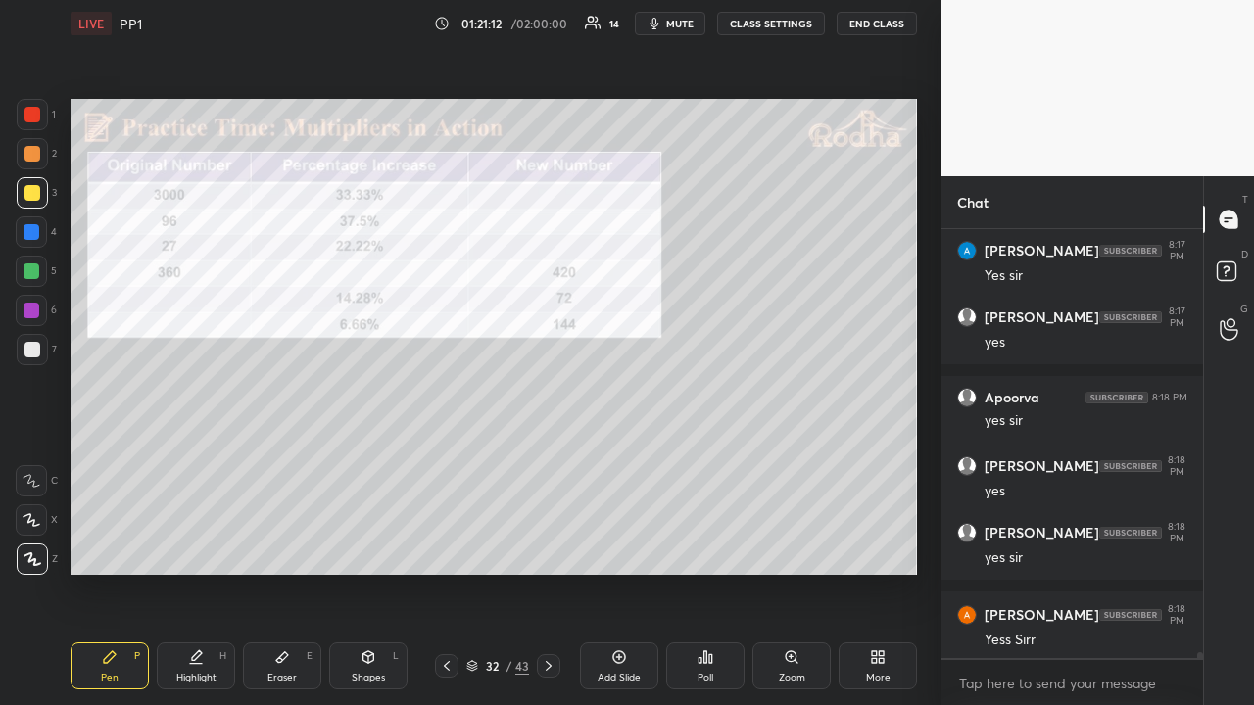
scroll to position [30283, 0]
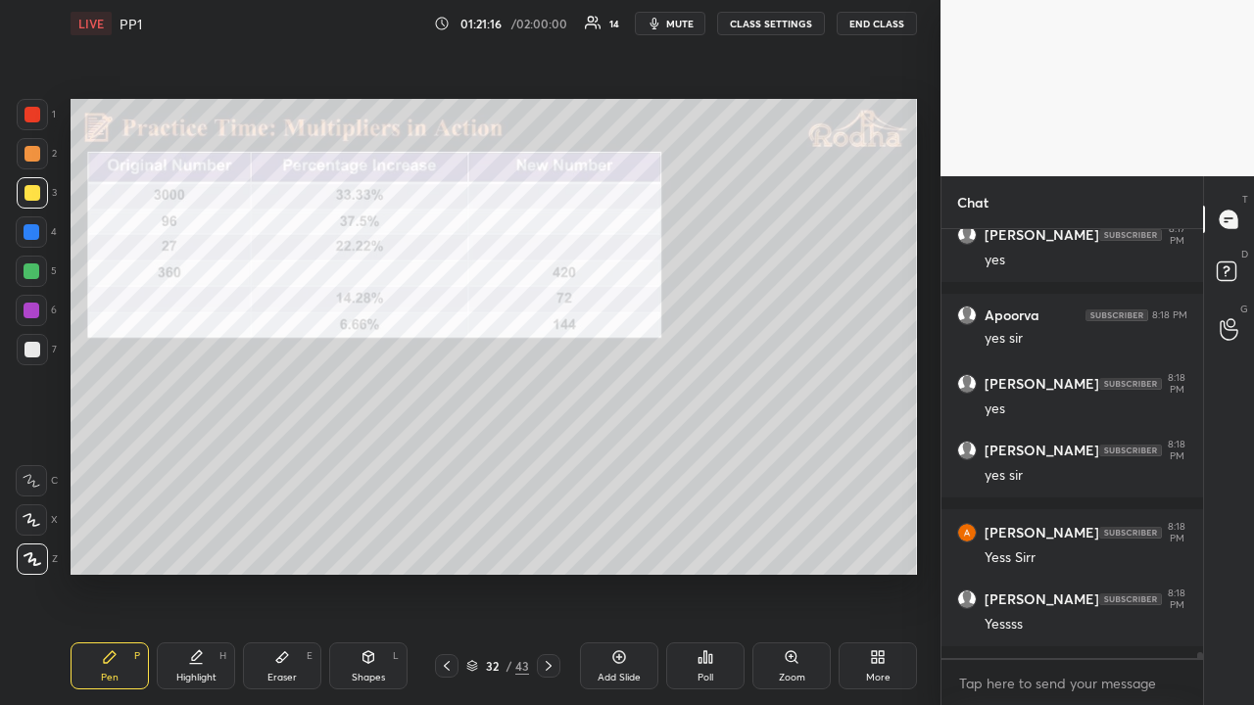
click at [41, 157] on div at bounding box center [32, 153] width 31 height 31
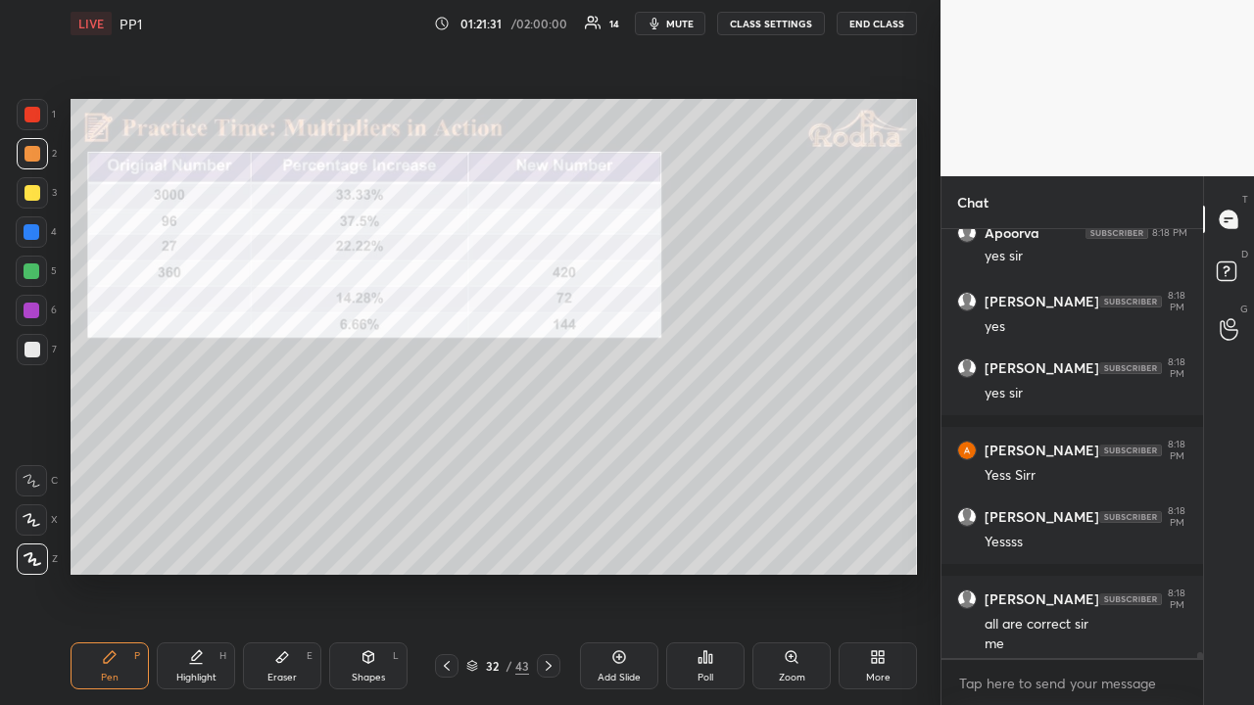
scroll to position [30384, 0]
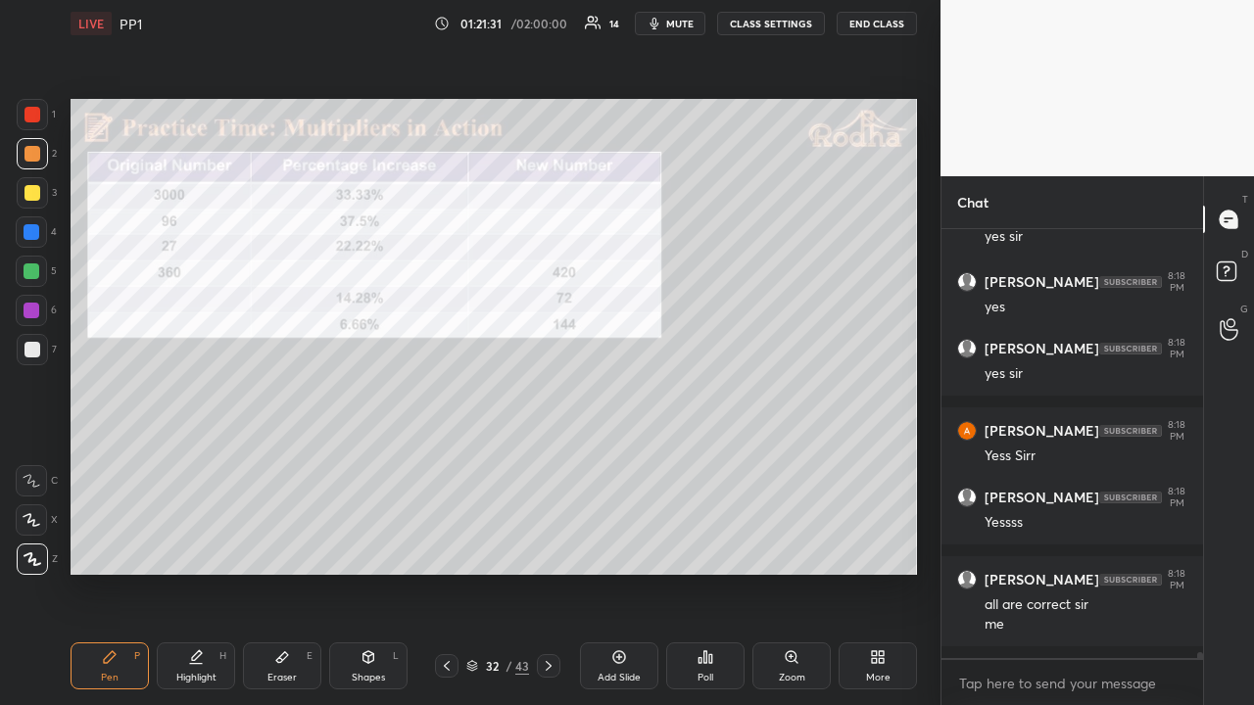
click at [37, 112] on div at bounding box center [32, 115] width 16 height 16
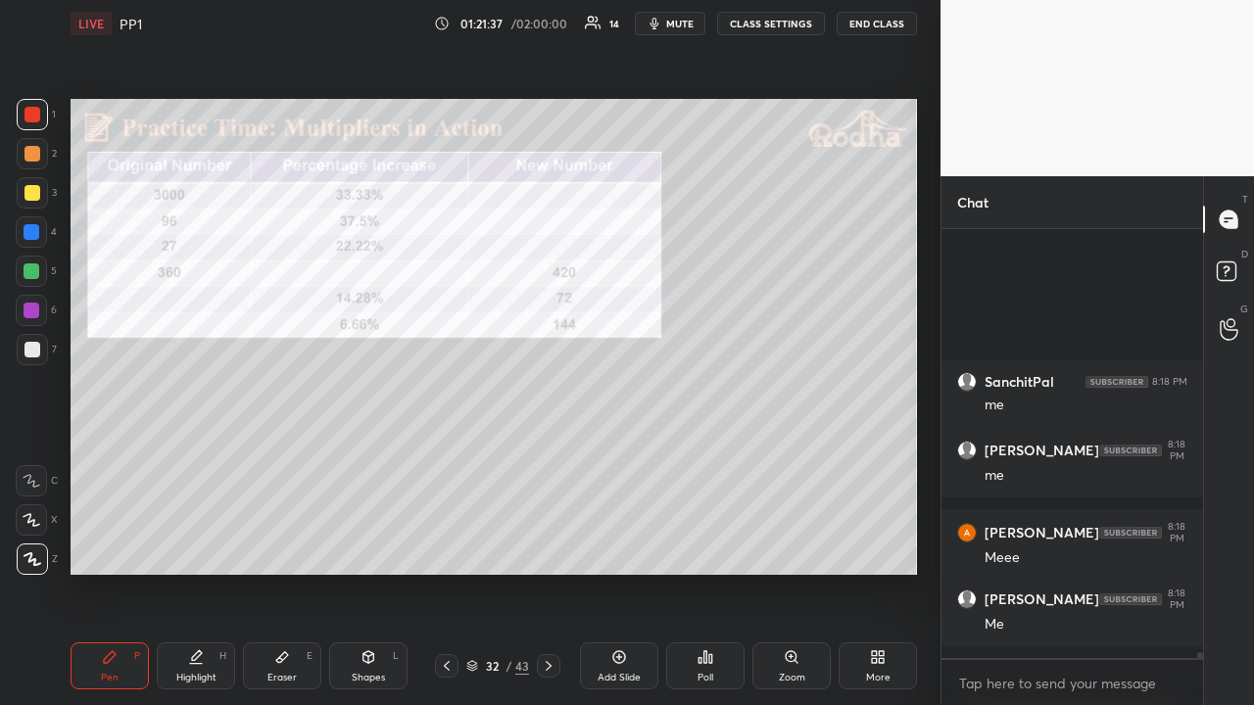
scroll to position [30949, 0]
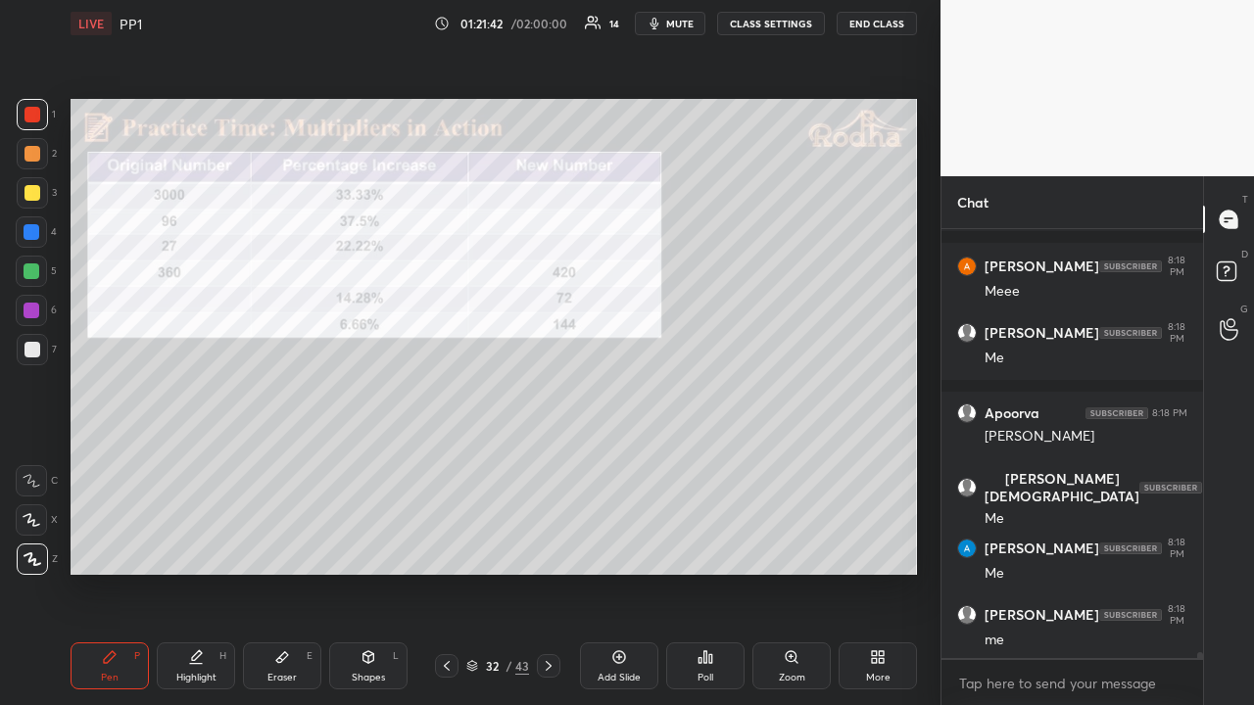
click at [448, 547] on icon at bounding box center [447, 666] width 16 height 16
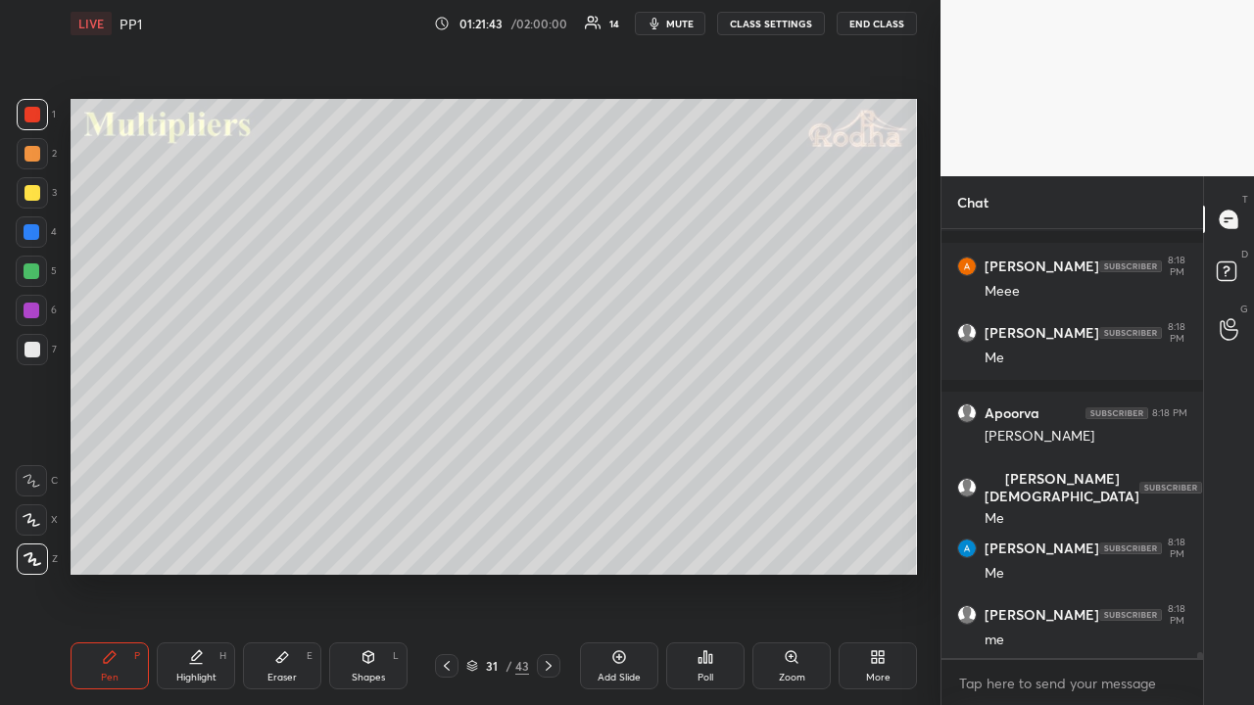
click at [446, 547] on icon at bounding box center [447, 666] width 16 height 16
click at [551, 547] on icon at bounding box center [549, 666] width 16 height 16
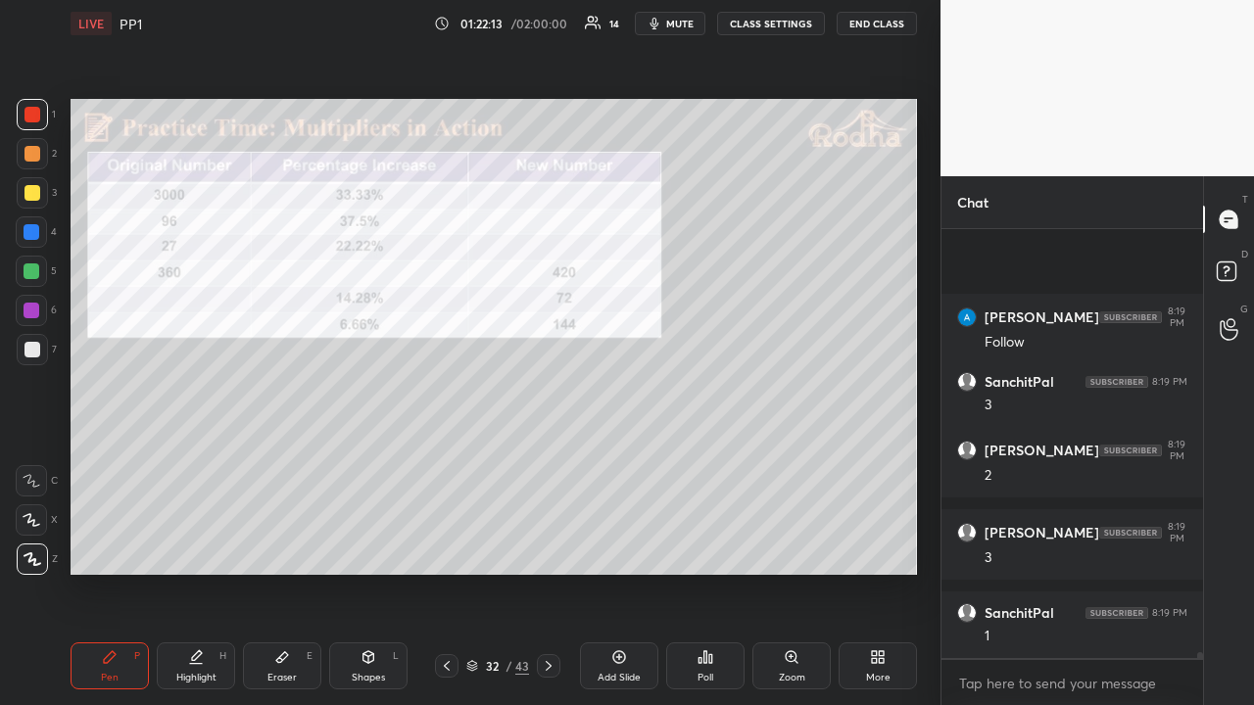
scroll to position [31991, 0]
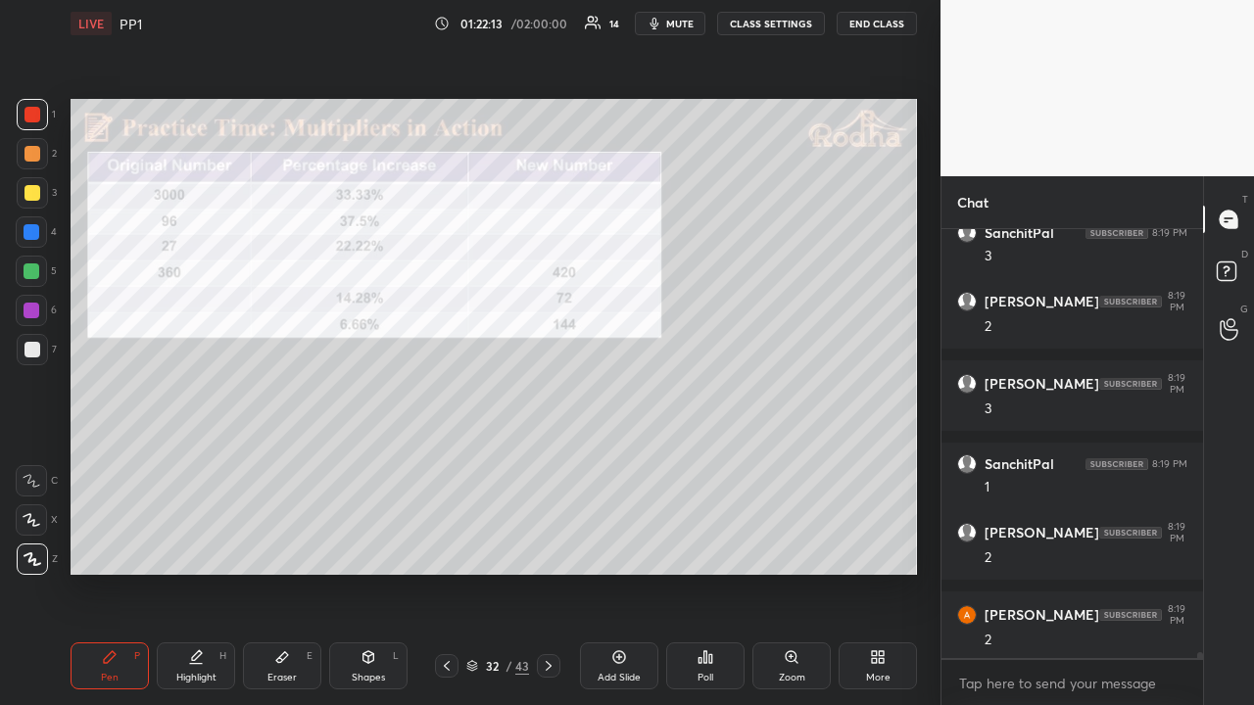
click at [27, 191] on div at bounding box center [32, 193] width 16 height 16
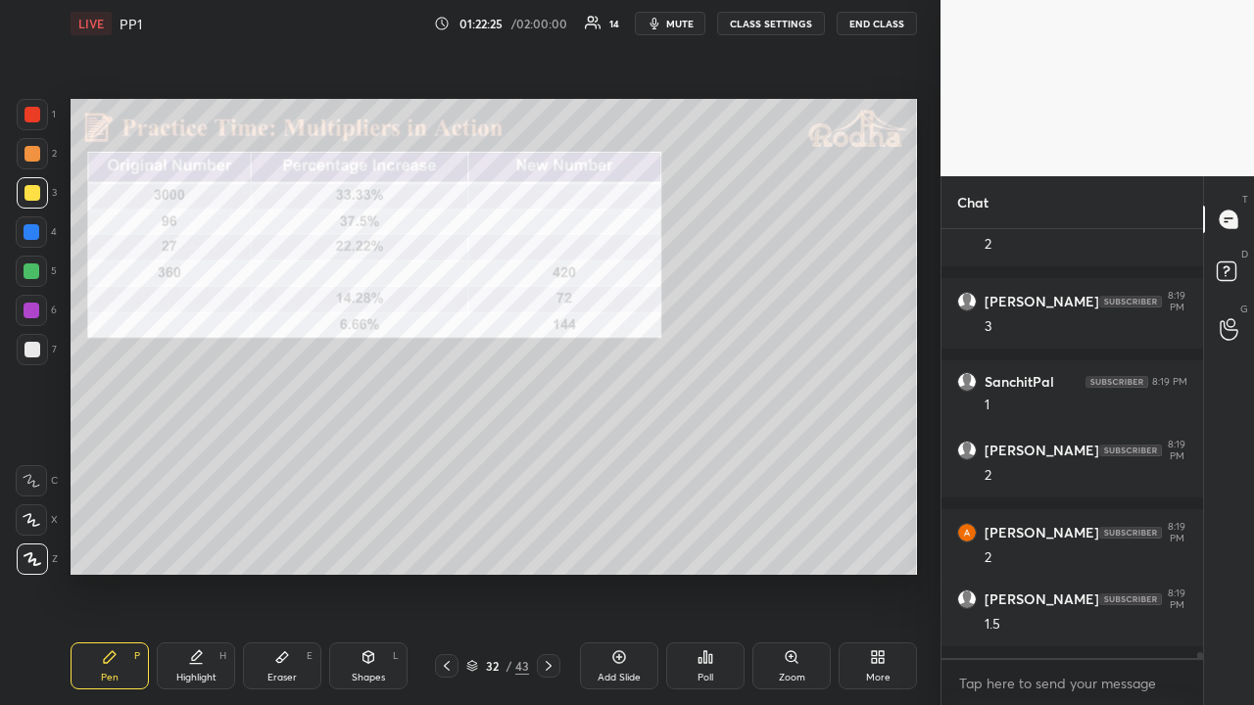
click at [552, 547] on icon at bounding box center [549, 666] width 16 height 16
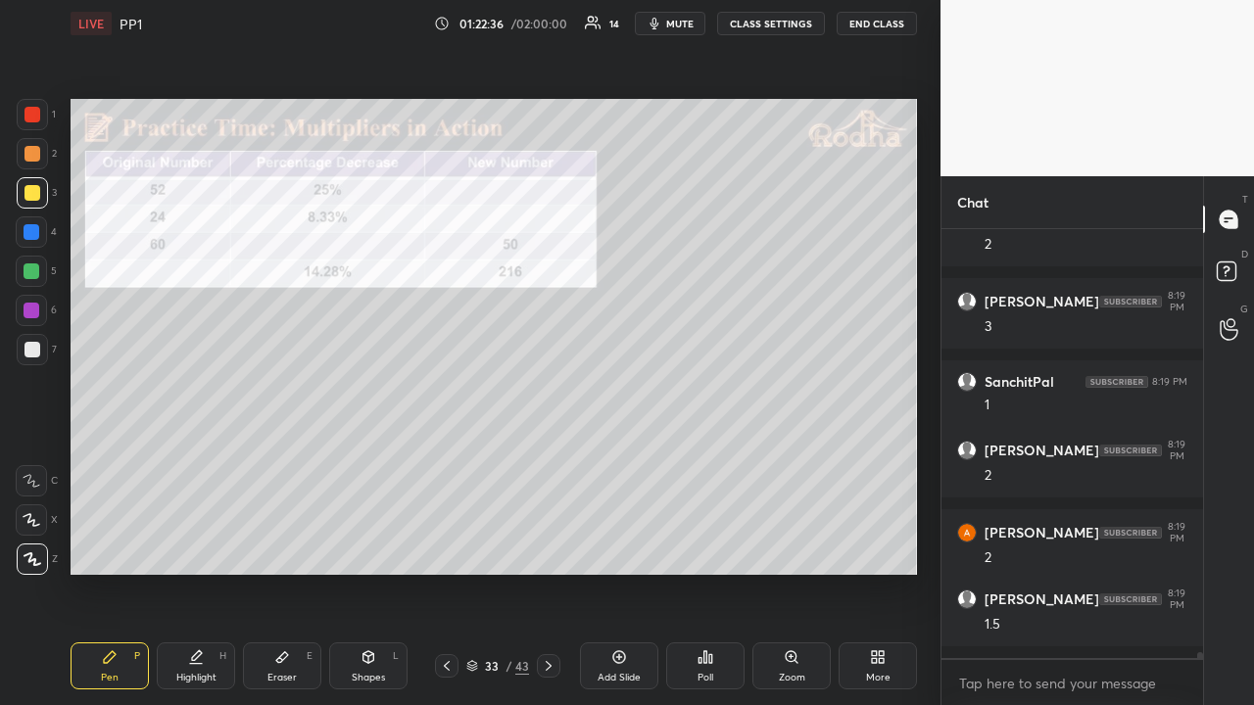
click at [37, 118] on div at bounding box center [32, 115] width 16 height 16
click at [38, 315] on div at bounding box center [31, 310] width 31 height 31
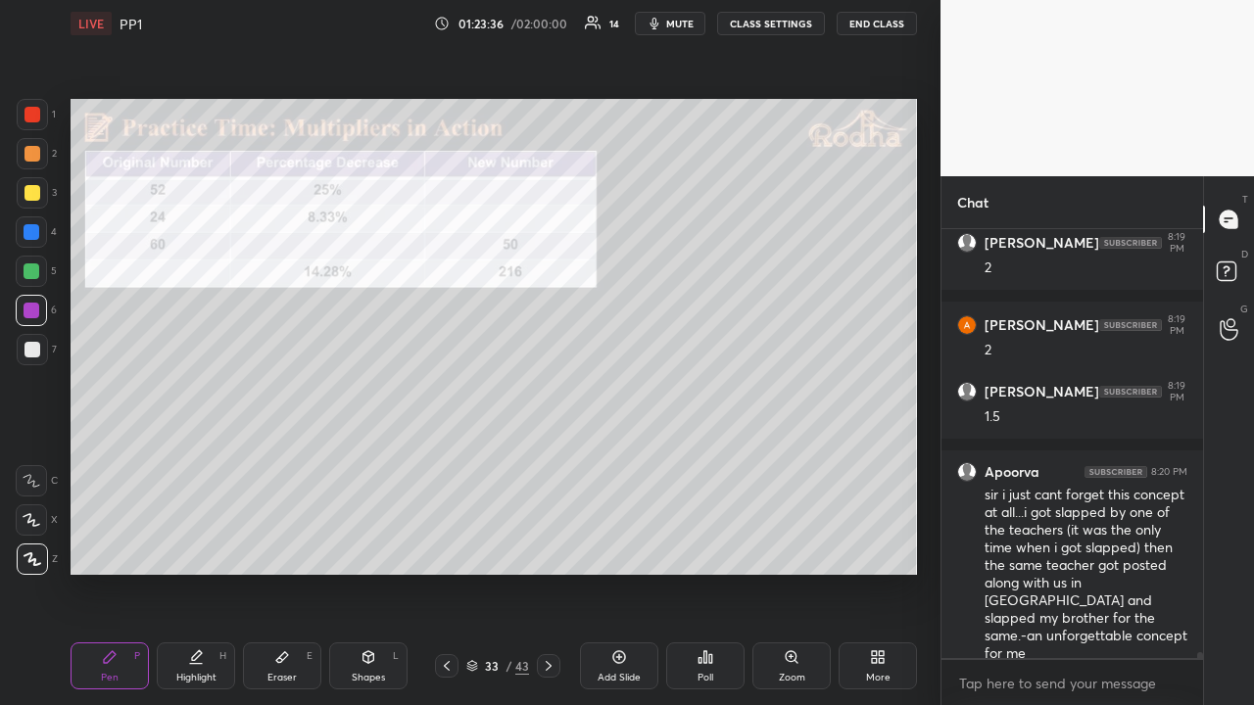
click at [35, 312] on div at bounding box center [32, 311] width 16 height 16
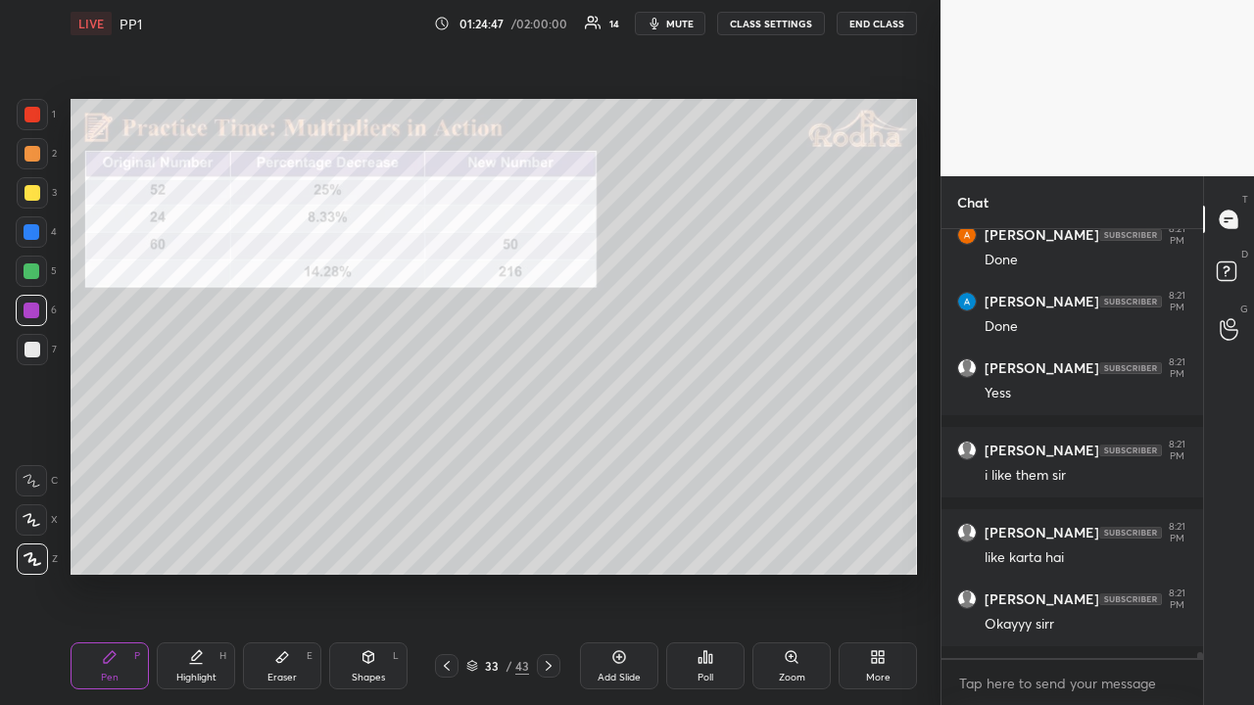
scroll to position [33292, 0]
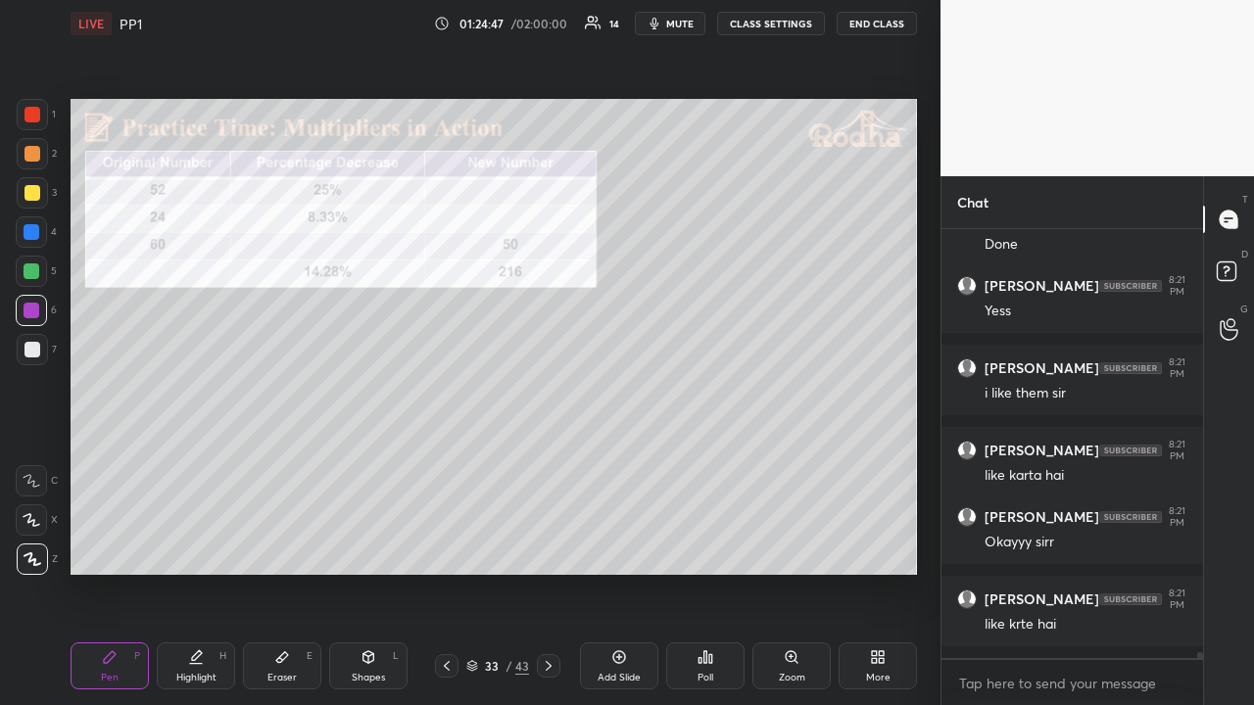
click at [39, 114] on div at bounding box center [32, 115] width 16 height 16
click at [33, 308] on div at bounding box center [32, 311] width 16 height 16
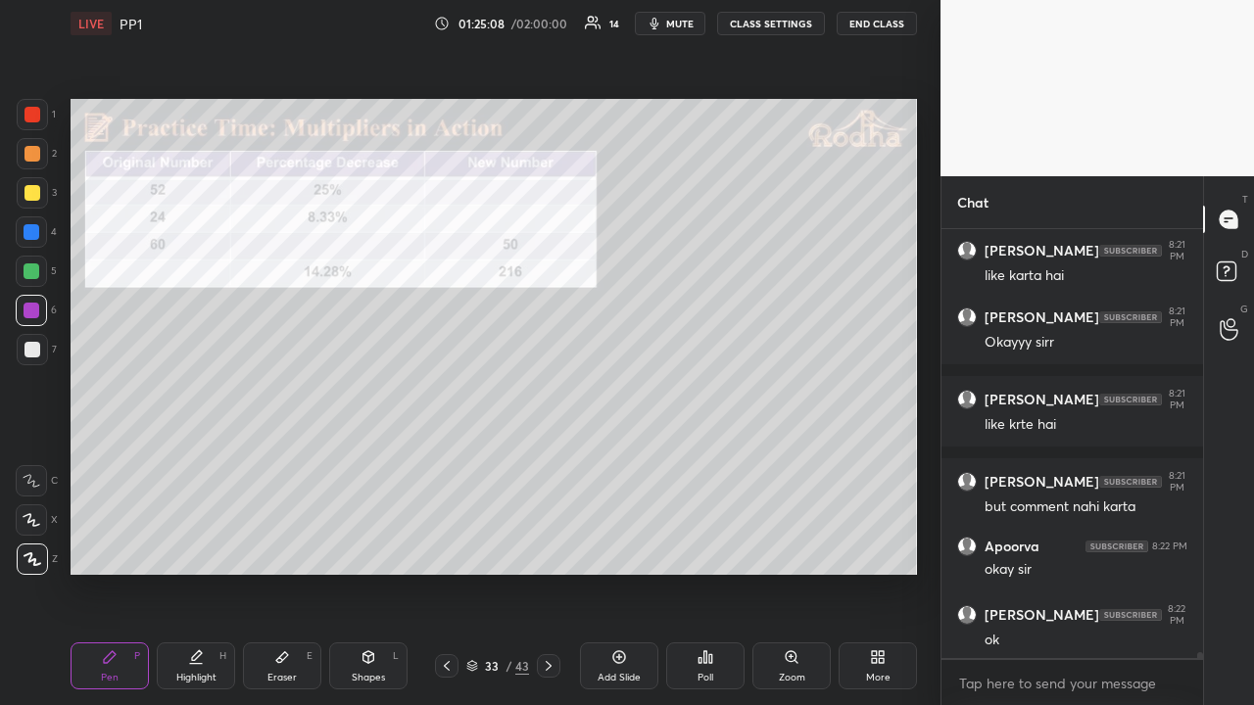
scroll to position [33574, 0]
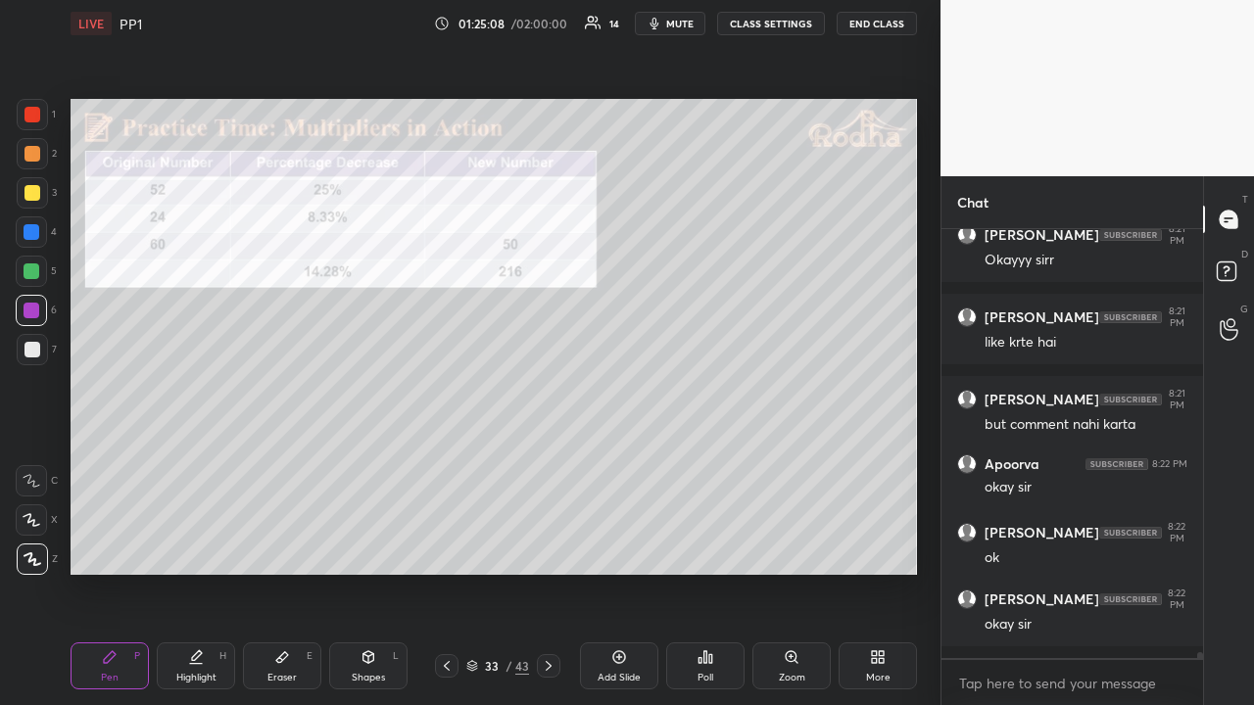
click at [40, 120] on div at bounding box center [32, 114] width 31 height 31
click at [449, 547] on icon at bounding box center [447, 666] width 16 height 16
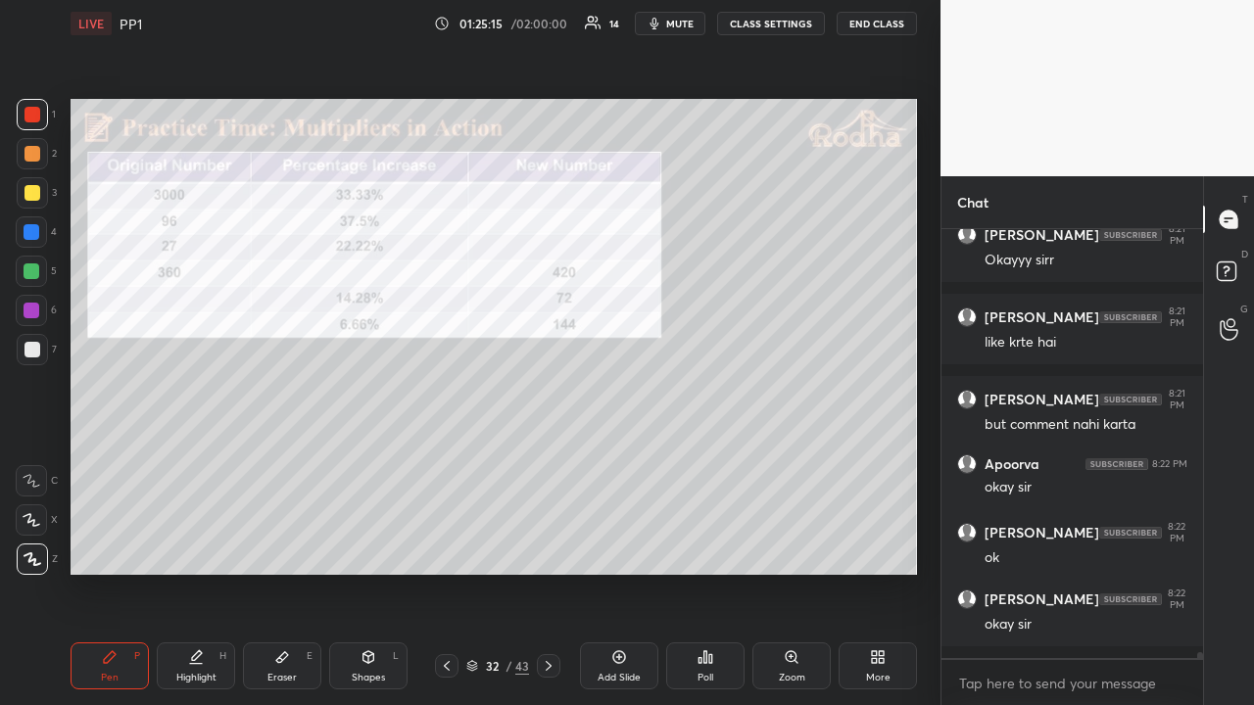
scroll to position [33676, 0]
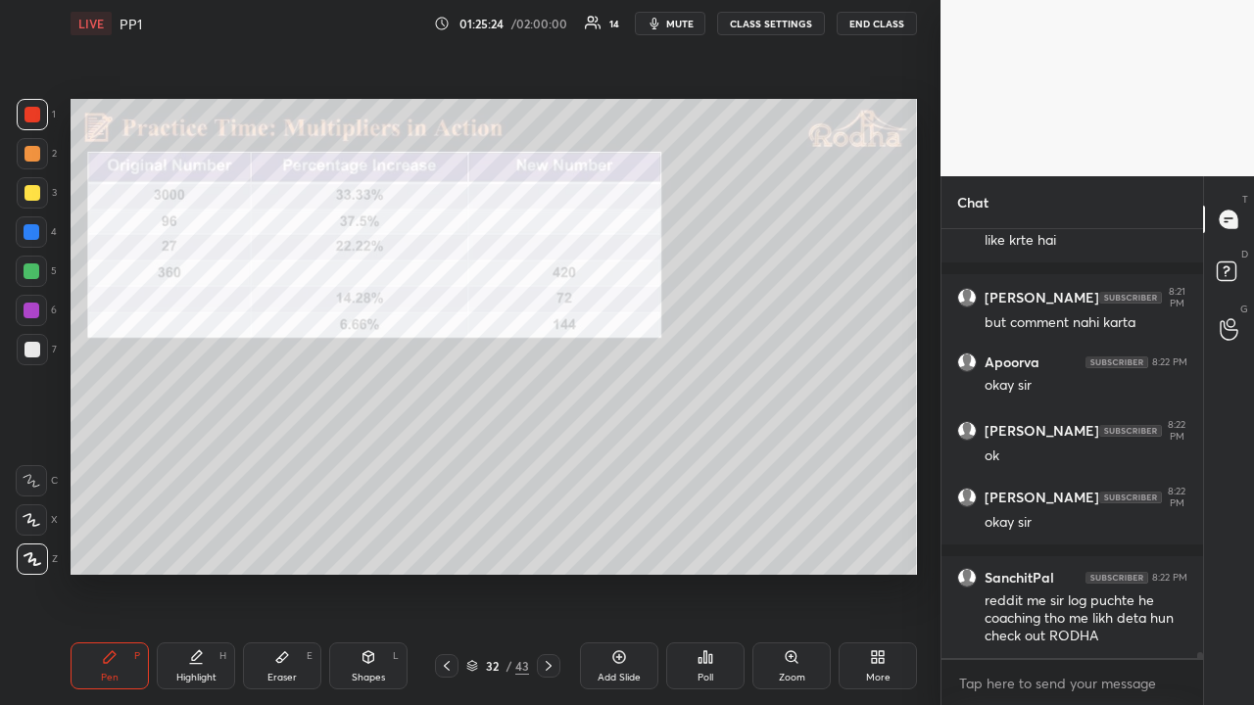
click at [547, 547] on icon at bounding box center [549, 666] width 16 height 16
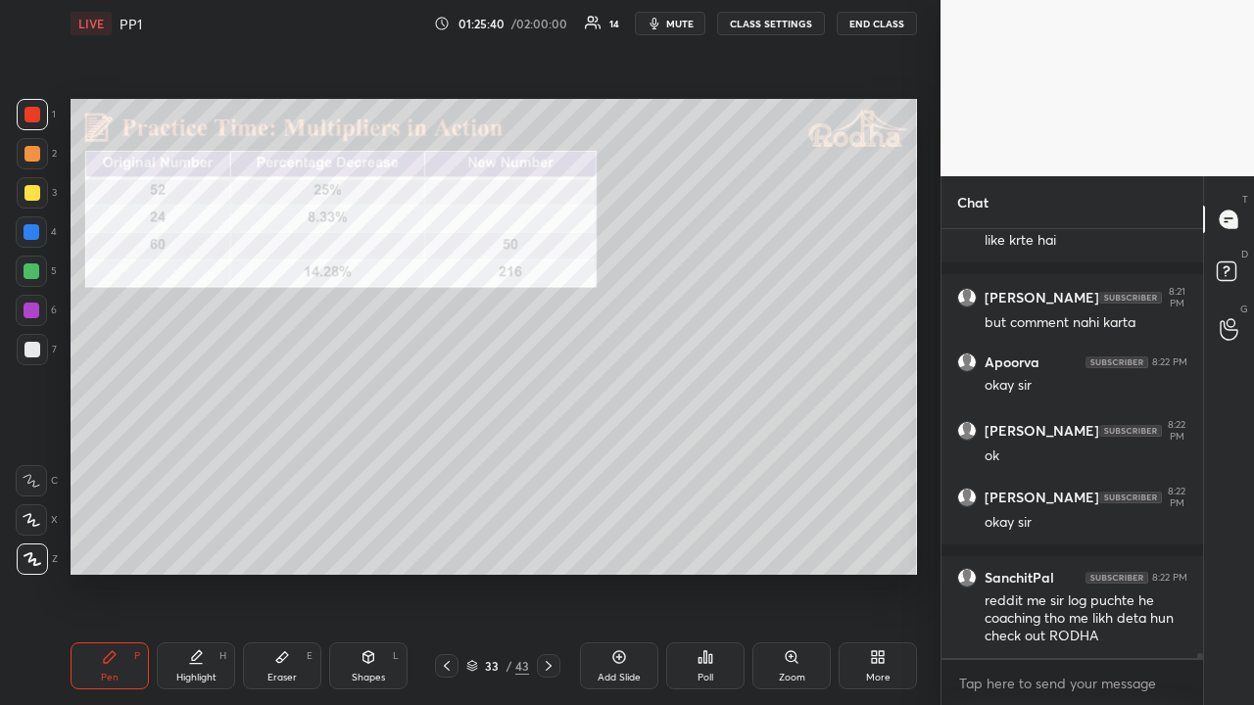
scroll to position [33742, 0]
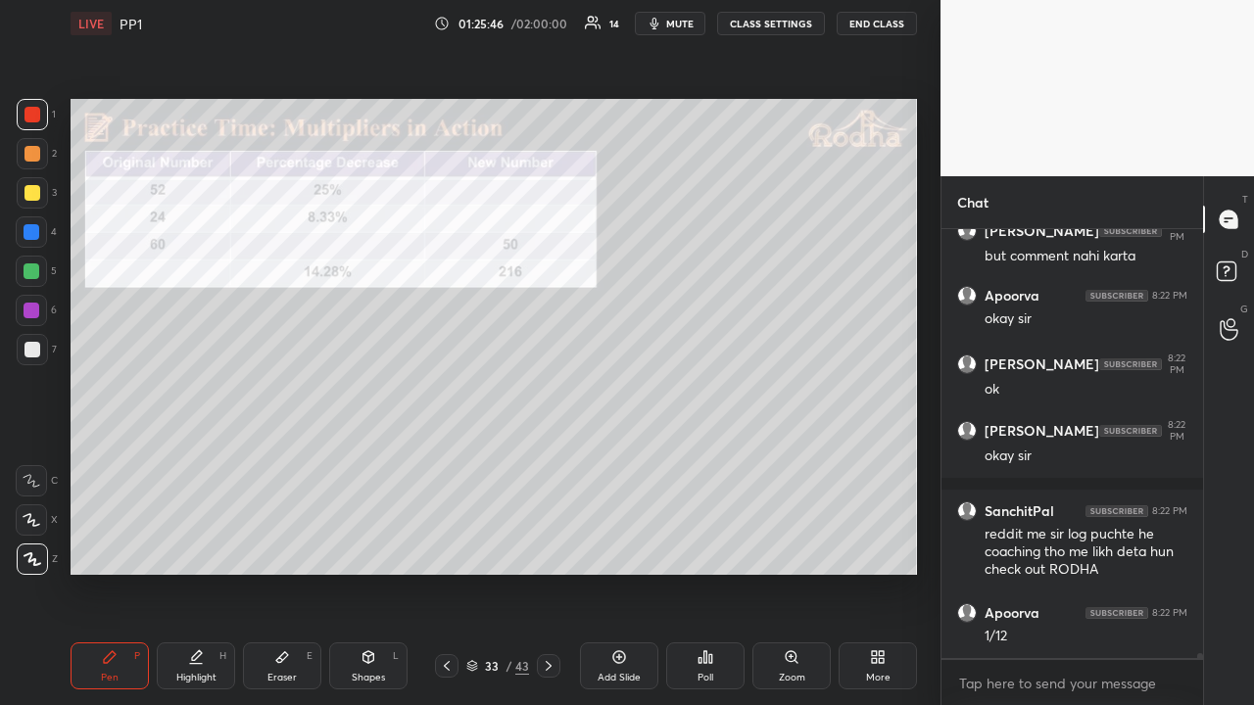
click at [39, 156] on div at bounding box center [32, 153] width 31 height 31
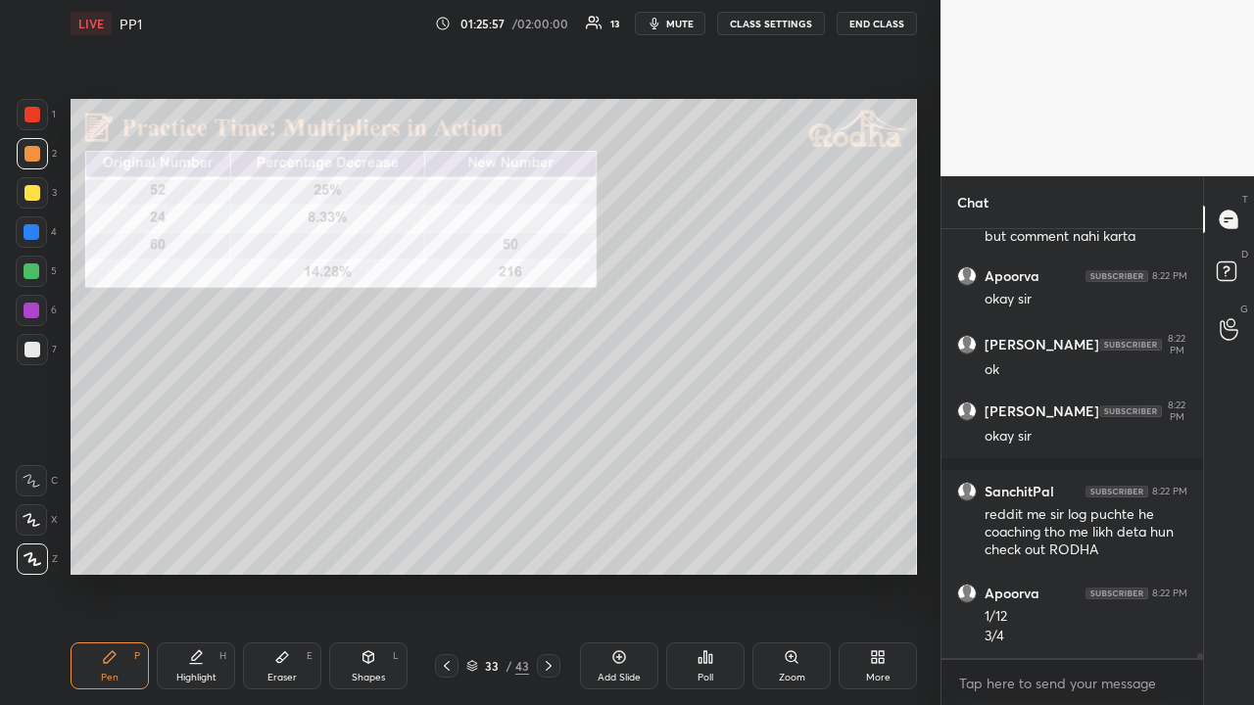
click at [38, 120] on div at bounding box center [32, 115] width 16 height 16
drag, startPoint x: 37, startPoint y: 309, endPoint x: 64, endPoint y: 298, distance: 28.6
click at [41, 309] on div at bounding box center [31, 310] width 31 height 31
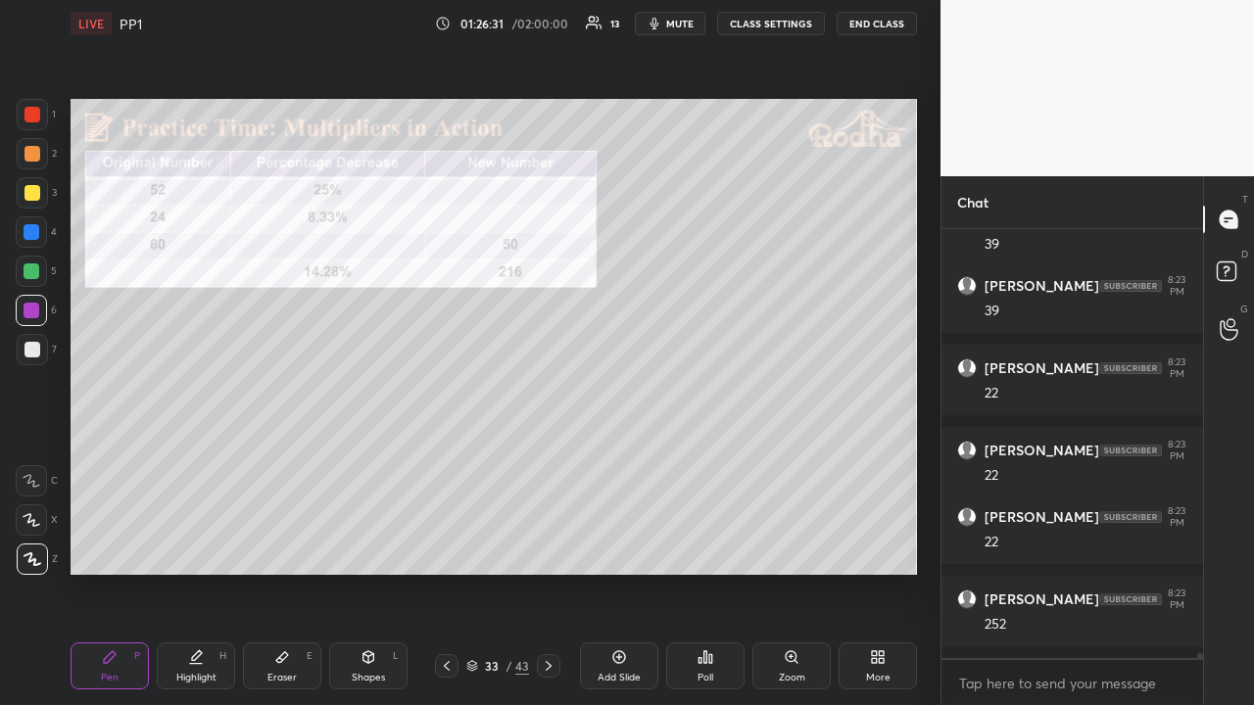
scroll to position [34459, 0]
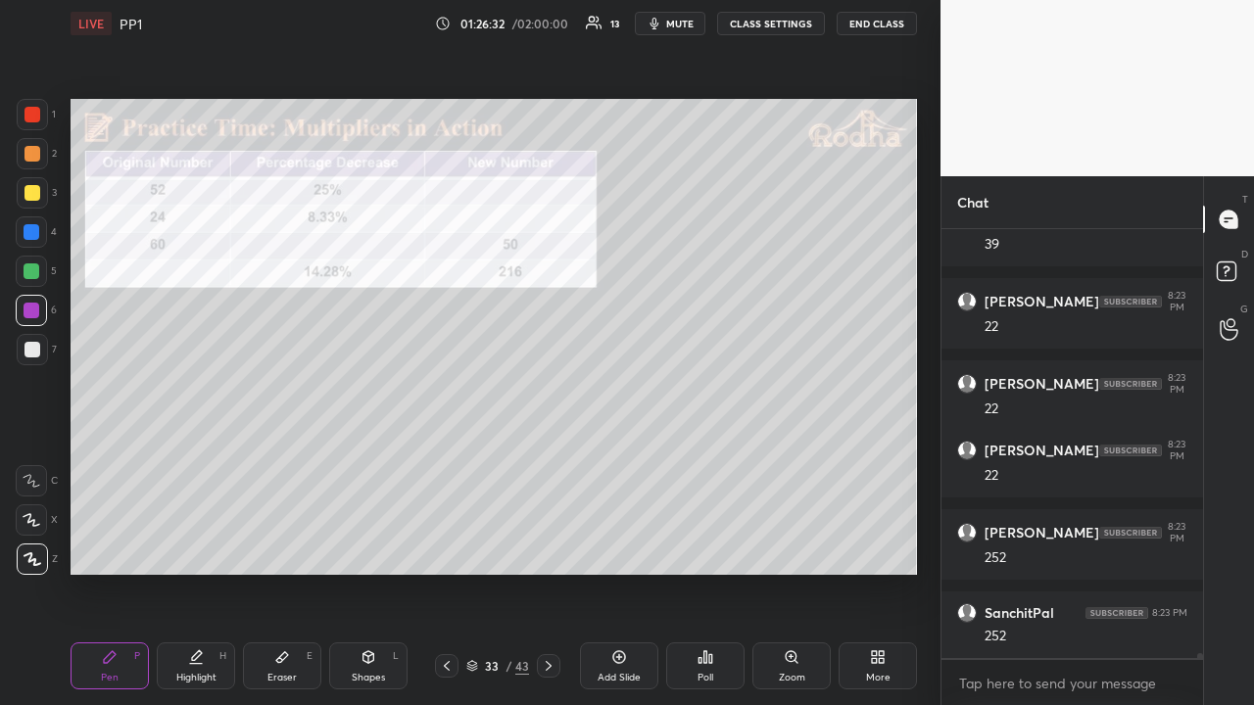
click at [41, 198] on div at bounding box center [32, 192] width 31 height 31
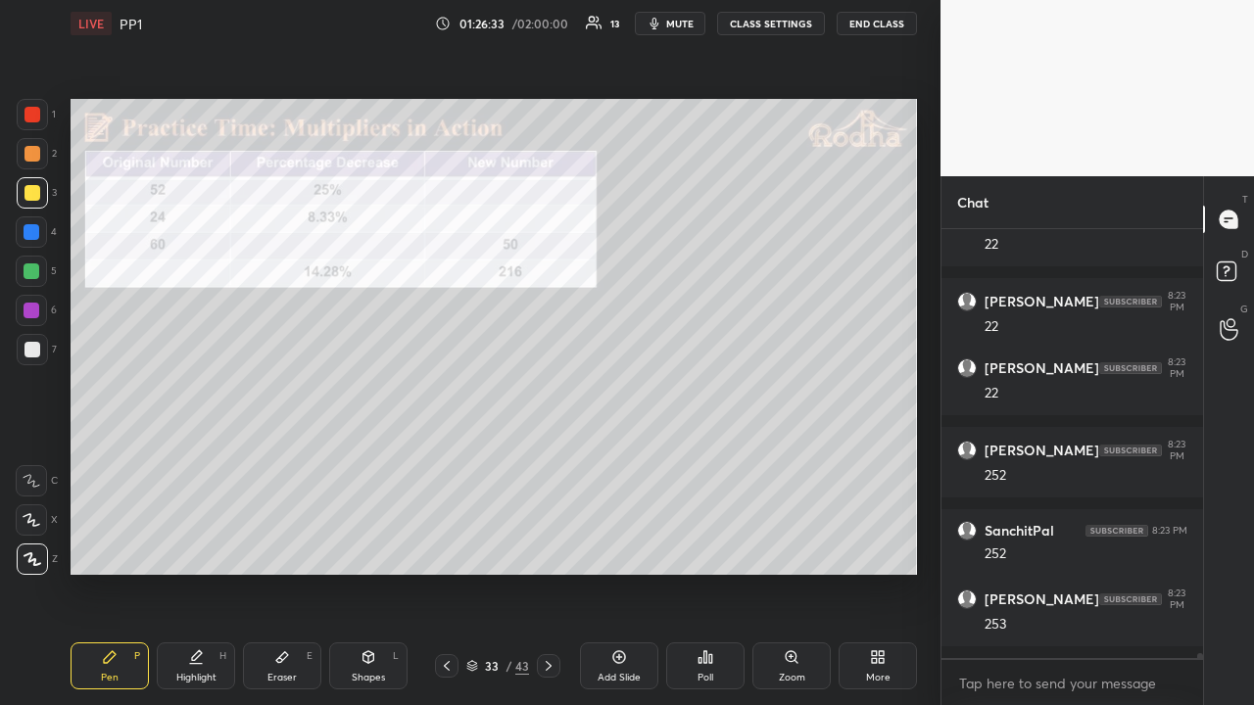
drag, startPoint x: 36, startPoint y: 118, endPoint x: 55, endPoint y: 153, distance: 39.9
click at [38, 120] on div at bounding box center [32, 115] width 16 height 16
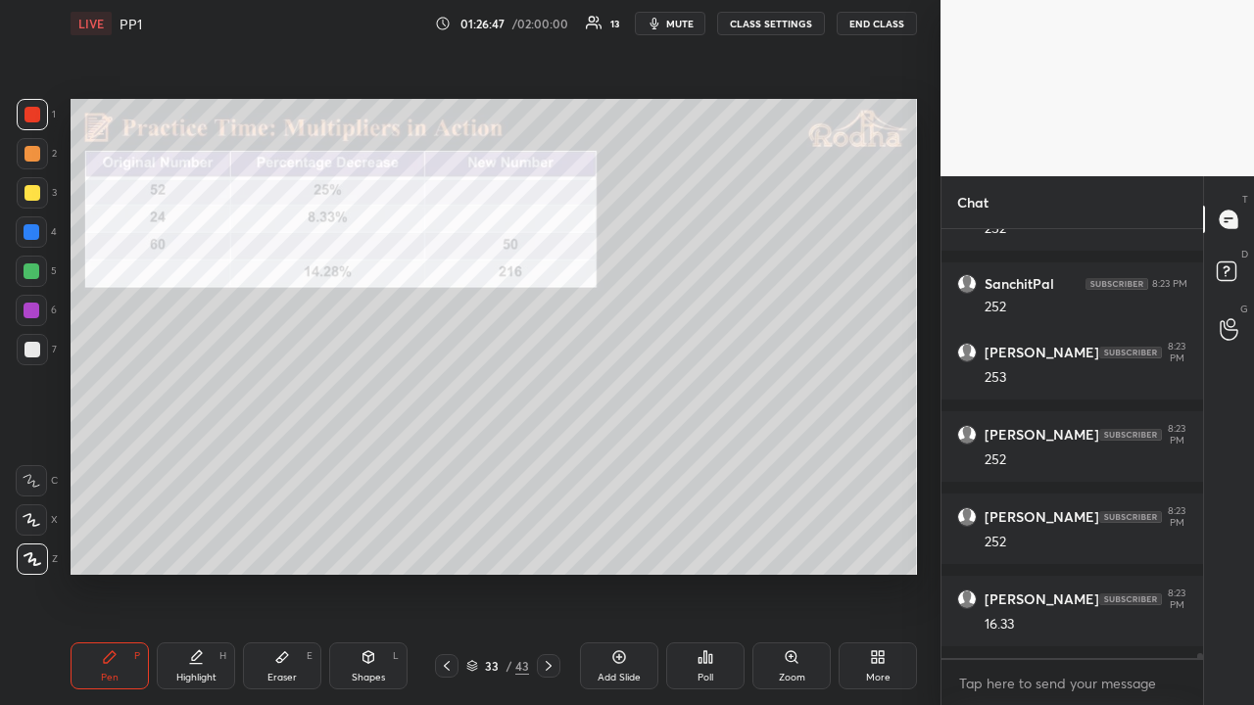
scroll to position [34871, 0]
click at [35, 149] on div at bounding box center [32, 154] width 16 height 16
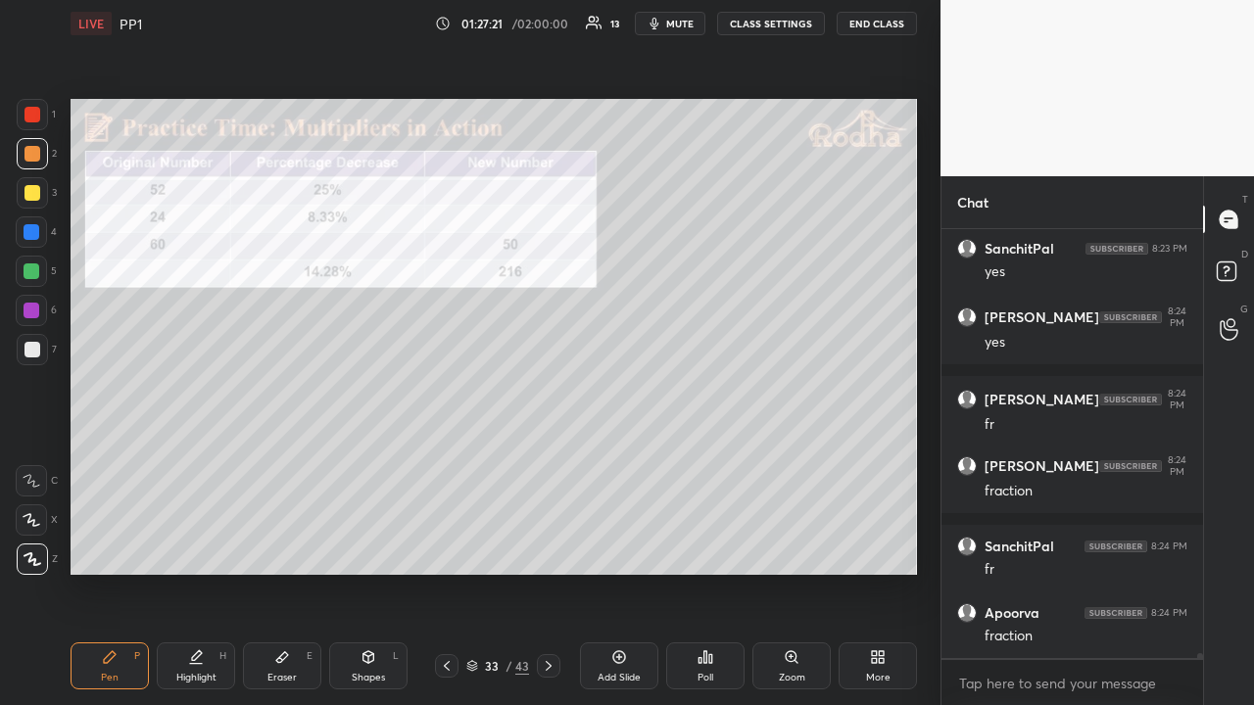
scroll to position [35682, 0]
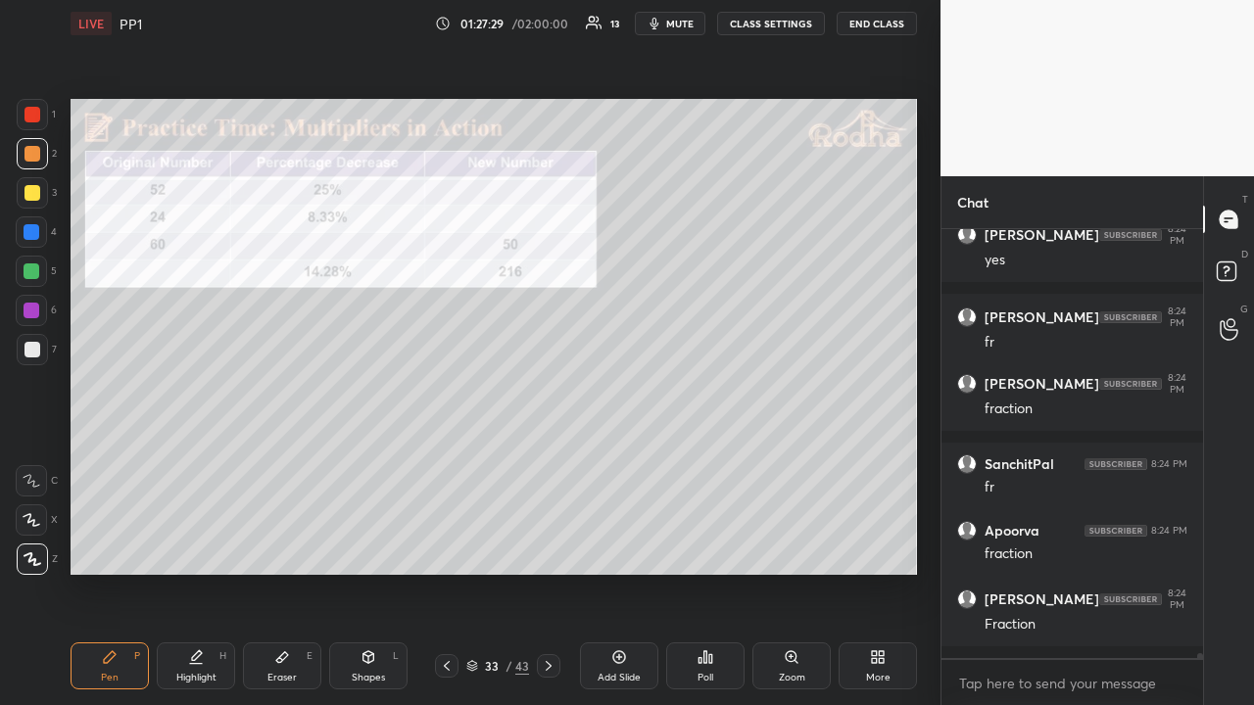
drag, startPoint x: 31, startPoint y: 116, endPoint x: 24, endPoint y: 157, distance: 41.9
click at [35, 116] on div at bounding box center [32, 115] width 16 height 16
click at [443, 547] on icon at bounding box center [447, 666] width 16 height 16
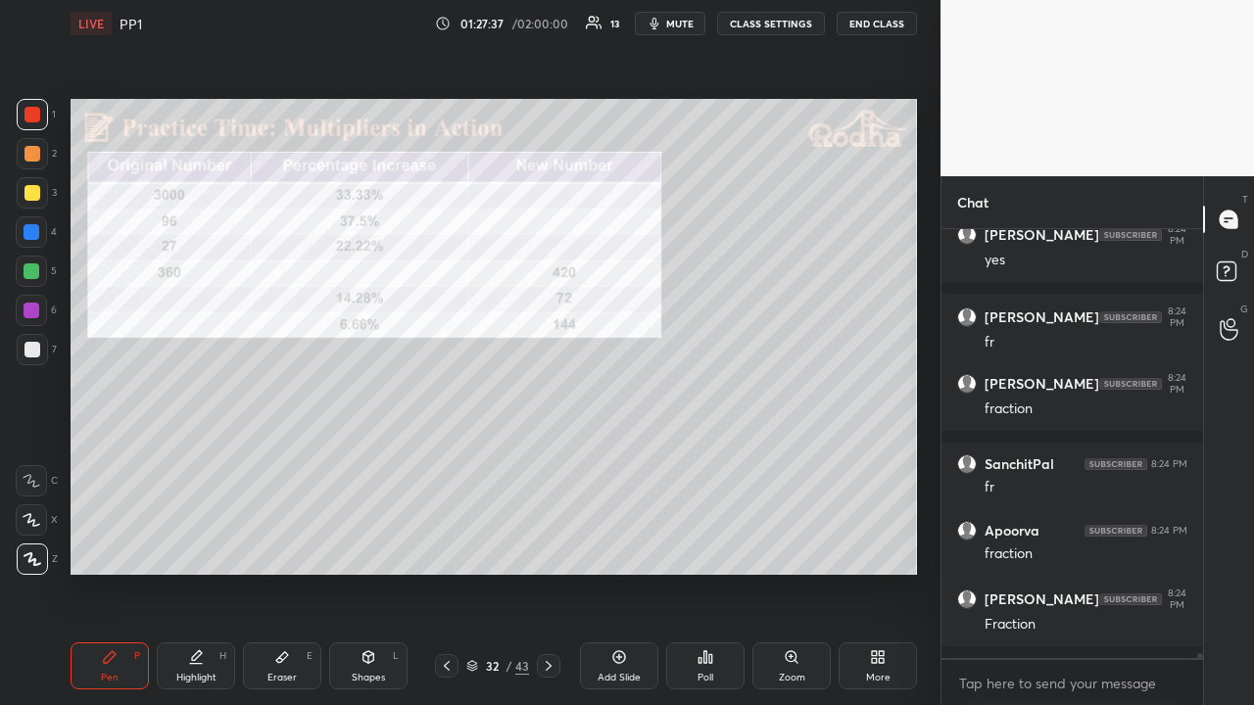
click at [444, 547] on icon at bounding box center [447, 666] width 16 height 16
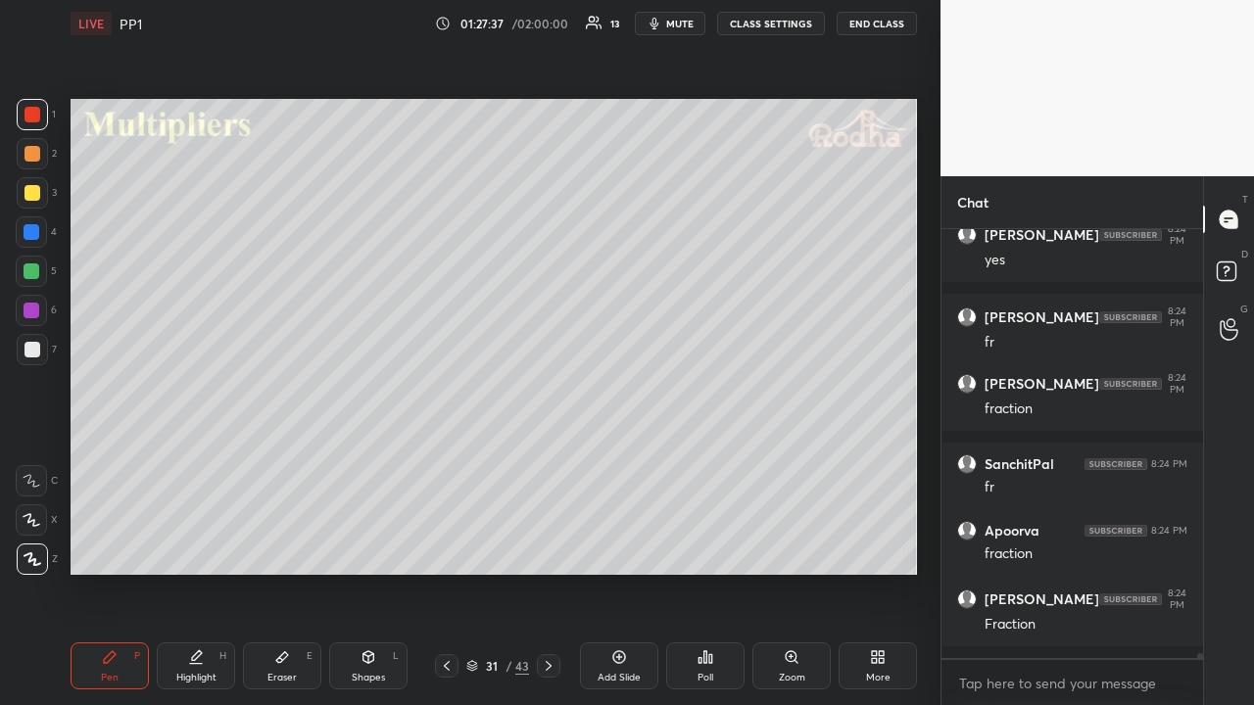
click at [445, 547] on icon at bounding box center [447, 666] width 16 height 16
drag, startPoint x: 544, startPoint y: 660, endPoint x: 529, endPoint y: 647, distance: 20.1
click at [543, 547] on icon at bounding box center [549, 666] width 16 height 16
click at [549, 547] on icon at bounding box center [549, 666] width 16 height 16
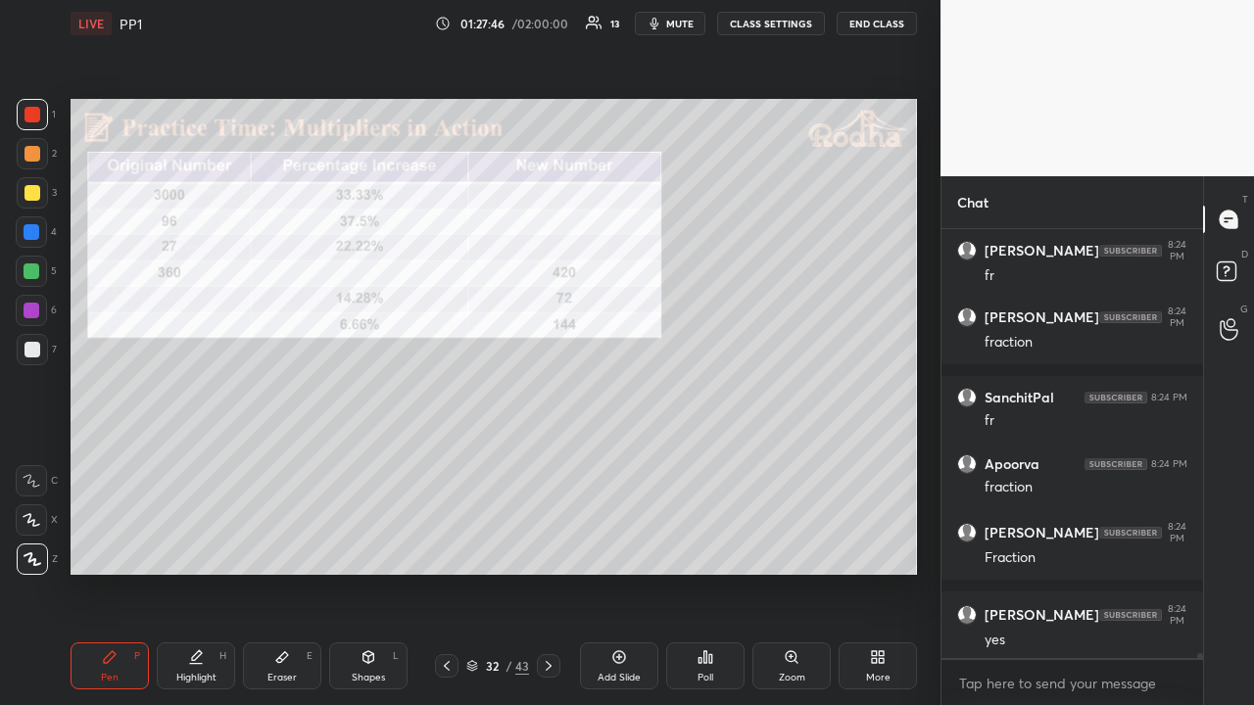
scroll to position [35815, 0]
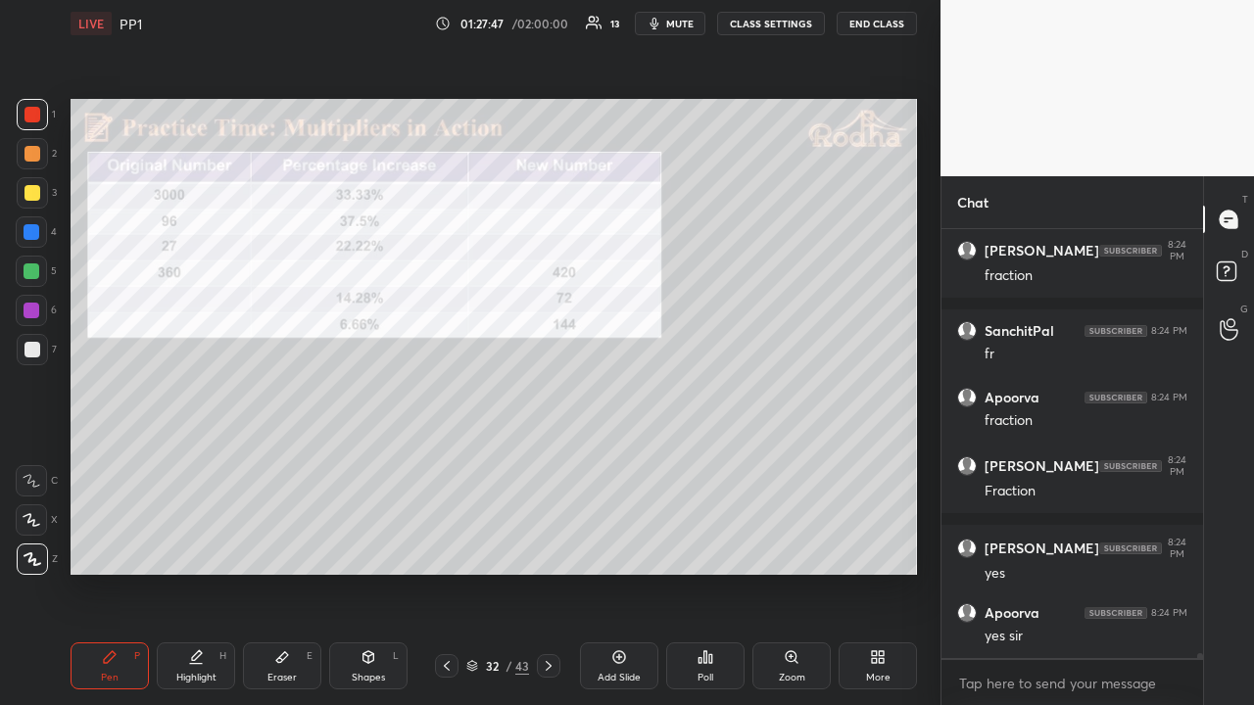
click at [444, 547] on icon at bounding box center [447, 666] width 16 height 16
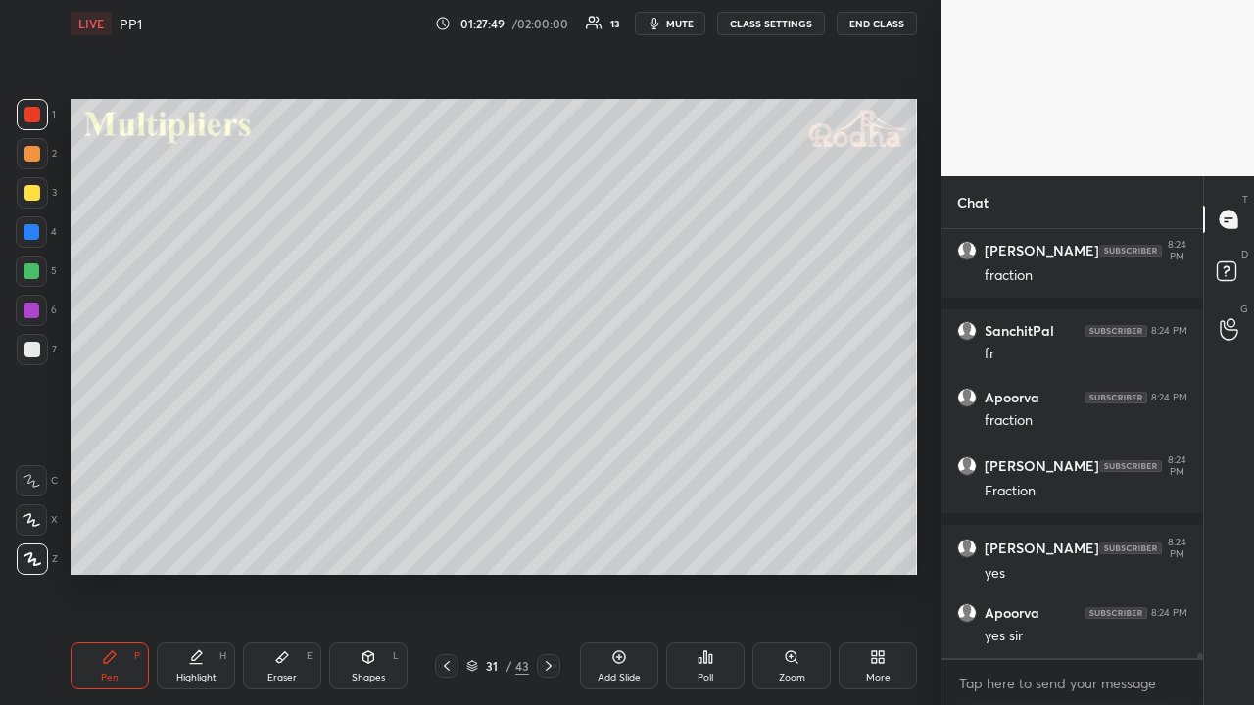
click at [454, 547] on icon at bounding box center [447, 666] width 16 height 16
click at [36, 194] on div at bounding box center [32, 193] width 16 height 16
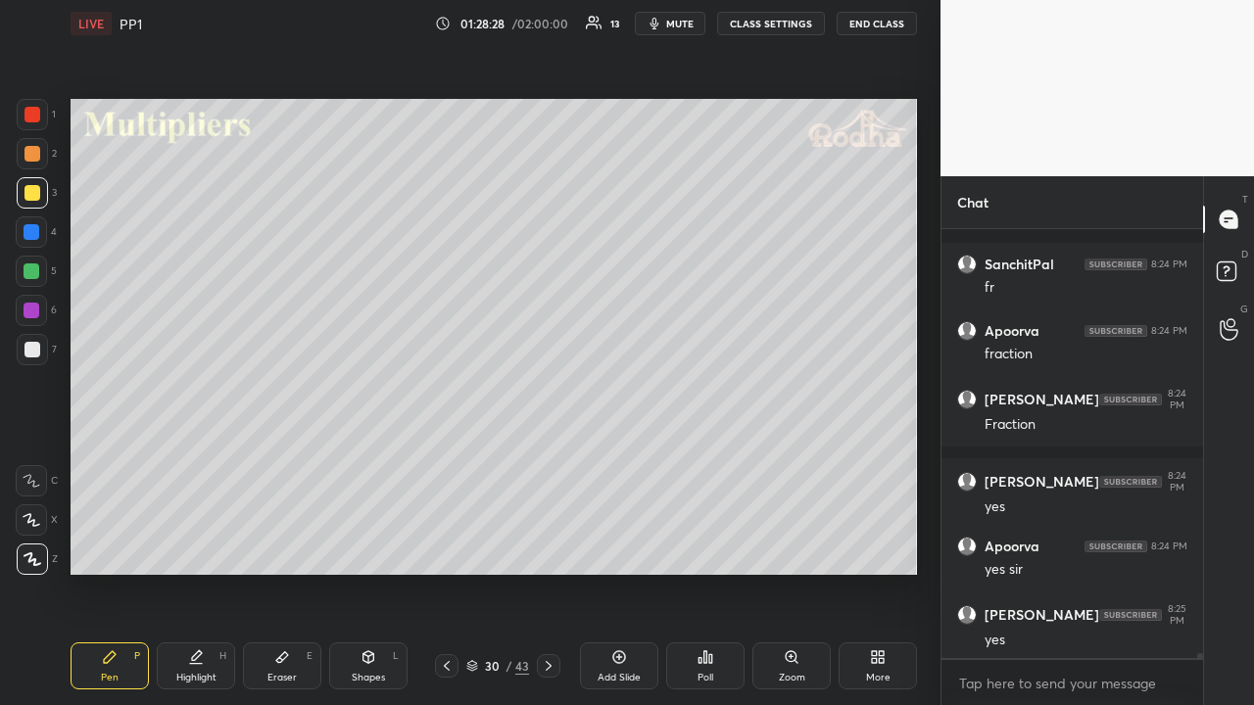
scroll to position [35964, 0]
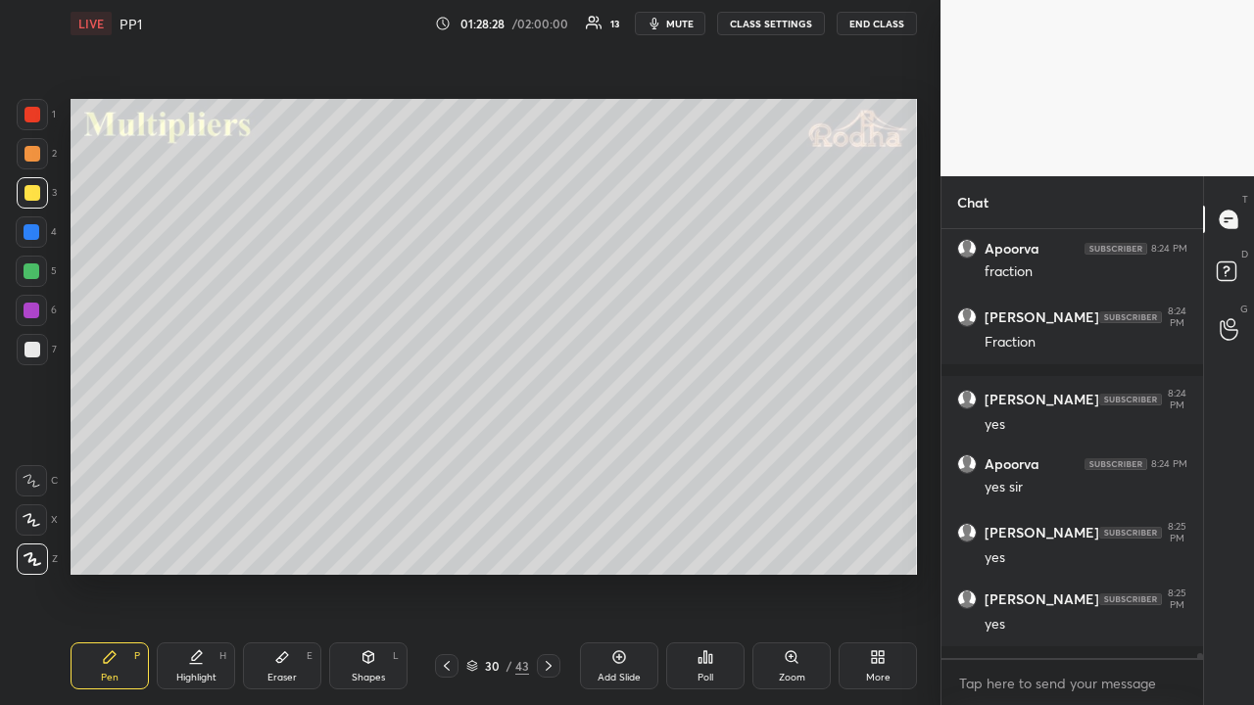
click at [547, 547] on icon at bounding box center [549, 666] width 16 height 16
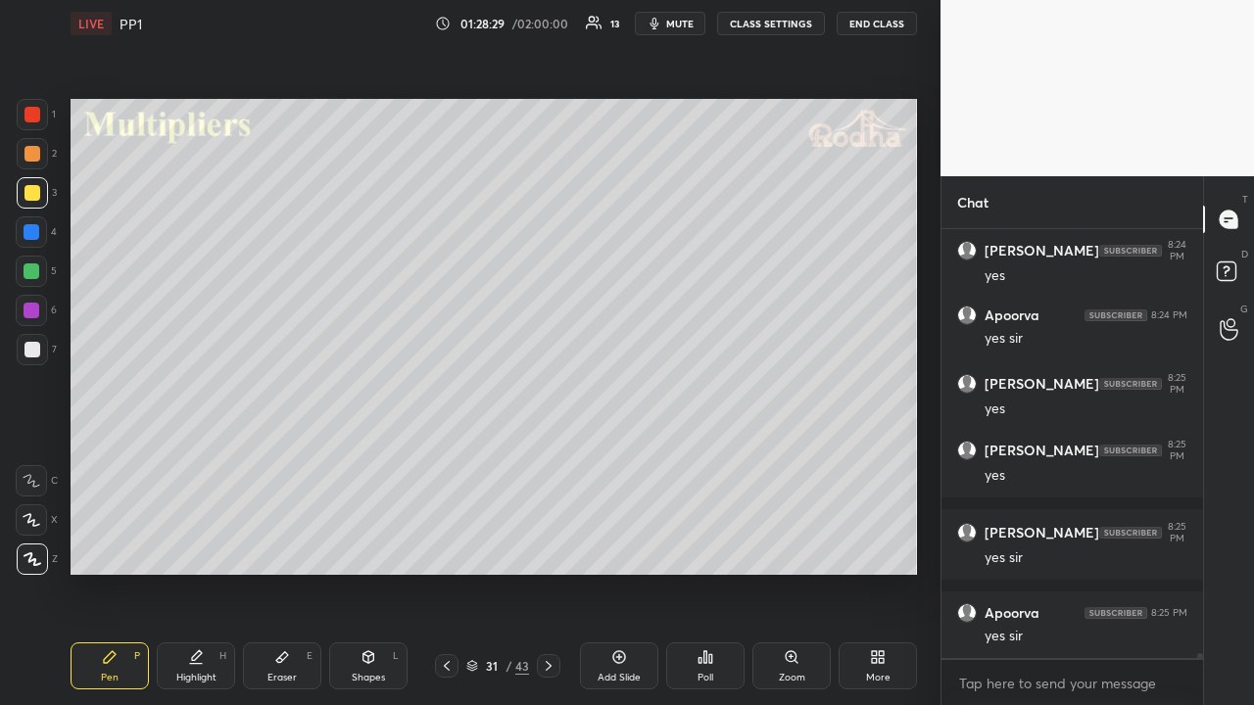
click at [551, 547] on icon at bounding box center [549, 666] width 16 height 16
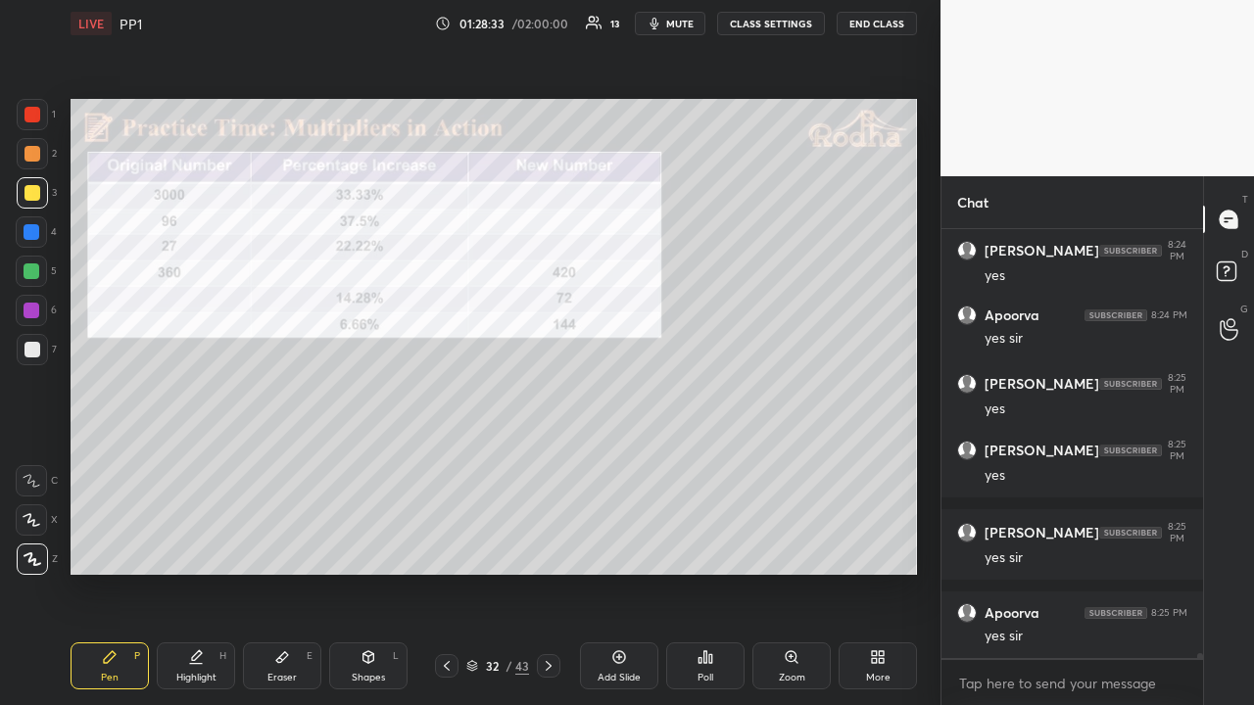
click at [548, 547] on icon at bounding box center [549, 666] width 16 height 16
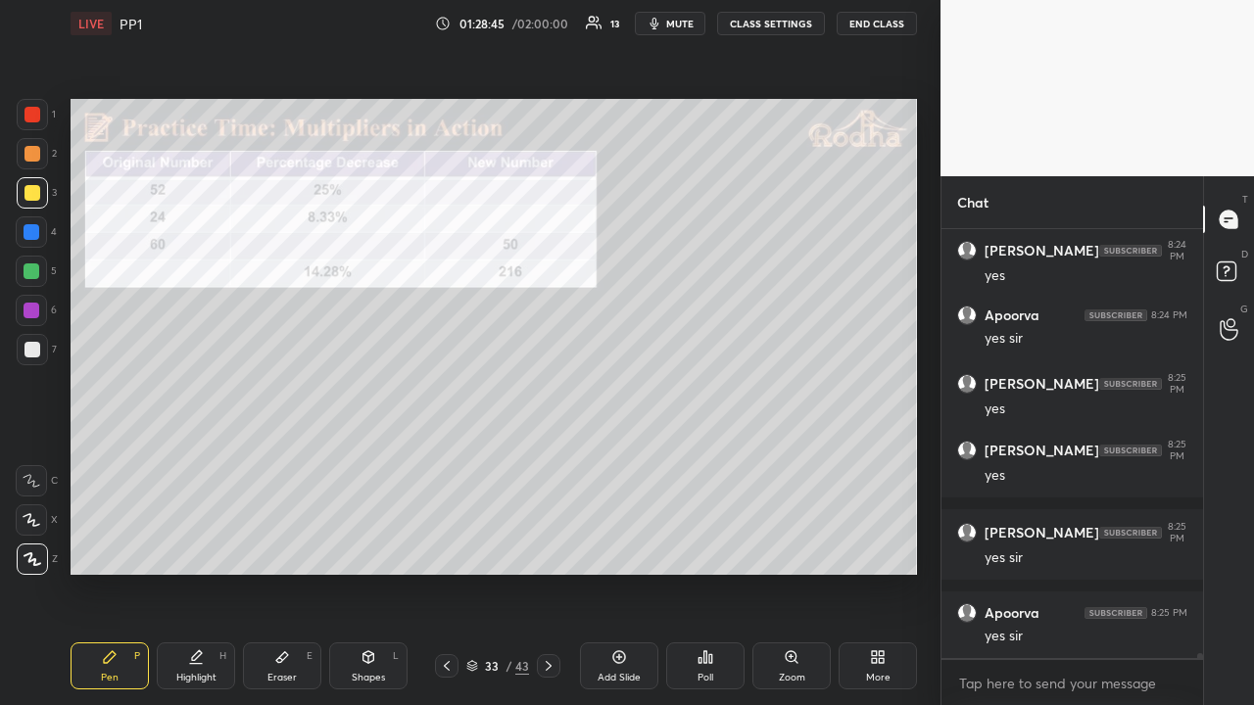
click at [615, 547] on icon at bounding box center [619, 657] width 16 height 16
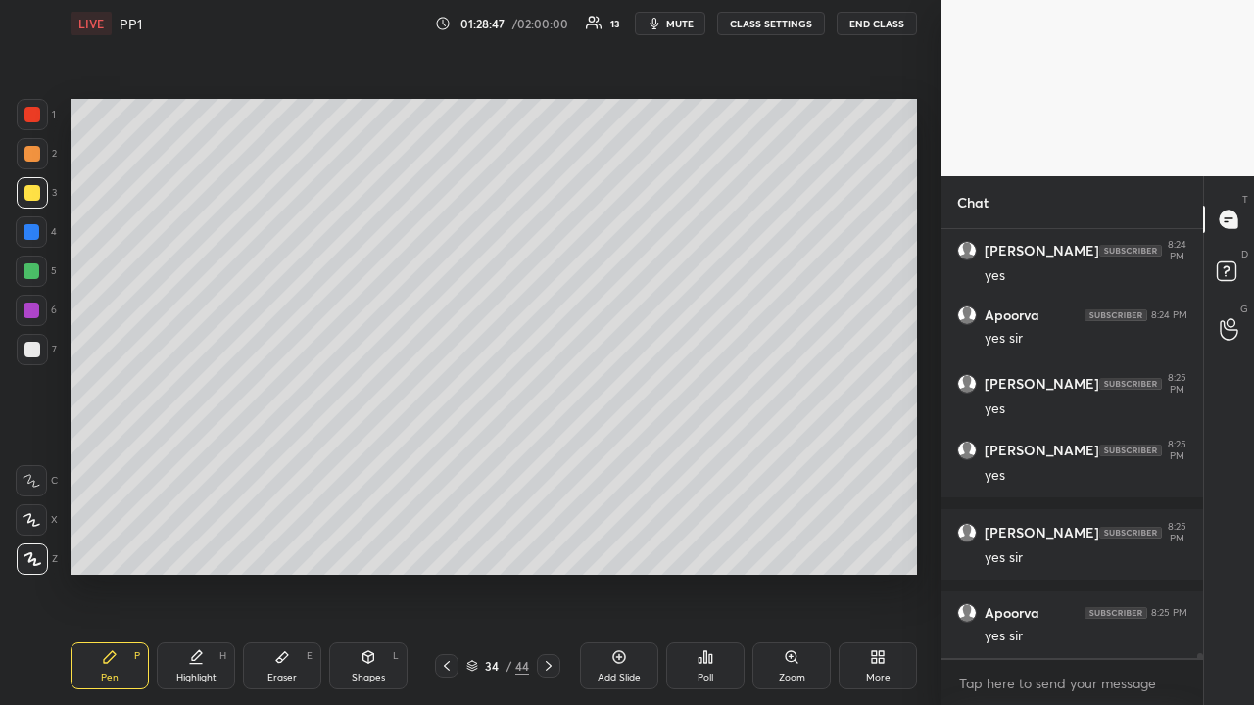
drag, startPoint x: 36, startPoint y: 120, endPoint x: 55, endPoint y: 139, distance: 27.0
click at [35, 120] on div at bounding box center [32, 115] width 16 height 16
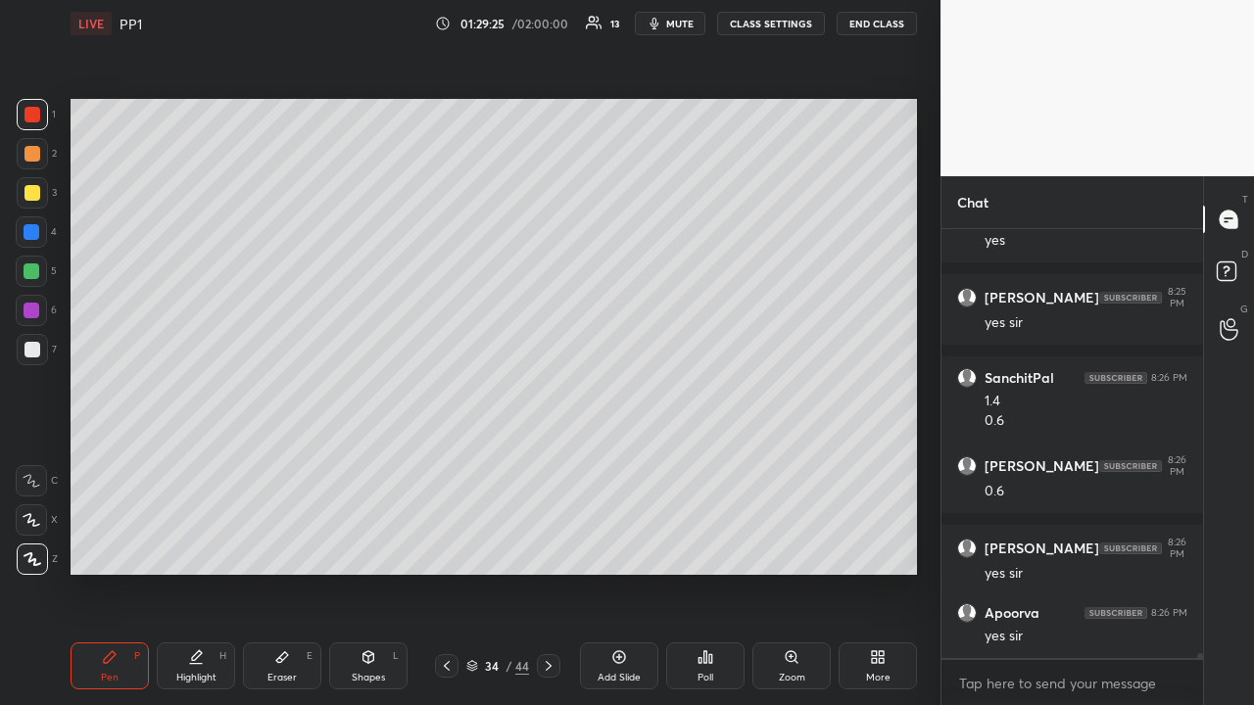
scroll to position [36830, 0]
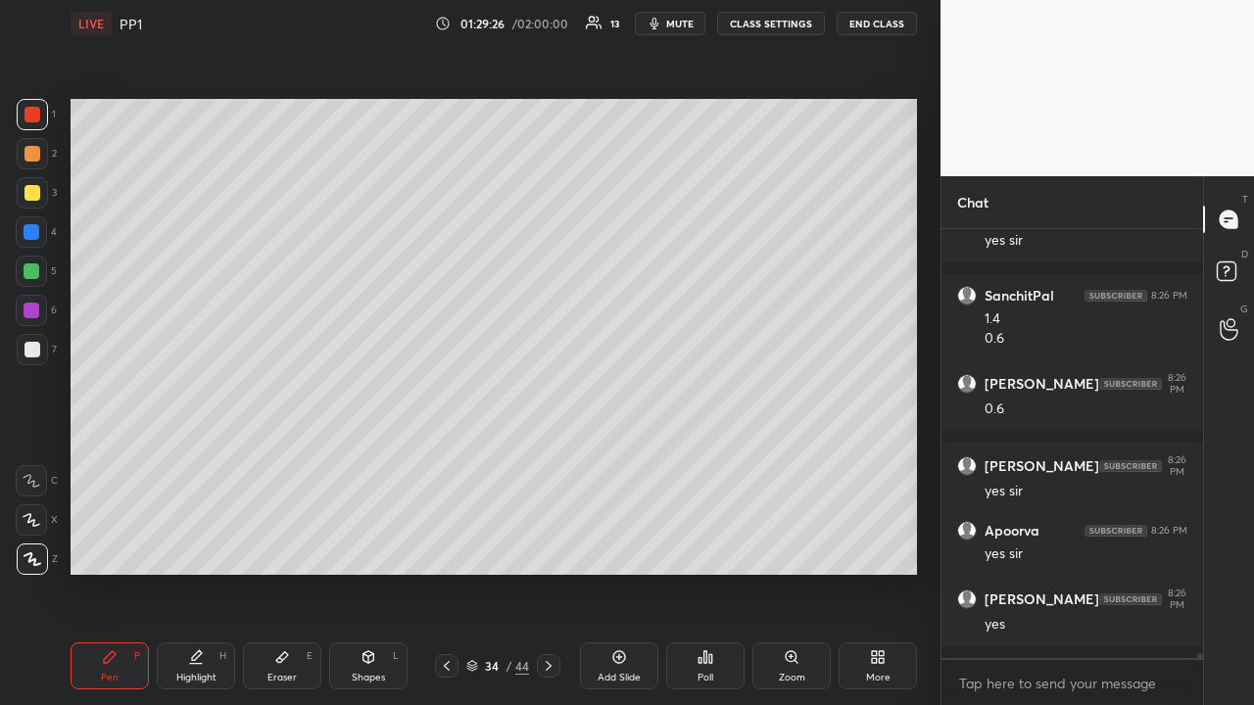
click at [33, 195] on div at bounding box center [32, 193] width 16 height 16
click at [551, 547] on icon at bounding box center [549, 666] width 16 height 16
click at [552, 547] on icon at bounding box center [549, 666] width 16 height 16
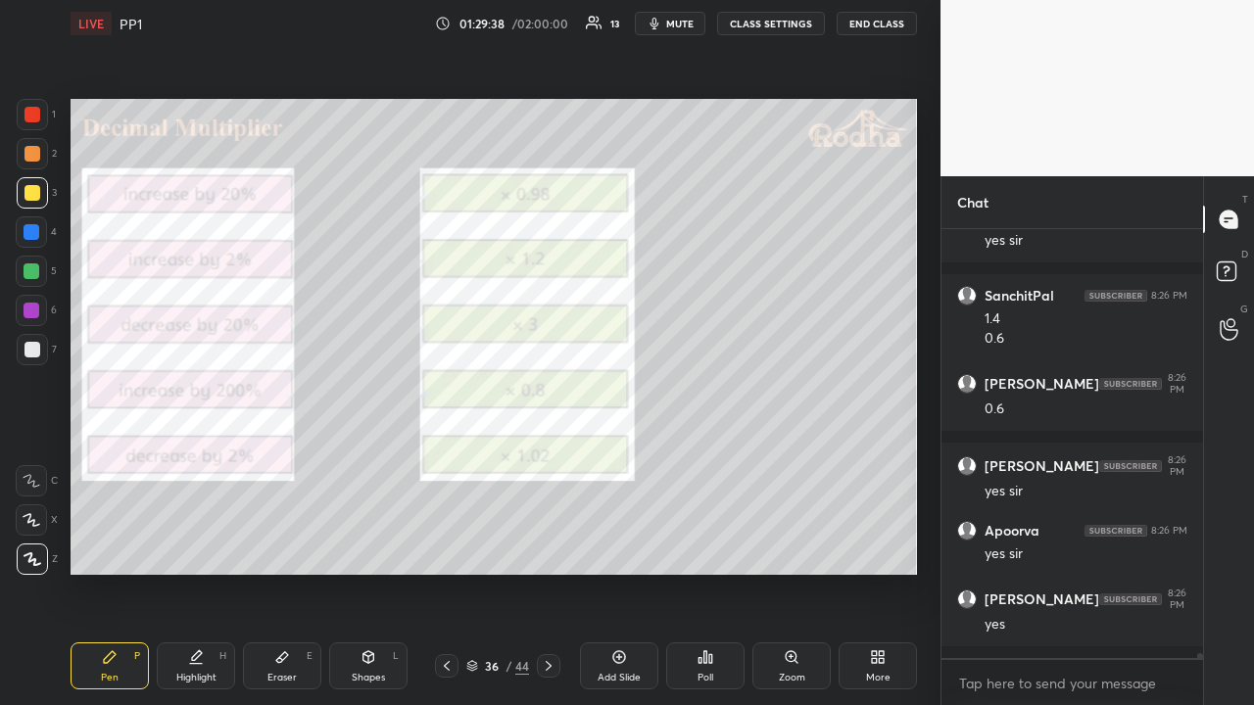
drag, startPoint x: 29, startPoint y: 112, endPoint x: 43, endPoint y: 123, distance: 18.1
click at [29, 112] on div at bounding box center [32, 115] width 16 height 16
drag, startPoint x: 33, startPoint y: 313, endPoint x: 58, endPoint y: 310, distance: 24.8
click at [35, 314] on div at bounding box center [32, 311] width 16 height 16
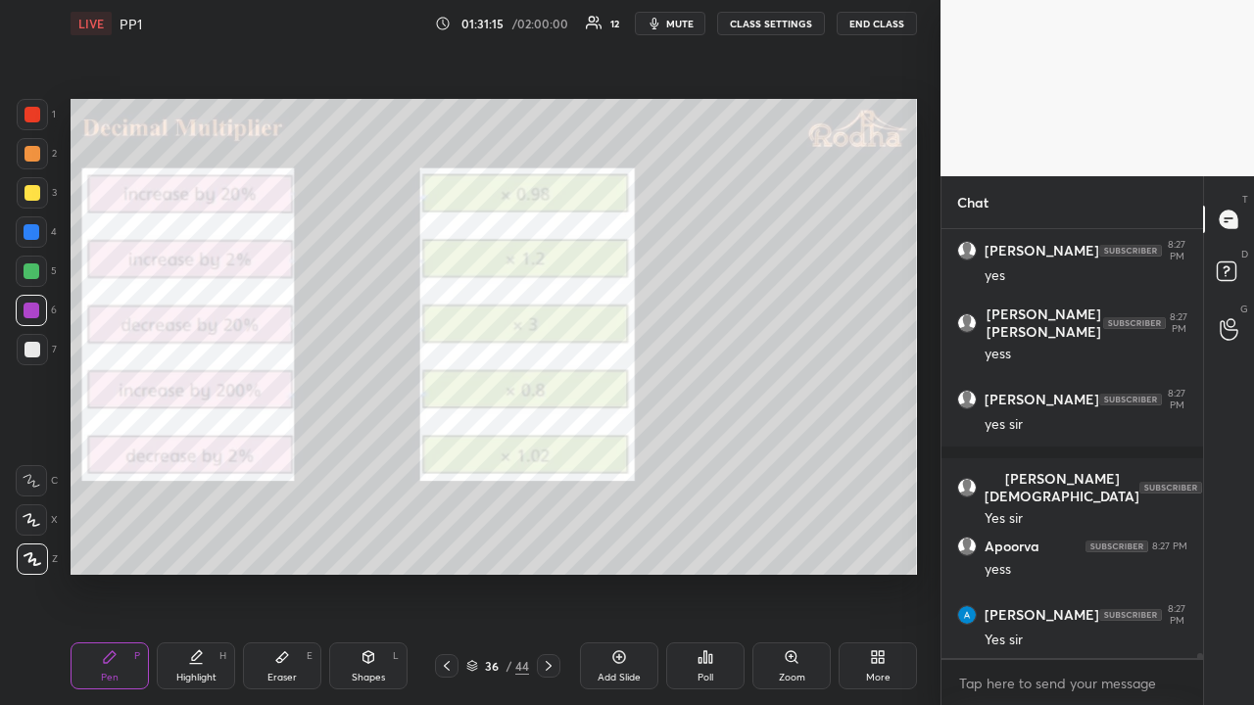
scroll to position [38934, 0]
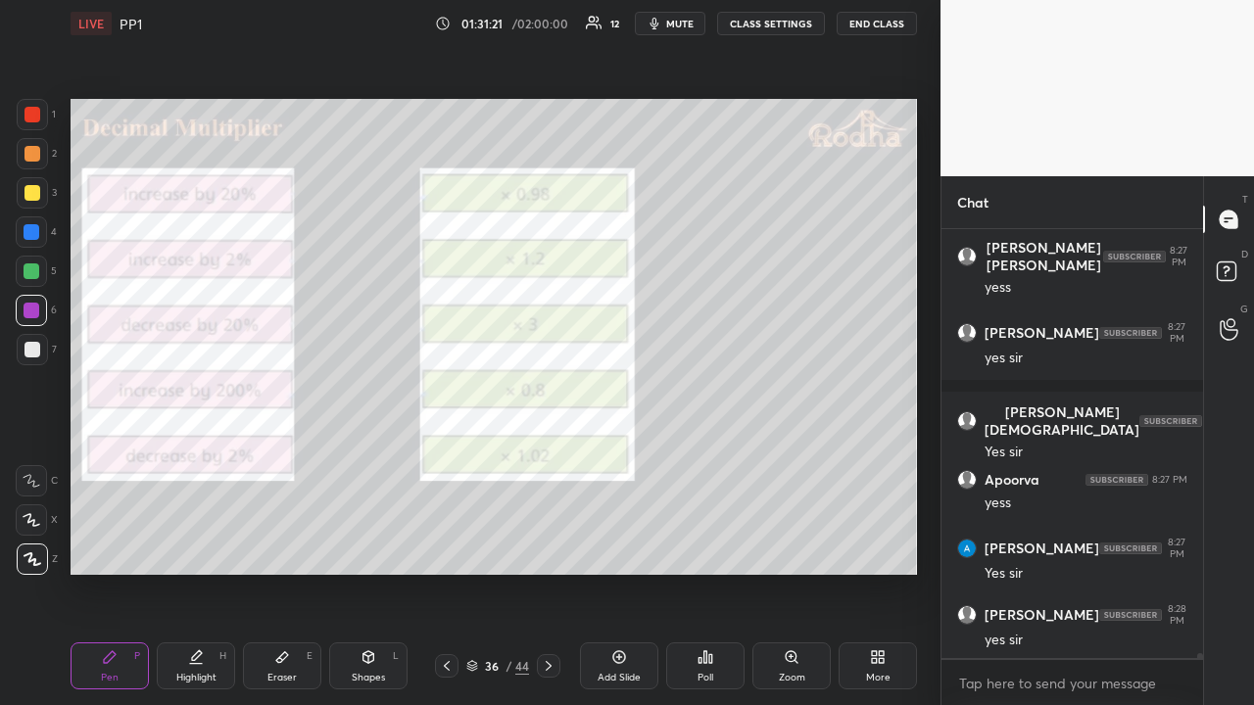
click at [453, 547] on icon at bounding box center [447, 666] width 16 height 16
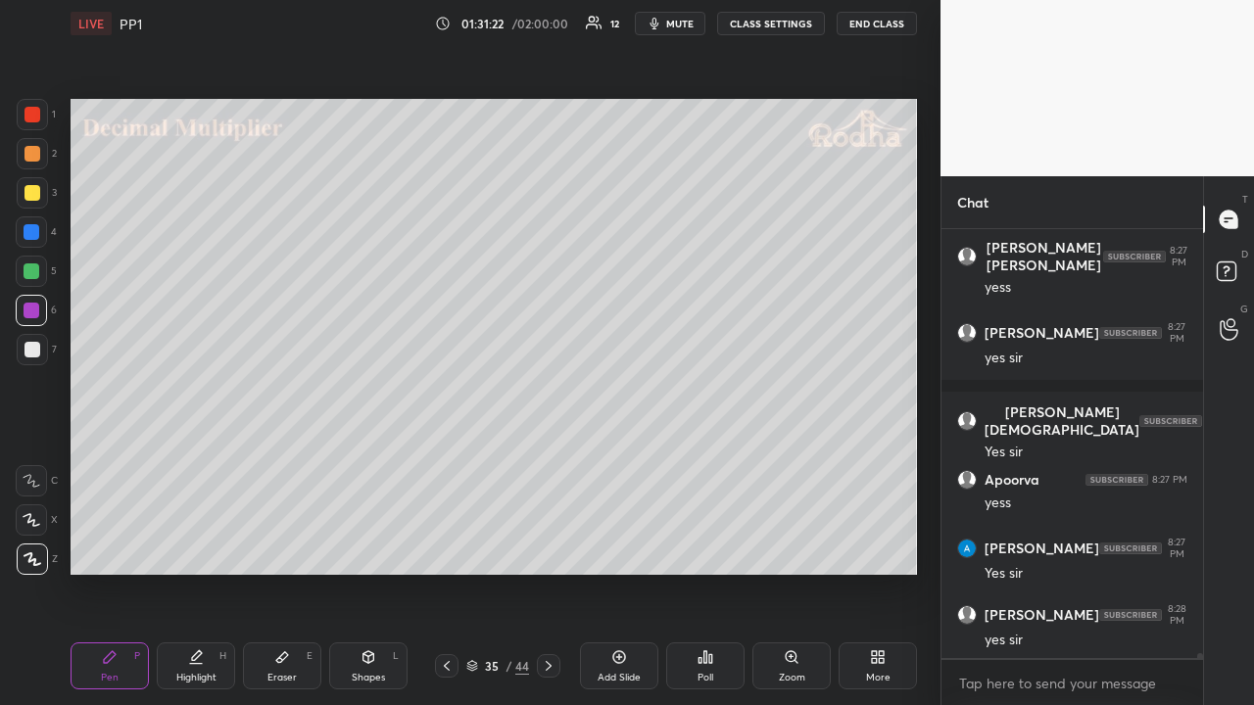
click at [446, 547] on icon at bounding box center [447, 666] width 16 height 16
click at [452, 547] on icon at bounding box center [447, 666] width 16 height 16
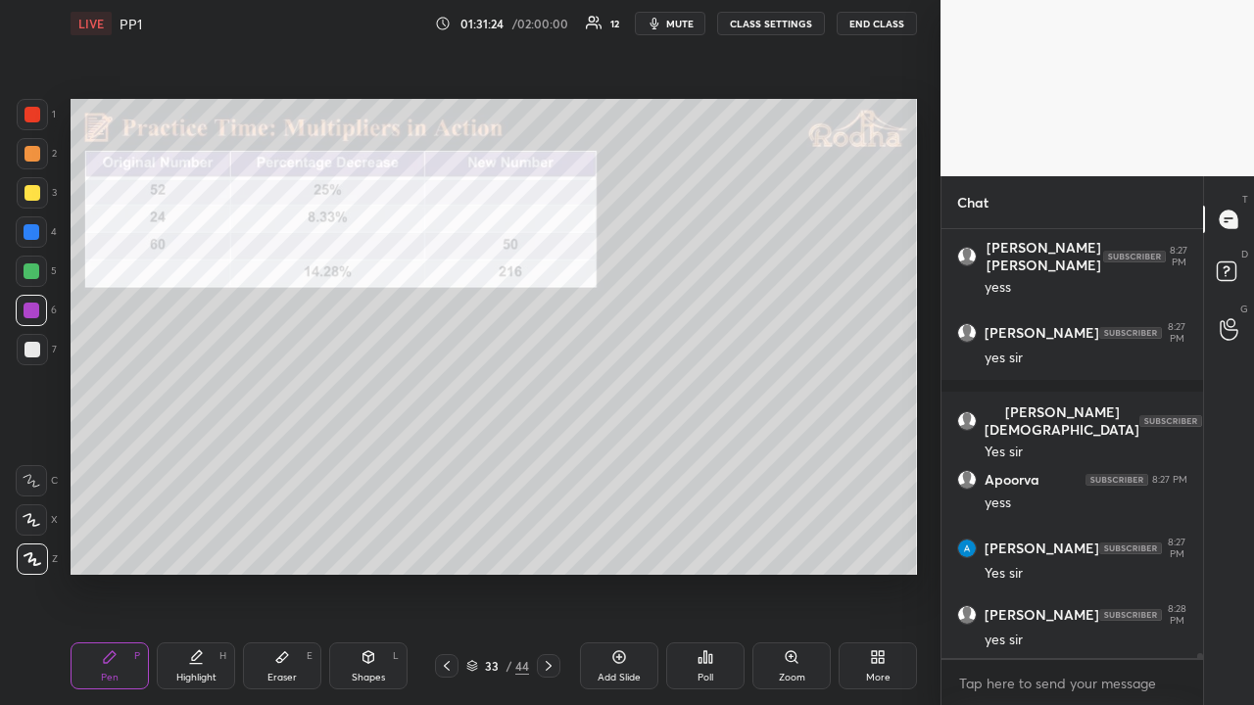
drag, startPoint x: 447, startPoint y: 666, endPoint x: 443, endPoint y: 652, distance: 14.3
click at [447, 547] on icon at bounding box center [447, 666] width 16 height 16
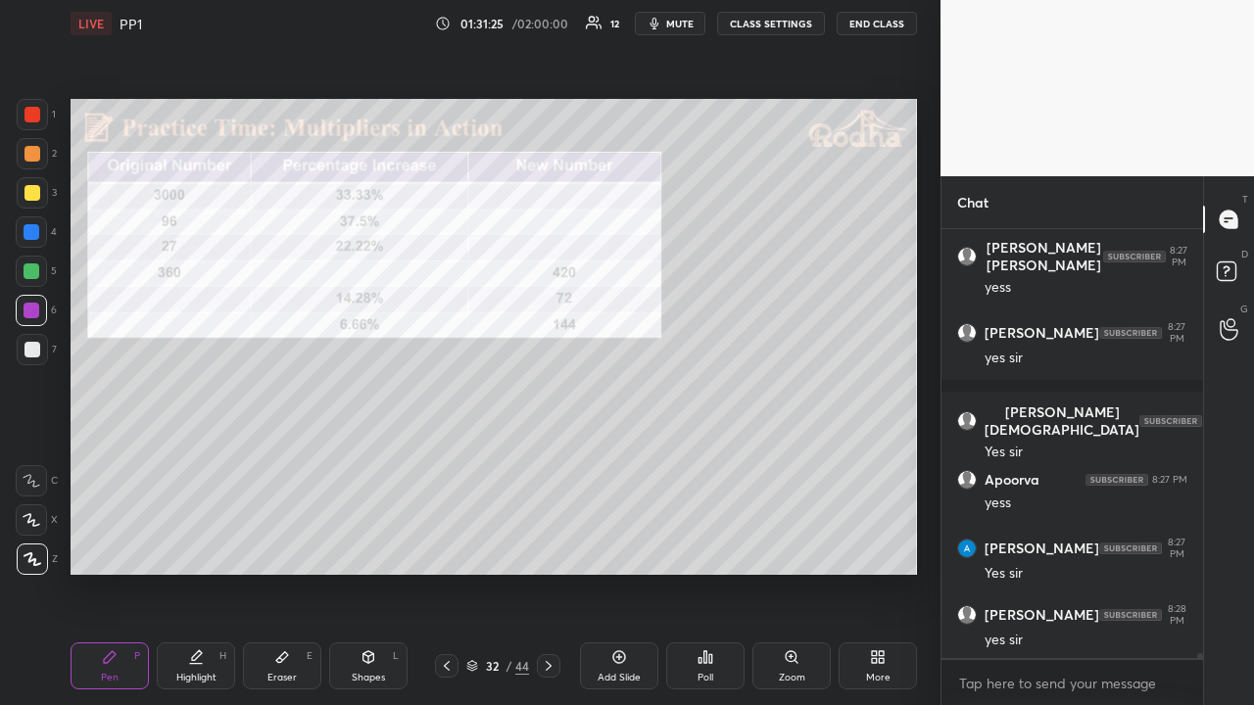
click at [552, 547] on icon at bounding box center [549, 666] width 16 height 16
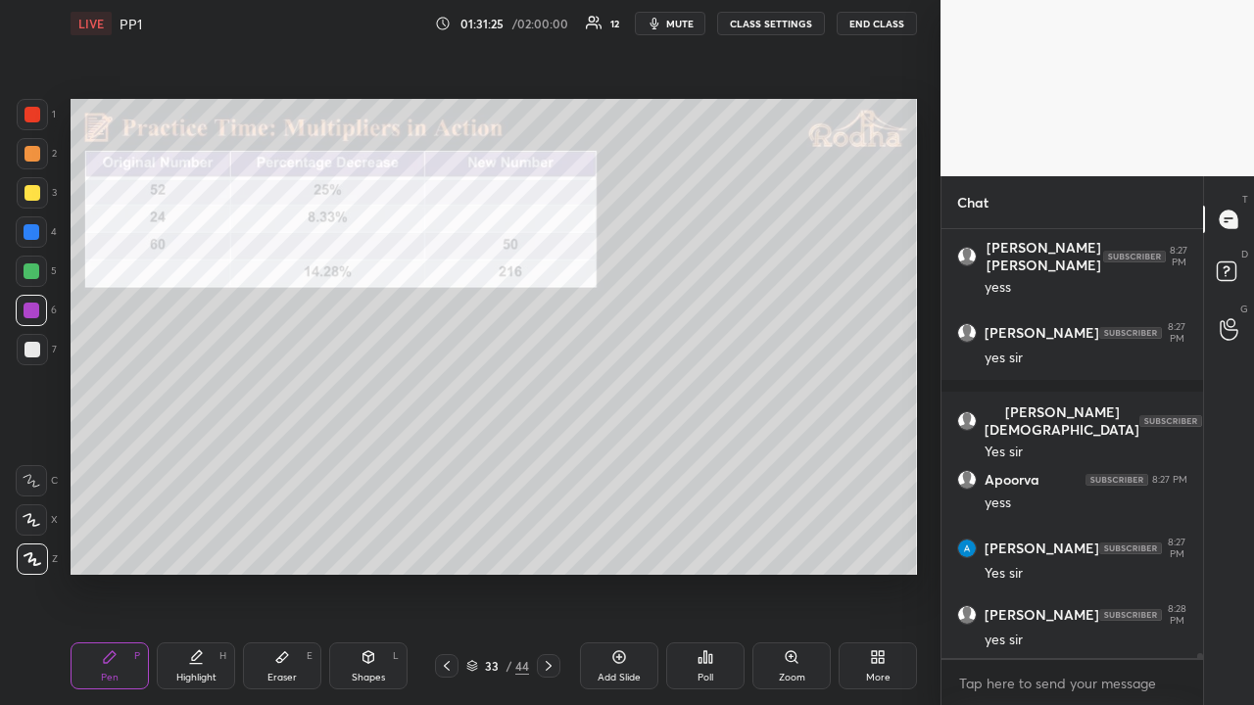
click at [551, 547] on icon at bounding box center [549, 666] width 16 height 16
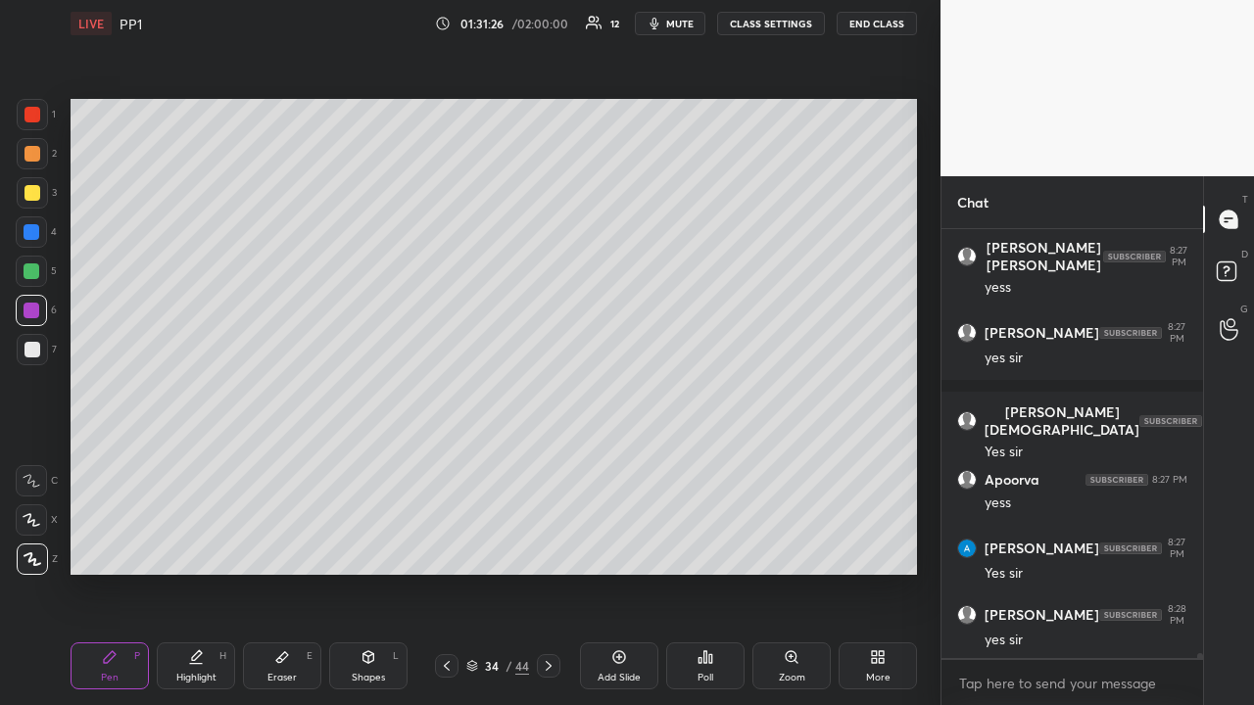
click at [552, 547] on icon at bounding box center [549, 666] width 16 height 16
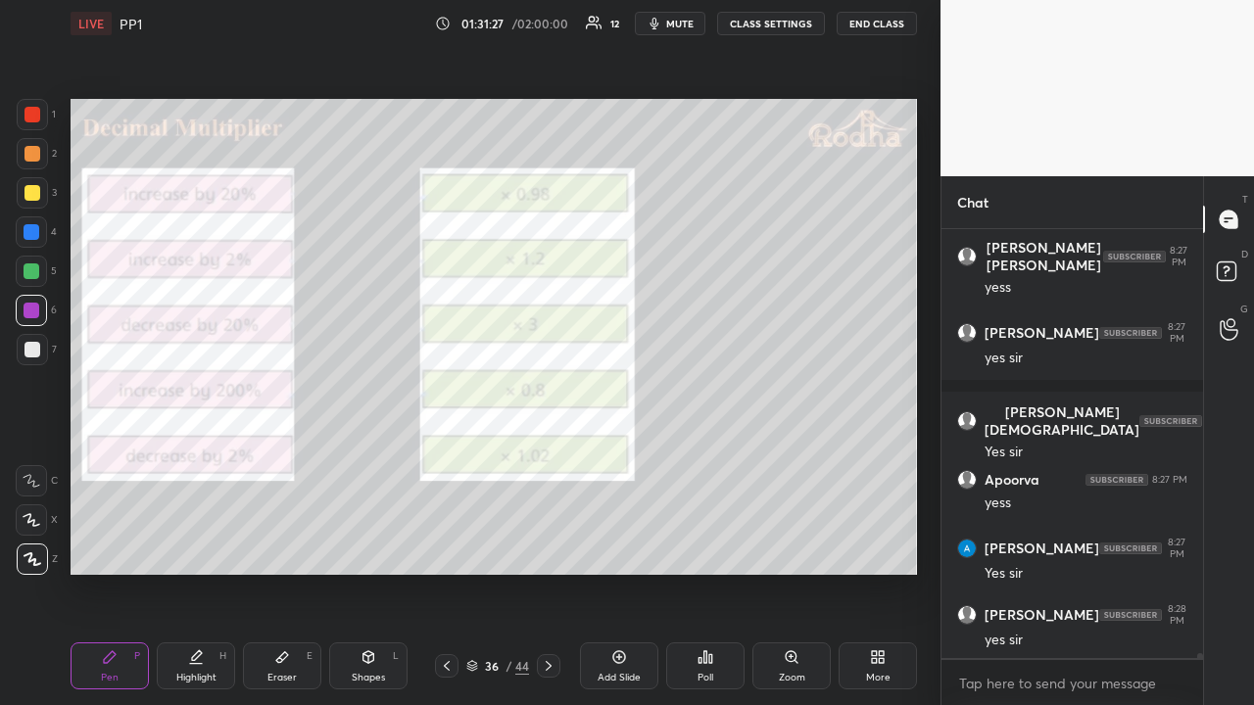
drag, startPoint x: 550, startPoint y: 666, endPoint x: 548, endPoint y: 654, distance: 11.9
click at [551, 547] on icon at bounding box center [549, 666] width 16 height 16
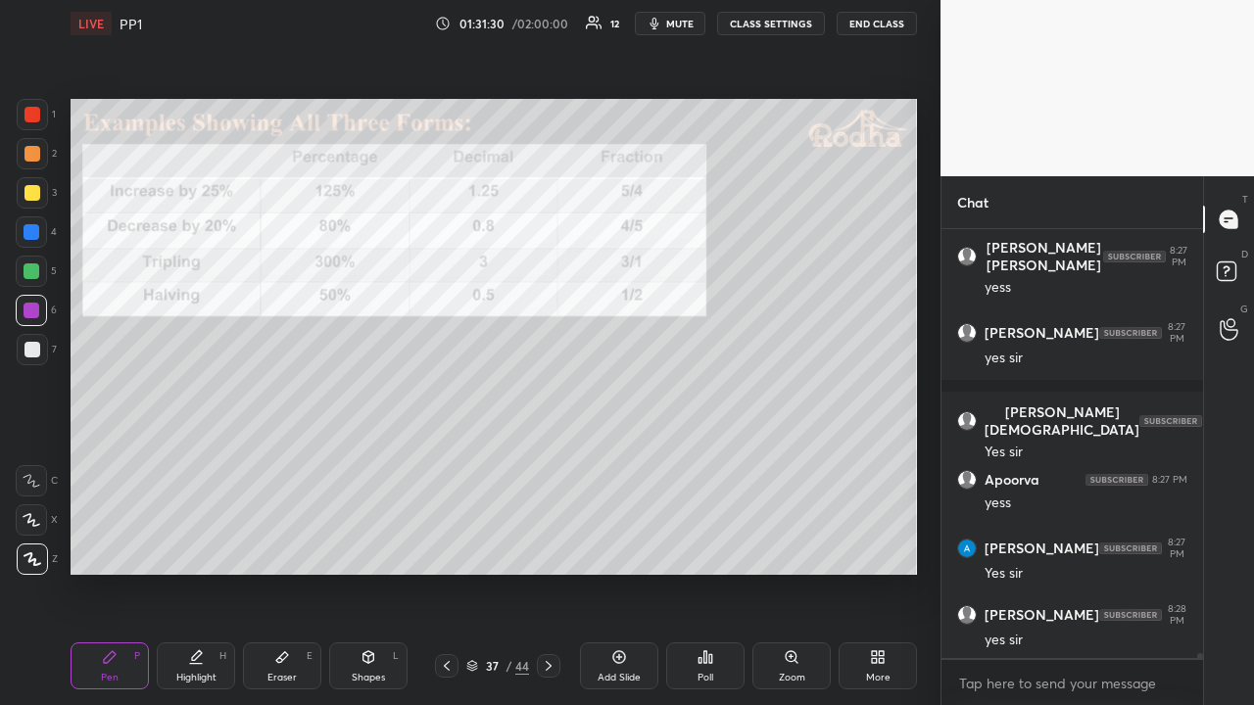
drag, startPoint x: 38, startPoint y: 116, endPoint x: 56, endPoint y: 131, distance: 23.6
click at [38, 118] on div at bounding box center [32, 115] width 16 height 16
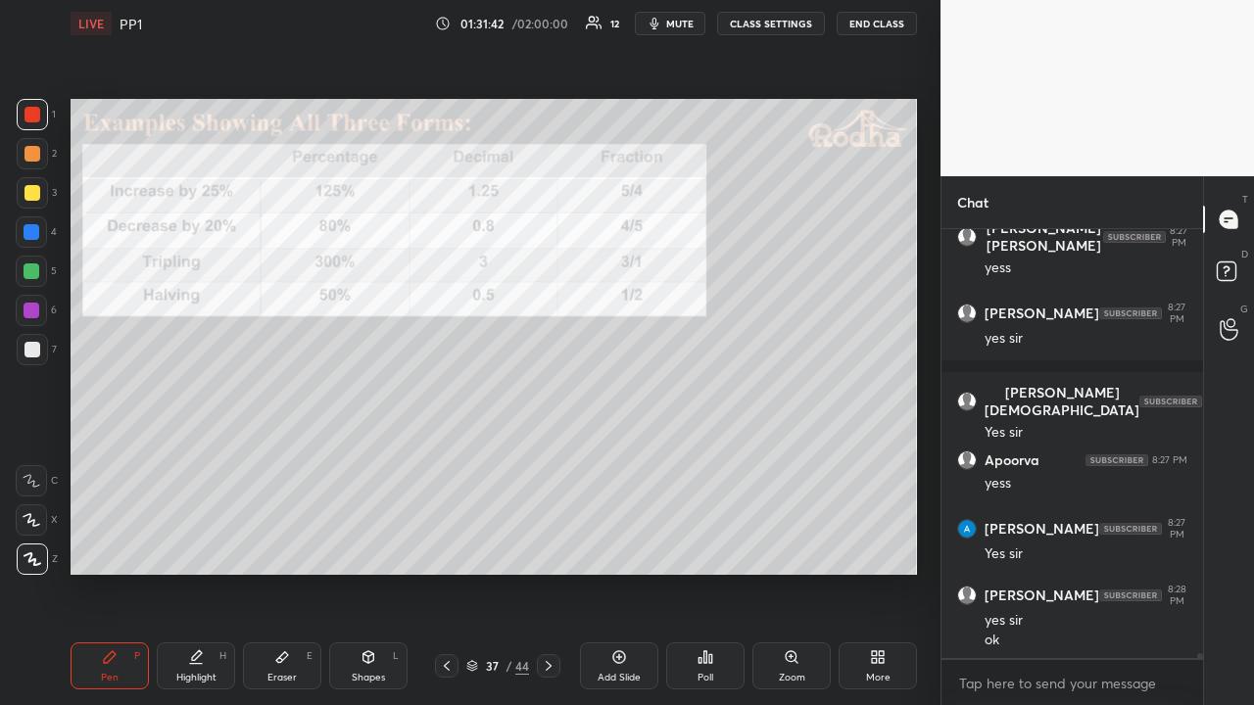
drag, startPoint x: 35, startPoint y: 155, endPoint x: 29, endPoint y: 190, distance: 35.8
click at [34, 157] on div at bounding box center [32, 154] width 16 height 16
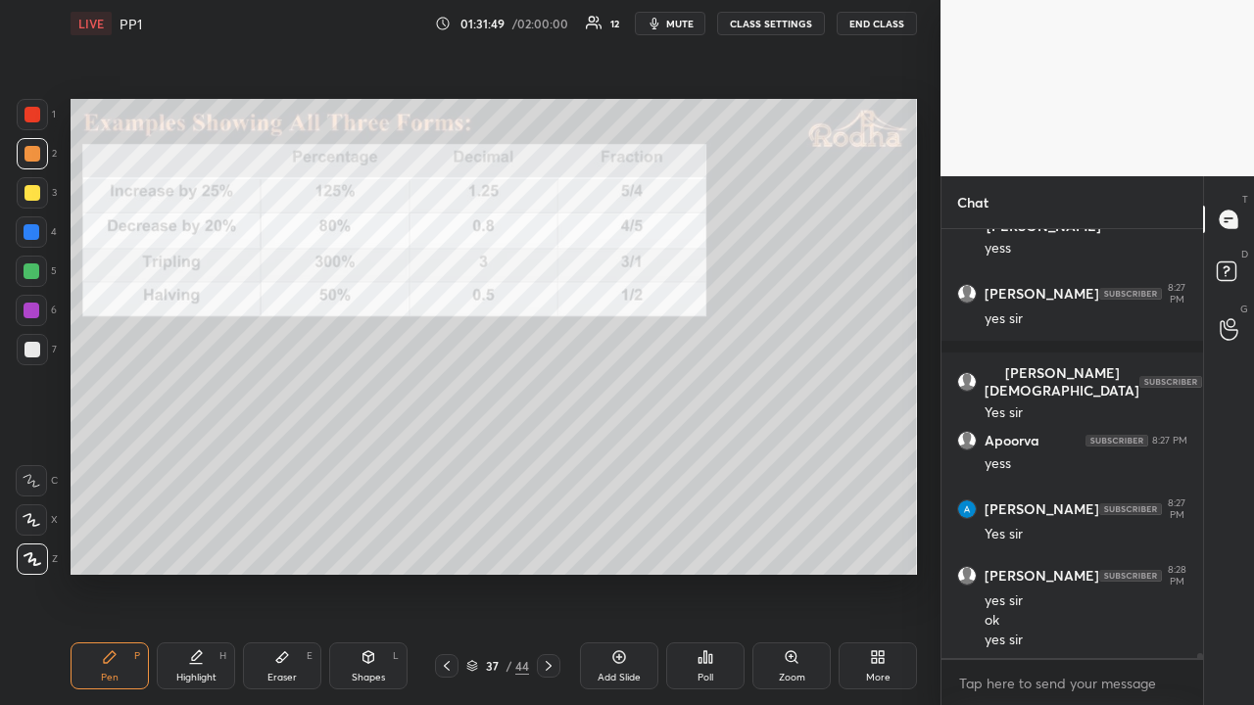
click at [546, 547] on icon at bounding box center [549, 666] width 16 height 16
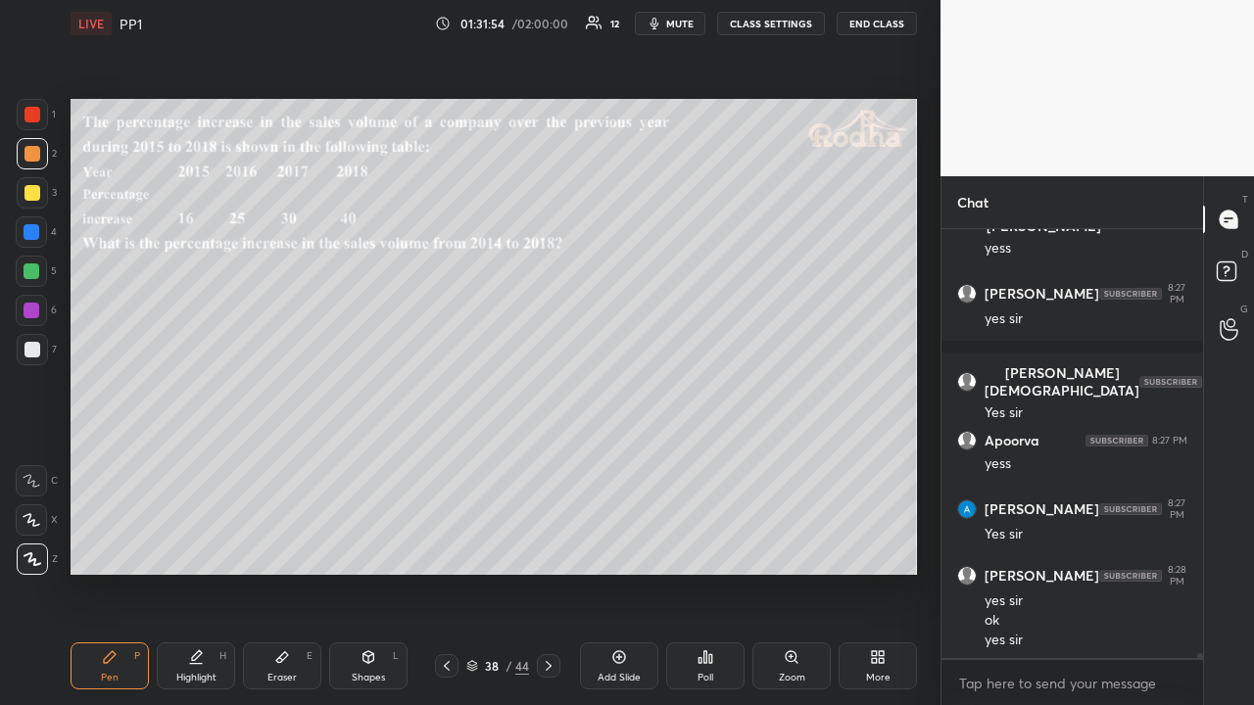
drag, startPoint x: 32, startPoint y: 184, endPoint x: 68, endPoint y: 157, distance: 44.7
click at [33, 185] on div at bounding box center [32, 193] width 16 height 16
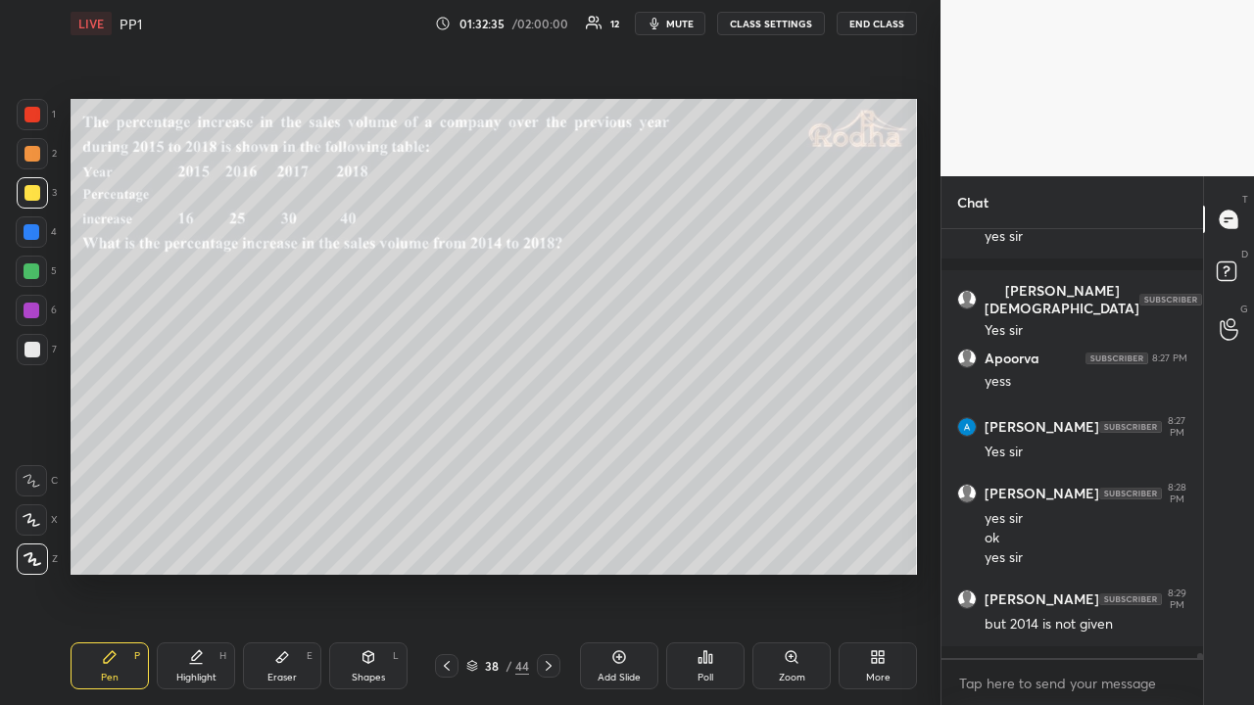
drag, startPoint x: 37, startPoint y: 113, endPoint x: 57, endPoint y: 152, distance: 43.8
click at [39, 110] on div at bounding box center [32, 115] width 16 height 16
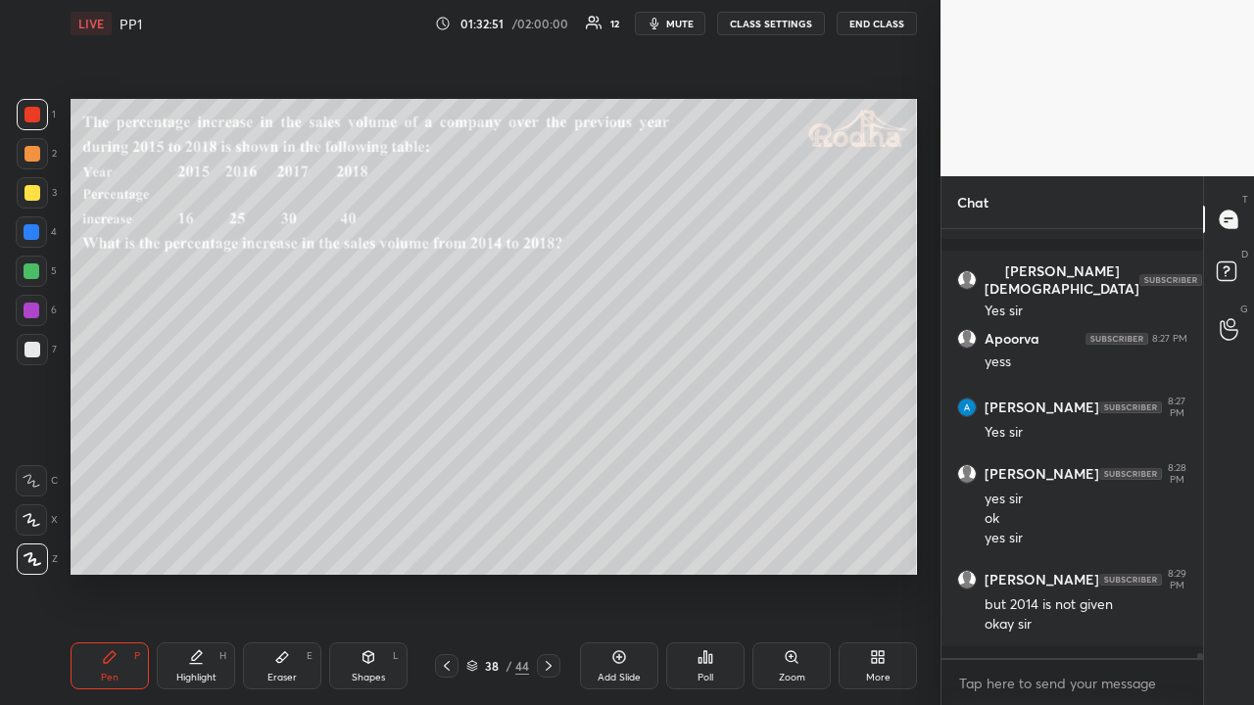
click at [30, 199] on div at bounding box center [32, 193] width 16 height 16
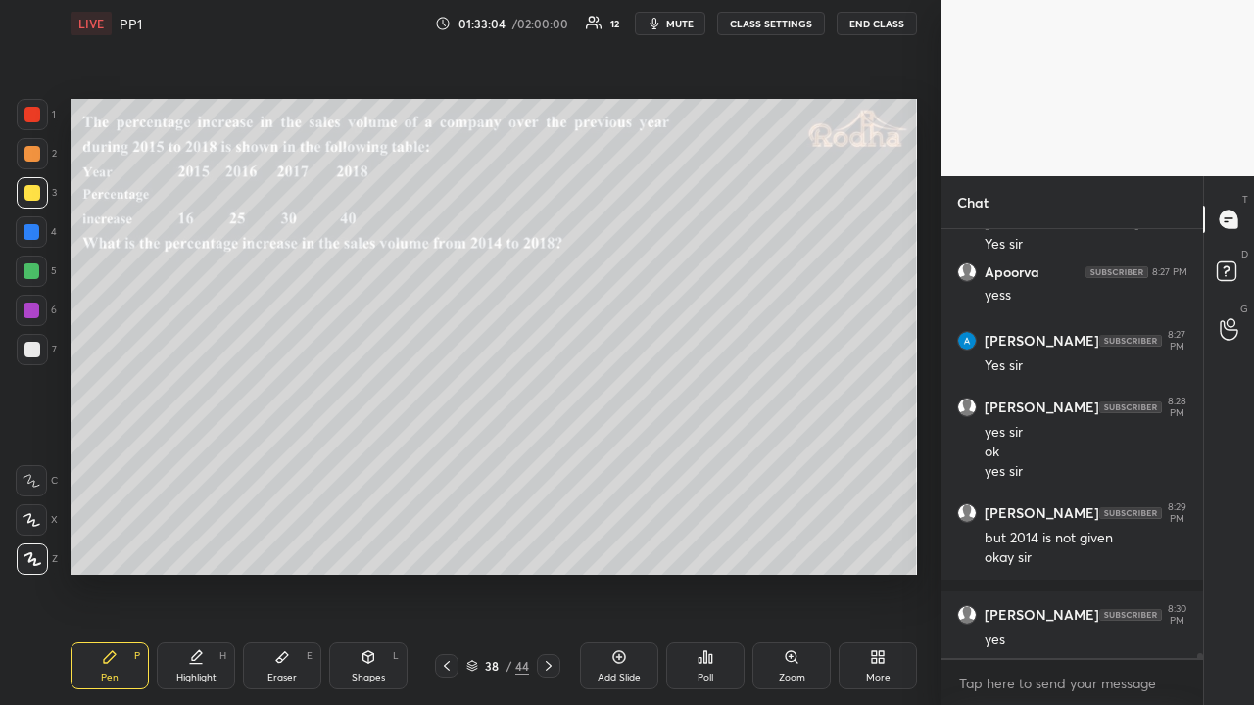
drag, startPoint x: 445, startPoint y: 668, endPoint x: 461, endPoint y: 627, distance: 44.4
click at [444, 547] on icon at bounding box center [447, 666] width 16 height 16
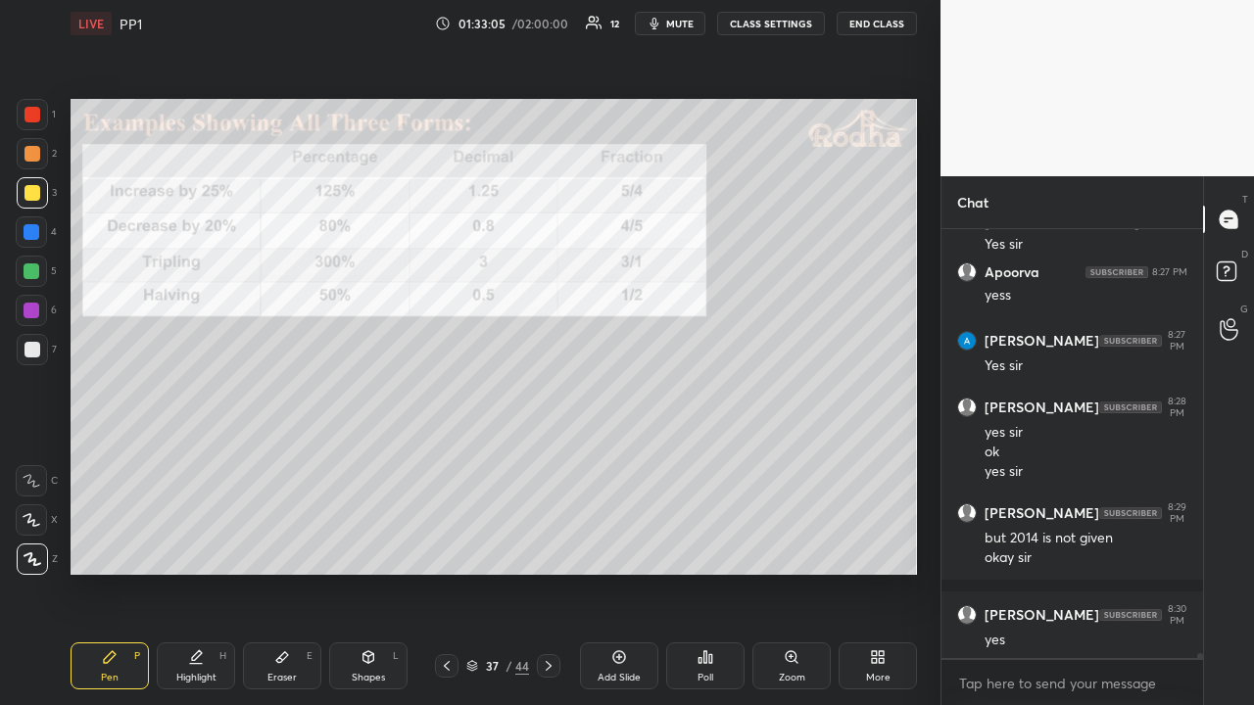
click at [449, 547] on icon at bounding box center [447, 666] width 16 height 16
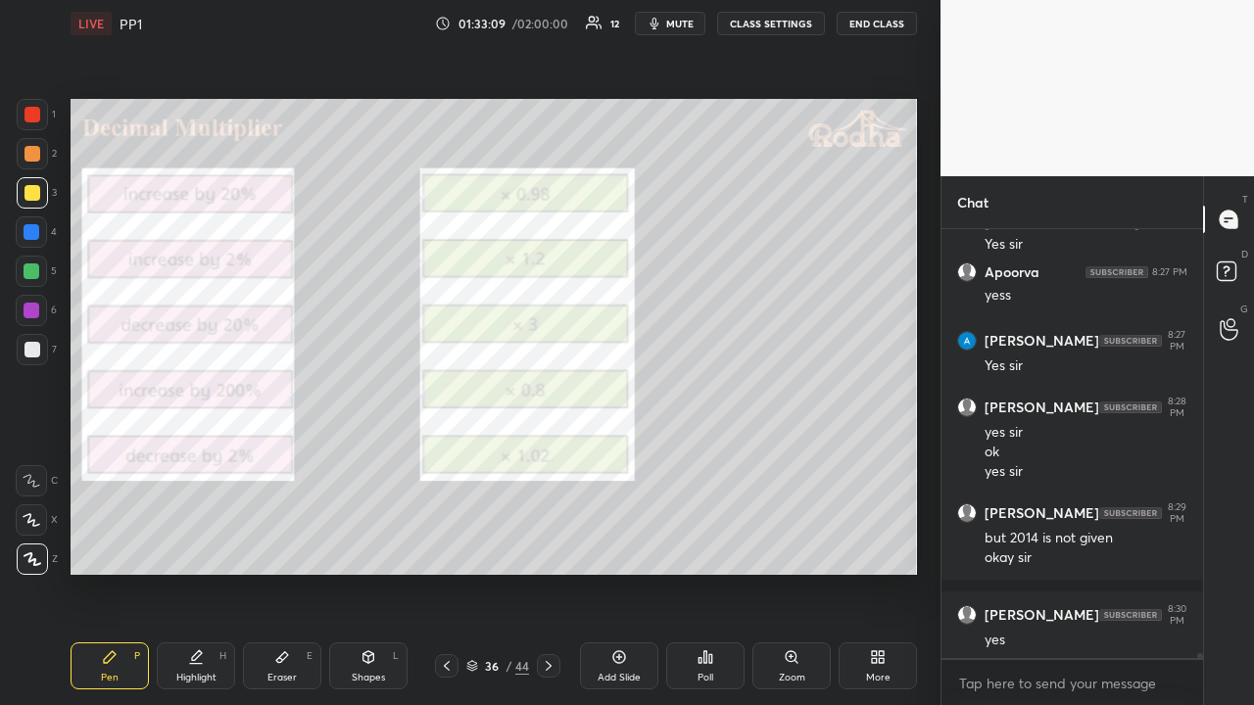
click at [545, 547] on icon at bounding box center [549, 666] width 16 height 16
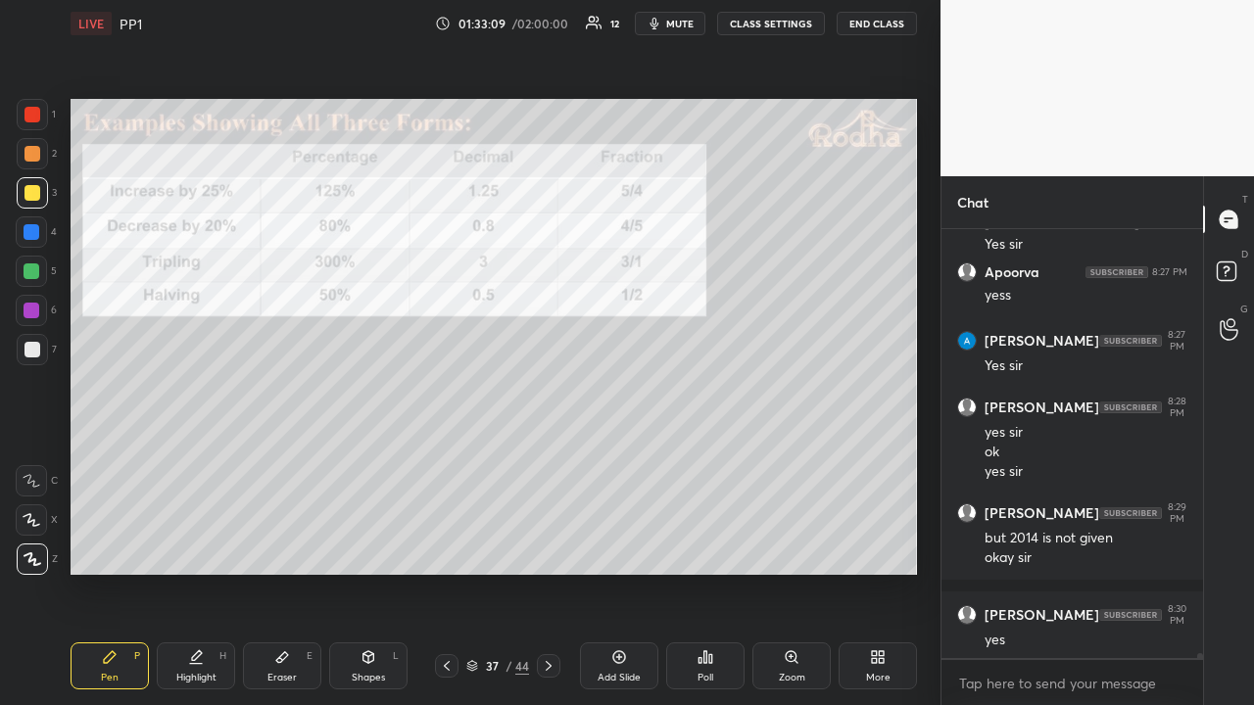
click at [551, 547] on icon at bounding box center [549, 666] width 16 height 16
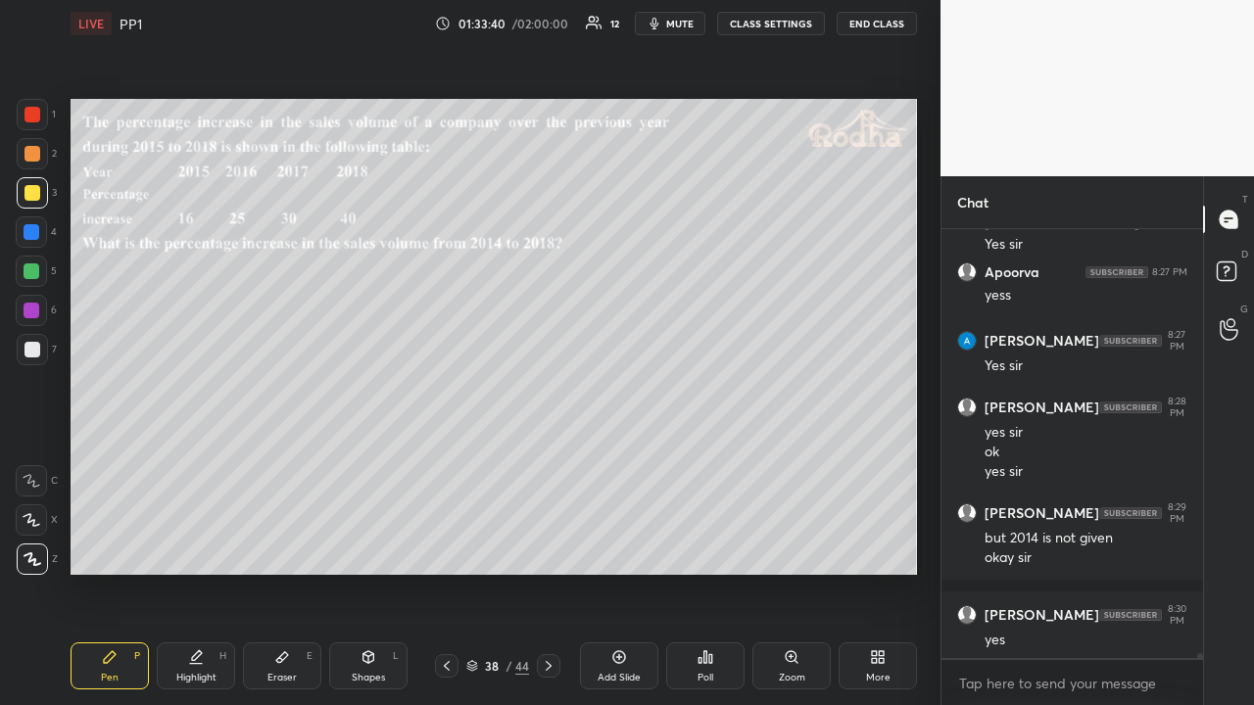
click at [34, 160] on div at bounding box center [32, 154] width 16 height 16
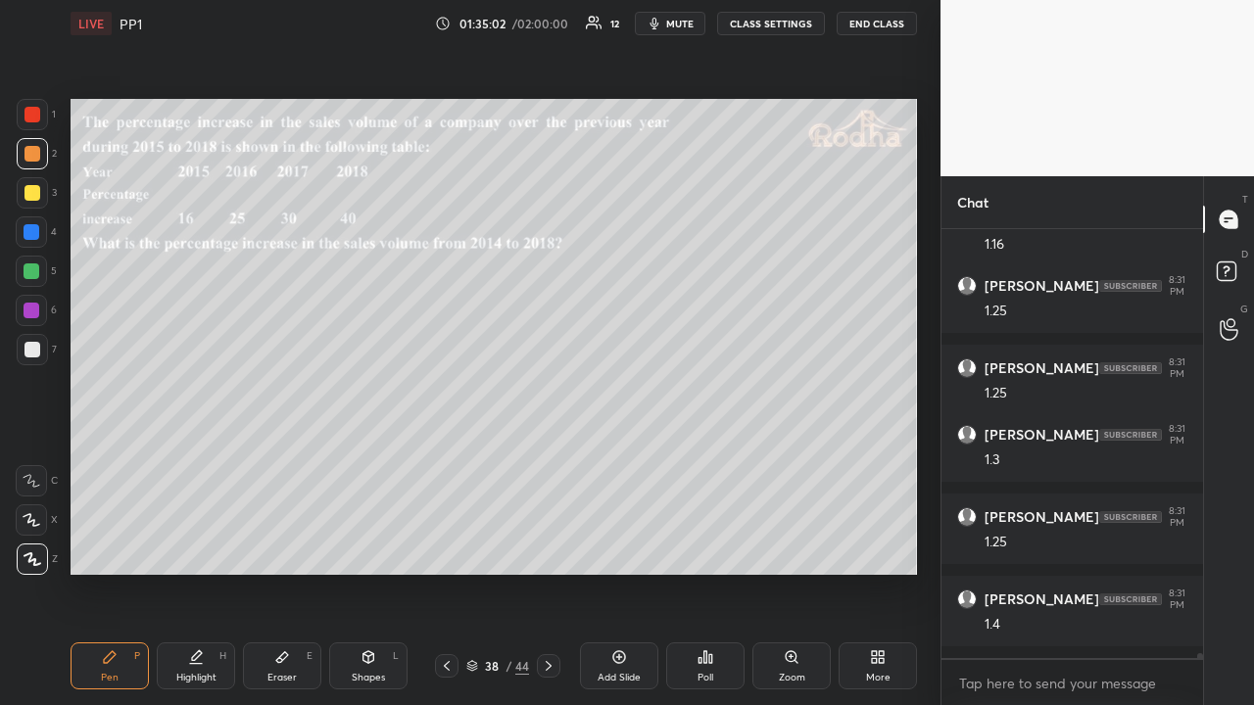
scroll to position [40188, 0]
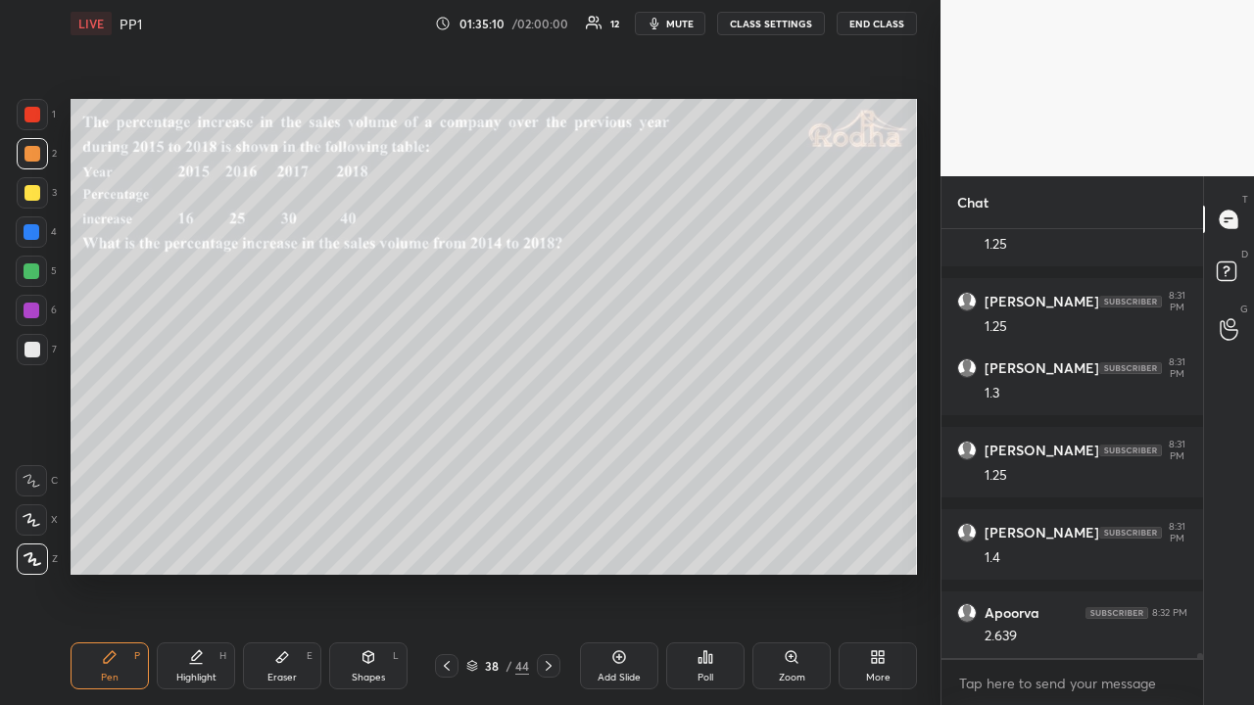
click at [31, 200] on div at bounding box center [32, 193] width 16 height 16
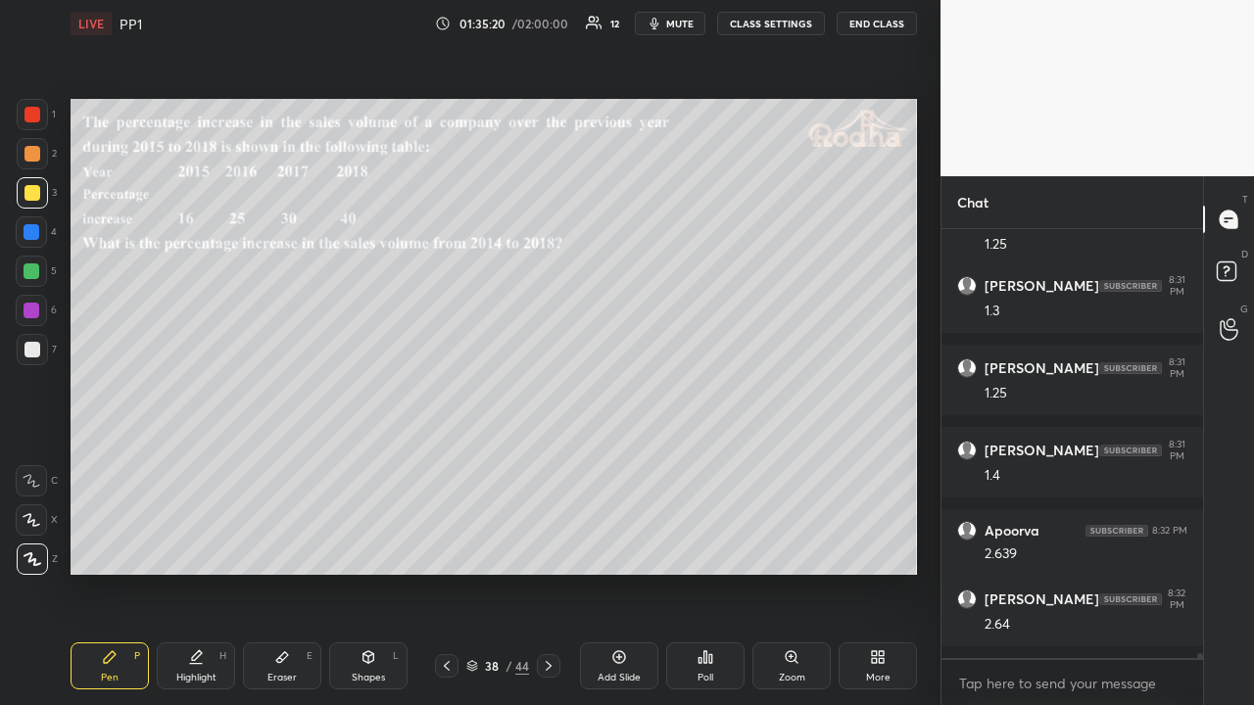
click at [445, 547] on icon at bounding box center [447, 666] width 6 height 10
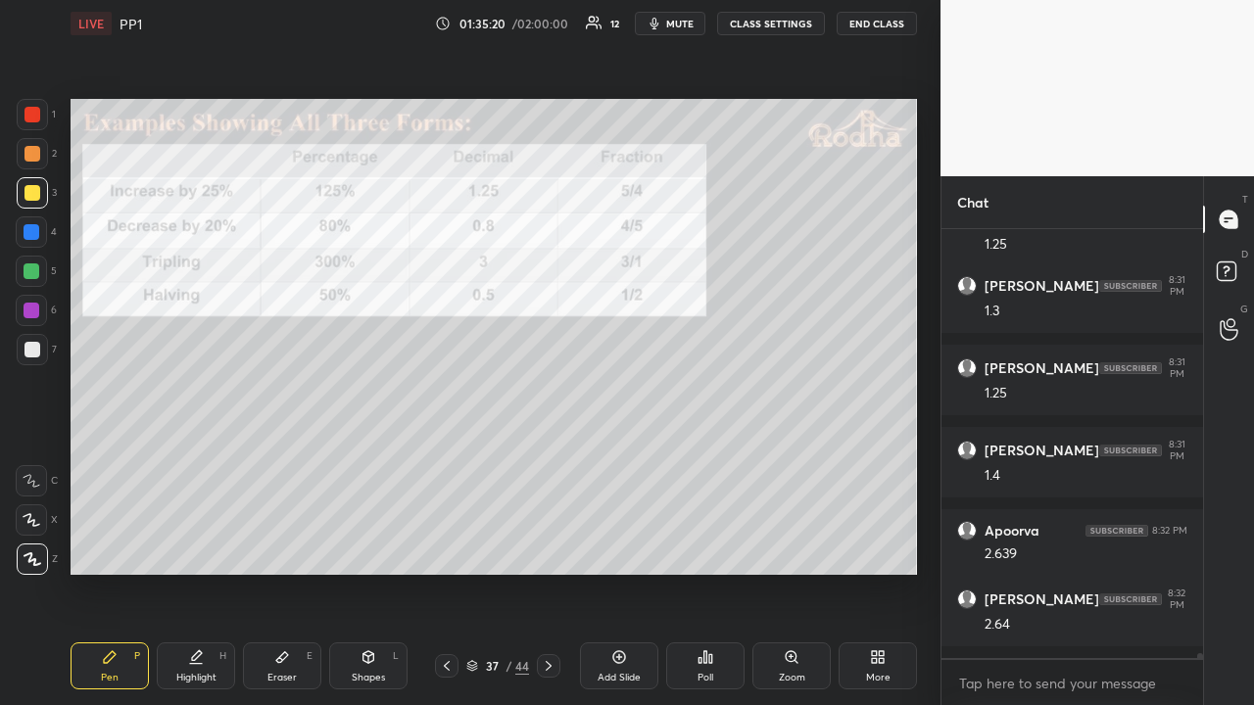
click at [445, 547] on icon at bounding box center [447, 666] width 6 height 10
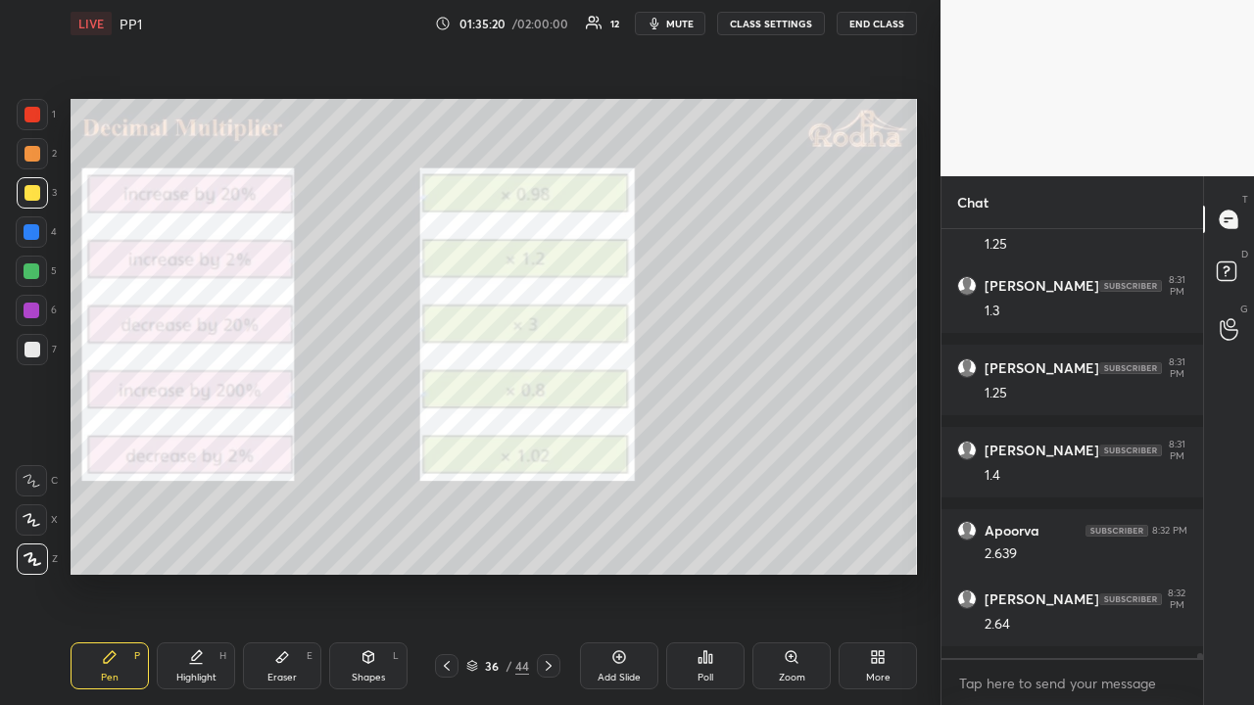
click at [446, 547] on icon at bounding box center [447, 666] width 16 height 16
click at [447, 547] on icon at bounding box center [447, 666] width 16 height 16
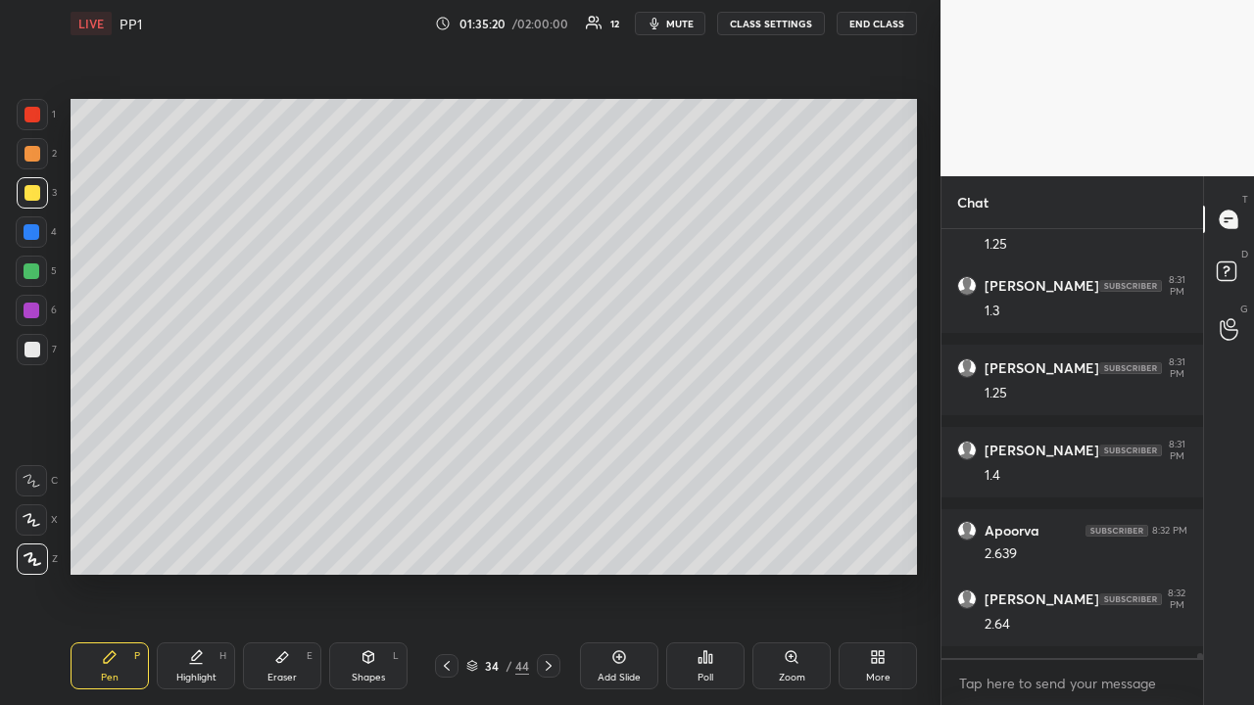
click at [449, 547] on icon at bounding box center [447, 666] width 16 height 16
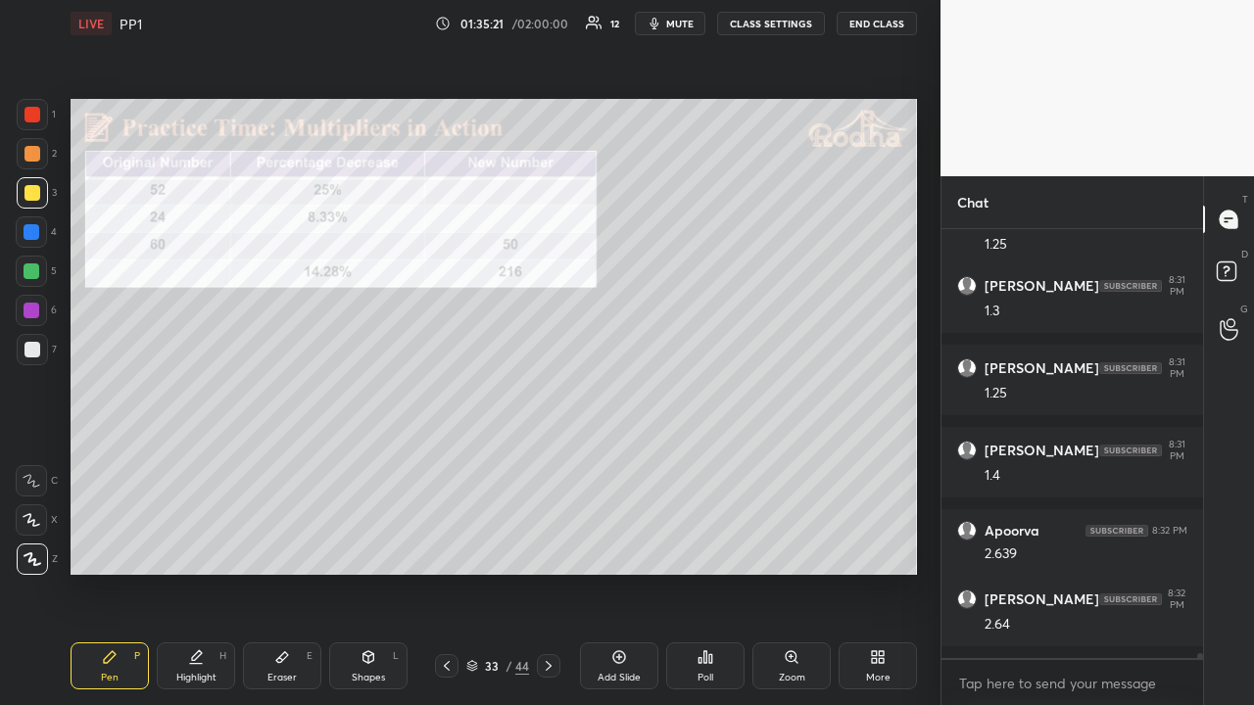
click at [447, 547] on icon at bounding box center [447, 666] width 16 height 16
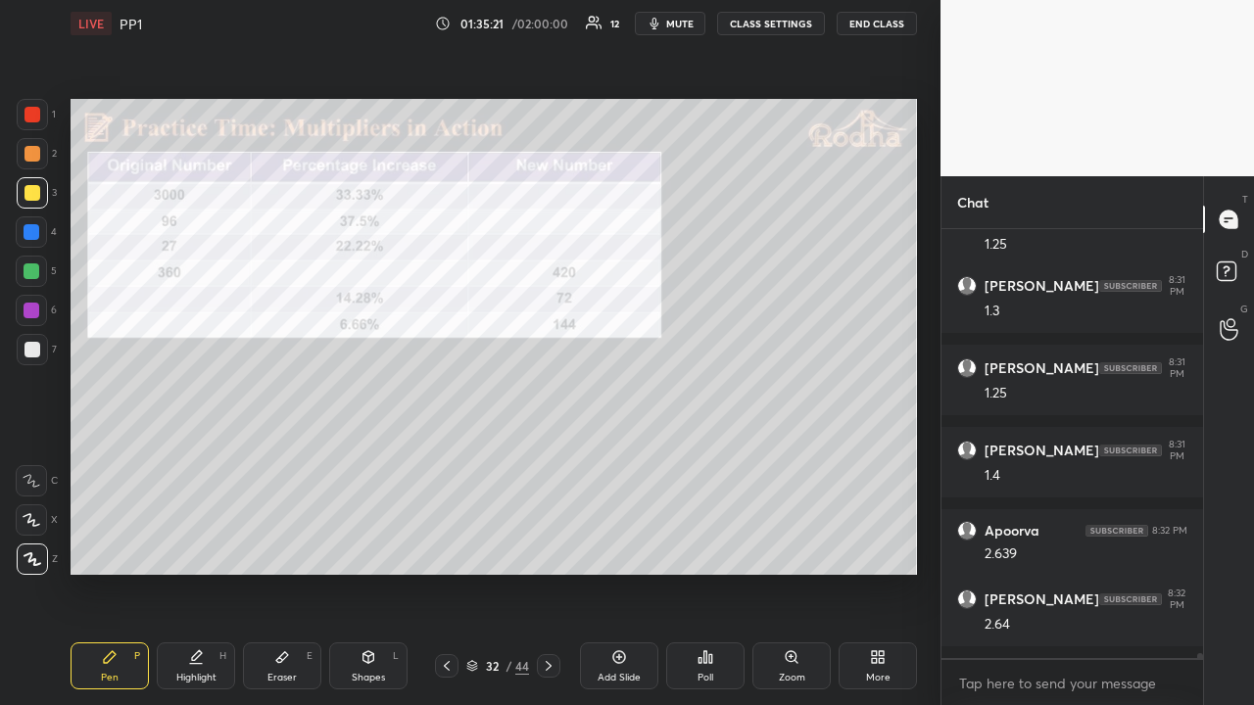
click at [447, 547] on icon at bounding box center [447, 666] width 16 height 16
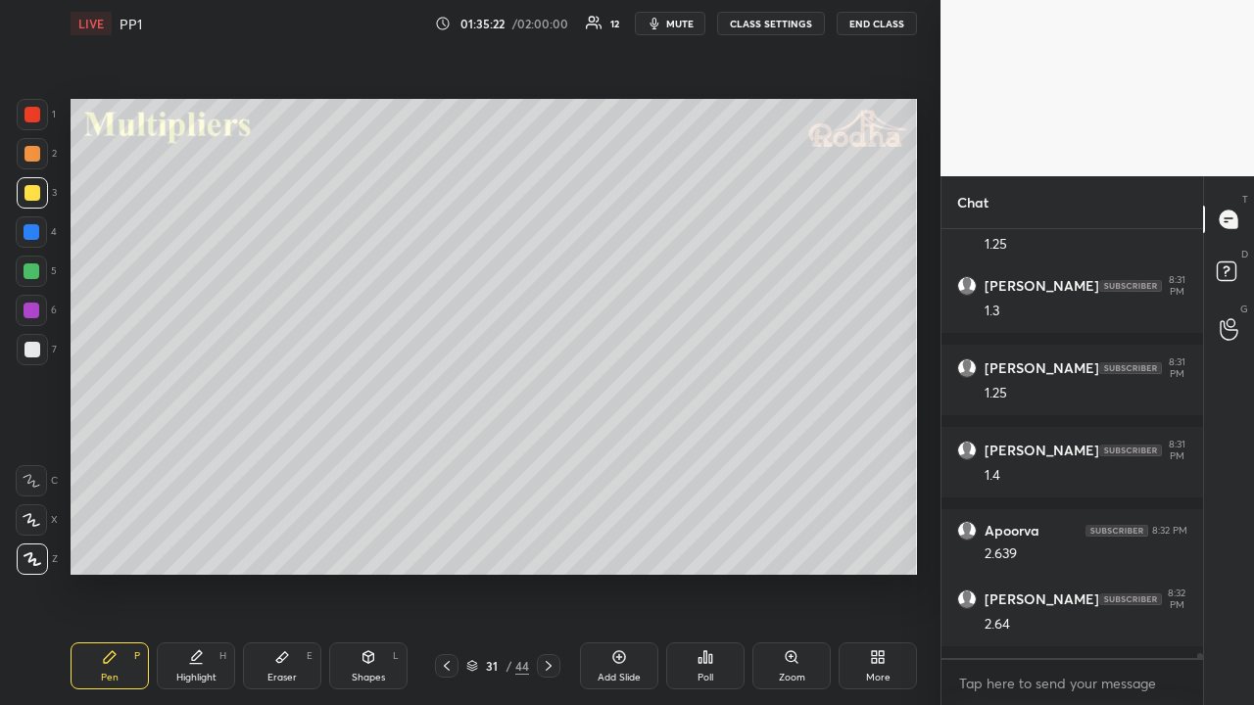
click at [447, 547] on icon at bounding box center [447, 666] width 6 height 10
click at [448, 547] on icon at bounding box center [447, 666] width 6 height 10
click at [447, 547] on icon at bounding box center [447, 666] width 16 height 16
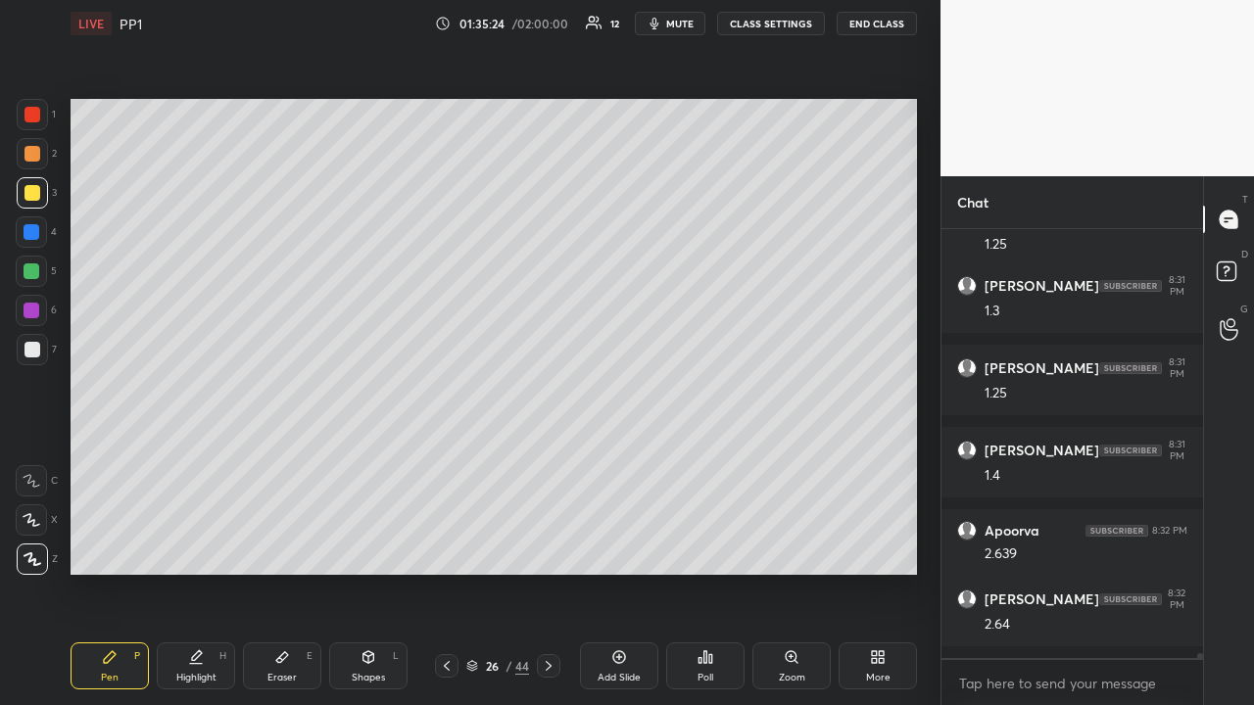
click at [447, 547] on icon at bounding box center [447, 666] width 16 height 16
click at [549, 547] on icon at bounding box center [549, 666] width 6 height 10
click at [547, 547] on icon at bounding box center [549, 666] width 6 height 10
click at [547, 547] on icon at bounding box center [549, 666] width 16 height 16
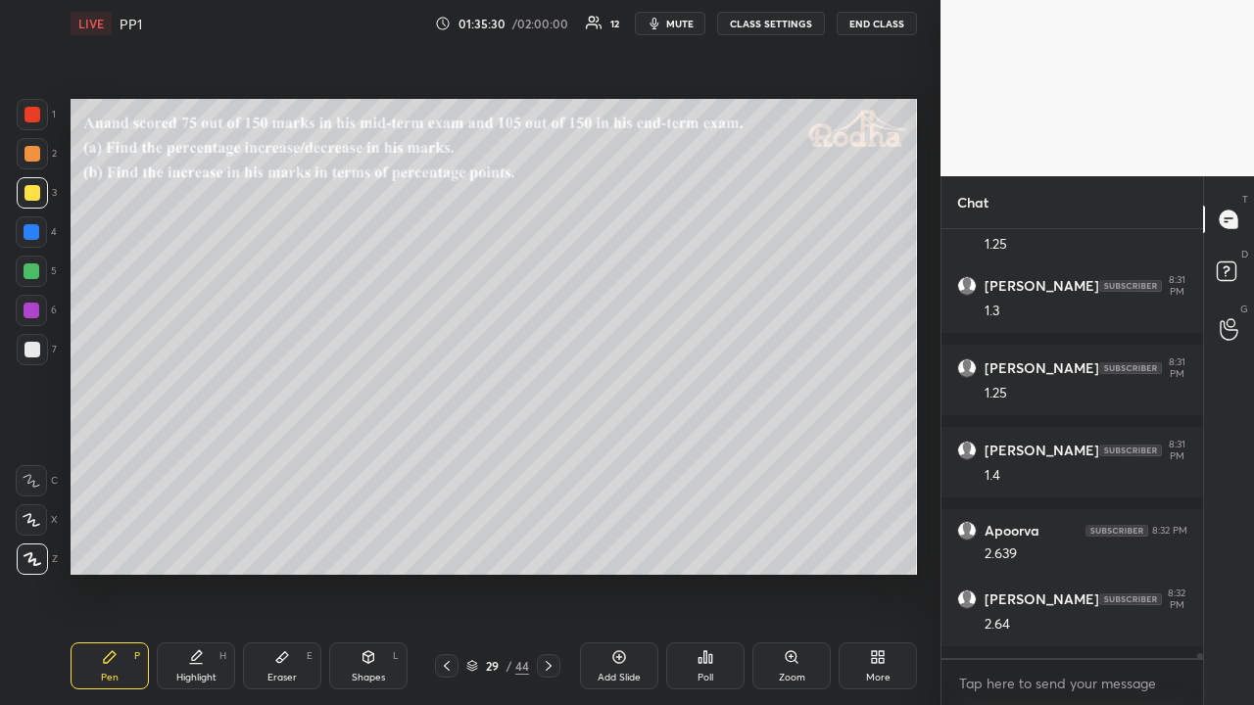
click at [548, 547] on icon at bounding box center [549, 666] width 16 height 16
click at [550, 547] on icon at bounding box center [549, 666] width 16 height 16
click at [551, 547] on icon at bounding box center [549, 666] width 16 height 16
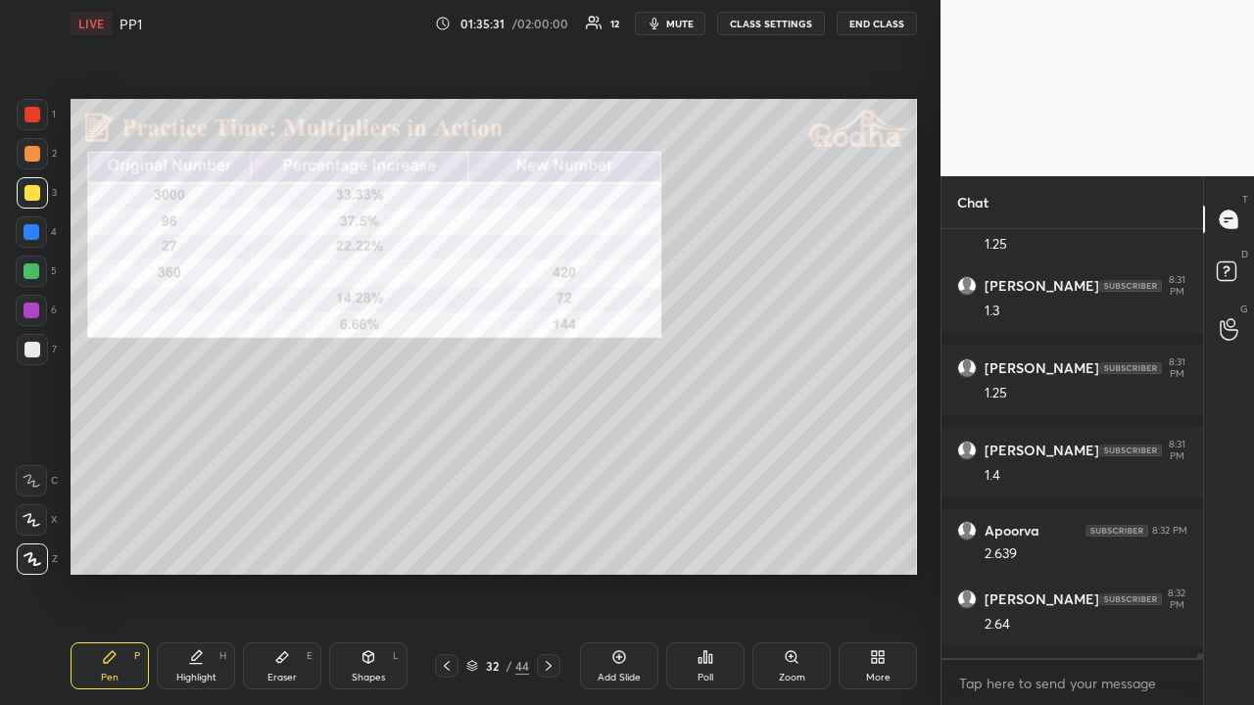
click at [551, 547] on icon at bounding box center [549, 666] width 16 height 16
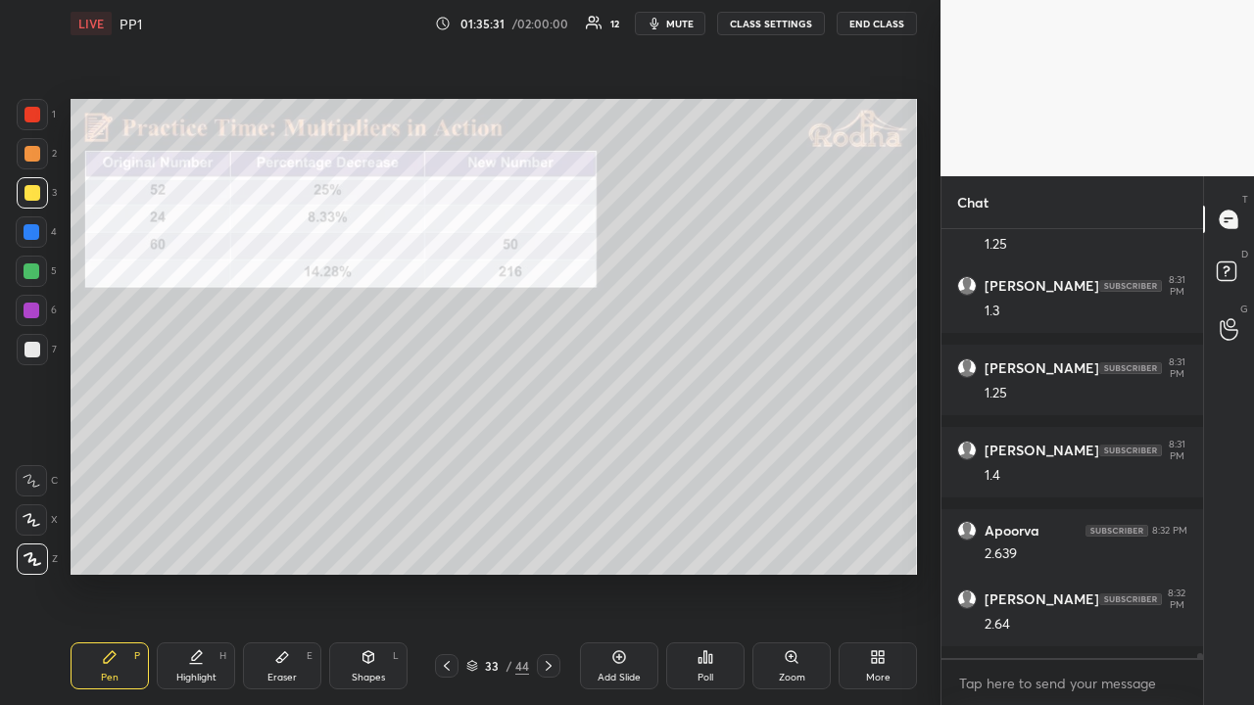
click at [552, 547] on icon at bounding box center [549, 666] width 16 height 16
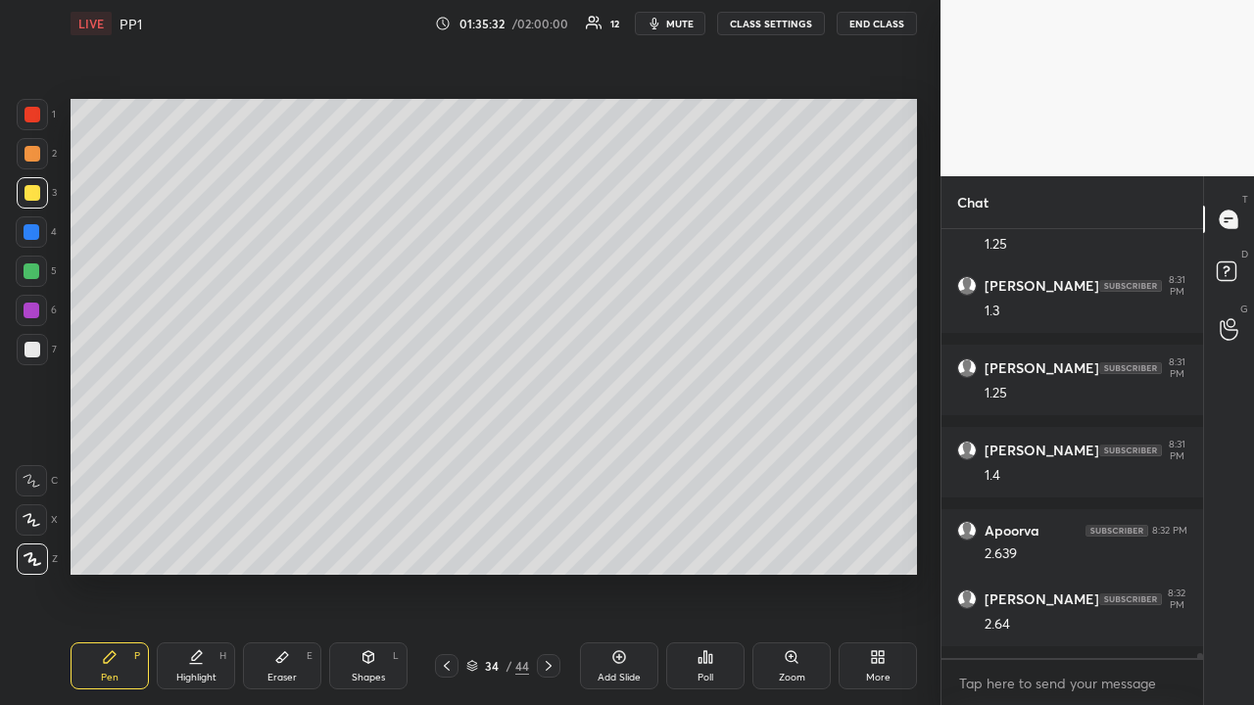
click at [552, 547] on icon at bounding box center [549, 666] width 16 height 16
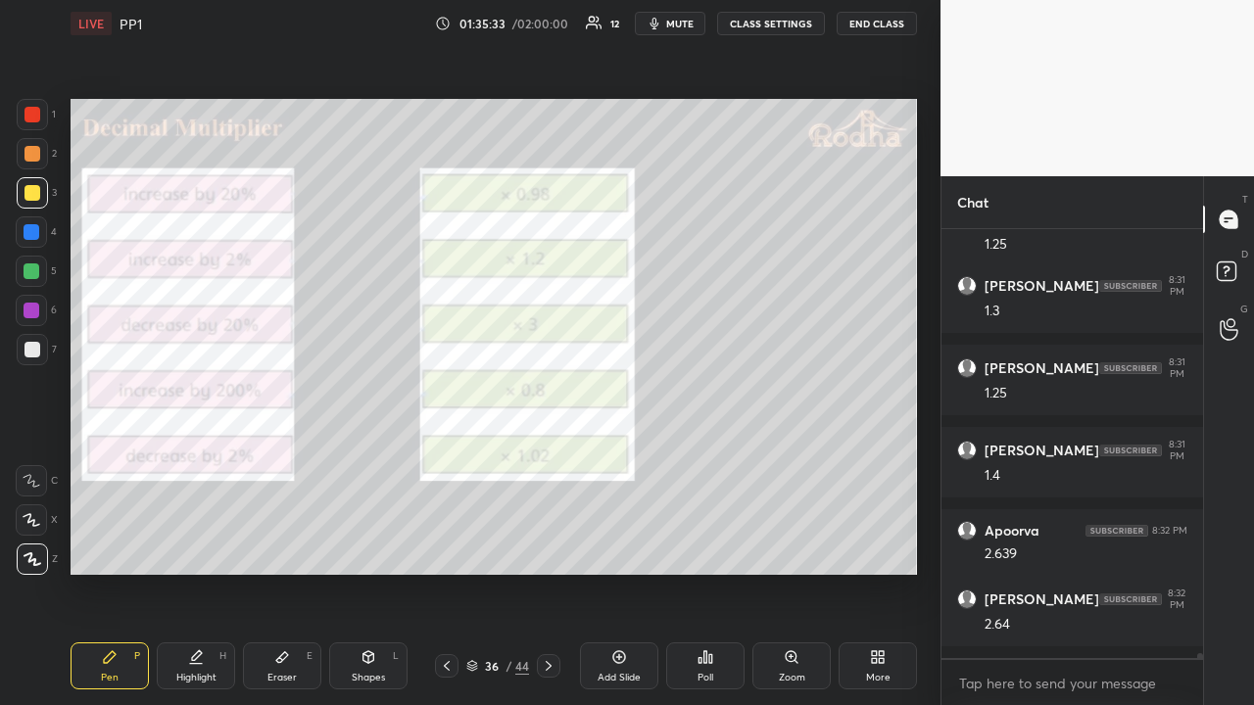
click at [553, 547] on icon at bounding box center [549, 666] width 16 height 16
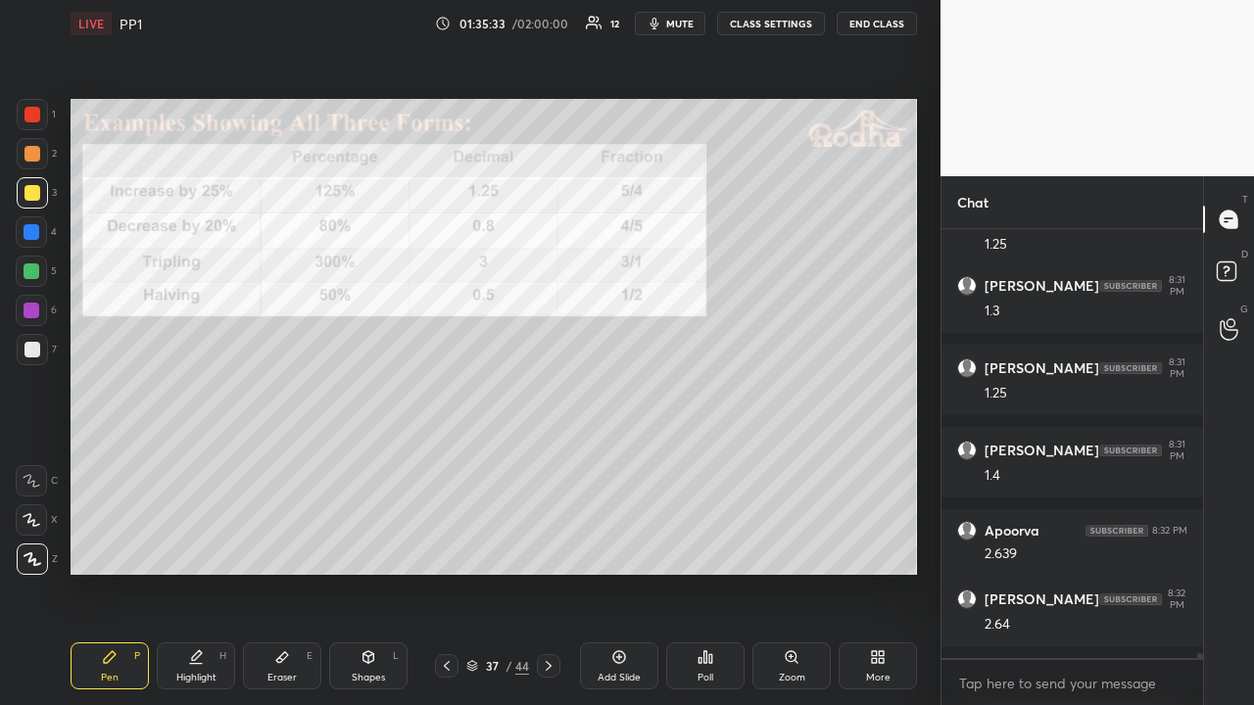
click at [552, 547] on icon at bounding box center [549, 666] width 16 height 16
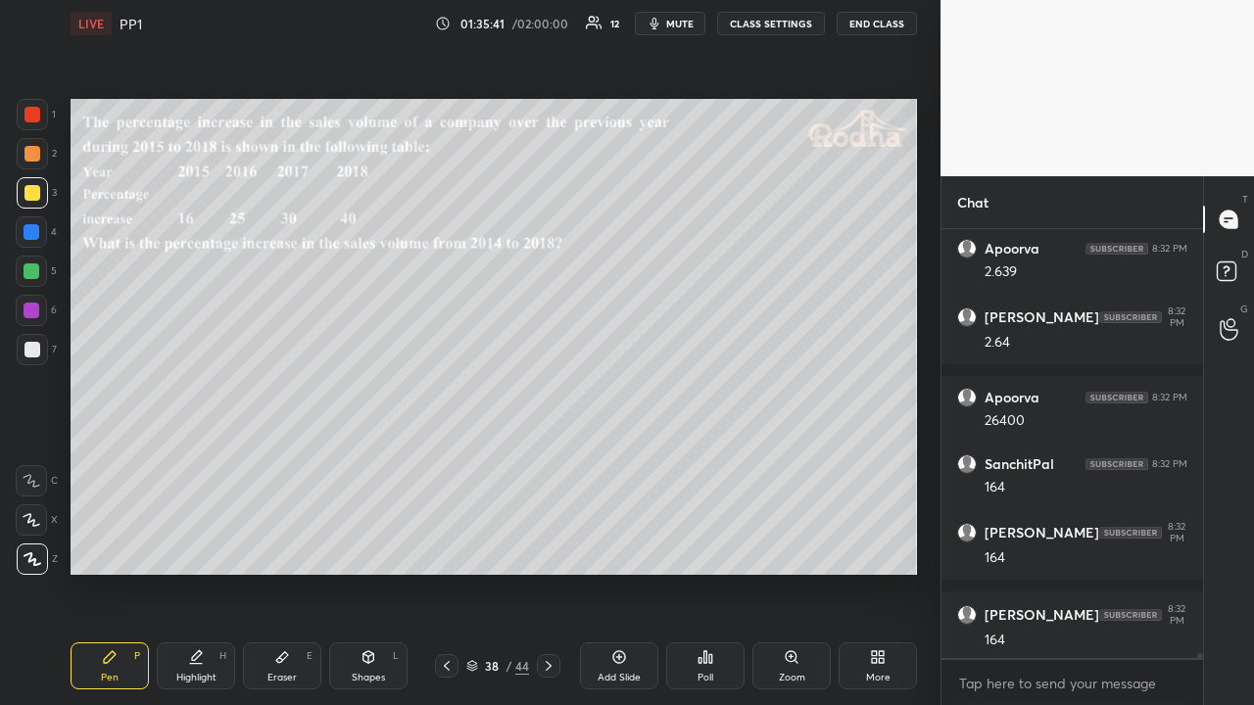
scroll to position [40635, 0]
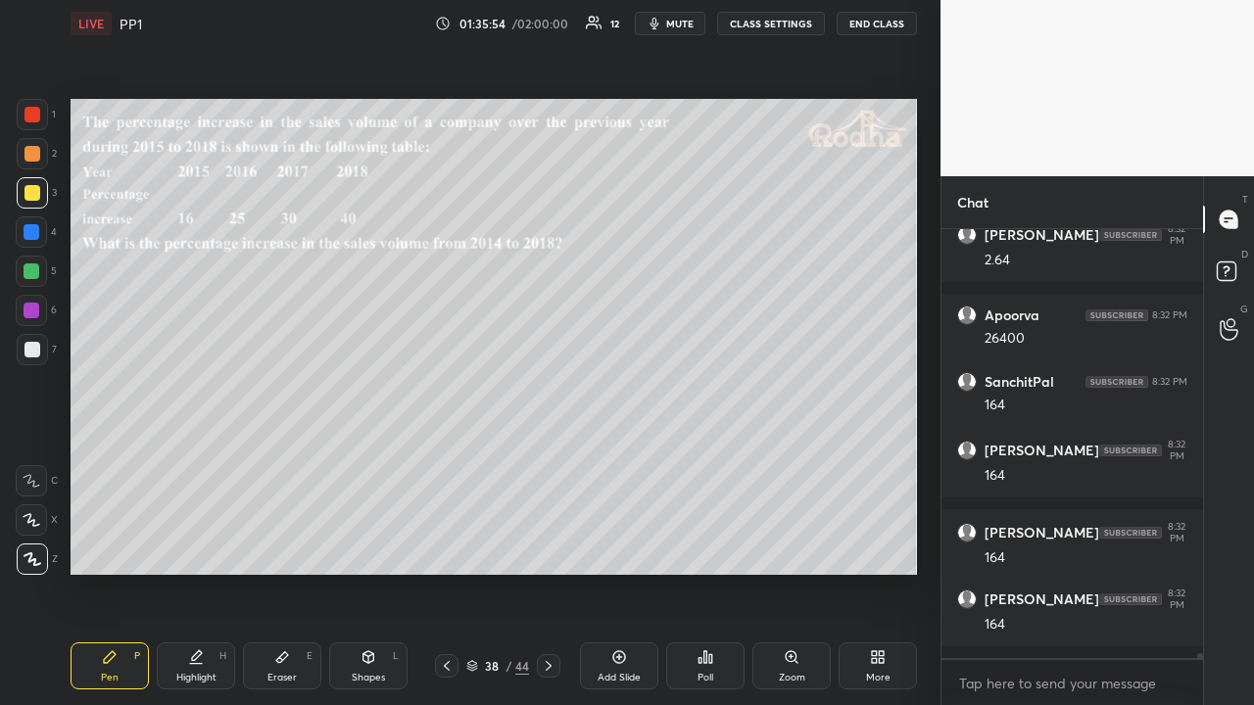
click at [33, 117] on div at bounding box center [32, 115] width 16 height 16
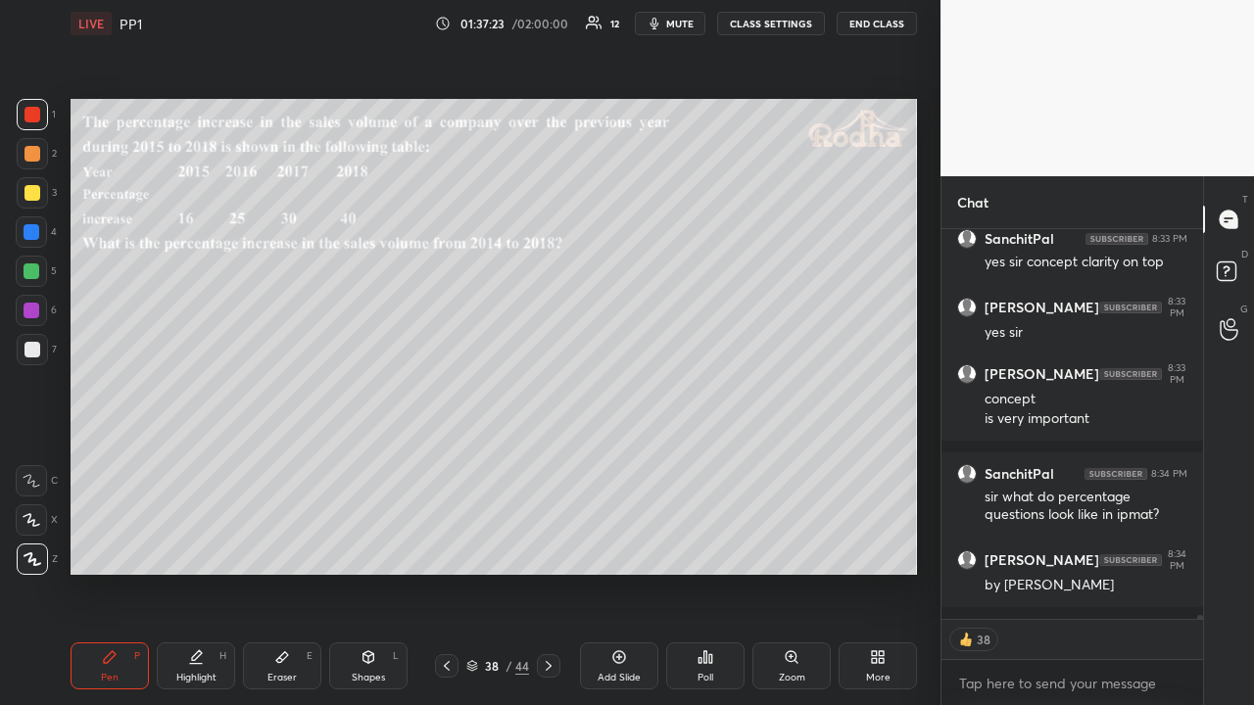
scroll to position [41258, 0]
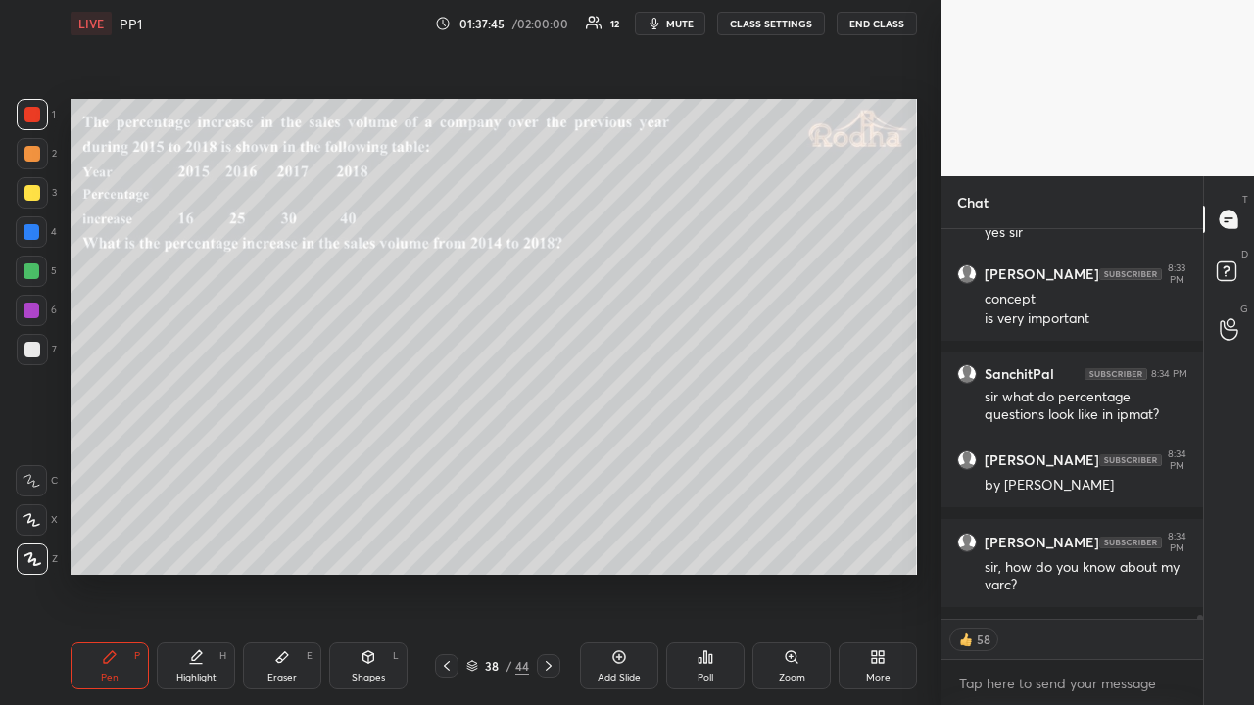
click at [35, 161] on div at bounding box center [32, 154] width 16 height 16
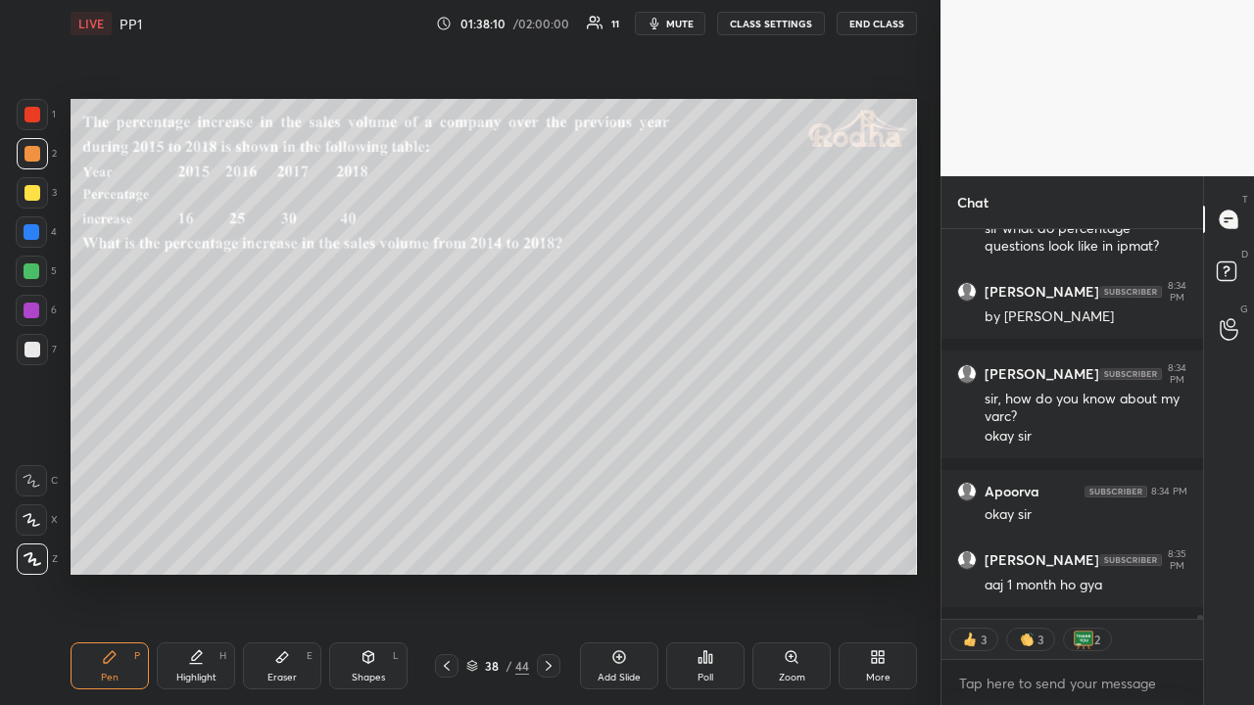
scroll to position [41493, 0]
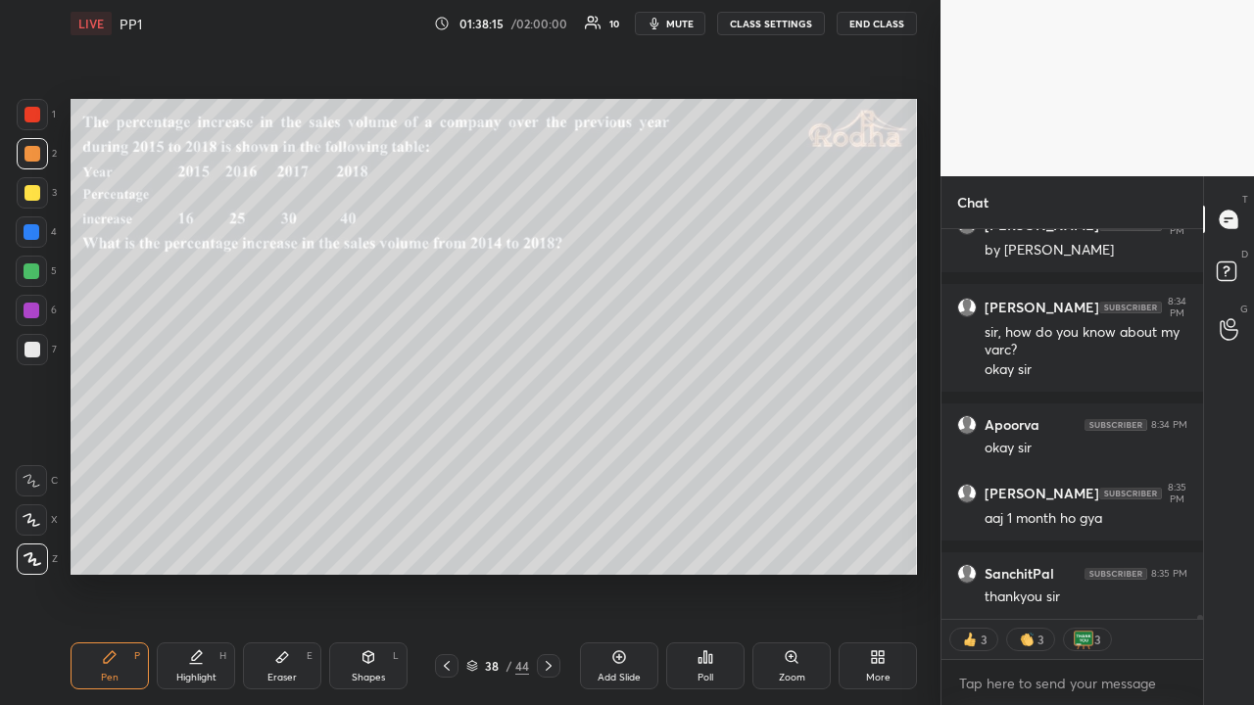
click at [886, 547] on div "More" at bounding box center [878, 666] width 78 height 47
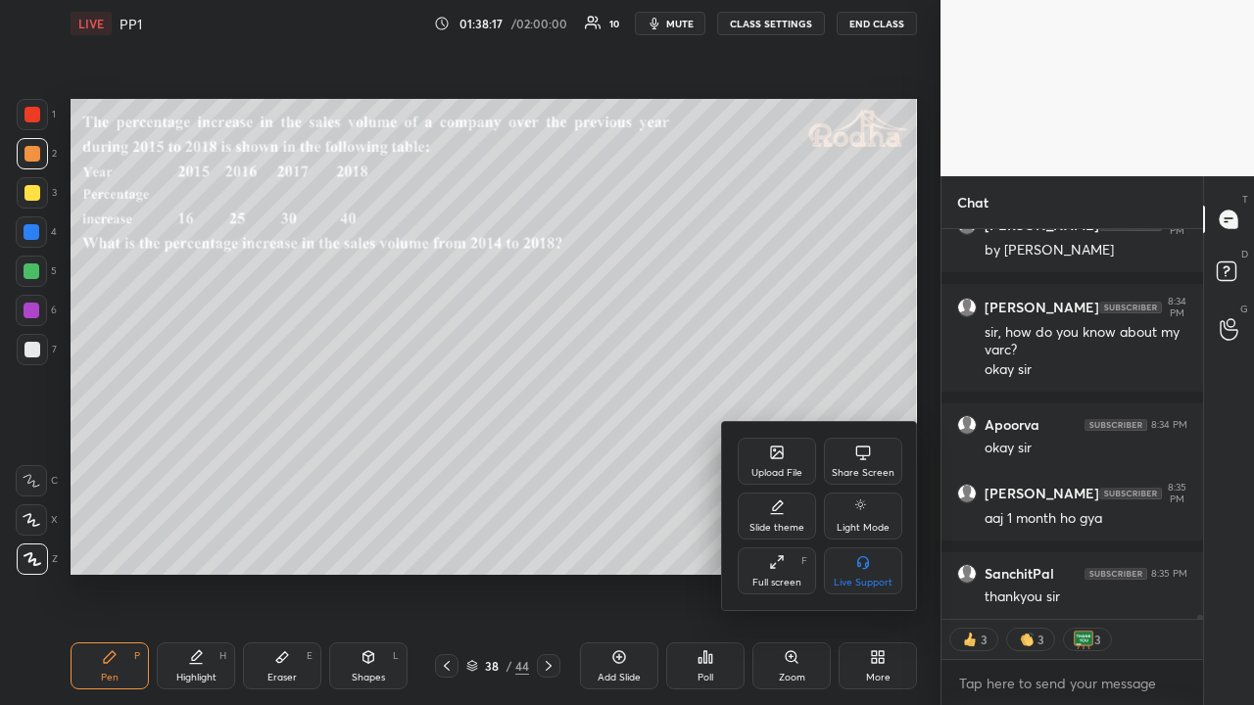
click at [880, 21] on div at bounding box center [627, 352] width 1254 height 705
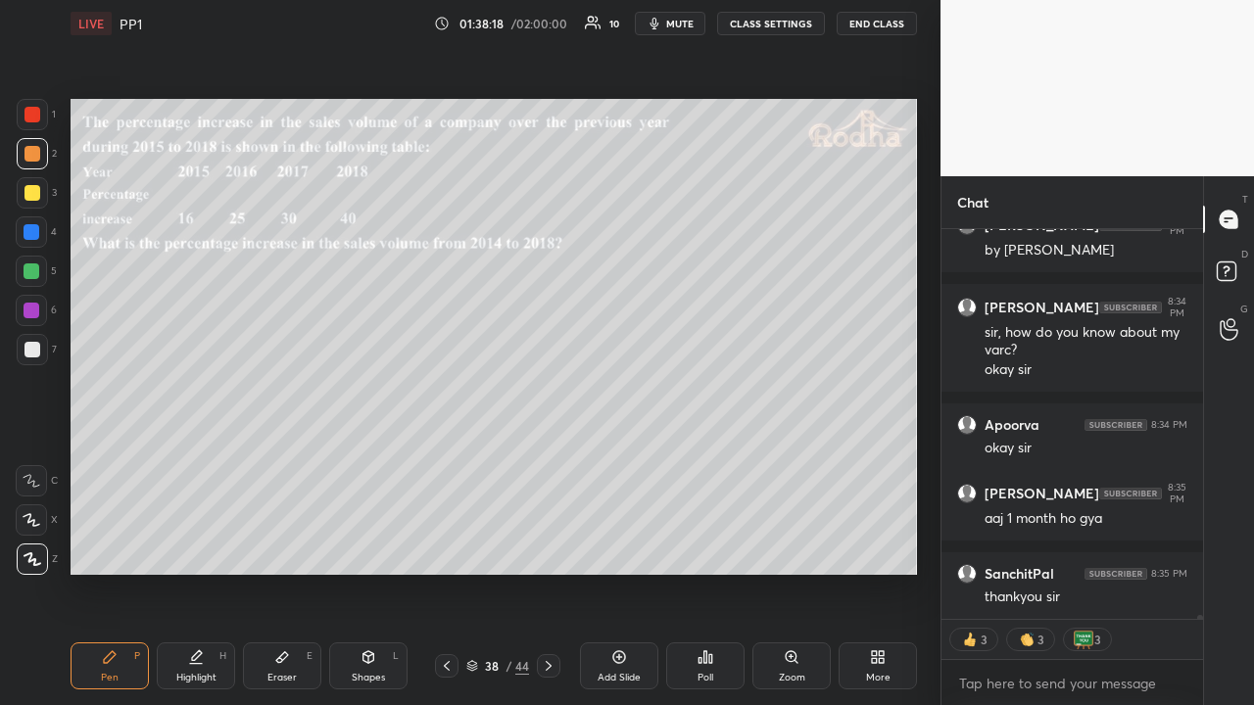
click at [886, 25] on button "END CLASS" at bounding box center [877, 24] width 80 height 24
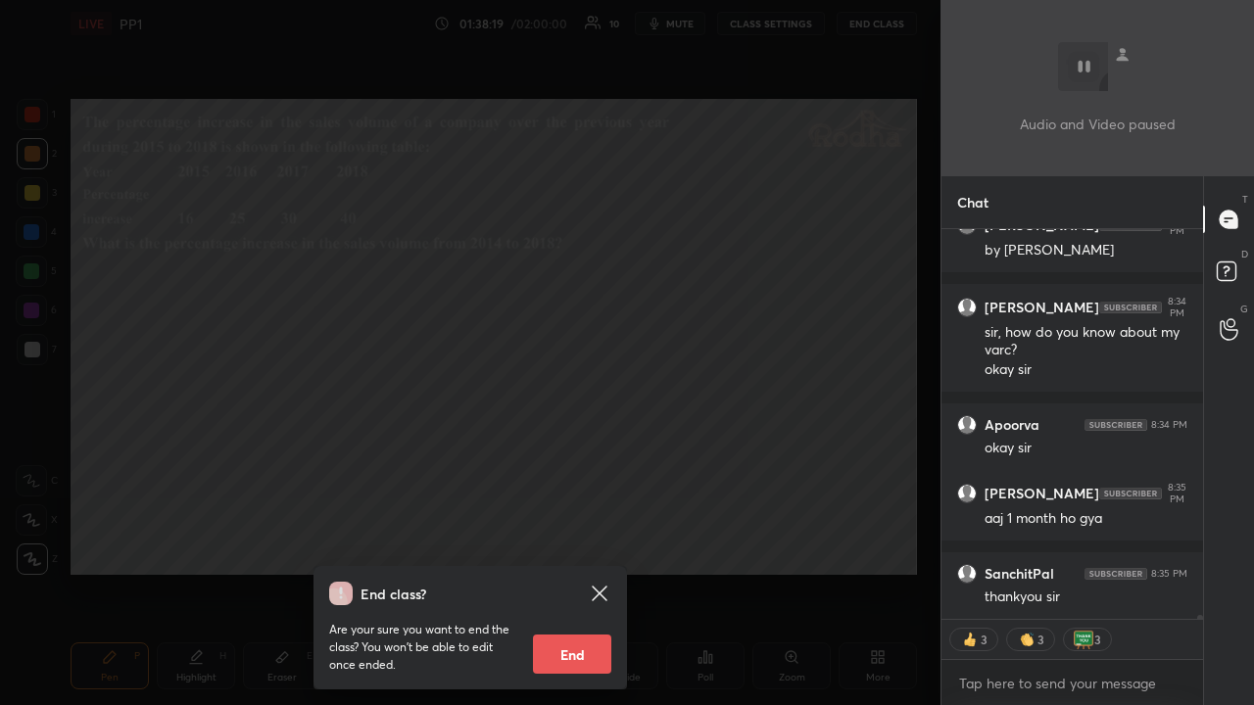
click at [584, 547] on button "End" at bounding box center [572, 654] width 78 height 39
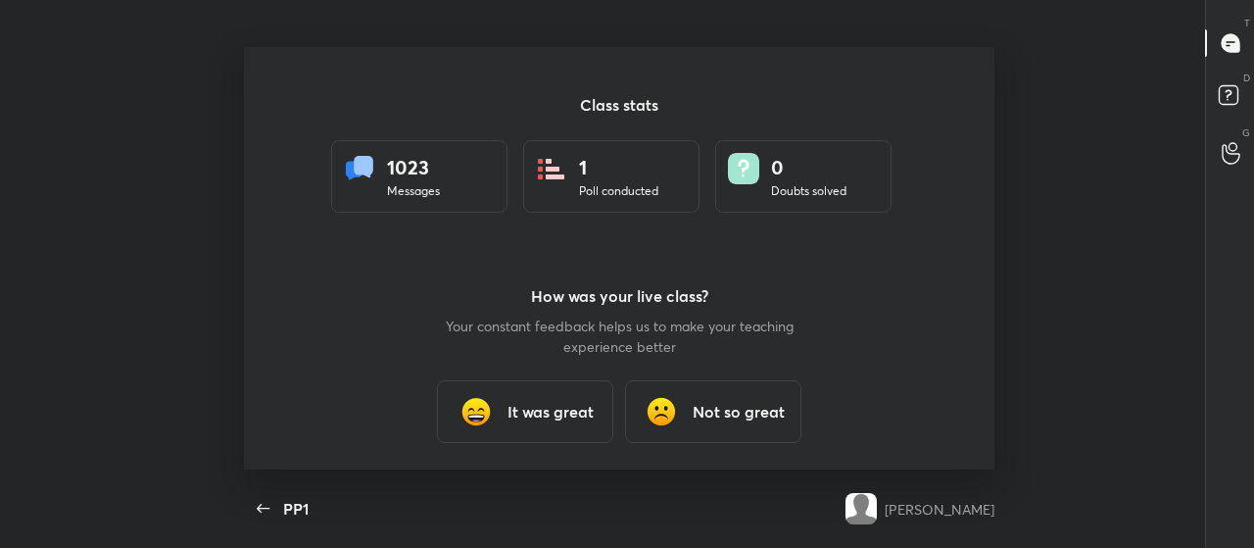
scroll to position [97534, 96719]
